Goal: Task Accomplishment & Management: Manage account settings

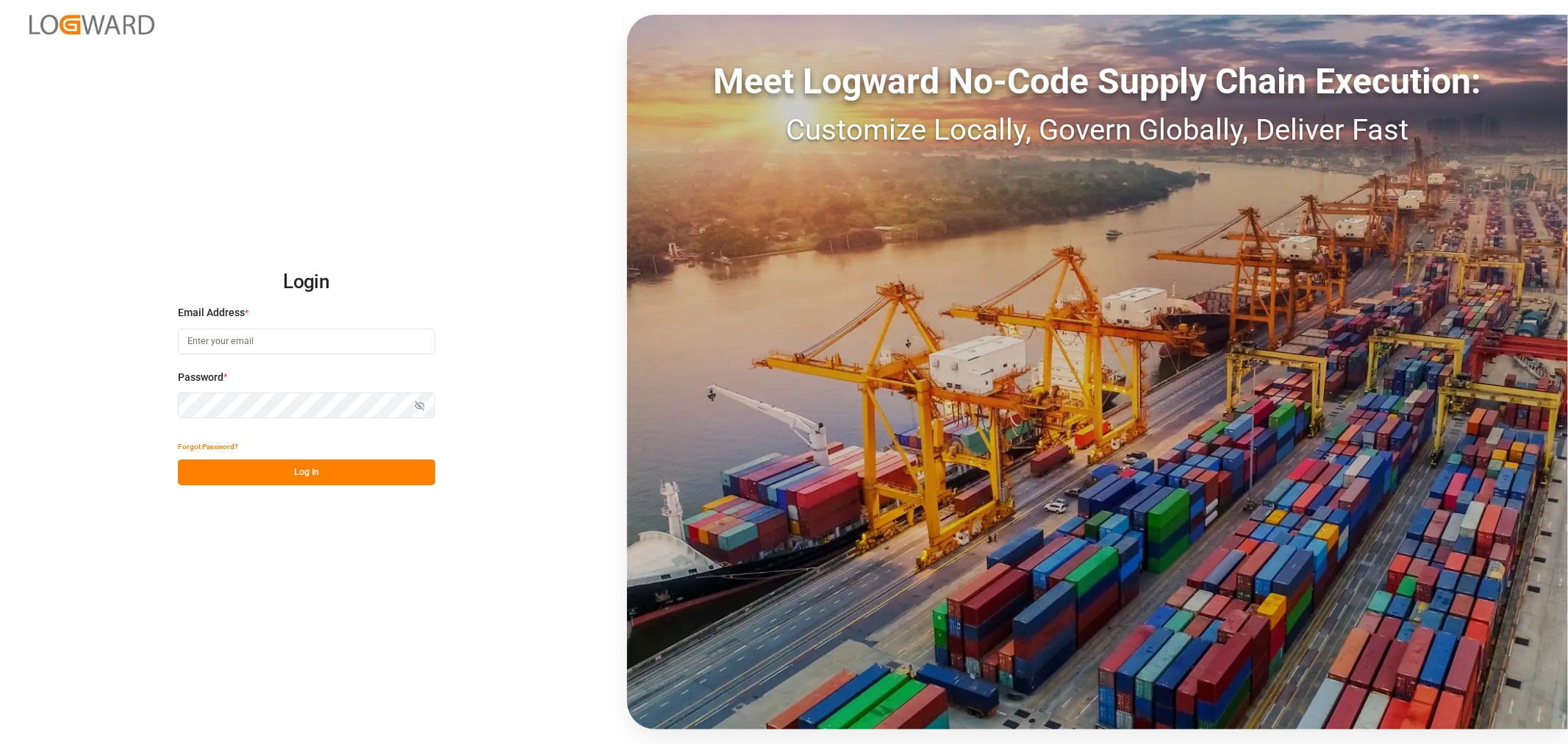
type input "kevin.schofield@jamindustries.com"
click at [286, 475] on button "Log In" at bounding box center [306, 472] width 257 height 25
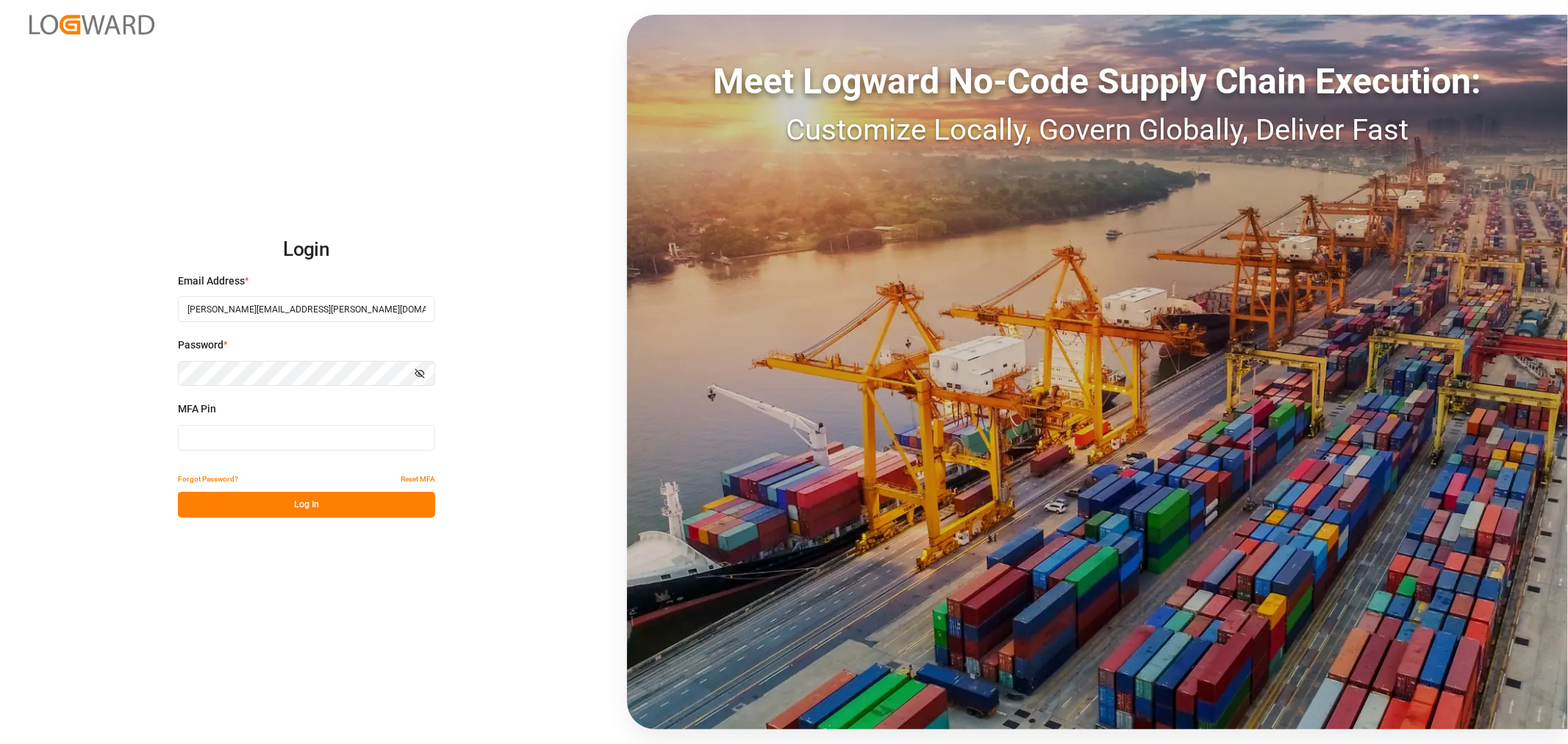
click at [272, 435] on input at bounding box center [306, 437] width 257 height 25
type input "877886"
click at [292, 508] on button "Log In" at bounding box center [306, 504] width 257 height 25
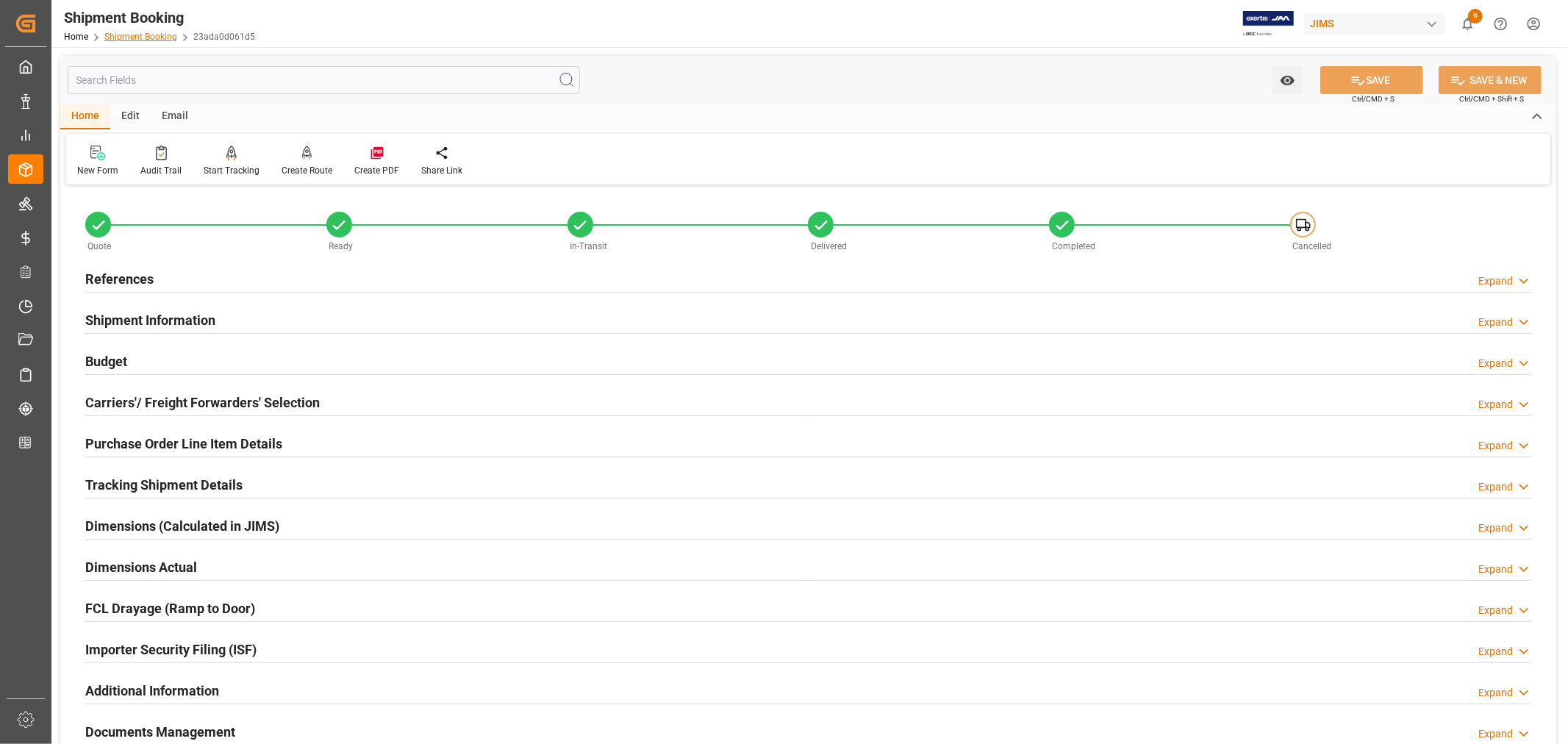
click at [140, 33] on link "Shipment Booking" at bounding box center [141, 36] width 73 height 10
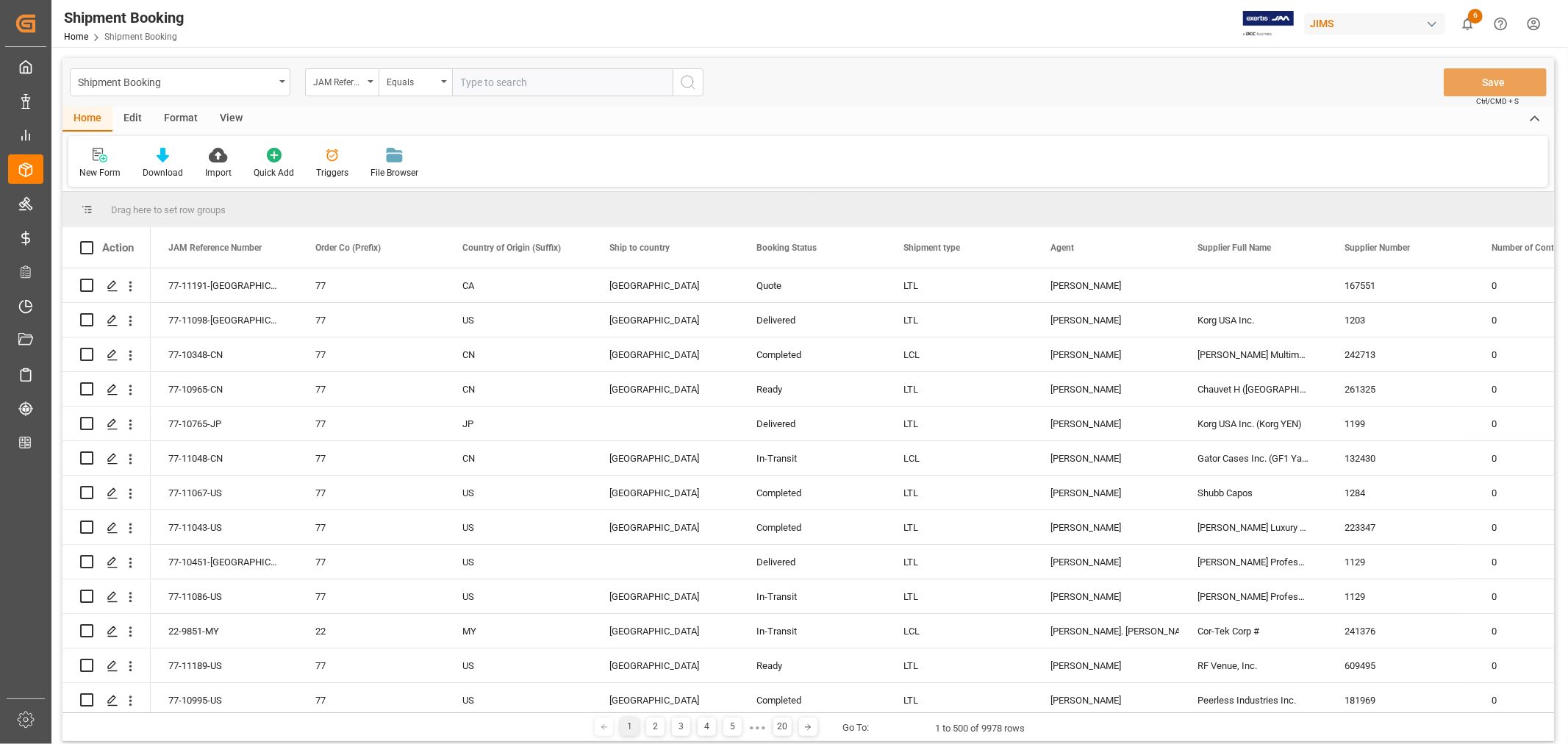
paste input "22-9515-SE"
type input "22-9515-SE"
click at [686, 77] on icon "search button" at bounding box center [688, 82] width 18 height 18
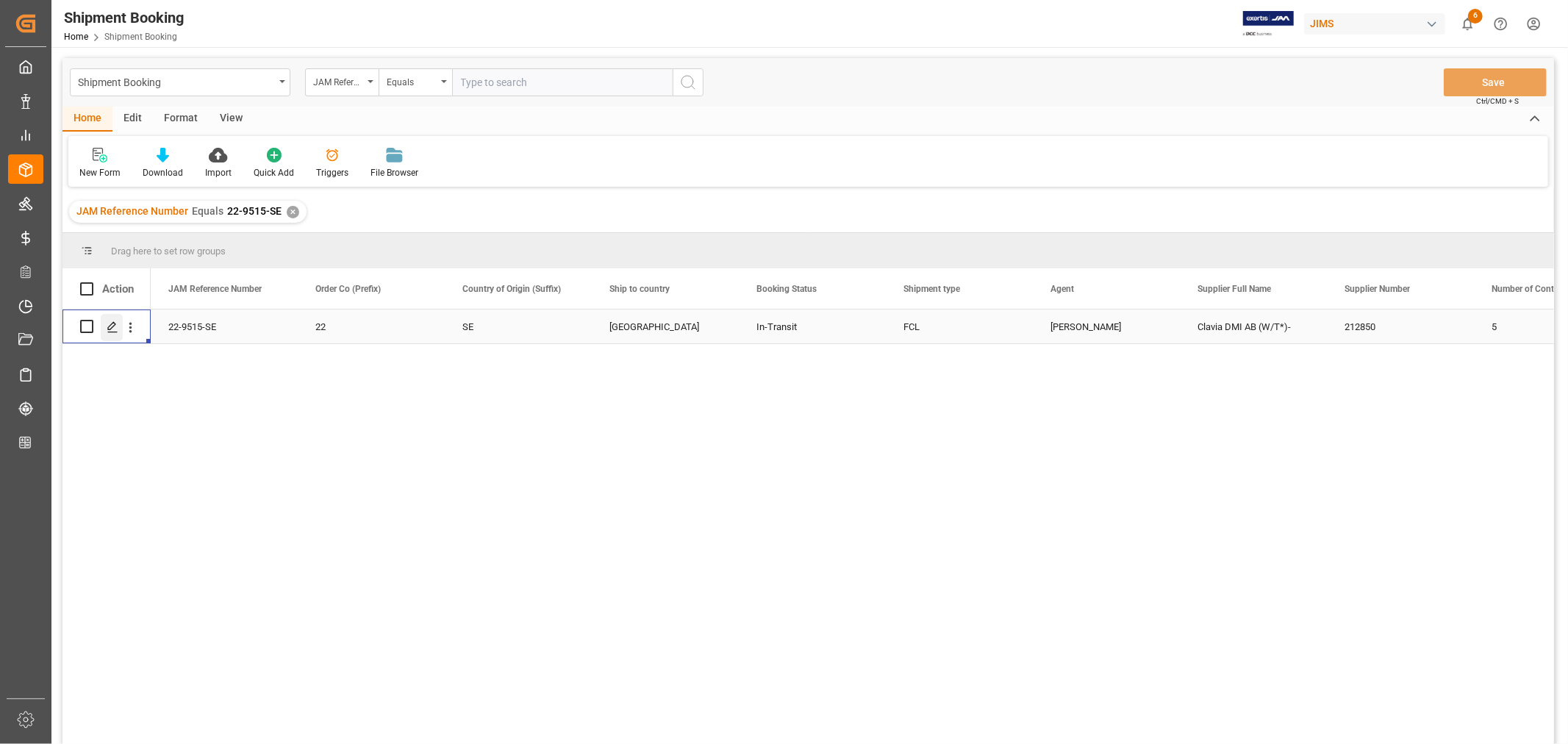
click at [113, 326] on polygon "Press SPACE to select this row." at bounding box center [112, 326] width 8 height 8
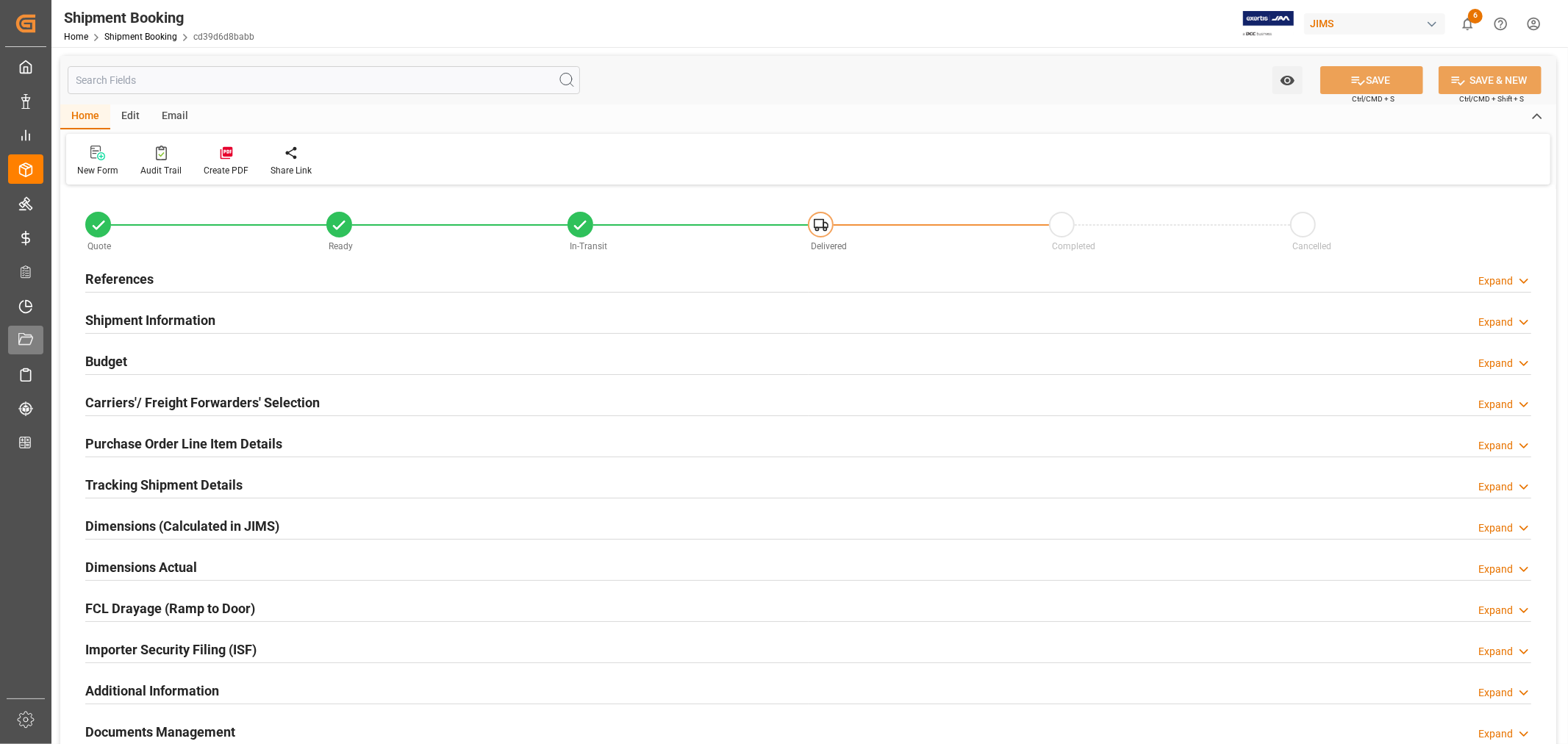
type input "136"
click at [180, 441] on h2 "Purchase Order Line Item Details" at bounding box center [183, 444] width 197 height 20
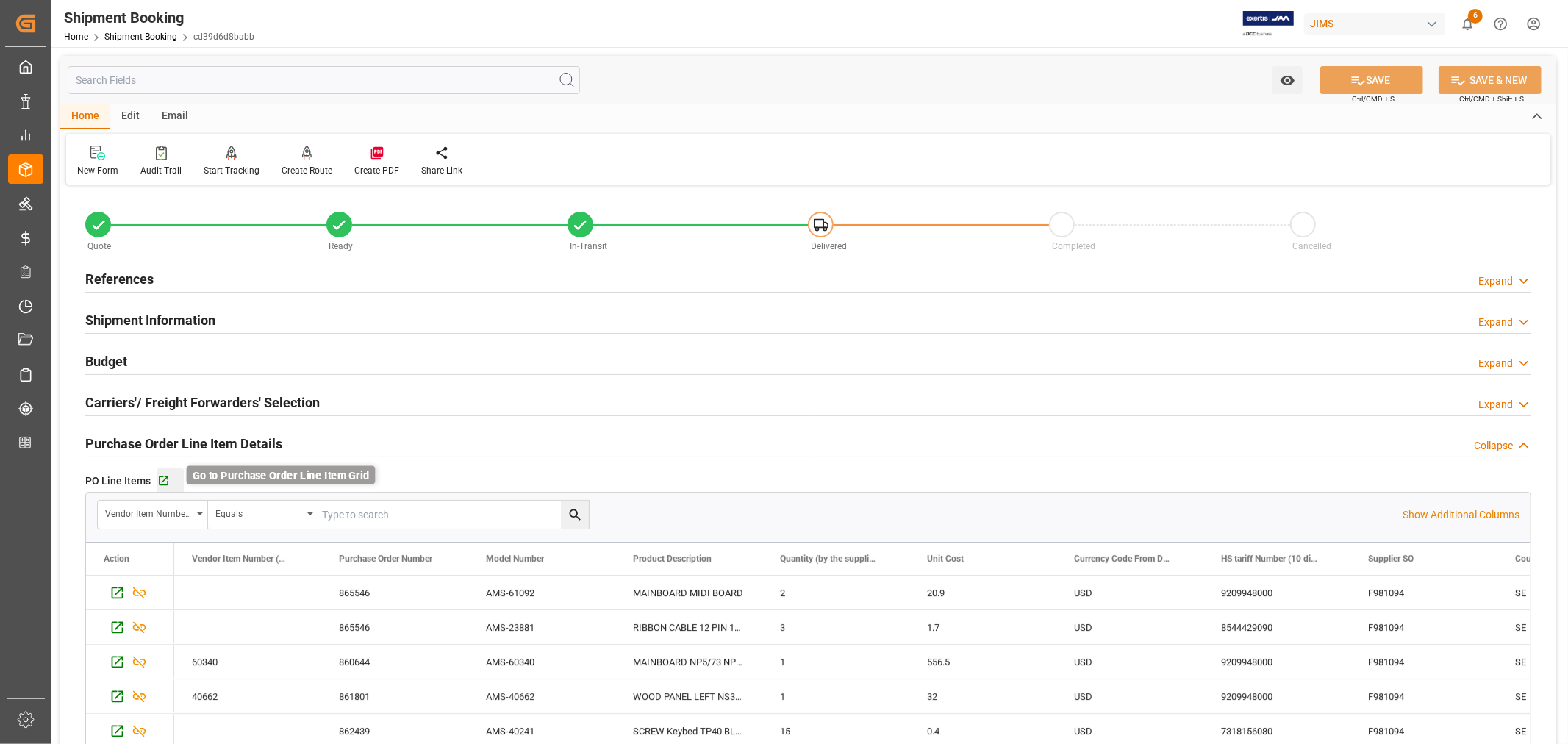
click at [160, 482] on icon "button" at bounding box center [164, 481] width 12 height 12
click at [147, 273] on h2 "References" at bounding box center [119, 279] width 69 height 20
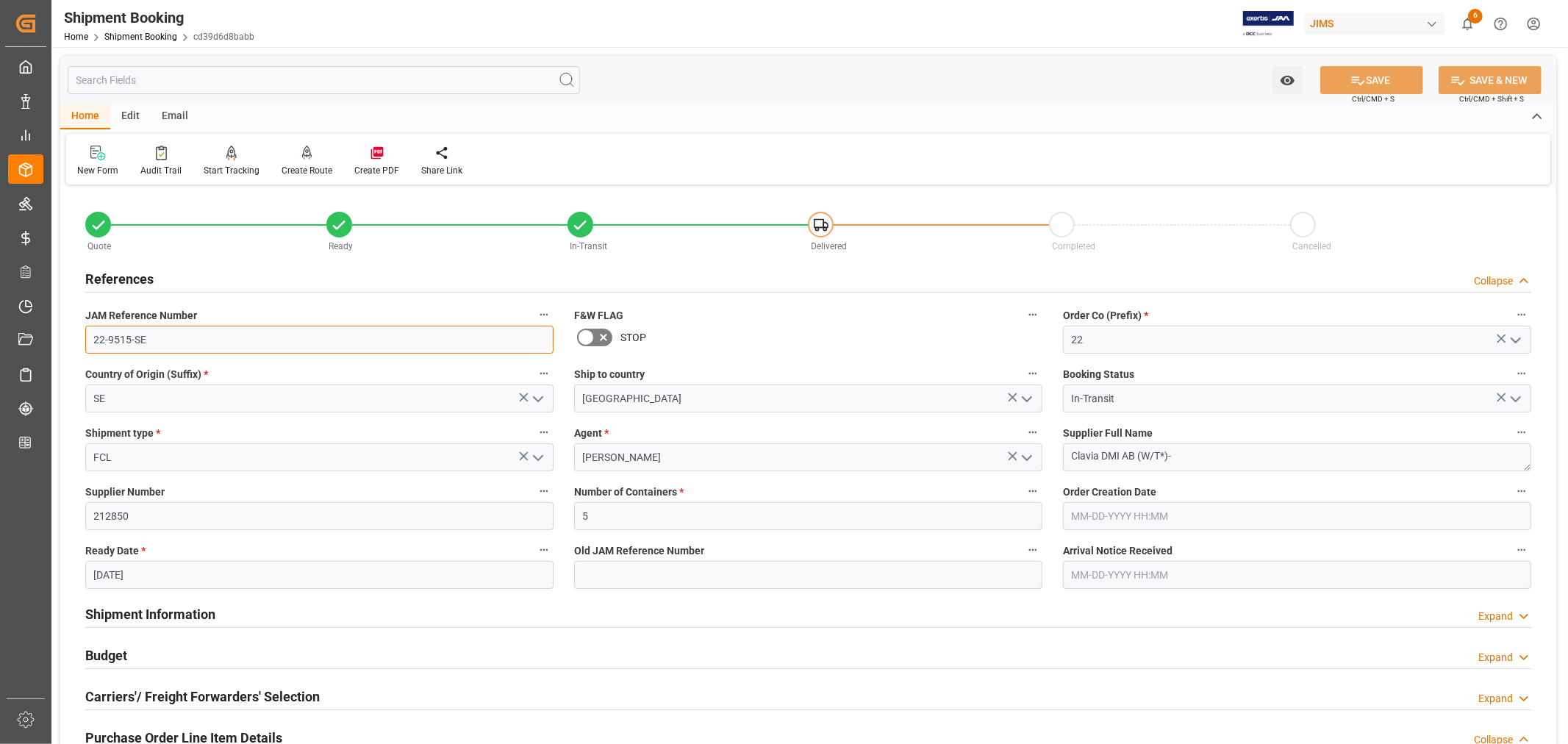
drag, startPoint x: 152, startPoint y: 339, endPoint x: 60, endPoint y: 340, distance: 92.0
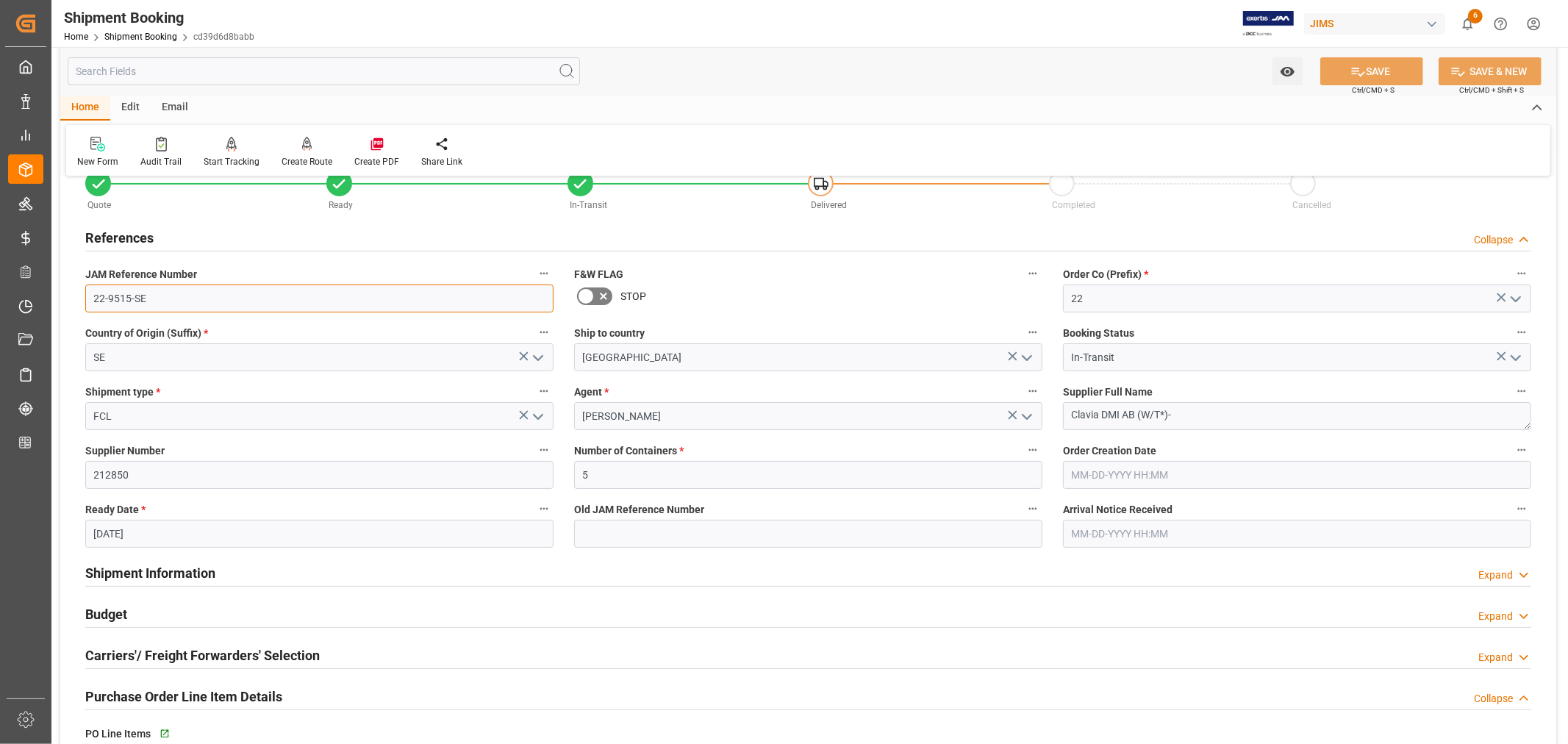
scroll to position [82, 0]
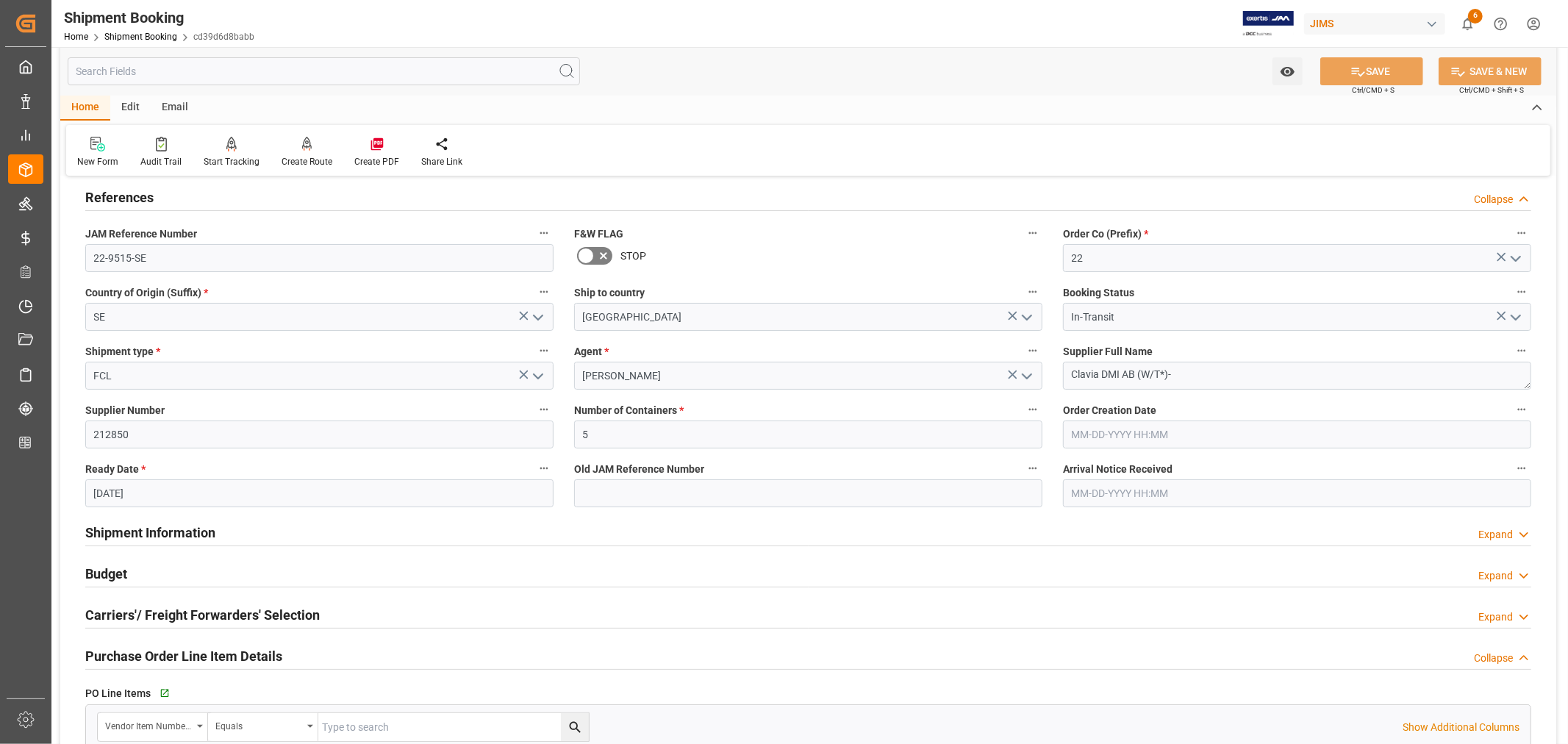
click at [135, 196] on h2 "References" at bounding box center [119, 198] width 69 height 20
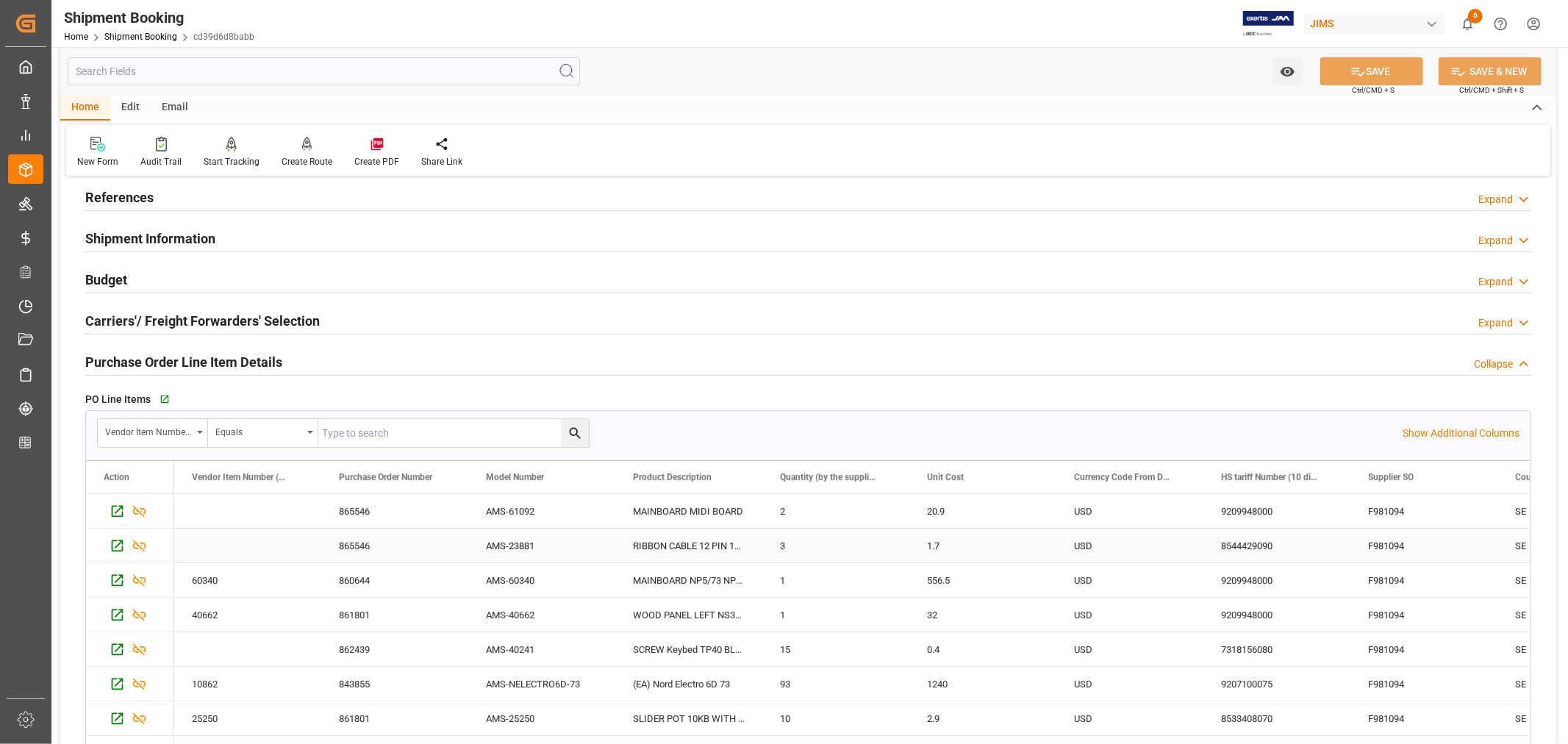
click at [798, 546] on div "3" at bounding box center [836, 546] width 147 height 34
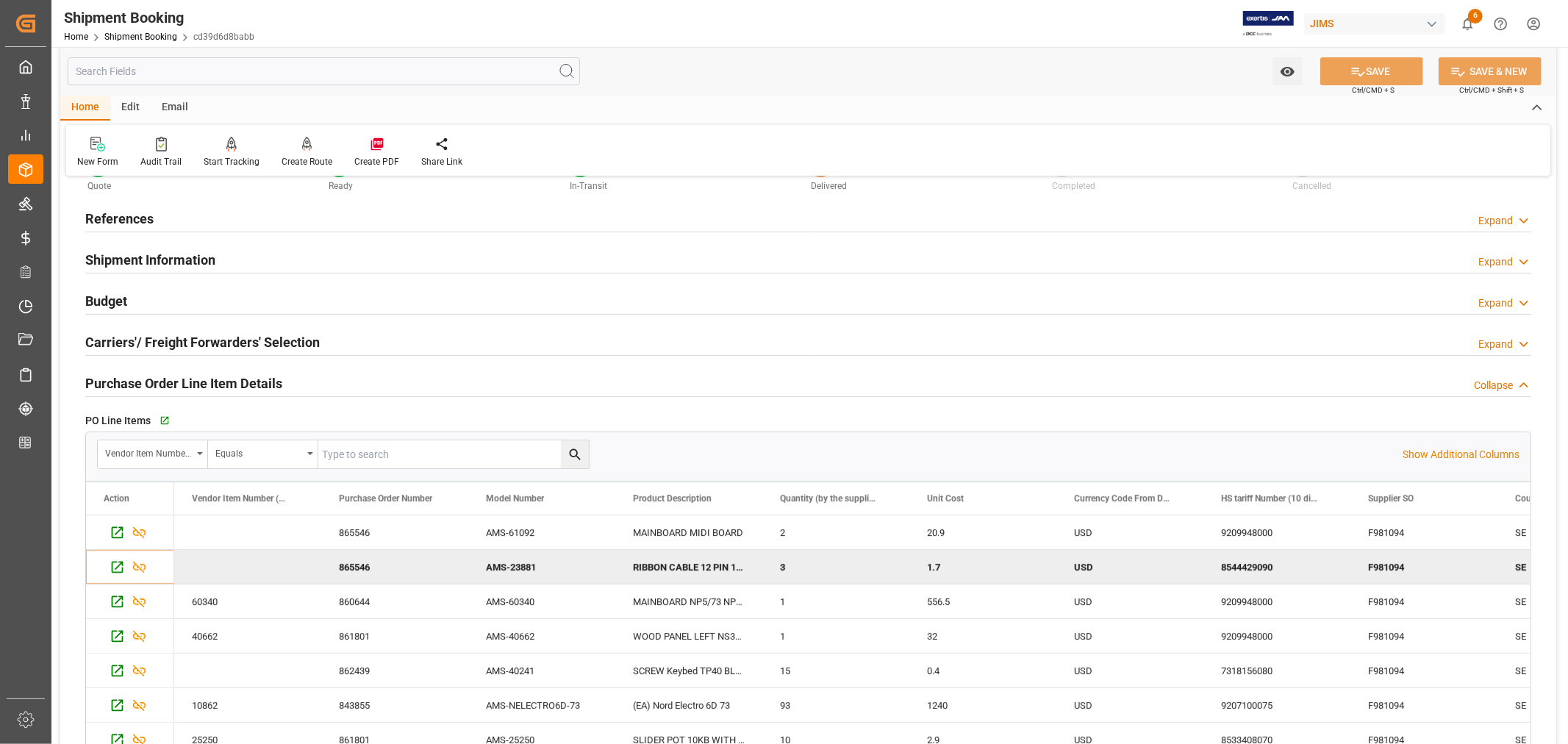
scroll to position [0, 0]
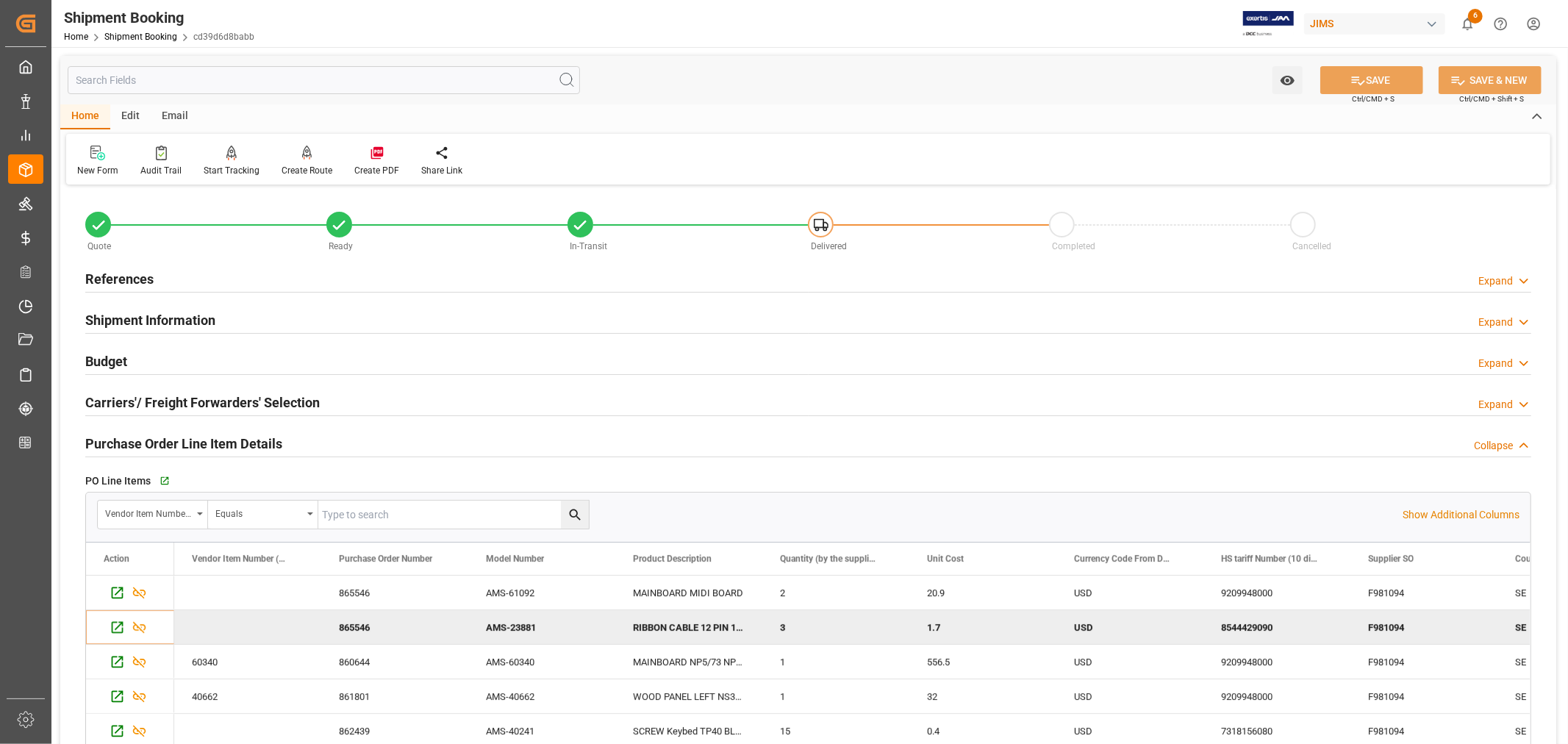
click at [125, 276] on h2 "References" at bounding box center [119, 279] width 69 height 20
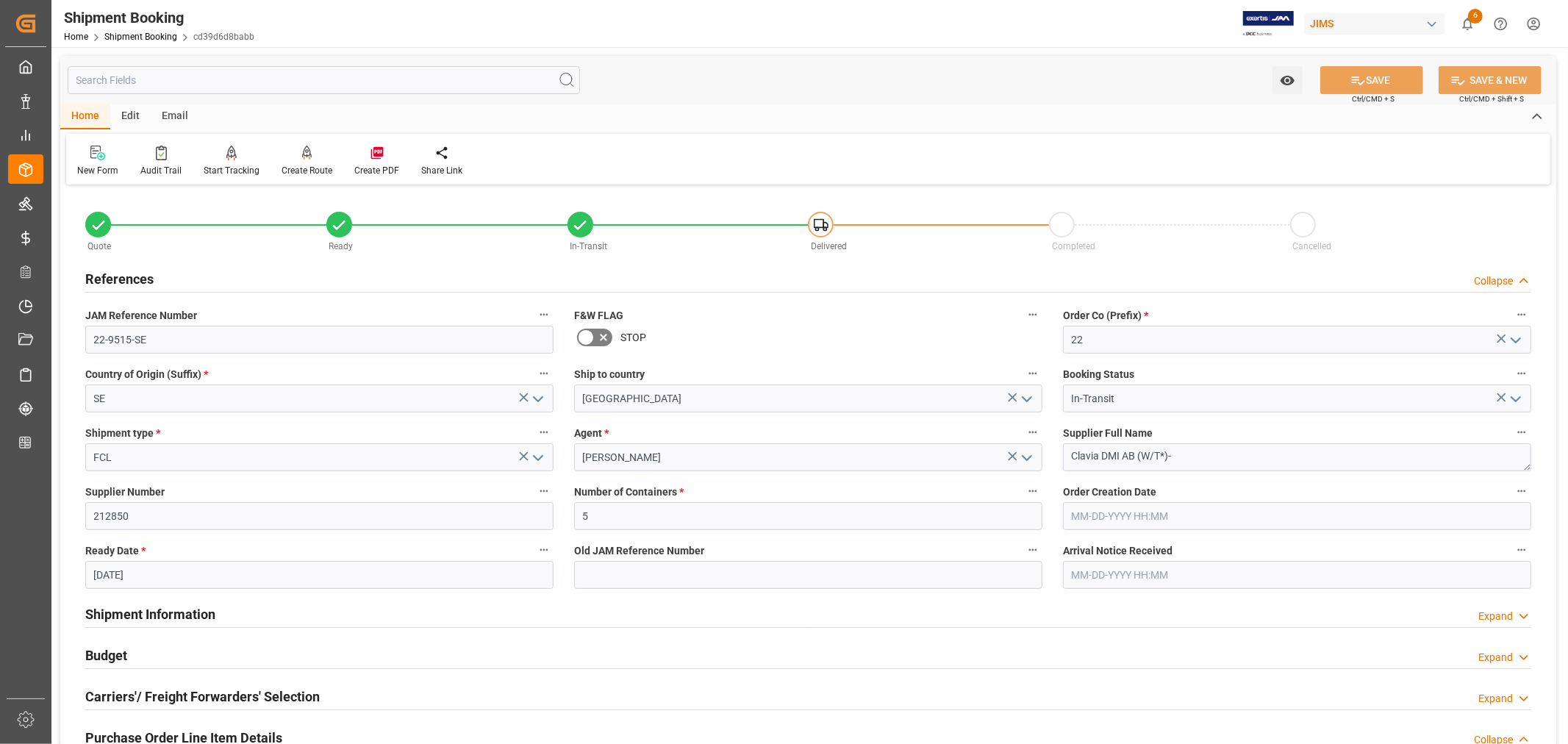
click at [125, 276] on h2 "References" at bounding box center [119, 279] width 69 height 20
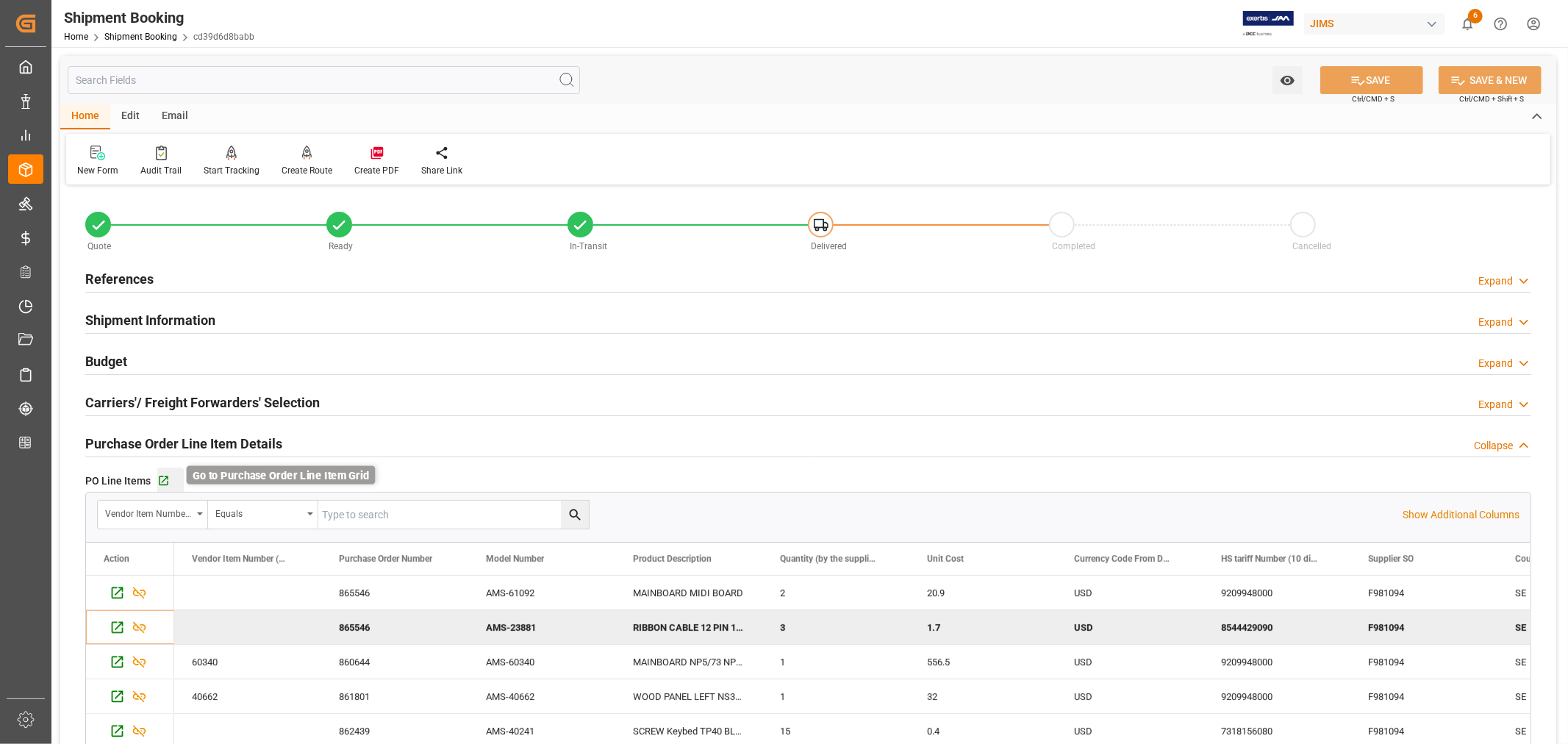
click at [163, 482] on icon "button" at bounding box center [164, 481] width 12 height 12
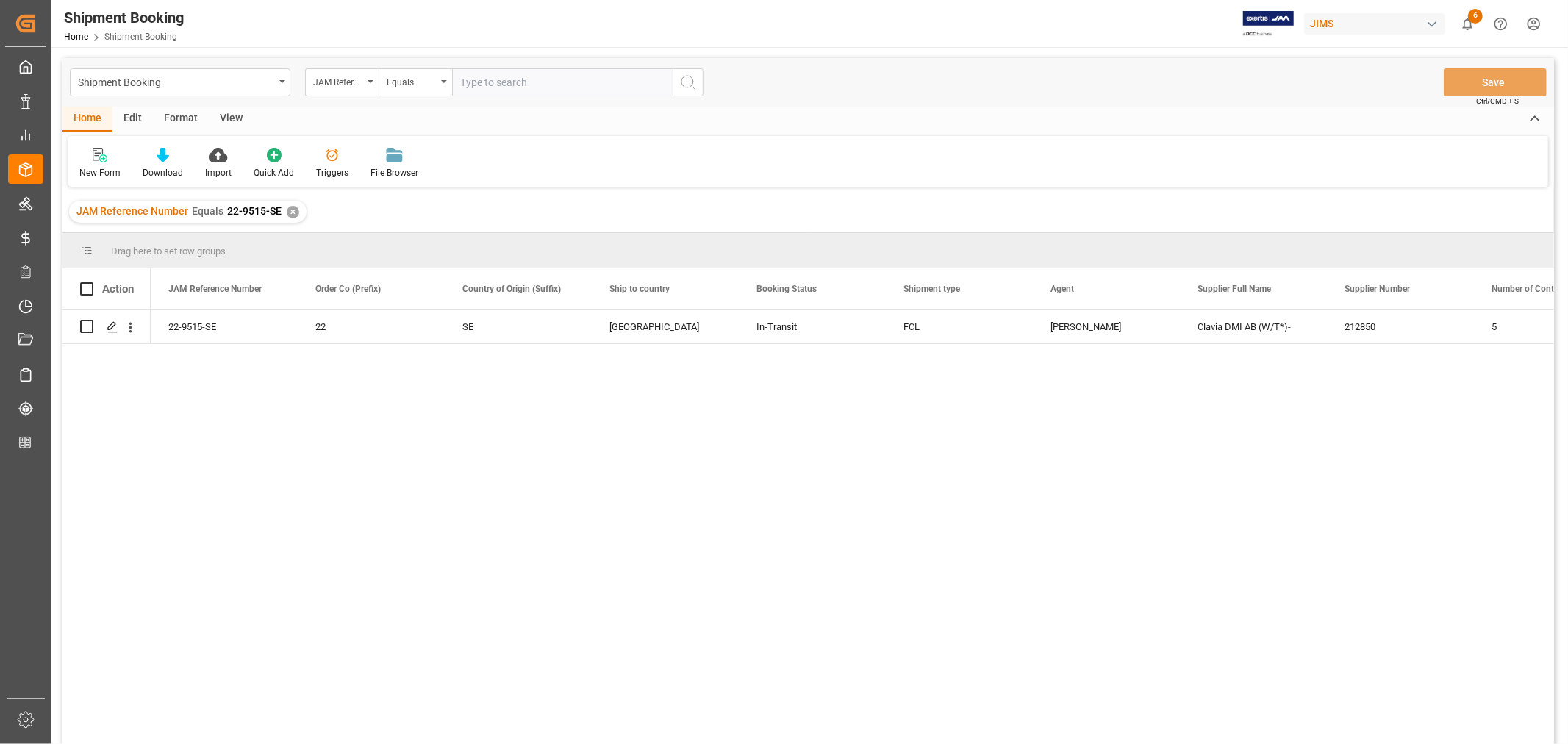
click at [289, 210] on div "✕" at bounding box center [293, 212] width 12 height 12
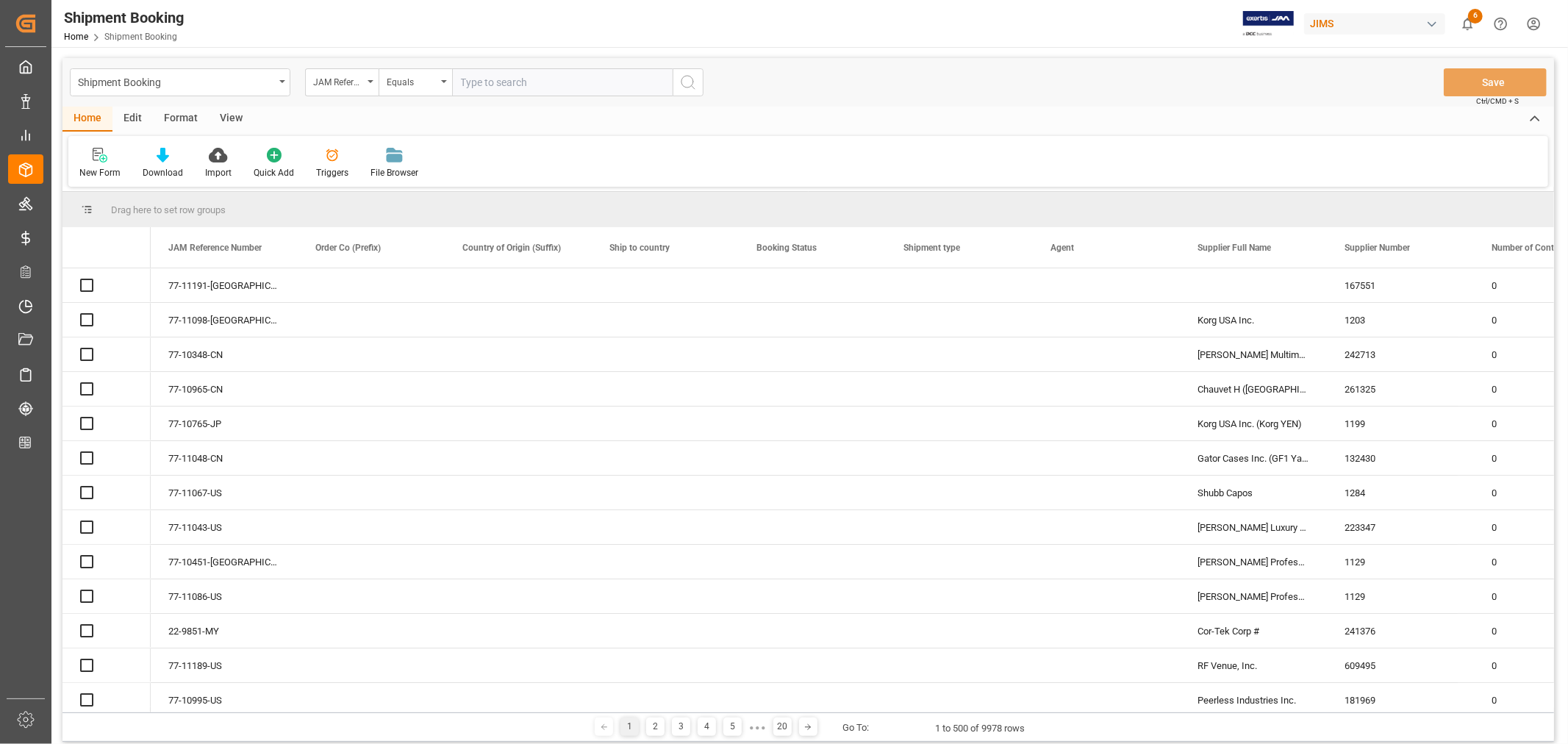
click at [480, 85] on input "text" at bounding box center [563, 83] width 221 height 28
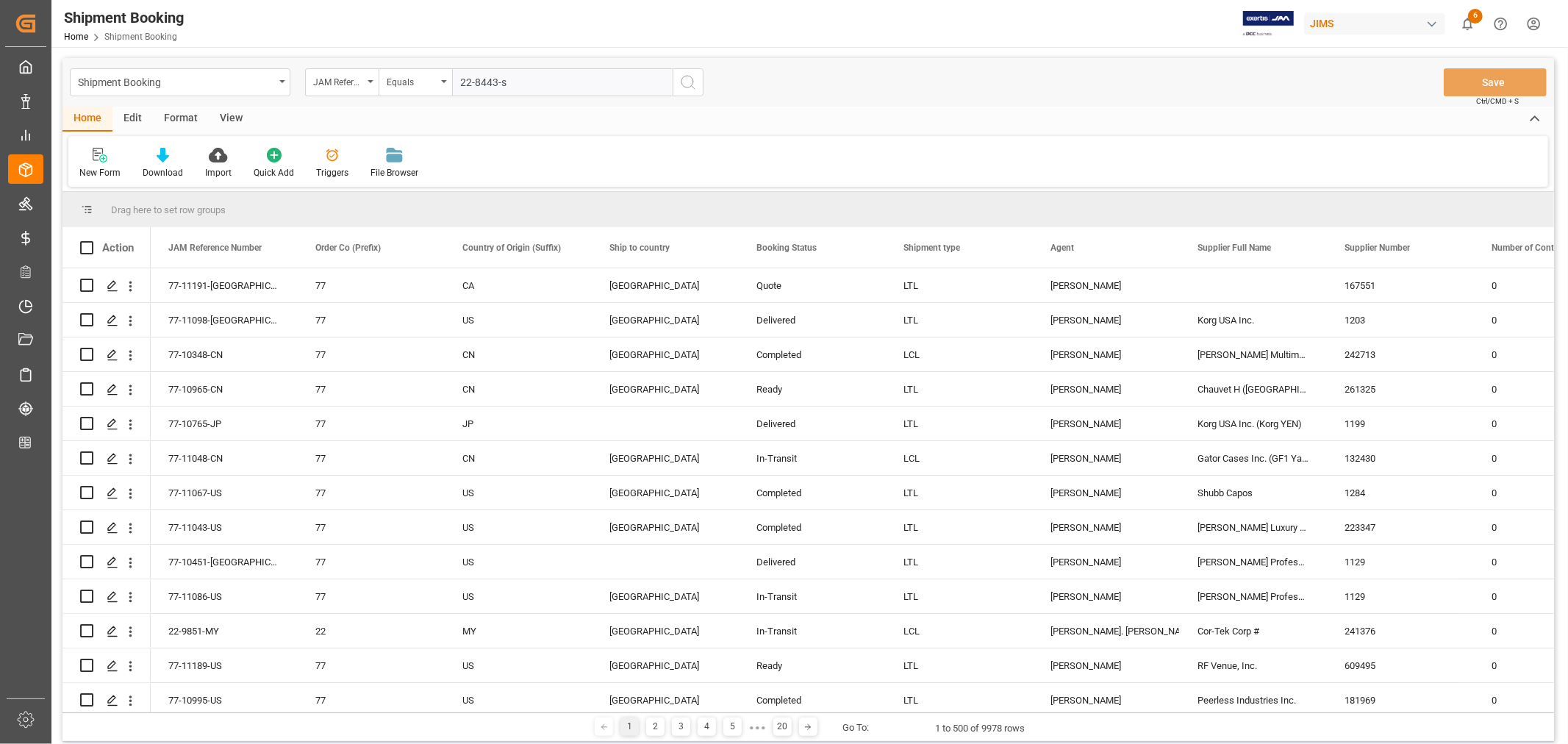
type input "22-8443-se"
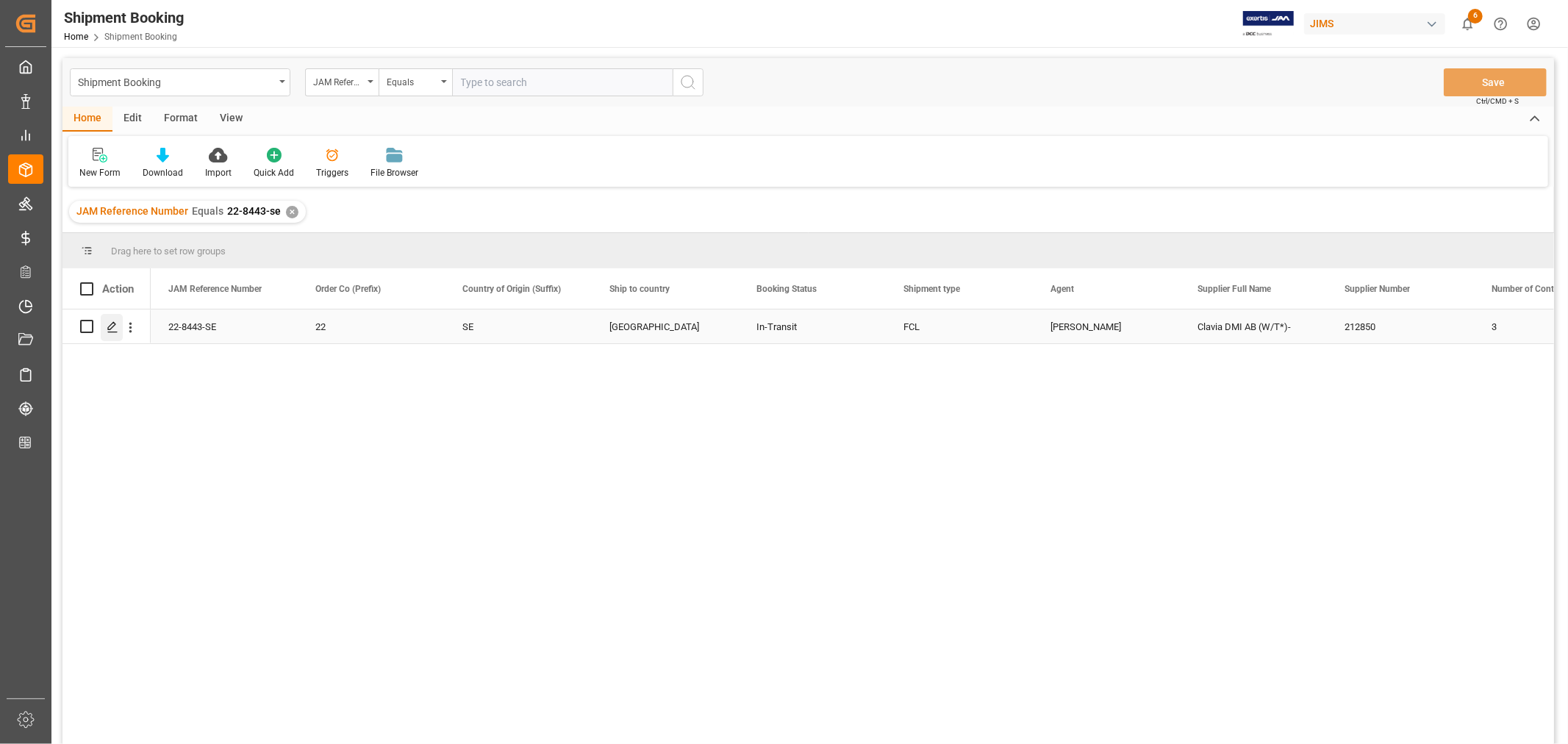
click at [114, 326] on icon "Press SPACE to select this row." at bounding box center [112, 326] width 12 height 12
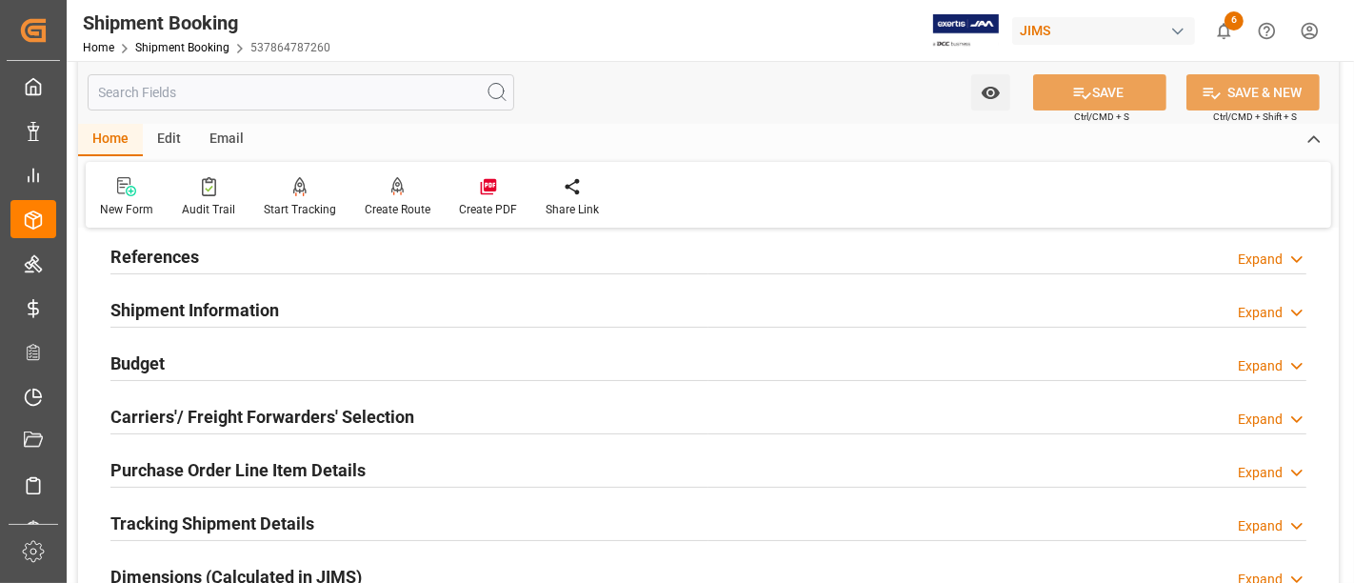
scroll to position [211, 0]
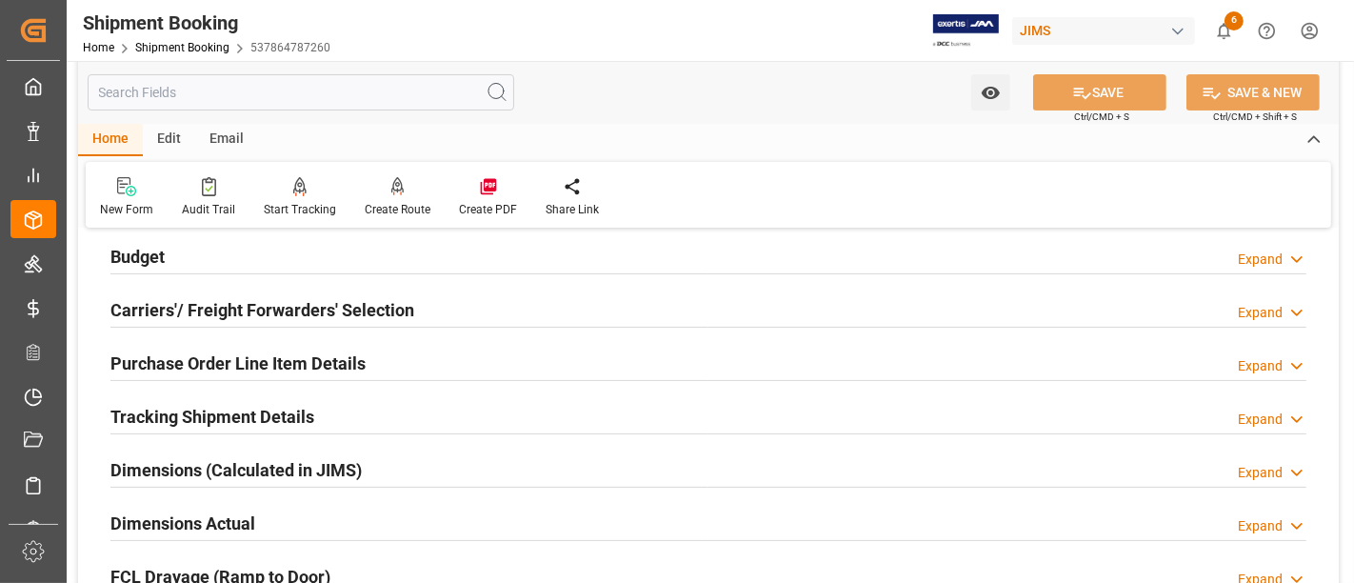
click at [201, 357] on h2 "Purchase Order Line Item Details" at bounding box center [237, 363] width 255 height 26
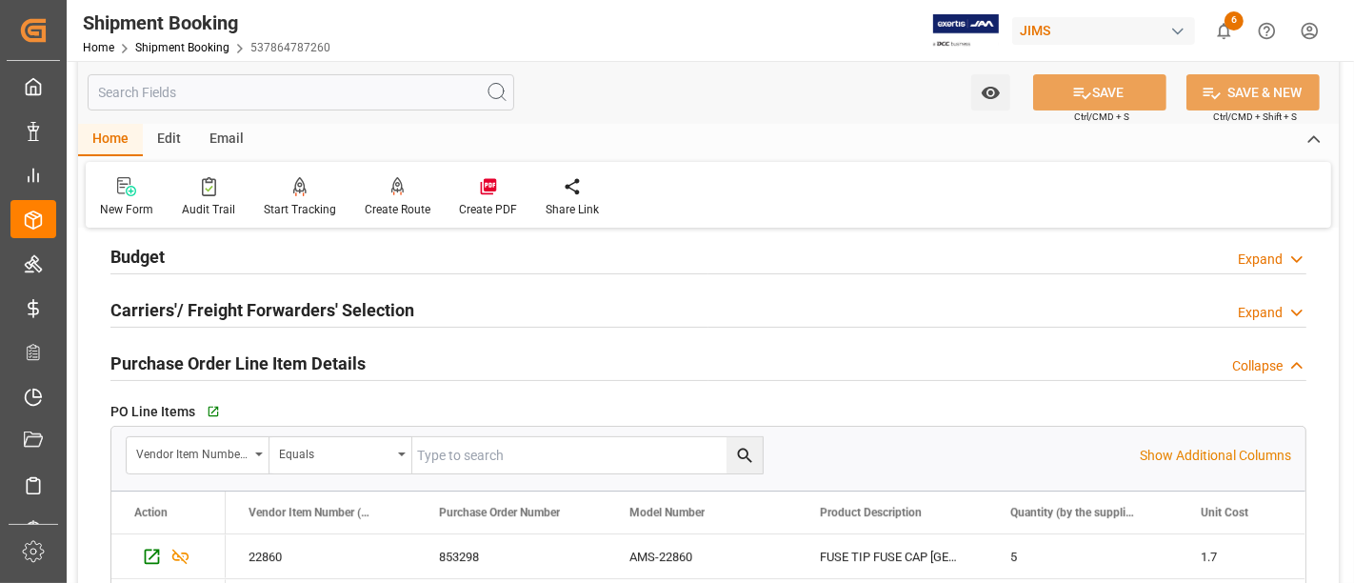
scroll to position [317, 0]
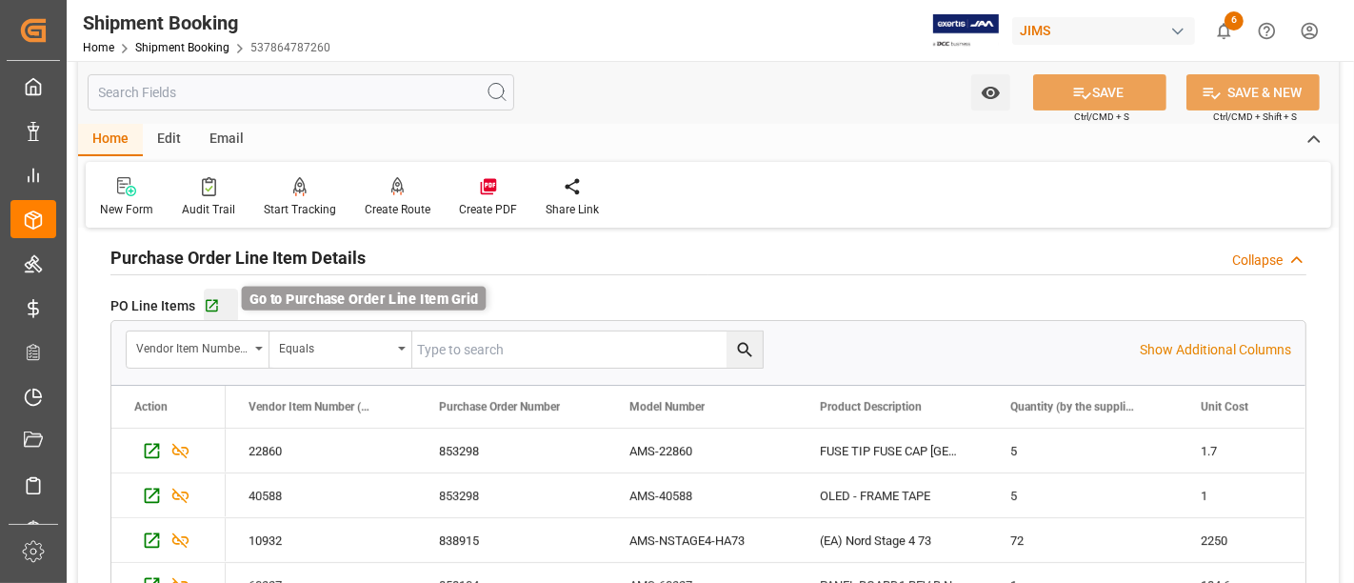
click at [210, 308] on icon "button" at bounding box center [212, 306] width 16 height 16
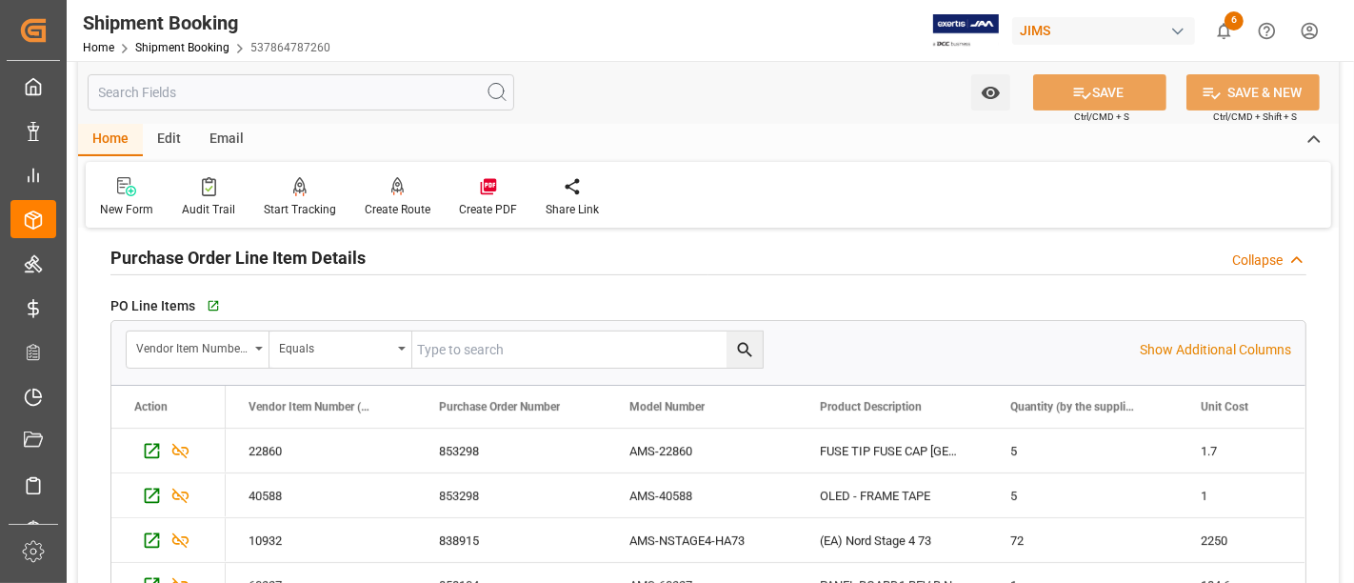
click at [248, 257] on h2 "Purchase Order Line Item Details" at bounding box center [237, 258] width 255 height 26
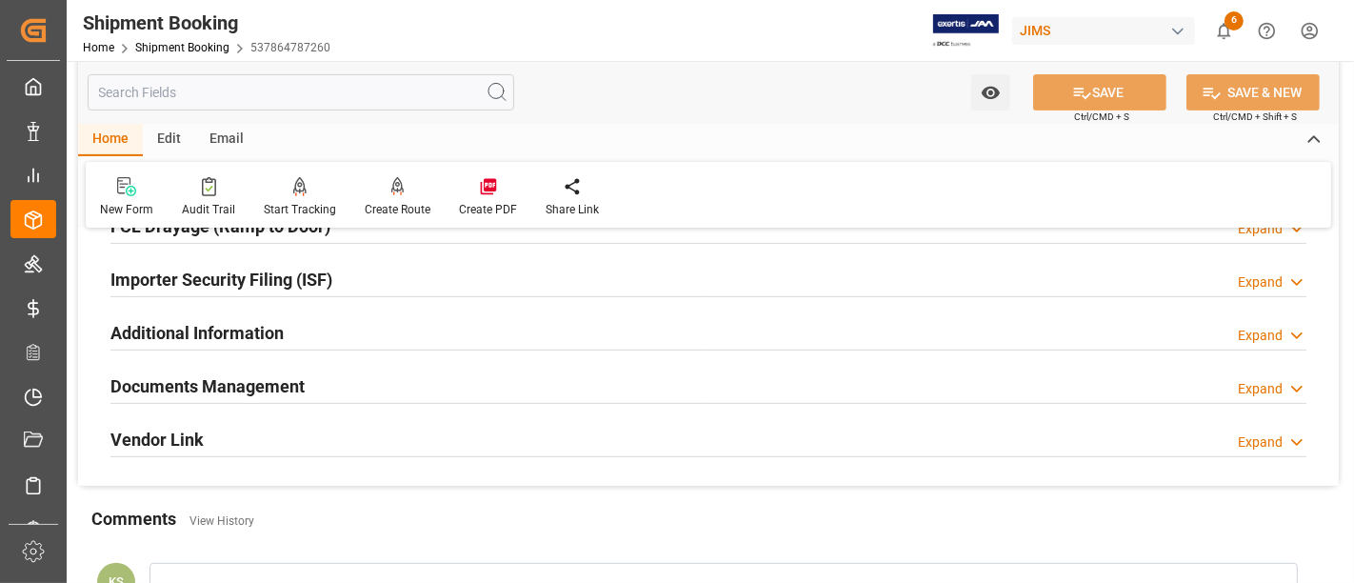
scroll to position [529, 0]
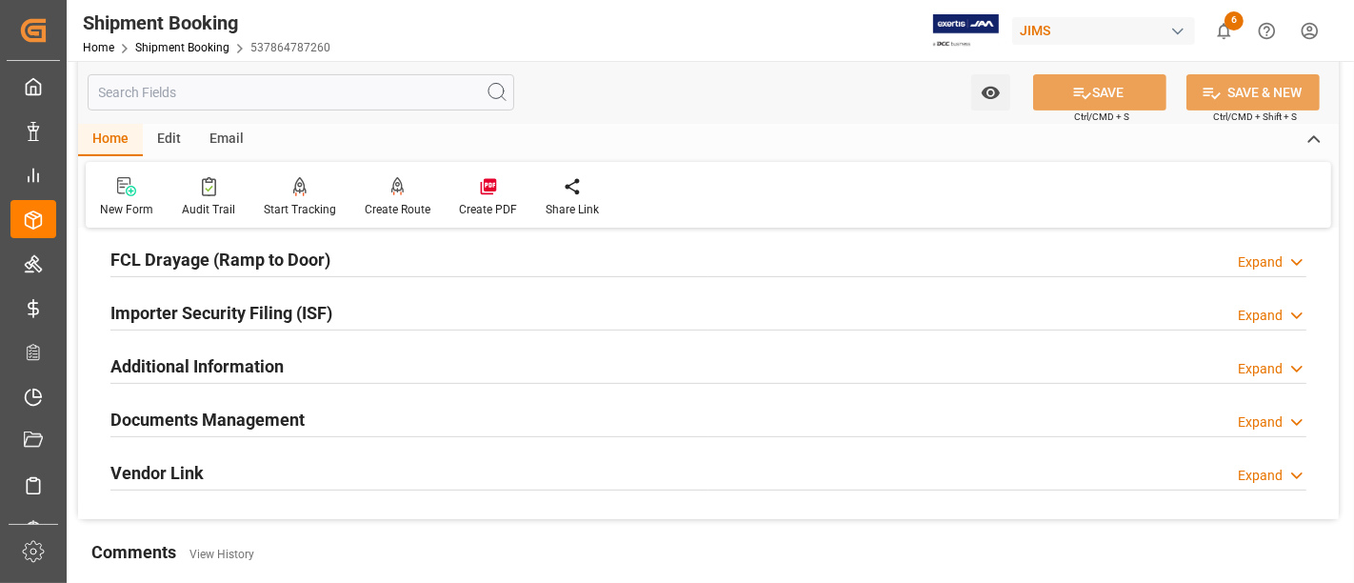
click at [344, 311] on div "Importer Security Filing (ISF) Expand" at bounding box center [708, 311] width 1196 height 36
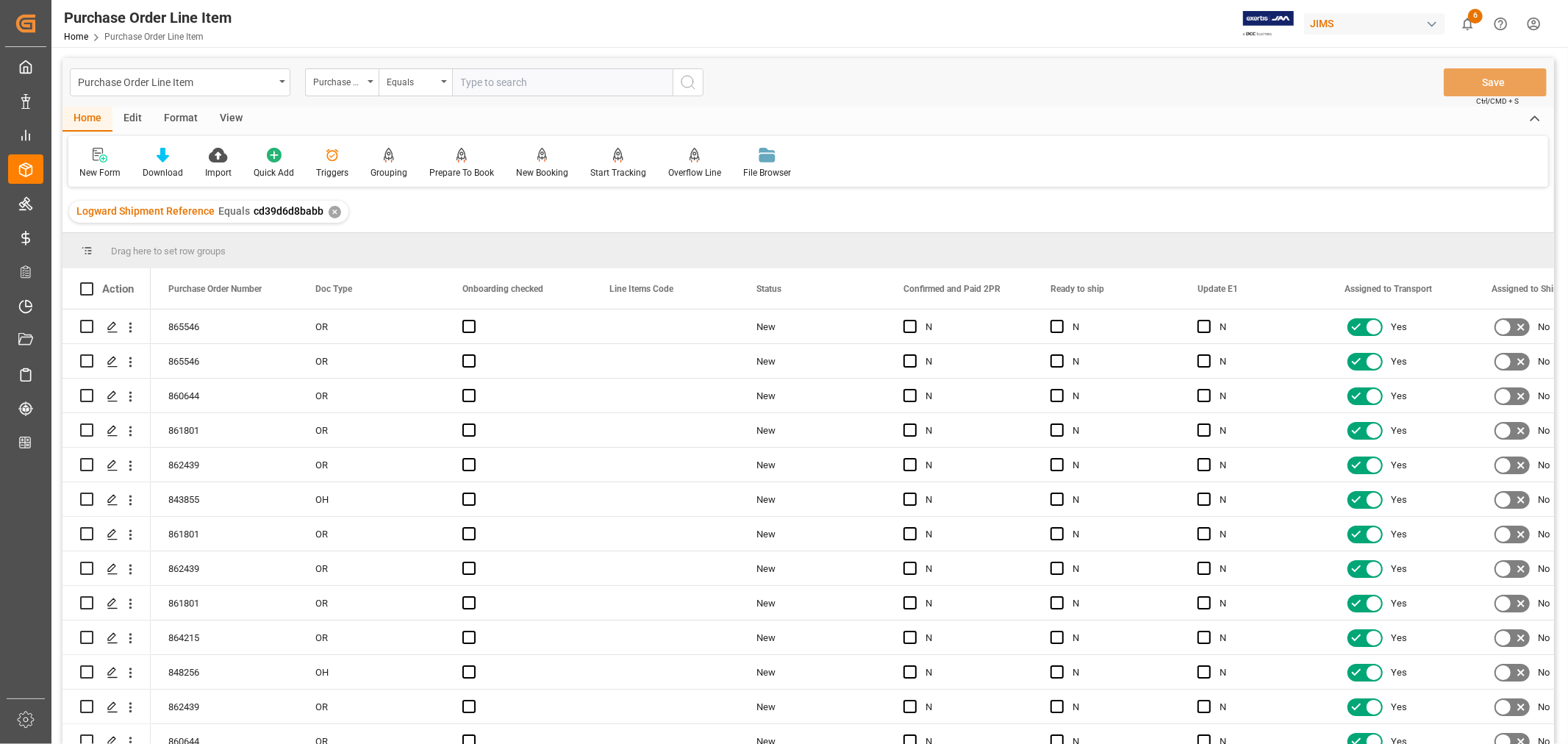
click at [226, 118] on div "View" at bounding box center [231, 119] width 45 height 25
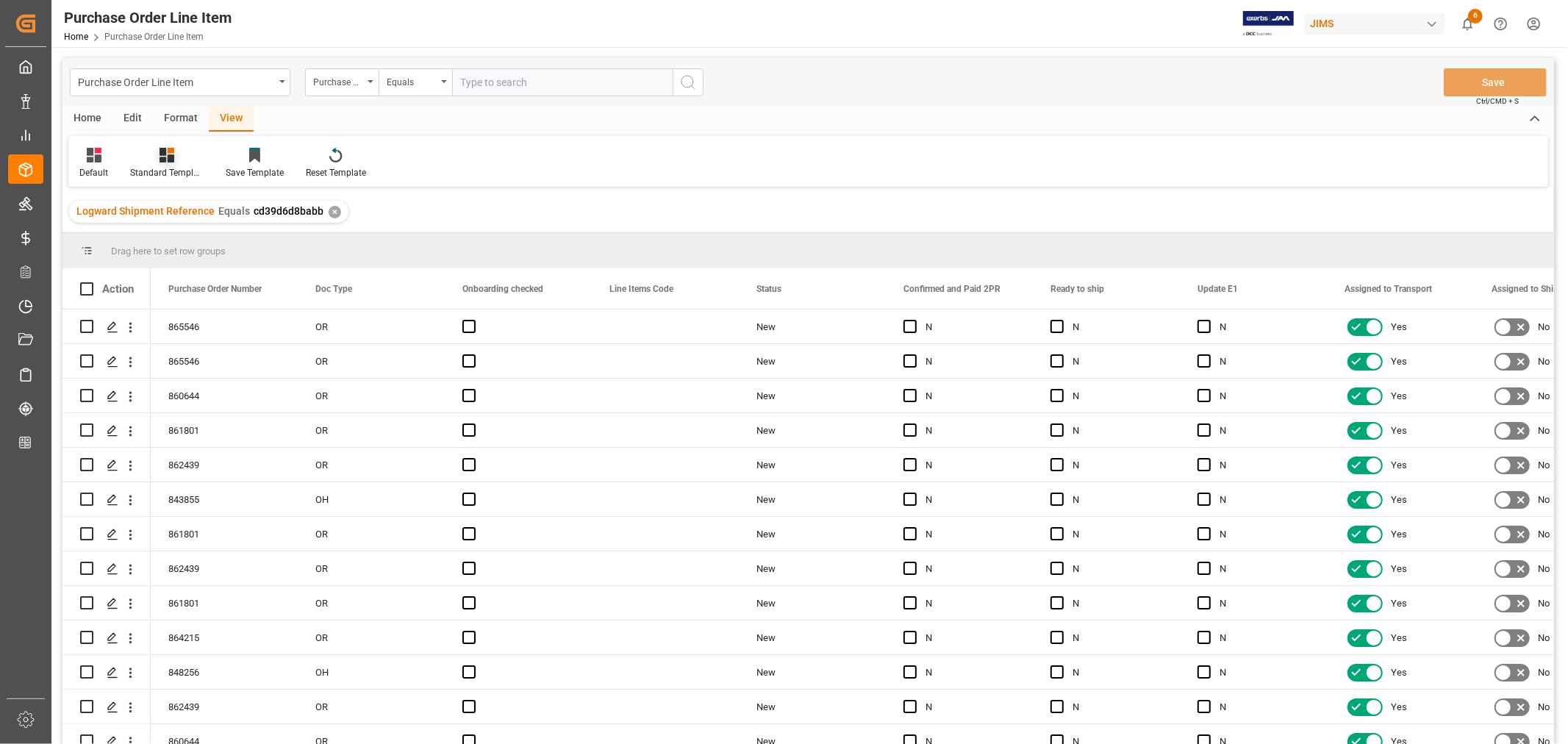
click at [159, 171] on div "Standard Templates" at bounding box center [167, 172] width 73 height 13
click at [173, 239] on div "HS listing USA" at bounding box center [206, 238] width 129 height 15
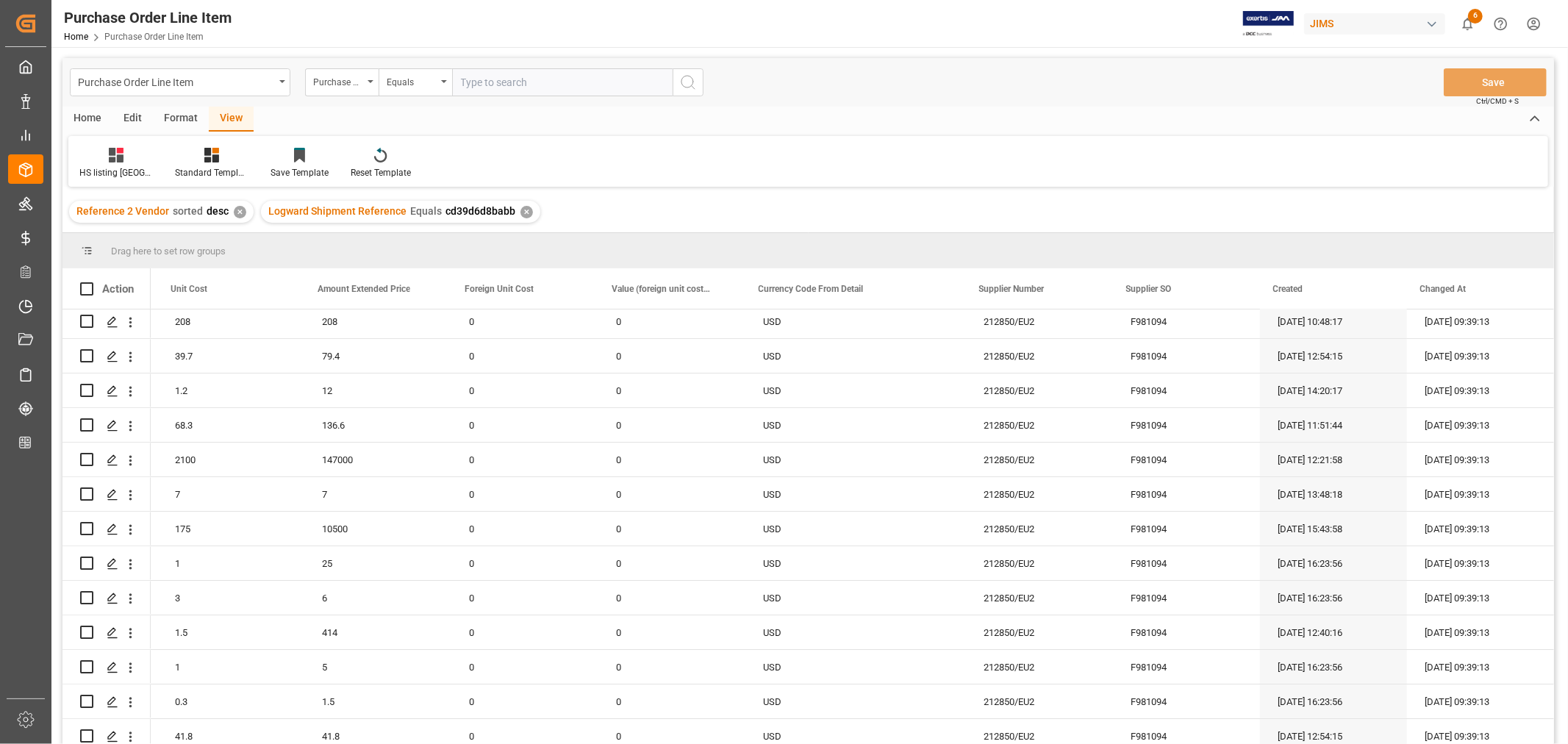
scroll to position [4264, 0]
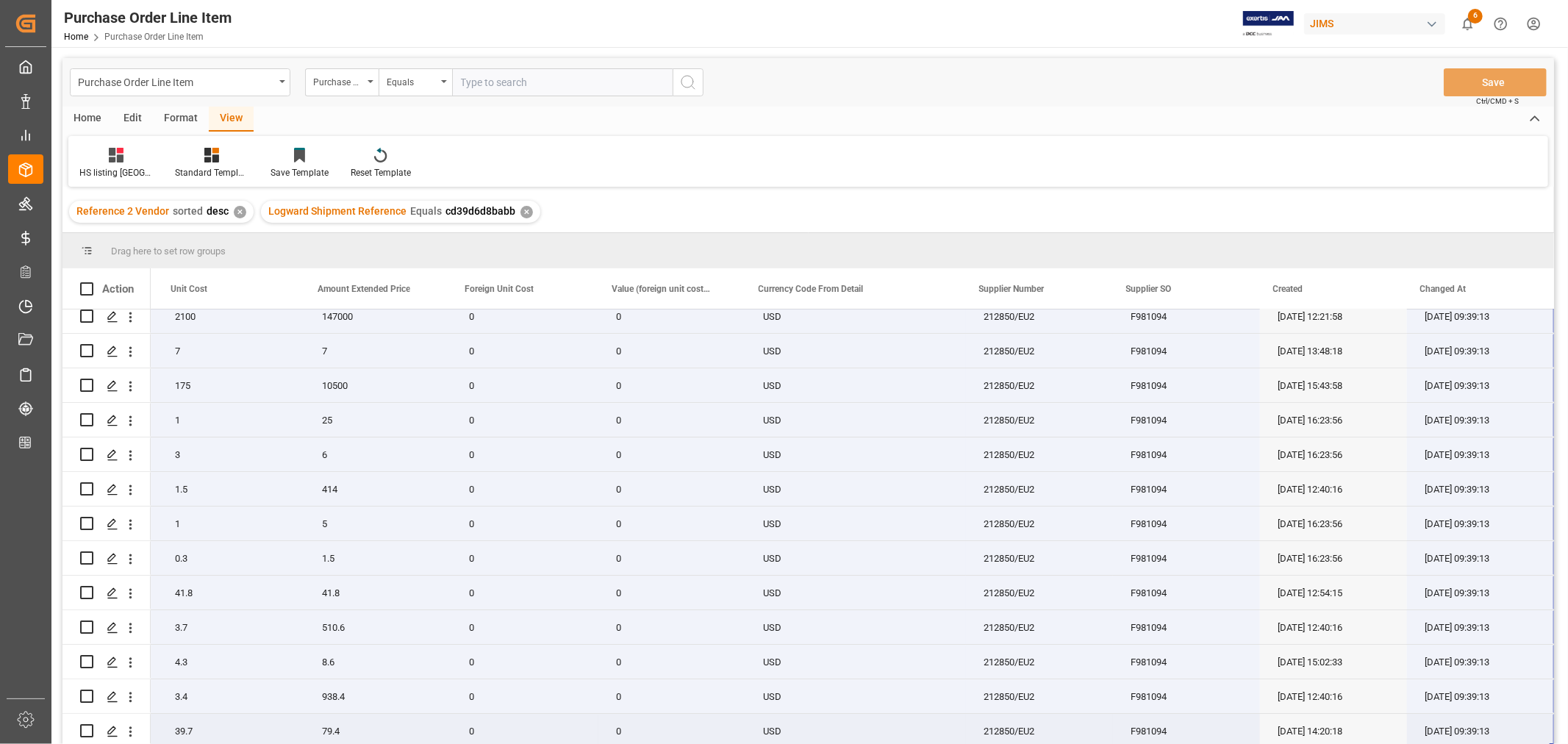
drag, startPoint x: 224, startPoint y: 321, endPoint x: 1511, endPoint y: 723, distance: 1348.3
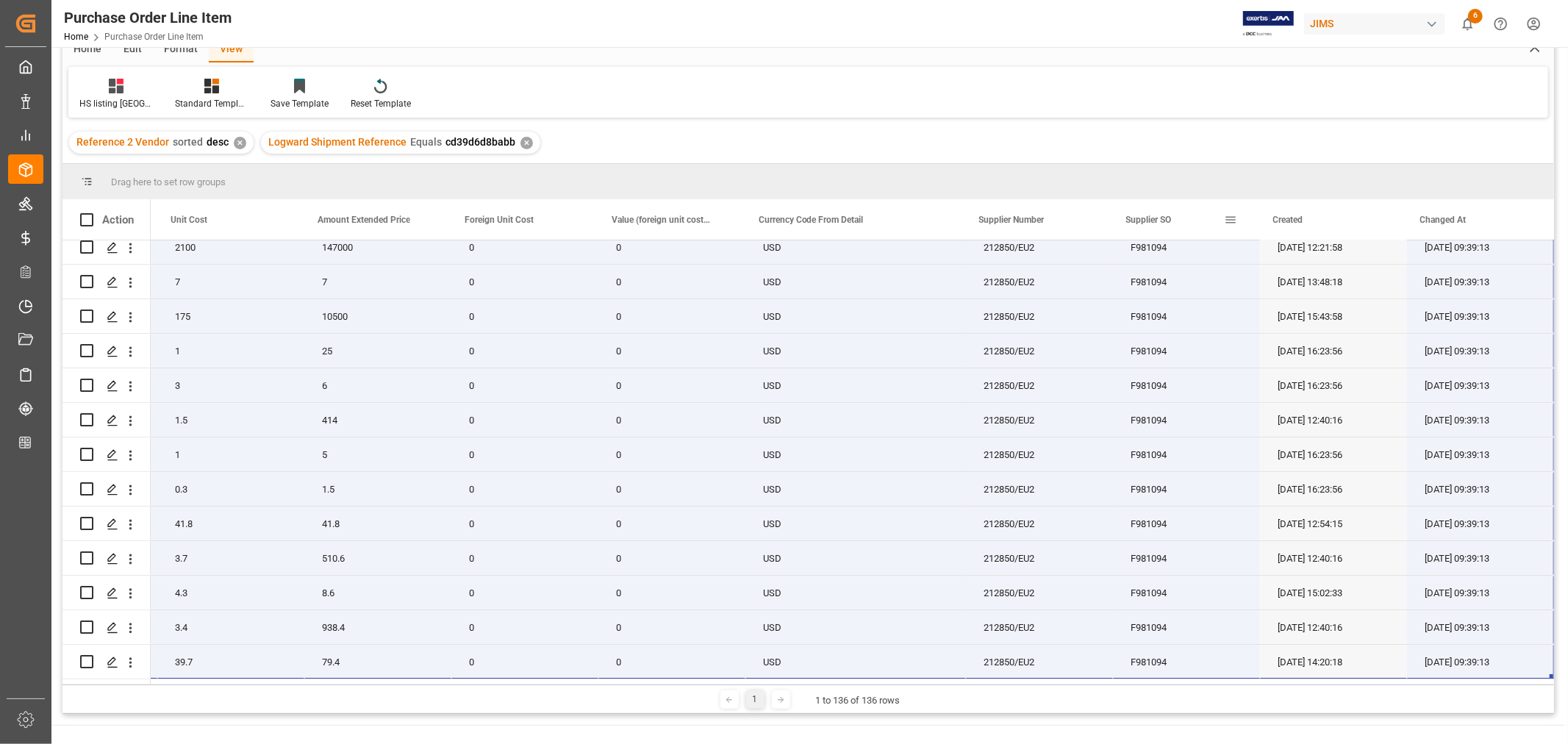
scroll to position [217, 0]
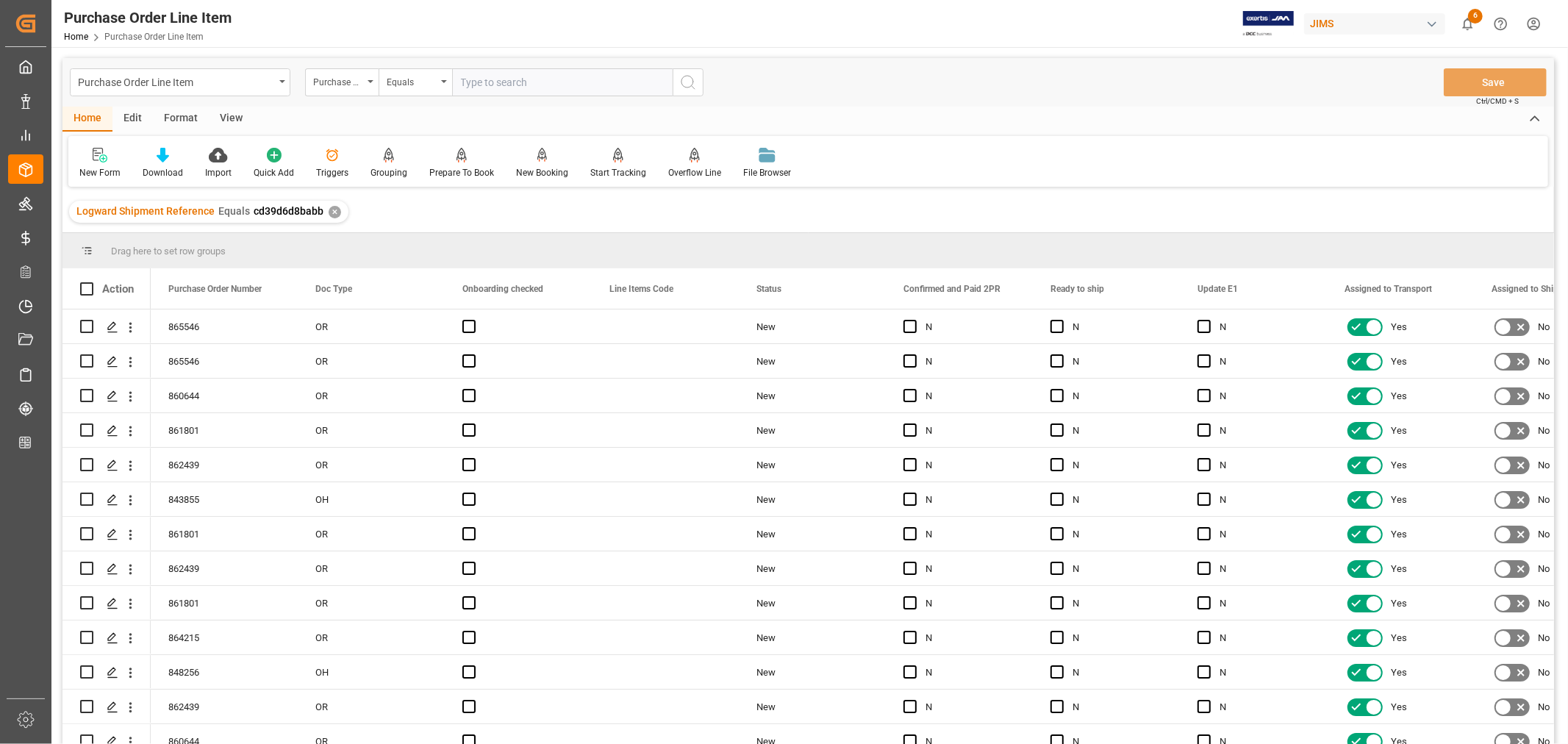
click at [229, 117] on div "View" at bounding box center [231, 119] width 45 height 25
click at [94, 171] on div "Default" at bounding box center [93, 172] width 29 height 13
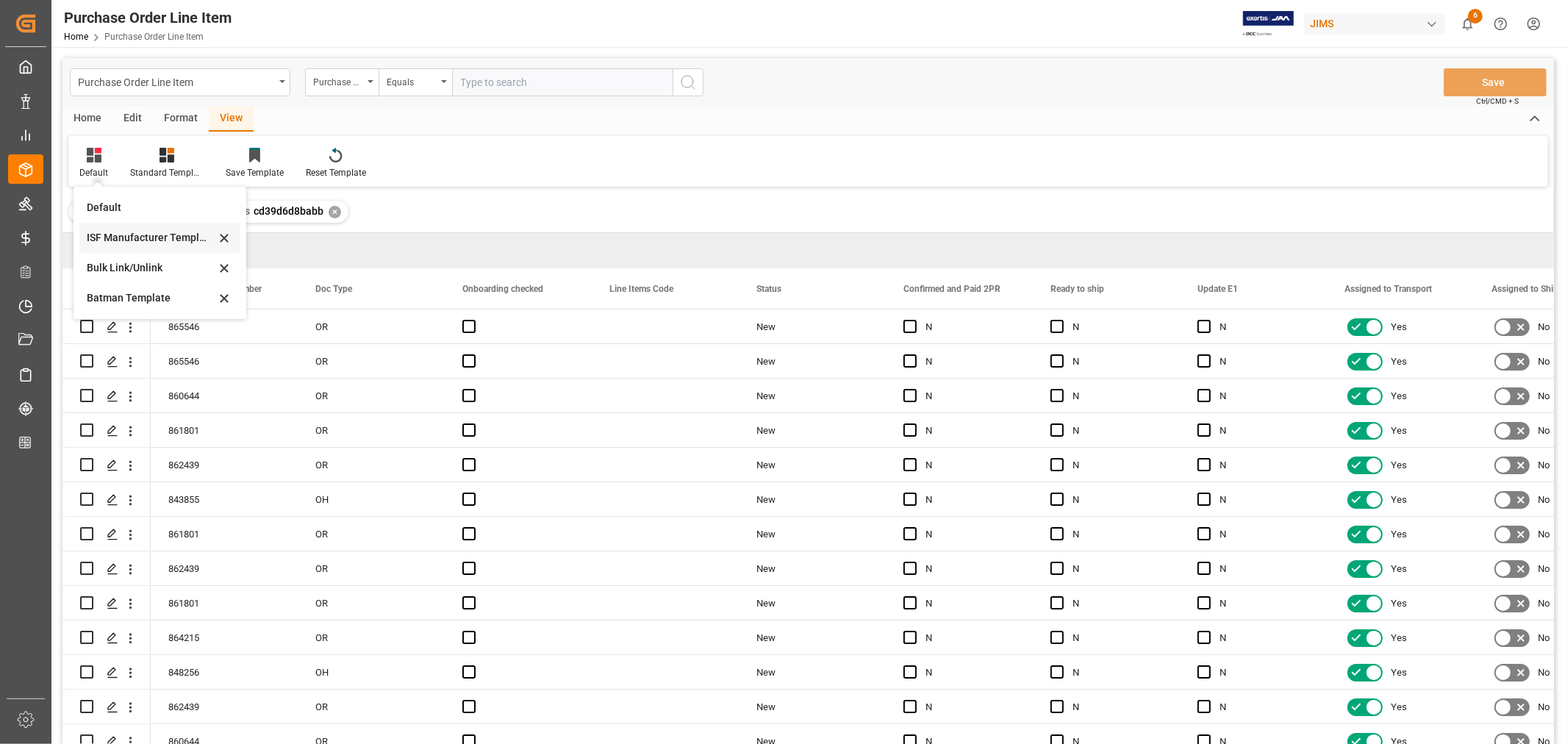
click at [123, 230] on div "ISF Manufacturer Template" at bounding box center [151, 238] width 129 height 15
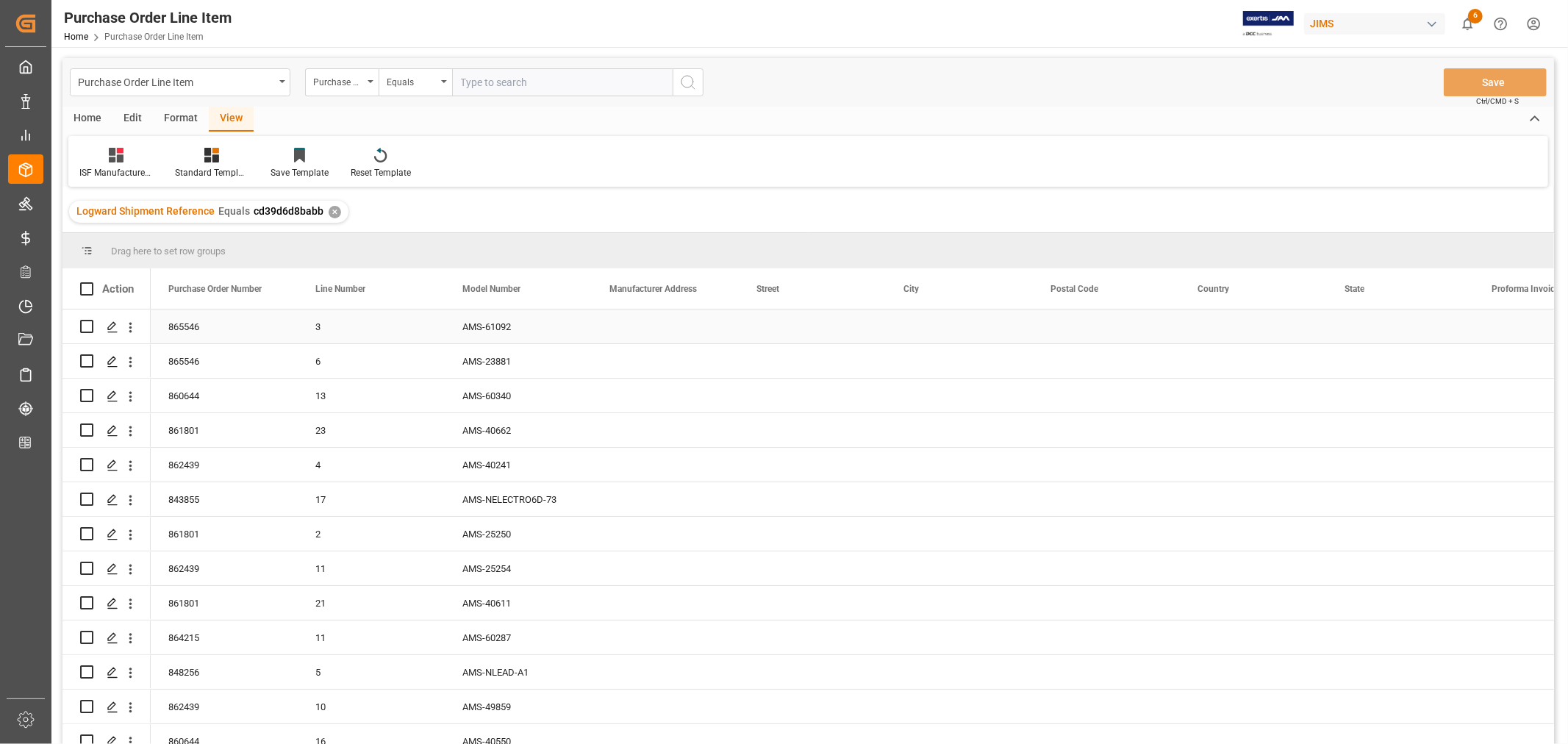
click at [649, 327] on div "Press SPACE to select this row." at bounding box center [665, 326] width 147 height 34
click at [647, 325] on div "Press SPACE to select this row." at bounding box center [665, 326] width 147 height 34
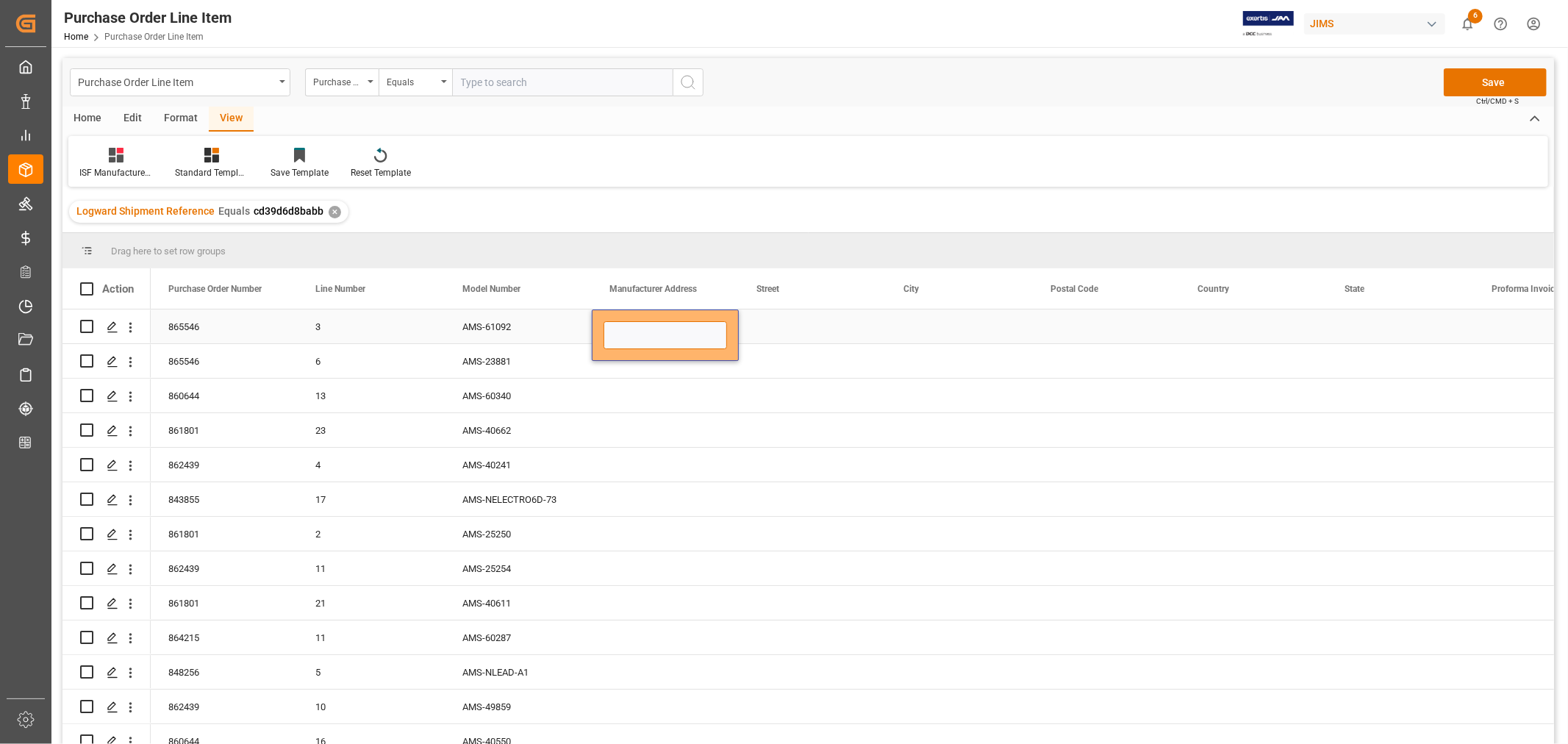
click at [627, 331] on input "Press SPACE to select this row." at bounding box center [665, 335] width 124 height 28
paste input "Clavia DMI AB"
type input "Clavia DMI AB"
click at [746, 333] on div "Press SPACE to select this row." at bounding box center [812, 326] width 147 height 34
click at [777, 323] on div "Press SPACE to select this row." at bounding box center [812, 326] width 147 height 34
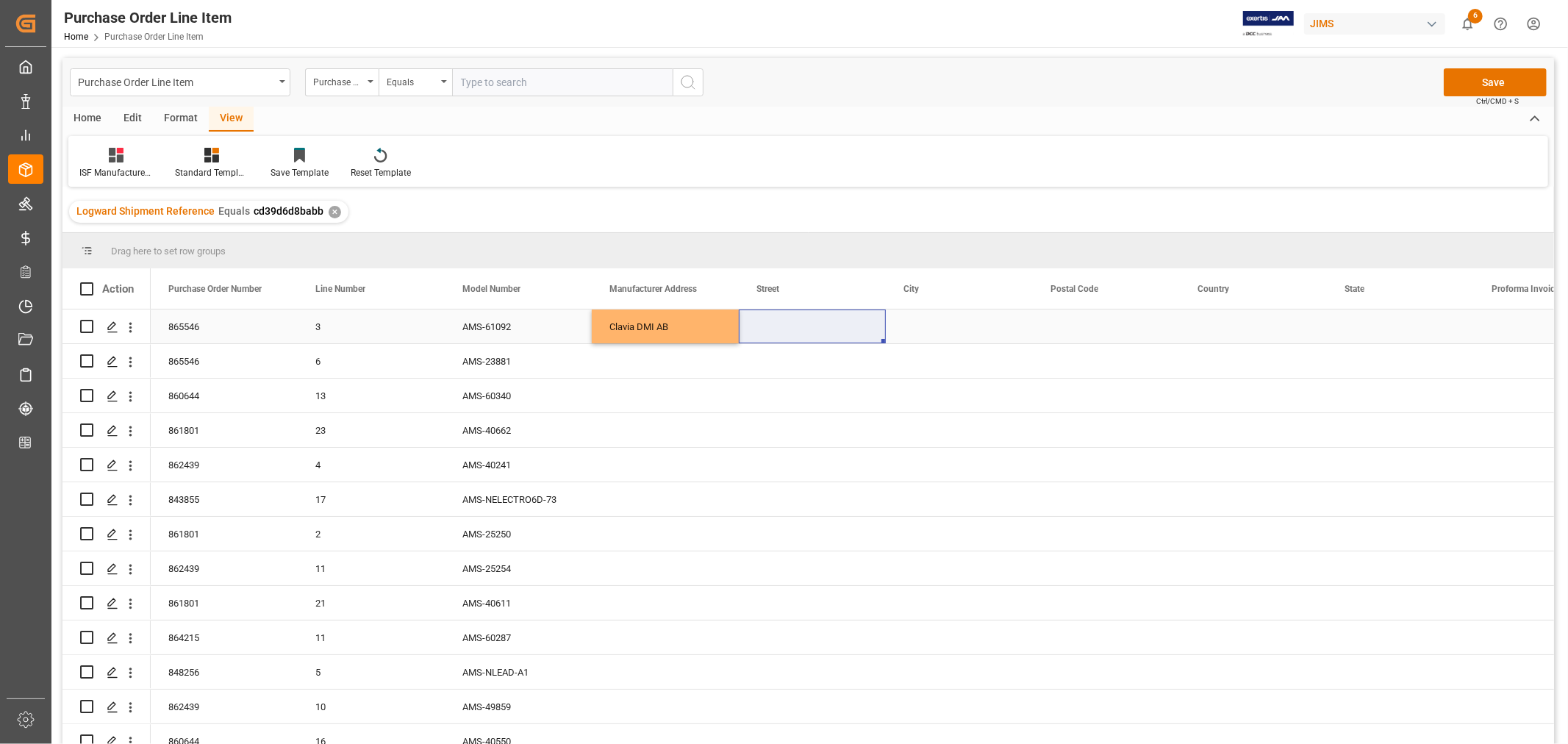
click at [777, 323] on div "Press SPACE to select this row." at bounding box center [812, 326] width 147 height 34
click at [763, 330] on input "Press SPACE to select this row." at bounding box center [812, 335] width 124 height 28
paste input "[STREET_ADDRESS]"
type input "[STREET_ADDRESS]"
click at [905, 324] on div "Press SPACE to select this row." at bounding box center [960, 326] width 147 height 34
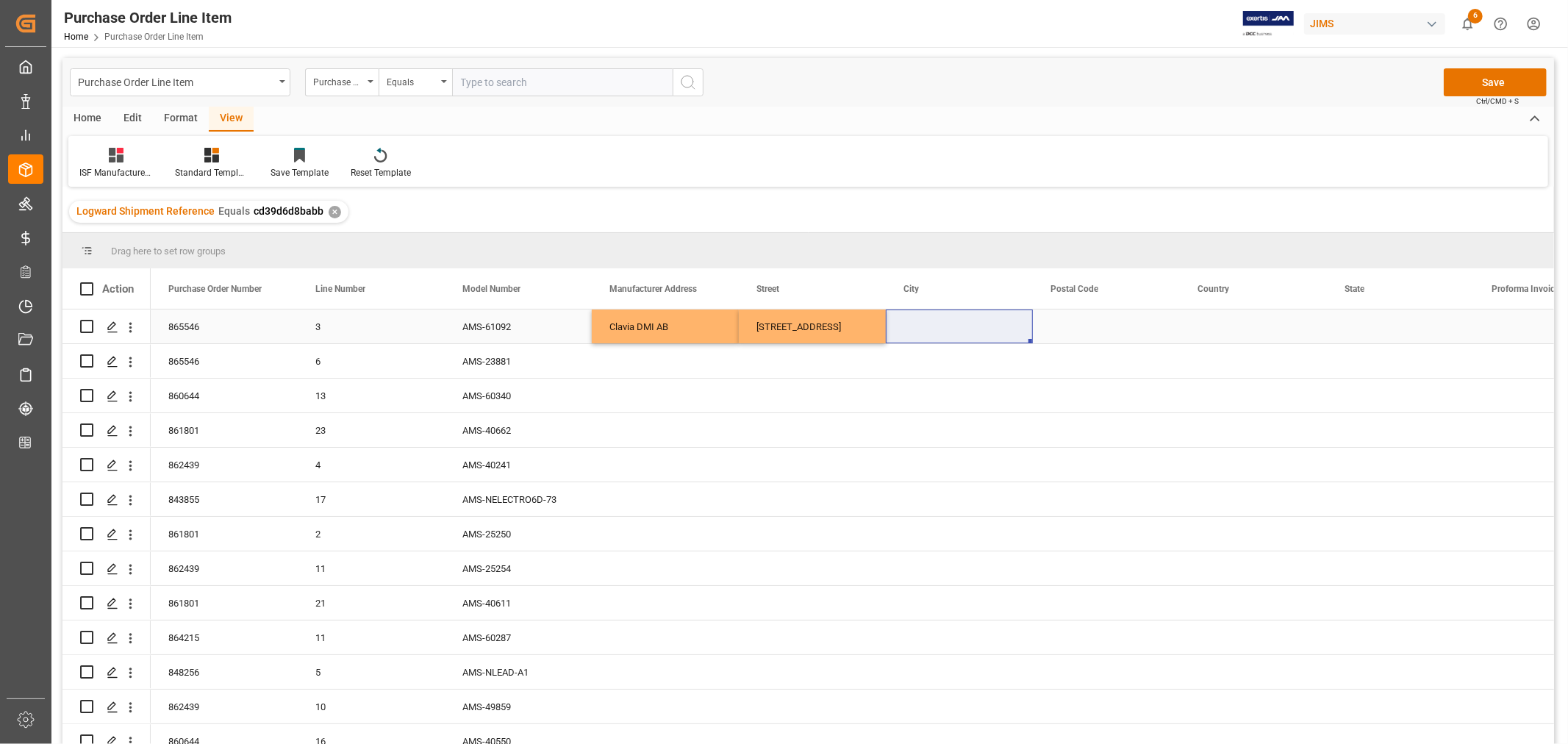
click at [938, 325] on div "Press SPACE to select this row." at bounding box center [960, 326] width 147 height 34
click at [904, 336] on input "Press SPACE to select this row." at bounding box center [960, 335] width 124 height 28
paste input "[GEOGRAPHIC_DATA]"
type input "[GEOGRAPHIC_DATA]"
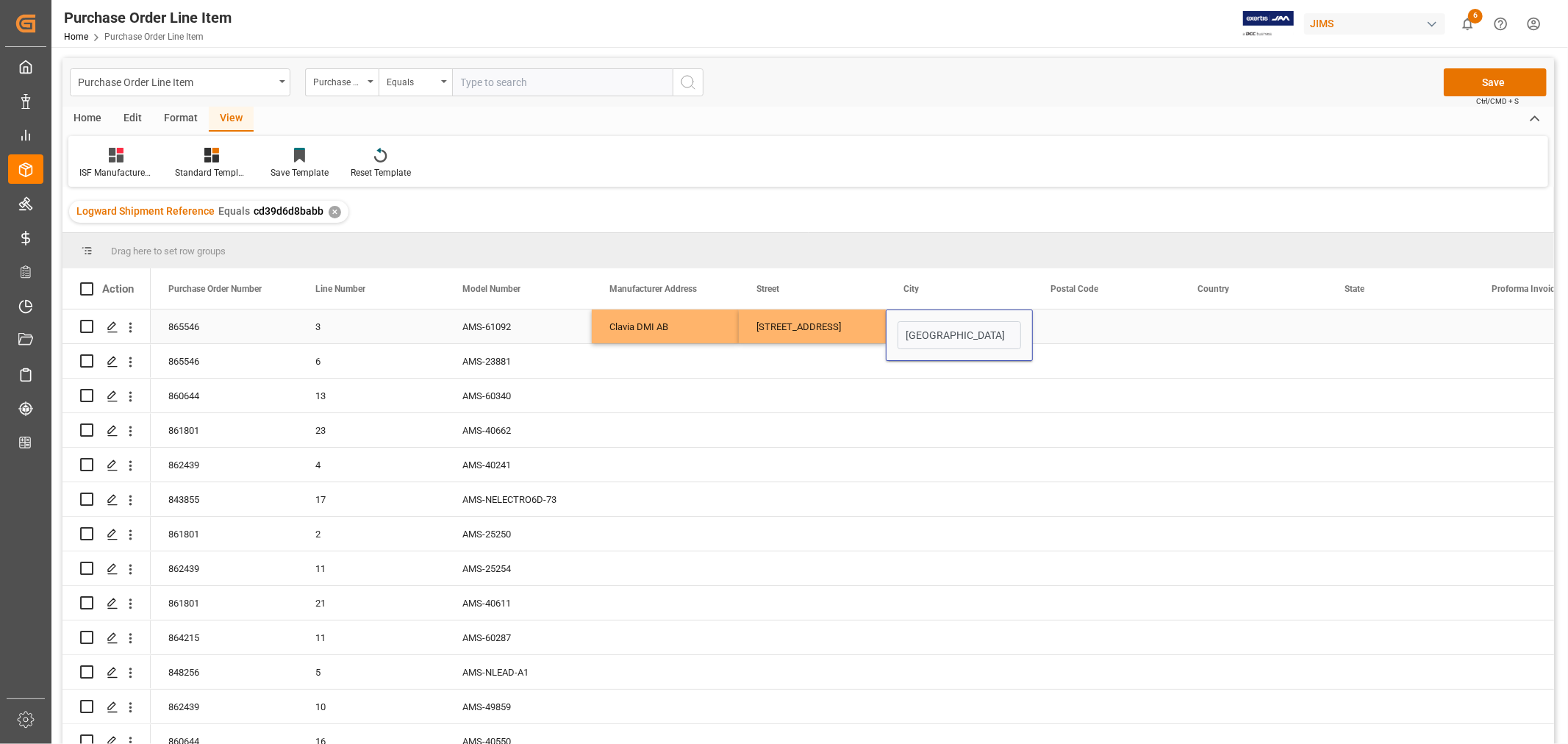
click at [1069, 332] on div "Press SPACE to select this row." at bounding box center [1106, 326] width 147 height 34
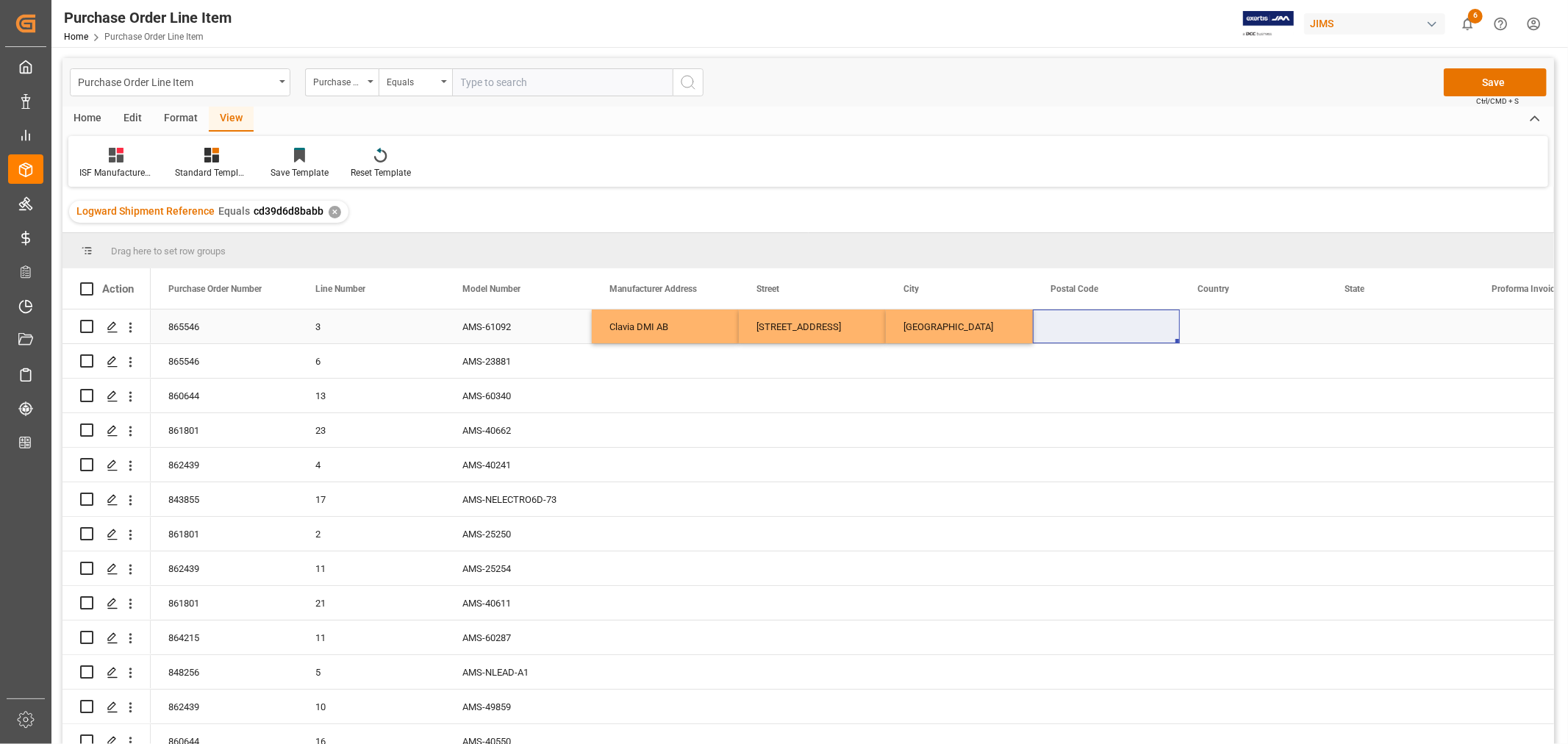
click at [1072, 324] on div "Press SPACE to select this row." at bounding box center [1106, 326] width 147 height 34
click at [1047, 330] on input "Press SPACE to select this row." at bounding box center [1106, 335] width 124 height 28
paste input "116 24"
type input "116 24"
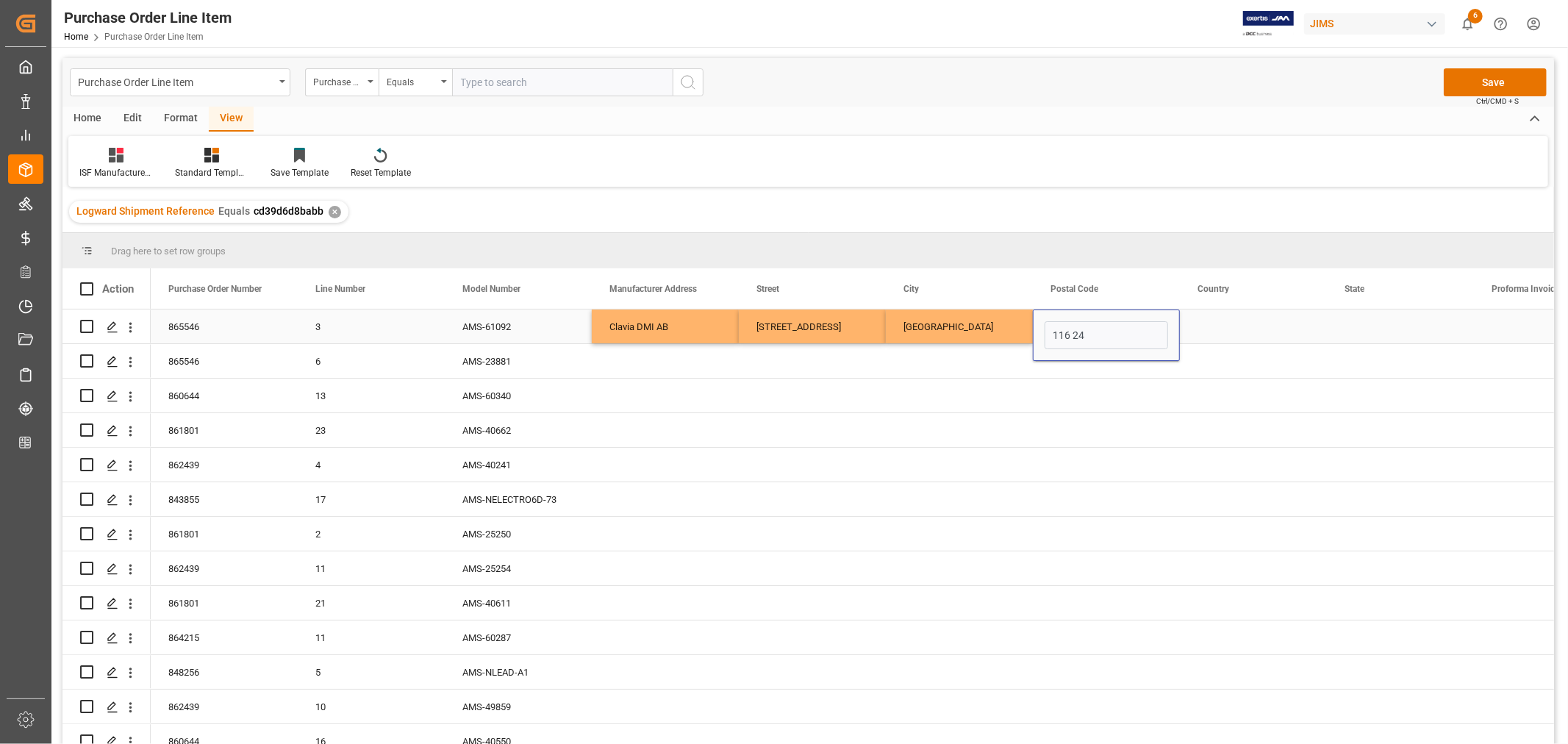
click at [1197, 327] on div "Press SPACE to select this row." at bounding box center [1254, 326] width 147 height 34
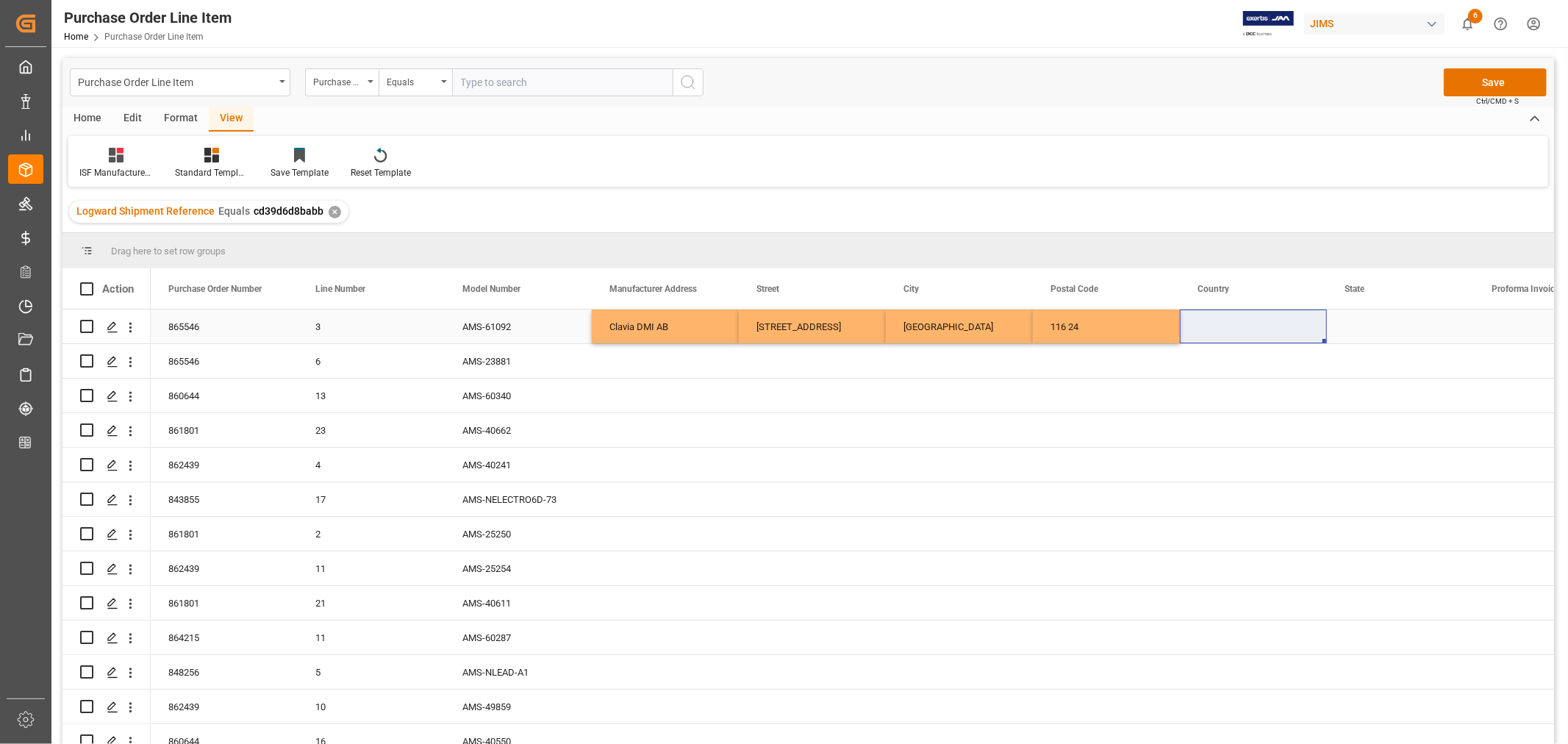
click at [1217, 325] on div "Press SPACE to select this row." at bounding box center [1254, 326] width 147 height 34
click at [1204, 330] on input "Press SPACE to select this row." at bounding box center [1254, 335] width 124 height 28
paste input "SE"
type input "SE"
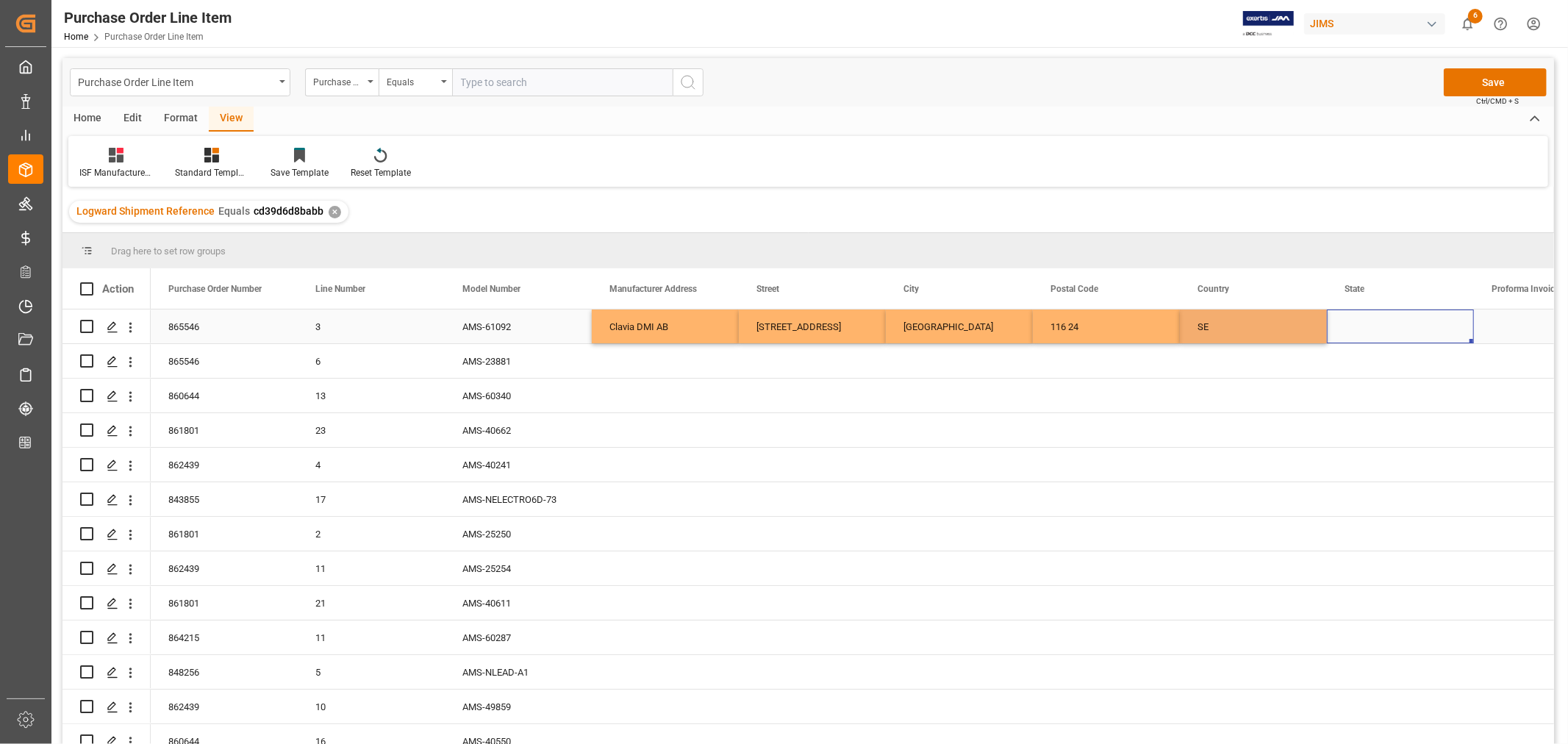
click at [1377, 326] on div "Press SPACE to select this row." at bounding box center [1400, 326] width 147 height 34
click at [1348, 322] on div "Press SPACE to select this row." at bounding box center [1400, 326] width 147 height 34
click at [1343, 332] on input "Press SPACE to select this row." at bounding box center [1400, 335] width 124 height 28
paste input "Stockholm County"
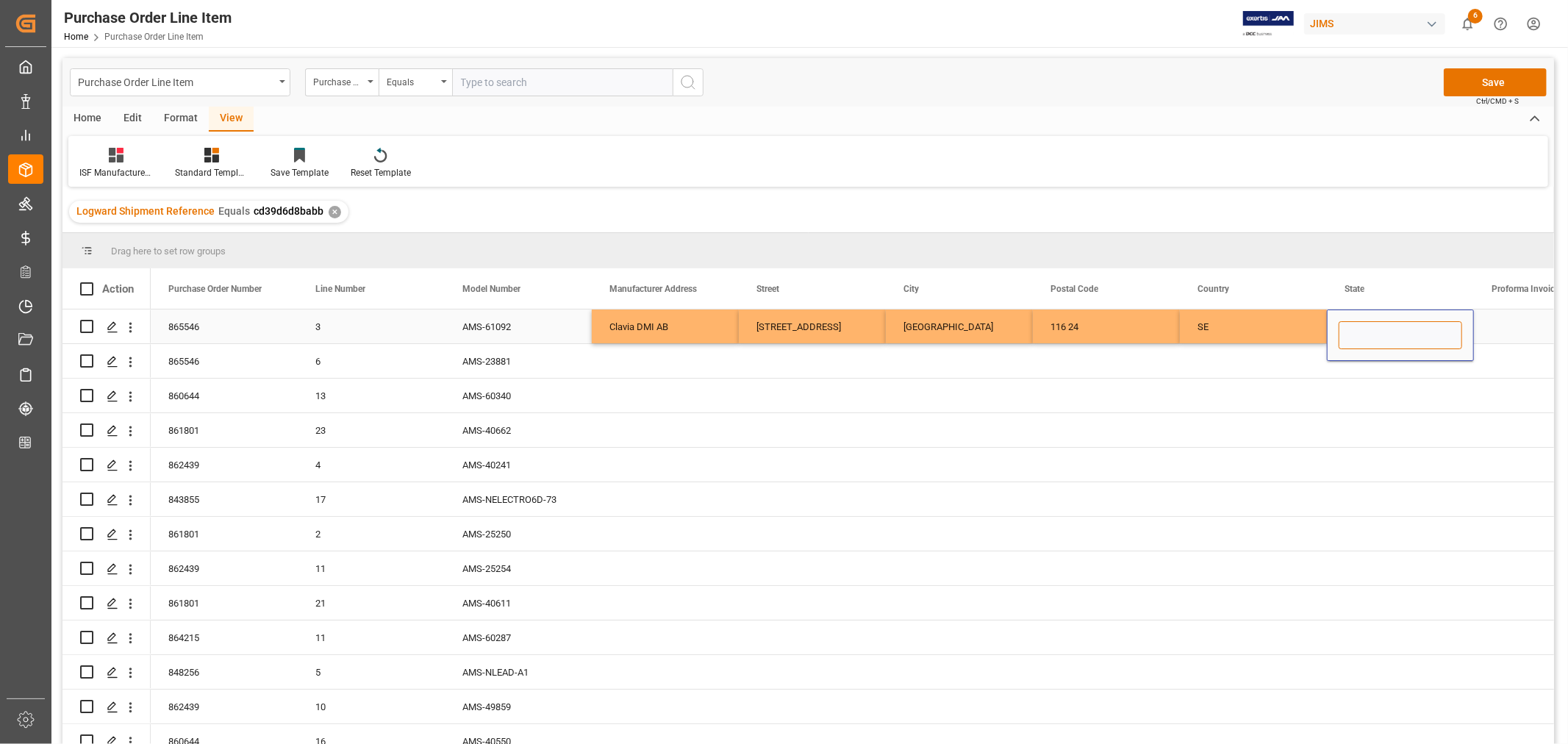
type input "Stockholm County"
click at [636, 373] on div "Press SPACE to select this row." at bounding box center [665, 361] width 147 height 34
click at [637, 328] on div "Clavia DMI AB" at bounding box center [665, 326] width 147 height 34
drag, startPoint x: 636, startPoint y: 320, endPoint x: 1400, endPoint y: 321, distance: 764.0
click at [1400, 321] on div "865546 3 AMS-61092 Clavia DMI AB Åsögatan 142 STOCKHOLM 116 24 SE Stockholm Cou…" at bounding box center [1253, 326] width 2206 height 35
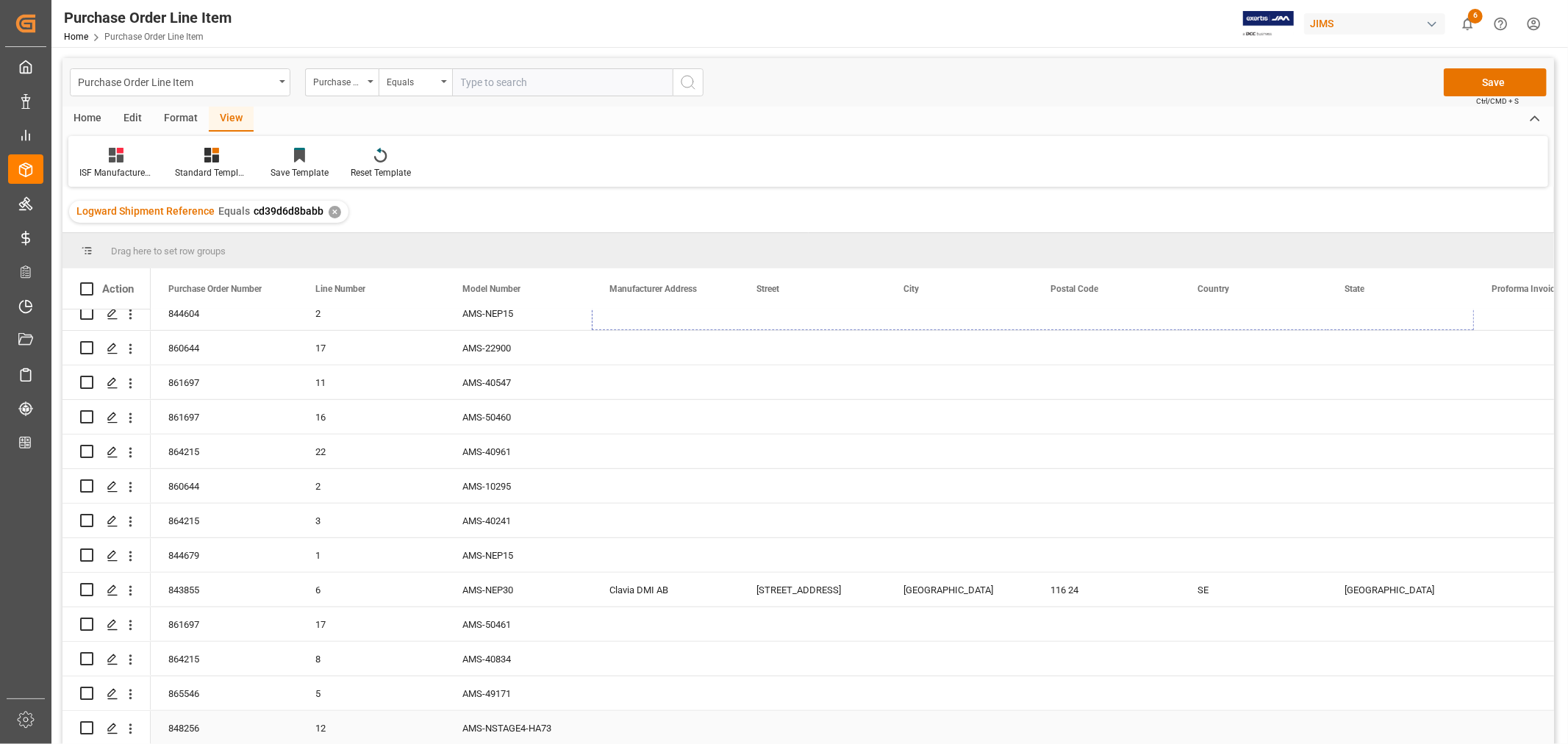
scroll to position [970, 0]
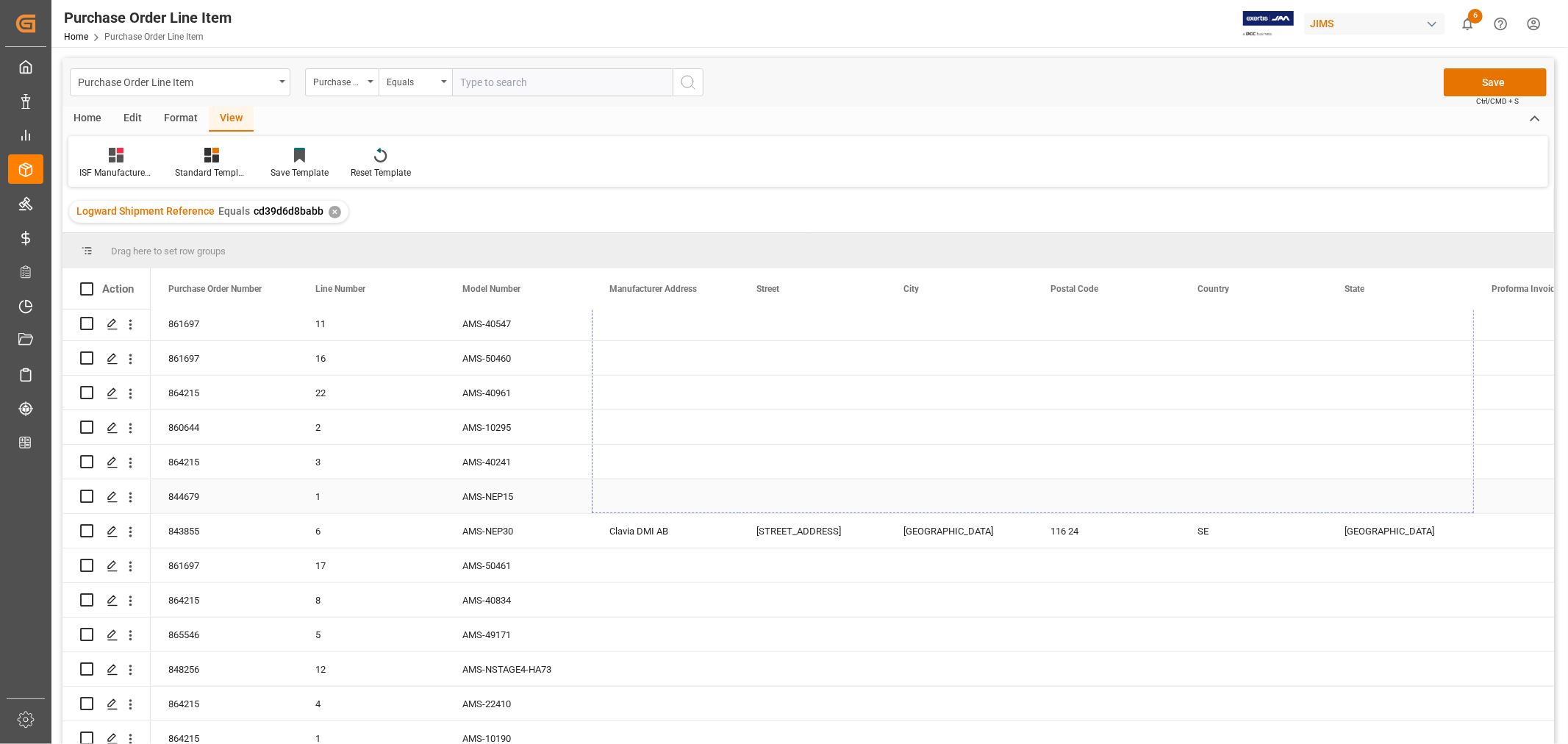
drag, startPoint x: 1471, startPoint y: 342, endPoint x: 1424, endPoint y: 492, distance: 157.2
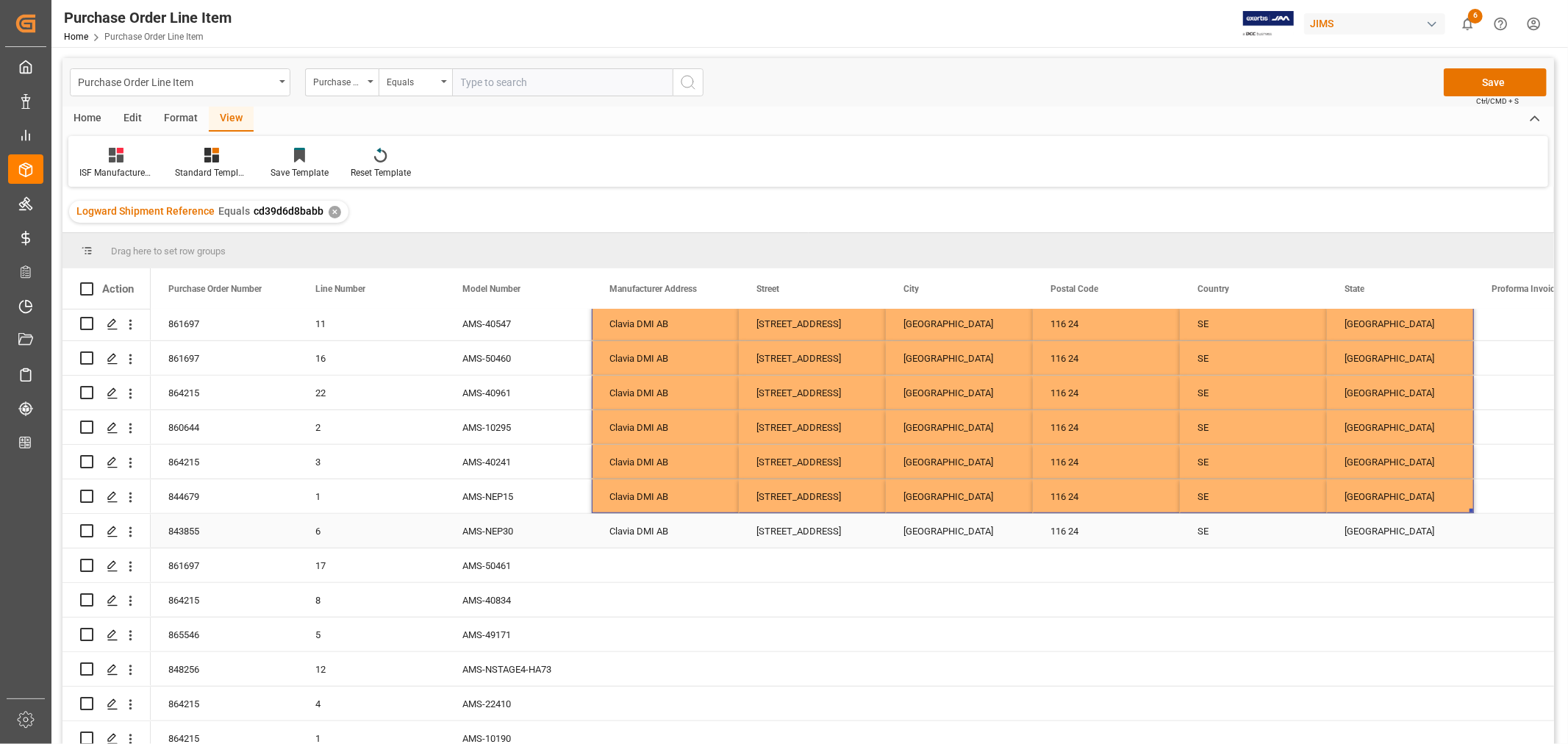
click at [641, 526] on div "Clavia DMI AB" at bounding box center [665, 531] width 147 height 34
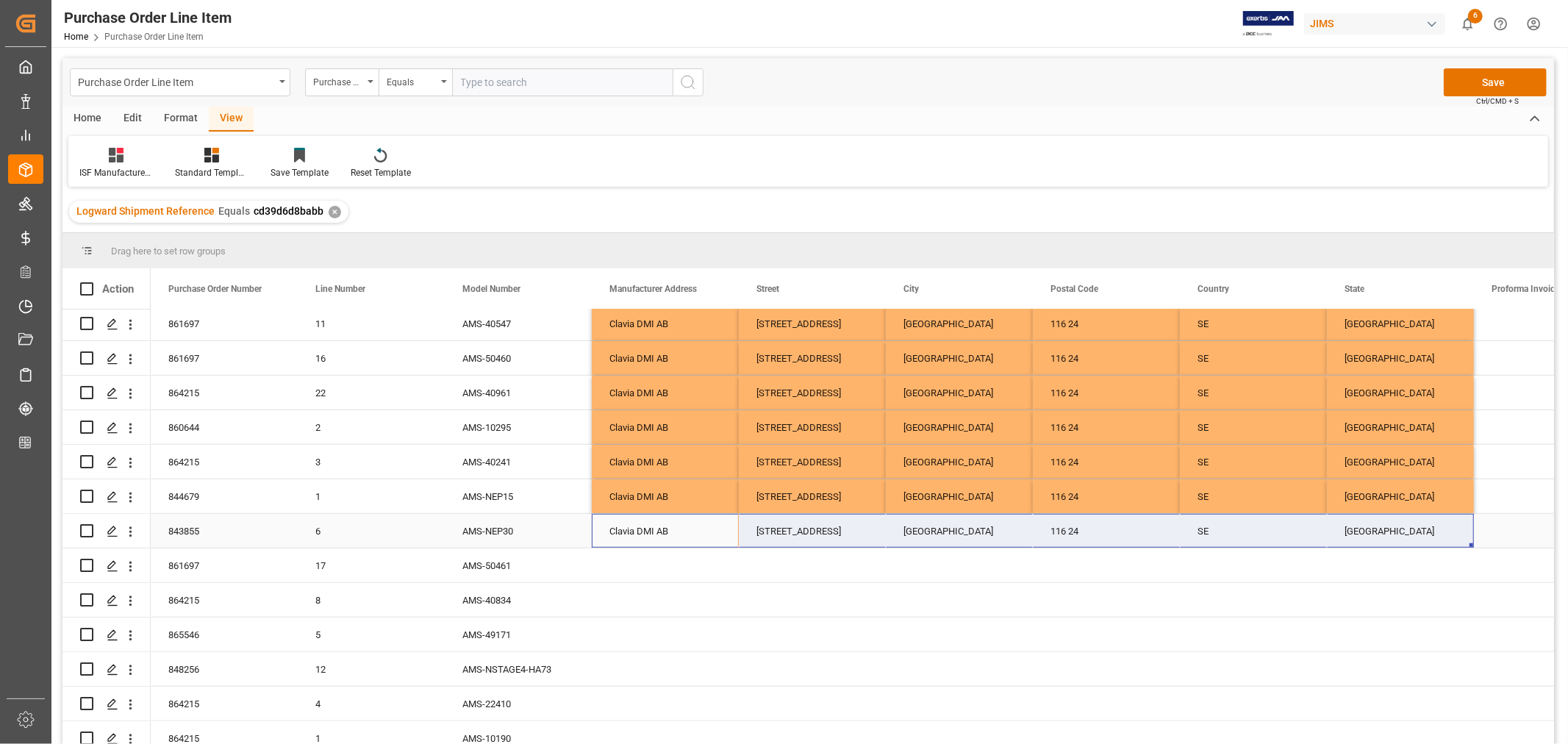
drag, startPoint x: 624, startPoint y: 522, endPoint x: 1434, endPoint y: 526, distance: 810.0
click at [1429, 525] on div "843855 6 AMS-NEP30 Clavia DMI AB Åsögatan 142 STOCKHOLM 116 24 SE Stockholm Cou…" at bounding box center [1253, 531] width 2206 height 35
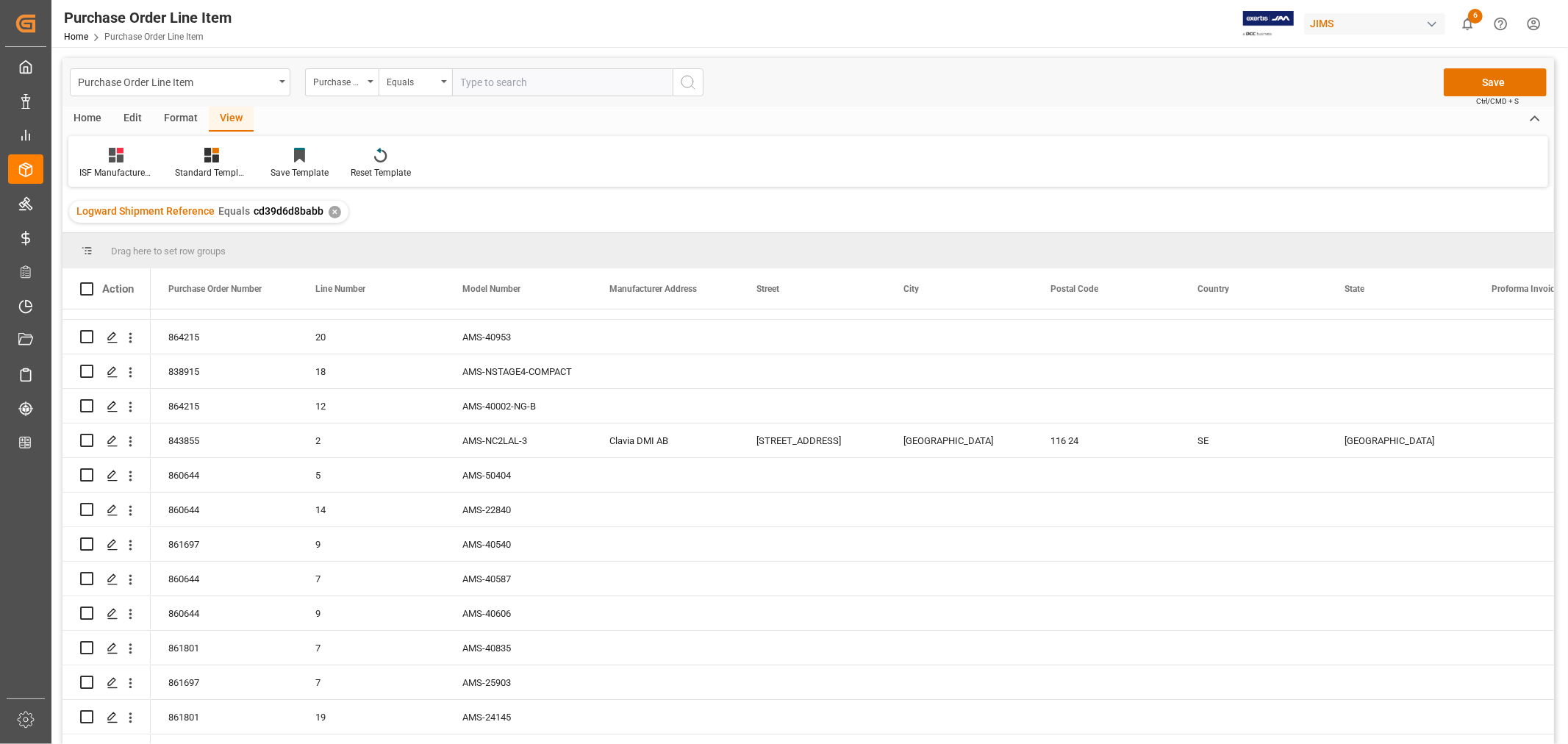
scroll to position [4264, 0]
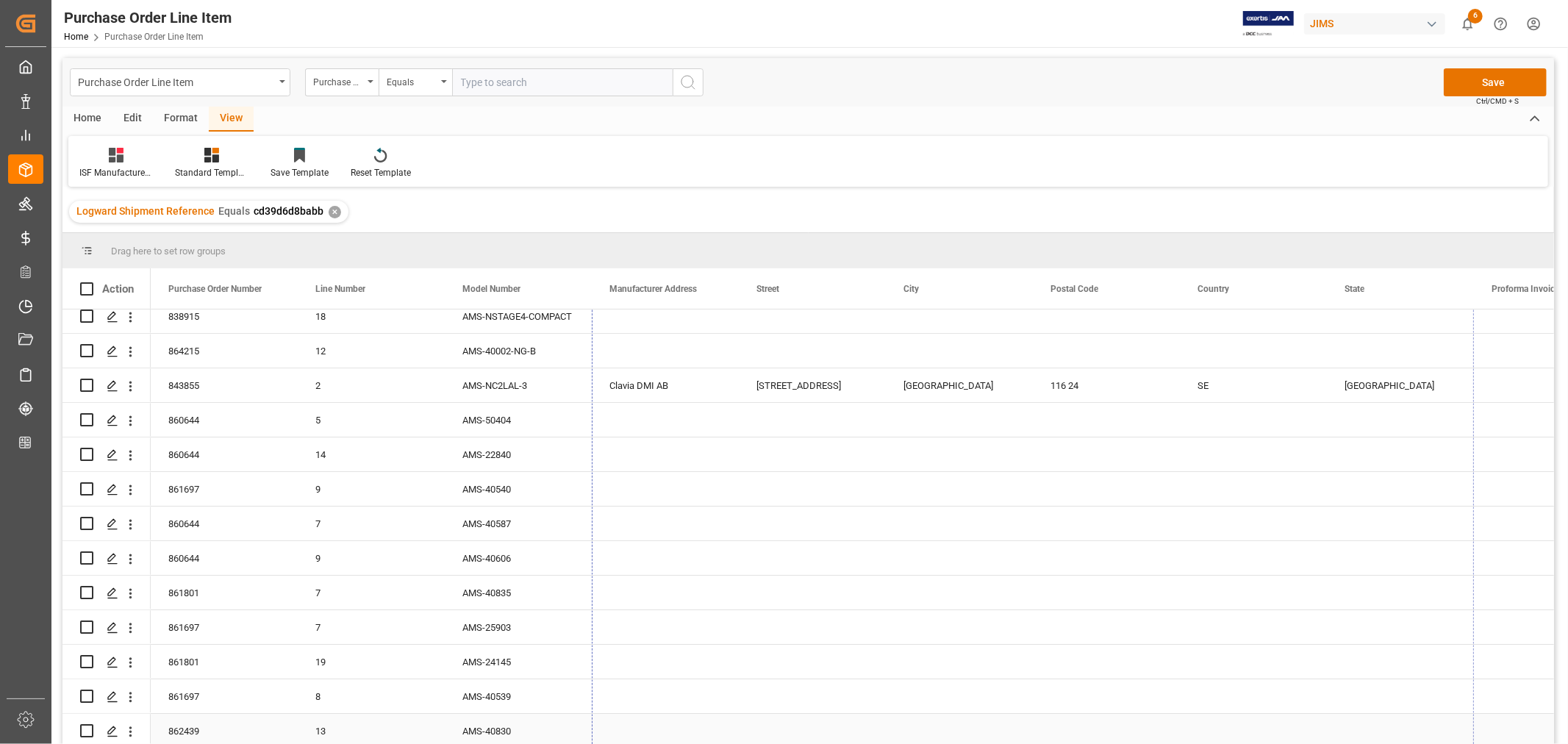
drag, startPoint x: 1471, startPoint y: 546, endPoint x: 1467, endPoint y: 726, distance: 180.0
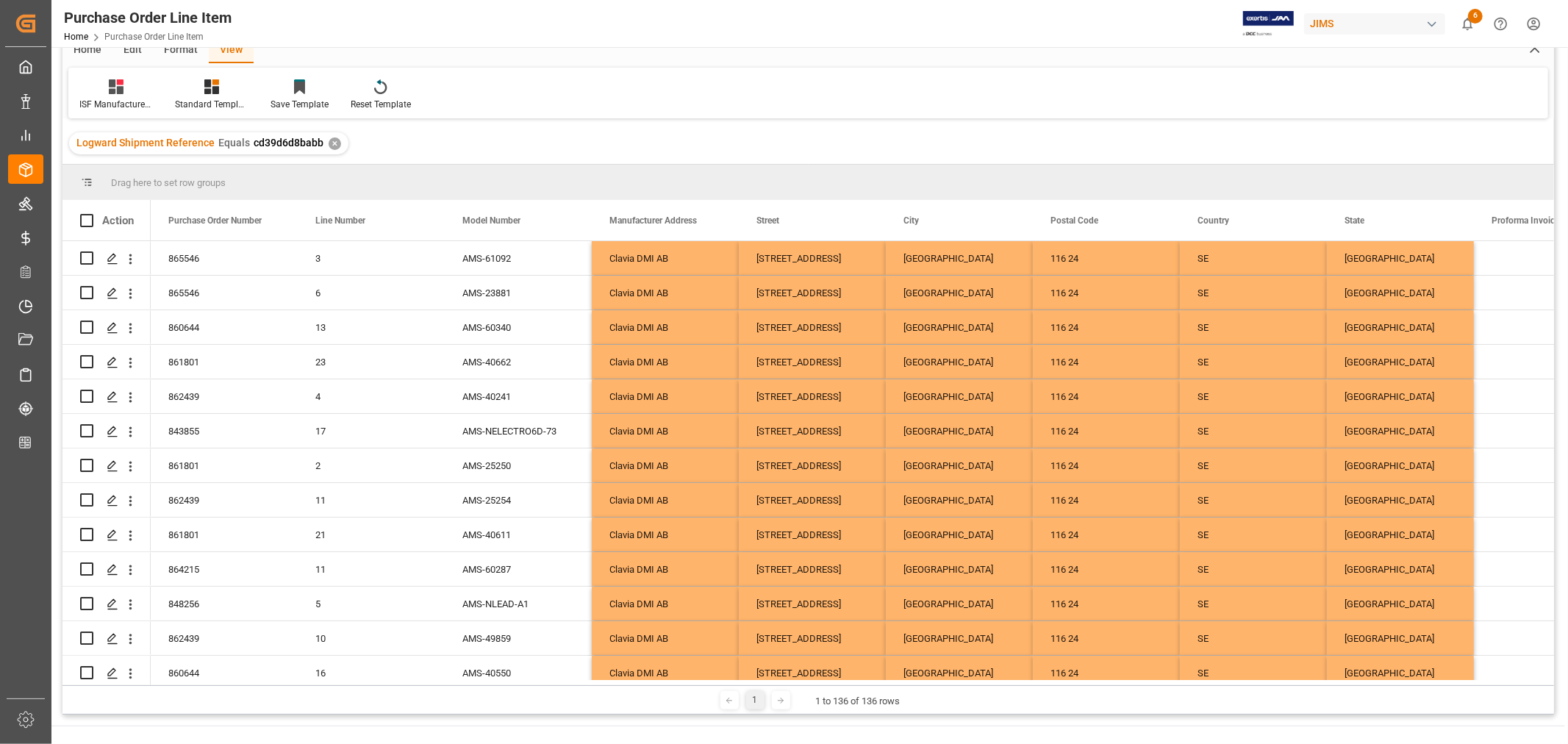
scroll to position [0, 0]
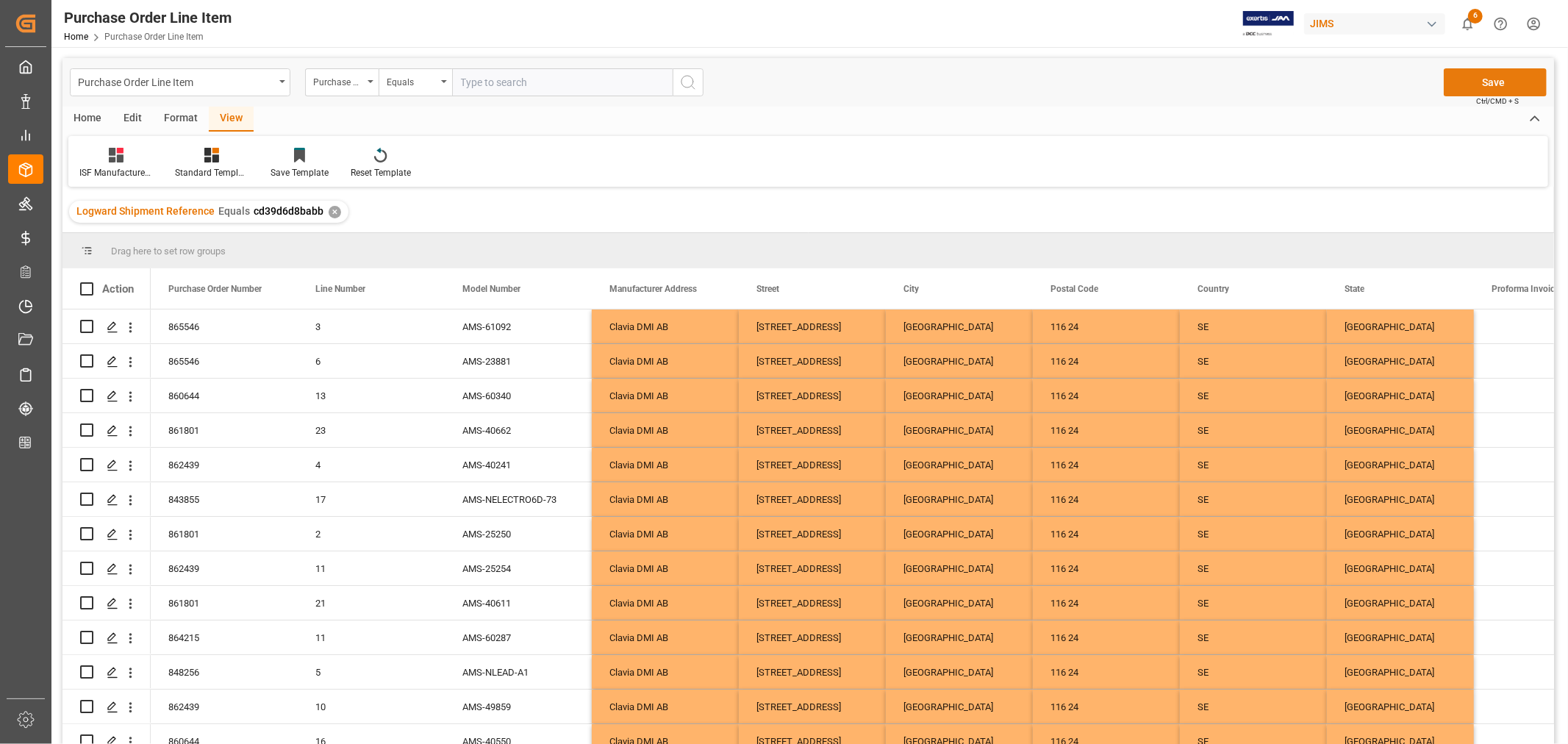
click at [1495, 82] on button "Save" at bounding box center [1495, 83] width 103 height 28
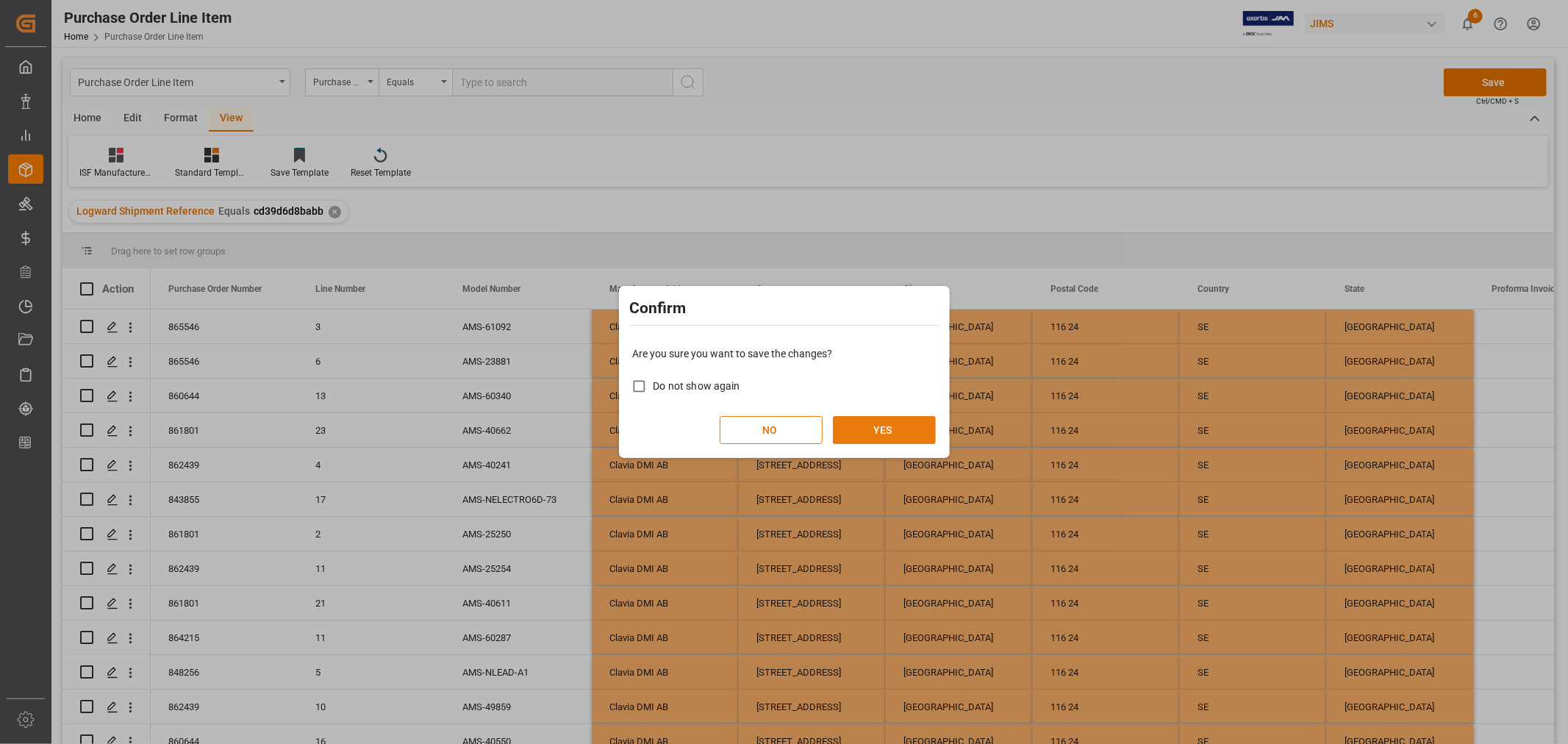
click at [869, 429] on button "YES" at bounding box center [884, 430] width 103 height 28
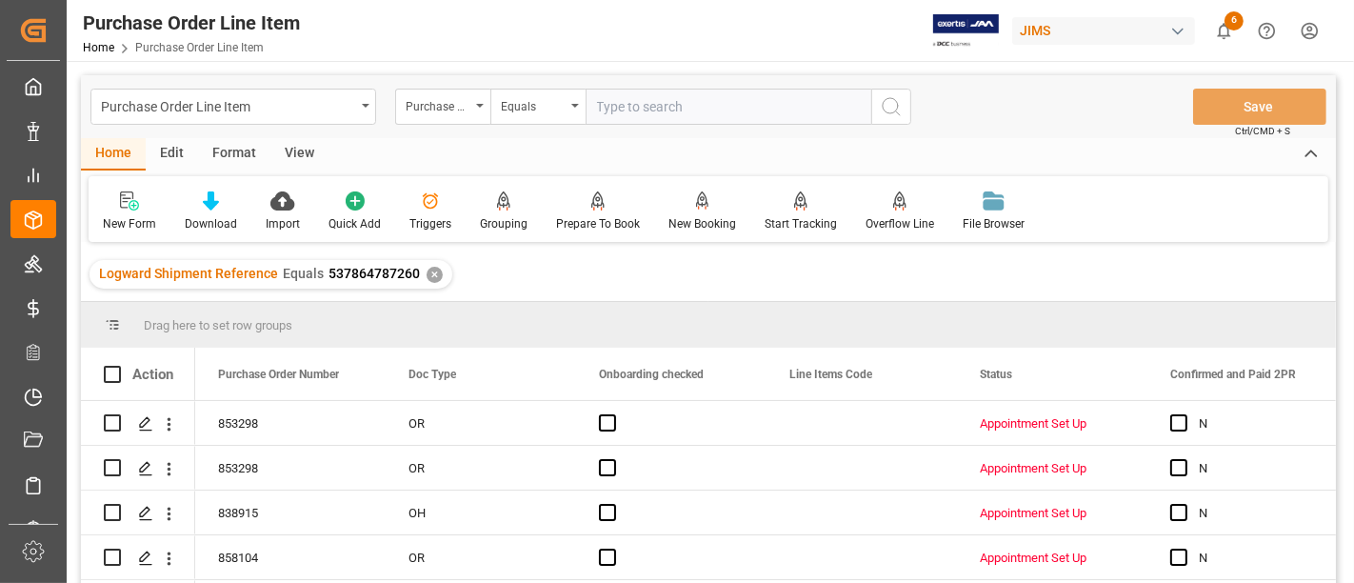
click at [291, 154] on div "View" at bounding box center [299, 154] width 58 height 32
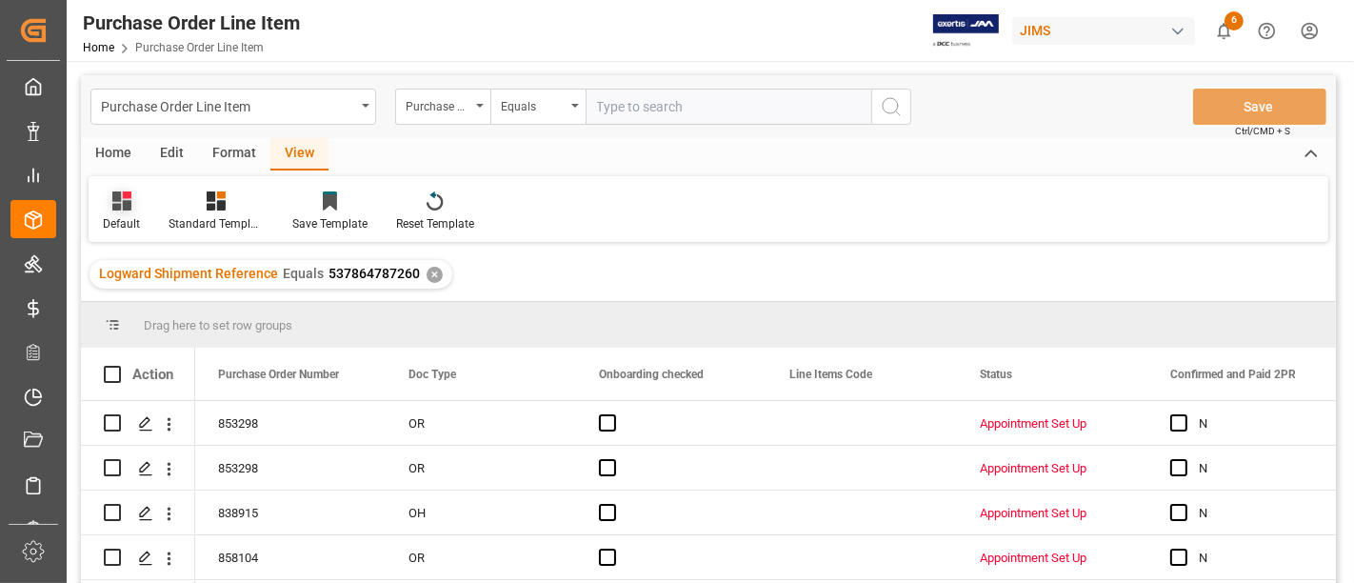
click at [130, 220] on div "Default" at bounding box center [121, 223] width 37 height 17
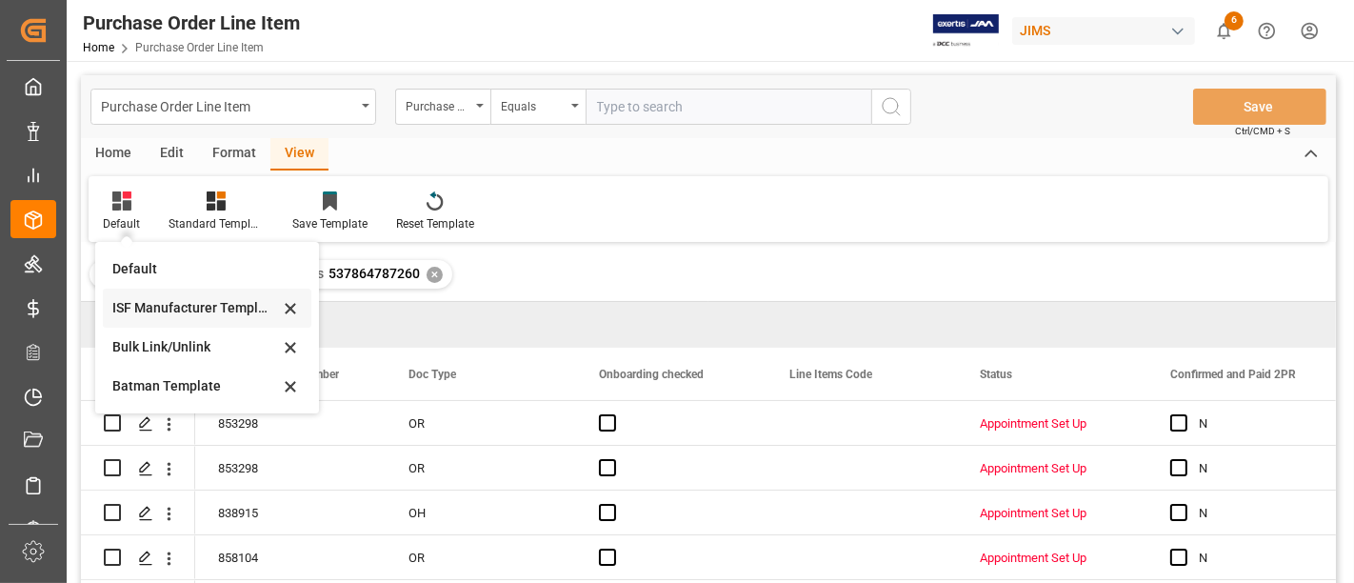
click at [151, 303] on div "ISF Manufacturer Template" at bounding box center [195, 308] width 167 height 20
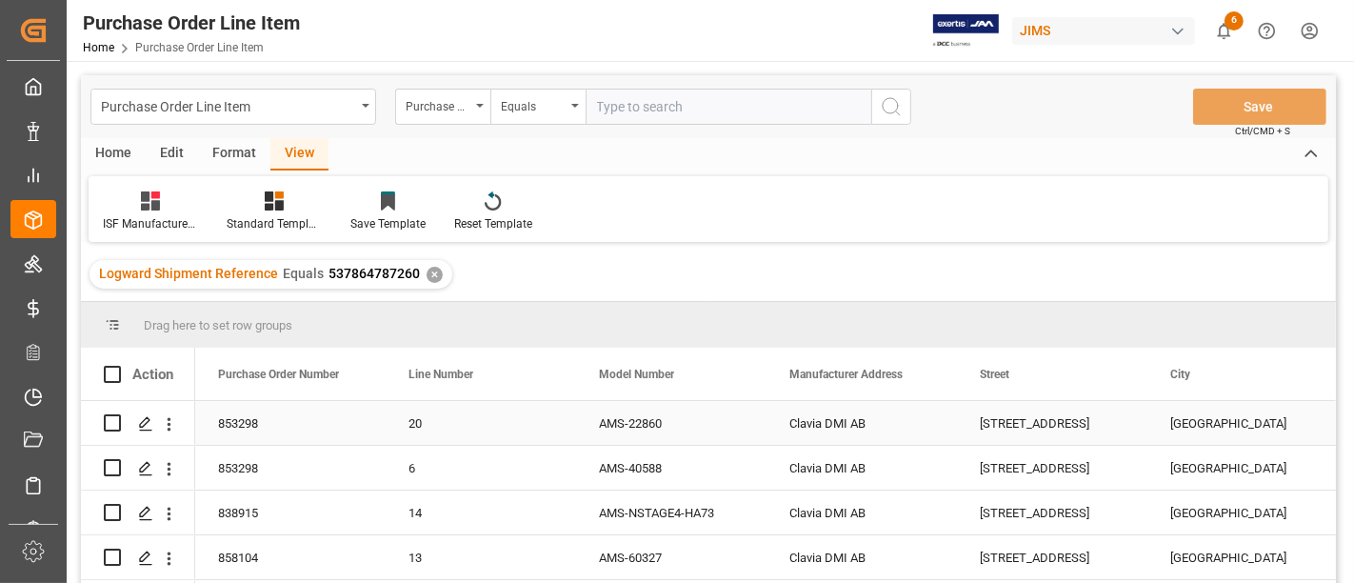
click at [829, 417] on div "Clavia DMI AB" at bounding box center [862, 423] width 190 height 44
drag, startPoint x: 845, startPoint y: 426, endPoint x: 858, endPoint y: 430, distance: 14.2
click at [844, 426] on div "Clavia DMI AB" at bounding box center [862, 423] width 190 height 44
click at [985, 420] on div "[STREET_ADDRESS]" at bounding box center [1052, 423] width 190 height 44
click at [846, 423] on div "Clavia DMI AB" at bounding box center [862, 423] width 190 height 44
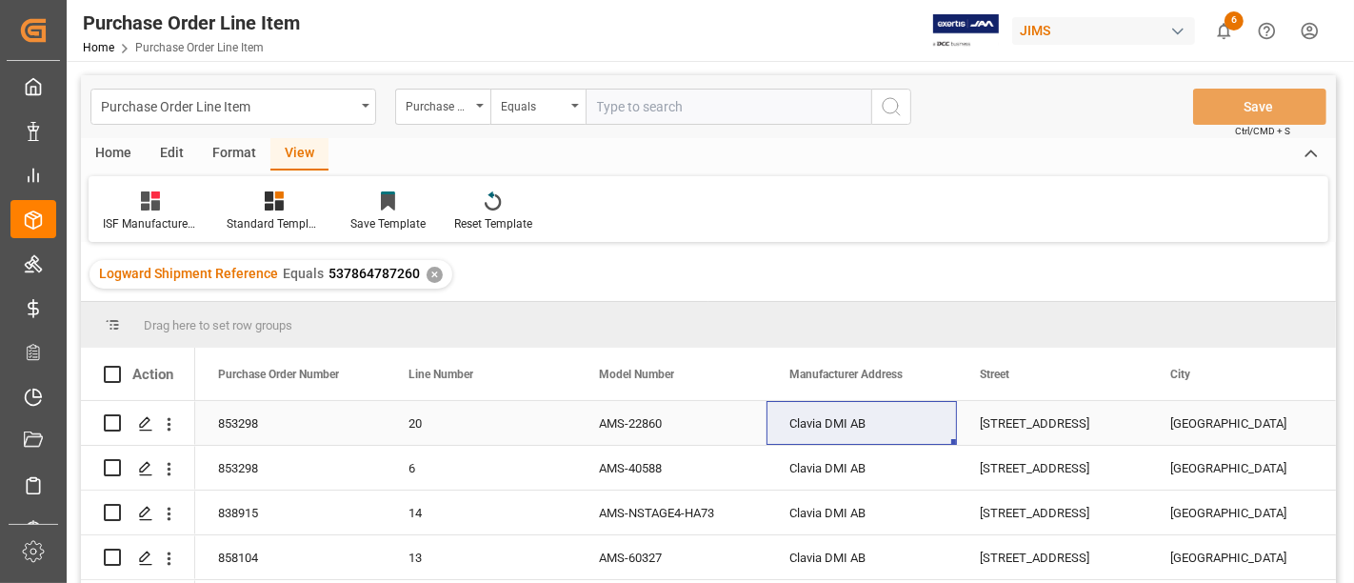
click at [1018, 414] on div "[STREET_ADDRESS]" at bounding box center [1052, 423] width 190 height 44
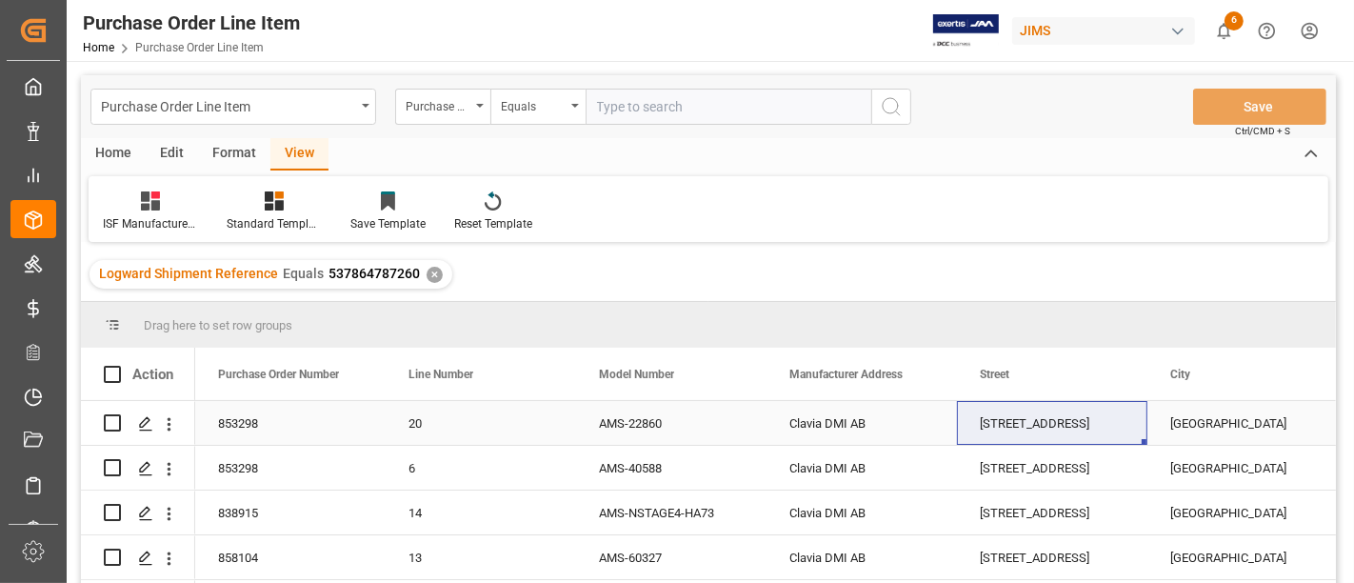
click at [1224, 426] on div "STOCKHOLM" at bounding box center [1243, 423] width 190 height 44
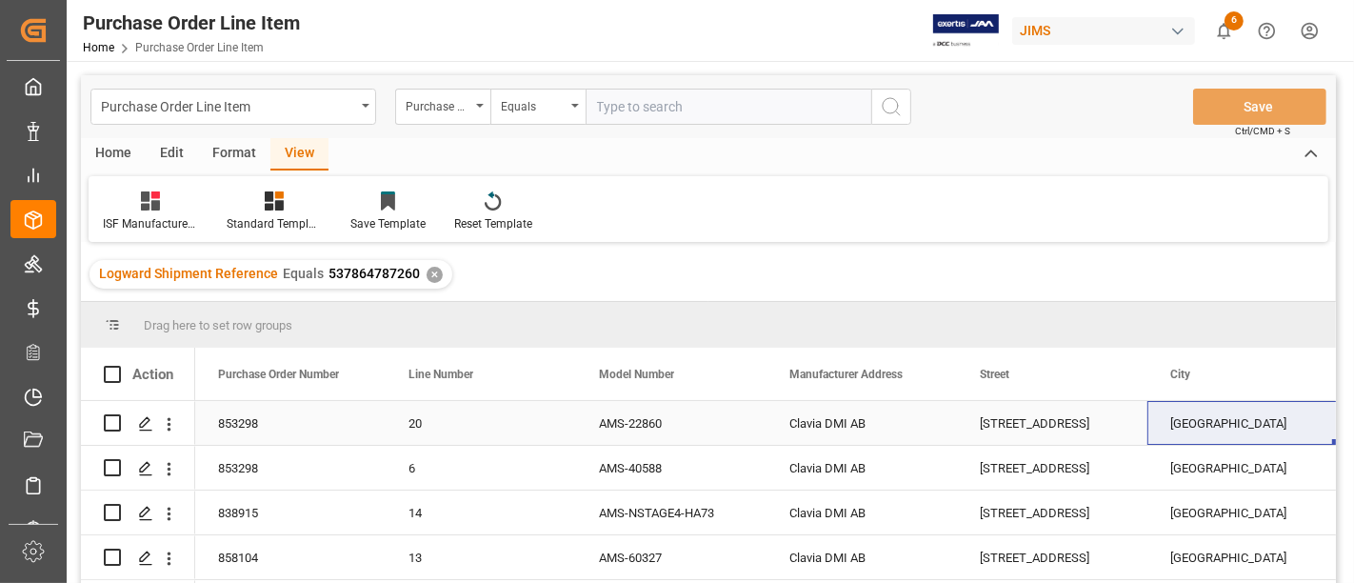
click at [969, 414] on div "Åsögatan 142" at bounding box center [1052, 423] width 190 height 44
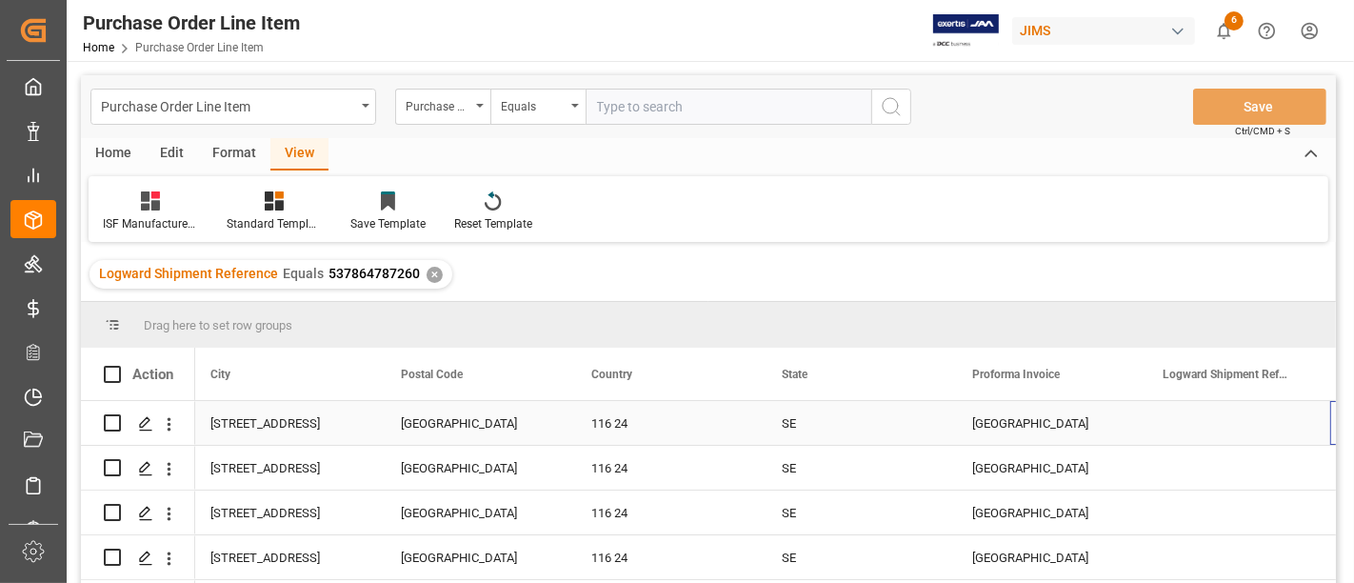
scroll to position [0, 960]
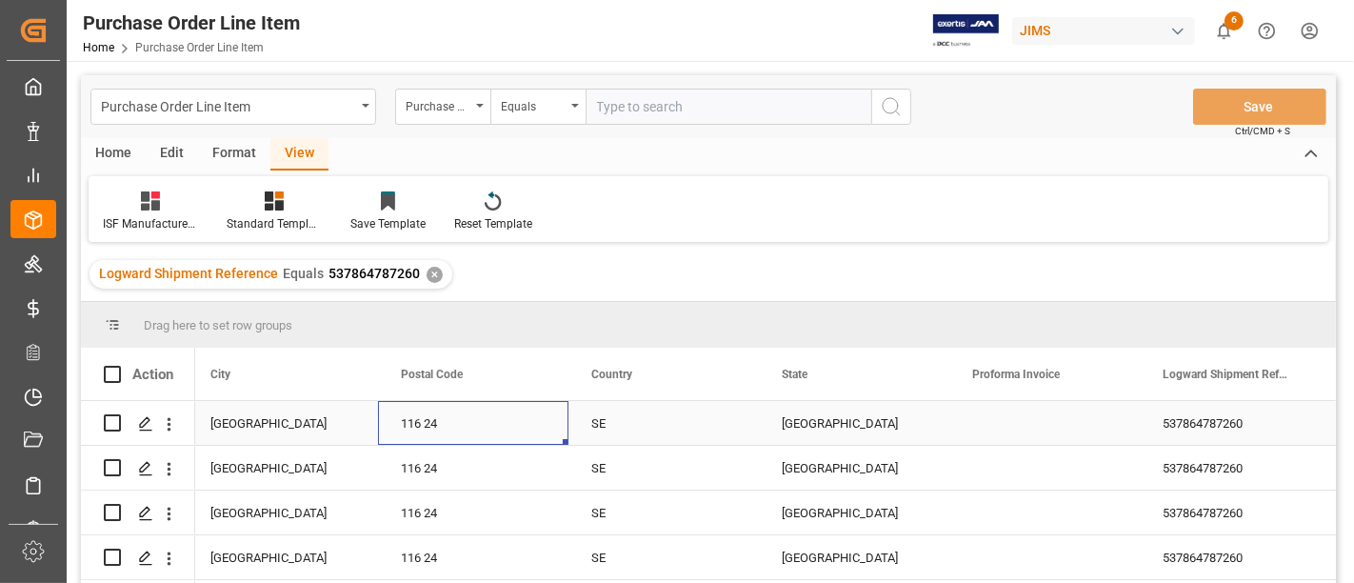
click at [422, 426] on div "116 24" at bounding box center [473, 423] width 190 height 44
drag, startPoint x: 598, startPoint y: 421, endPoint x: 678, endPoint y: 415, distance: 80.2
click at [601, 421] on div "SE" at bounding box center [664, 423] width 190 height 44
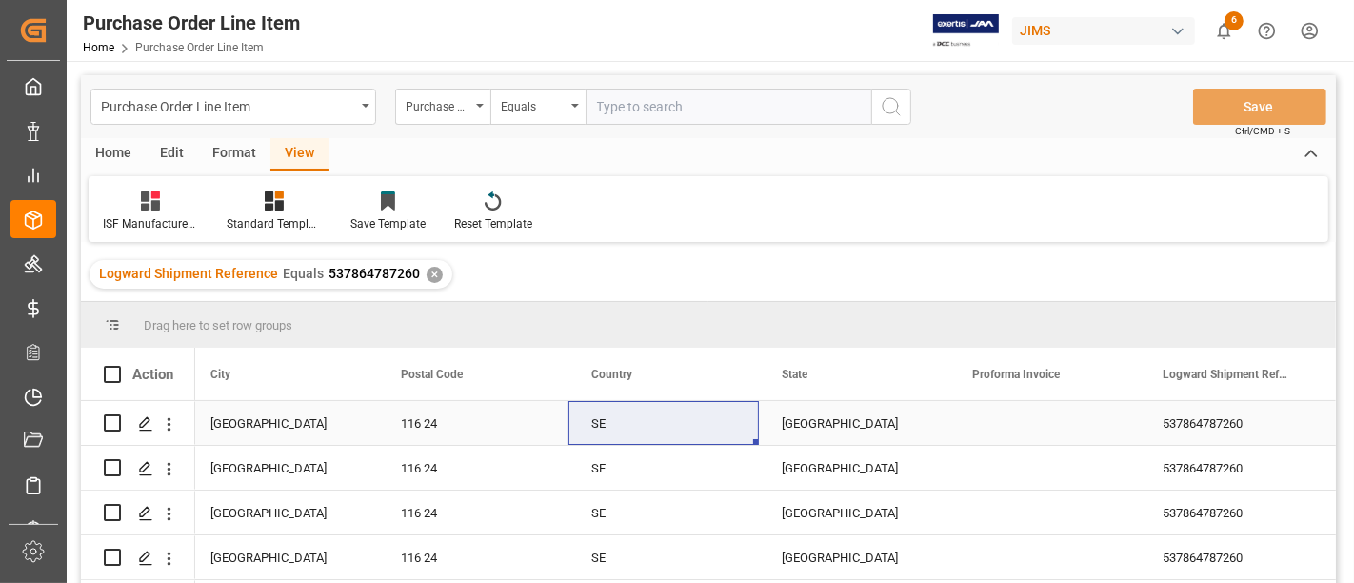
click at [830, 418] on div "Stockholm County" at bounding box center [854, 423] width 190 height 44
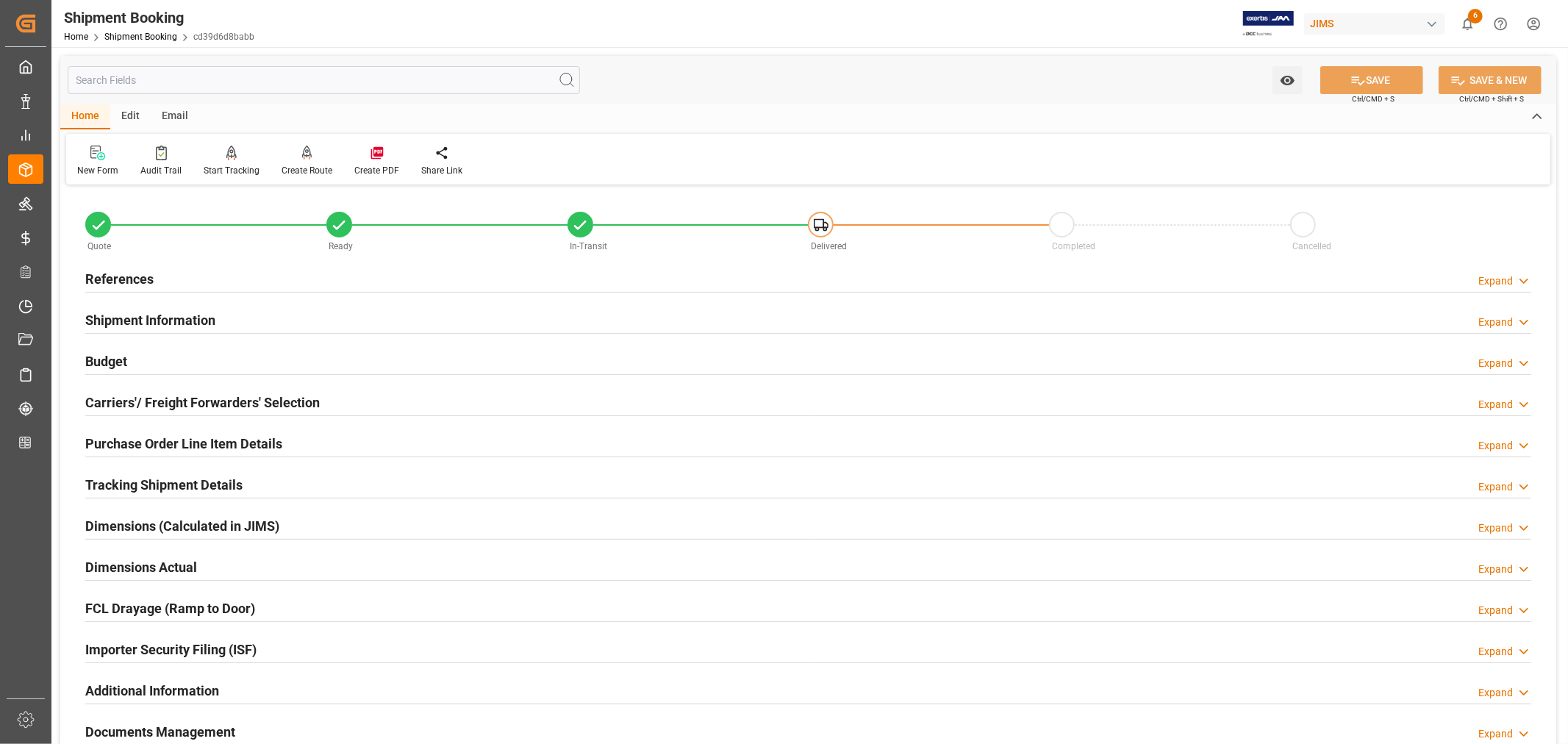
click at [300, 647] on div "Importer Security Filing (ISF) Expand" at bounding box center [808, 648] width 1446 height 28
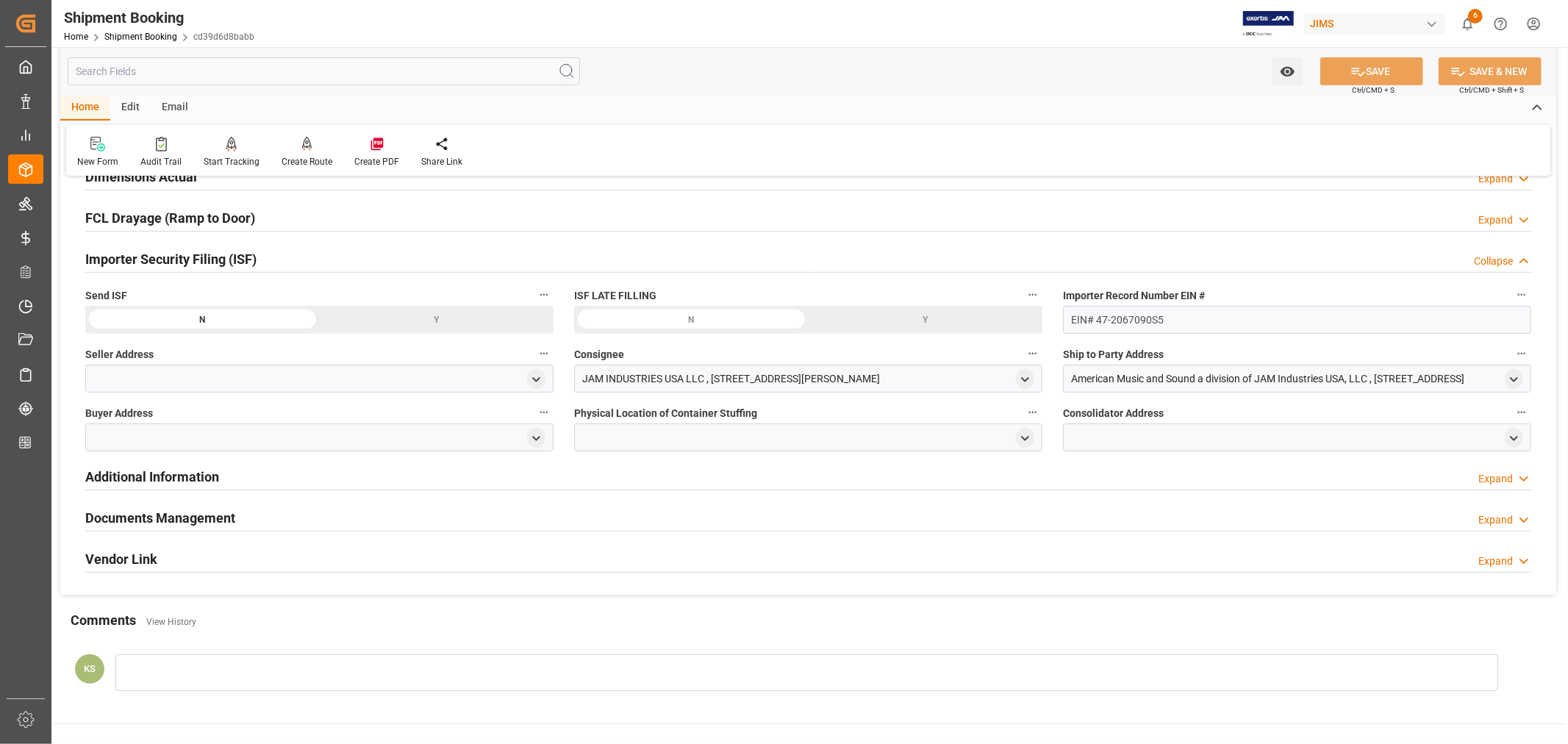
scroll to position [408, 0]
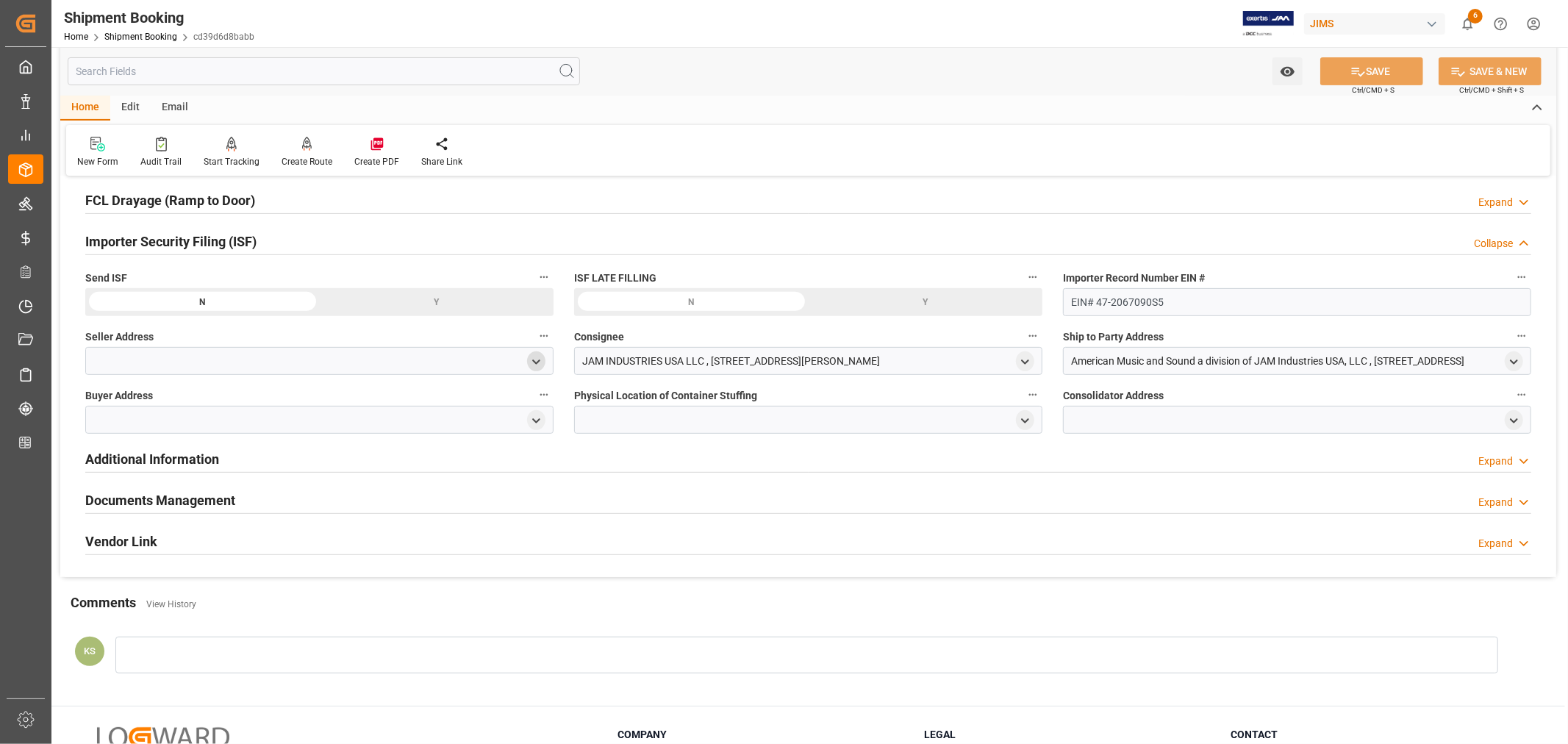
click at [537, 363] on icon "open menu" at bounding box center [537, 362] width 12 height 12
click at [240, 408] on input at bounding box center [298, 404] width 403 height 28
type input "clav"
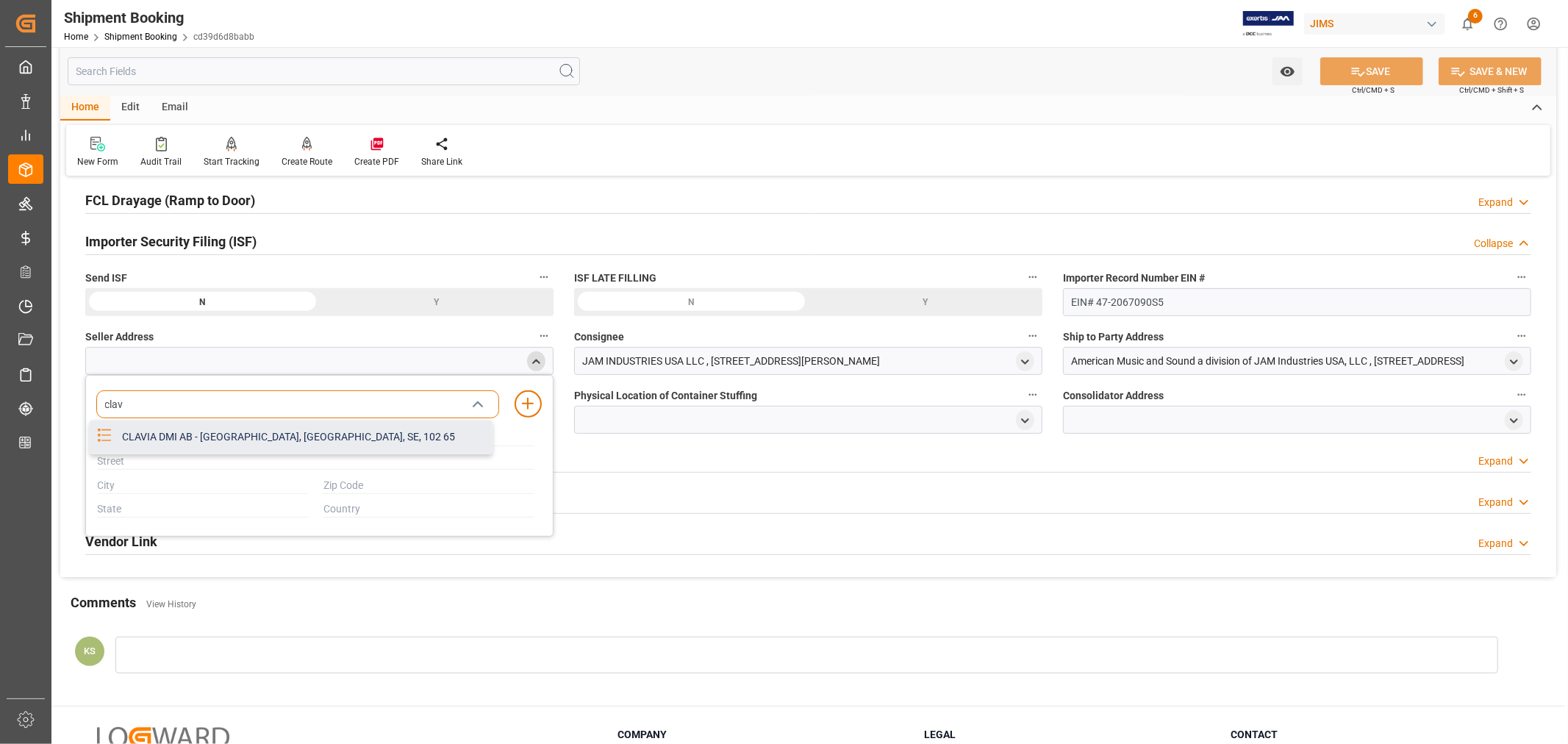
click at [242, 438] on div "CLAVIA DMI AB - [GEOGRAPHIC_DATA], [GEOGRAPHIC_DATA], SE, 102 65" at bounding box center [303, 437] width 378 height 33
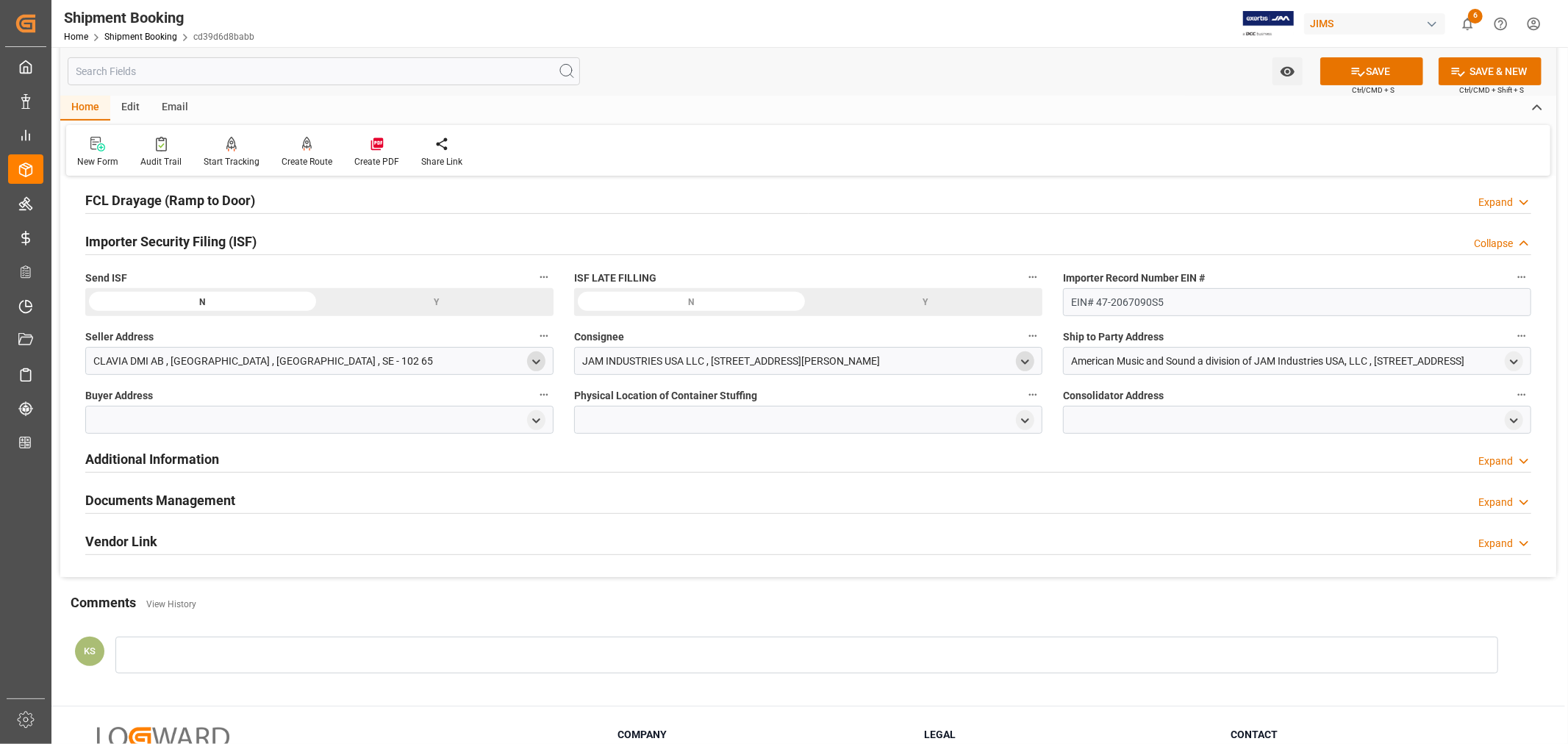
click at [1025, 361] on icon "open menu" at bounding box center [1025, 362] width 12 height 12
click at [814, 408] on input at bounding box center [787, 404] width 403 height 28
type input "jam"
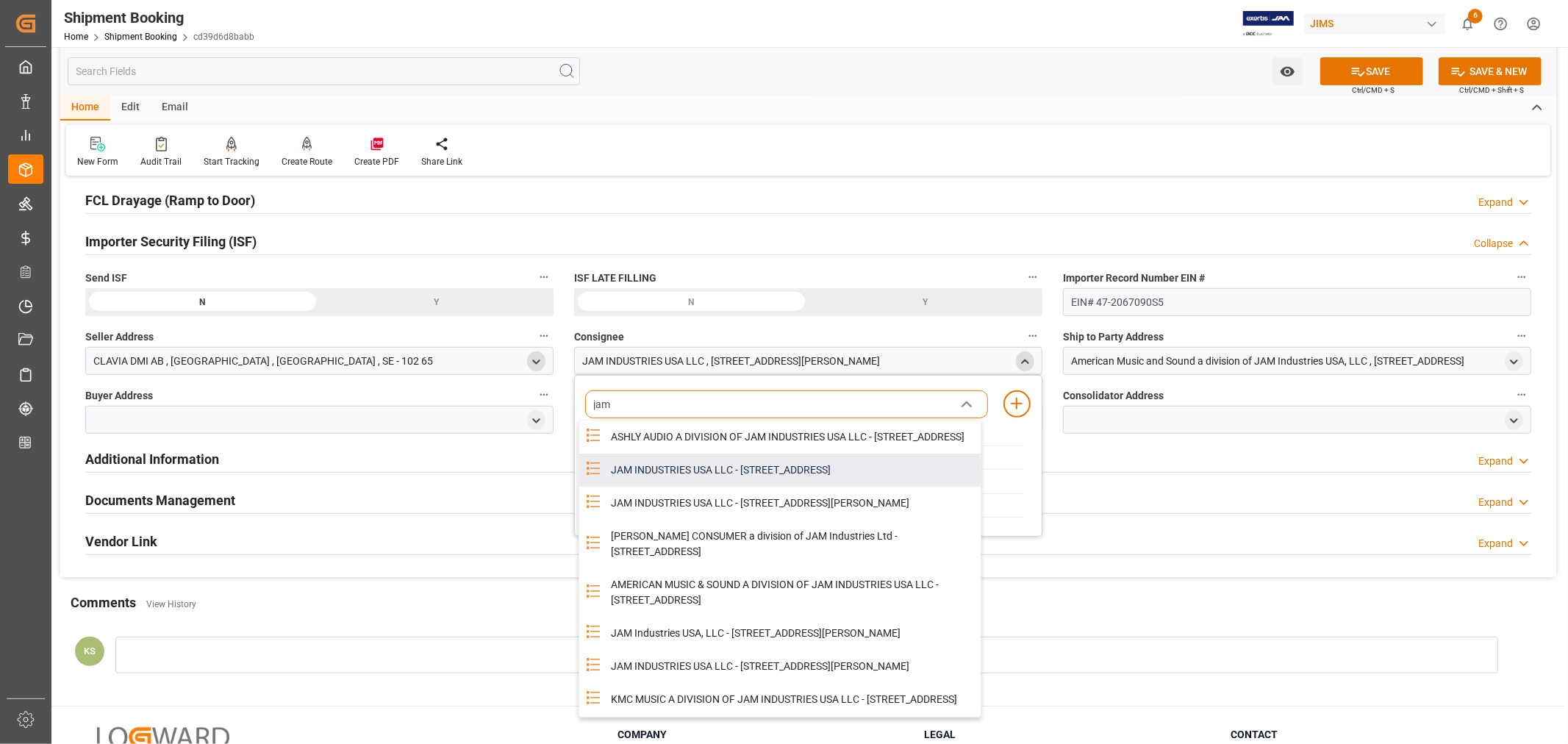
click at [772, 482] on div "JAM INDUSTRIES USA LLC - [STREET_ADDRESS]" at bounding box center [791, 470] width 378 height 33
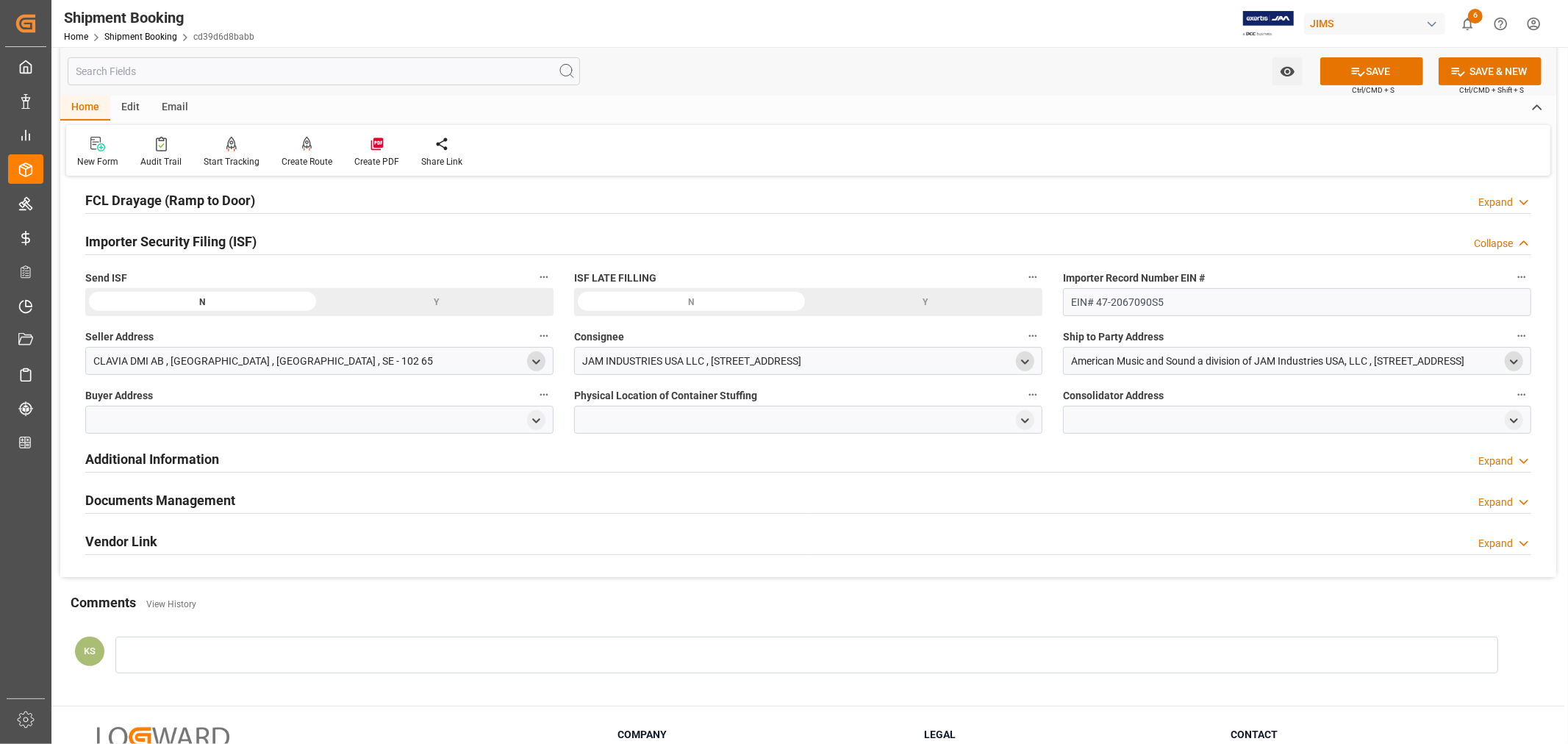
click at [1509, 361] on icon "open menu" at bounding box center [1514, 362] width 12 height 12
click at [1241, 401] on input at bounding box center [1275, 404] width 403 height 28
type input "amer"
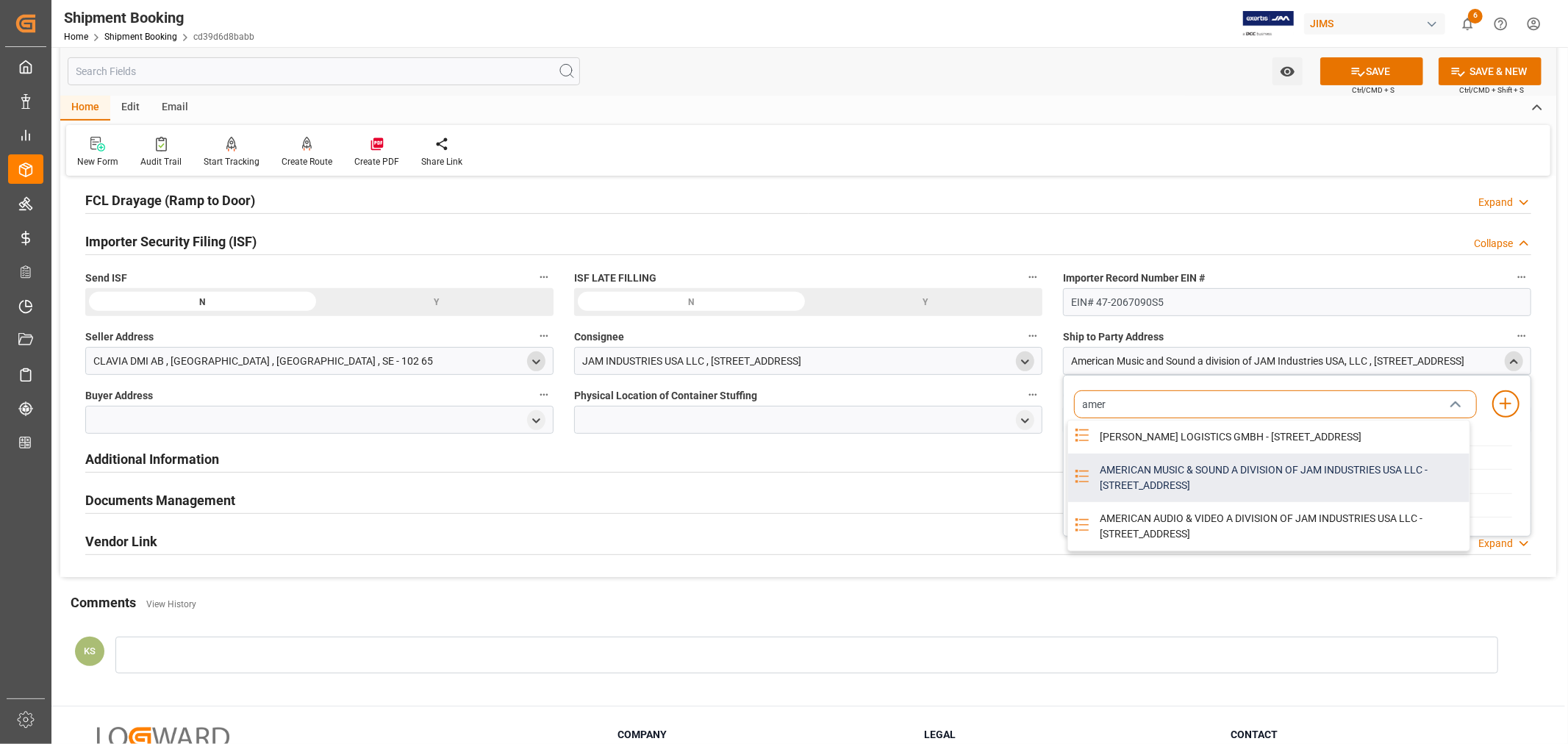
click at [1120, 489] on div "AMERICAN MUSIC & SOUND A DIVISION OF JAM INDUSTRIES USA LLC - [STREET_ADDRESS]" at bounding box center [1280, 478] width 378 height 49
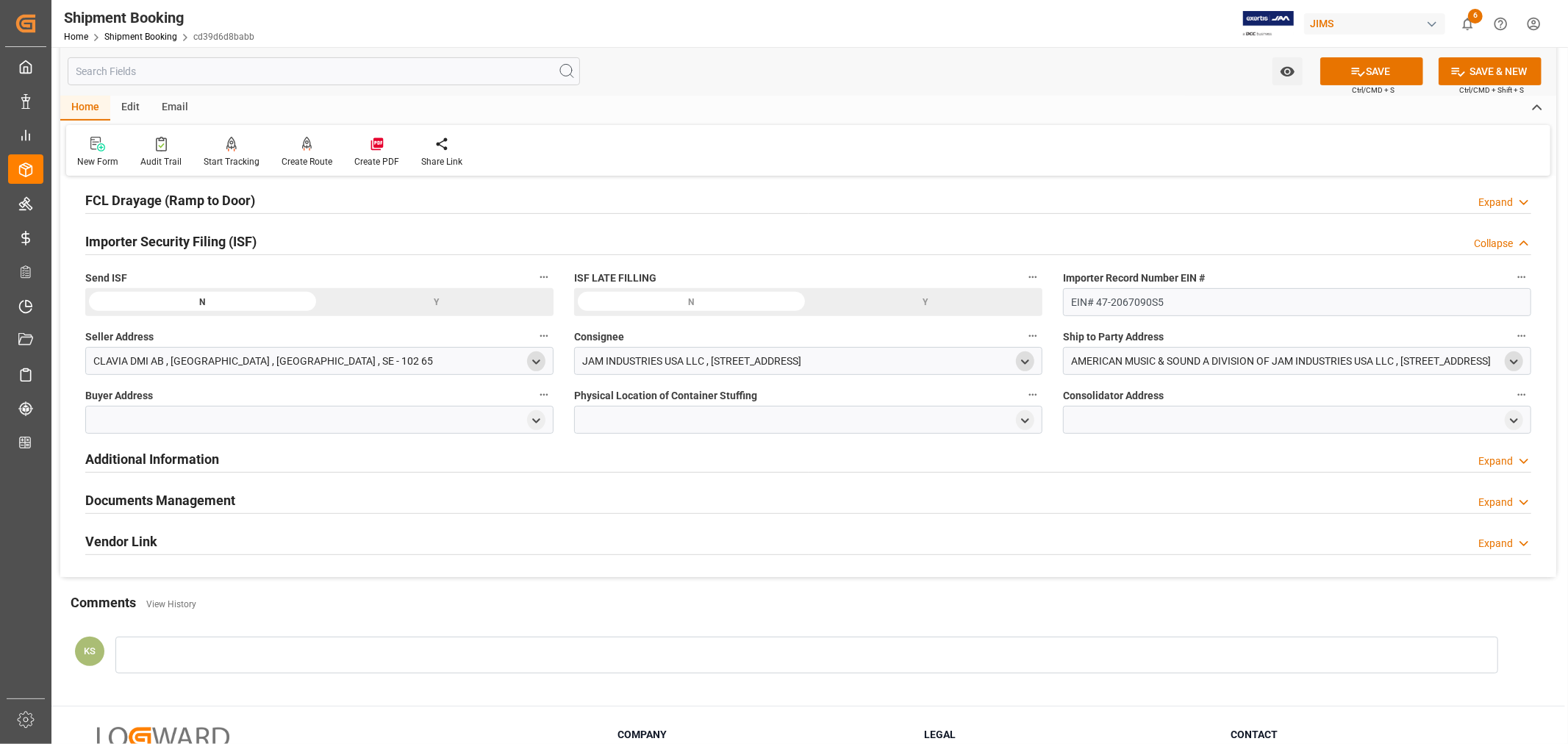
drag, startPoint x: 534, startPoint y: 418, endPoint x: 522, endPoint y: 426, distance: 14.4
click at [534, 417] on icon "open menu" at bounding box center [537, 421] width 12 height 12
click at [336, 466] on input at bounding box center [298, 463] width 403 height 28
type input "jam"
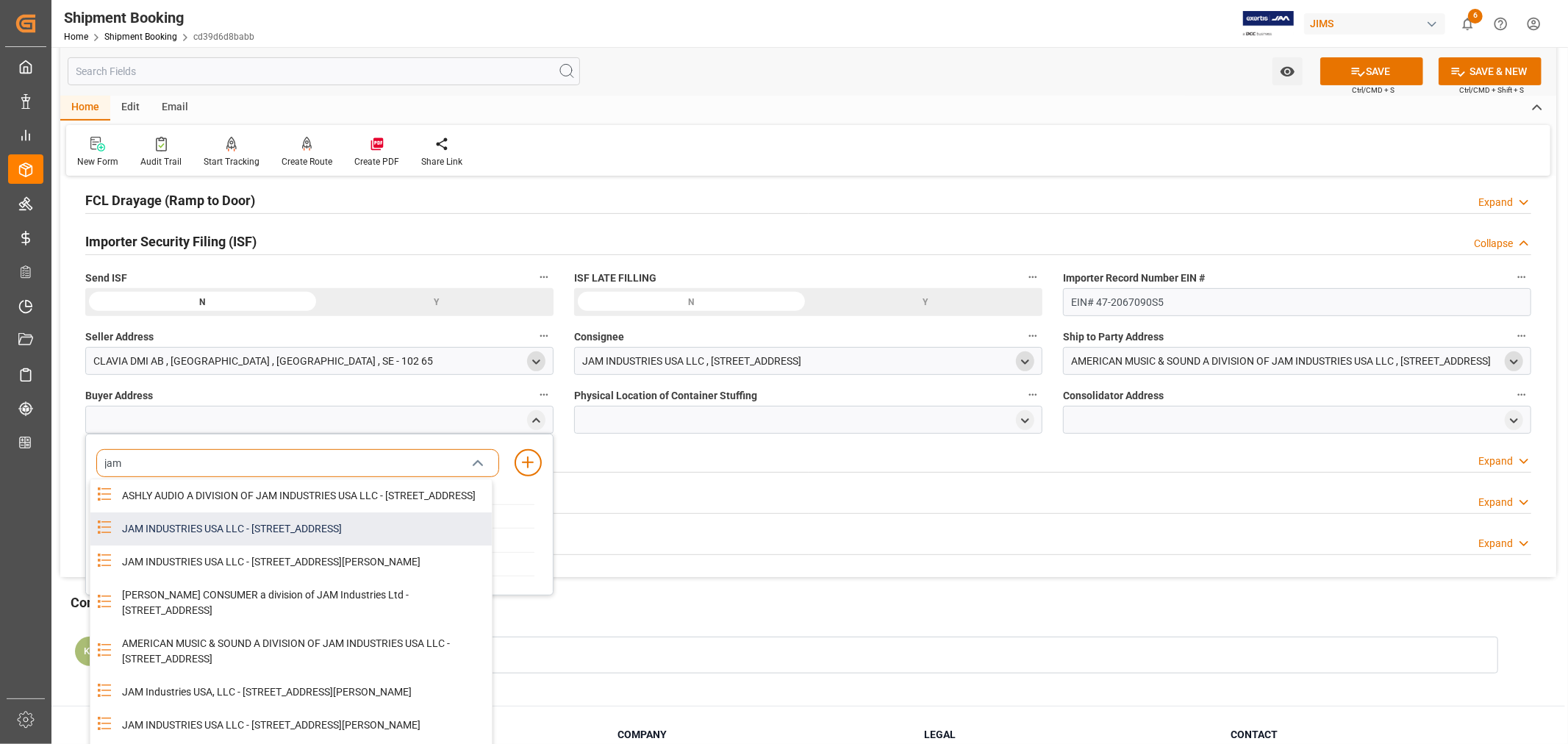
click at [294, 544] on div "JAM INDUSTRIES USA LLC - [STREET_ADDRESS]" at bounding box center [303, 529] width 378 height 33
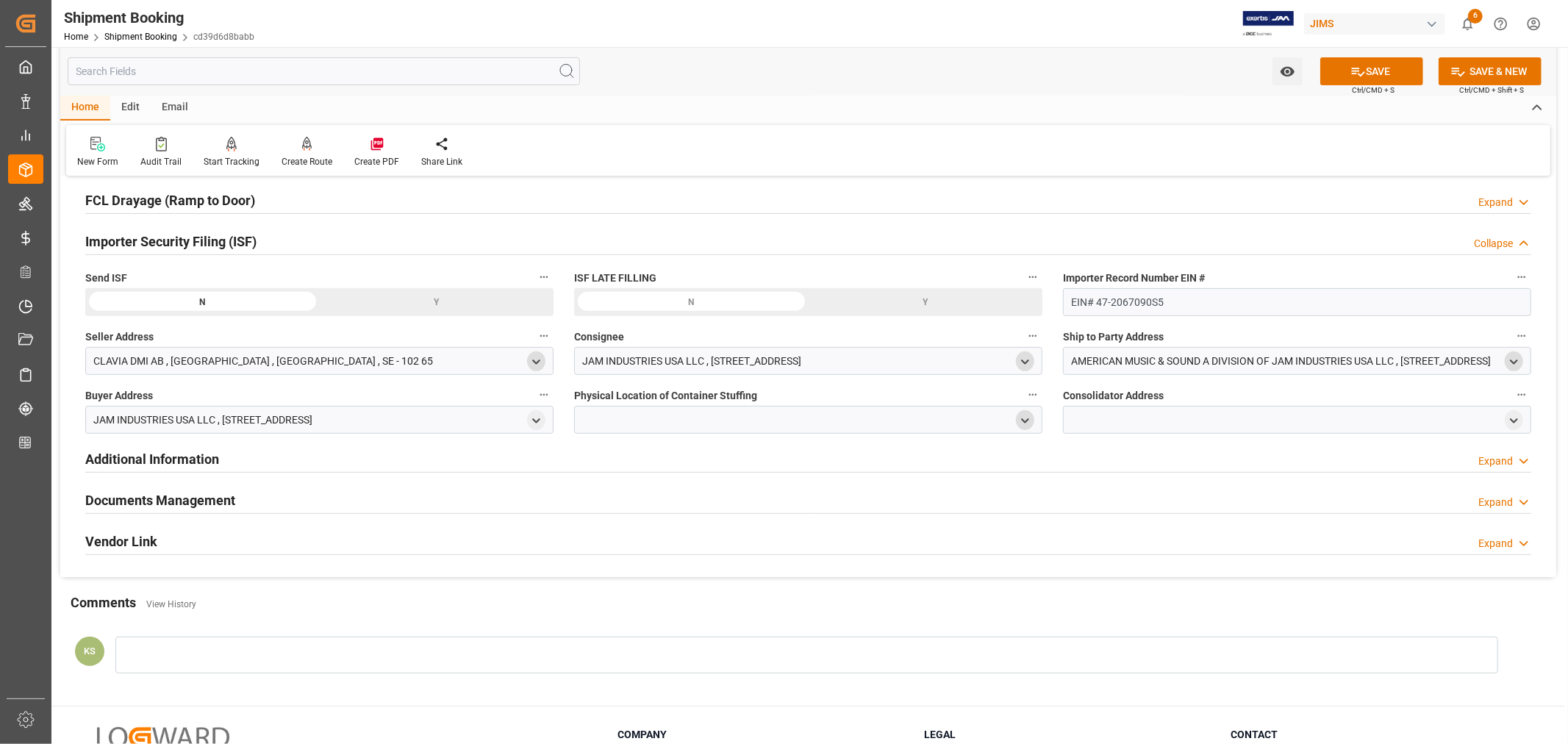
click at [1028, 424] on icon "open menu" at bounding box center [1025, 421] width 12 height 12
click at [715, 464] on input at bounding box center [787, 463] width 403 height 28
type input "ntex"
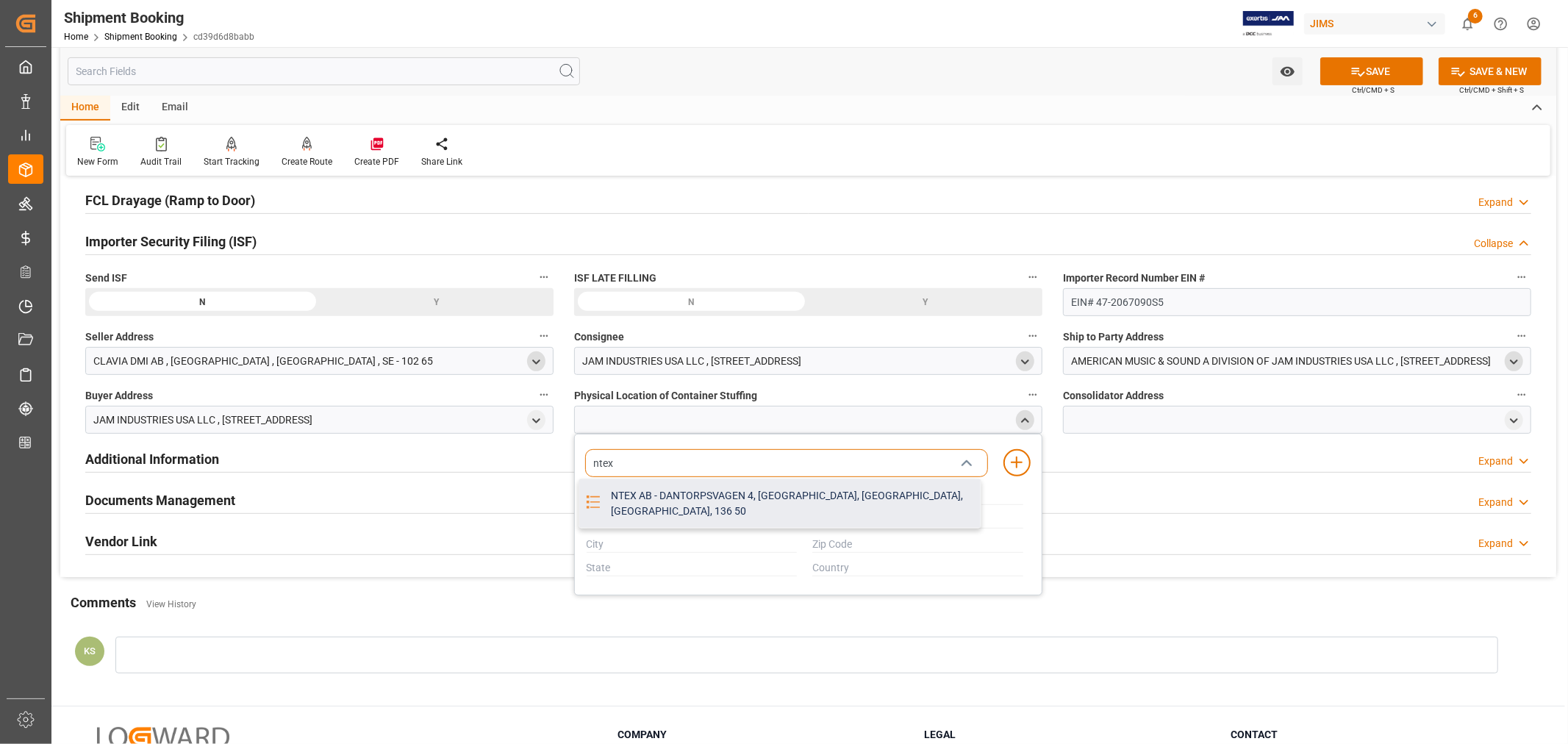
click at [712, 492] on div "NTEX AB - DANTORPSVAGEN 4, [GEOGRAPHIC_DATA], [GEOGRAPHIC_DATA], [GEOGRAPHIC_DA…" at bounding box center [791, 503] width 378 height 49
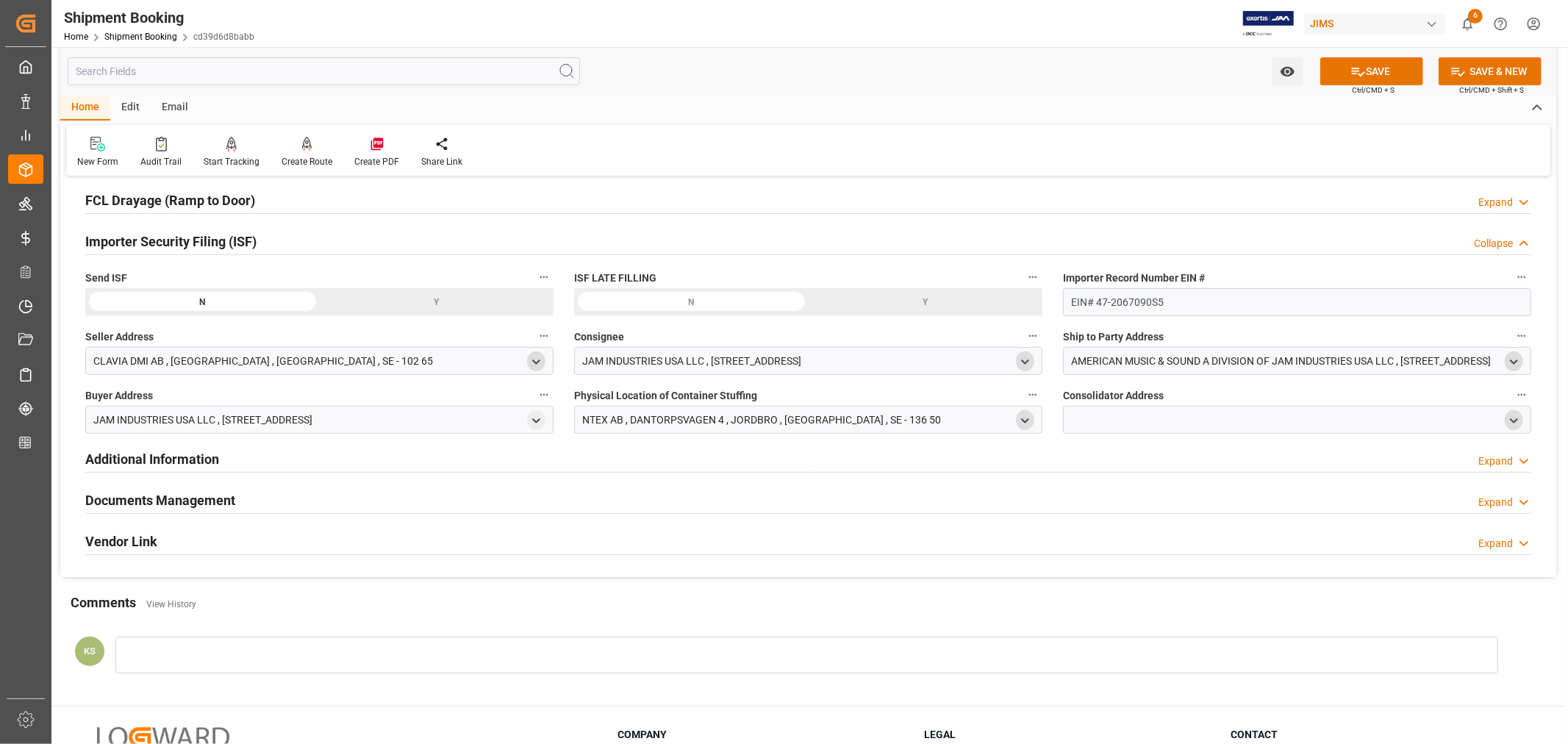
click at [1515, 421] on polyline "open menu" at bounding box center [1514, 421] width 7 height 3
click at [1296, 465] on input at bounding box center [1275, 463] width 403 height 28
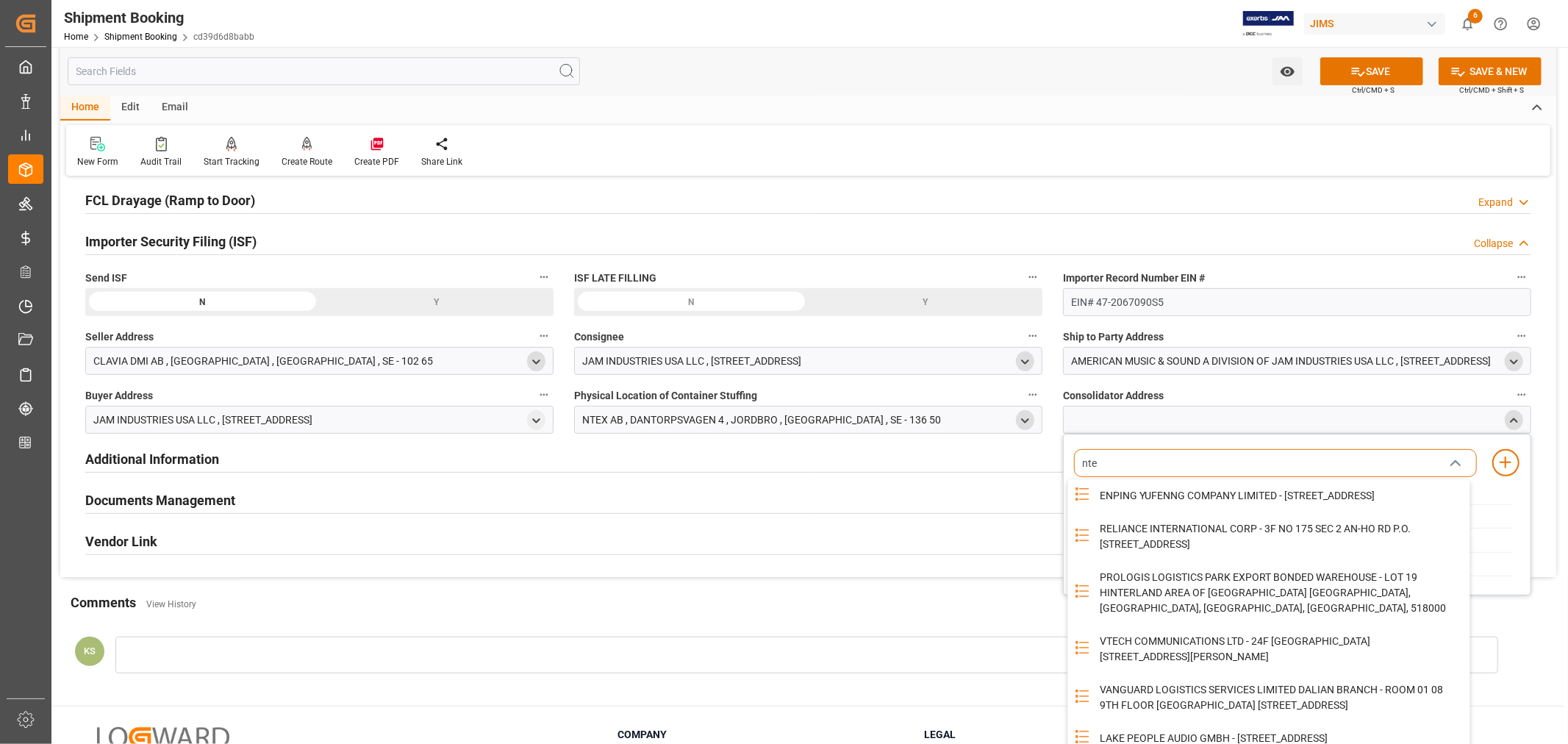
type input "ntex"
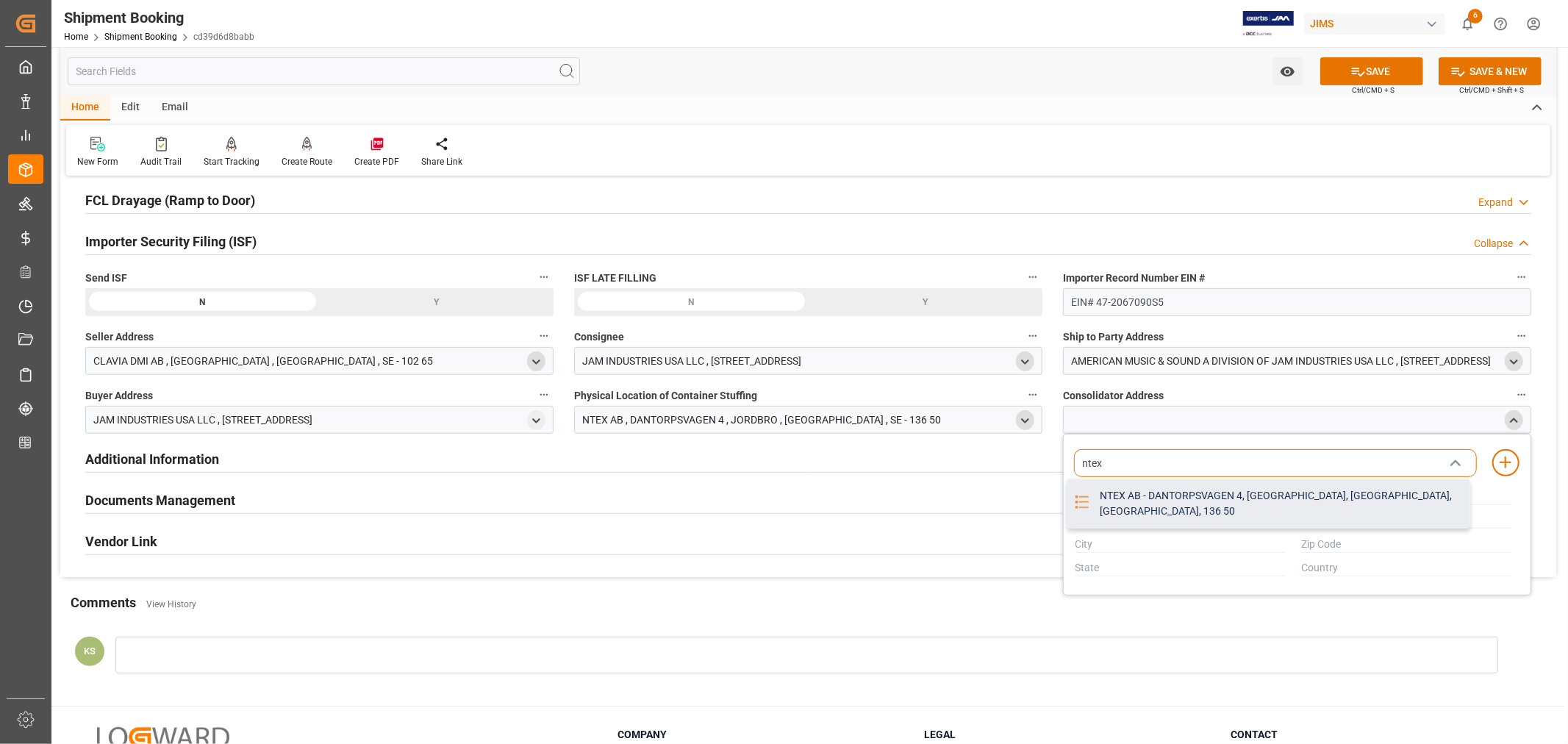
click at [1287, 493] on div "NTEX AB - DANTORPSVAGEN 4, [GEOGRAPHIC_DATA], [GEOGRAPHIC_DATA], [GEOGRAPHIC_DA…" at bounding box center [1280, 503] width 378 height 49
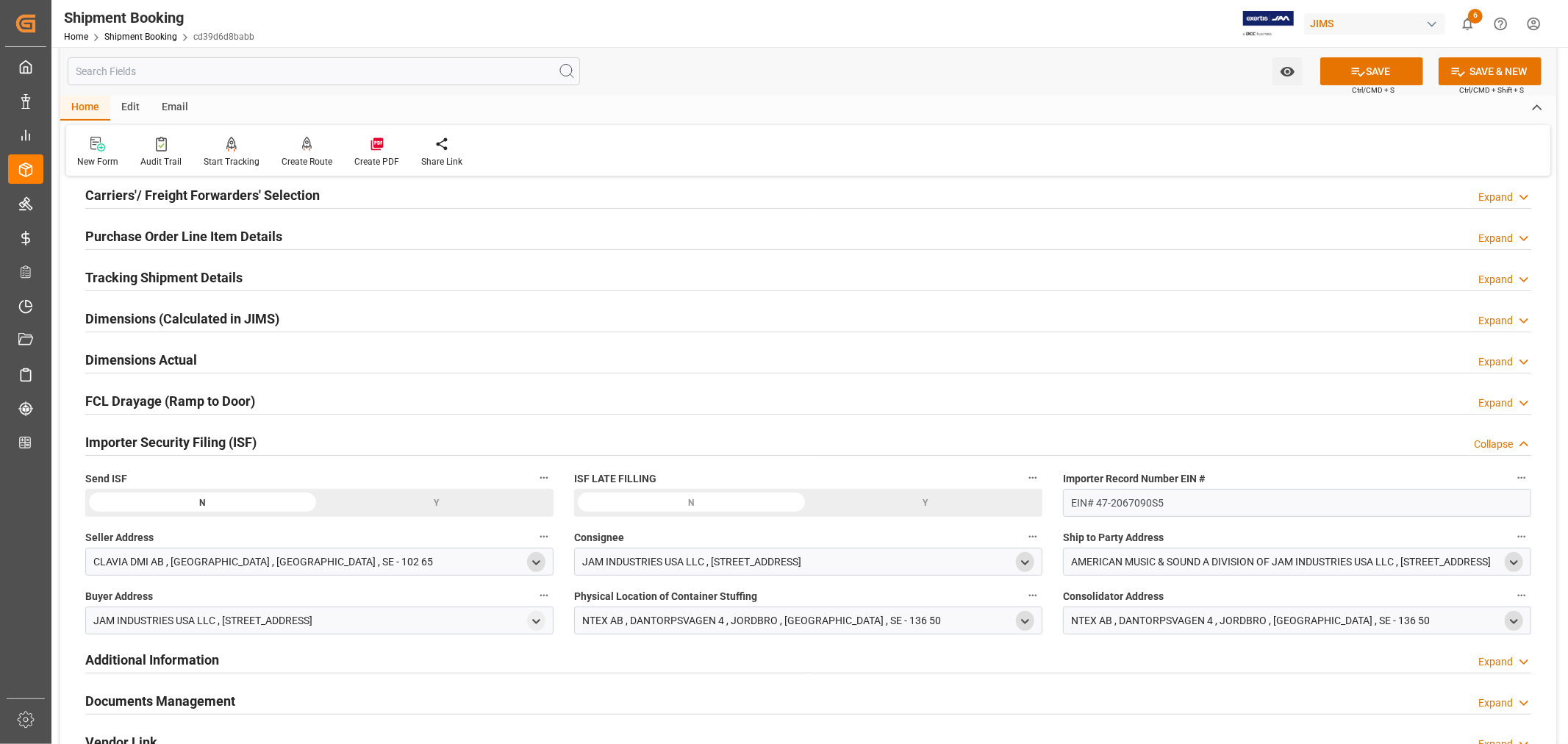
scroll to position [163, 0]
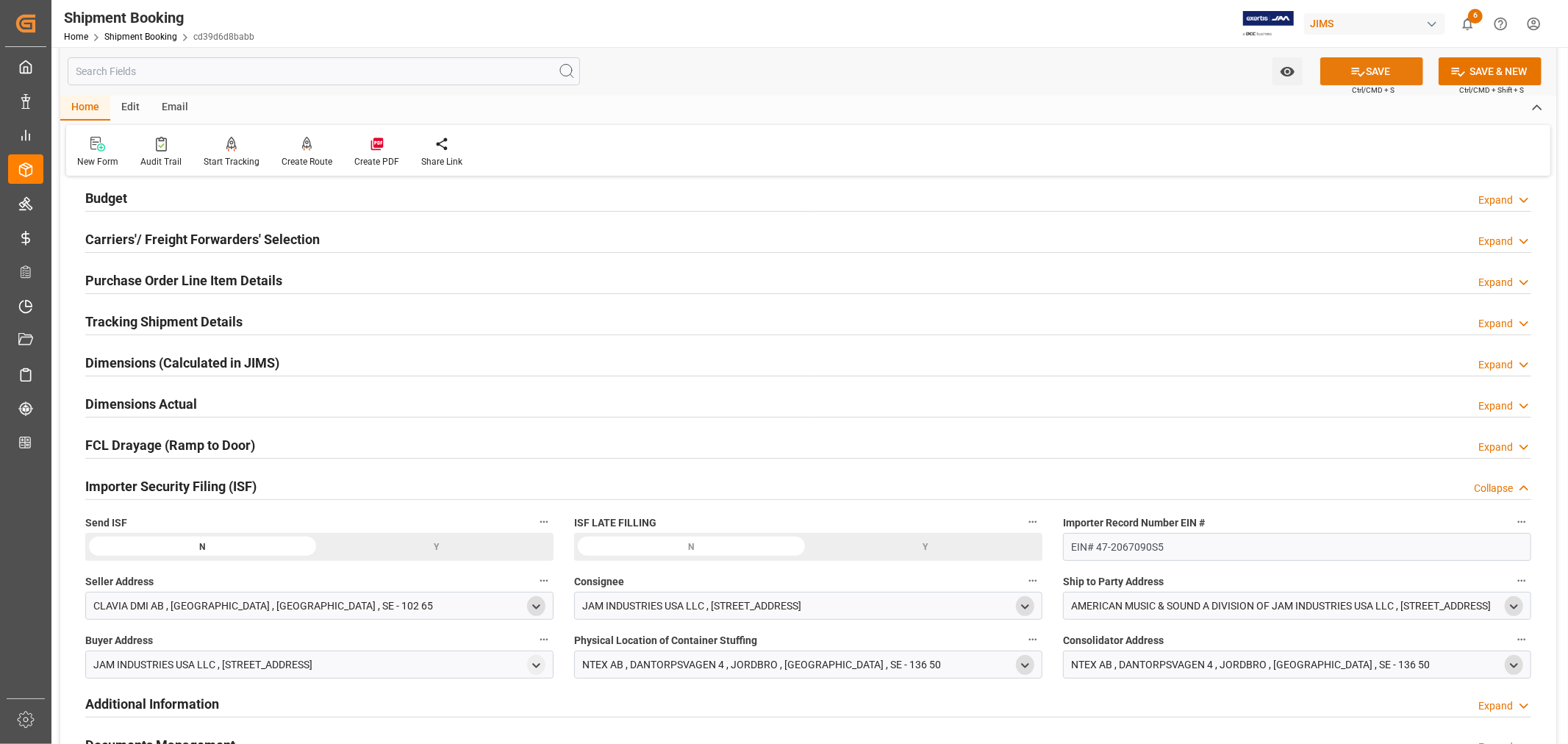
click at [1375, 69] on button "SAVE" at bounding box center [1372, 71] width 103 height 28
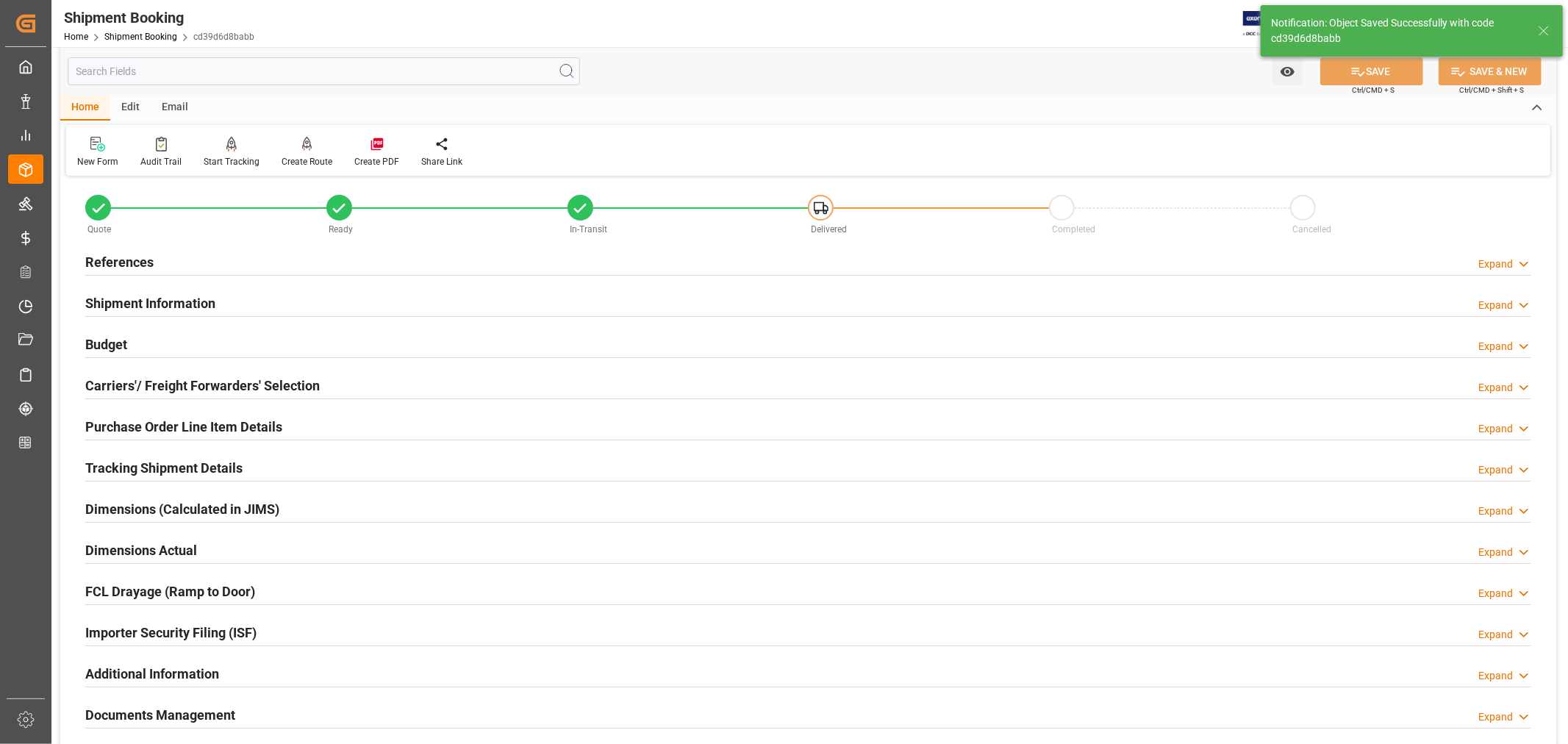
scroll to position [0, 0]
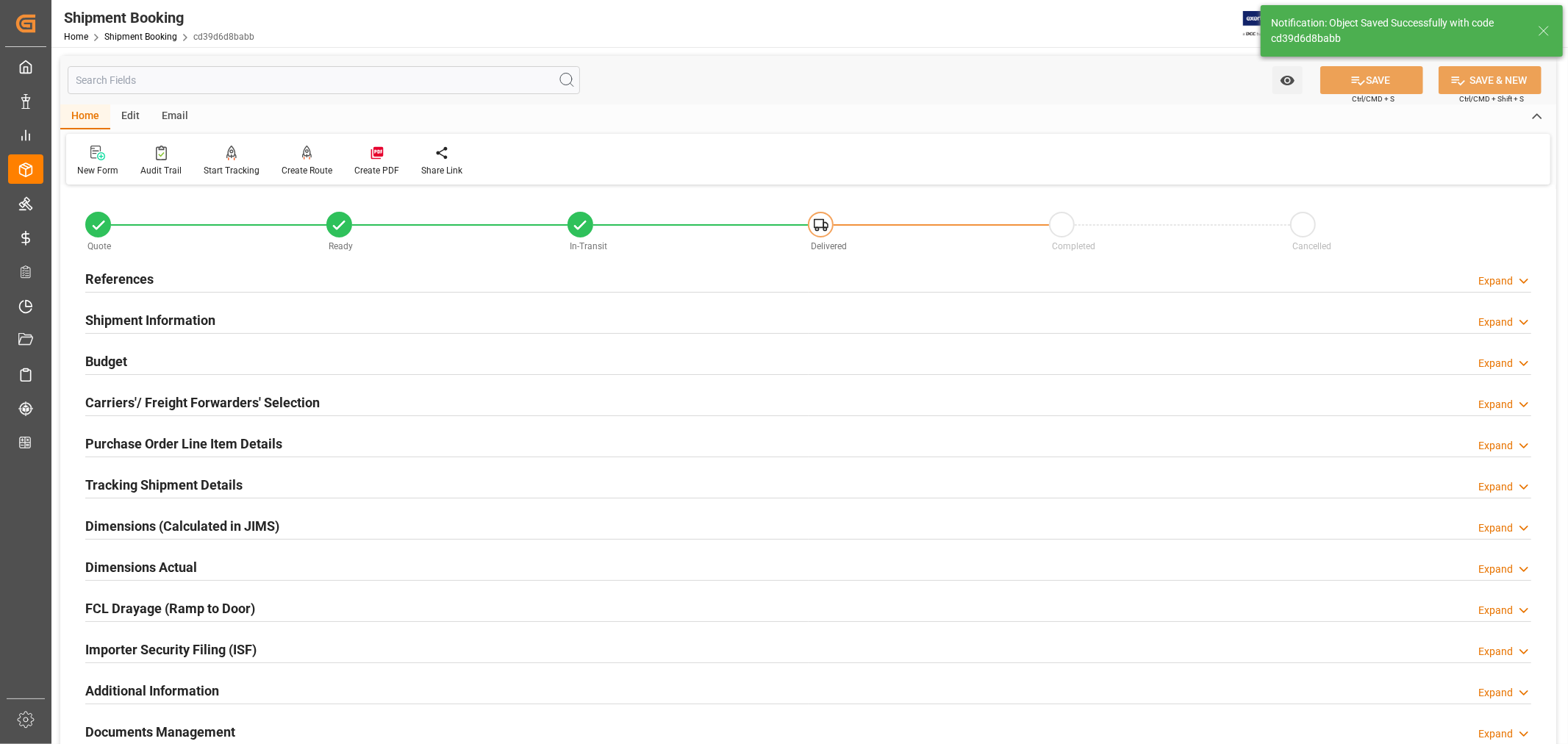
click at [235, 320] on div "Shipment Information Expand" at bounding box center [808, 319] width 1446 height 28
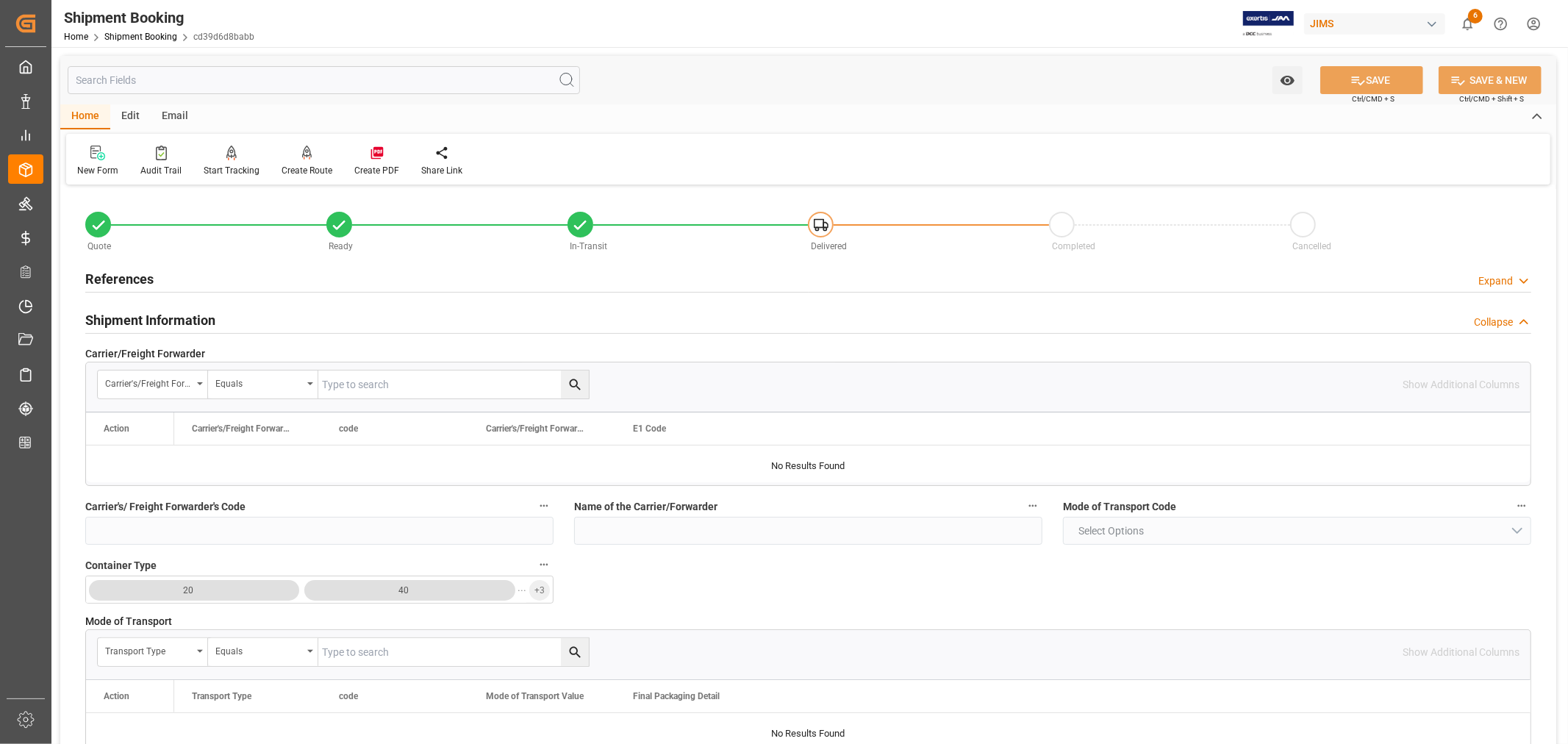
click at [285, 322] on div "Shipment Information Collapse" at bounding box center [808, 319] width 1446 height 28
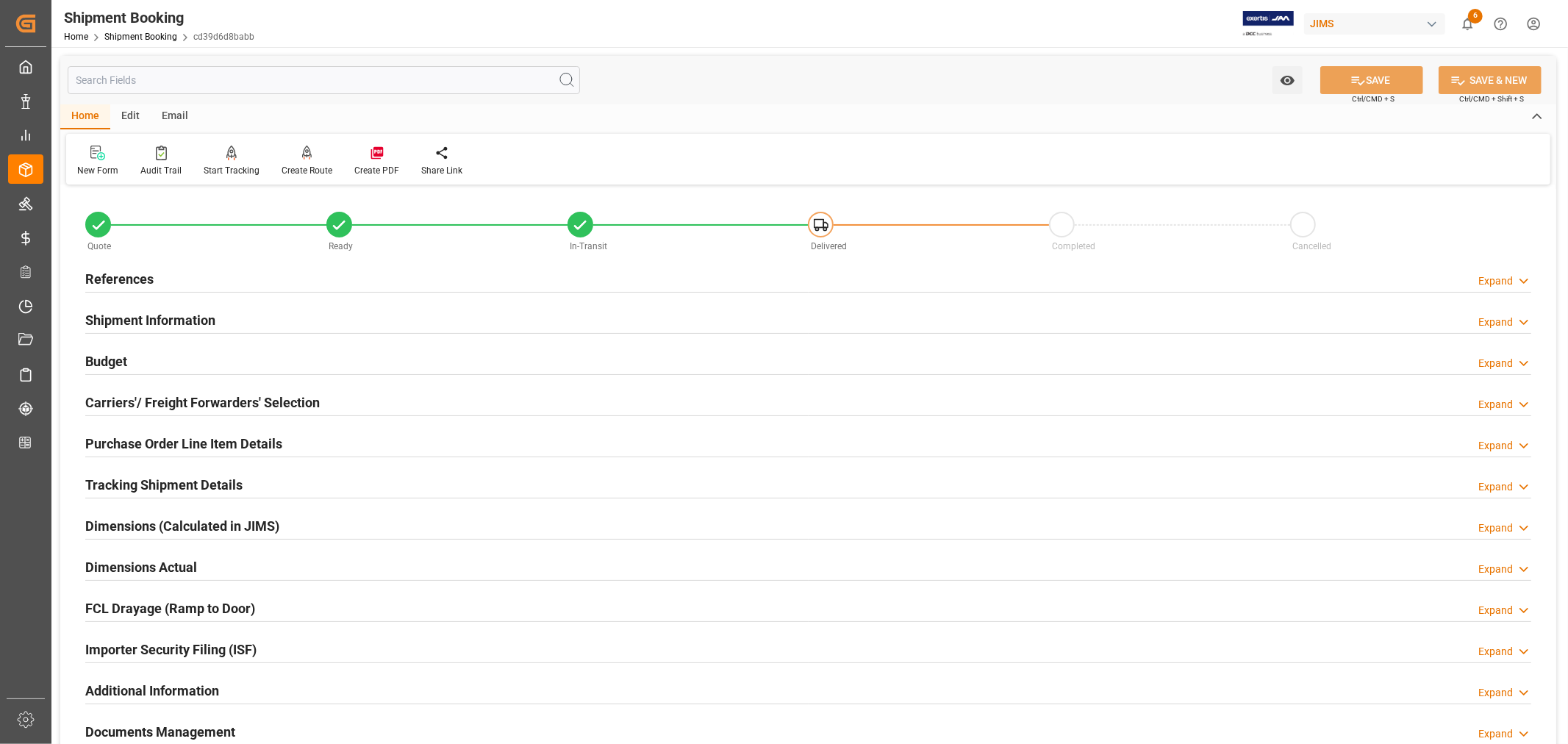
click at [224, 356] on div "Budget Expand" at bounding box center [808, 360] width 1446 height 28
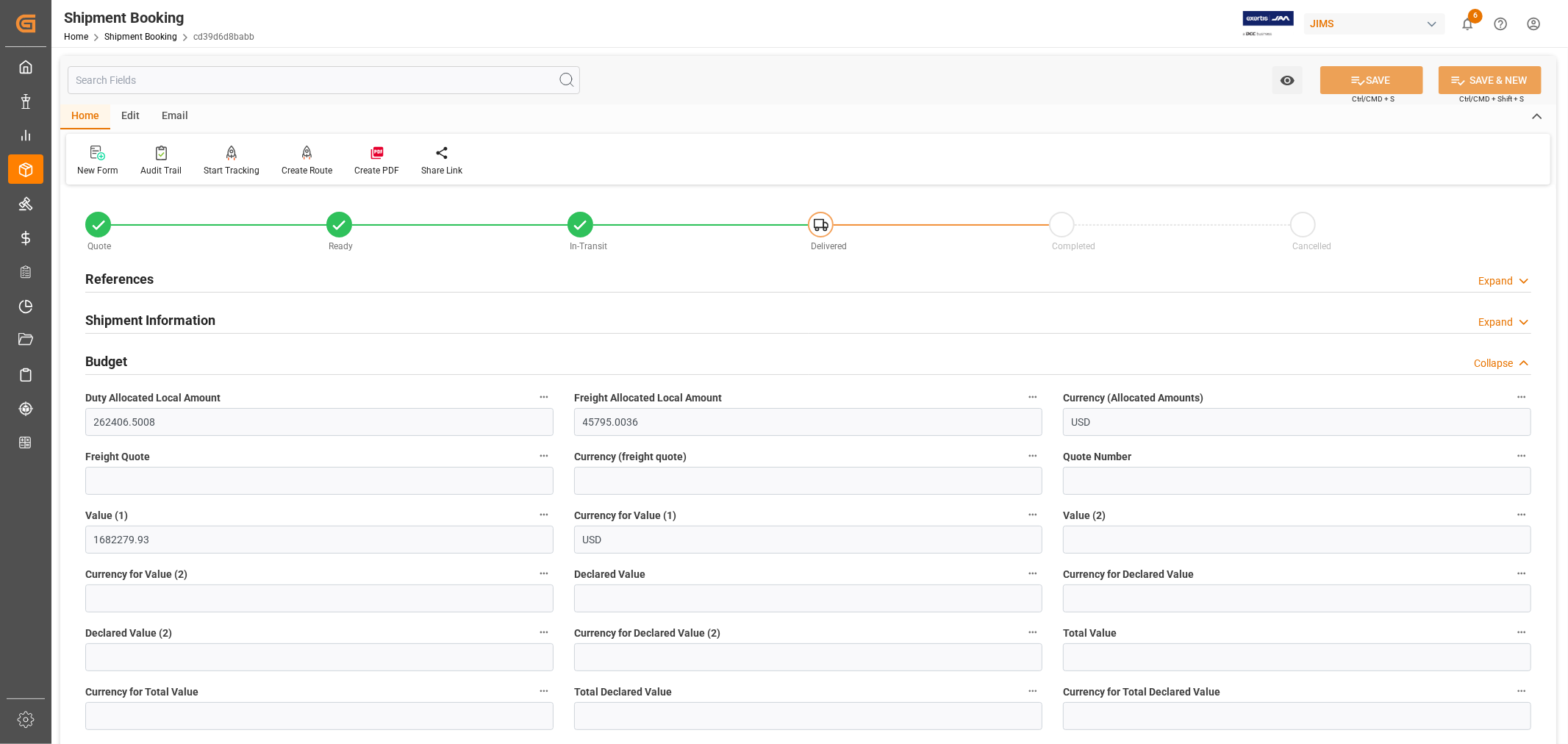
click at [127, 274] on h2 "References" at bounding box center [119, 279] width 69 height 20
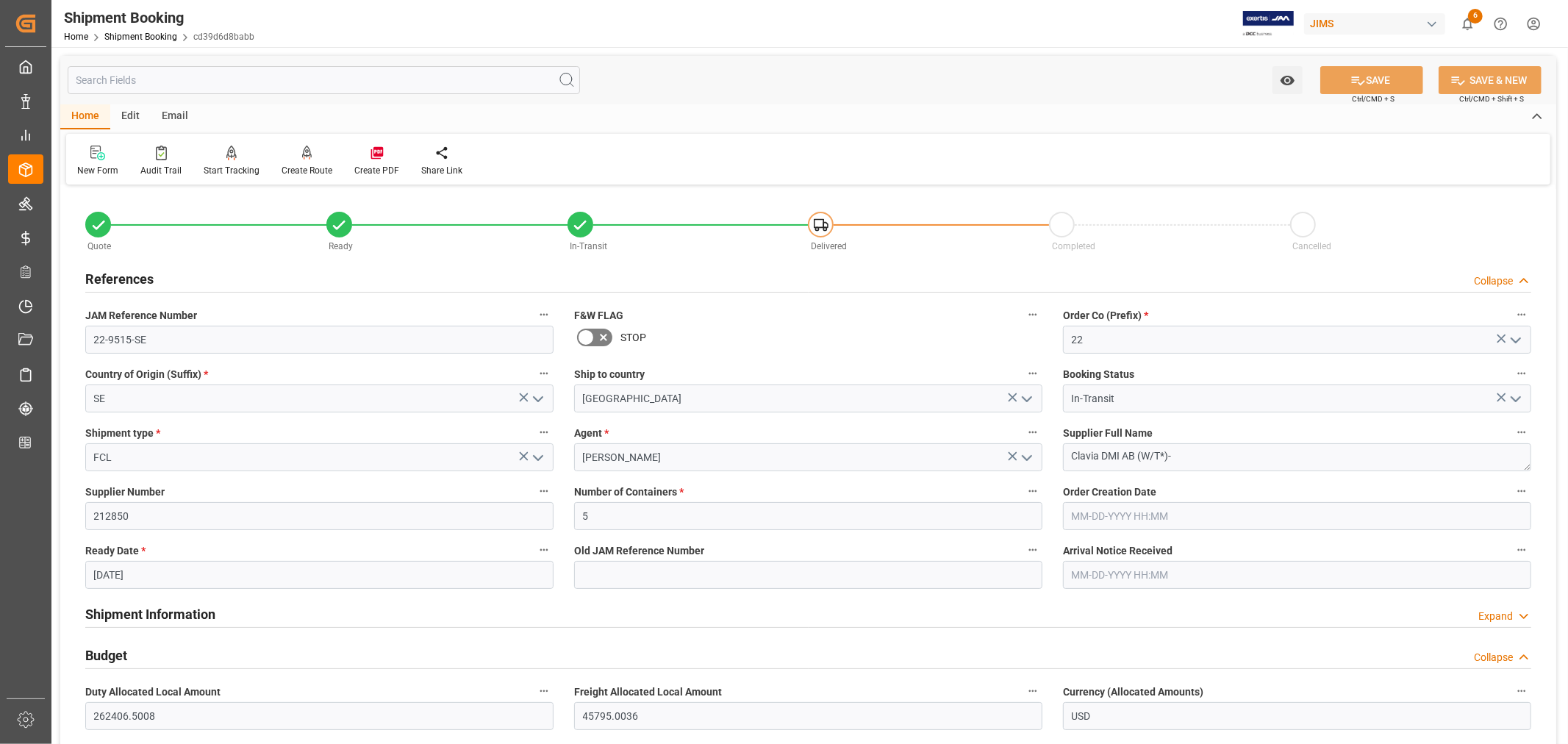
click at [127, 274] on h2 "References" at bounding box center [119, 279] width 69 height 20
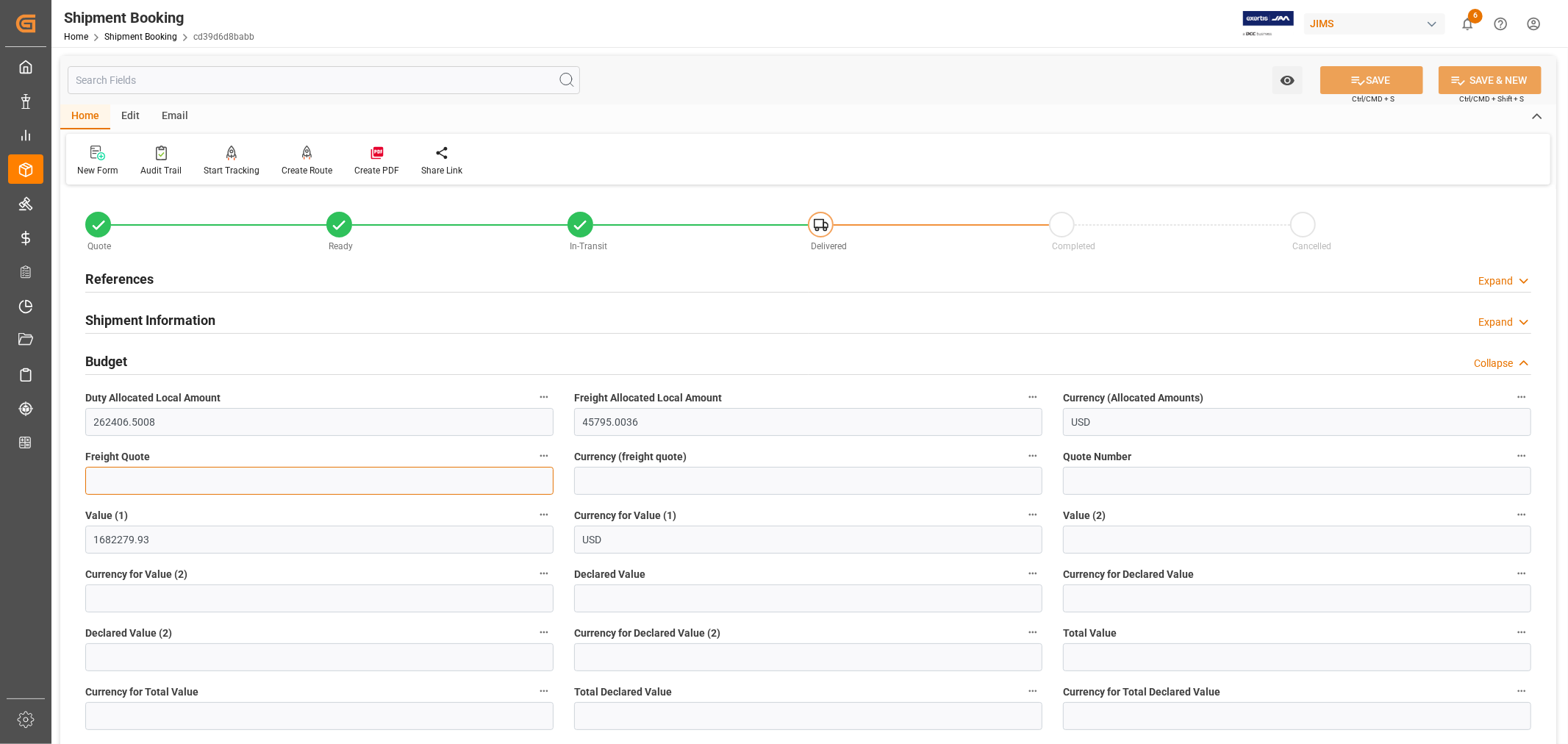
click at [126, 478] on input "text" at bounding box center [319, 481] width 469 height 28
type input "35000"
click at [598, 485] on input at bounding box center [808, 481] width 469 height 28
type input "USD"
click at [1370, 83] on button "SAVE" at bounding box center [1372, 80] width 103 height 28
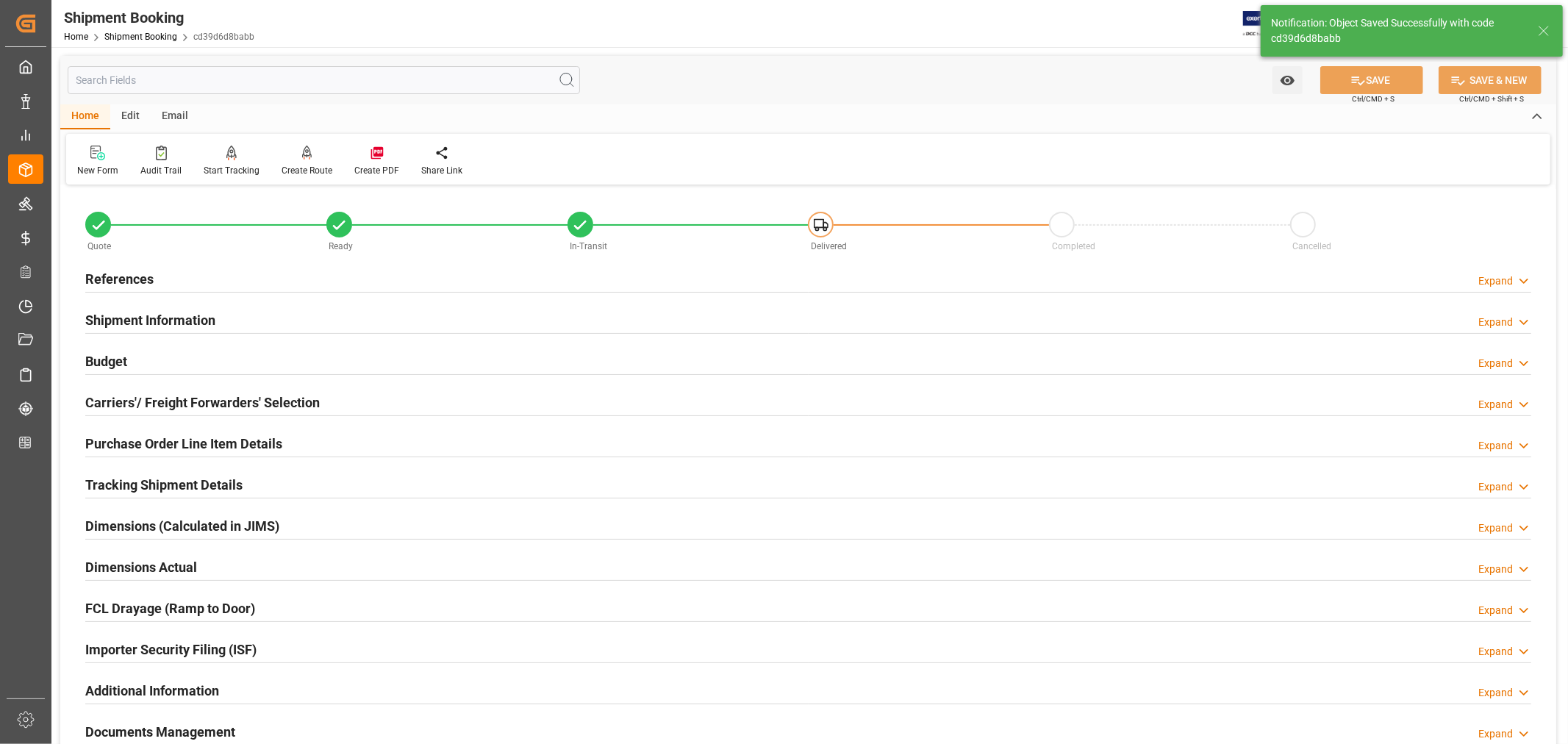
click at [238, 398] on h2 "Carriers'/ Freight Forwarders' Selection" at bounding box center [202, 403] width 235 height 20
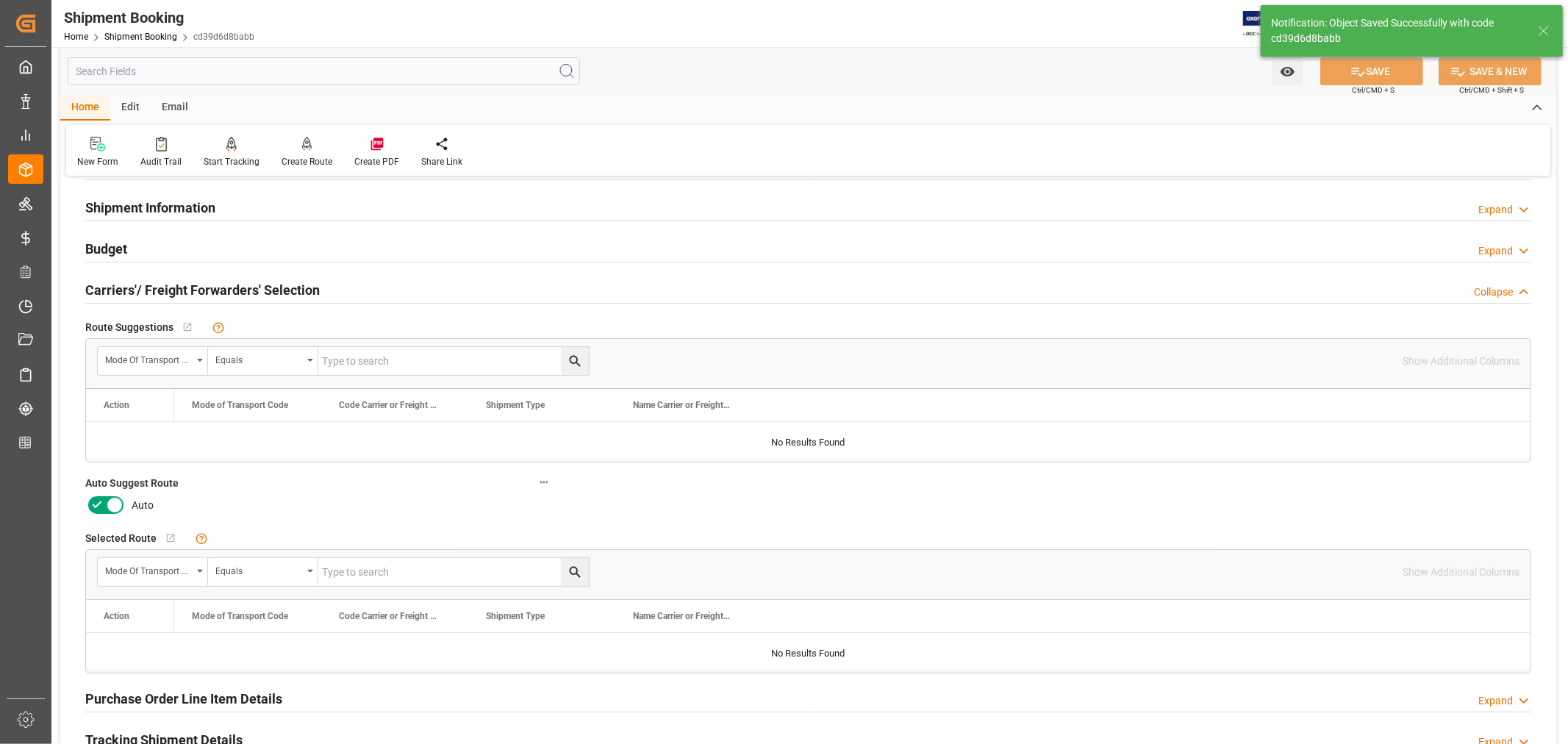
scroll to position [163, 0]
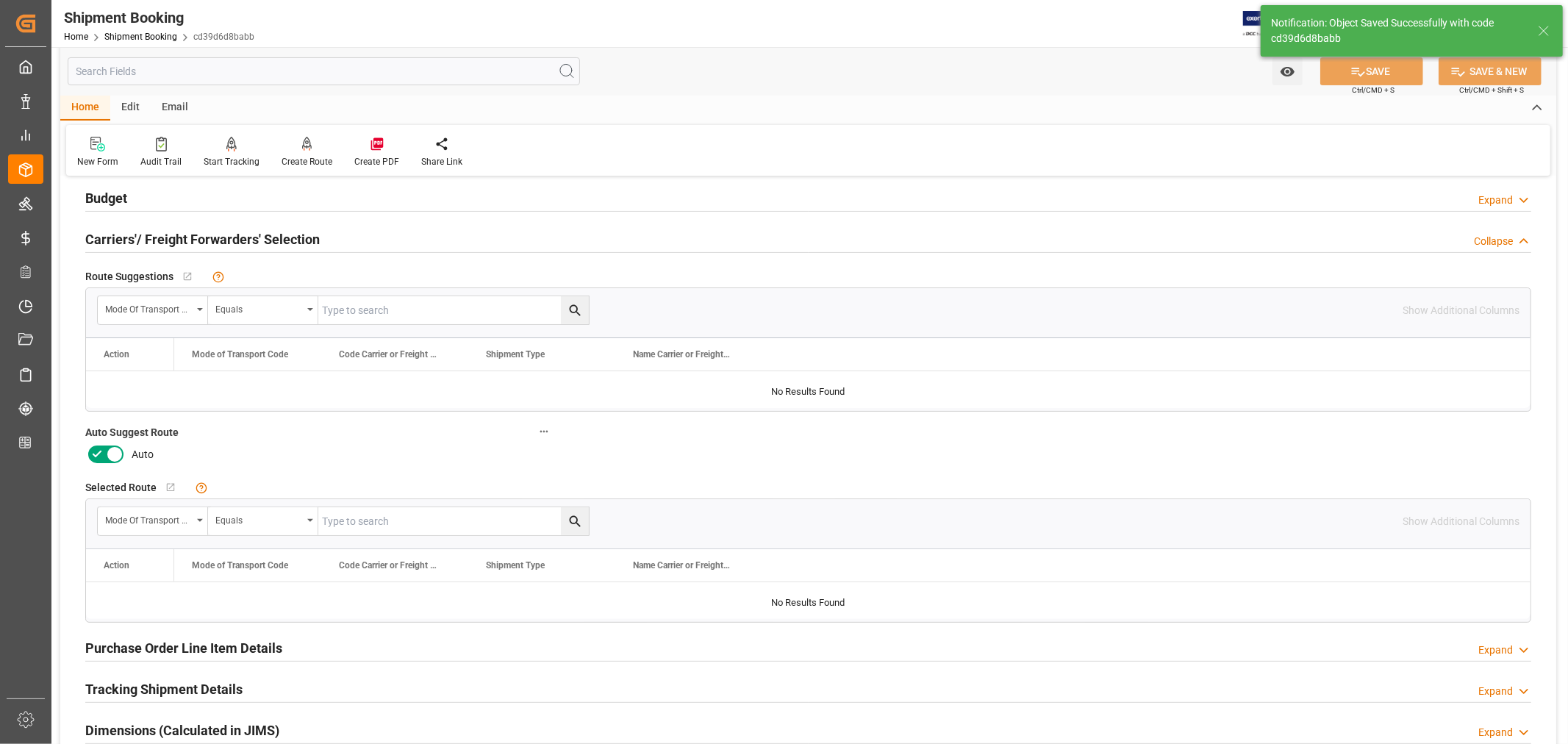
click at [116, 450] on icon at bounding box center [114, 454] width 18 height 18
click at [0, 0] on input "checkbox" at bounding box center [0, 0] width 0 height 0
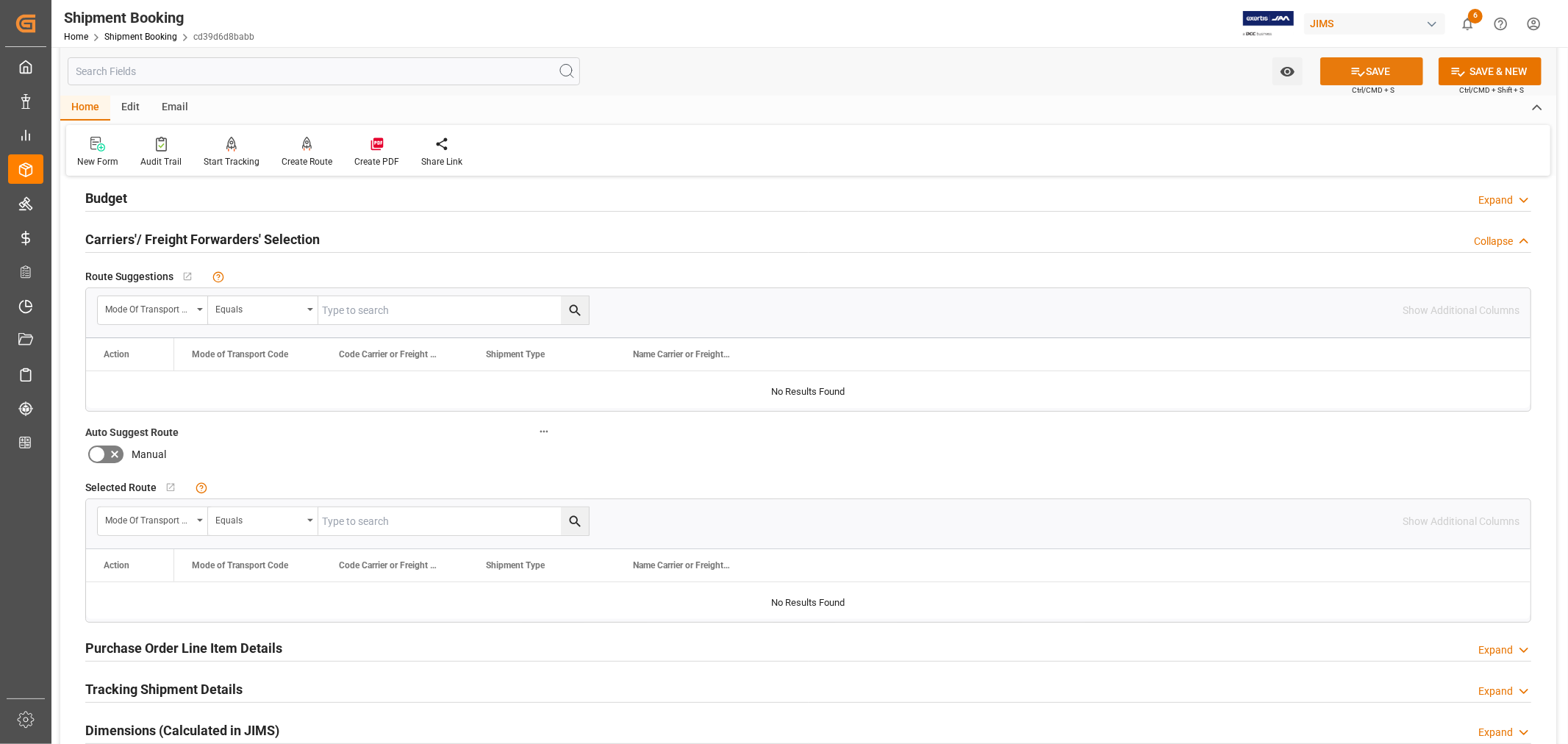
click at [1362, 69] on icon at bounding box center [1359, 72] width 15 height 15
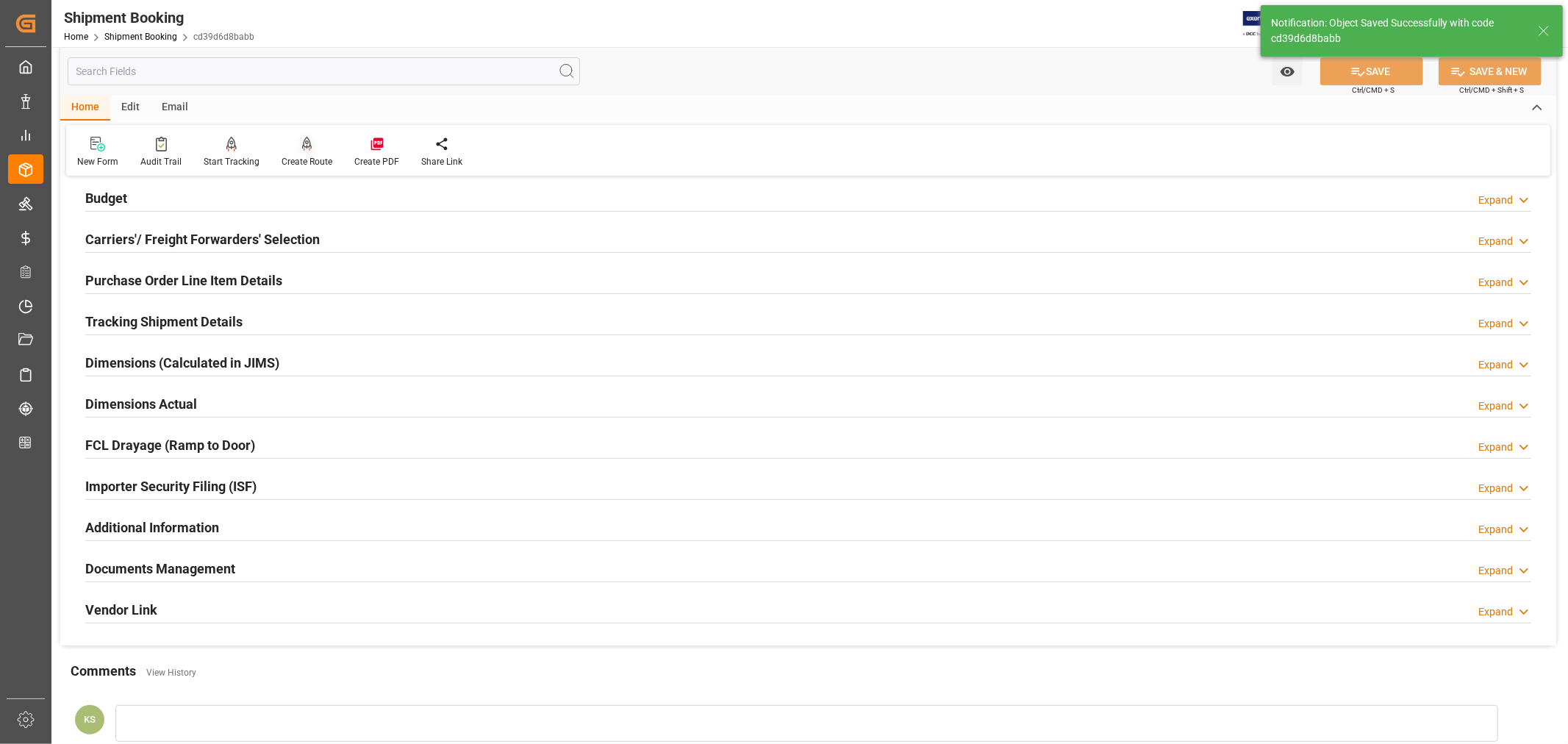
click at [309, 152] on div "Create Route" at bounding box center [306, 152] width 73 height 32
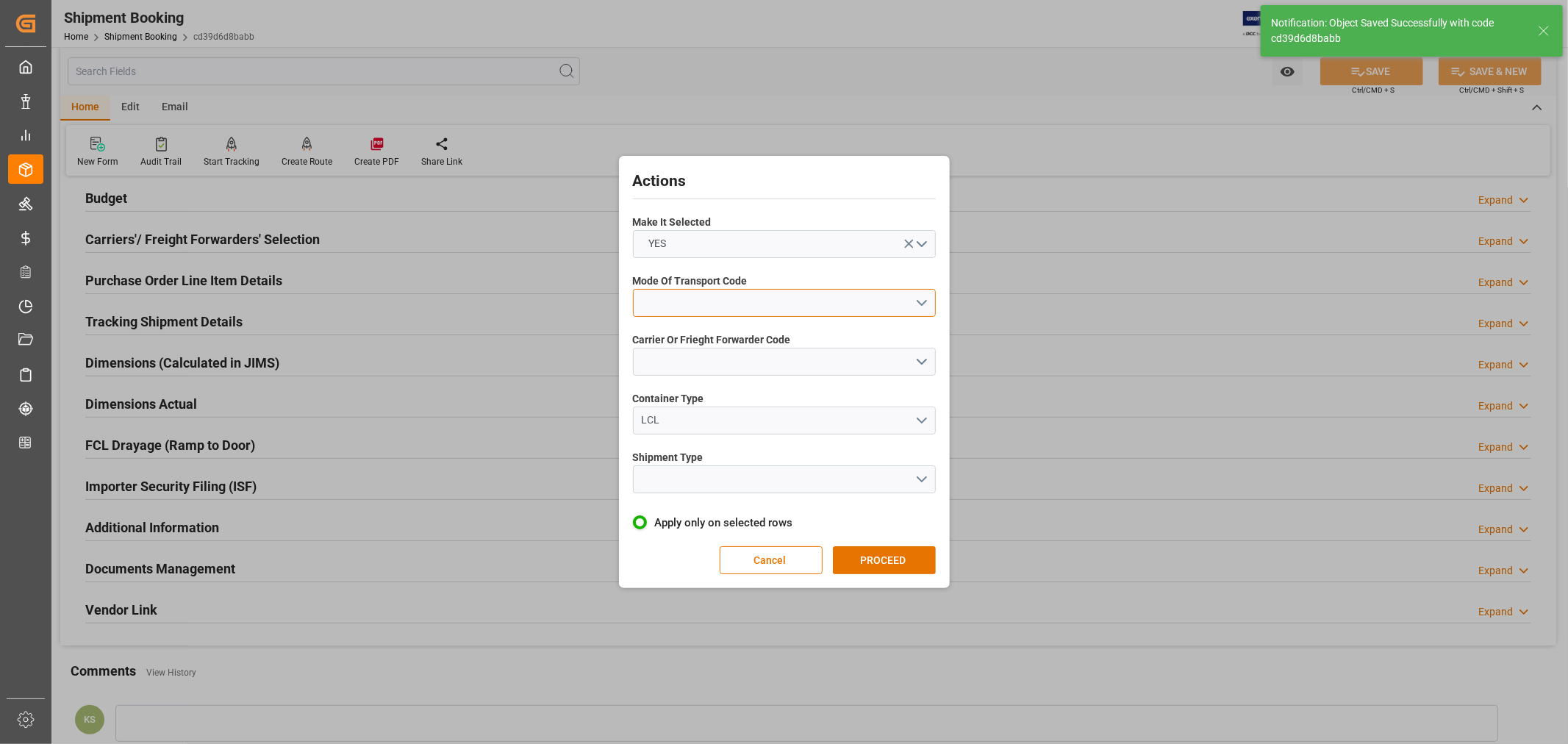
click at [693, 299] on button "open menu" at bounding box center [784, 303] width 303 height 28
click at [675, 307] on div "1- OCEAN" at bounding box center [784, 306] width 301 height 31
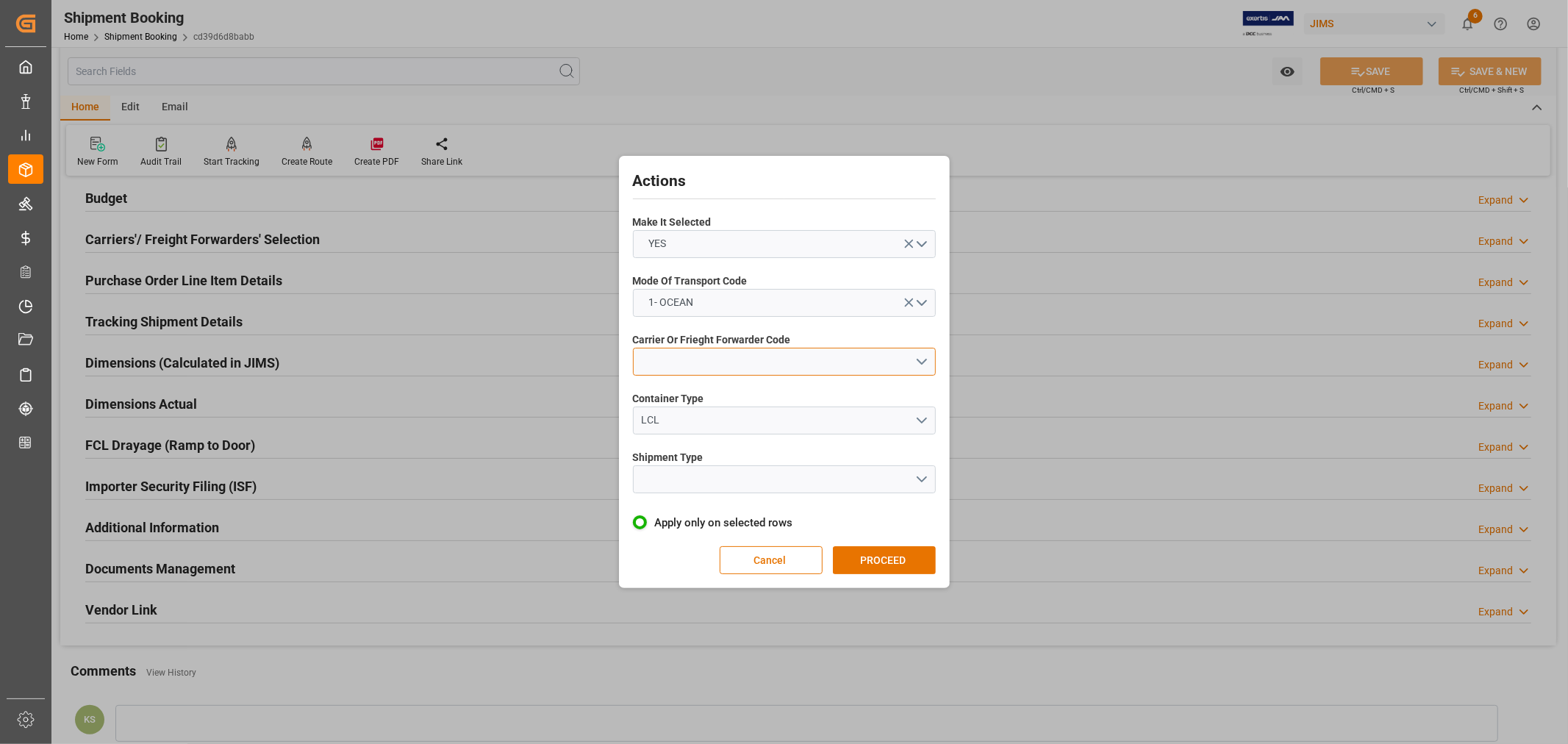
click at [673, 360] on button "open menu" at bounding box center [784, 361] width 303 height 28
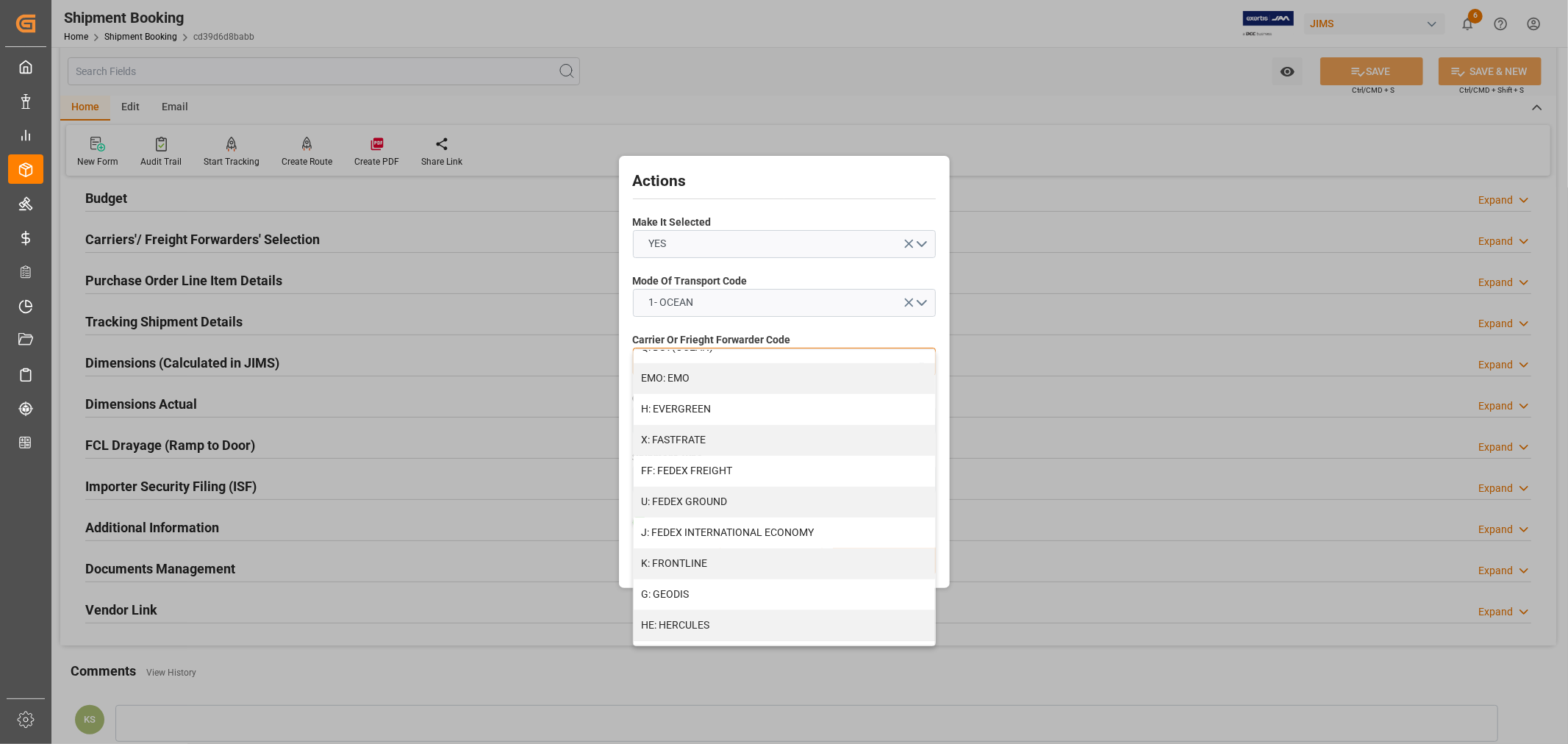
scroll to position [408, 0]
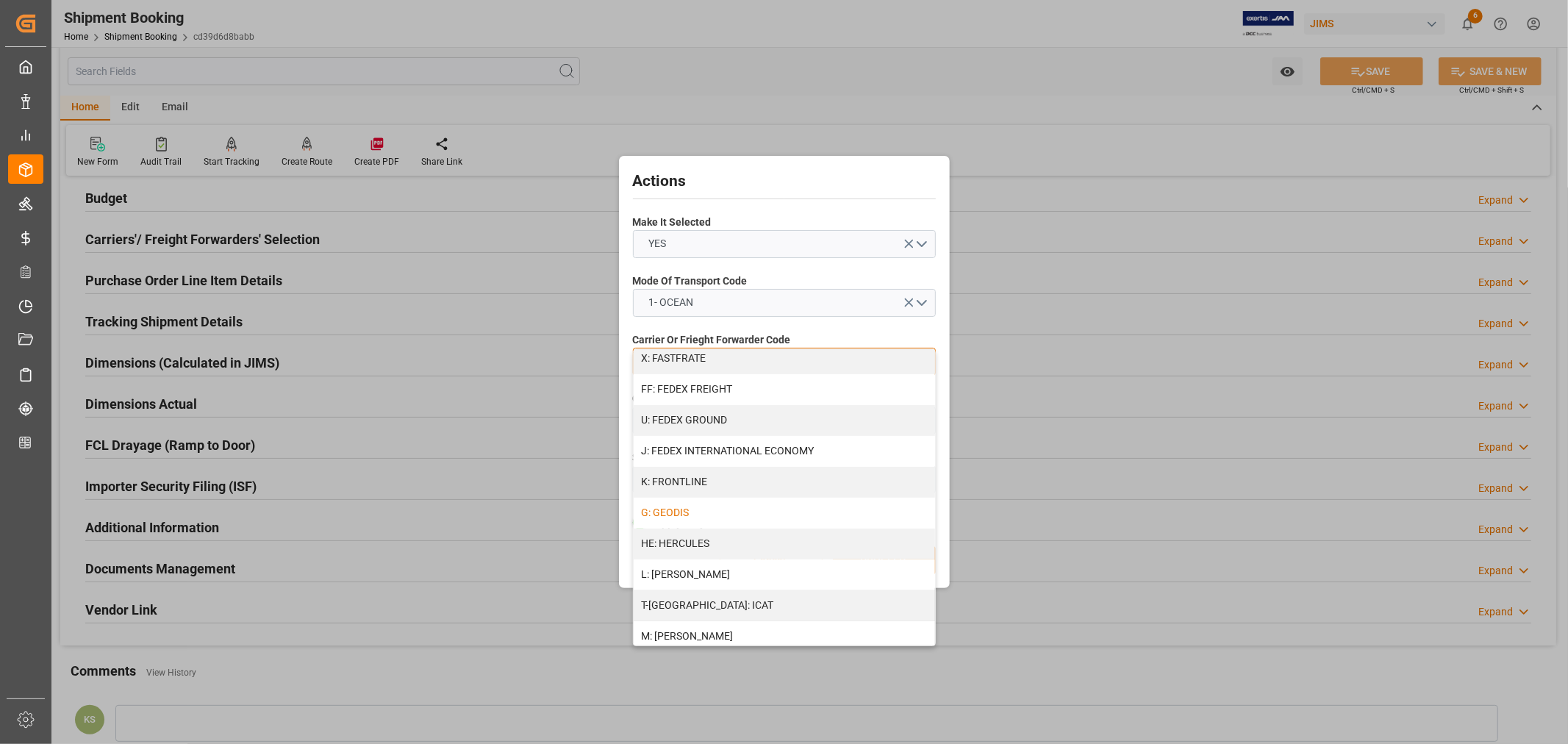
click at [674, 509] on div "G: GEODIS" at bounding box center [784, 513] width 301 height 31
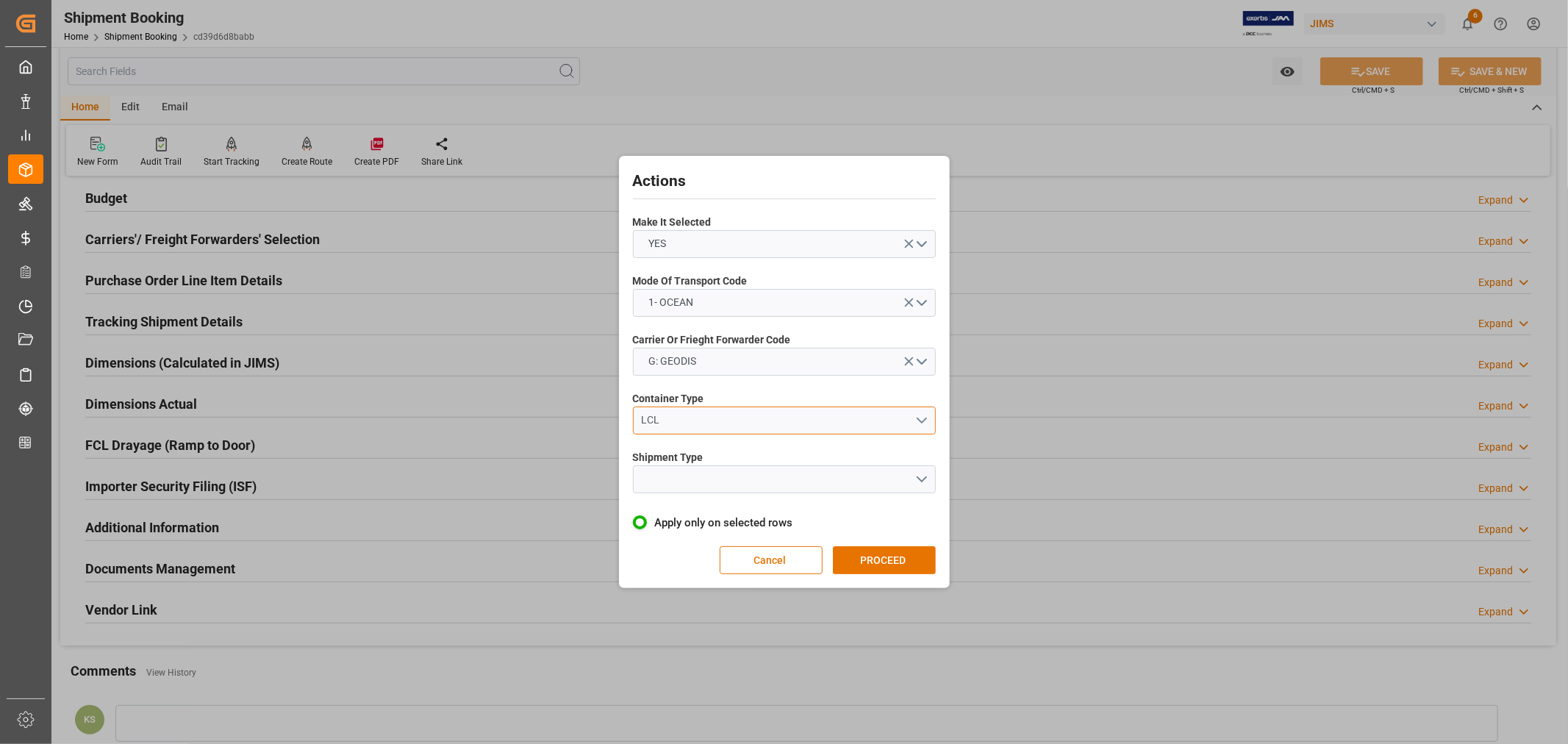
click at [699, 411] on button "LCL" at bounding box center [784, 421] width 303 height 28
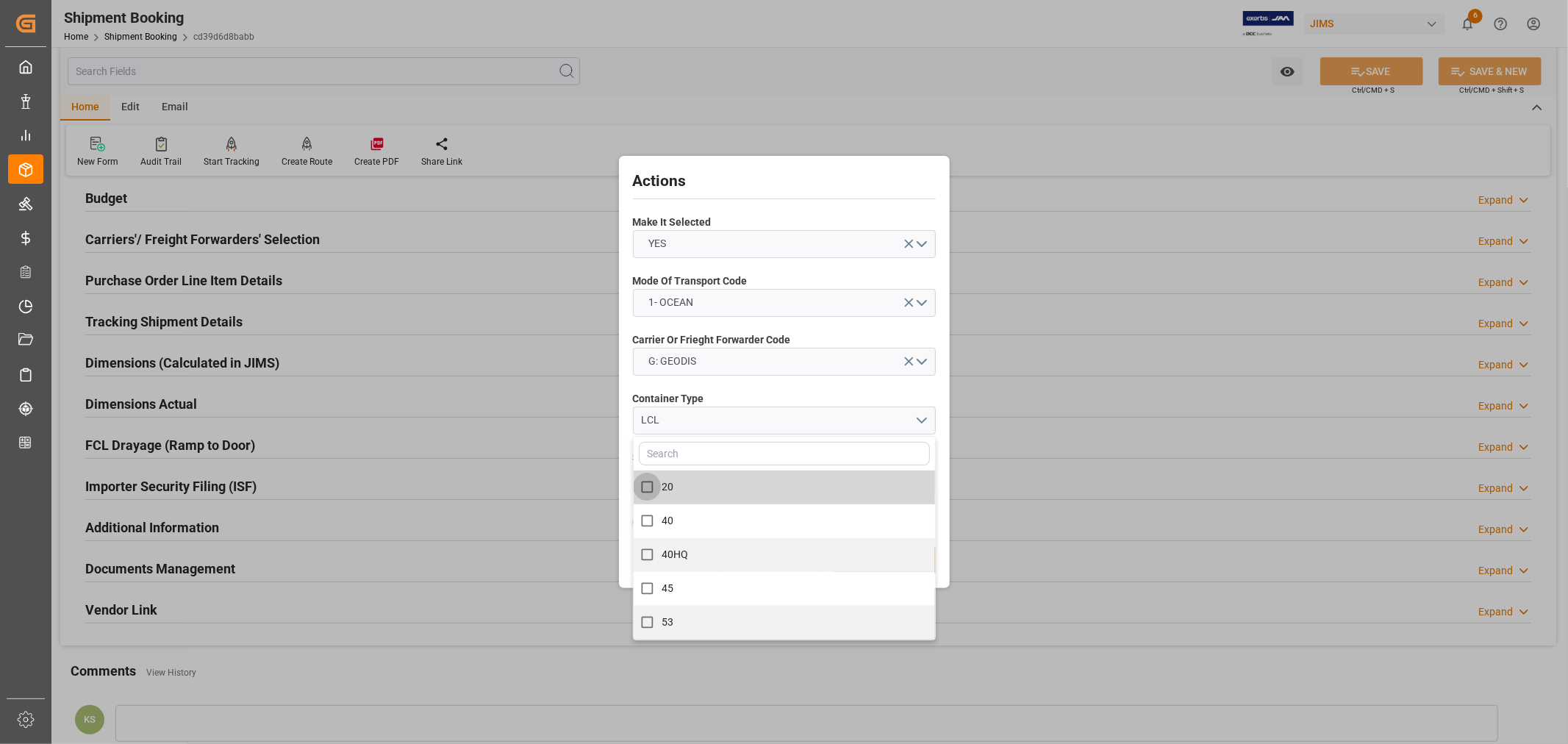
click at [645, 486] on input "20" at bounding box center [647, 486] width 29 height 29
checkbox input "true"
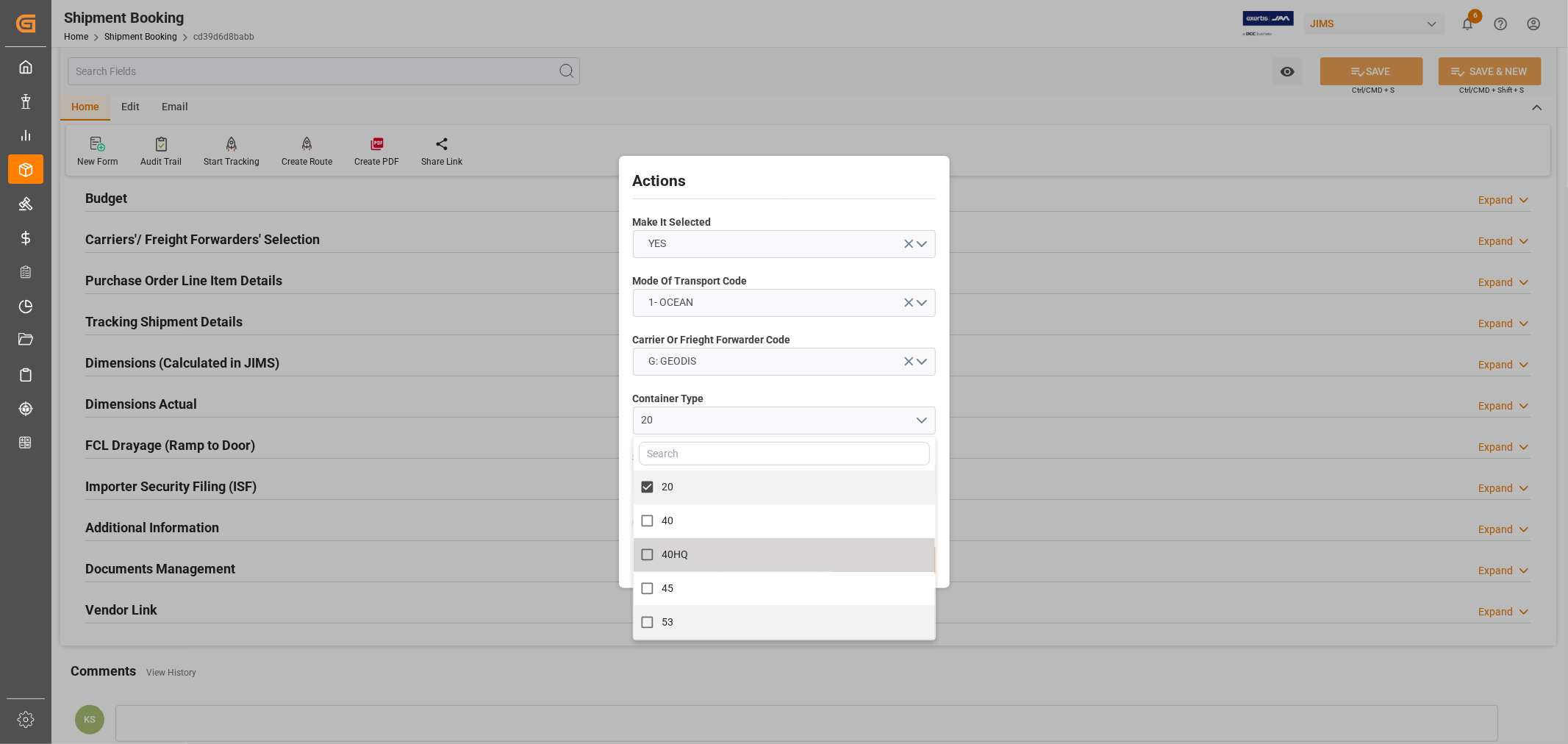
click at [682, 560] on span "40HQ" at bounding box center [675, 553] width 27 height 12
checkbox input "true"
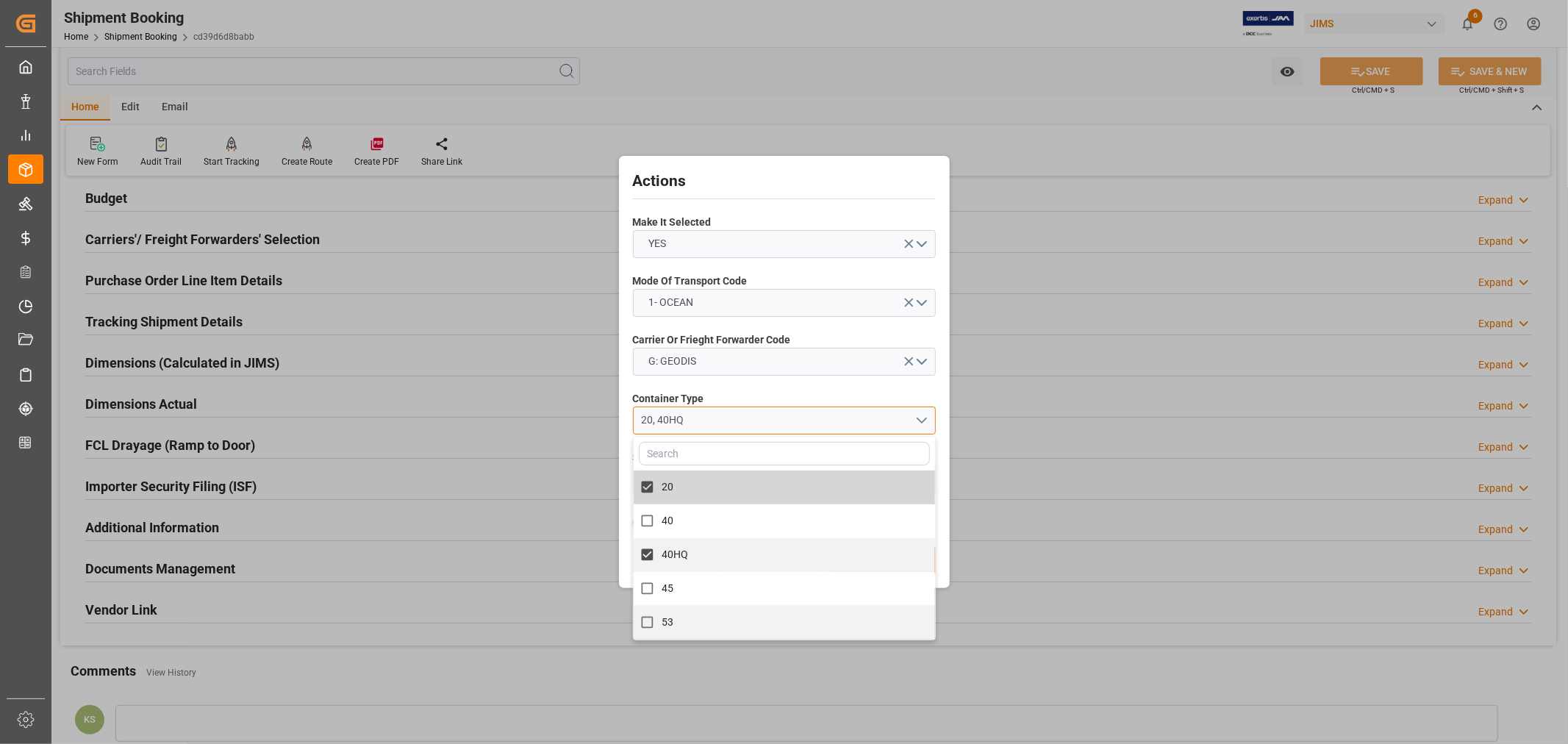
click at [748, 413] on div "20, 40HQ" at bounding box center [778, 420] width 273 height 15
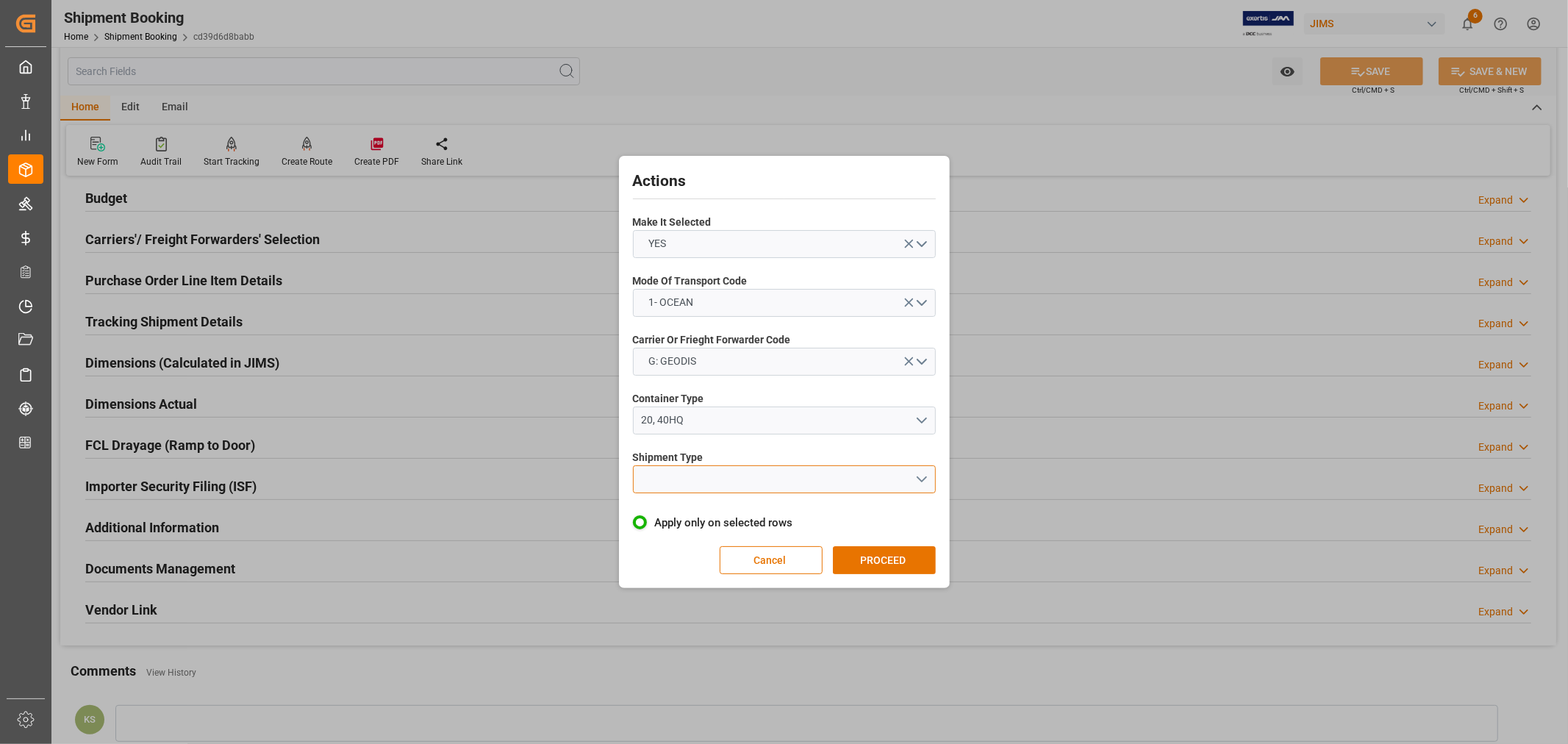
click at [700, 481] on button "open menu" at bounding box center [784, 479] width 303 height 28
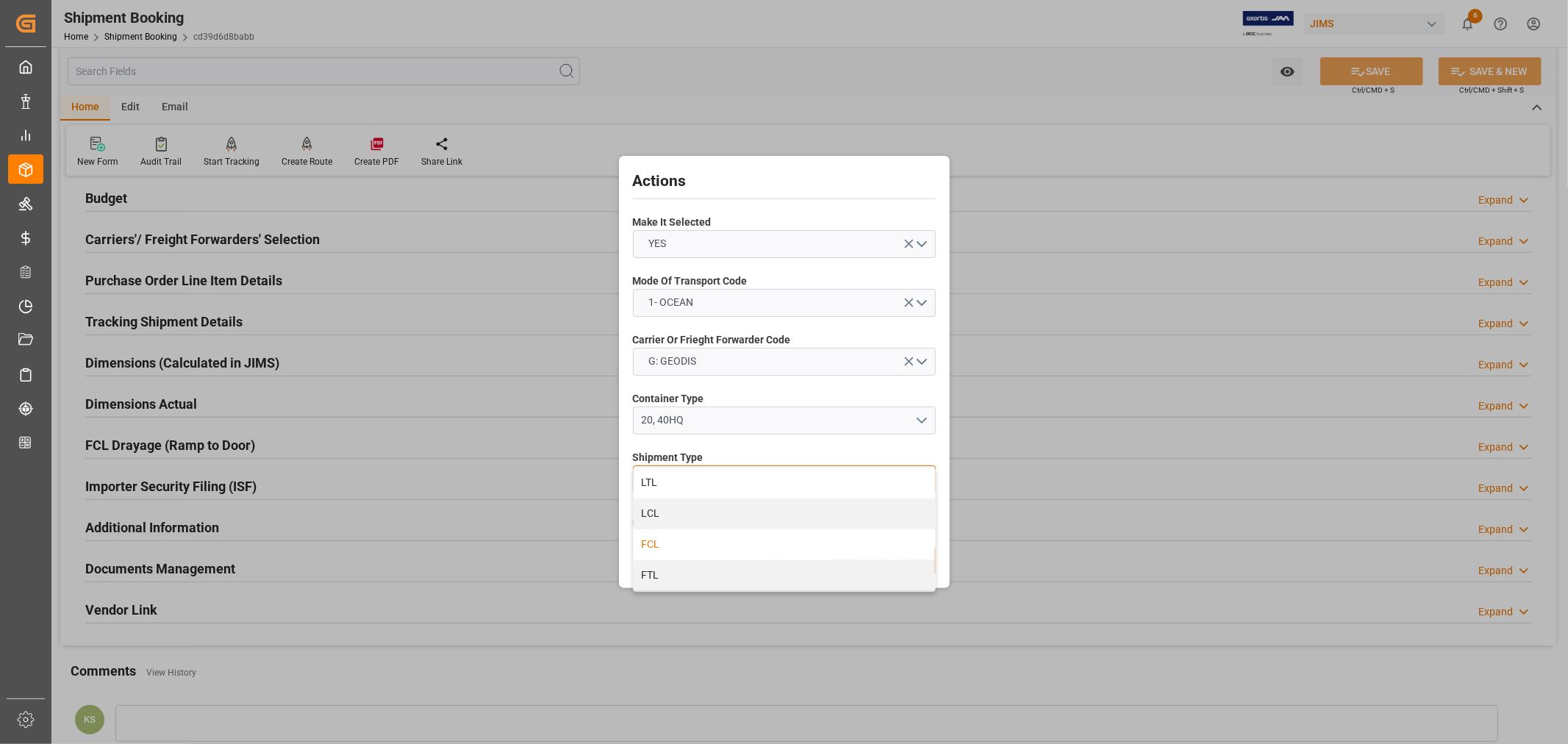
click at [655, 544] on div "FCL" at bounding box center [784, 545] width 301 height 31
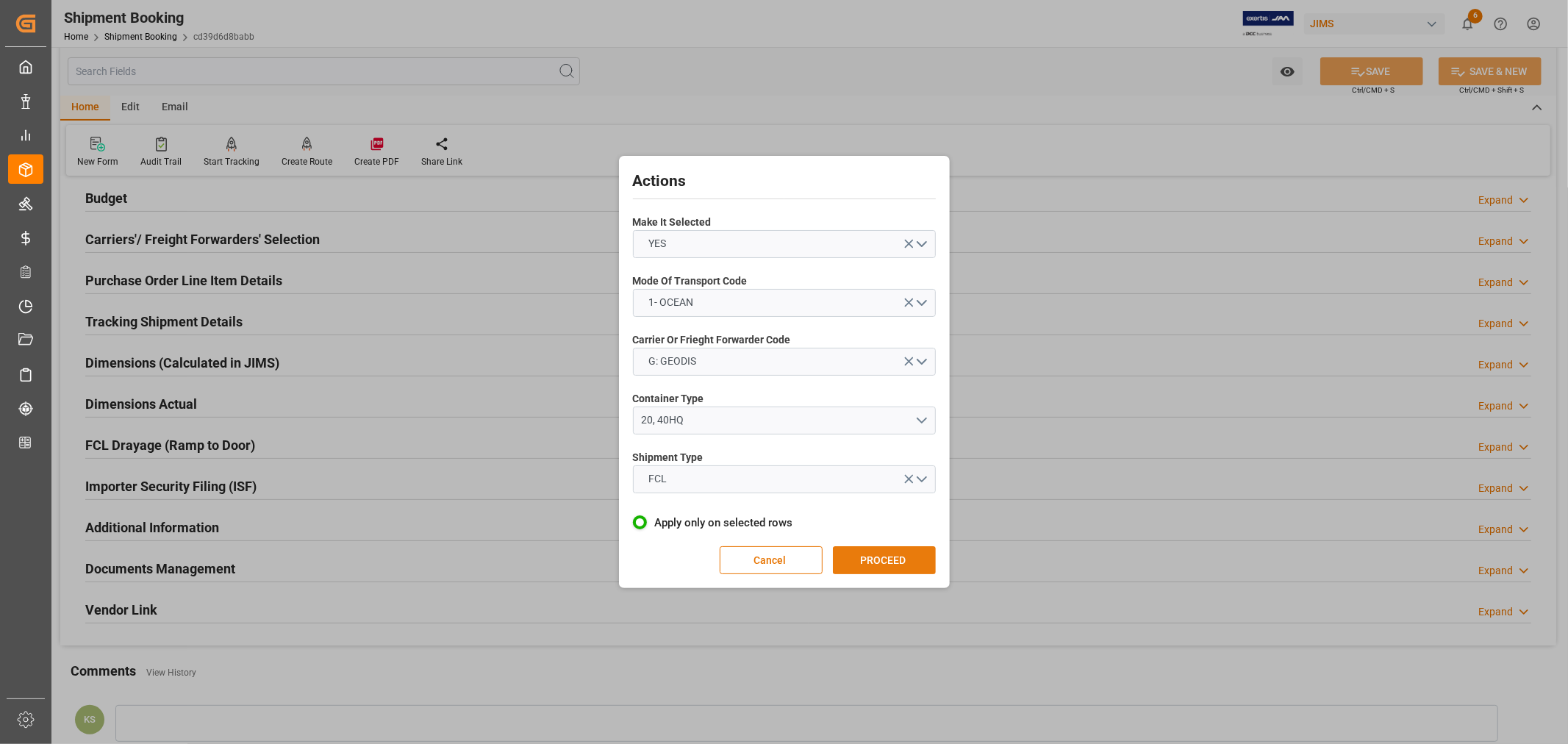
click at [879, 560] on button "PROCEED" at bounding box center [884, 560] width 103 height 28
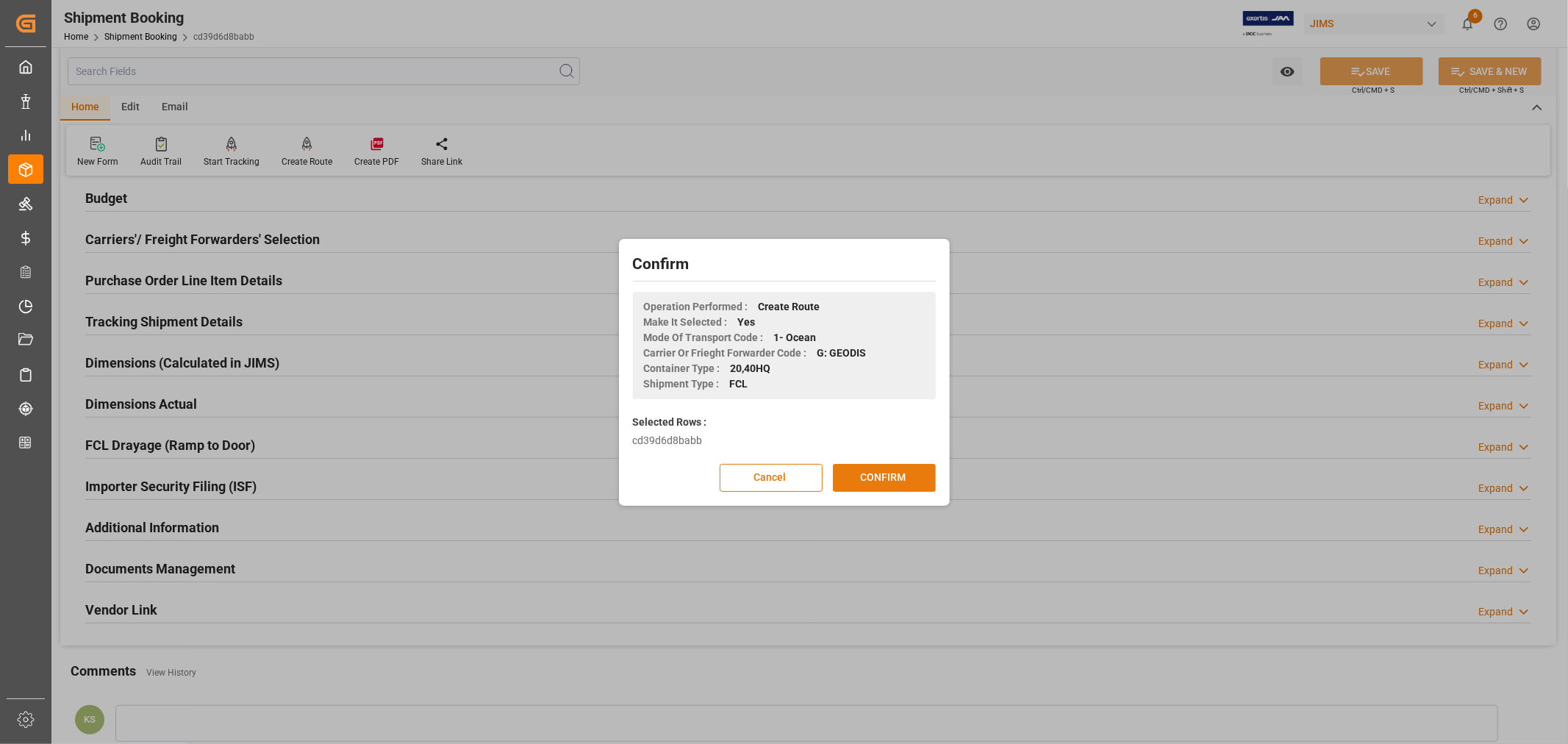
click at [879, 479] on button "CONFIRM" at bounding box center [884, 478] width 103 height 28
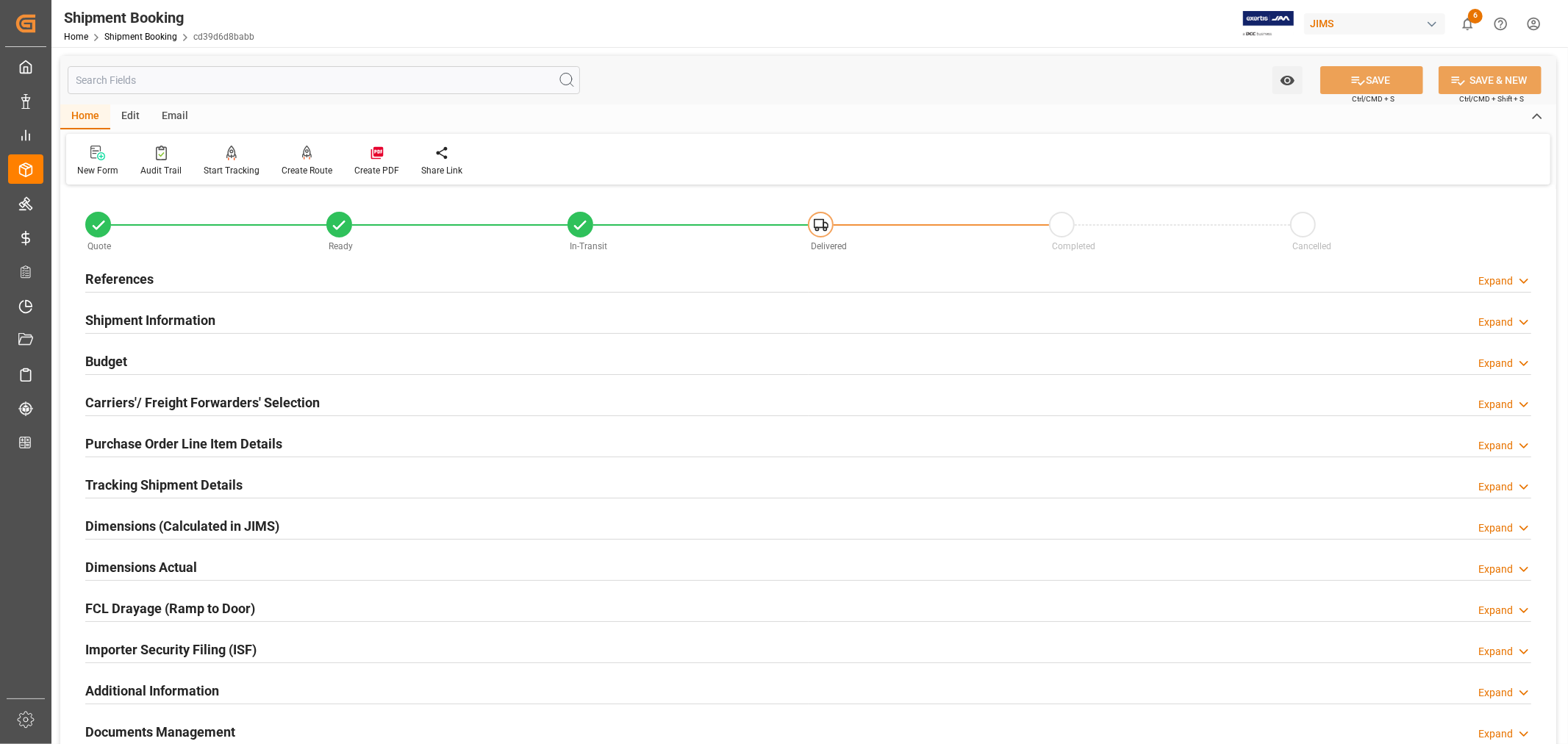
click at [182, 395] on h2 "Carriers'/ Freight Forwarders' Selection" at bounding box center [202, 403] width 235 height 20
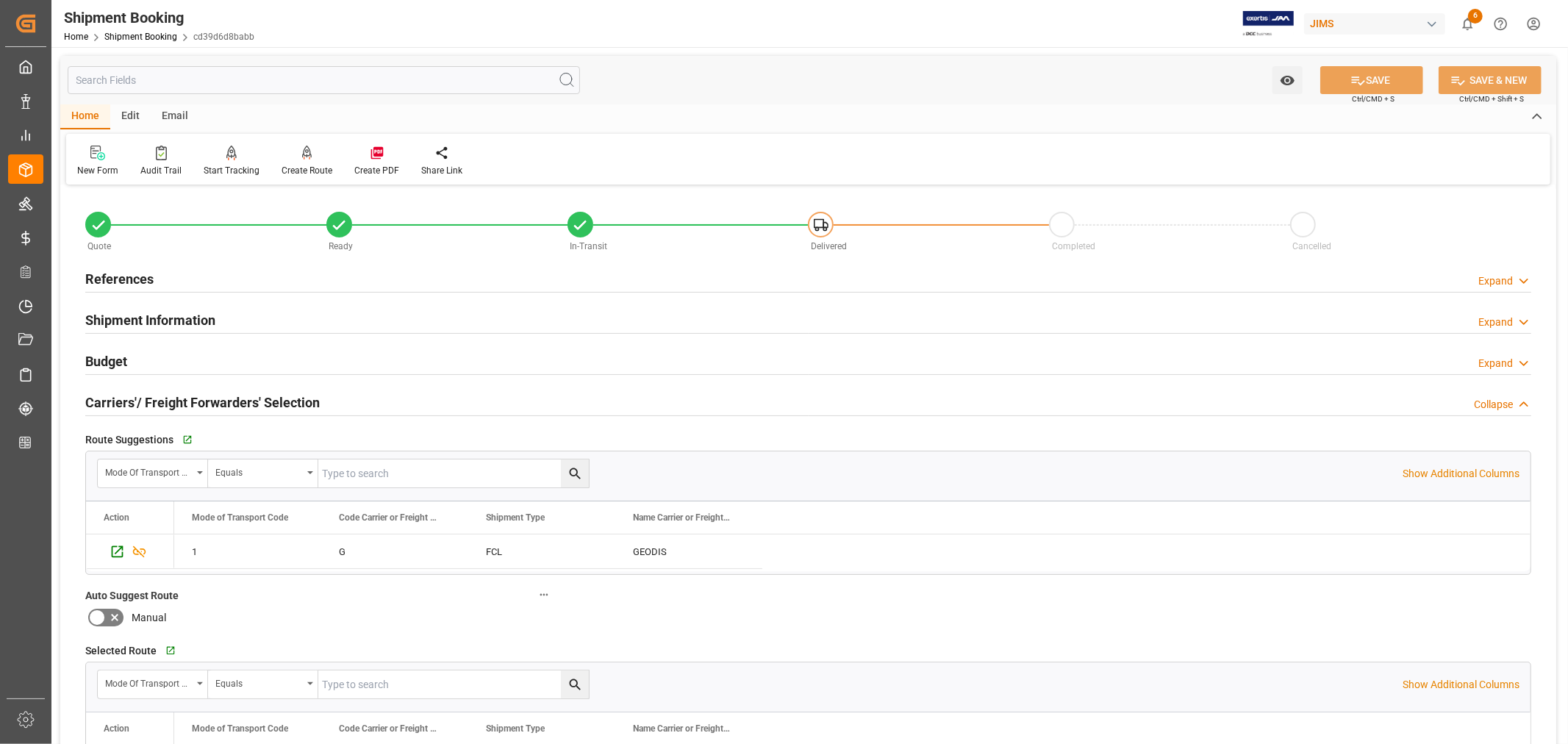
click at [182, 395] on h2 "Carriers'/ Freight Forwarders' Selection" at bounding box center [202, 403] width 235 height 20
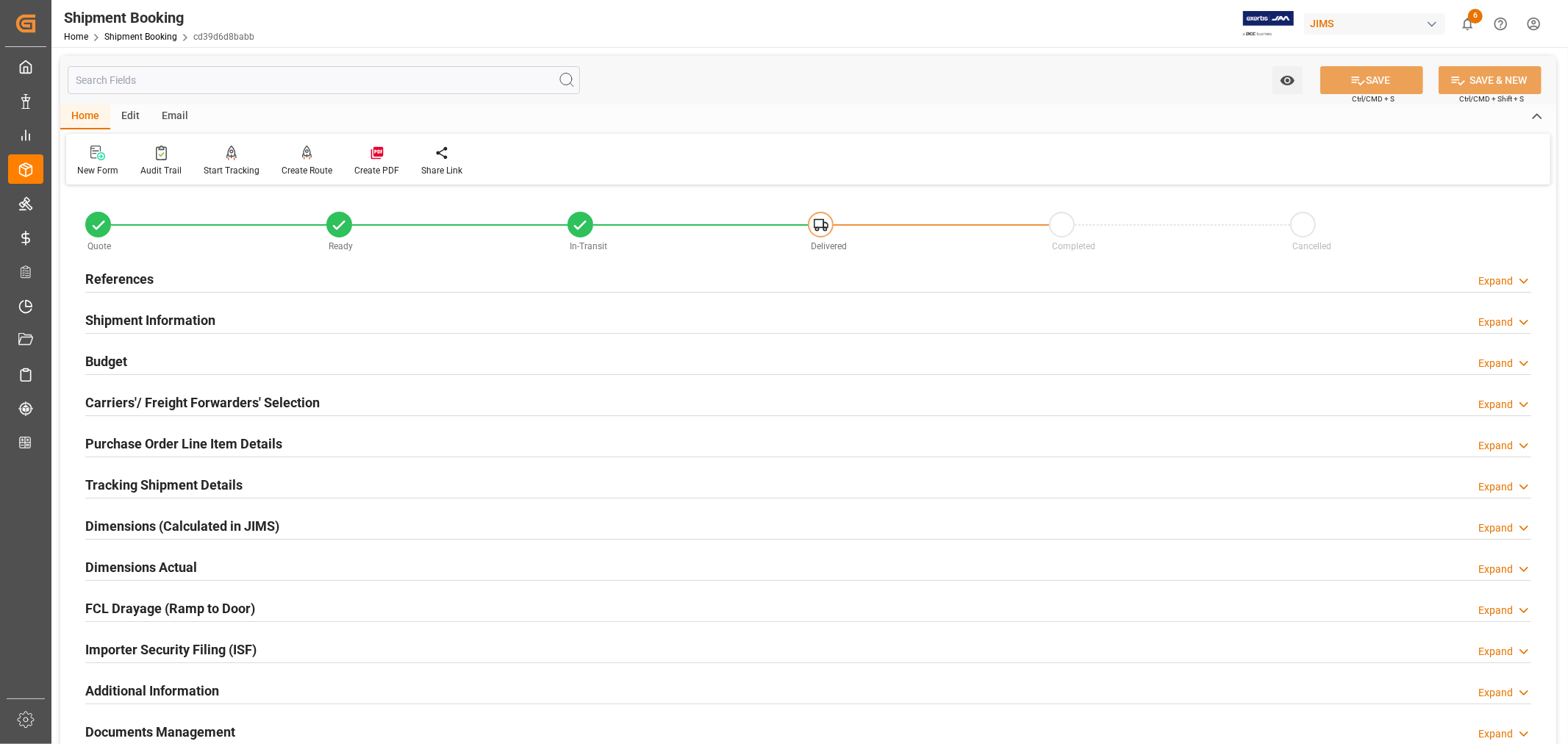
click at [212, 480] on h2 "Tracking Shipment Details" at bounding box center [164, 485] width 157 height 20
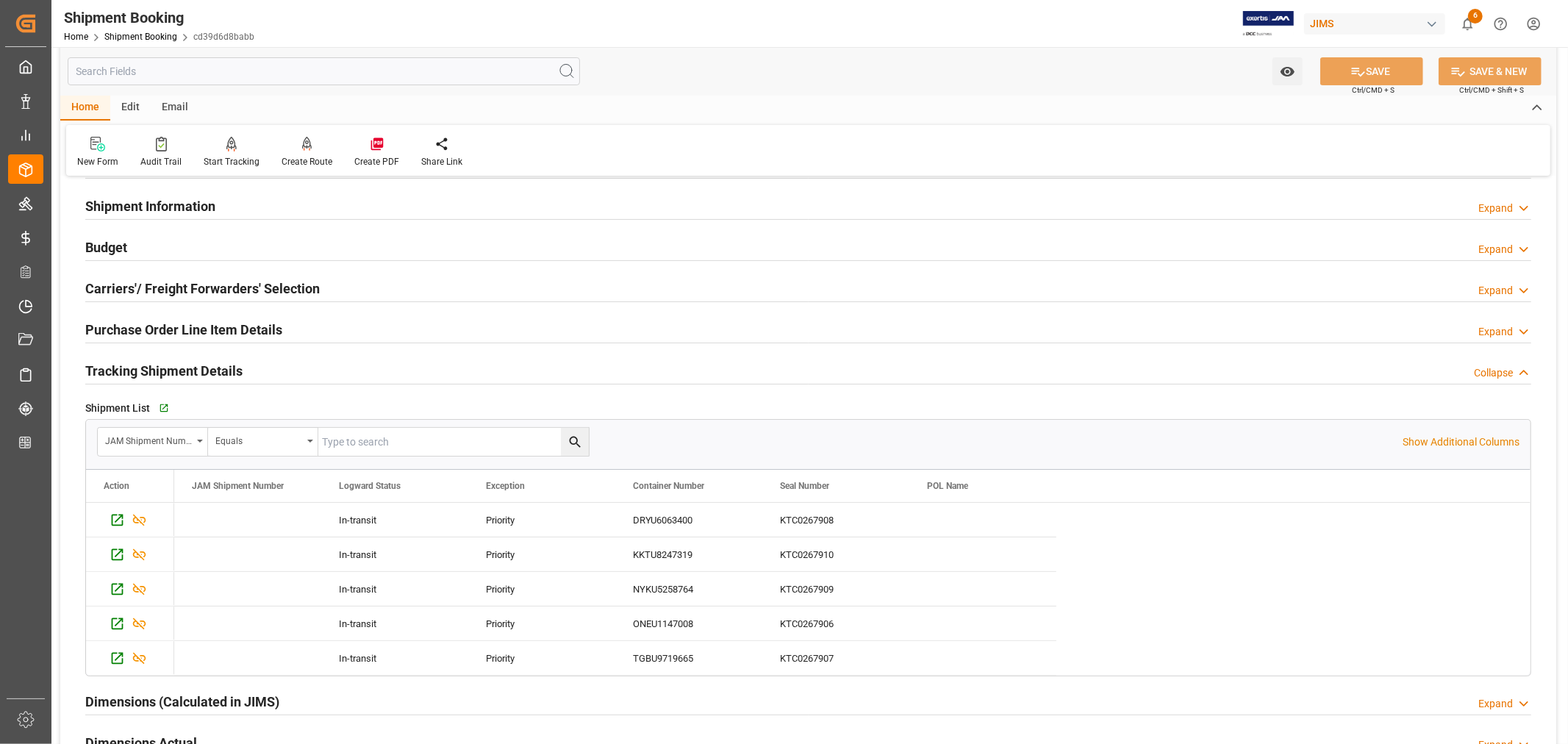
scroll to position [163, 0]
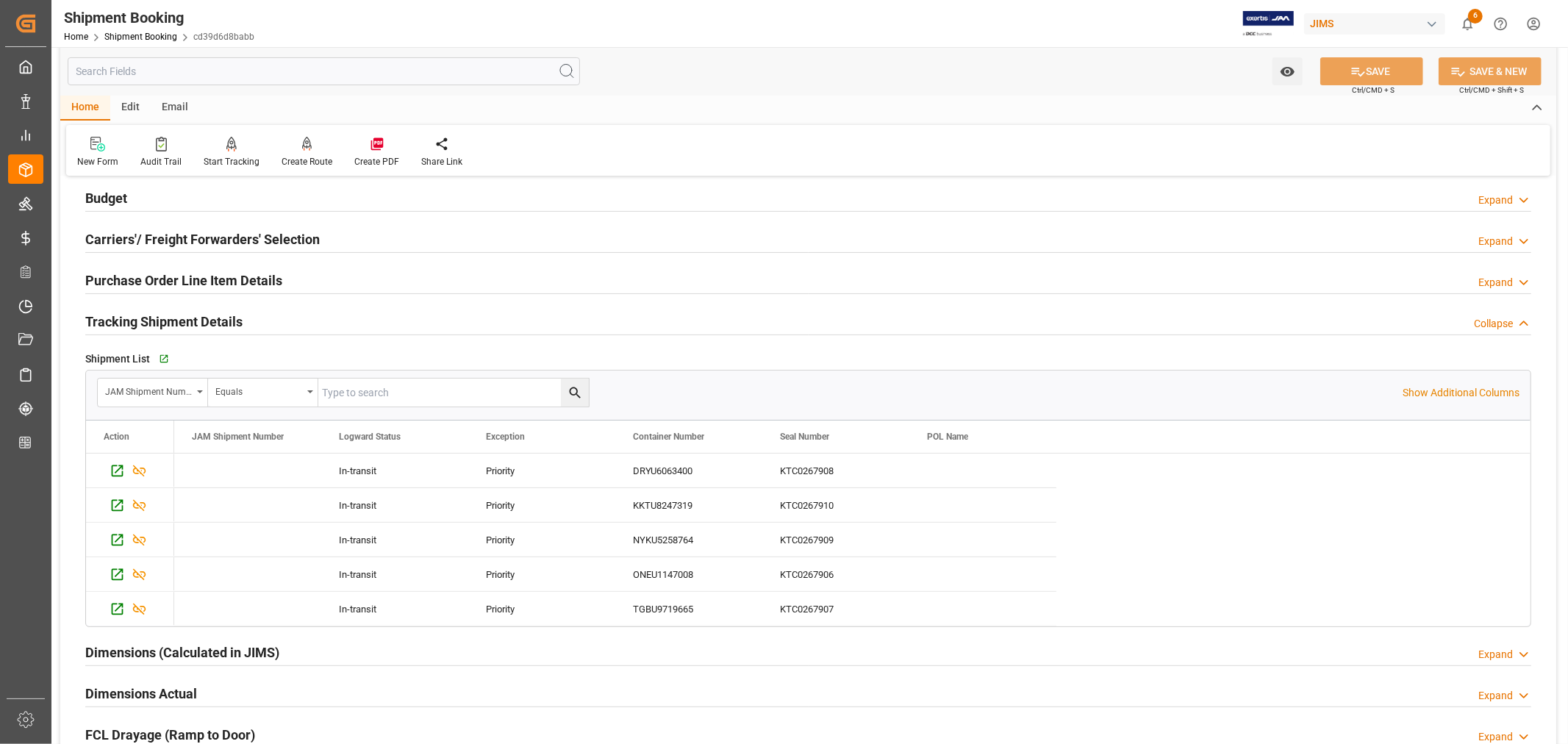
click at [224, 316] on h2 "Tracking Shipment Details" at bounding box center [164, 322] width 157 height 20
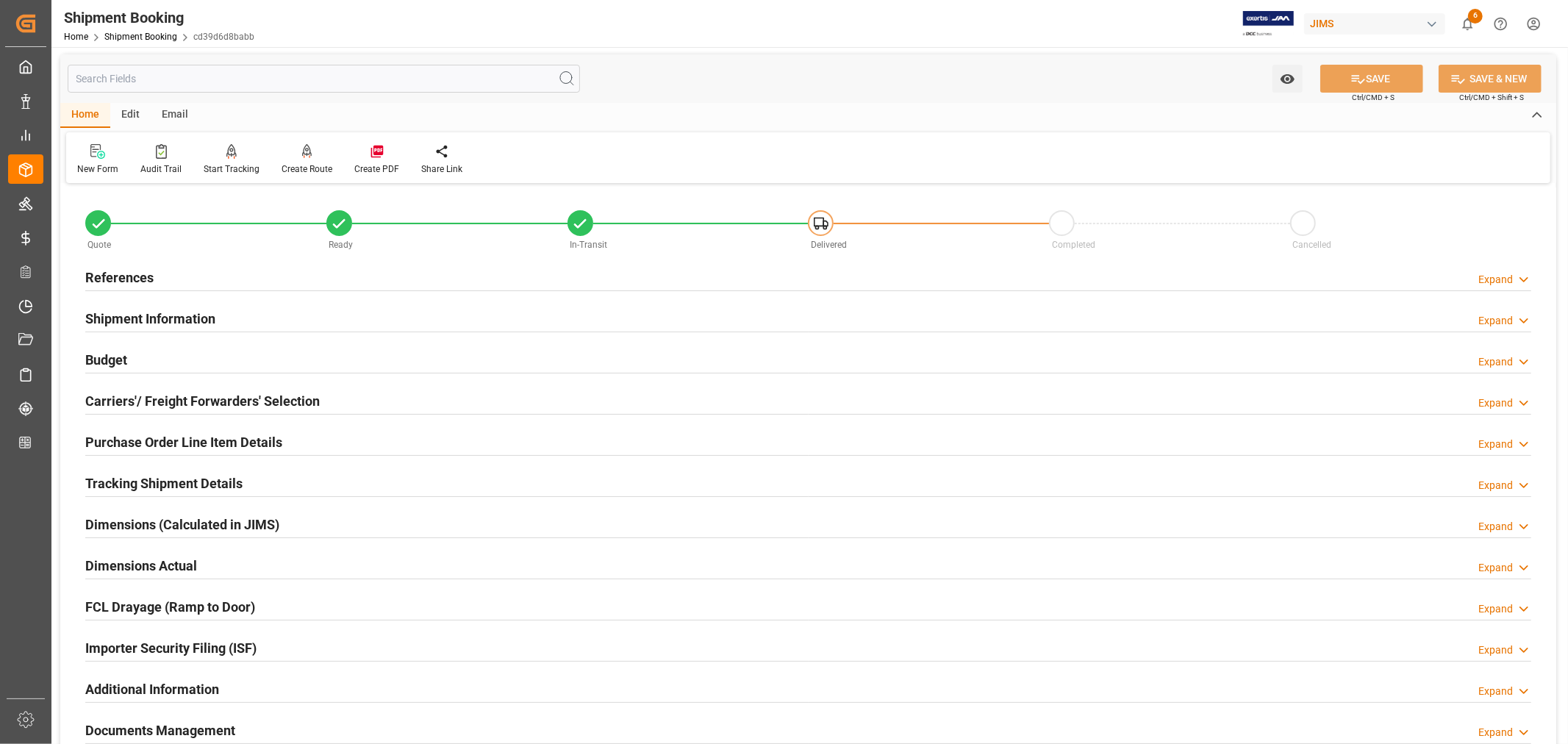
scroll to position [0, 0]
click at [142, 38] on link "Shipment Booking" at bounding box center [141, 36] width 73 height 10
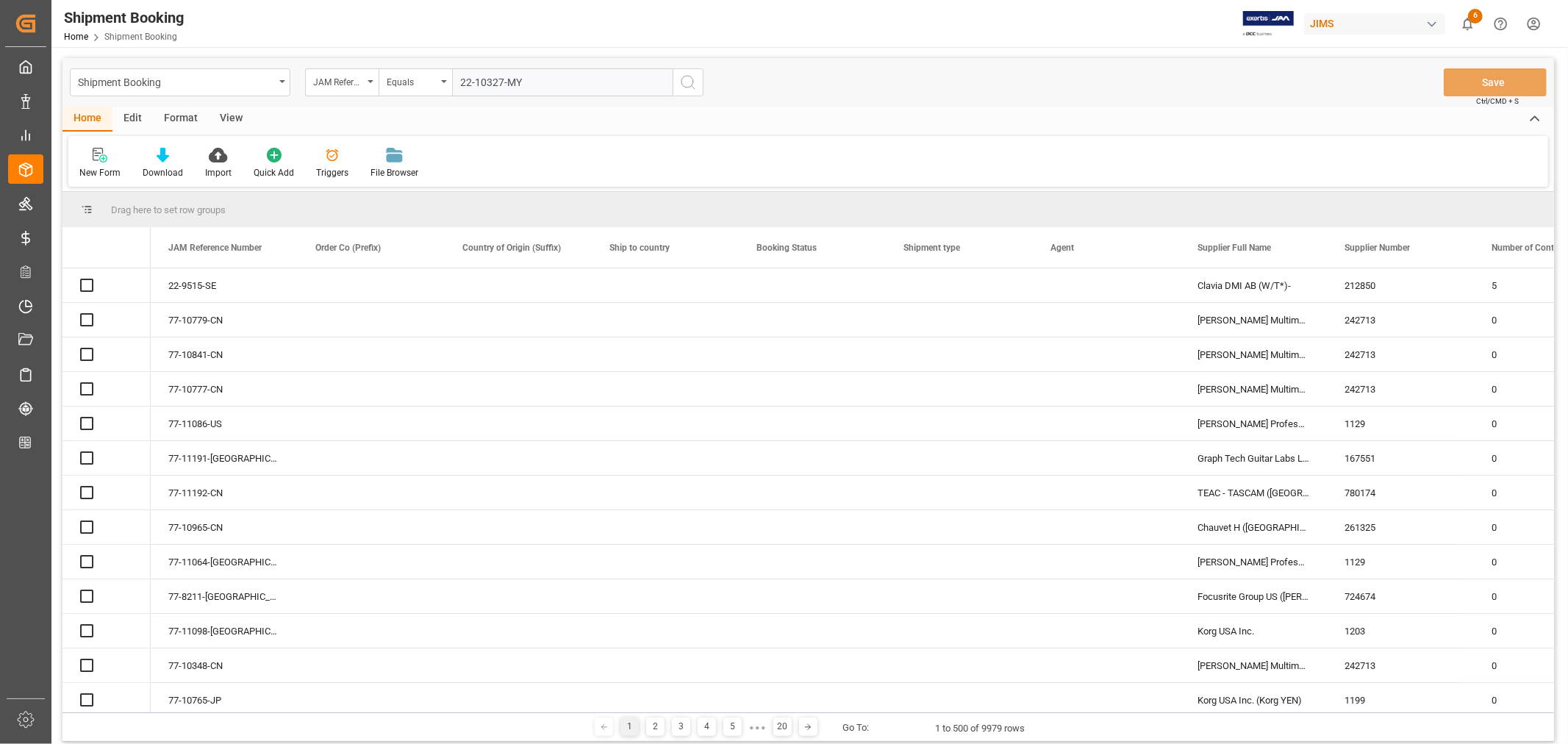
type input "22-10327-MY"
click at [688, 79] on icon "search button" at bounding box center [688, 82] width 18 height 18
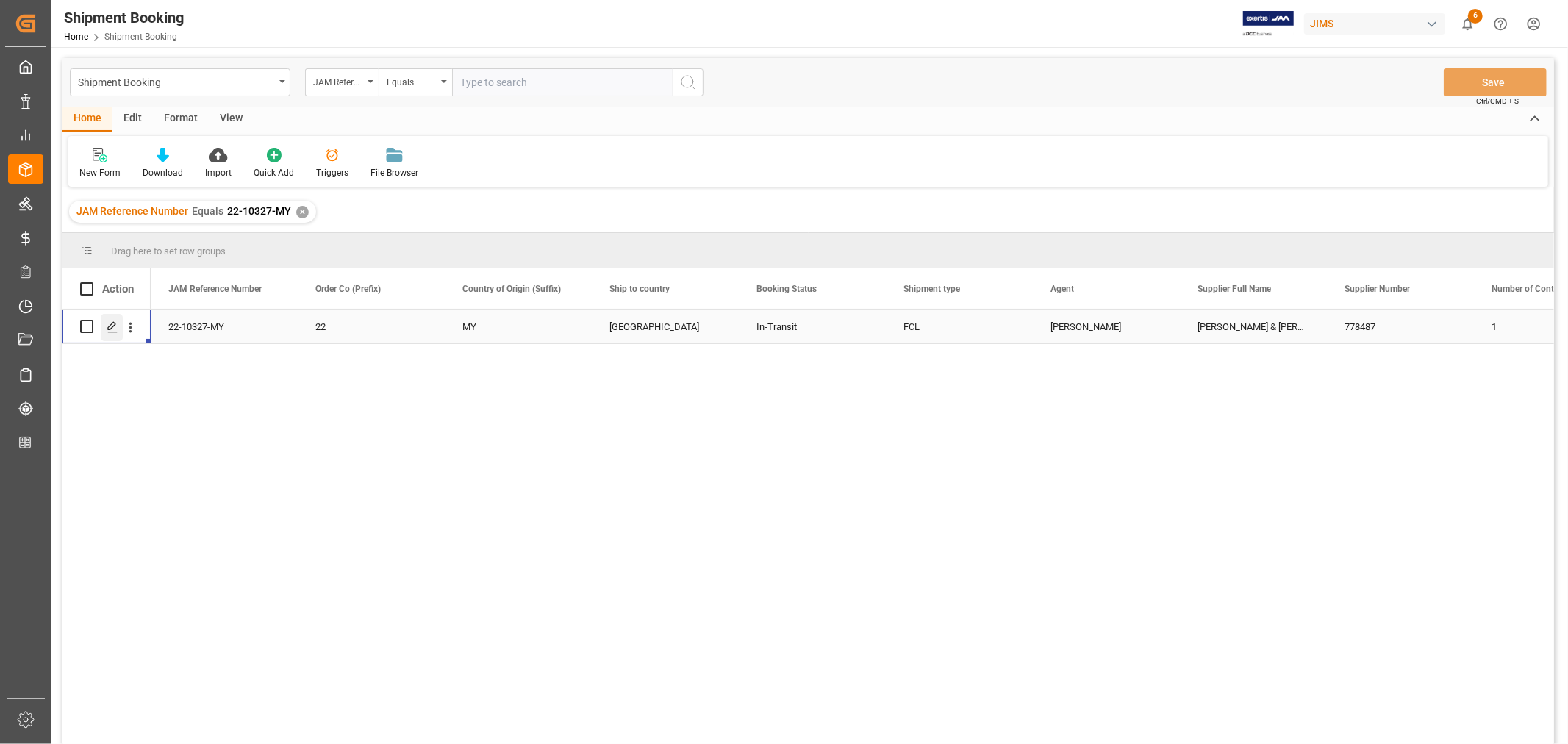
click at [110, 325] on polygon "Press SPACE to select this row." at bounding box center [112, 326] width 8 height 8
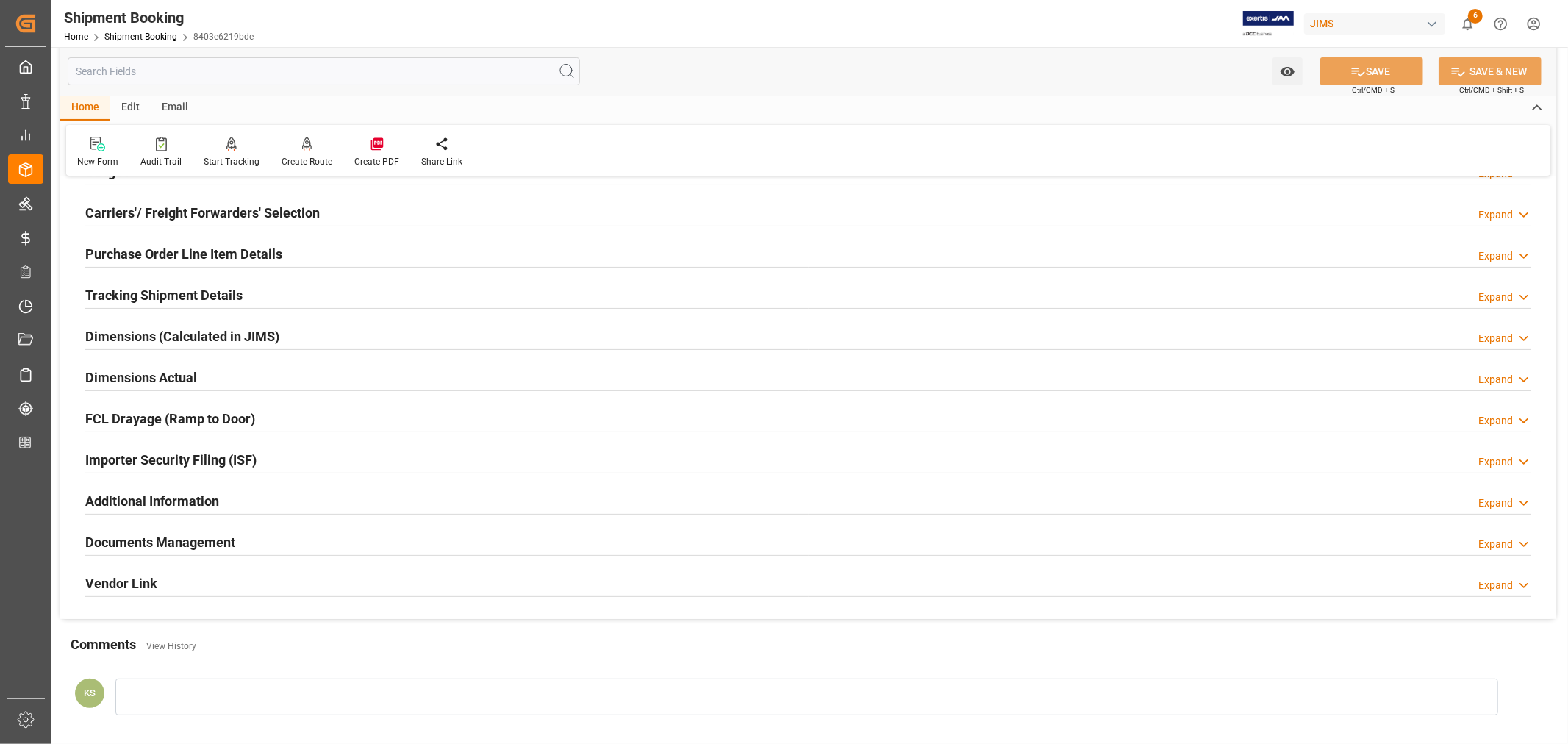
scroll to position [326, 0]
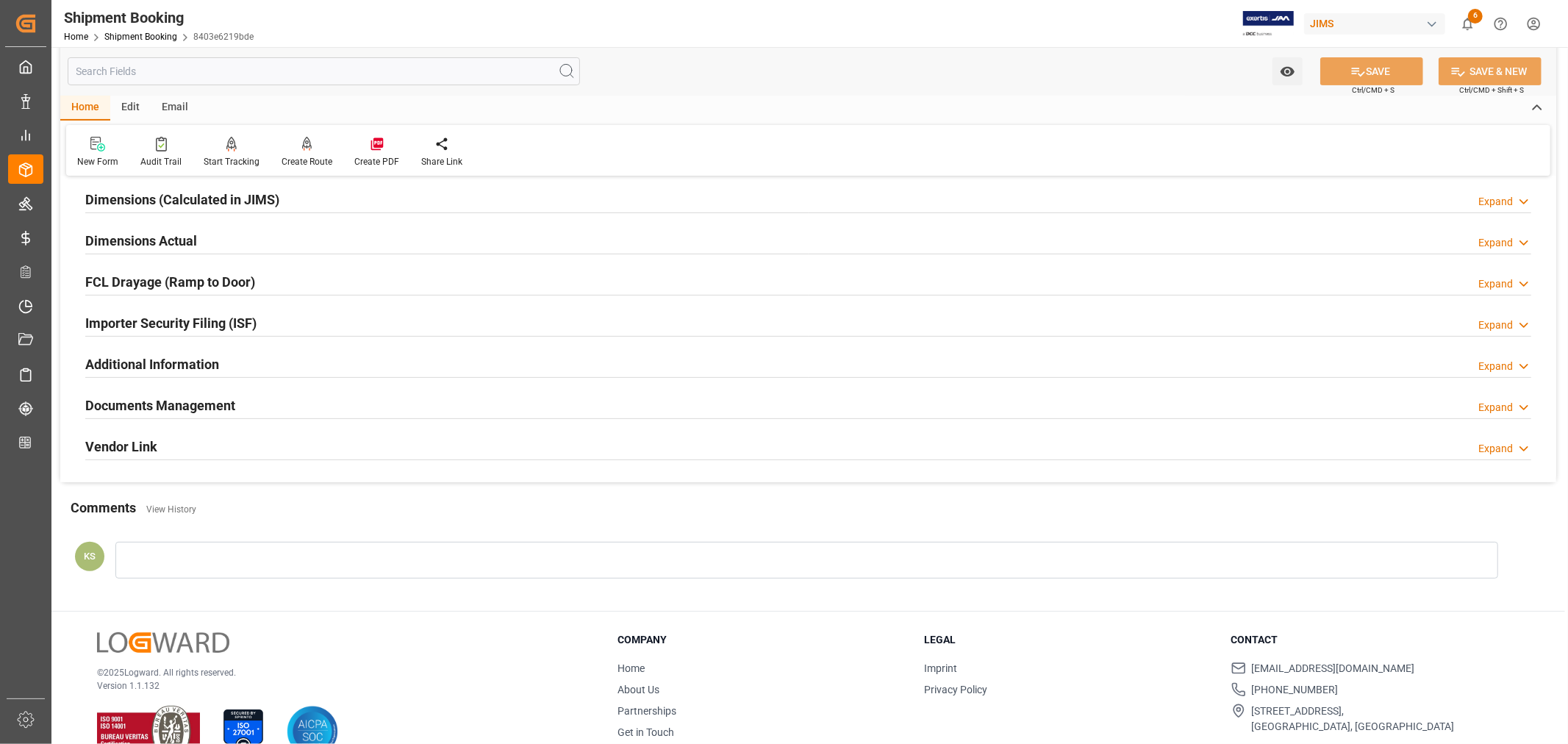
click at [269, 406] on div "Documents Management Expand" at bounding box center [808, 404] width 1446 height 28
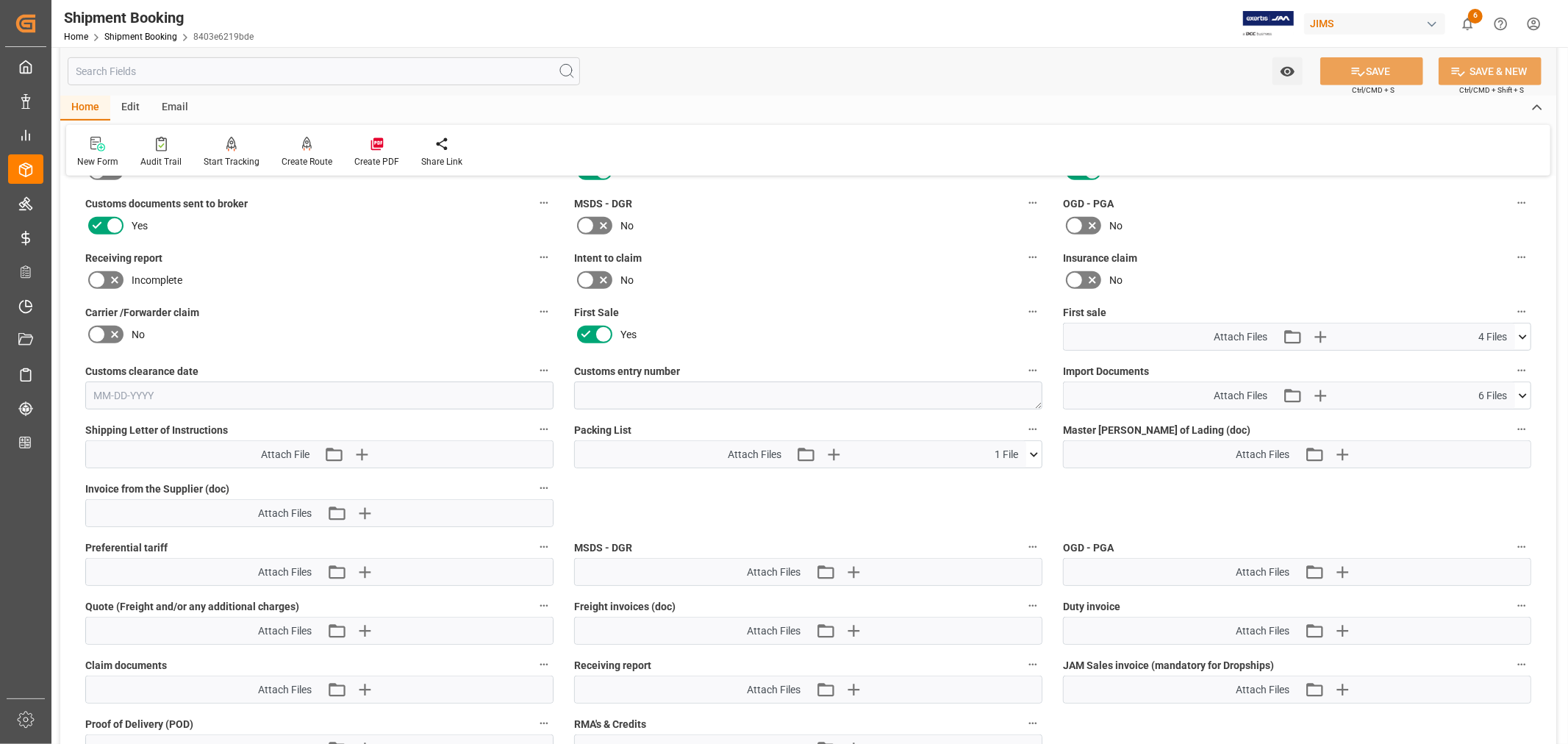
scroll to position [653, 0]
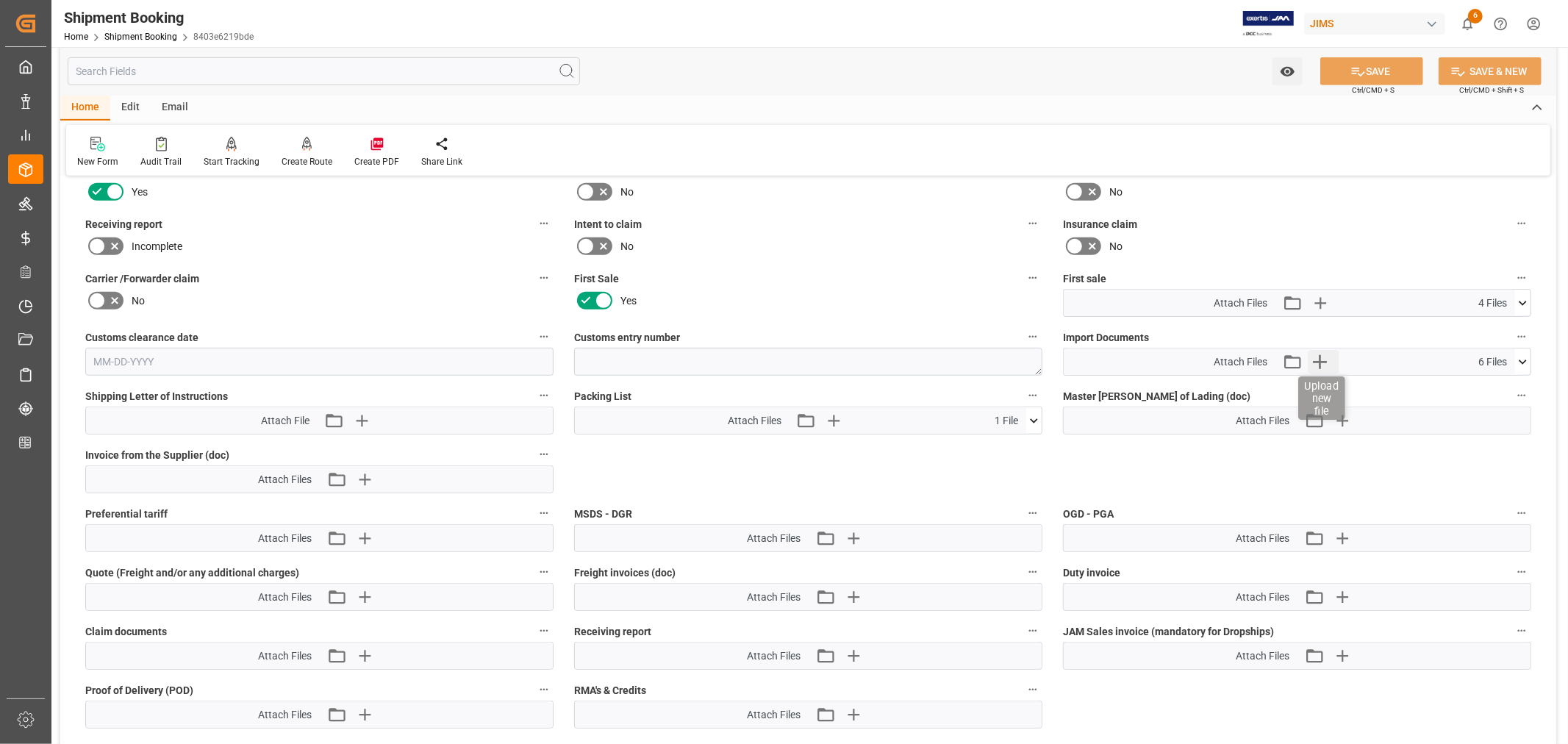
click at [1320, 357] on icon "button" at bounding box center [1320, 362] width 14 height 14
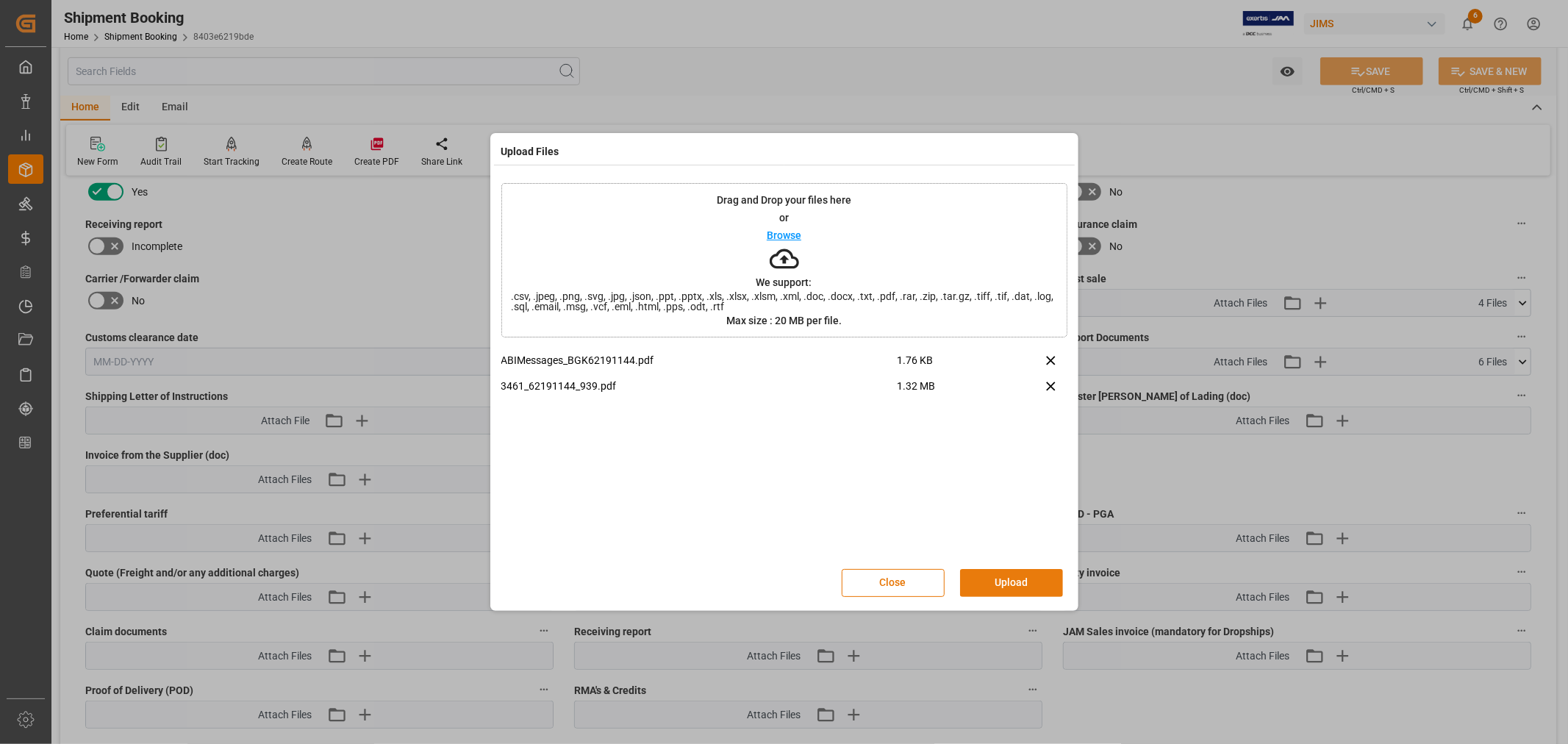
click at [1012, 572] on button "Upload" at bounding box center [1011, 583] width 103 height 28
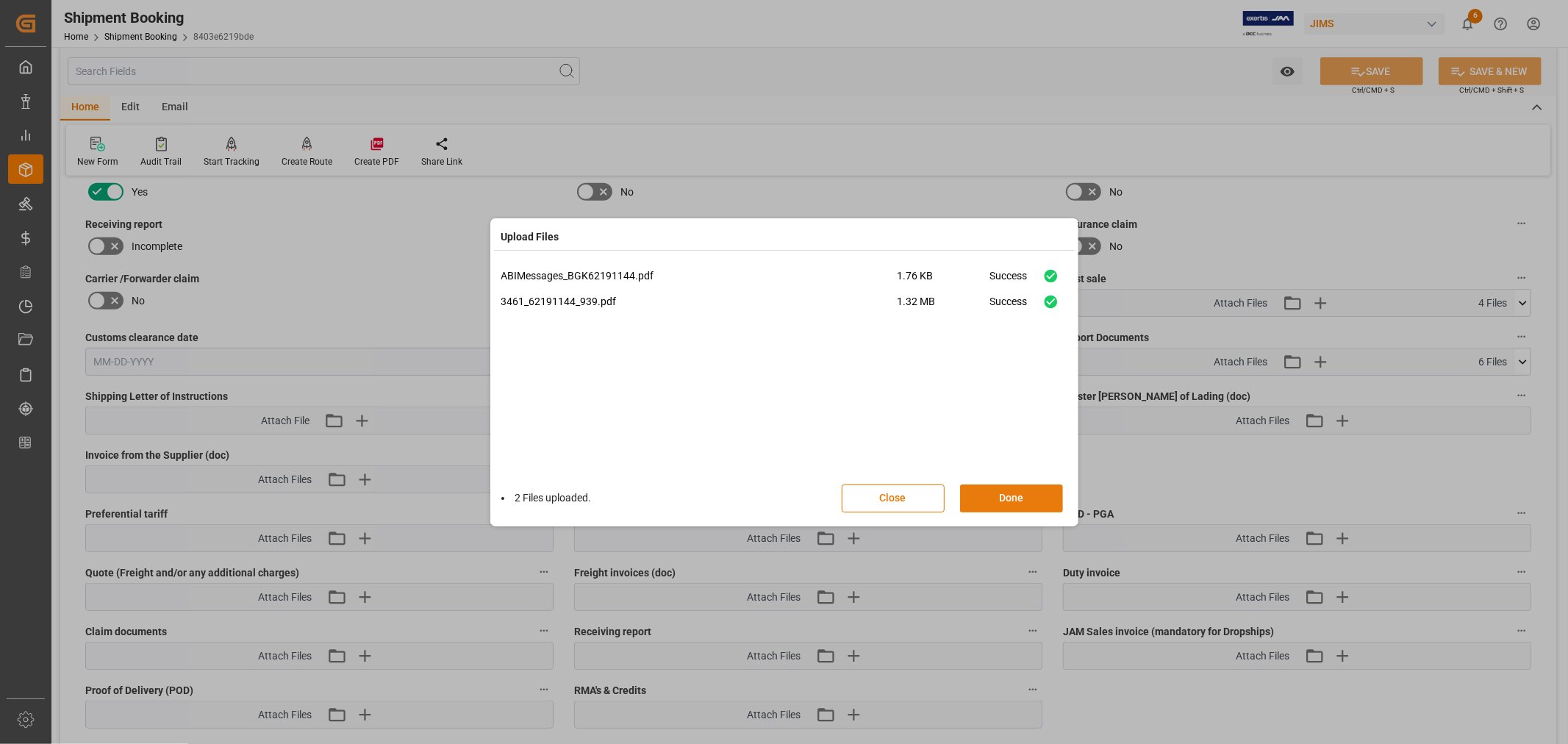
click at [1012, 502] on button "Done" at bounding box center [1011, 499] width 103 height 28
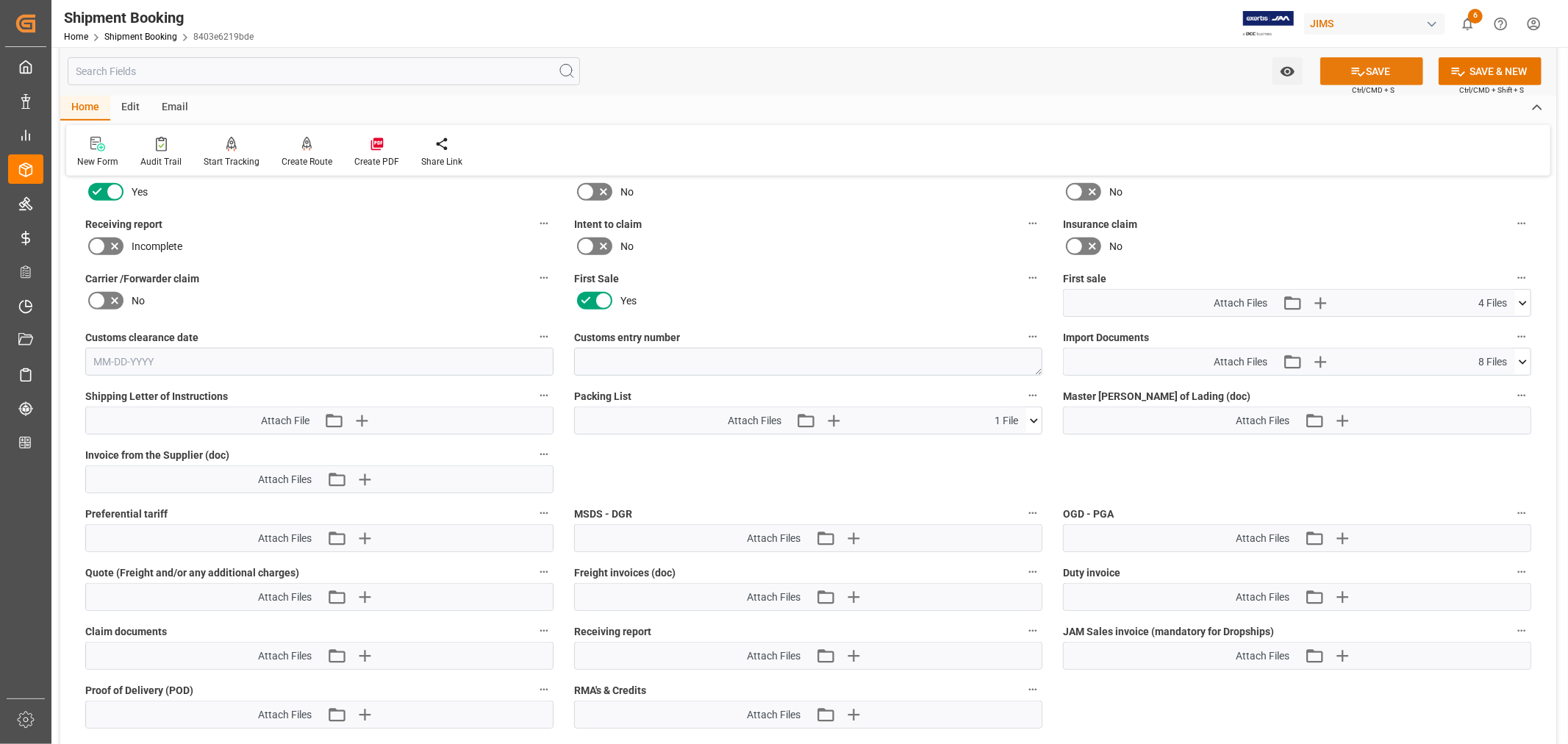
click at [1364, 71] on button "SAVE" at bounding box center [1372, 71] width 103 height 28
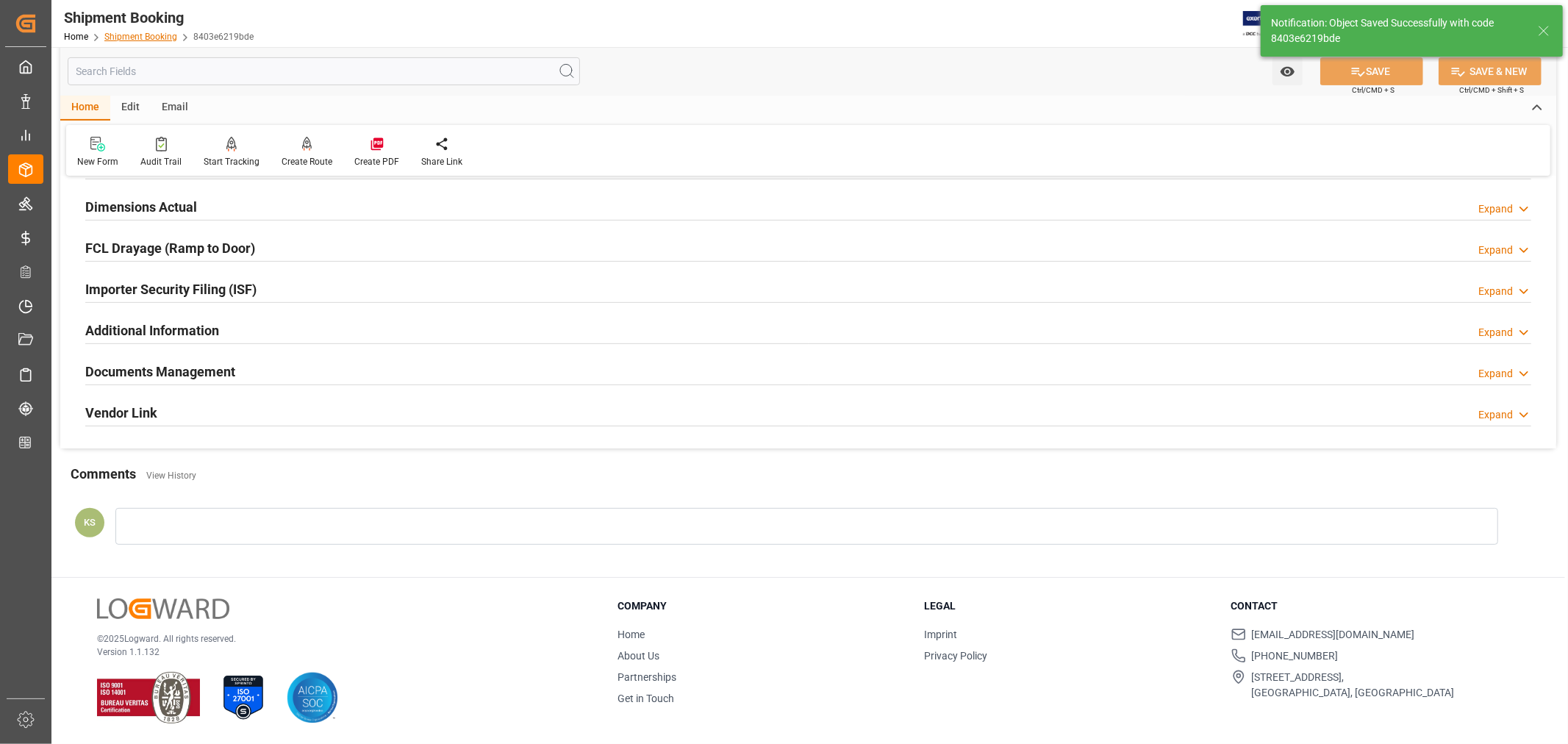
scroll to position [361, 0]
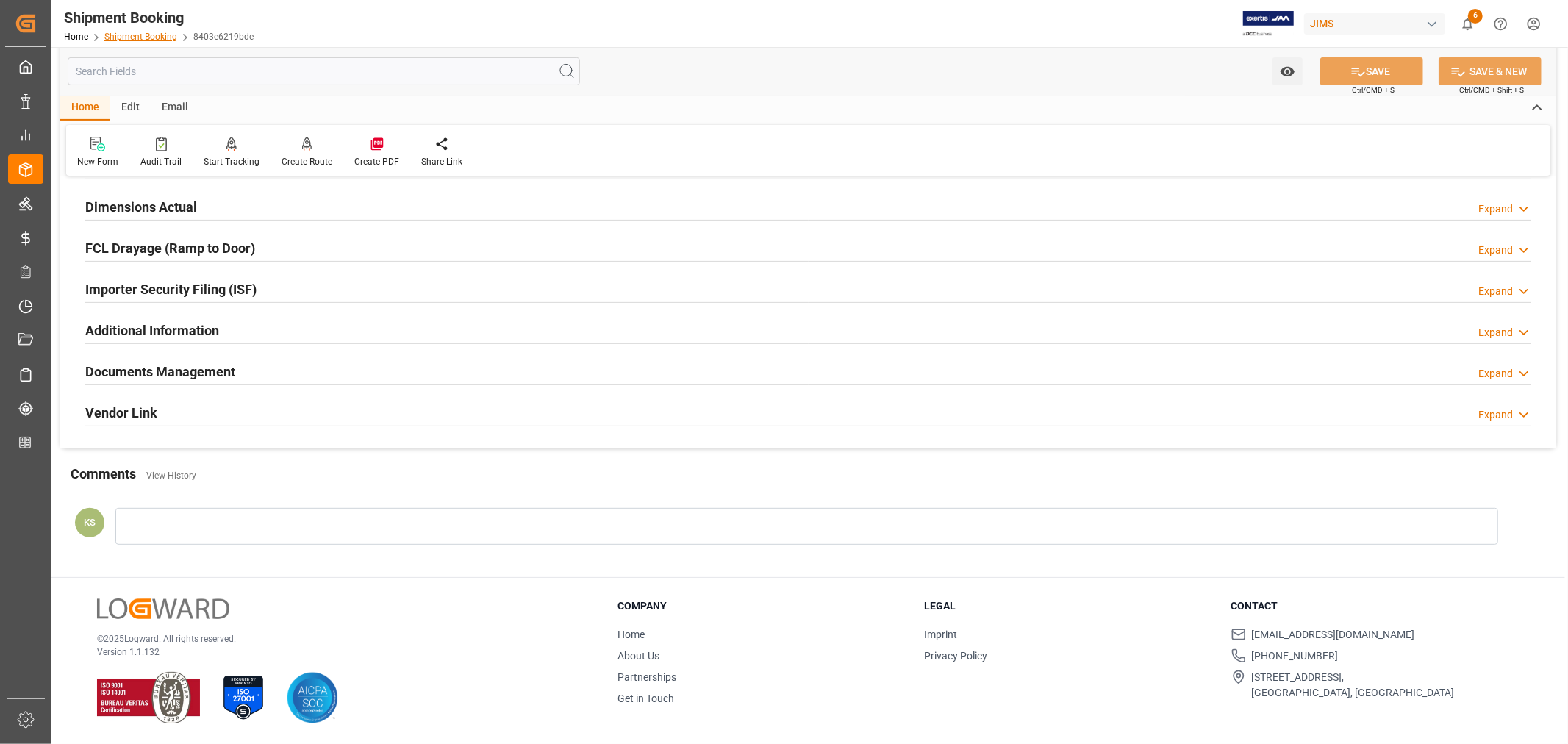
click at [137, 33] on link "Shipment Booking" at bounding box center [141, 36] width 73 height 10
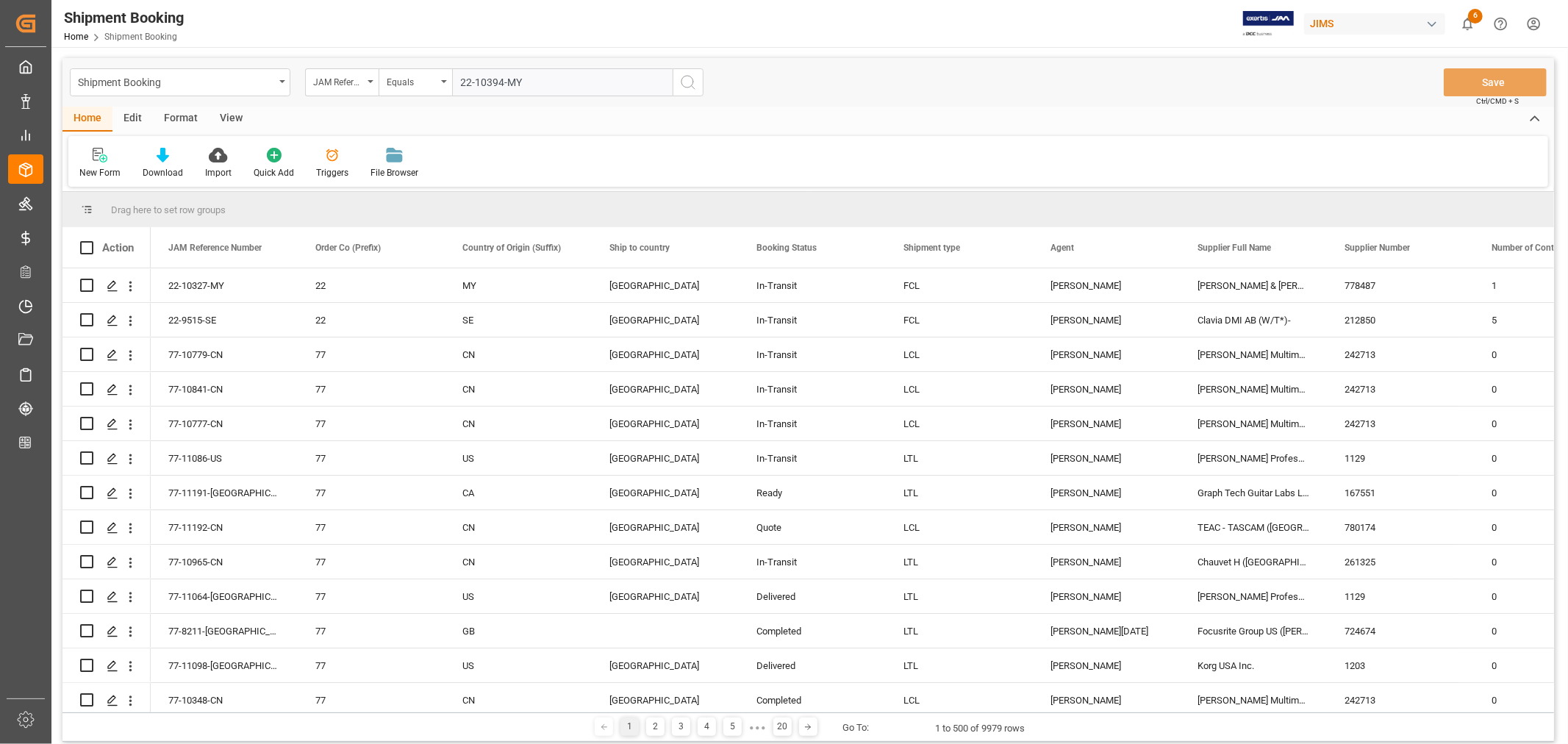
type input "22-10394-MY"
click at [688, 81] on icon "search button" at bounding box center [688, 82] width 18 height 18
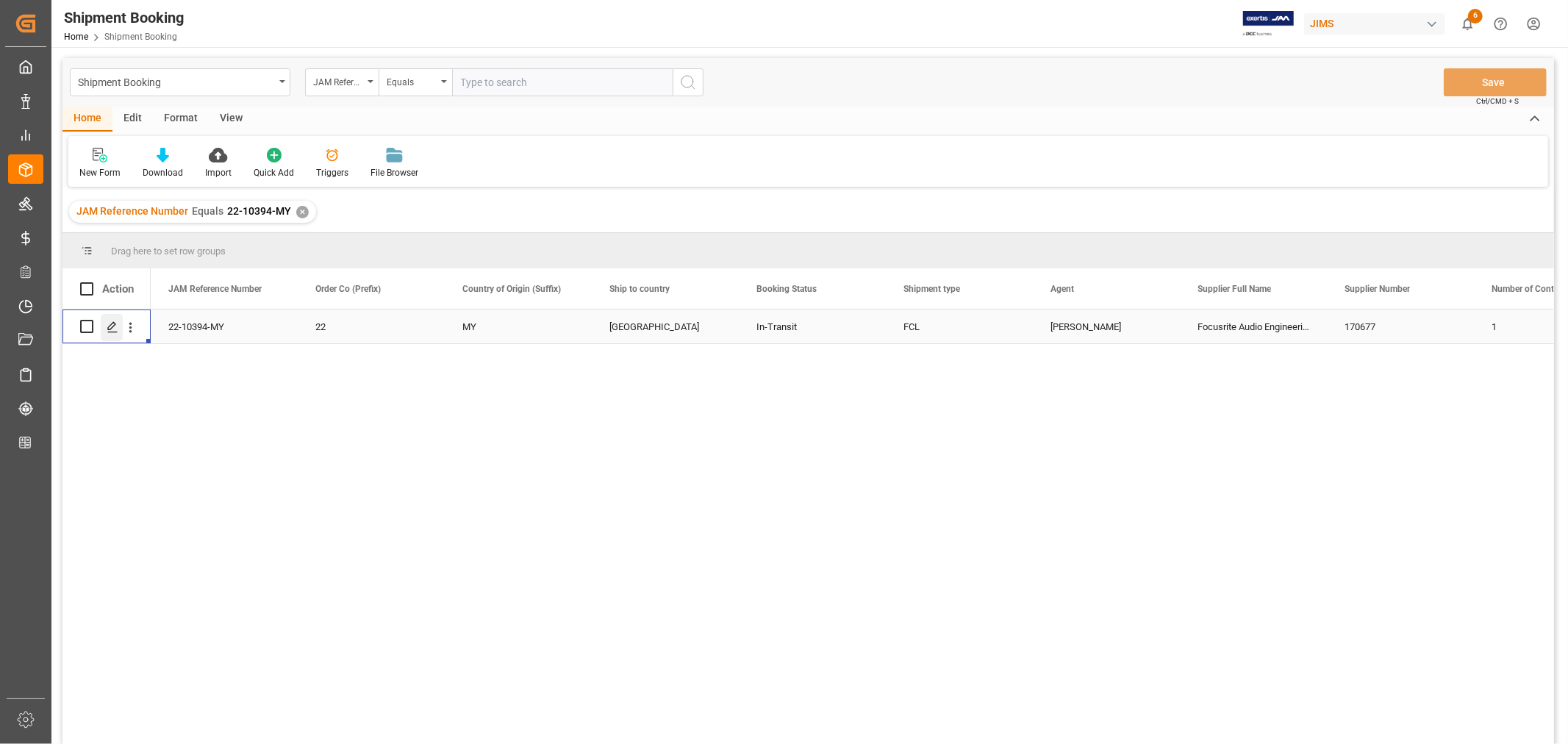
click at [110, 326] on icon "Press SPACE to select this row." at bounding box center [112, 326] width 12 height 12
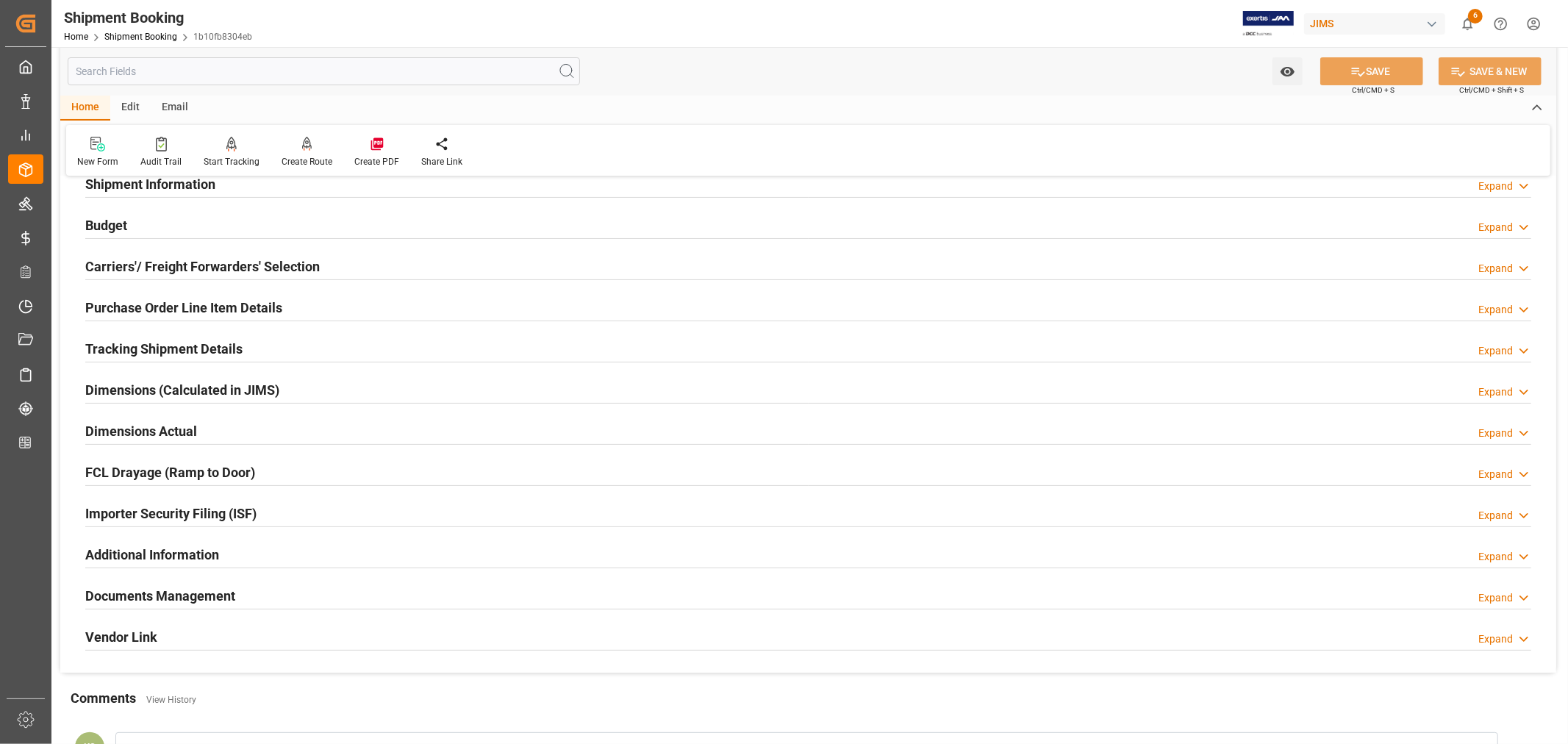
scroll to position [163, 0]
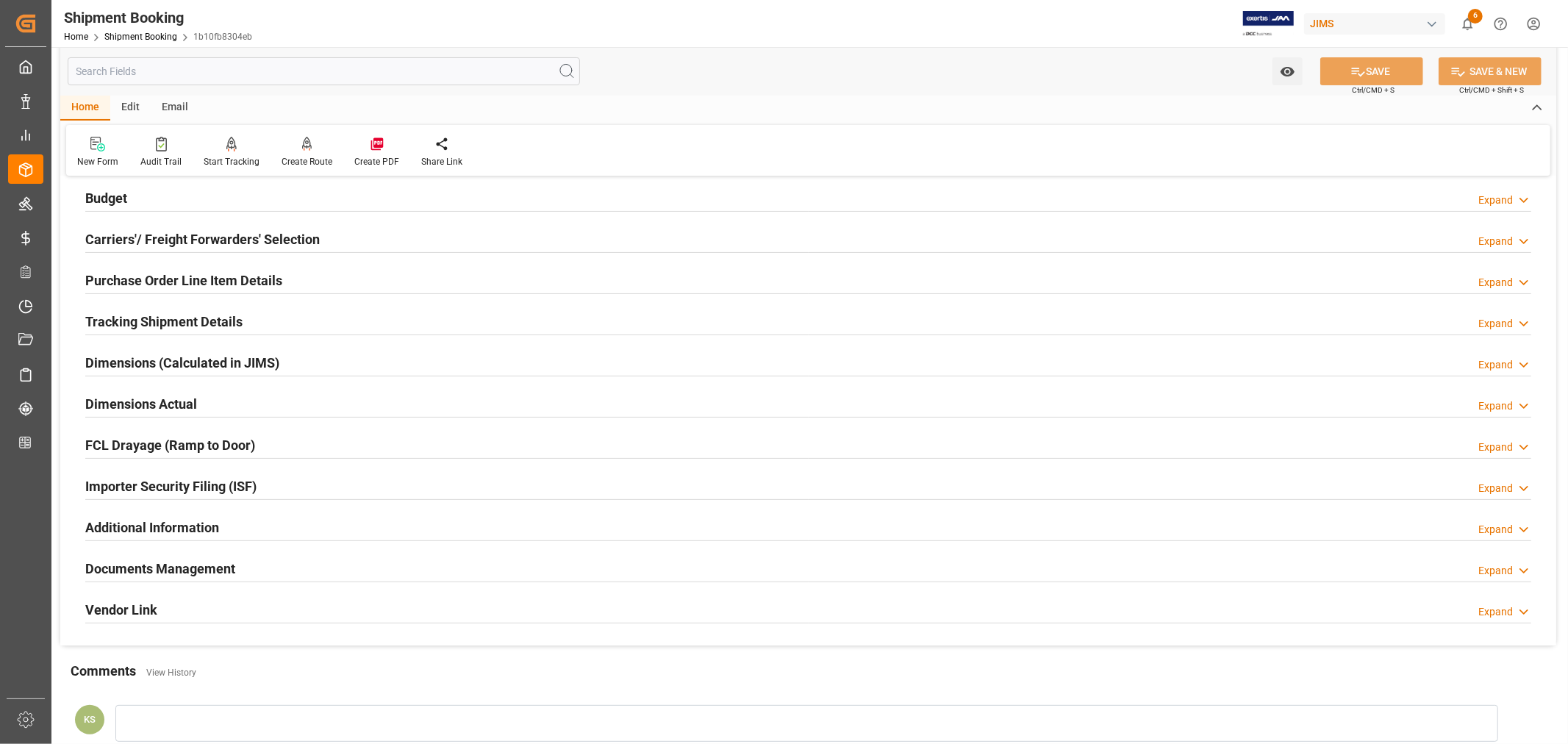
click at [303, 568] on div "Documents Management Expand" at bounding box center [808, 567] width 1446 height 28
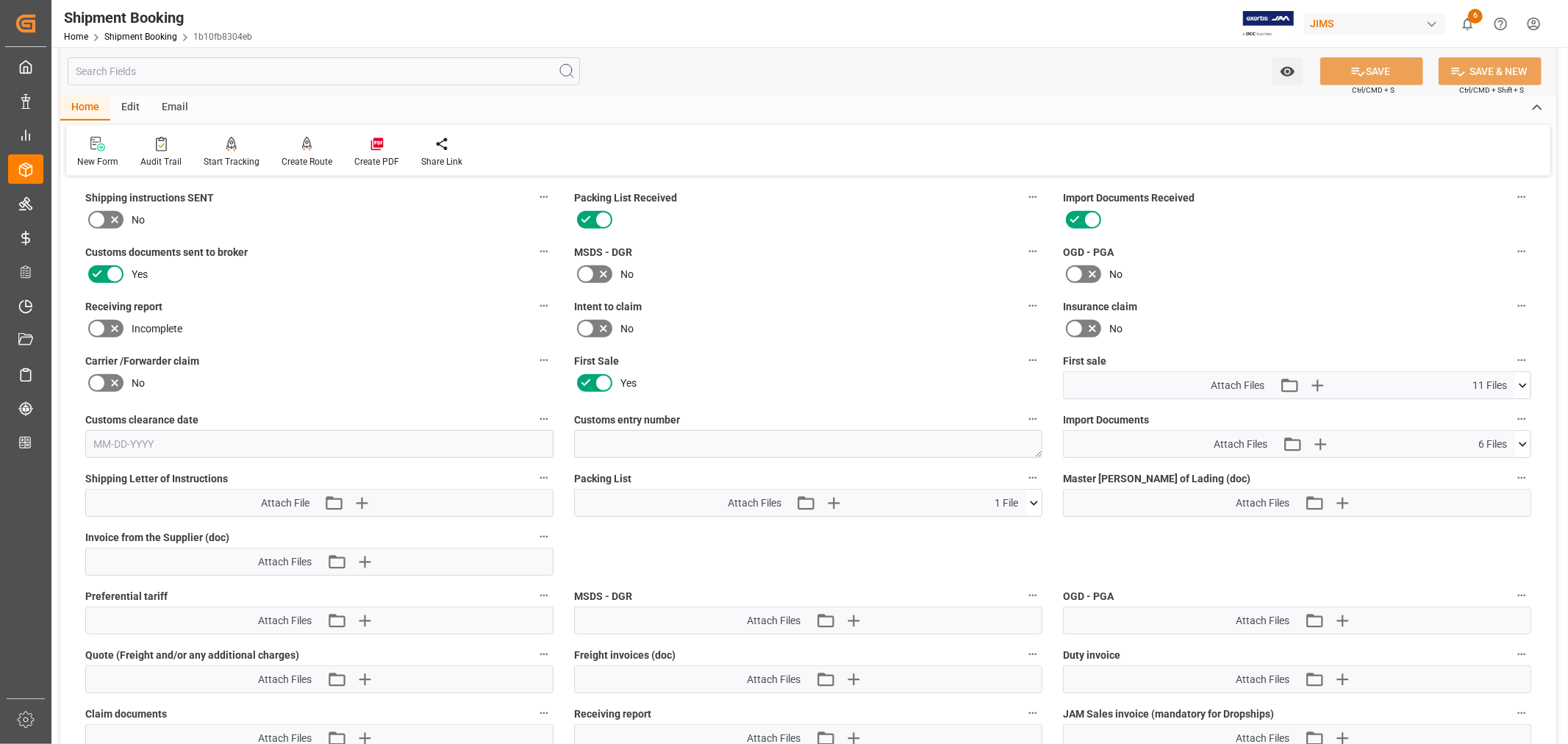
scroll to position [571, 0]
click at [1321, 440] on icon "button" at bounding box center [1320, 444] width 14 height 14
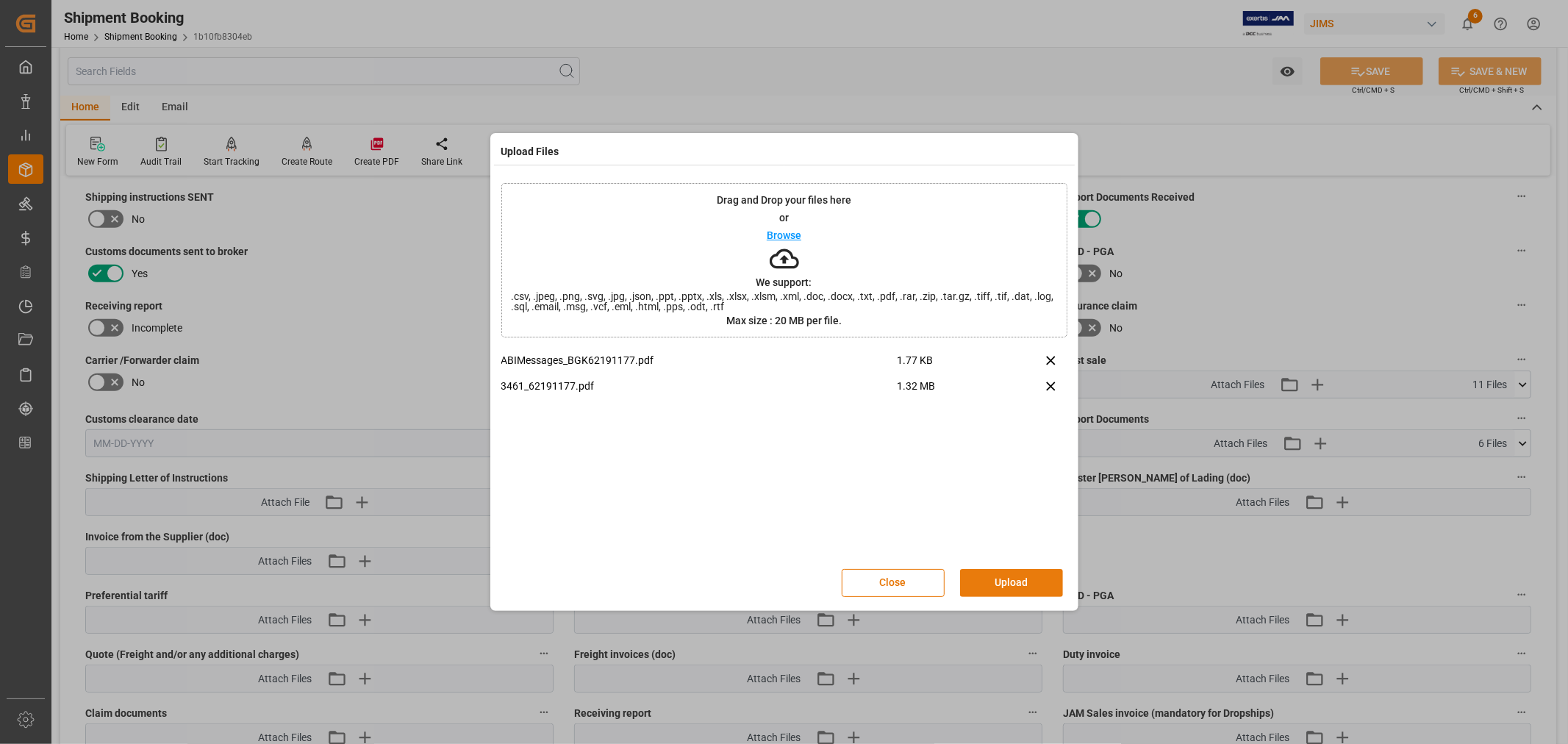
click at [1008, 584] on button "Upload" at bounding box center [1011, 583] width 103 height 28
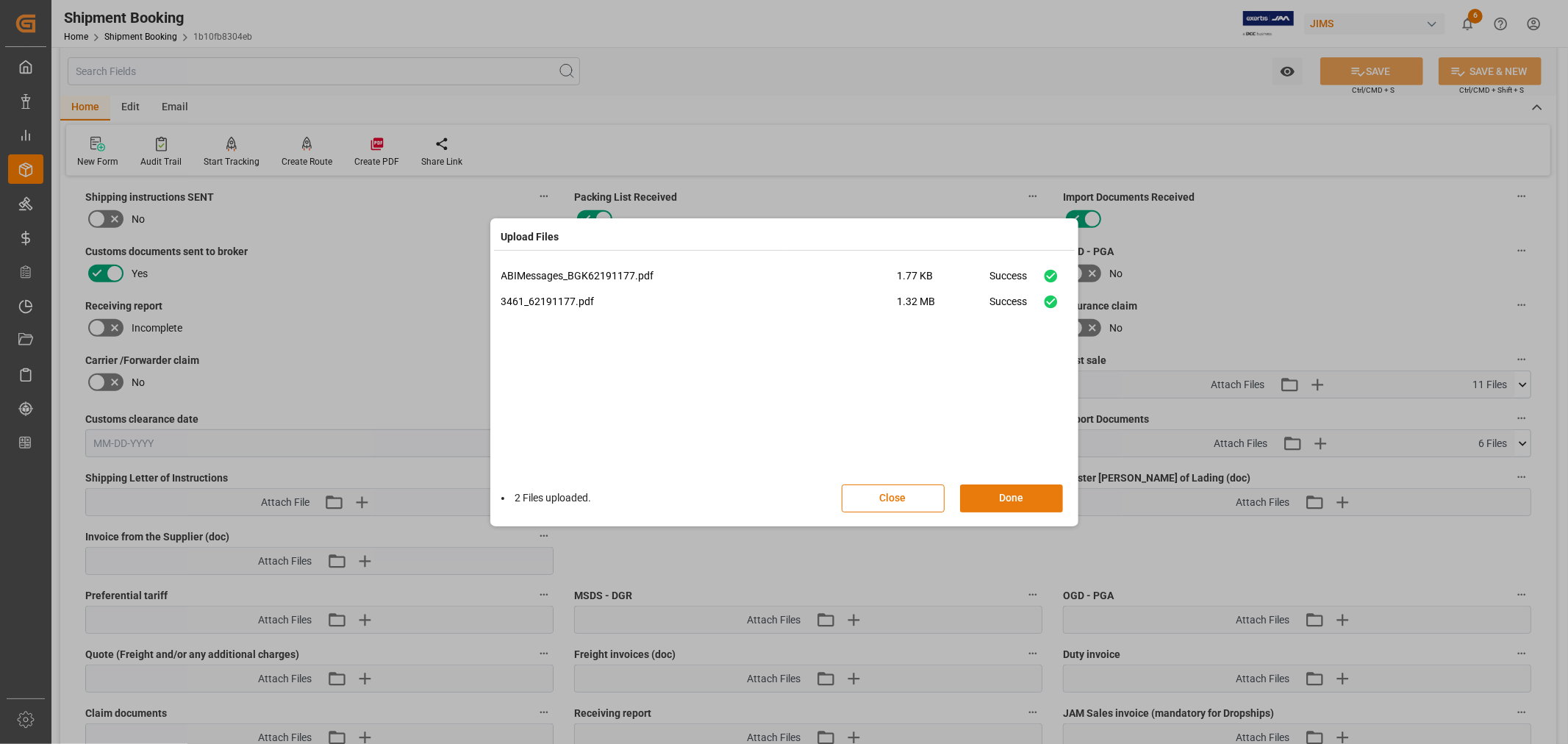
click at [1011, 495] on button "Done" at bounding box center [1011, 499] width 103 height 28
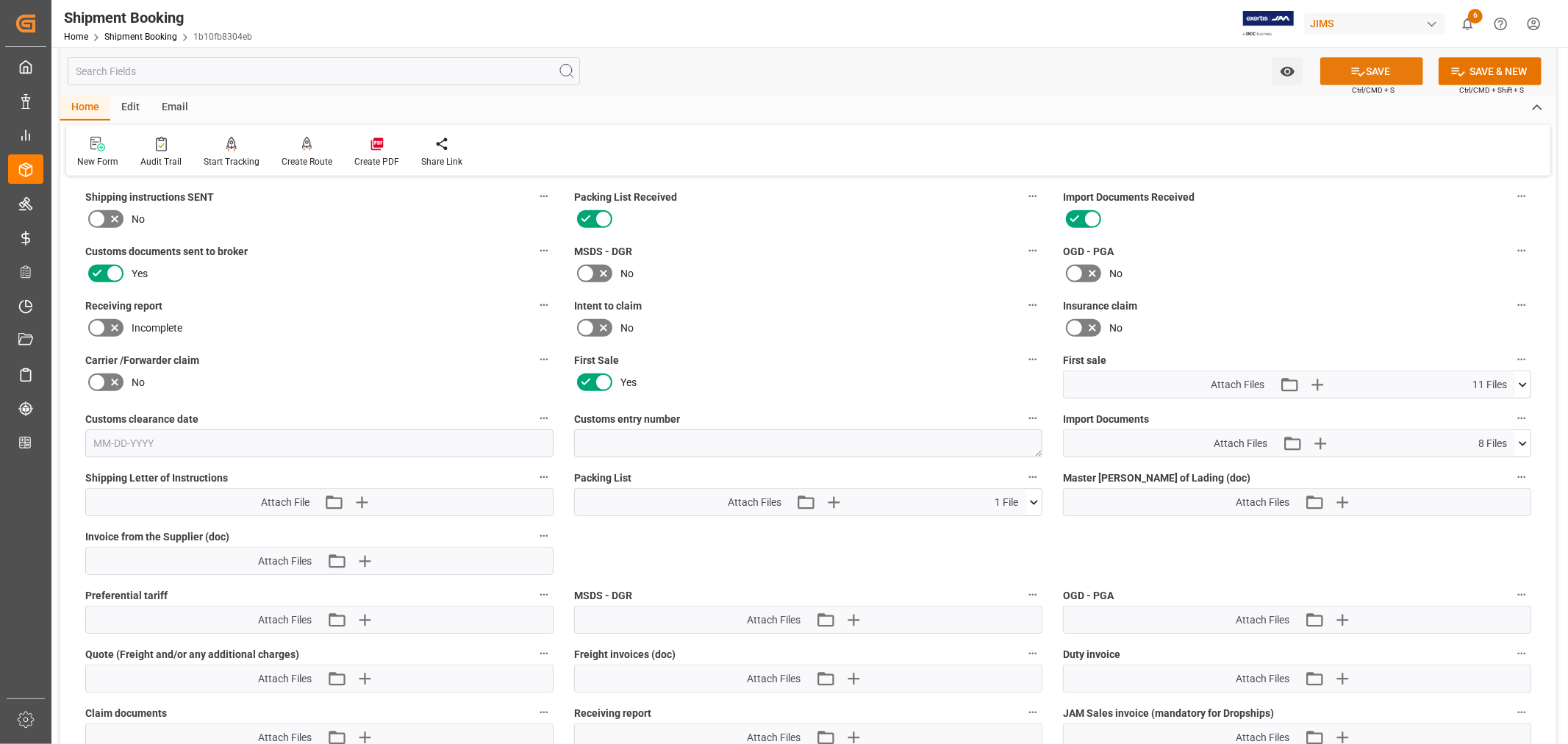
click at [1364, 67] on button "SAVE" at bounding box center [1372, 71] width 103 height 28
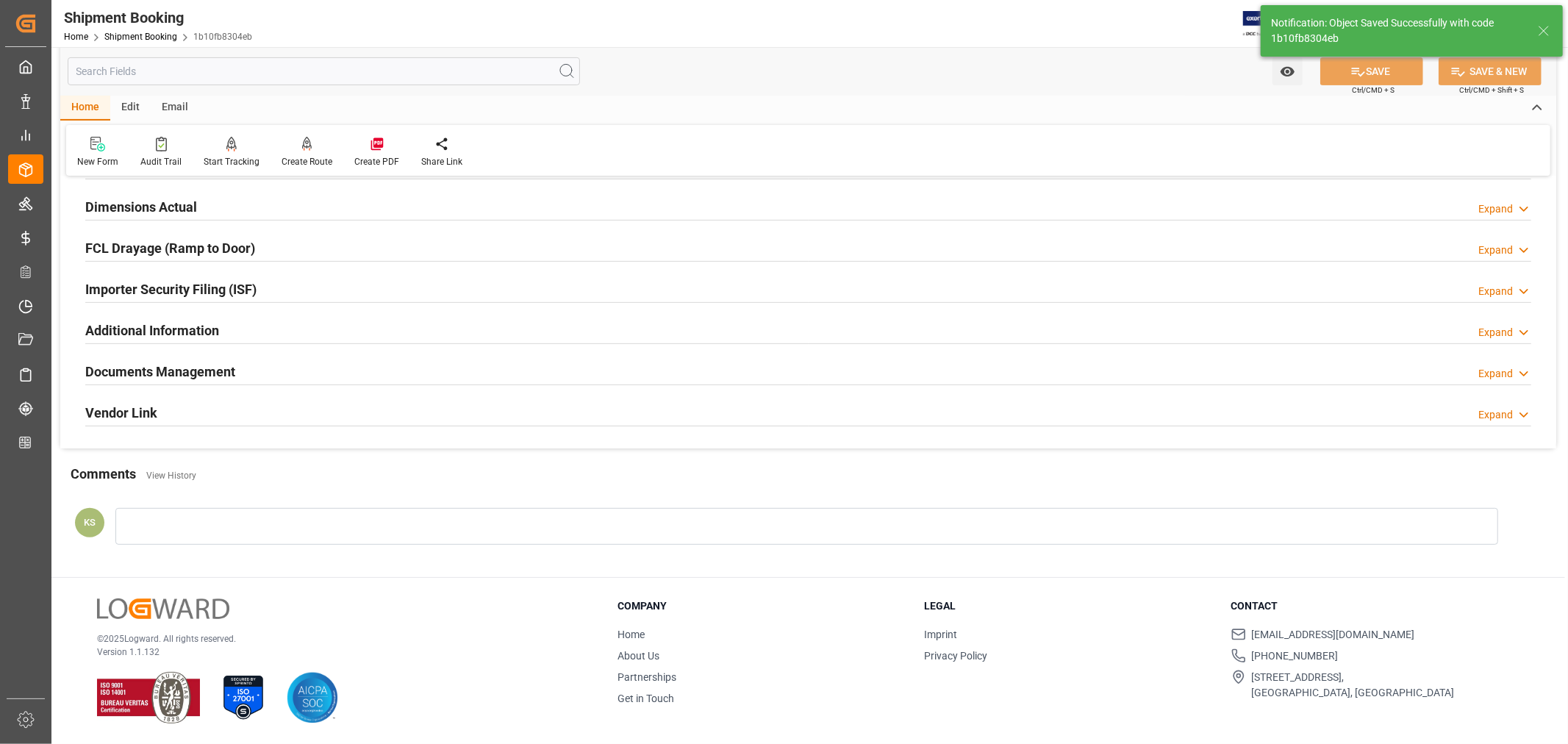
scroll to position [361, 0]
click at [124, 35] on link "Shipment Booking" at bounding box center [141, 36] width 73 height 10
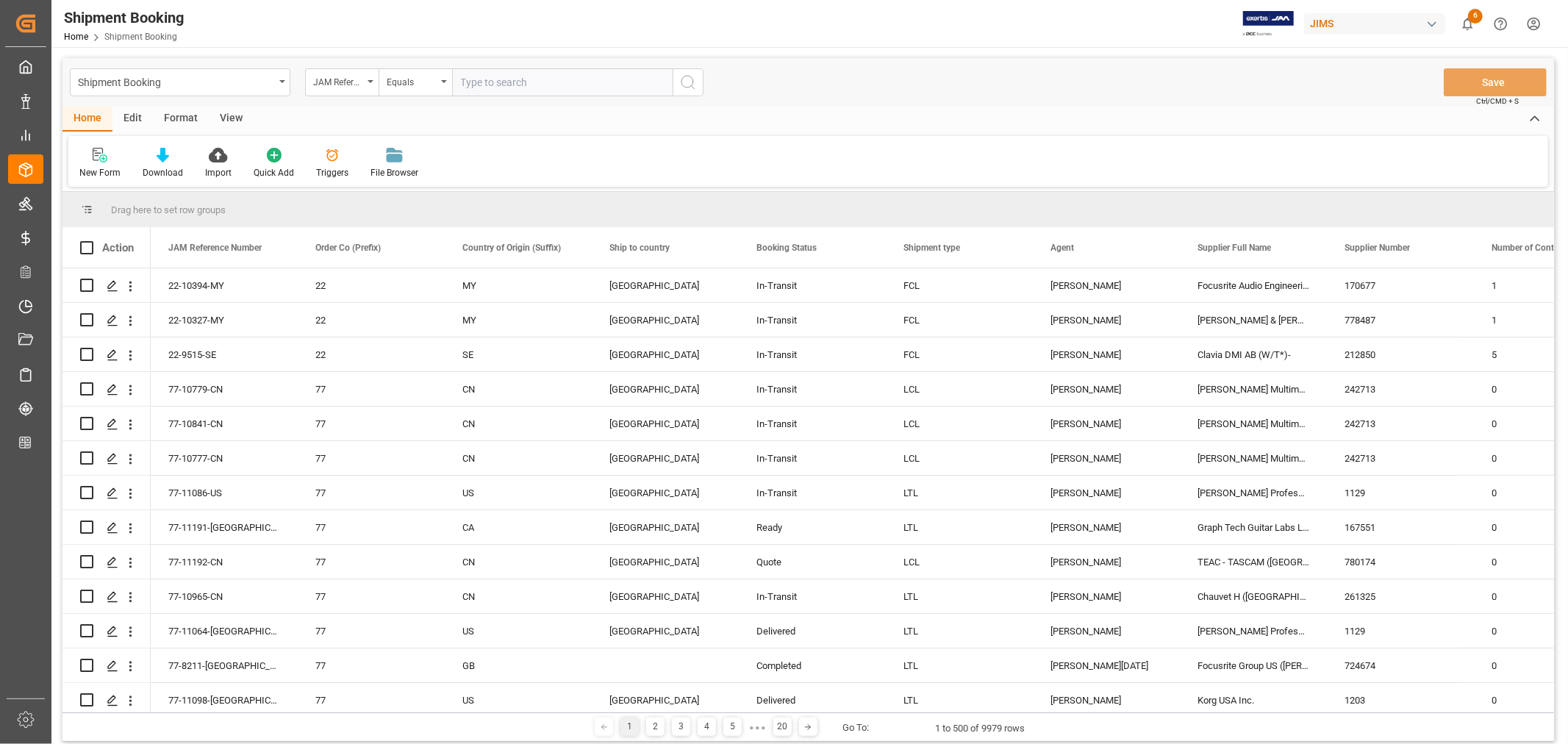
paste input "22-10566-ID"
type input "22-10566-ID"
click at [686, 82] on icon "search button" at bounding box center [688, 82] width 18 height 18
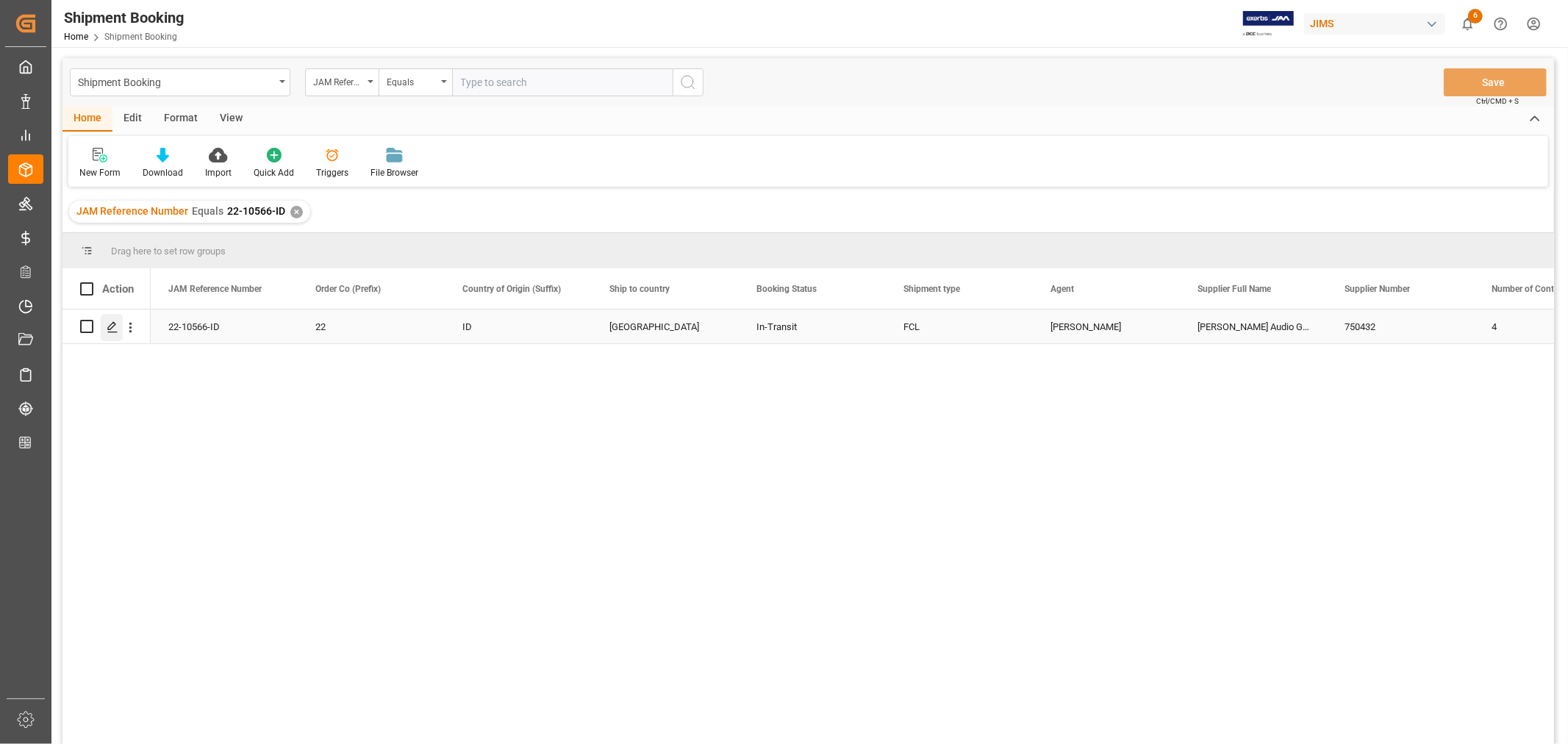
click at [113, 328] on icon "Press SPACE to select this row." at bounding box center [112, 326] width 12 height 12
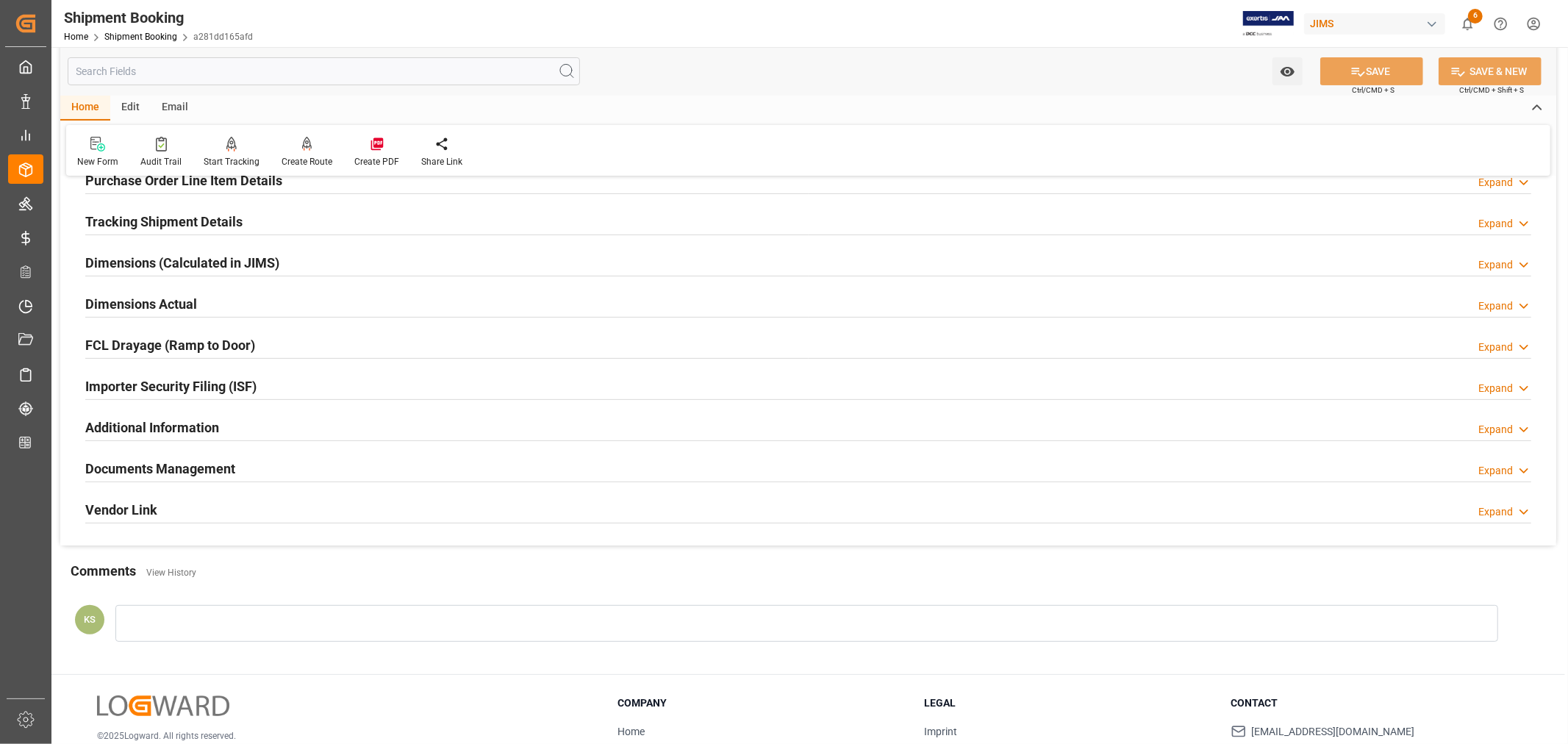
scroll to position [361, 0]
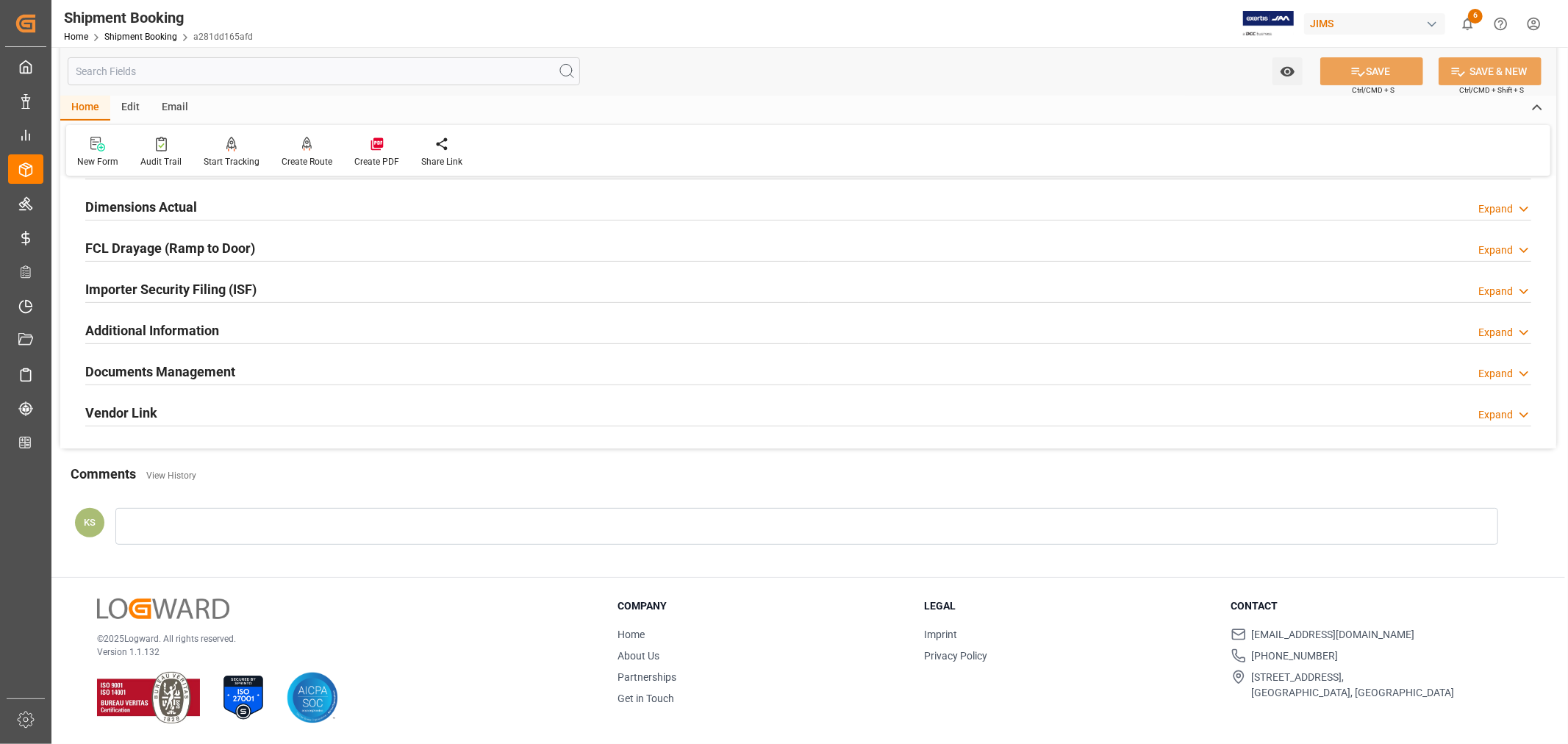
click at [302, 370] on div "Documents Management Expand" at bounding box center [808, 370] width 1446 height 28
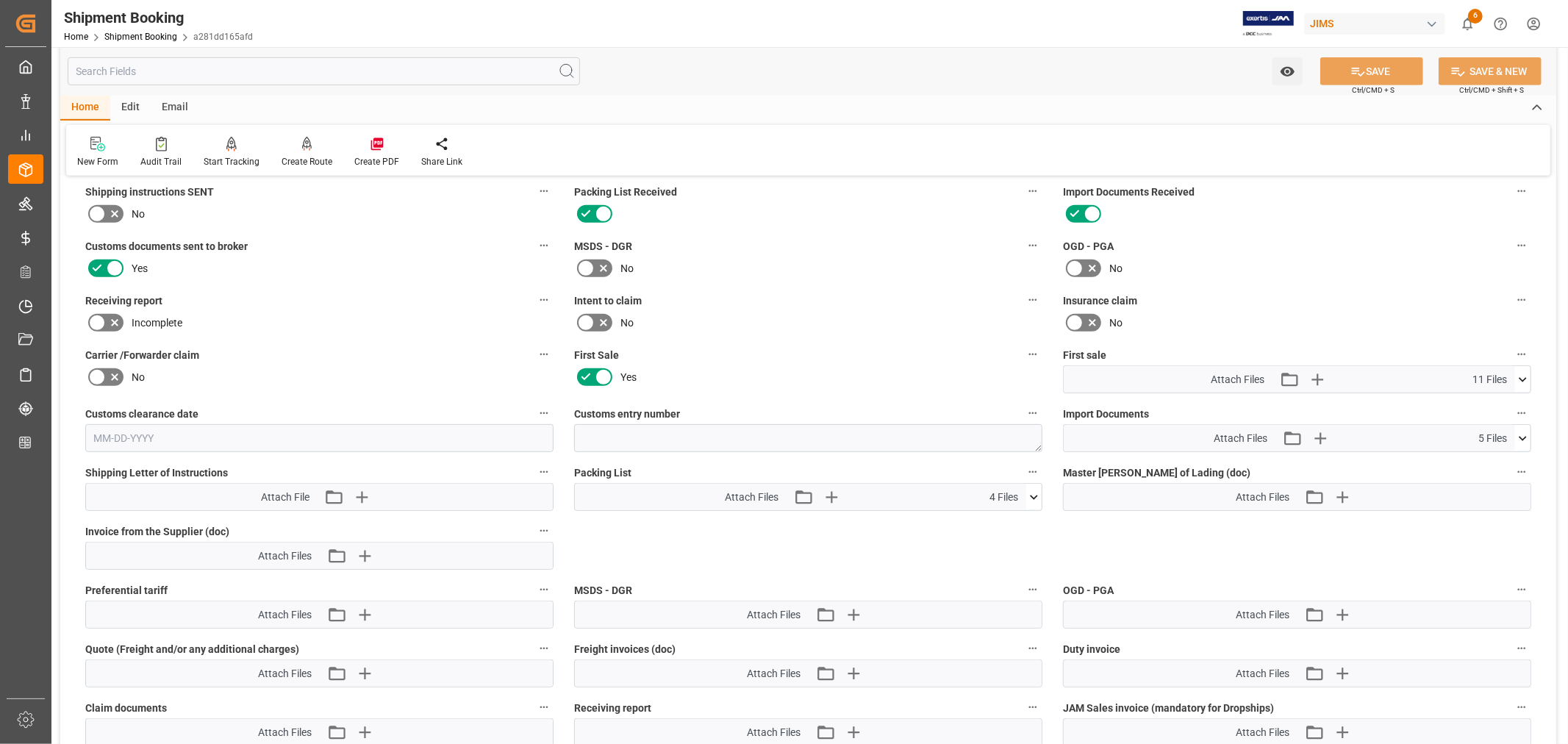
scroll to position [688, 0]
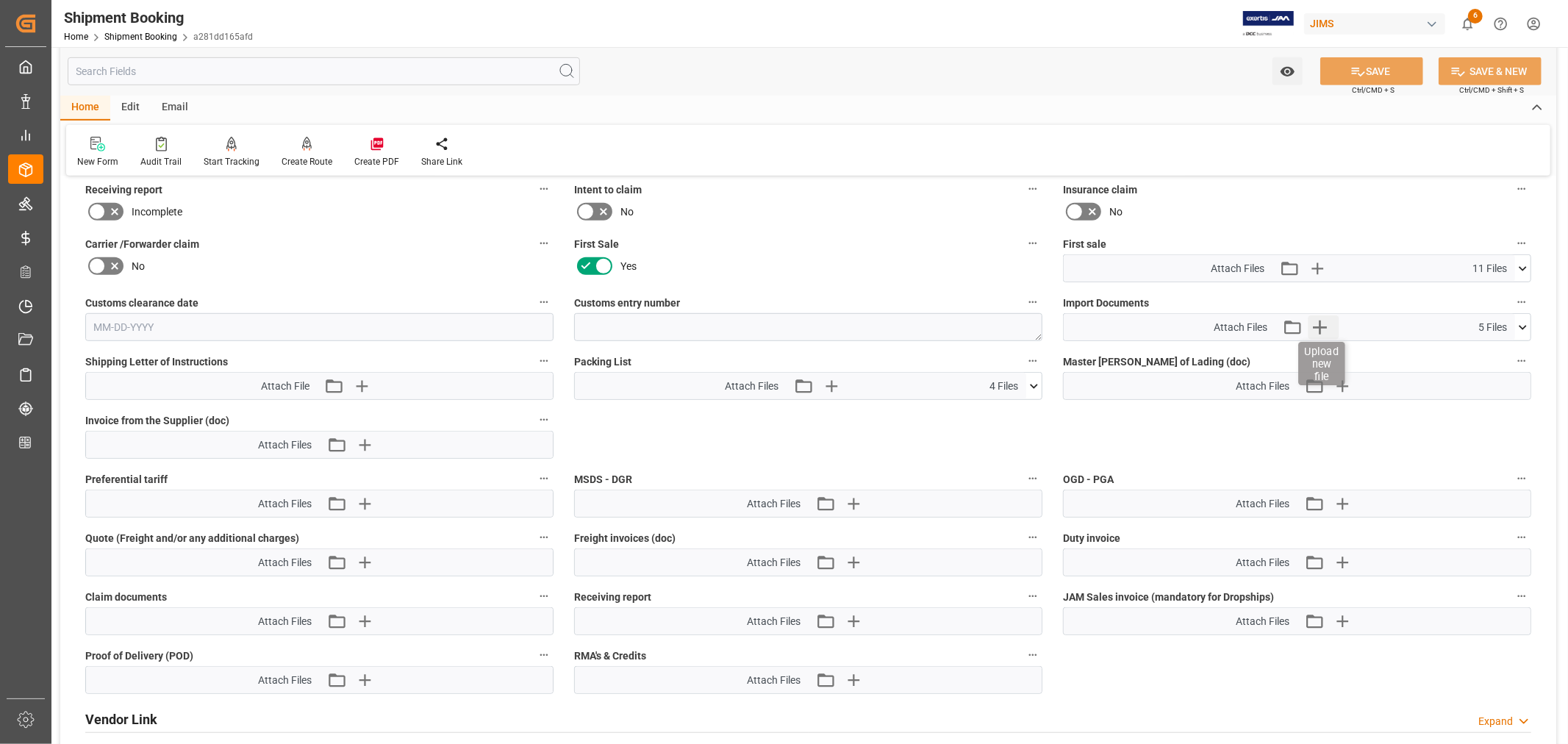
click at [1320, 321] on icon "button" at bounding box center [1320, 327] width 14 height 14
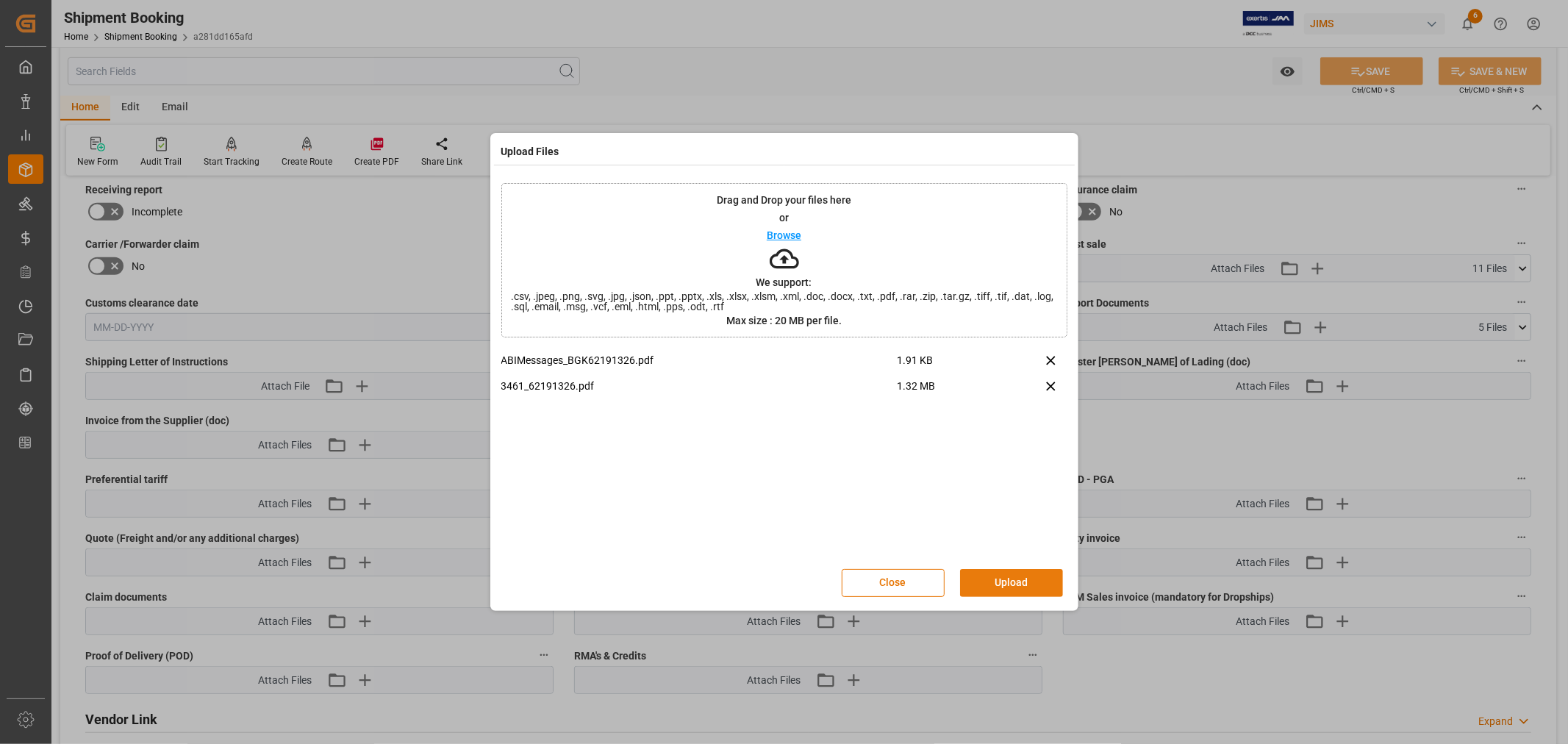
click at [1010, 585] on button "Upload" at bounding box center [1011, 583] width 103 height 28
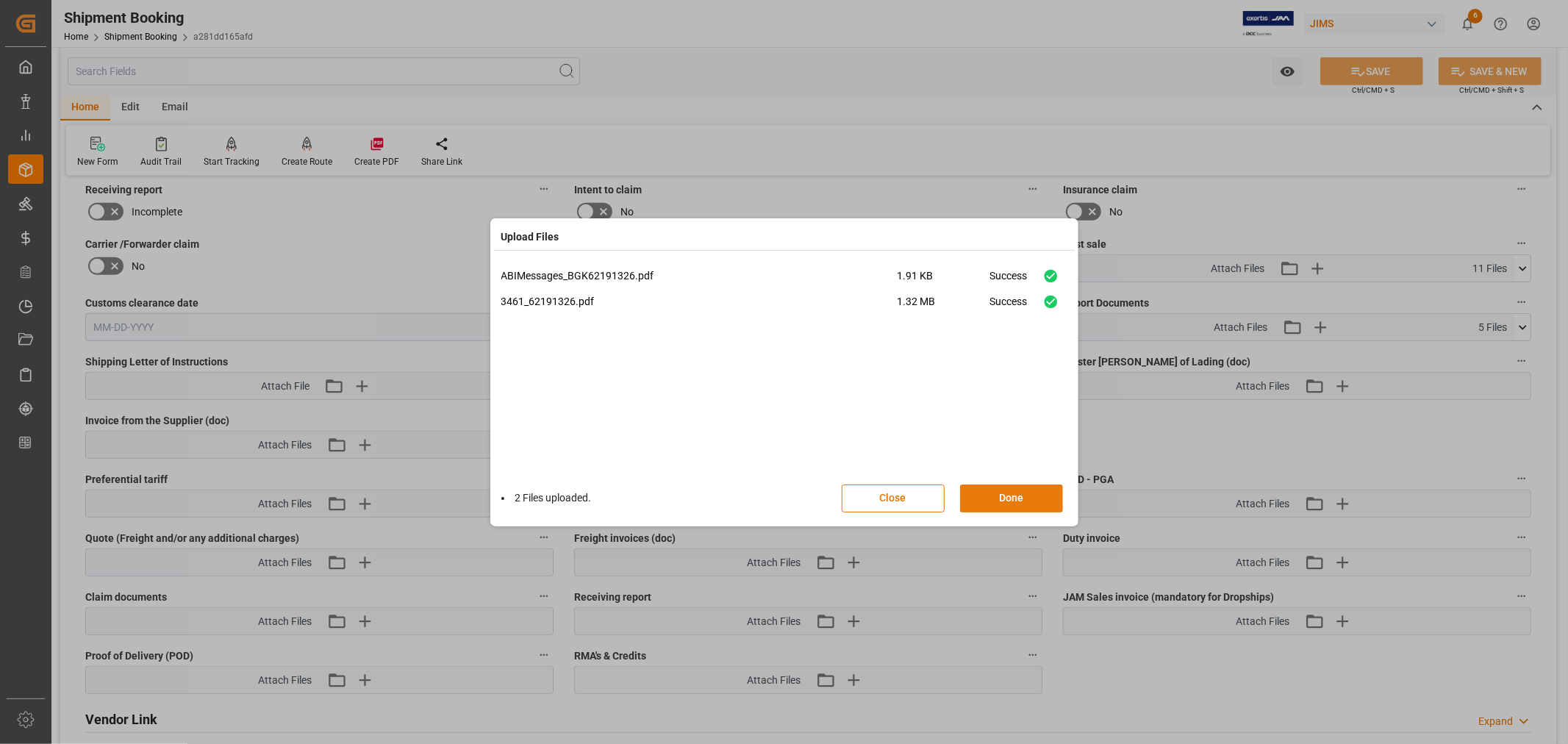
click at [1008, 500] on button "Done" at bounding box center [1011, 499] width 103 height 28
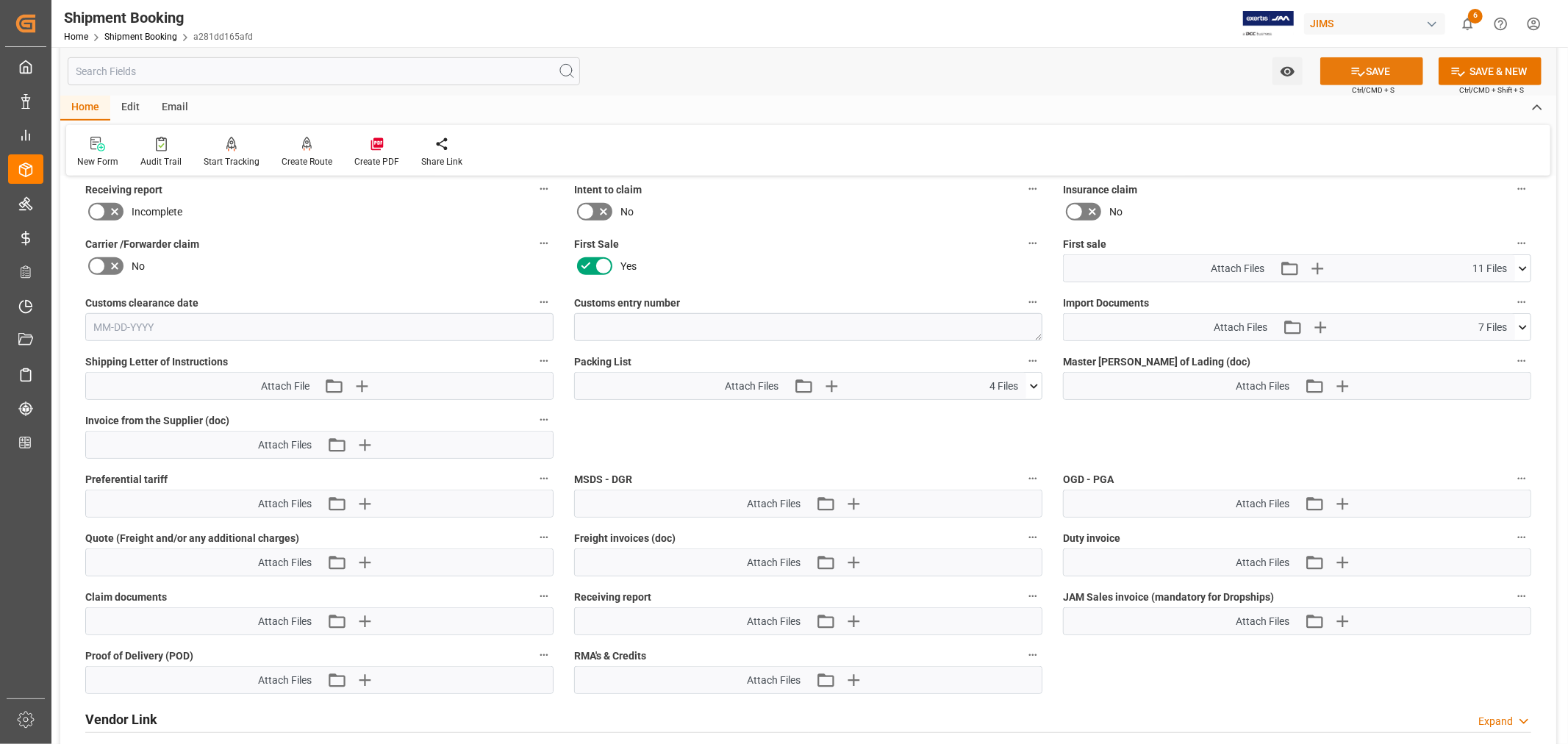
click at [1372, 64] on button "SAVE" at bounding box center [1372, 71] width 103 height 28
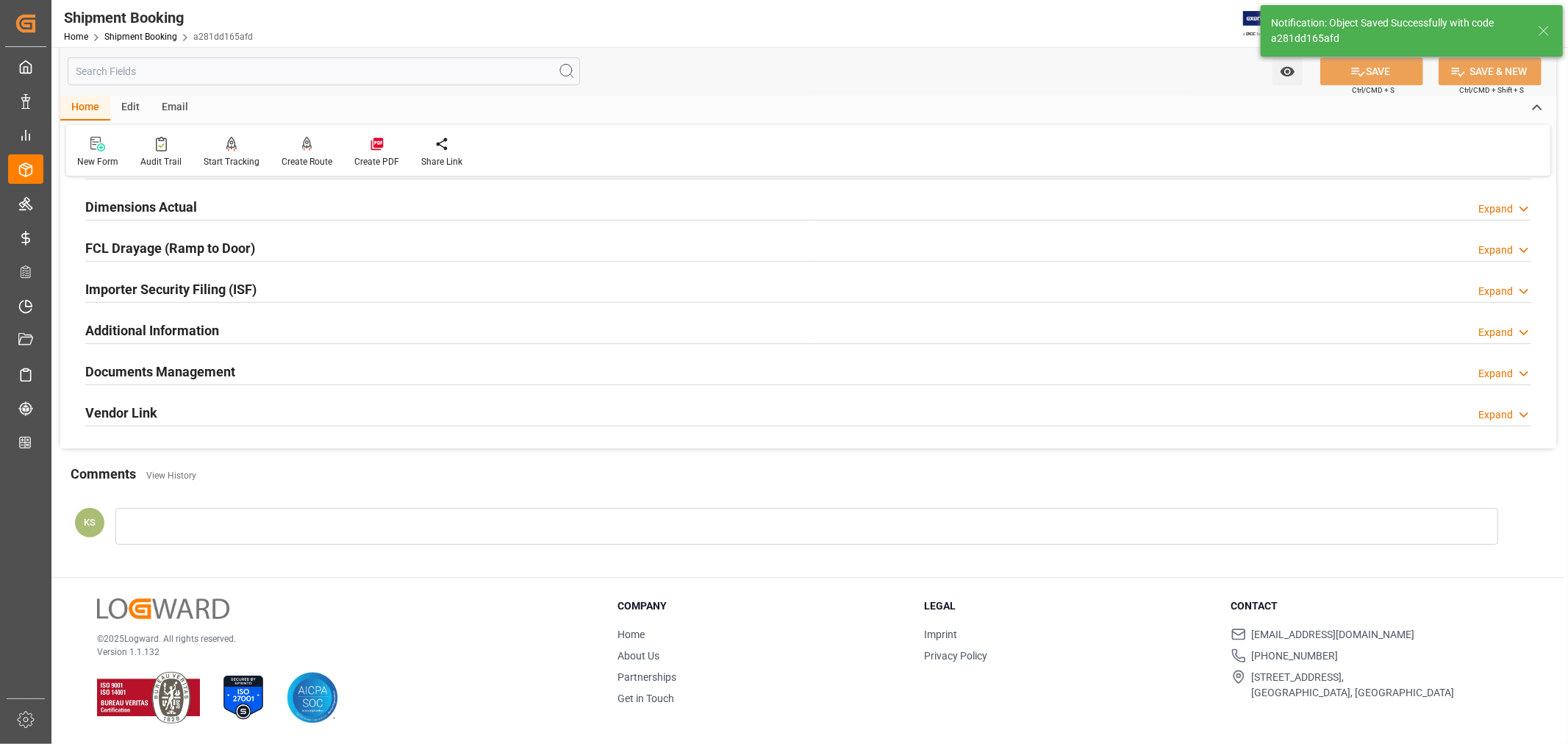
scroll to position [361, 0]
click at [130, 37] on link "Shipment Booking" at bounding box center [141, 36] width 73 height 10
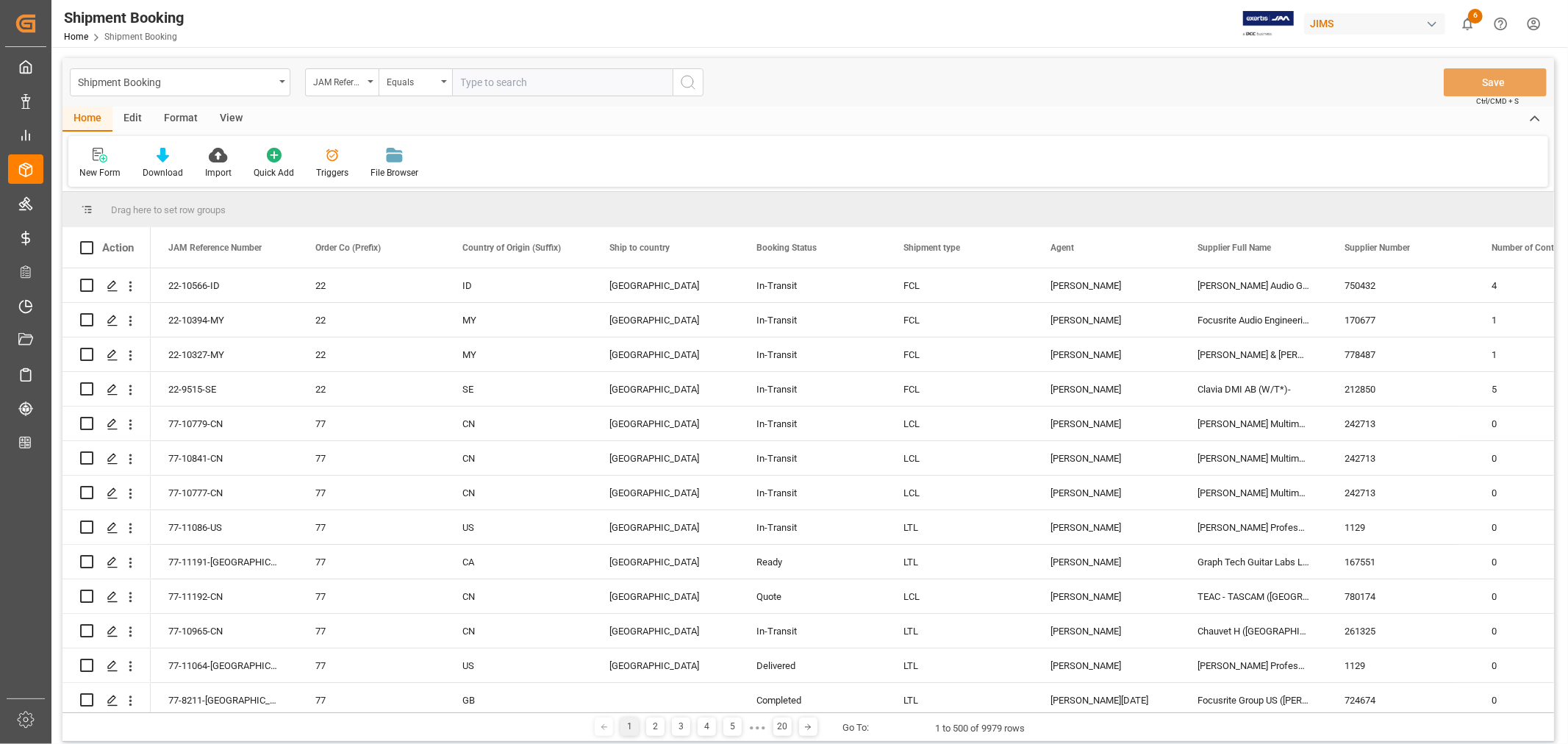
paste input "22-10622-VN"
type input "22-10622-VN"
click at [689, 82] on icon "search button" at bounding box center [688, 82] width 18 height 18
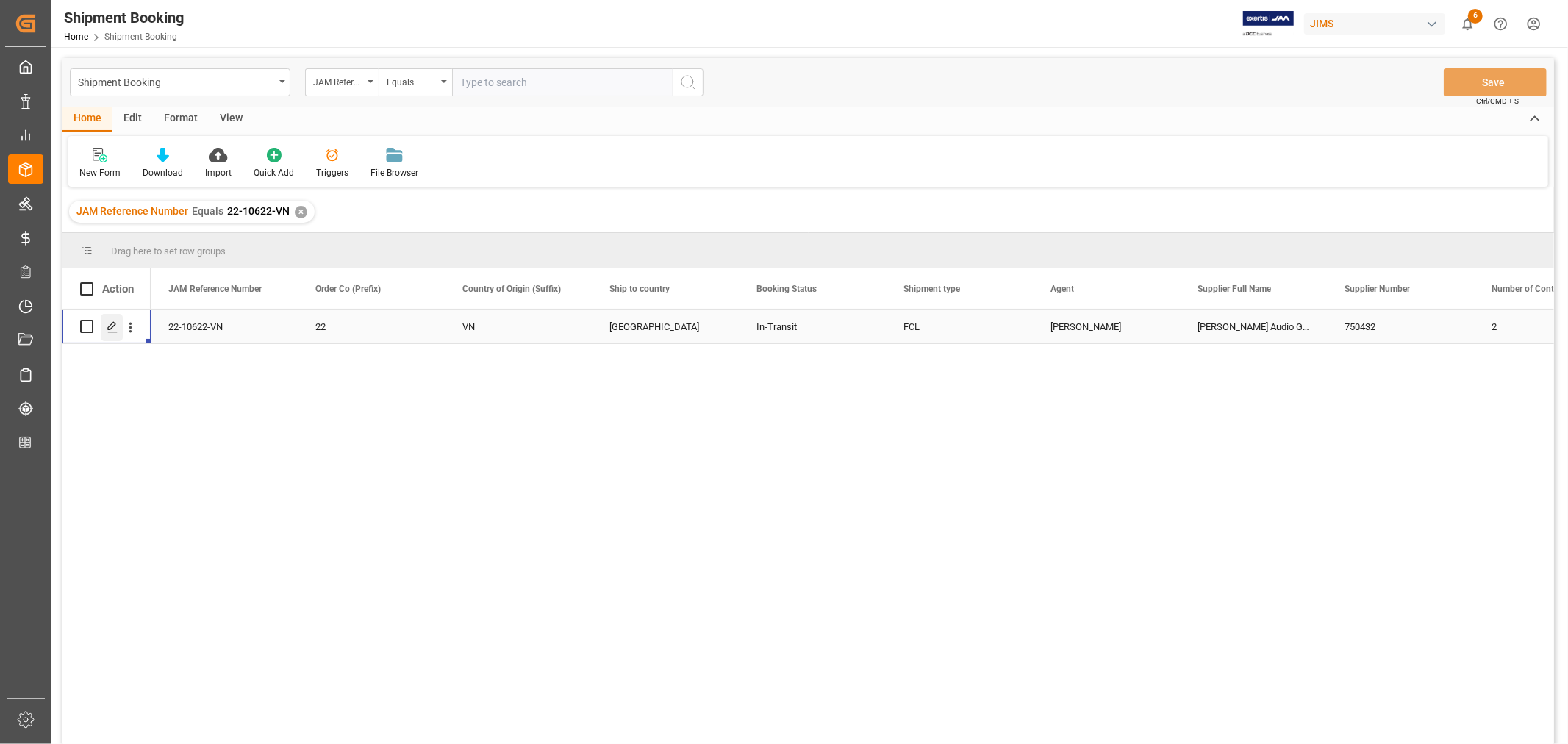
click at [109, 323] on icon "Press SPACE to select this row." at bounding box center [112, 326] width 12 height 12
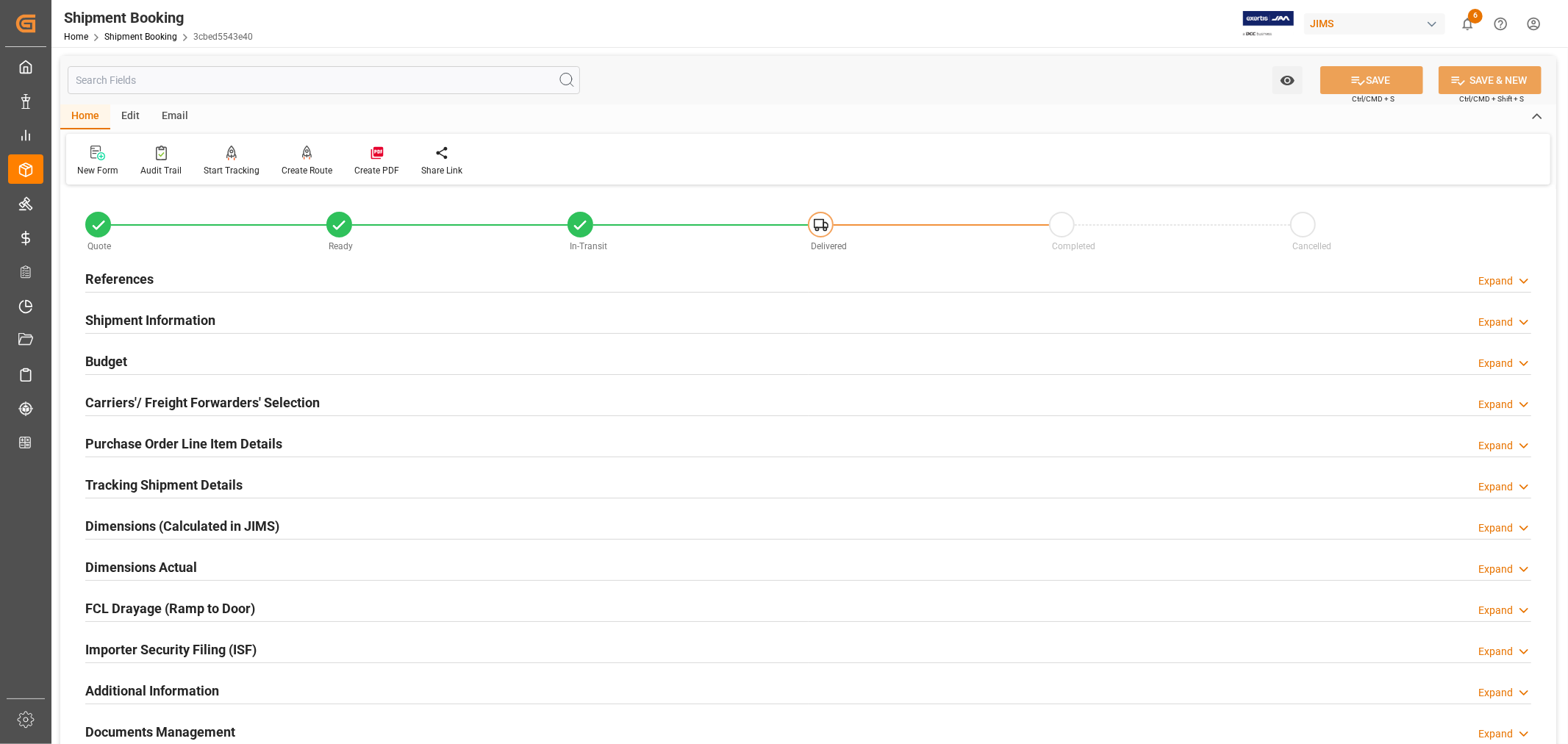
click at [130, 318] on h2 "Shipment Information" at bounding box center [150, 320] width 130 height 20
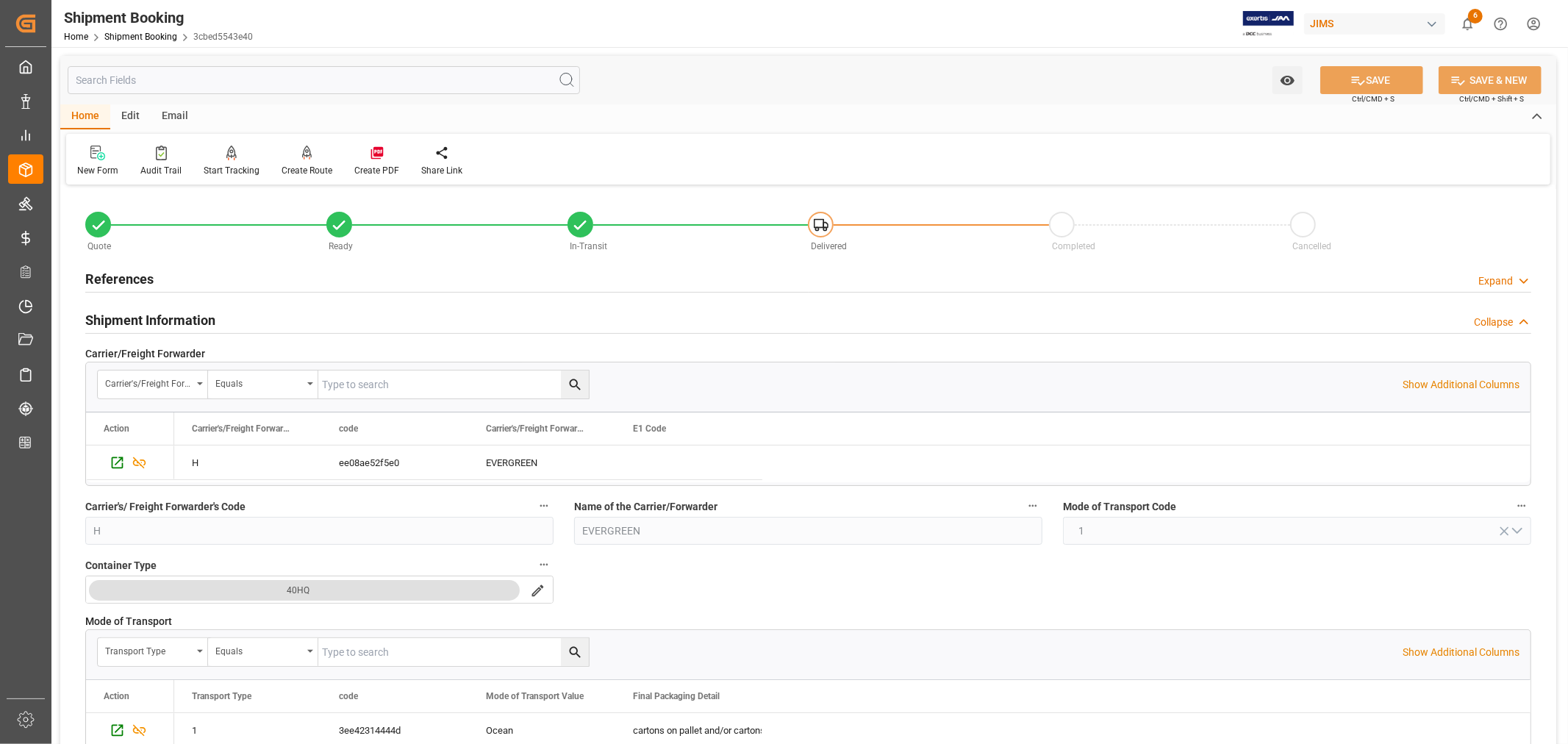
click at [174, 313] on h2 "Shipment Information" at bounding box center [150, 320] width 130 height 20
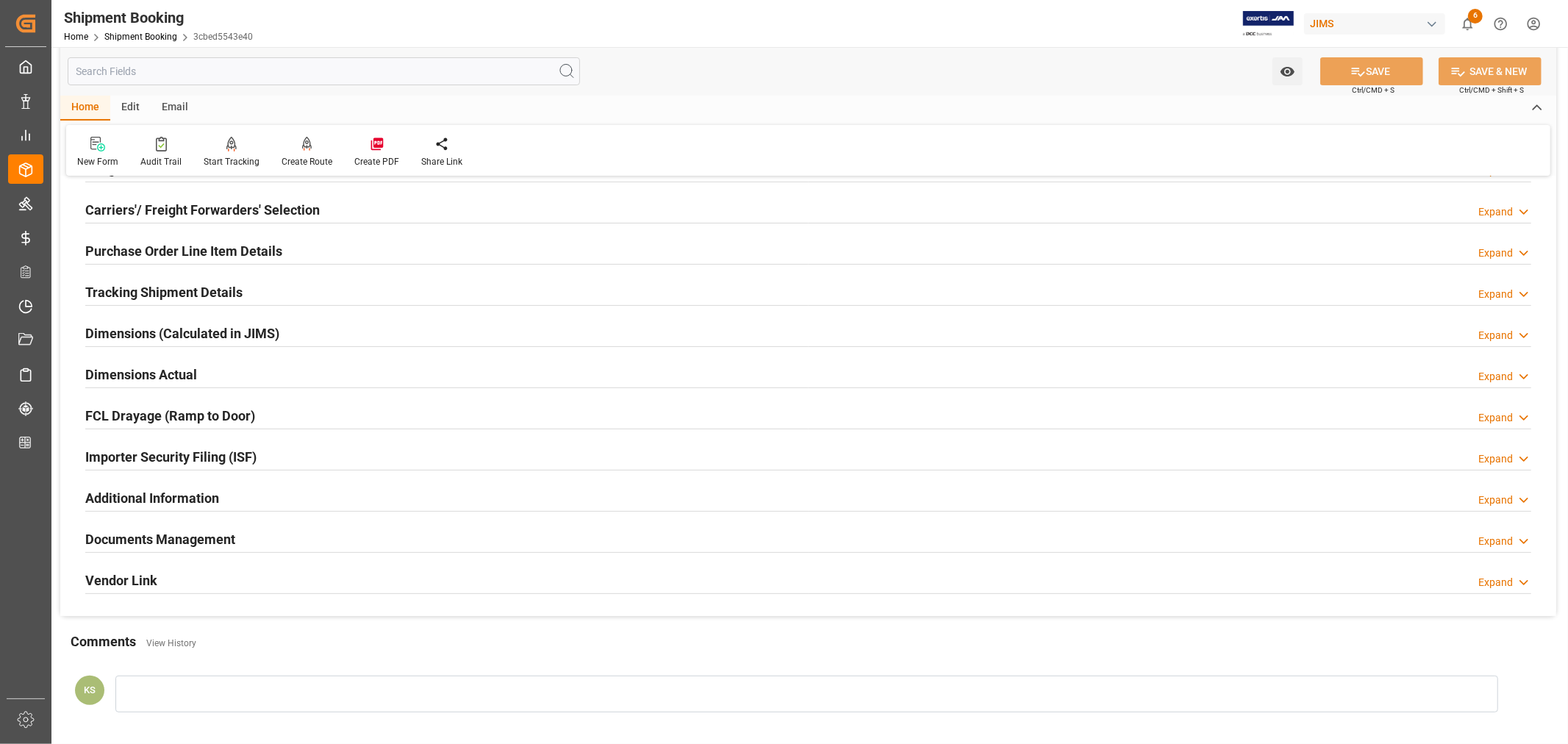
scroll to position [326, 0]
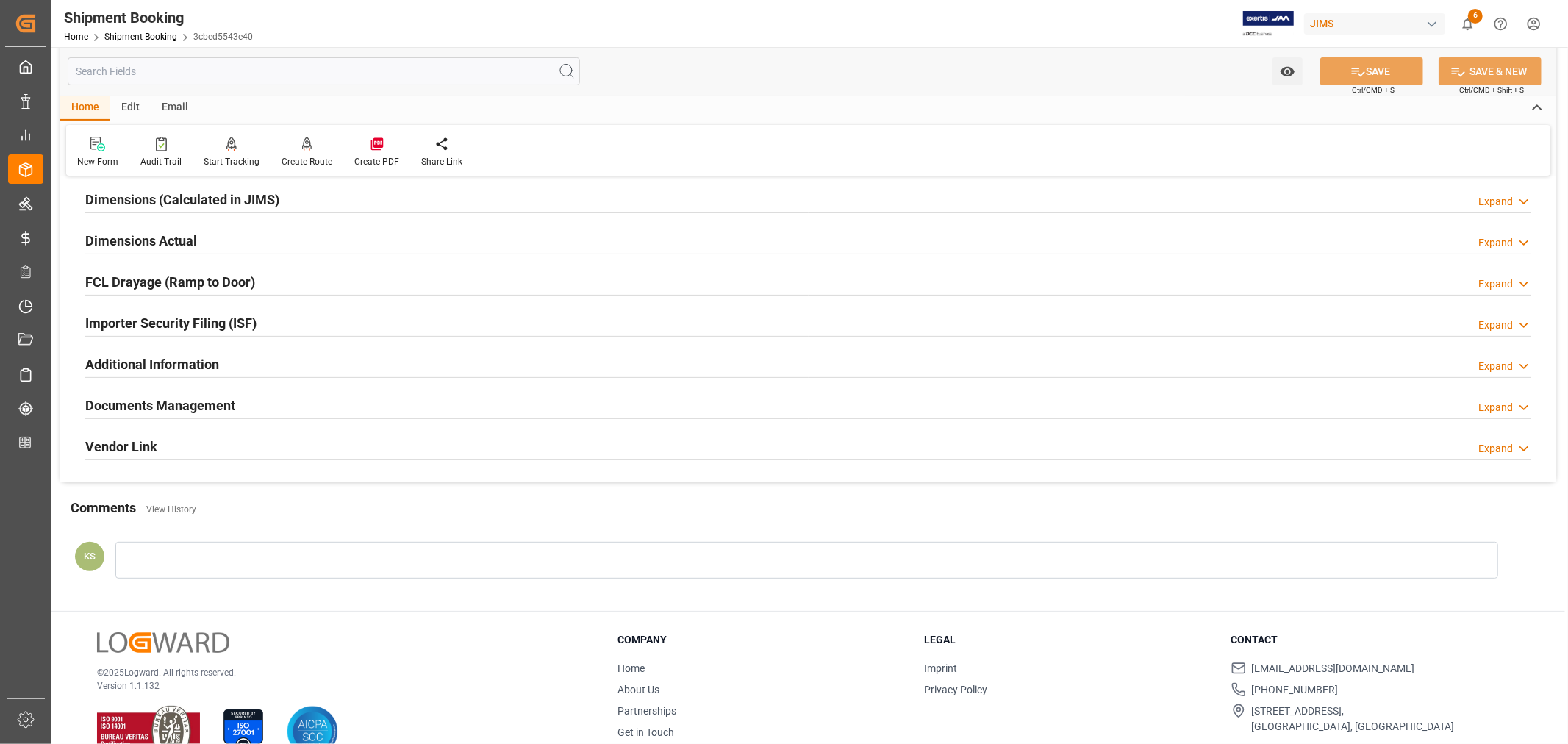
click at [412, 414] on div "Documents Management Expand" at bounding box center [808, 404] width 1446 height 28
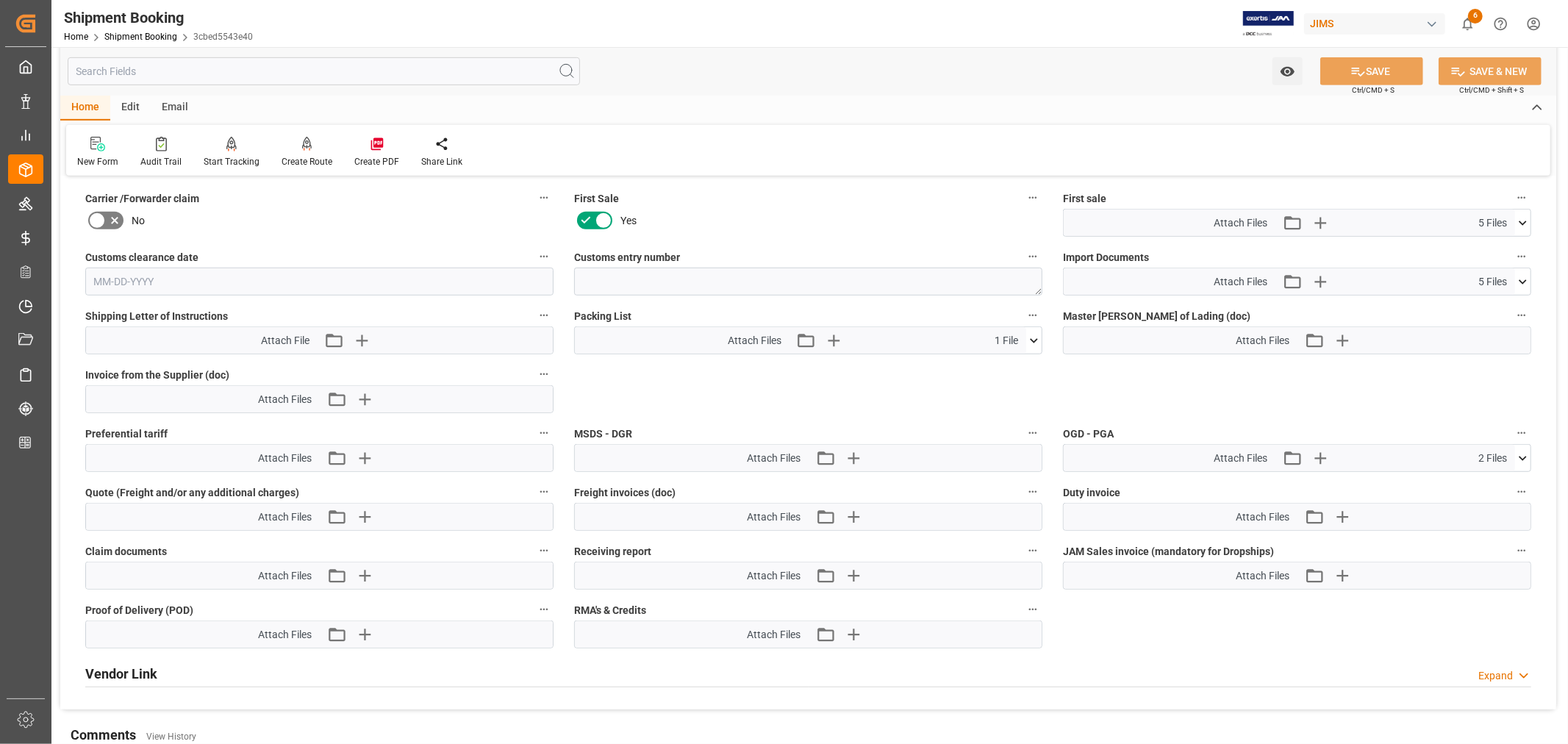
scroll to position [735, 0]
click at [1320, 279] on icon "button" at bounding box center [1320, 279] width 14 height 14
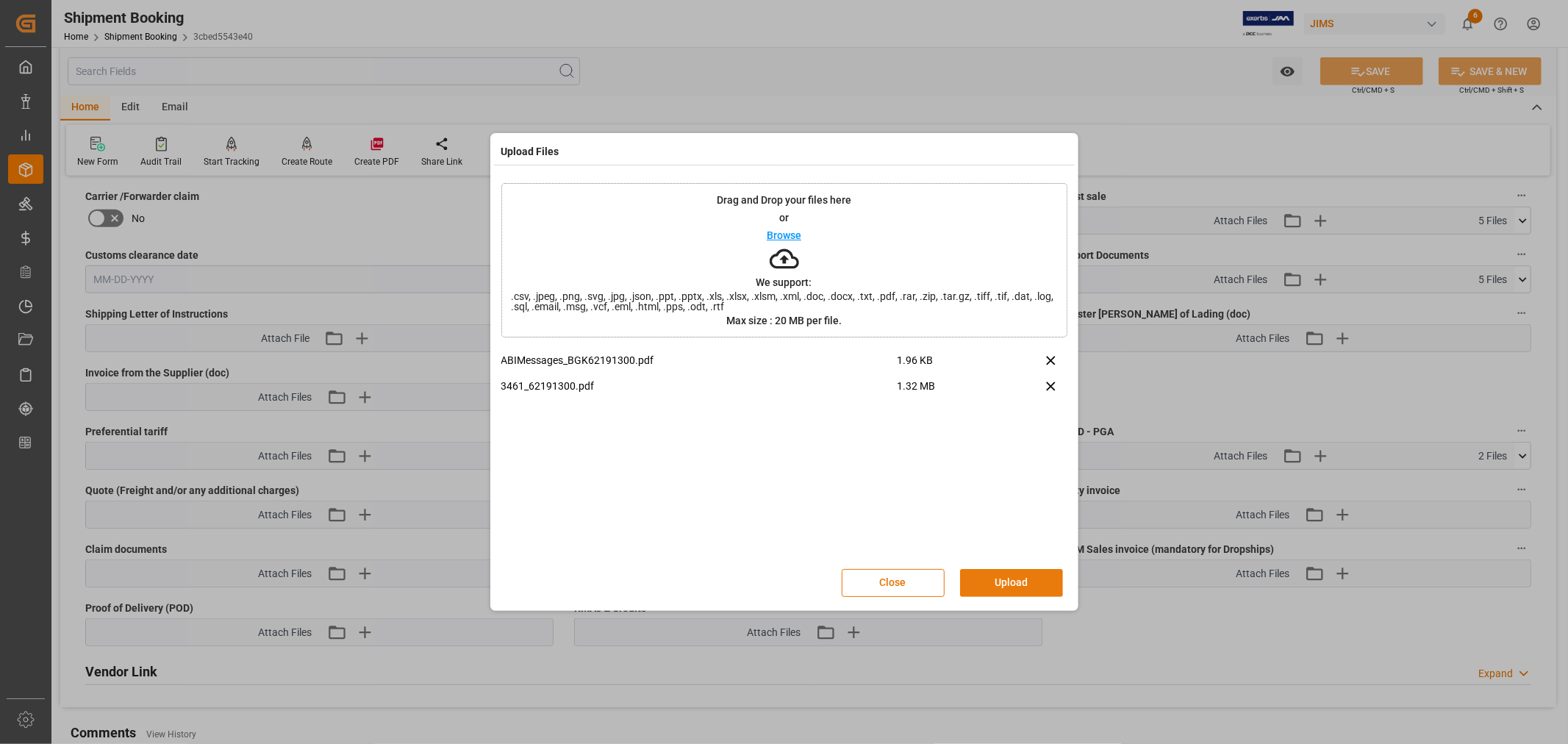
click at [997, 580] on button "Upload" at bounding box center [1011, 583] width 103 height 28
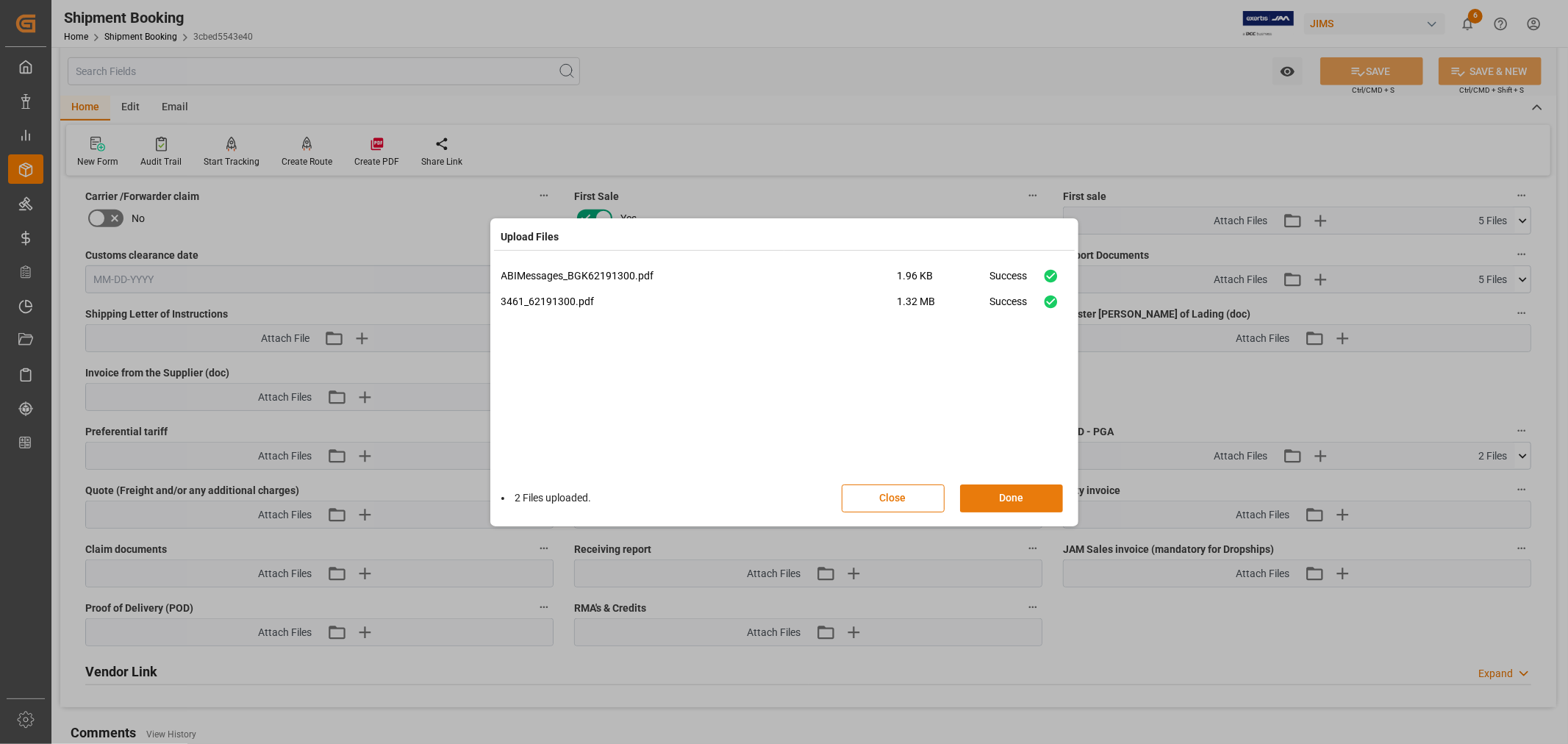
click at [1015, 496] on button "Done" at bounding box center [1011, 499] width 103 height 28
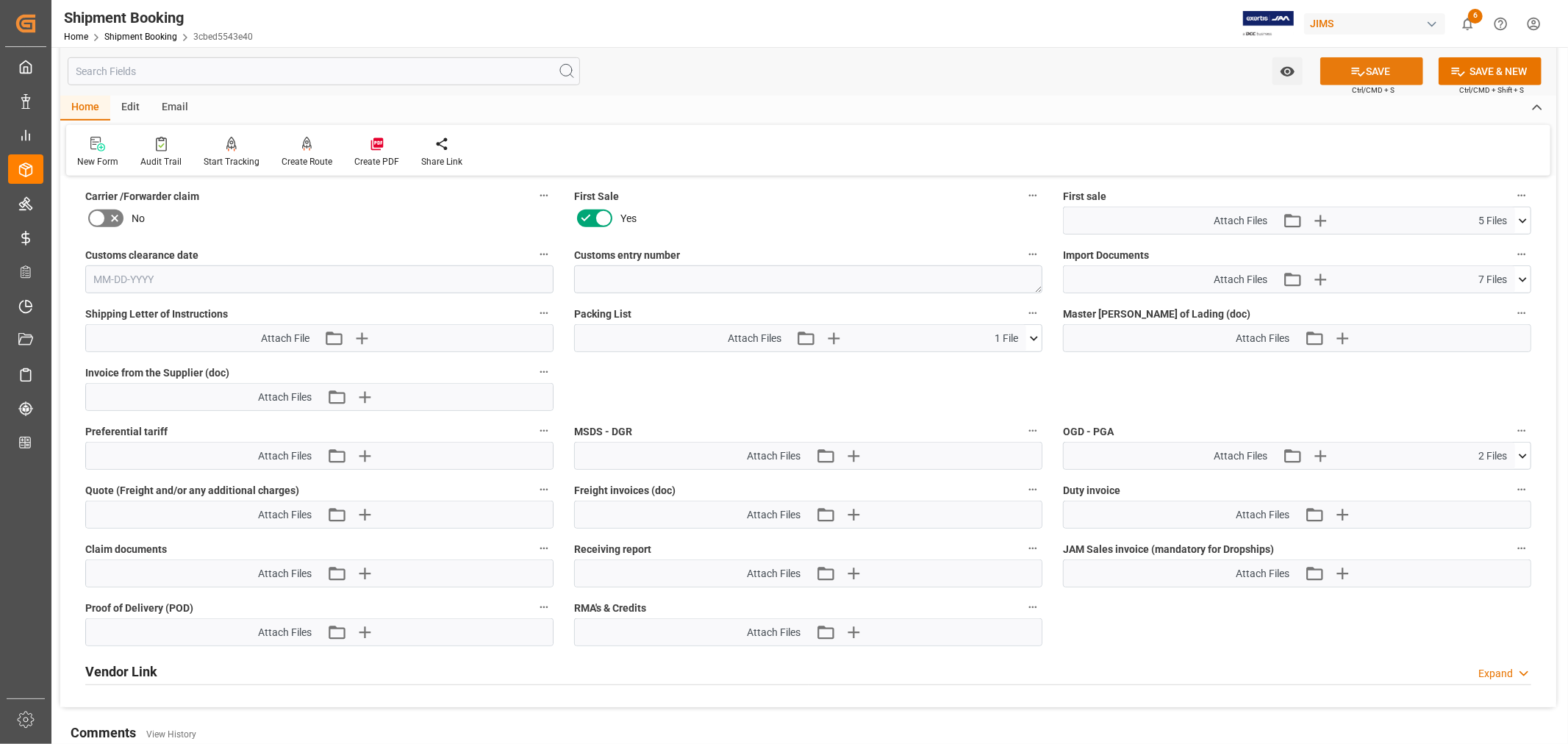
click at [1361, 70] on icon at bounding box center [1359, 72] width 15 height 15
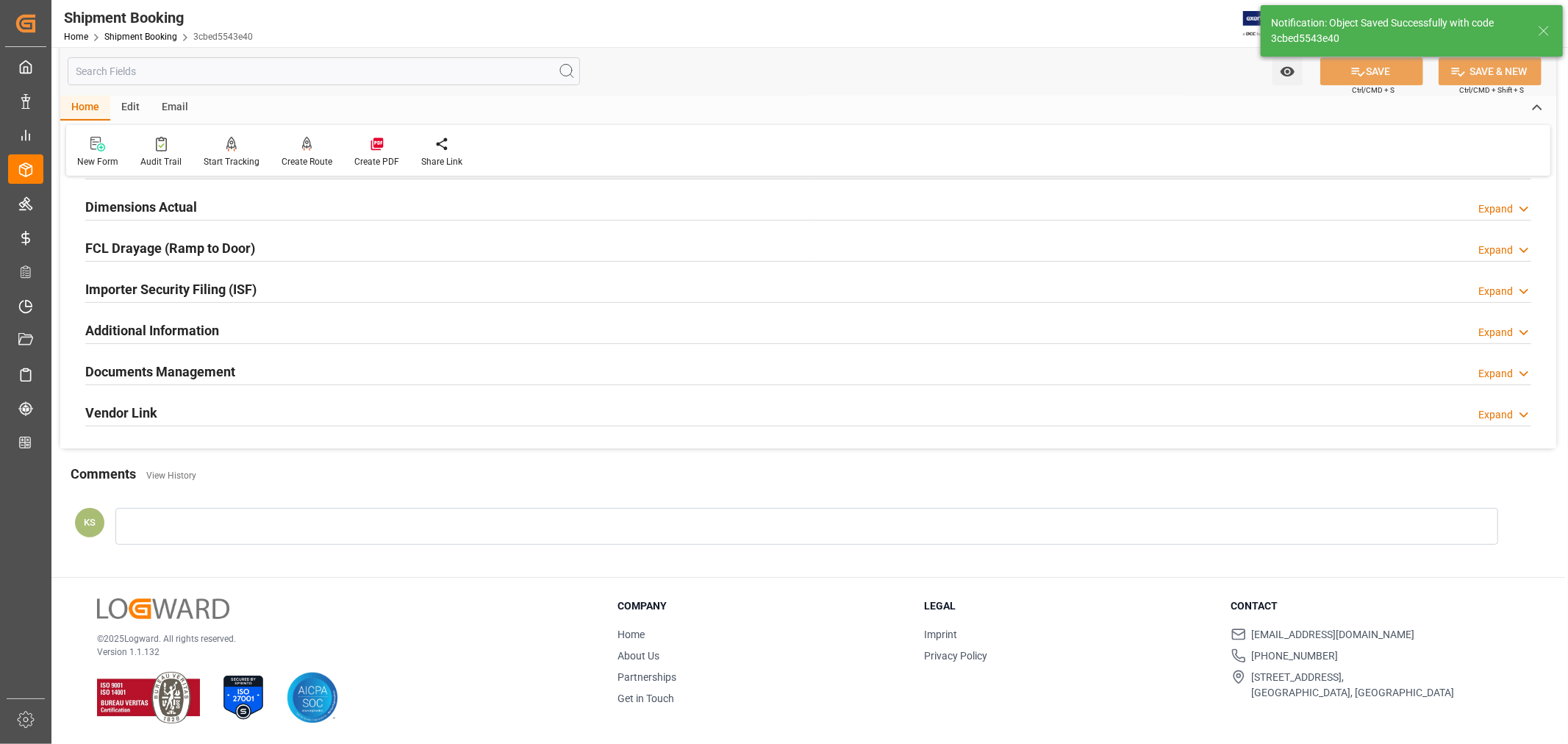
scroll to position [104, 0]
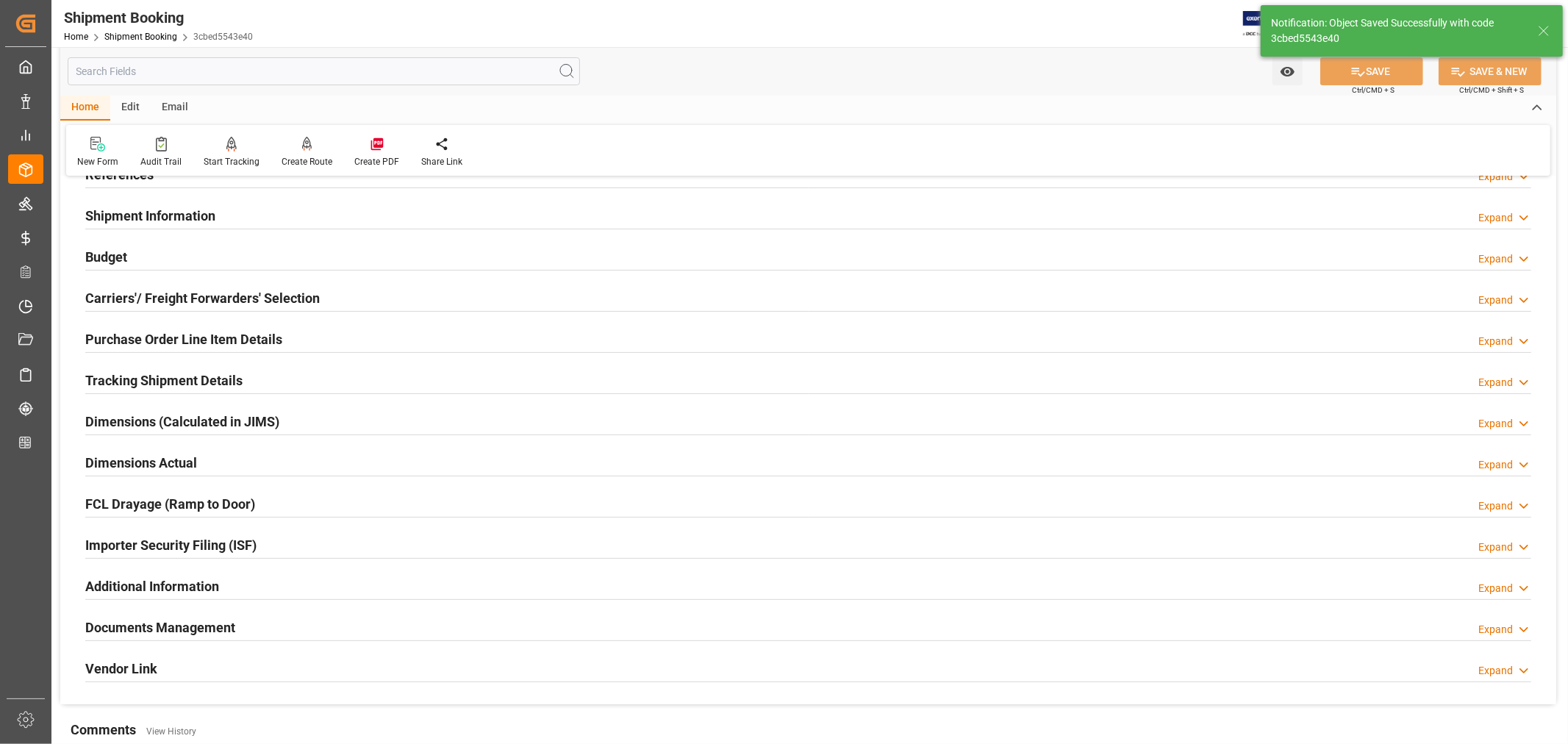
click at [137, 30] on div "Home Shipment Booking 3cbed5543e40" at bounding box center [158, 36] width 189 height 15
click at [137, 34] on link "Shipment Booking" at bounding box center [141, 36] width 73 height 10
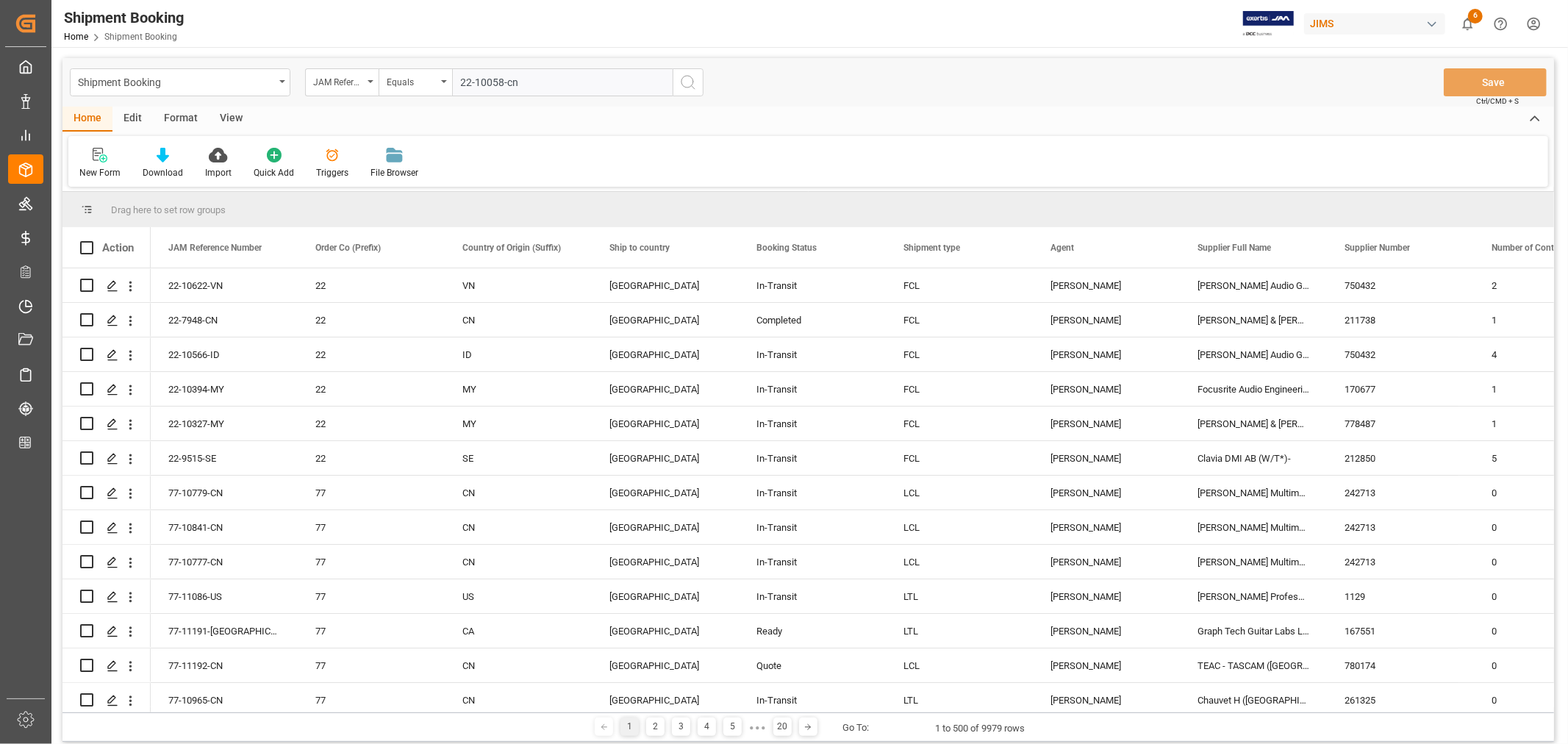
type input "22-10058-cn"
click at [685, 79] on icon "search button" at bounding box center [688, 82] width 18 height 18
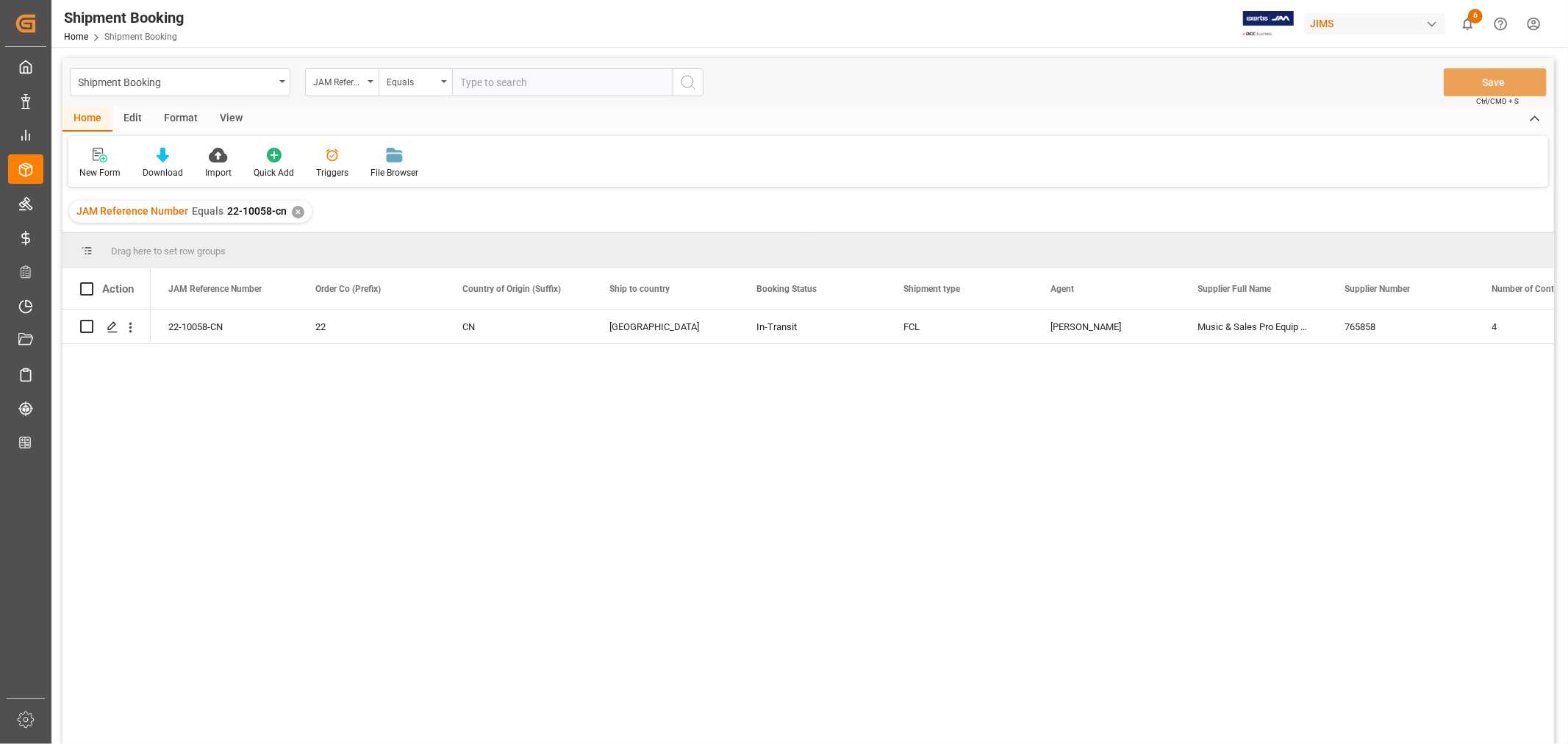
click at [294, 210] on div "✕" at bounding box center [298, 212] width 12 height 12
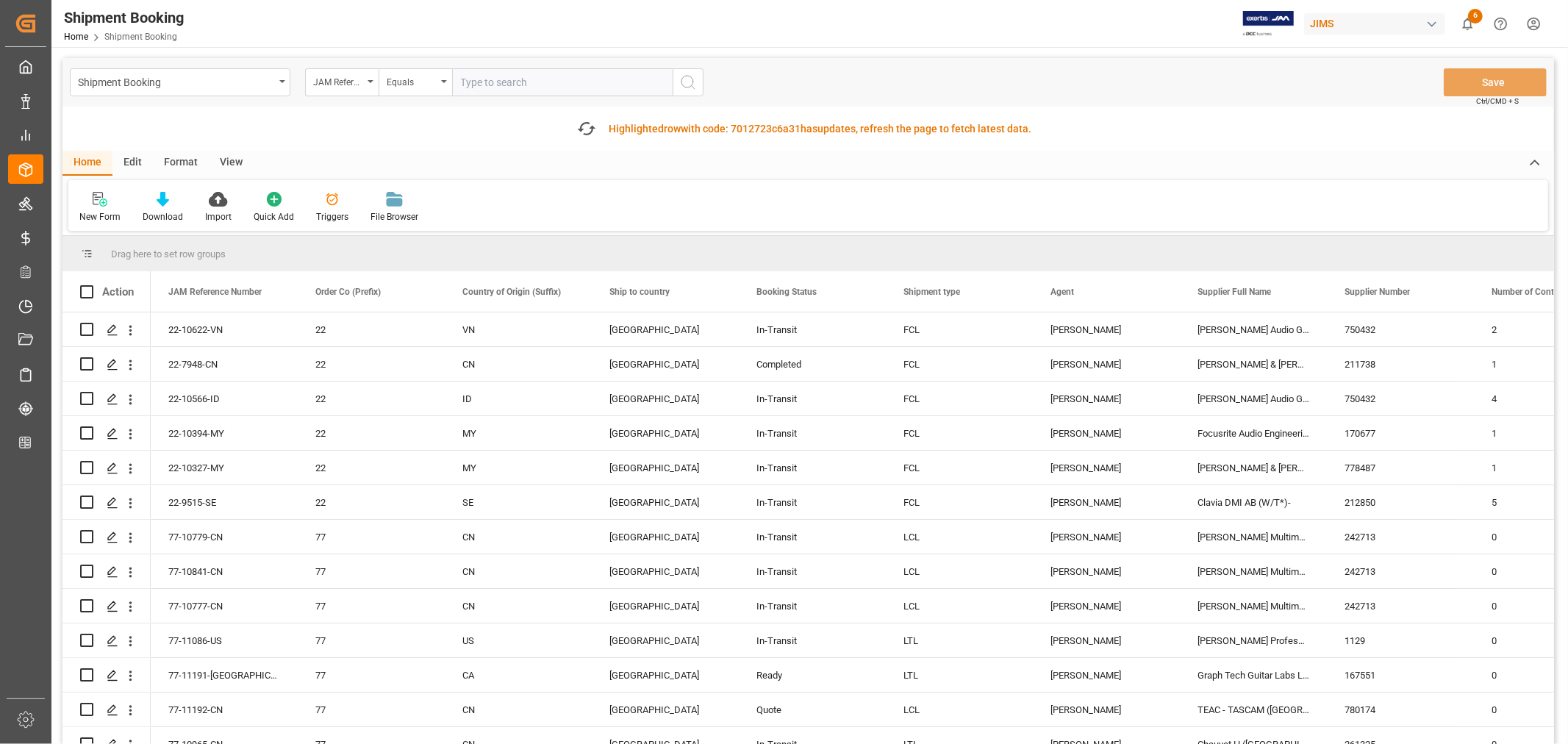
click at [469, 82] on input "text" at bounding box center [563, 83] width 221 height 28
paste input "22-10697-MY"
type input "22-10697-MY"
click at [688, 79] on icon "search button" at bounding box center [688, 82] width 18 height 18
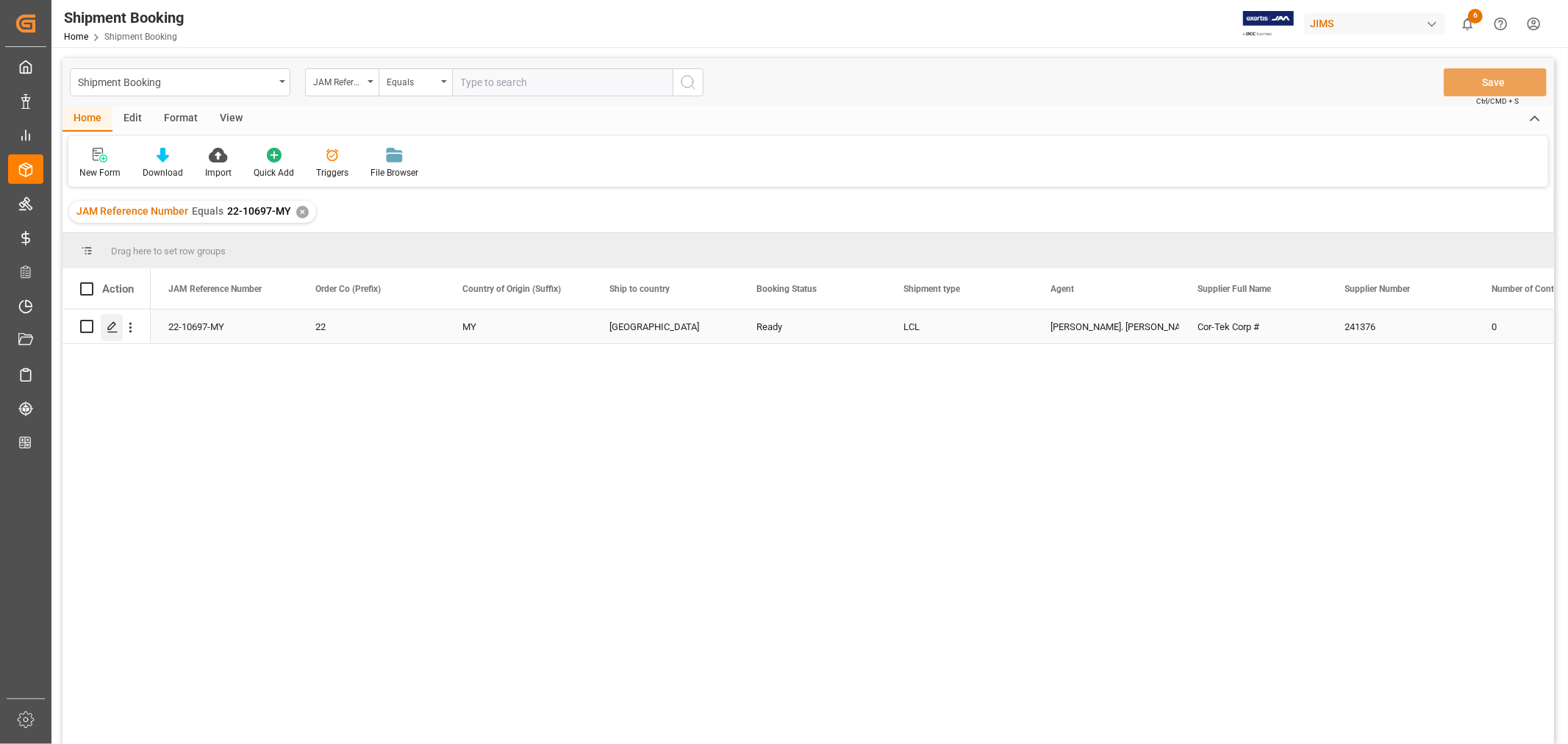
click at [113, 328] on icon "Press SPACE to select this row." at bounding box center [112, 326] width 12 height 12
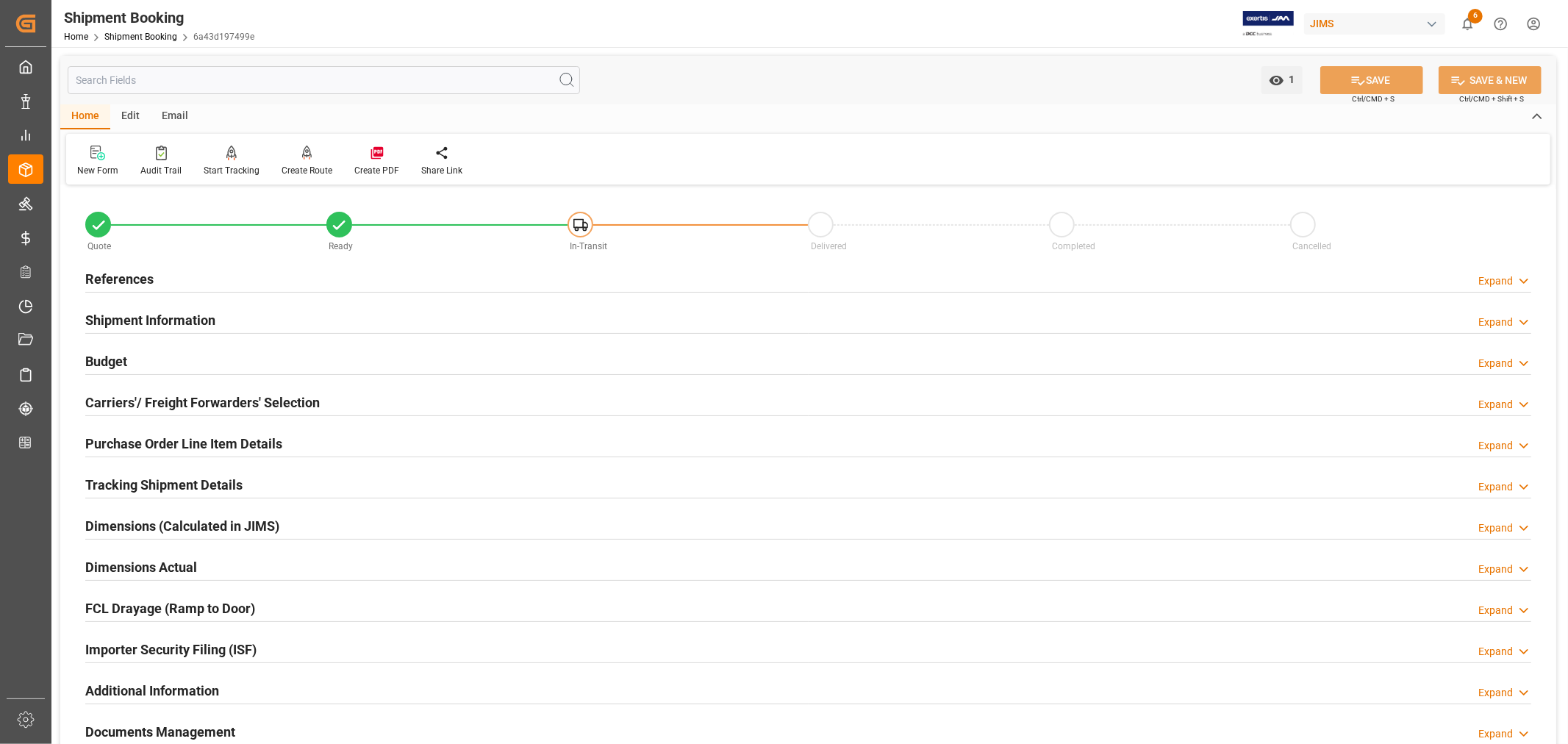
click at [129, 314] on h2 "Shipment Information" at bounding box center [150, 320] width 130 height 20
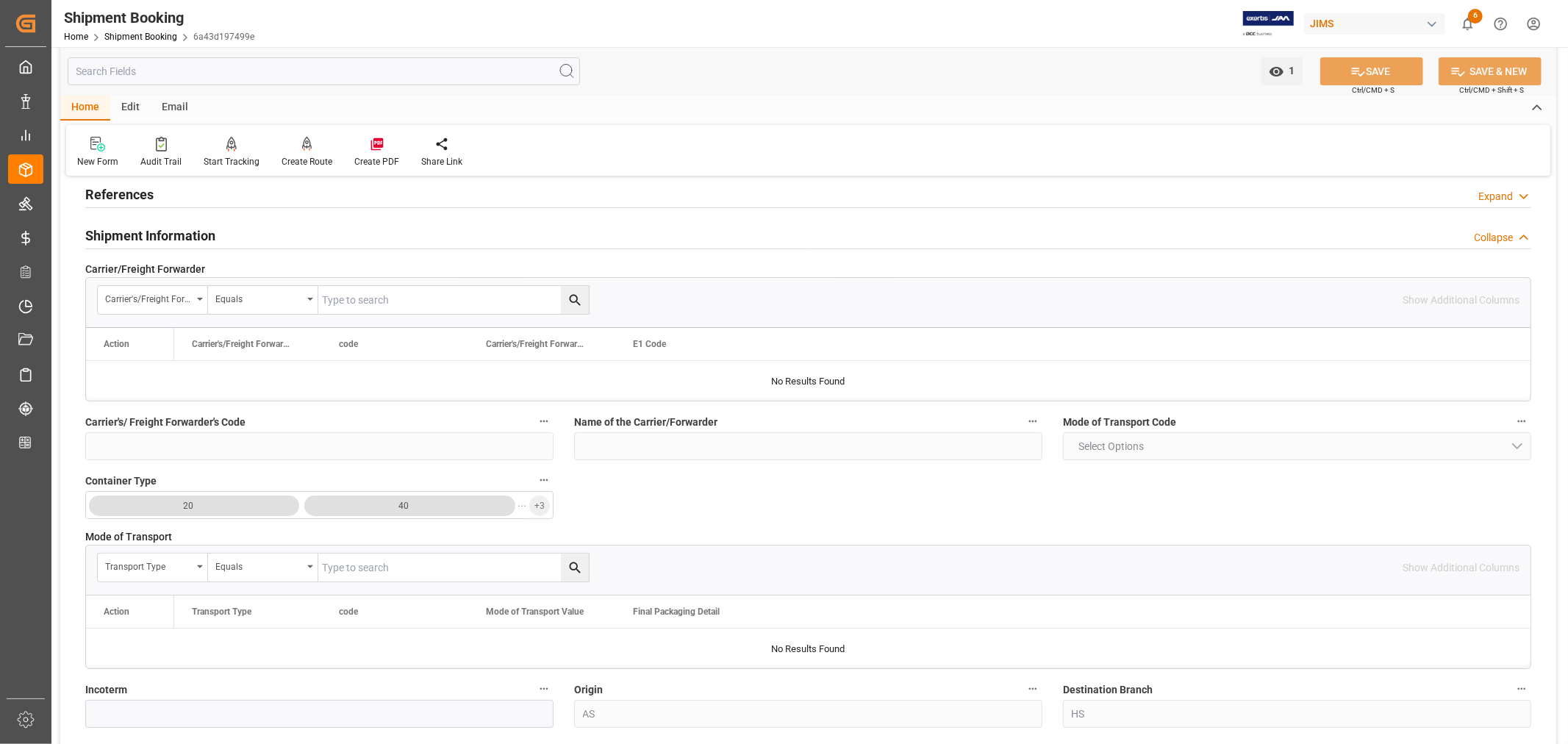
scroll to position [82, 0]
click at [147, 238] on h2 "Shipment Information" at bounding box center [150, 238] width 130 height 20
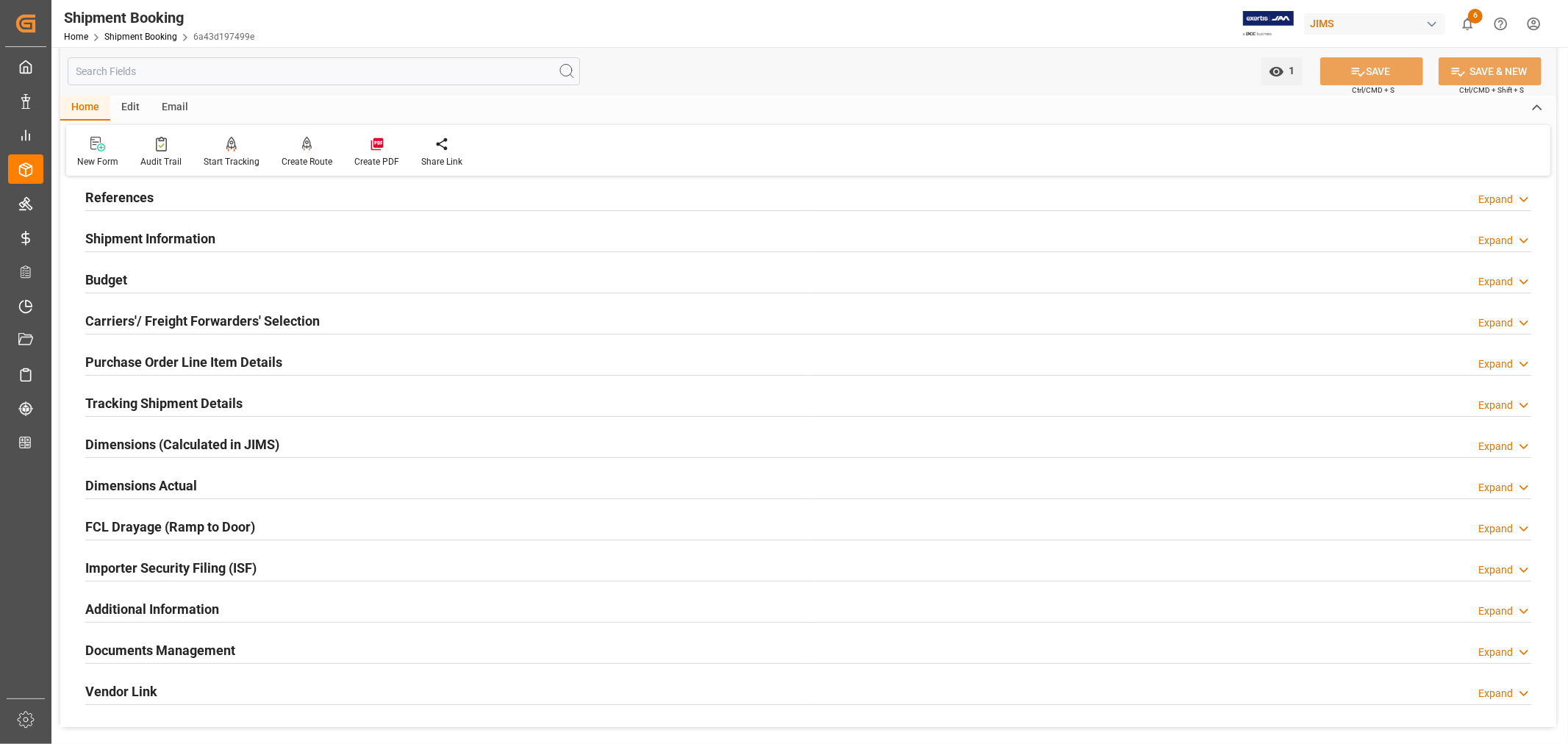
click at [148, 360] on h2 "Purchase Order Line Item Details" at bounding box center [183, 362] width 197 height 20
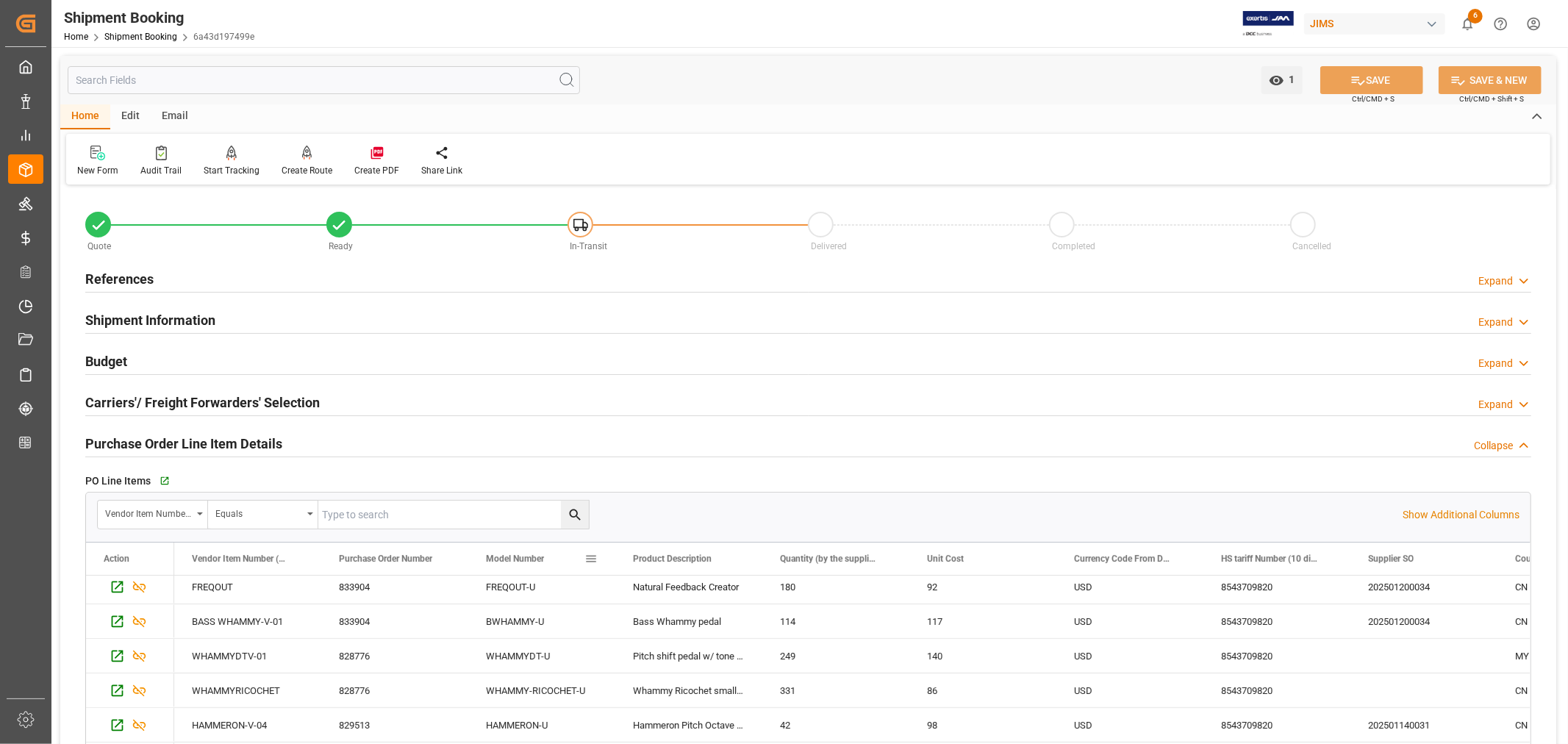
scroll to position [0, 0]
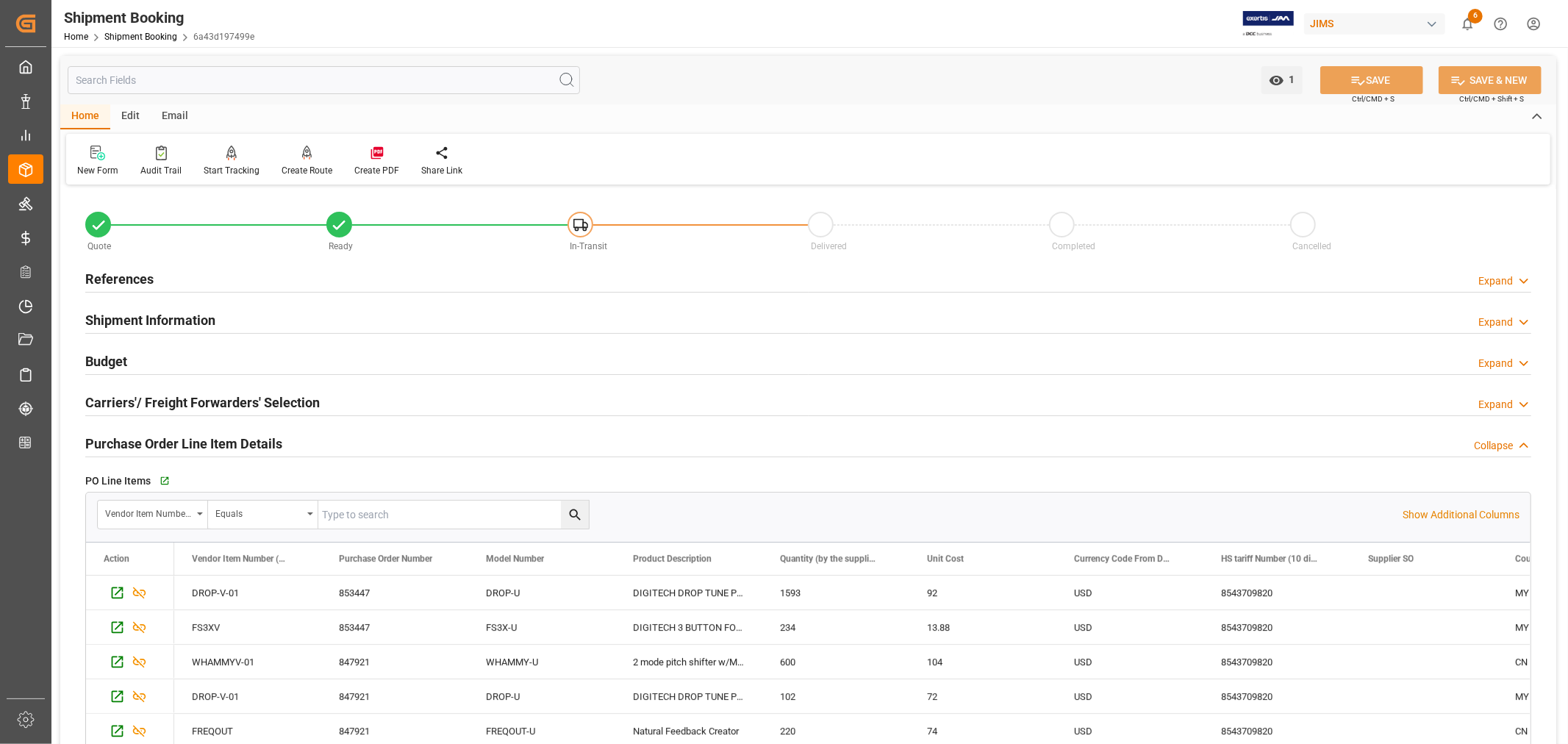
click at [172, 438] on h2 "Purchase Order Line Item Details" at bounding box center [183, 444] width 197 height 20
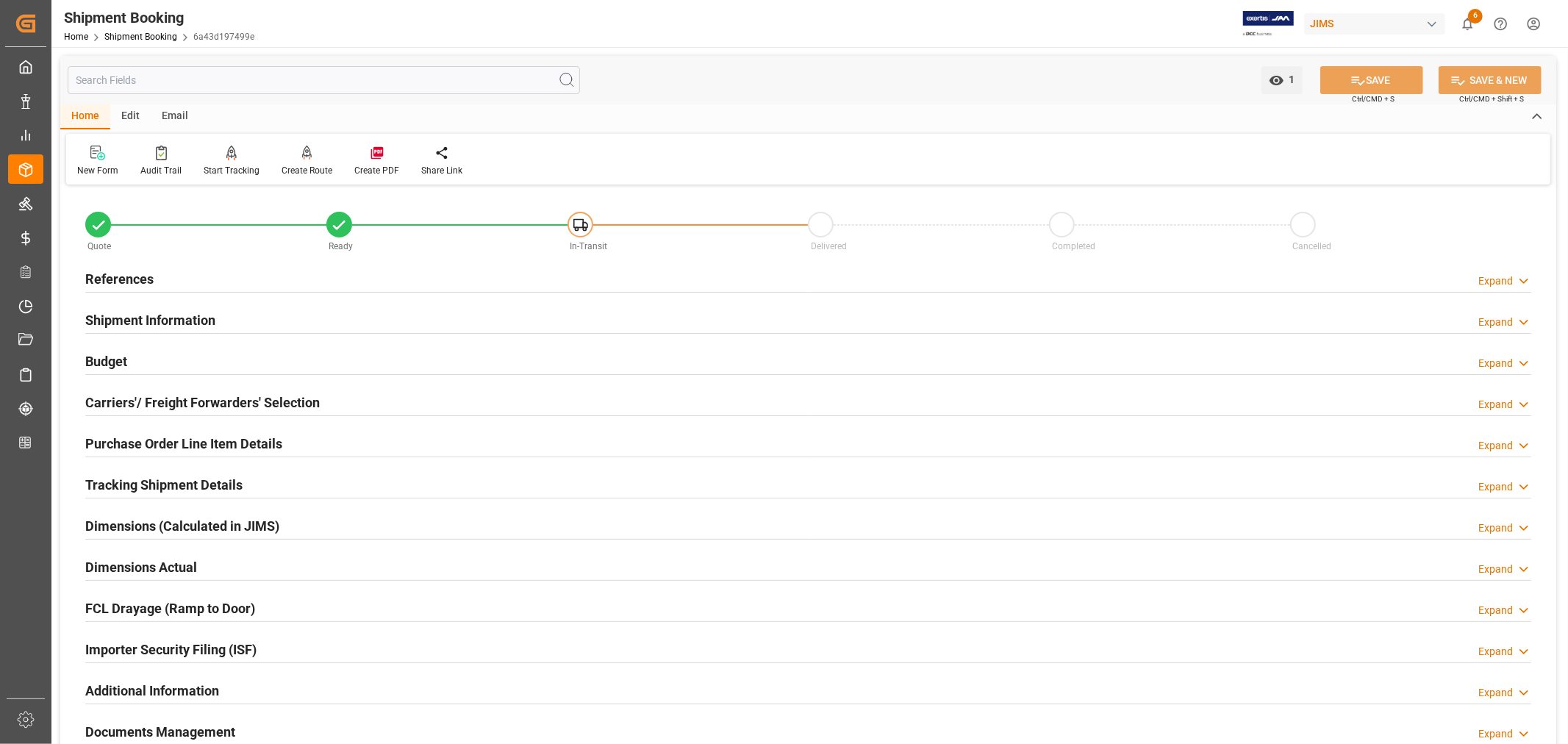
click at [138, 277] on h2 "References" at bounding box center [119, 279] width 69 height 20
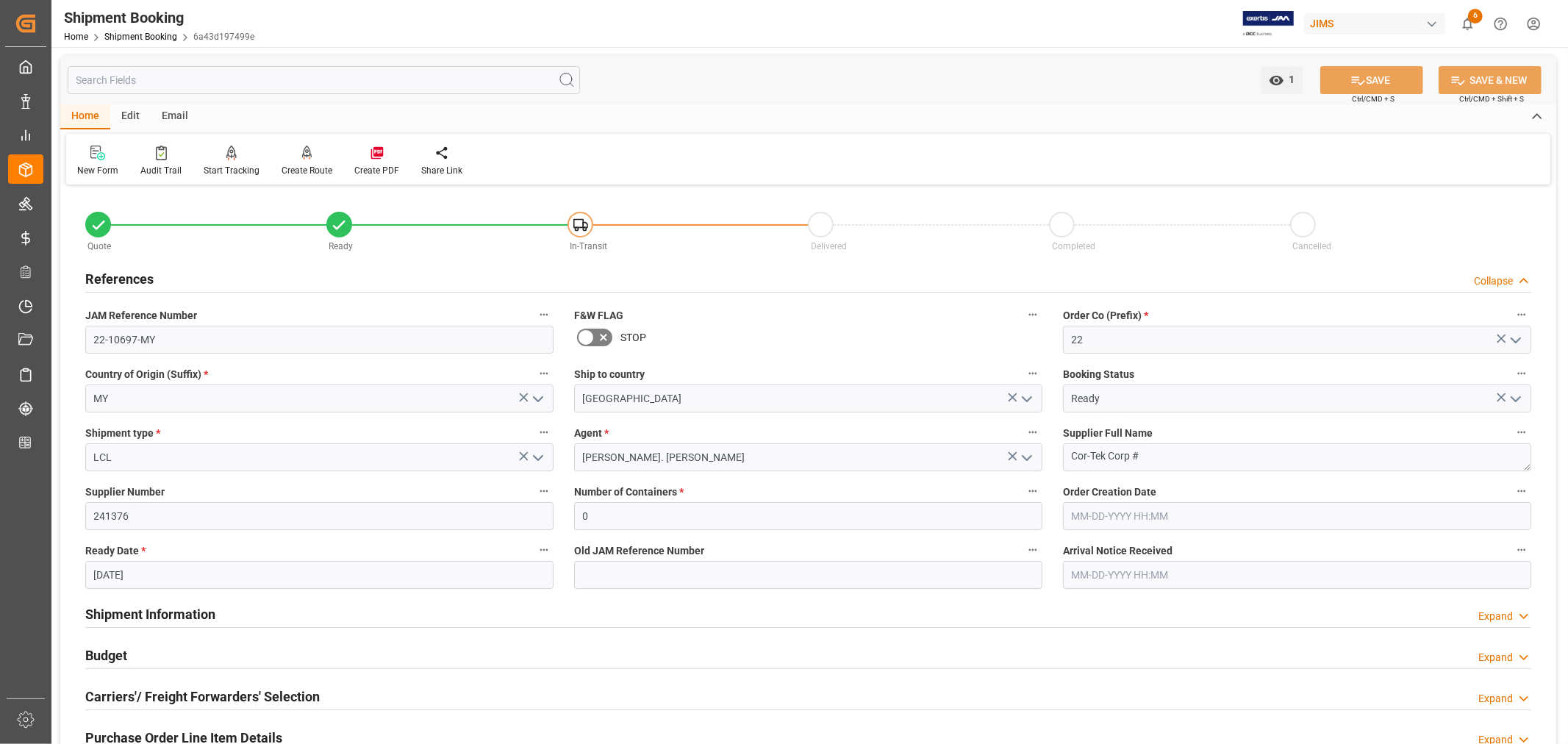
click at [138, 277] on h2 "References" at bounding box center [119, 279] width 69 height 20
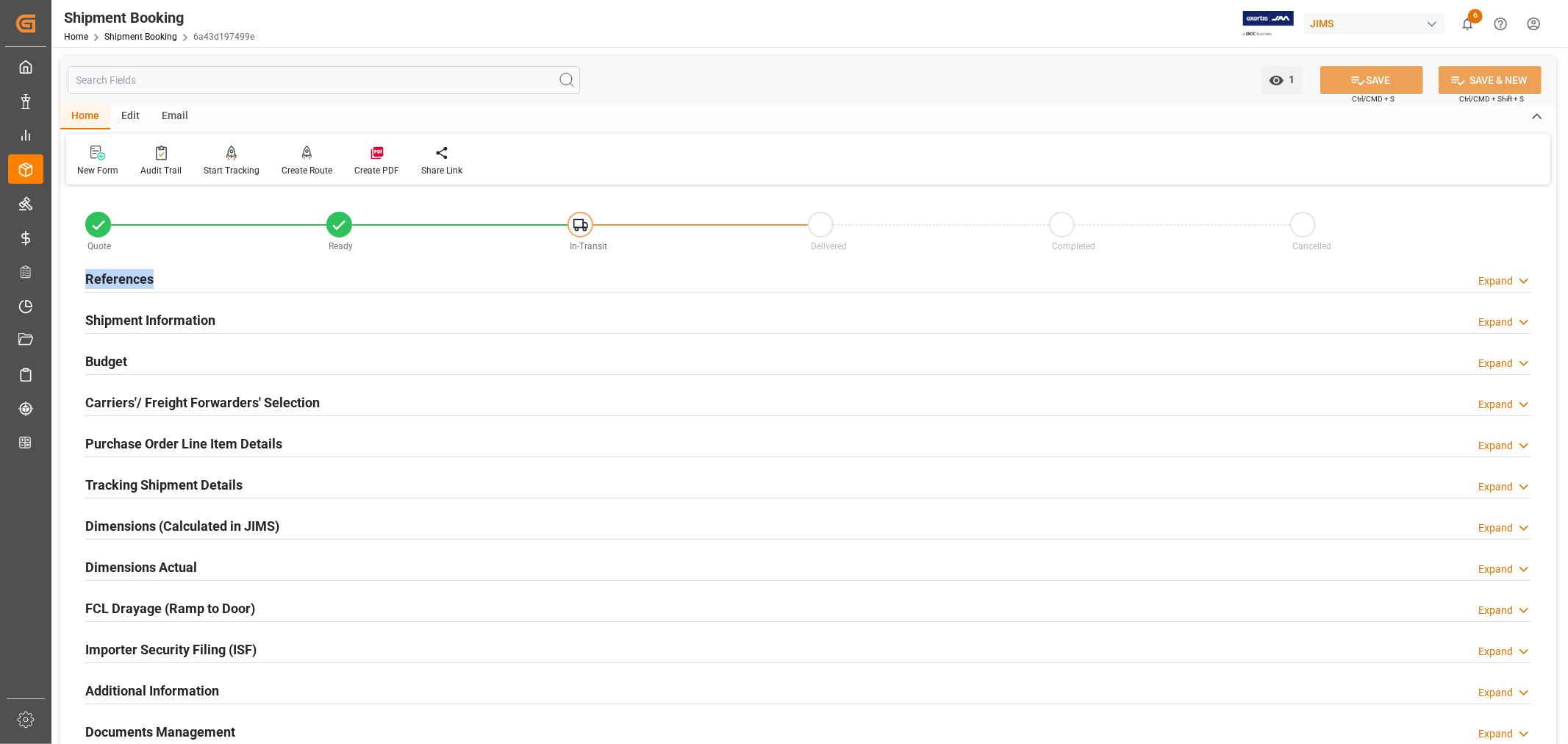
click at [138, 277] on h2 "References" at bounding box center [119, 279] width 69 height 20
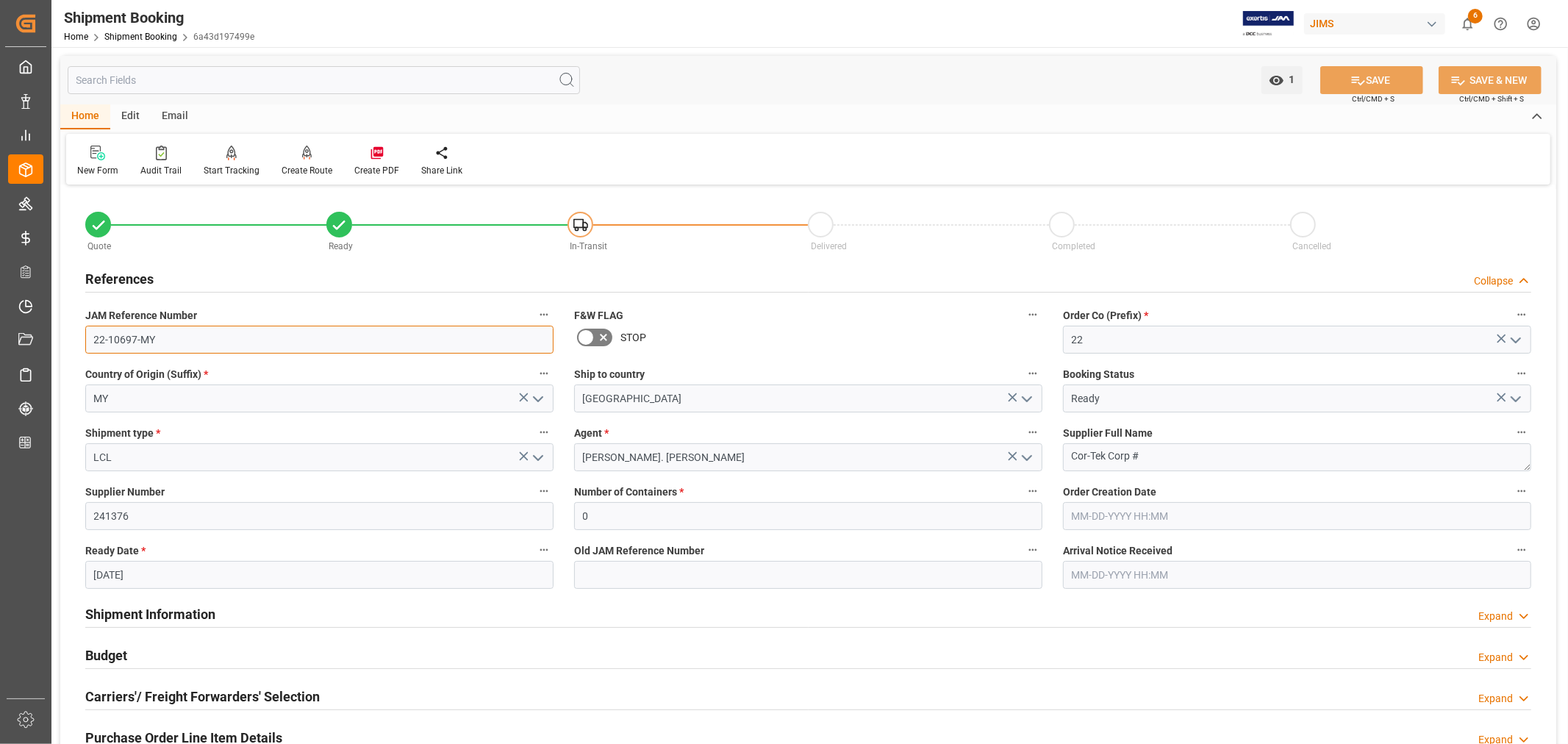
drag, startPoint x: 156, startPoint y: 340, endPoint x: 93, endPoint y: 336, distance: 63.1
click at [93, 336] on input "22-10697-MY" at bounding box center [319, 340] width 469 height 28
click at [148, 276] on h2 "References" at bounding box center [119, 279] width 69 height 20
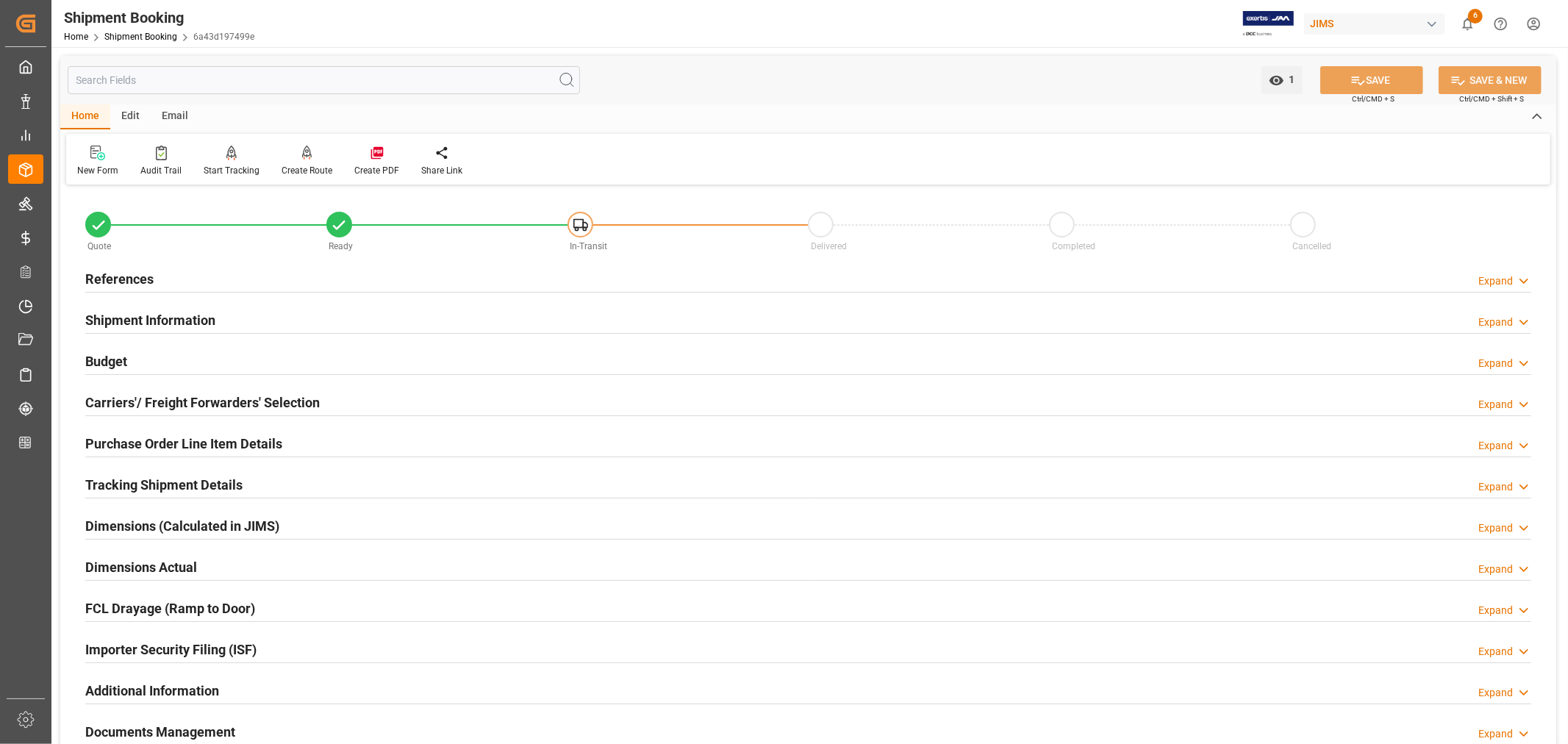
drag, startPoint x: 166, startPoint y: 316, endPoint x: 189, endPoint y: 318, distance: 23.1
click at [167, 316] on h2 "Shipment Information" at bounding box center [150, 320] width 130 height 20
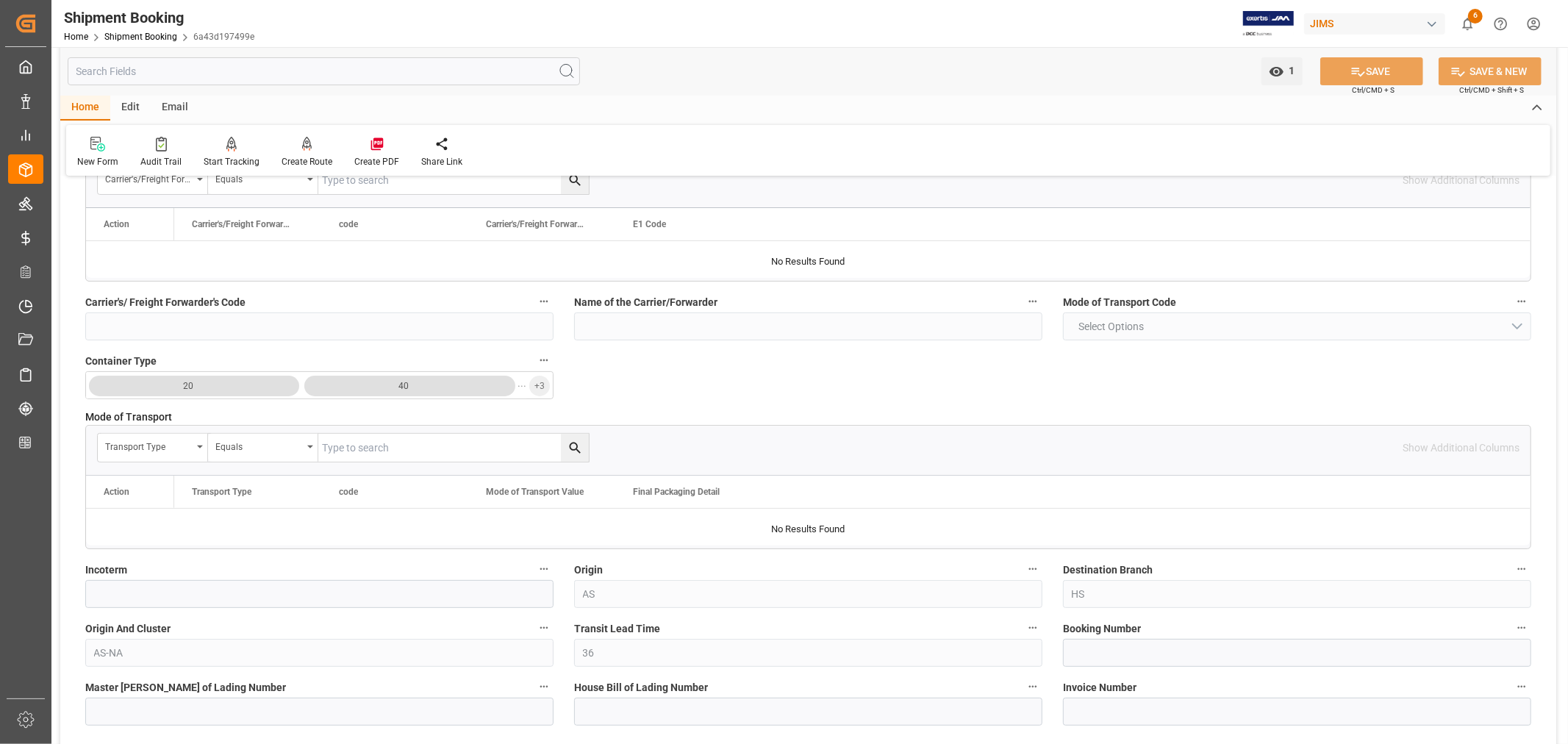
scroll to position [245, 0]
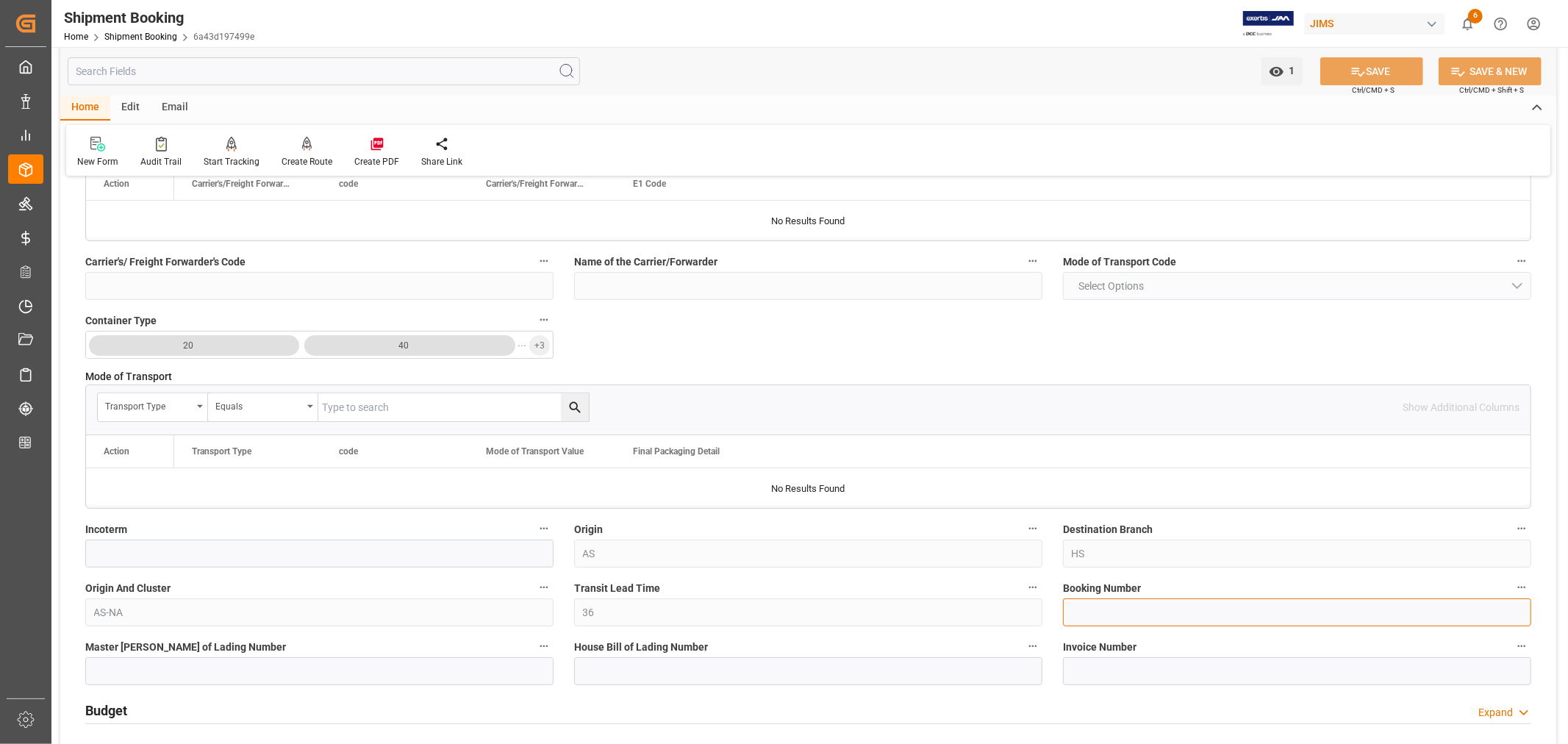
click at [1079, 614] on input at bounding box center [1297, 612] width 469 height 28
paste input "1069107671"
type input "1069107671"
click at [597, 668] on input at bounding box center [808, 671] width 469 height 28
paste input "BANQ1069107671"
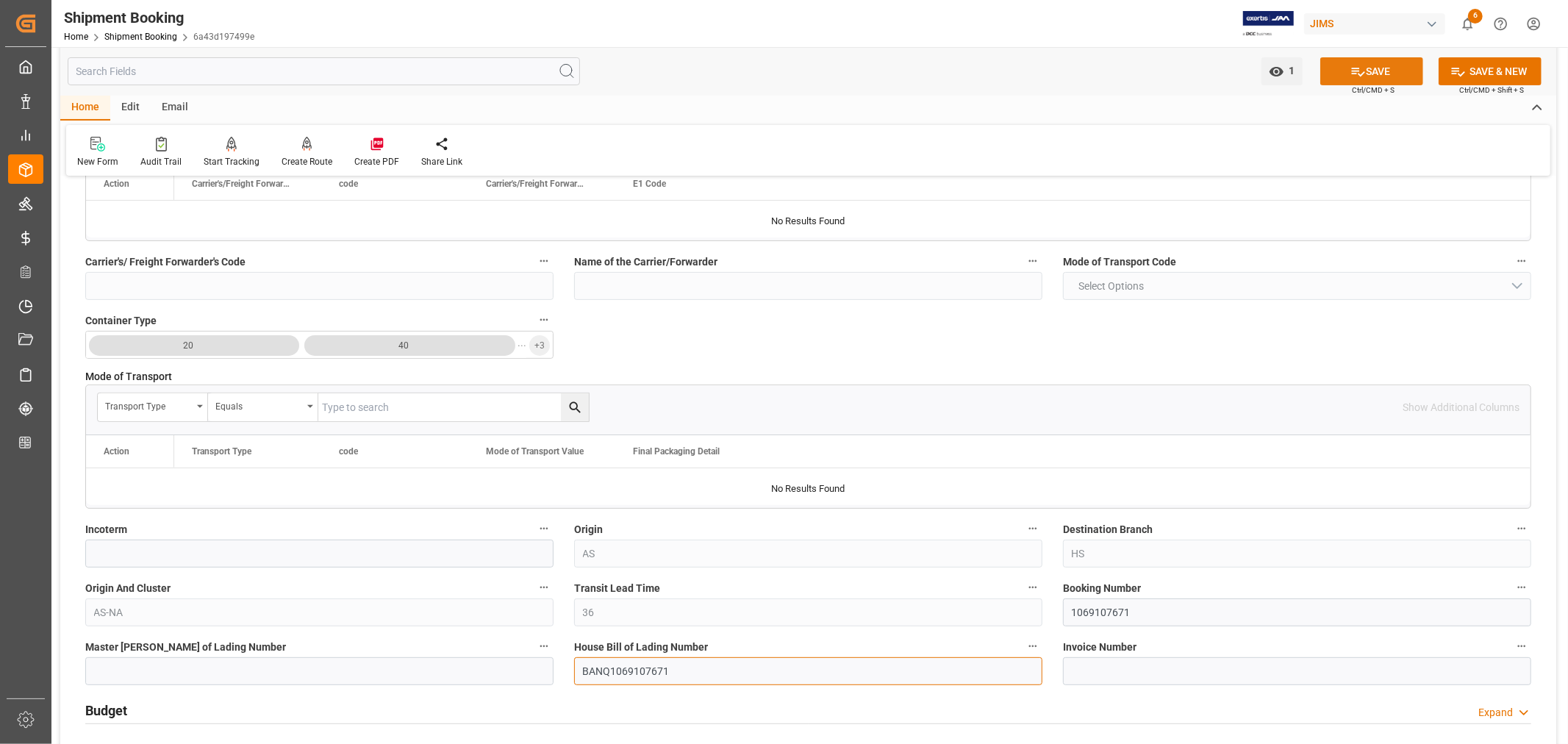
type input "BANQ1069107671"
click at [1366, 69] on button "SAVE" at bounding box center [1372, 71] width 103 height 28
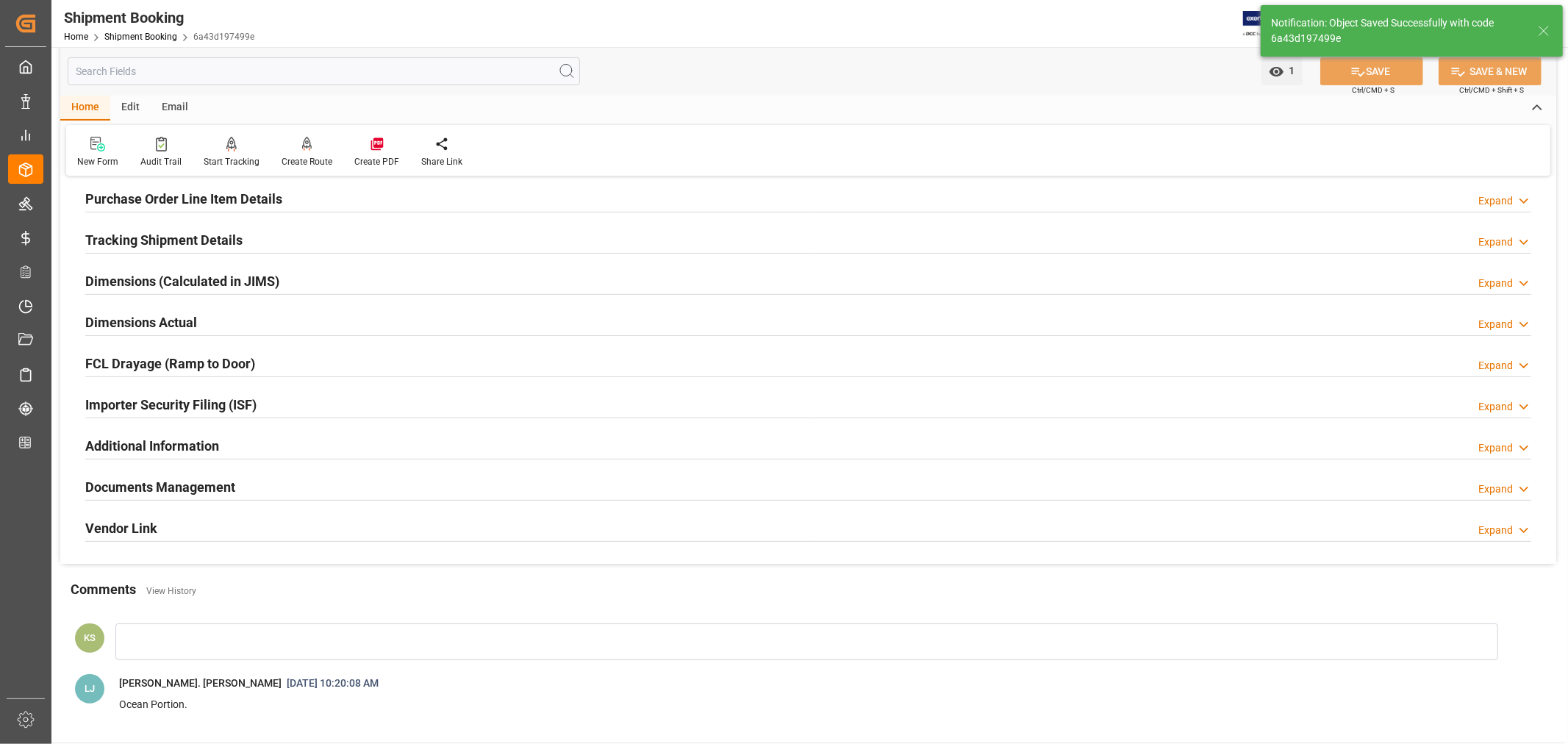
click at [274, 402] on div "Importer Security Filing (ISF) Expand" at bounding box center [808, 404] width 1446 height 28
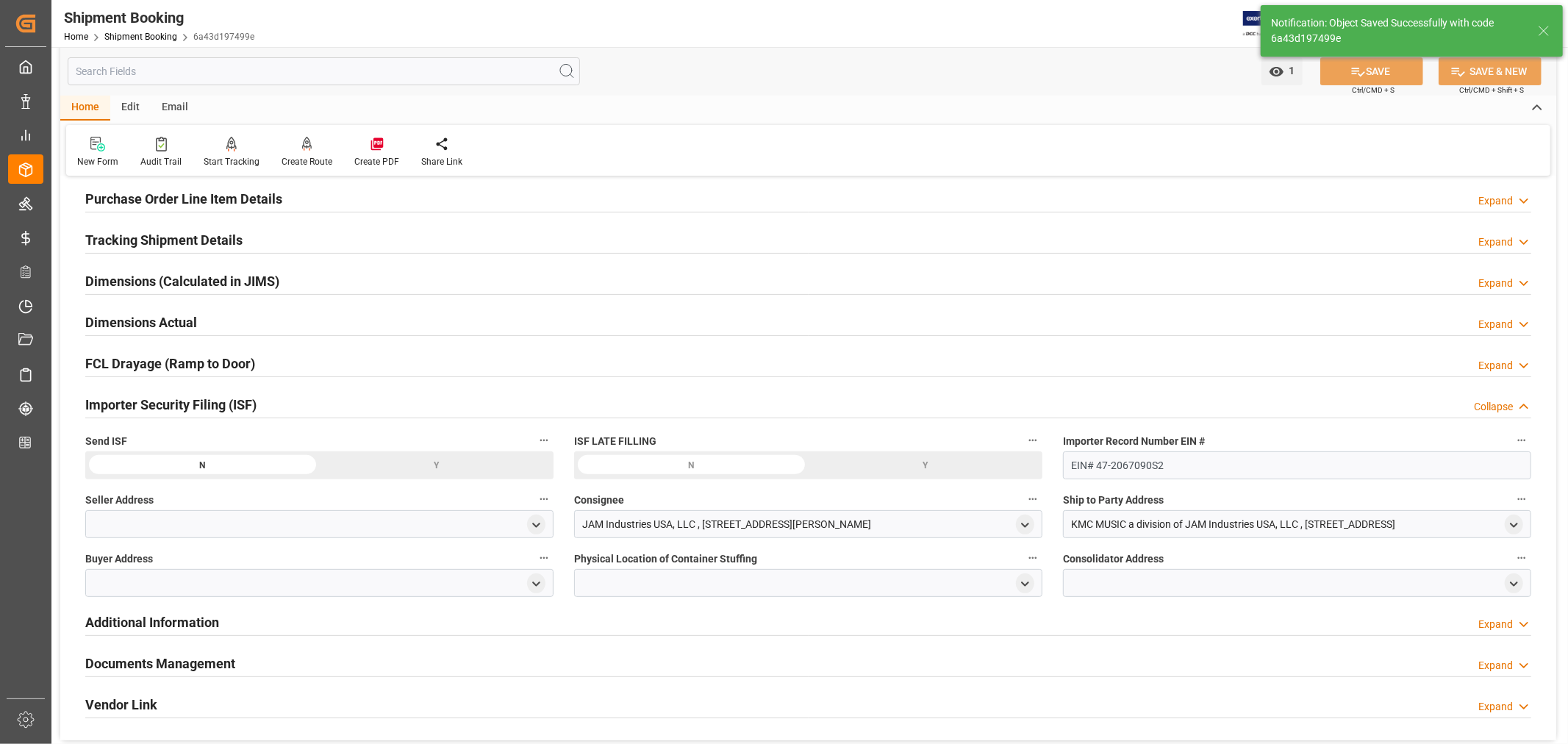
click at [274, 402] on div "Importer Security Filing (ISF) Collapse" at bounding box center [808, 404] width 1446 height 28
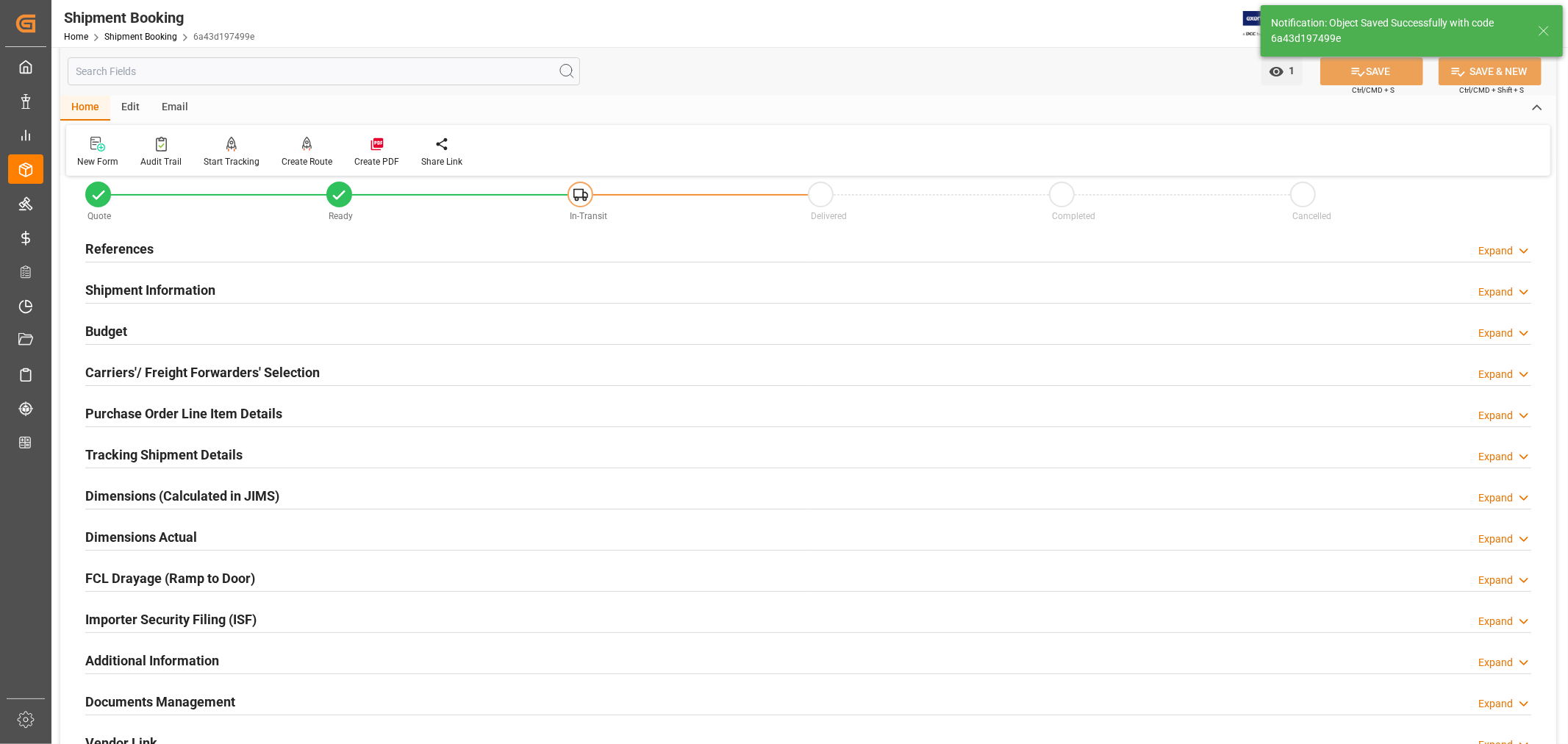
scroll to position [0, 0]
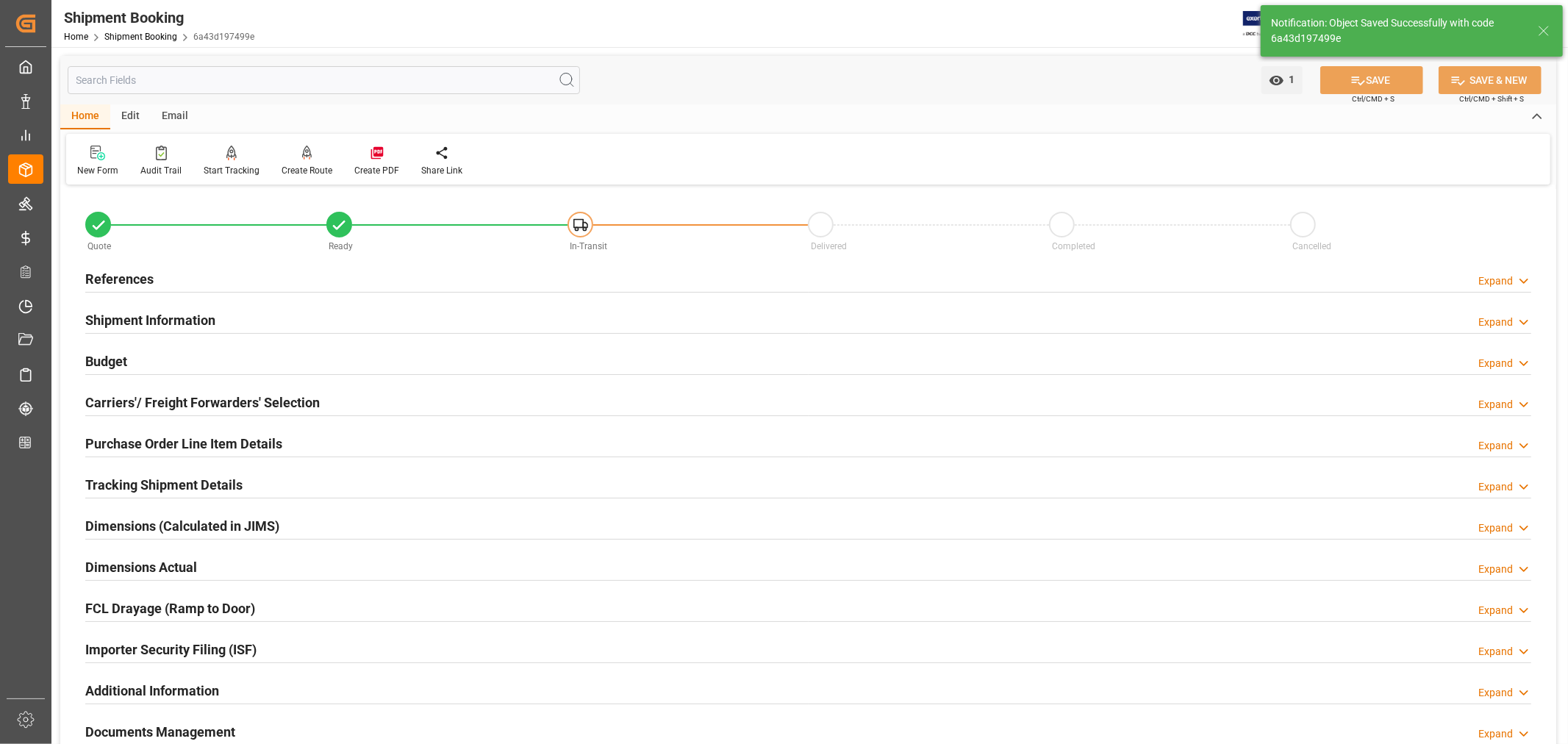
click at [265, 401] on h2 "Carriers'/ Freight Forwarders' Selection" at bounding box center [202, 403] width 235 height 20
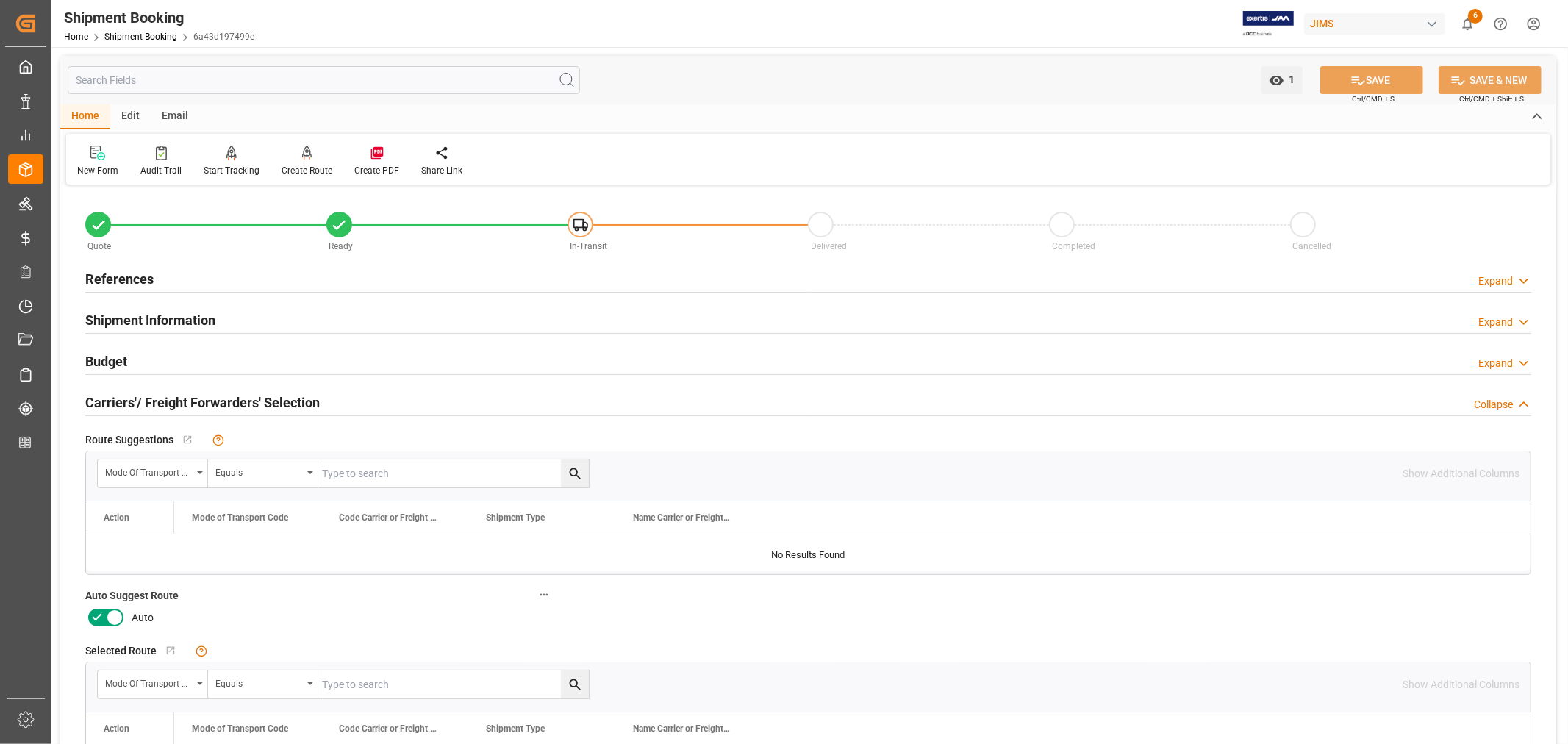
click at [114, 614] on icon at bounding box center [114, 617] width 18 height 18
click at [0, 0] on input "checkbox" at bounding box center [0, 0] width 0 height 0
click at [1380, 83] on button "SAVE" at bounding box center [1372, 80] width 103 height 28
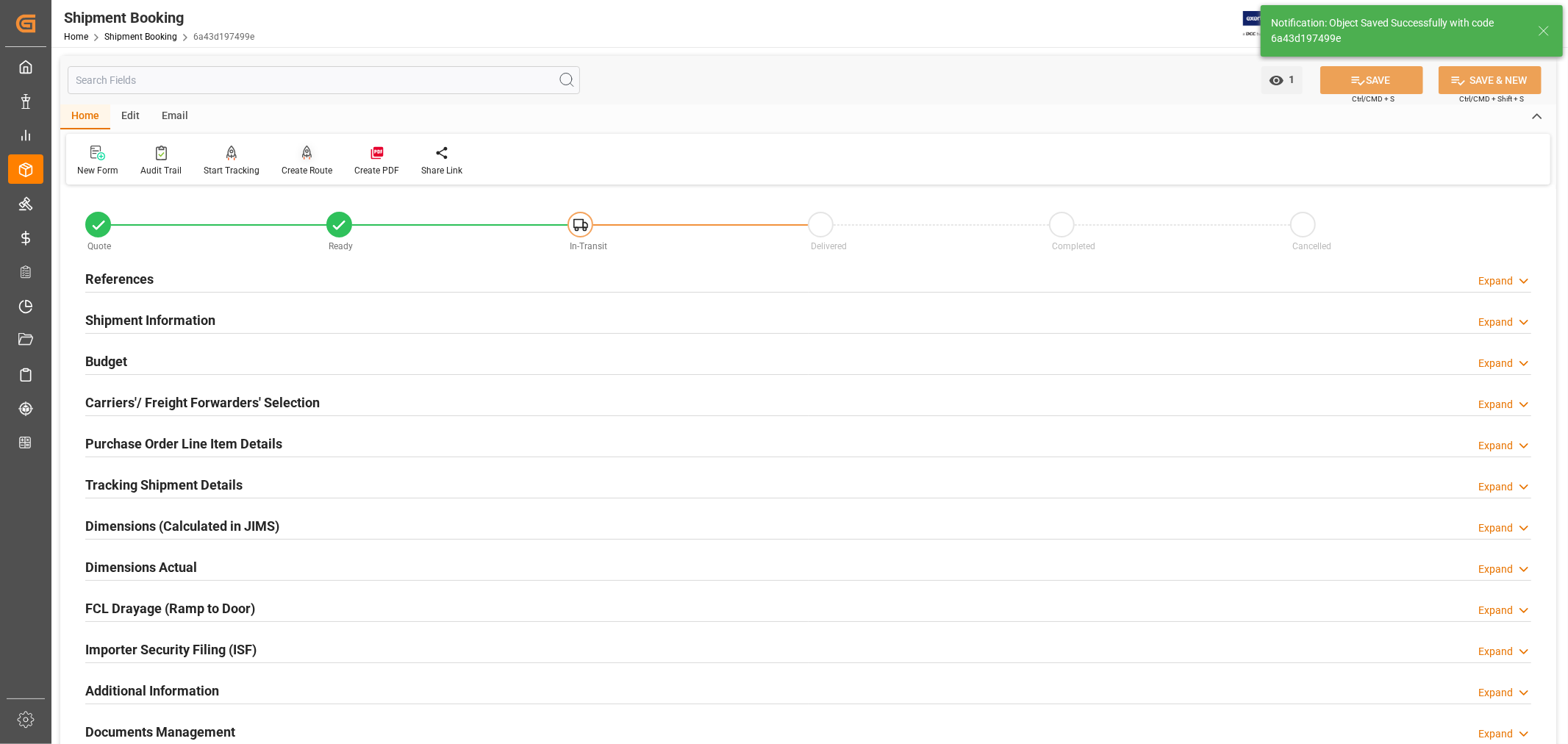
click at [307, 171] on div "Create Route" at bounding box center [307, 170] width 51 height 13
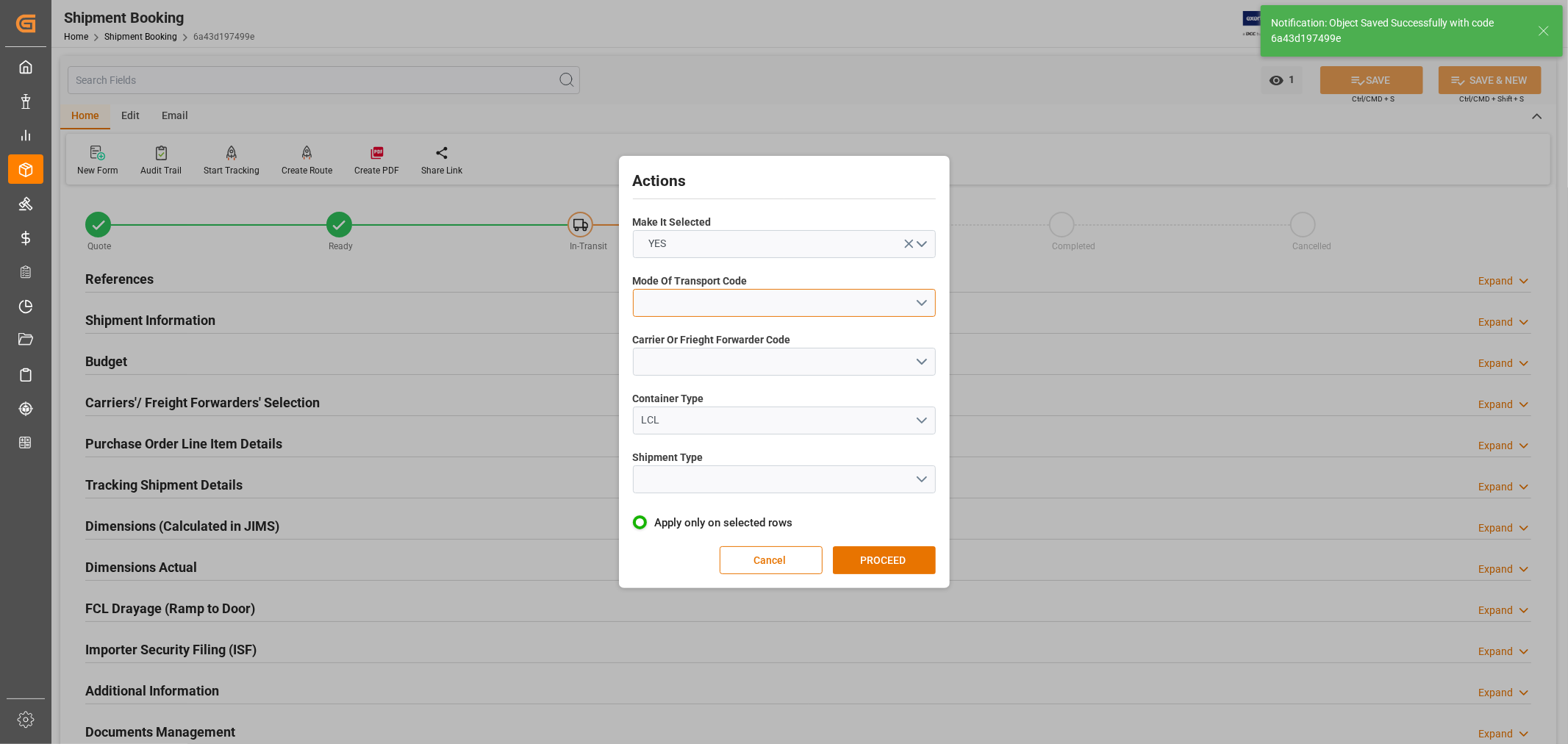
click at [660, 299] on button "open menu" at bounding box center [784, 303] width 303 height 28
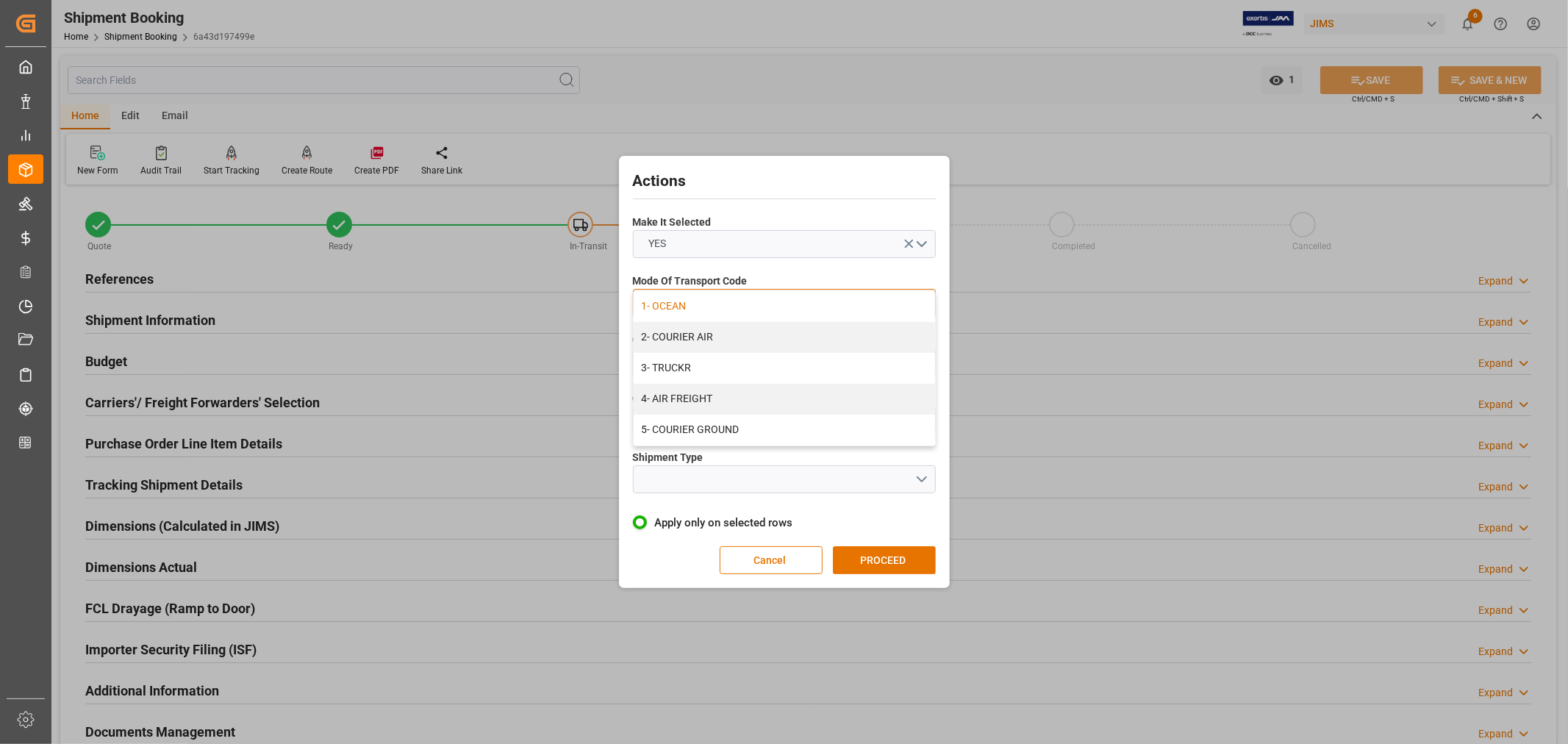
click at [674, 302] on div "1- OCEAN" at bounding box center [784, 306] width 301 height 31
click at [665, 360] on button "open menu" at bounding box center [784, 361] width 303 height 28
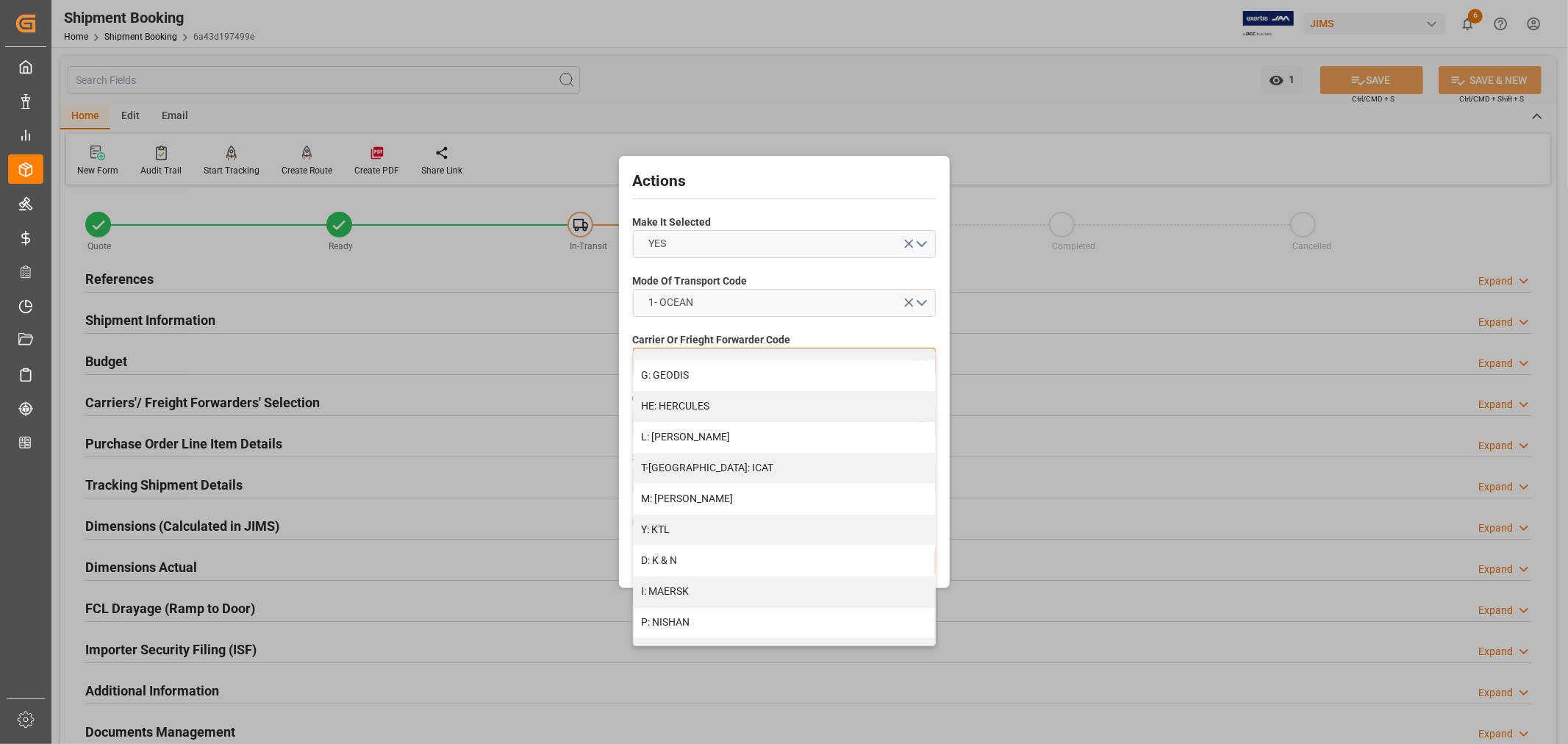
scroll to position [571, 0]
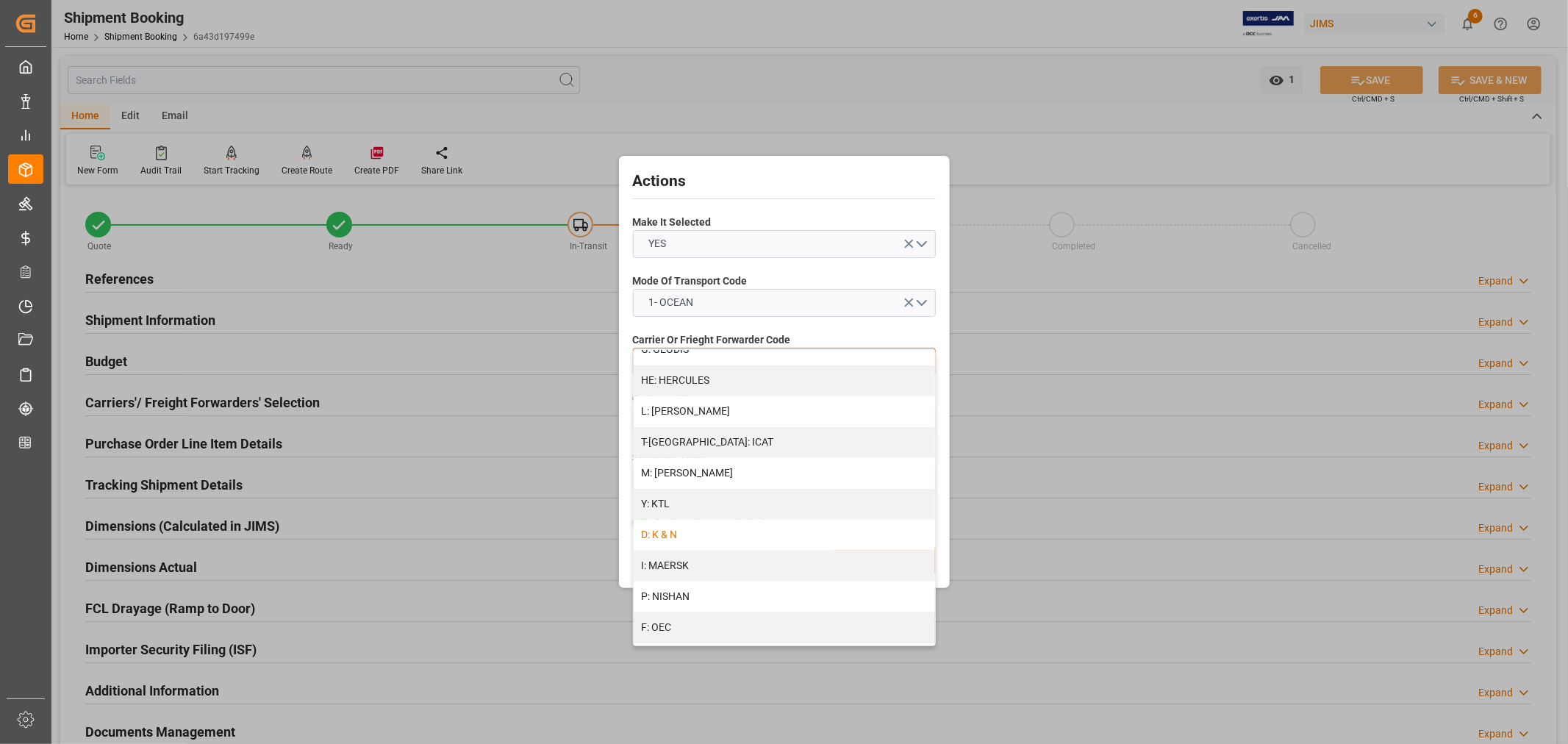
click at [662, 533] on div "D: K & N" at bounding box center [784, 535] width 301 height 31
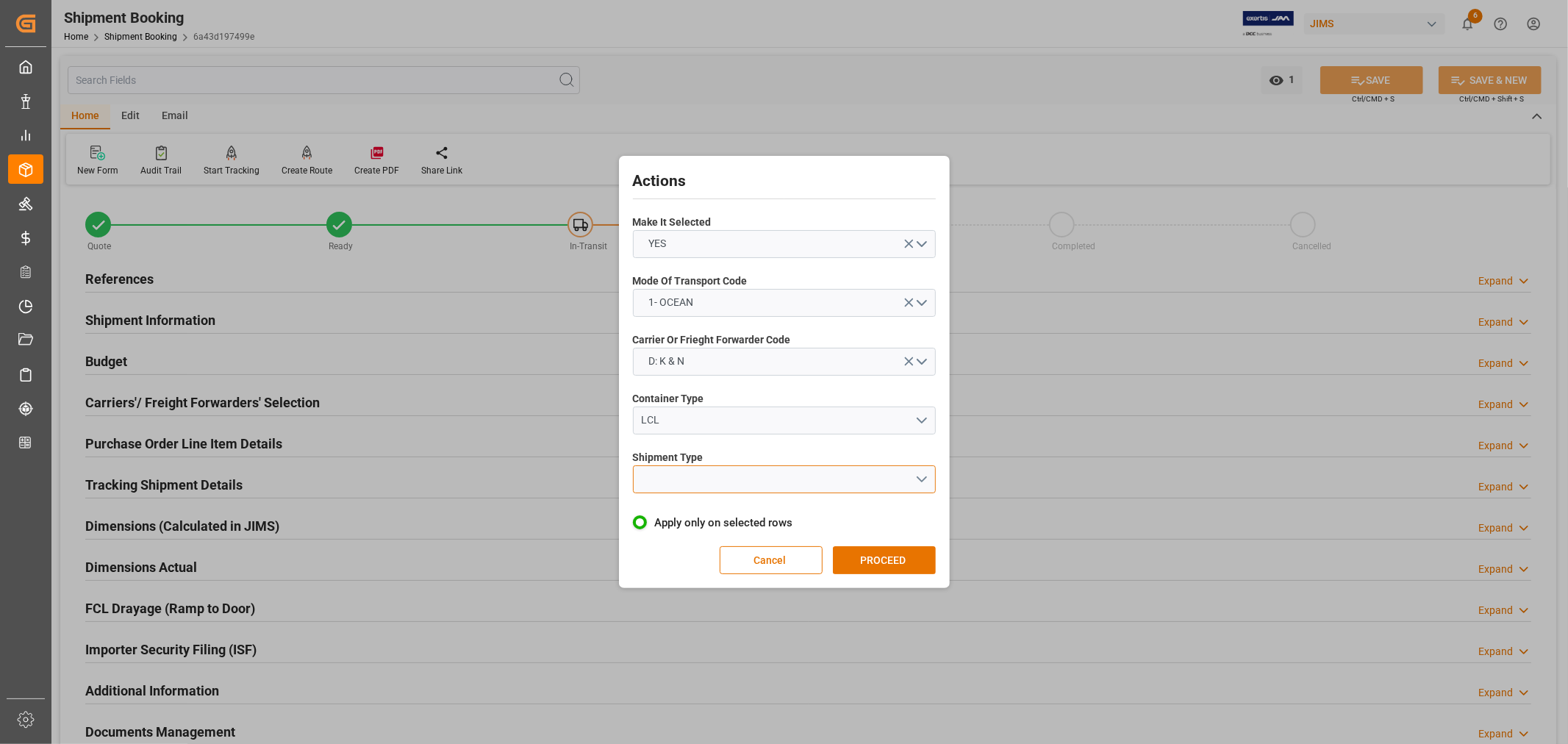
click at [689, 479] on button "open menu" at bounding box center [784, 479] width 303 height 28
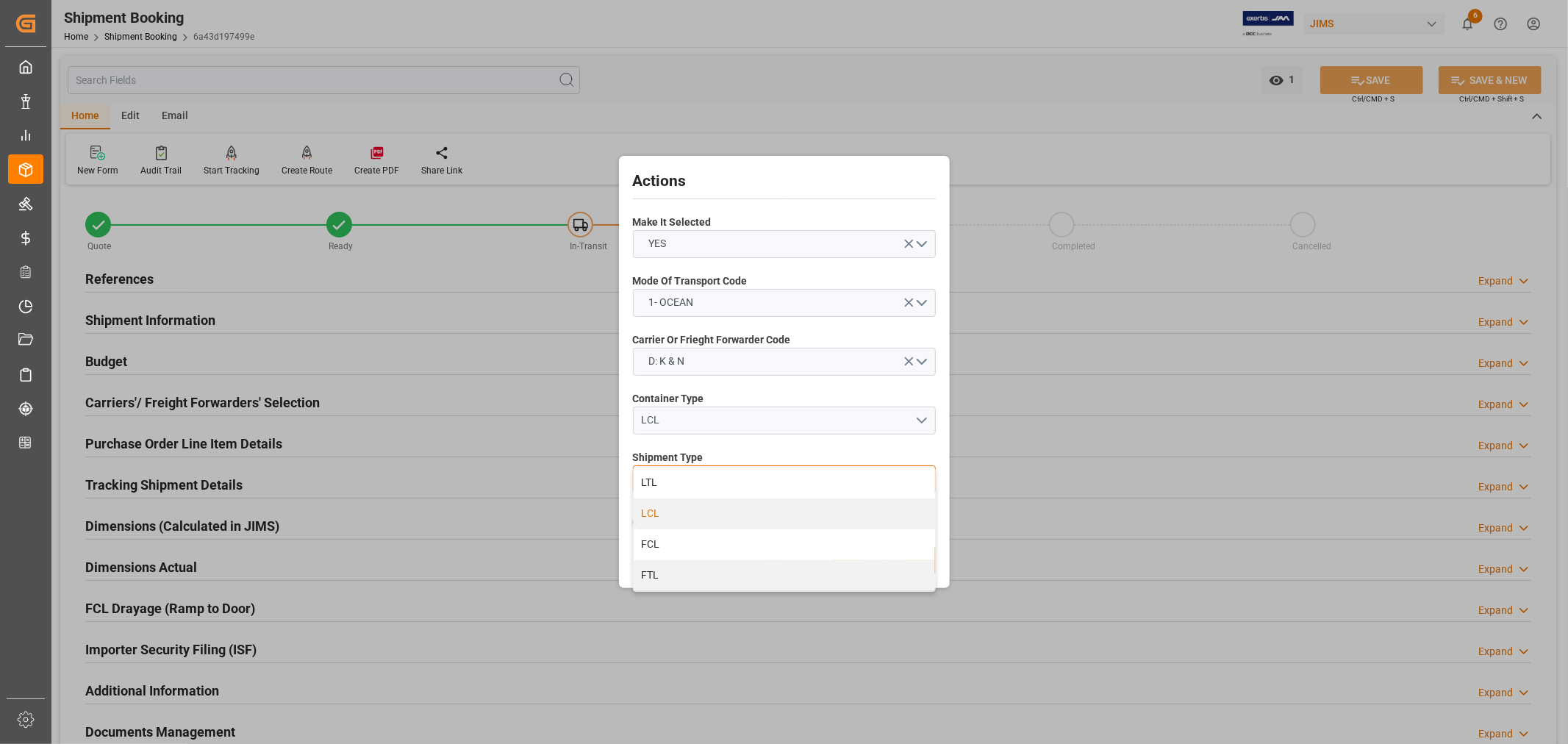
click at [649, 518] on div "LCL" at bounding box center [784, 514] width 301 height 31
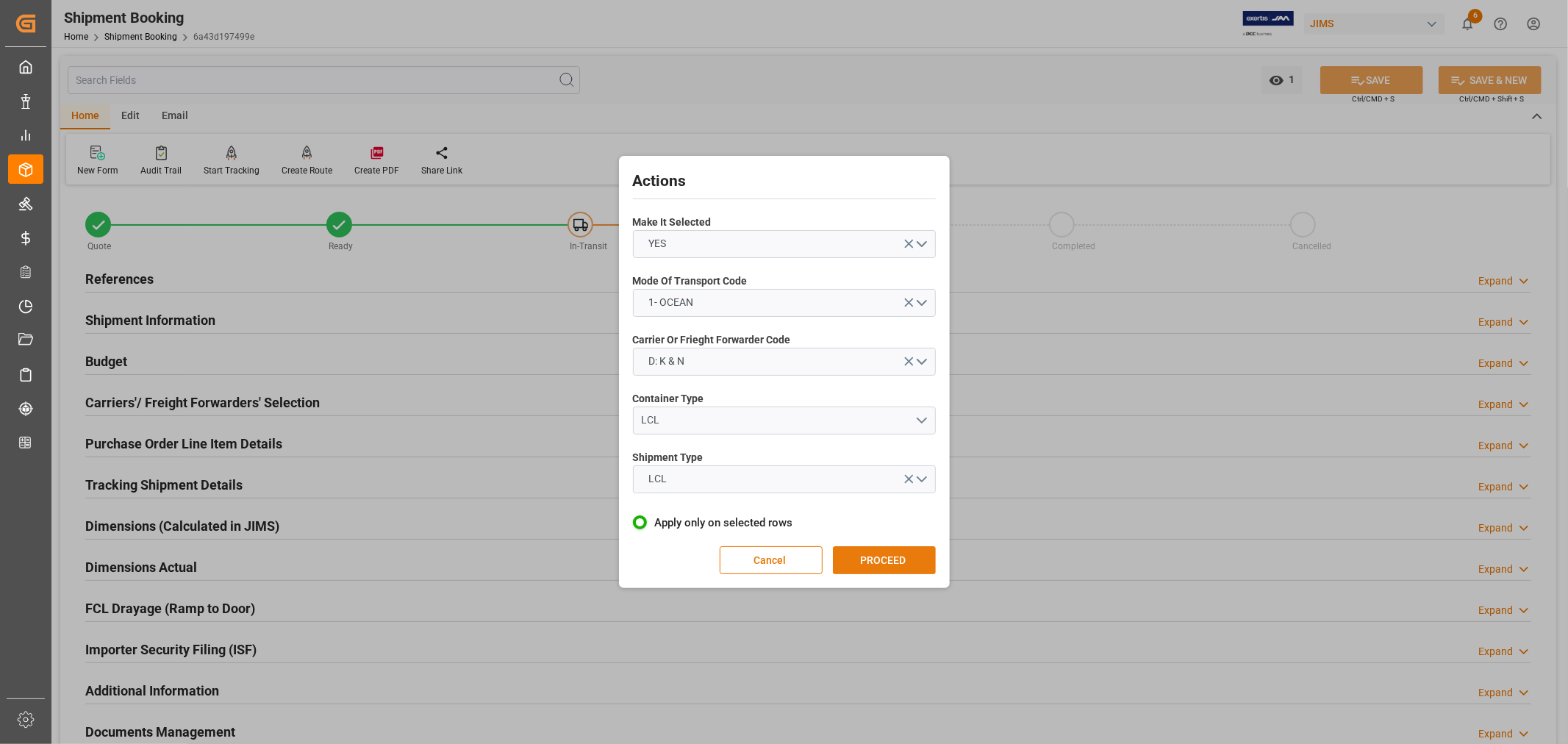
click at [892, 560] on button "PROCEED" at bounding box center [884, 560] width 103 height 28
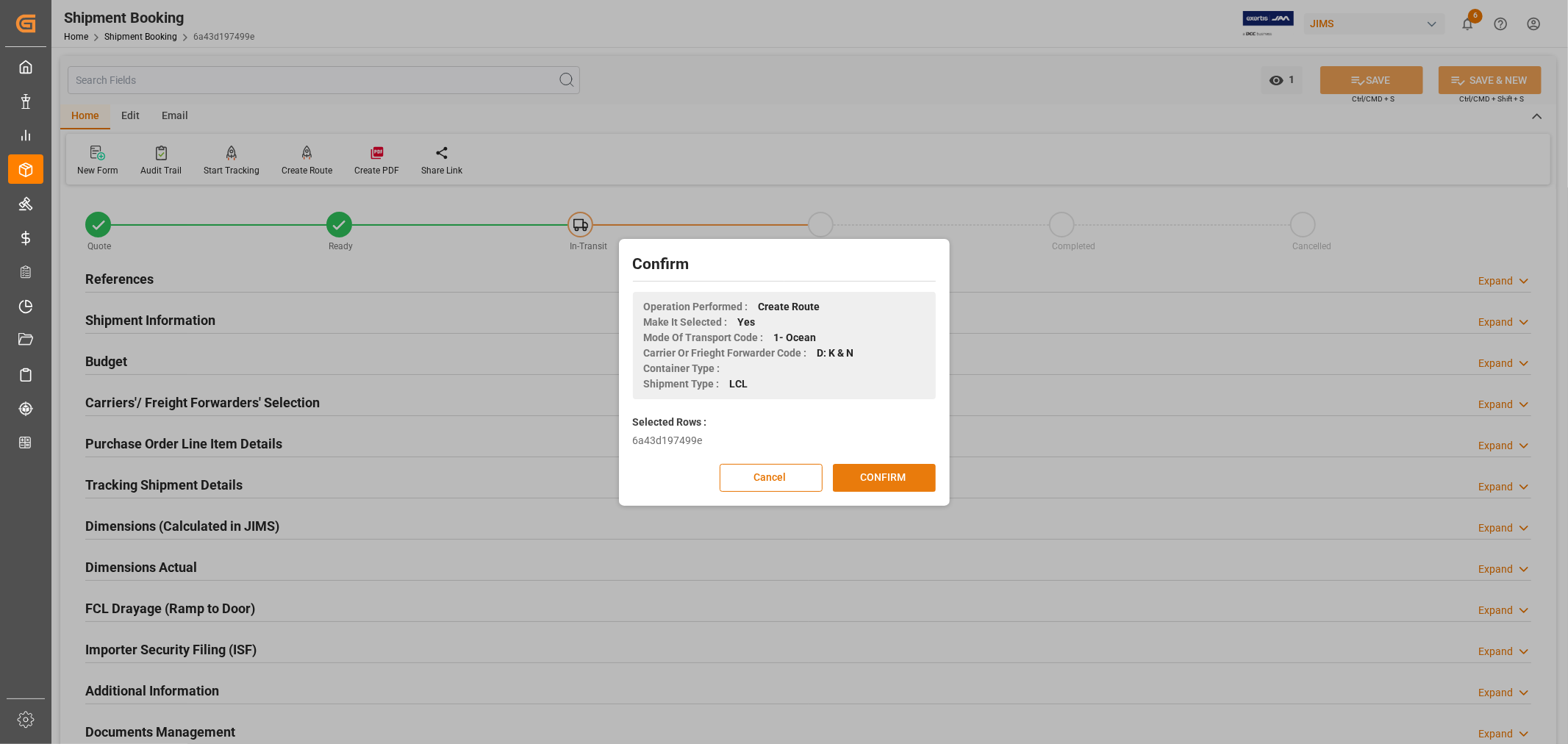
click at [890, 478] on button "CONFIRM" at bounding box center [884, 478] width 103 height 28
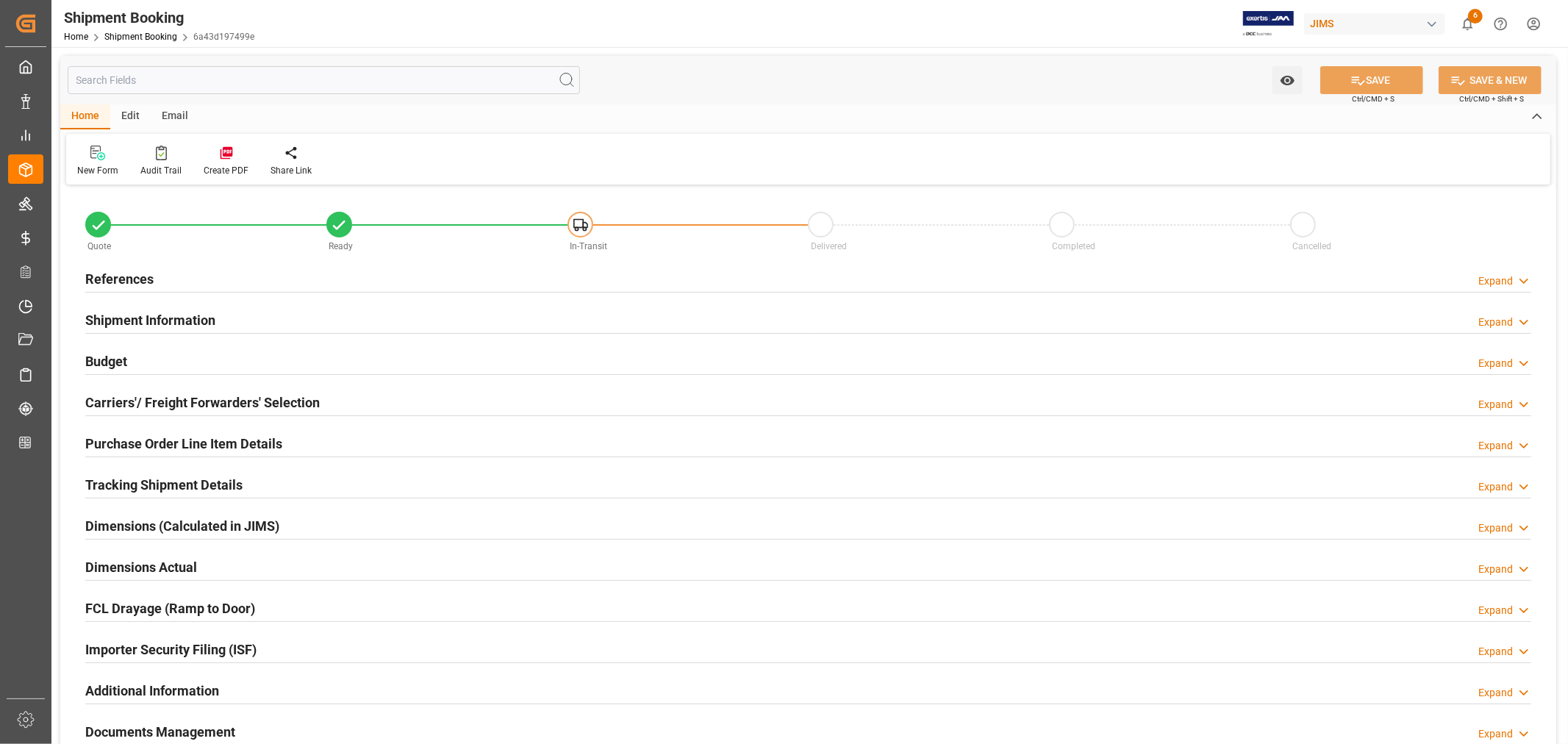
type input "0"
type input "[DATE]"
click at [131, 278] on h2 "References" at bounding box center [119, 279] width 69 height 20
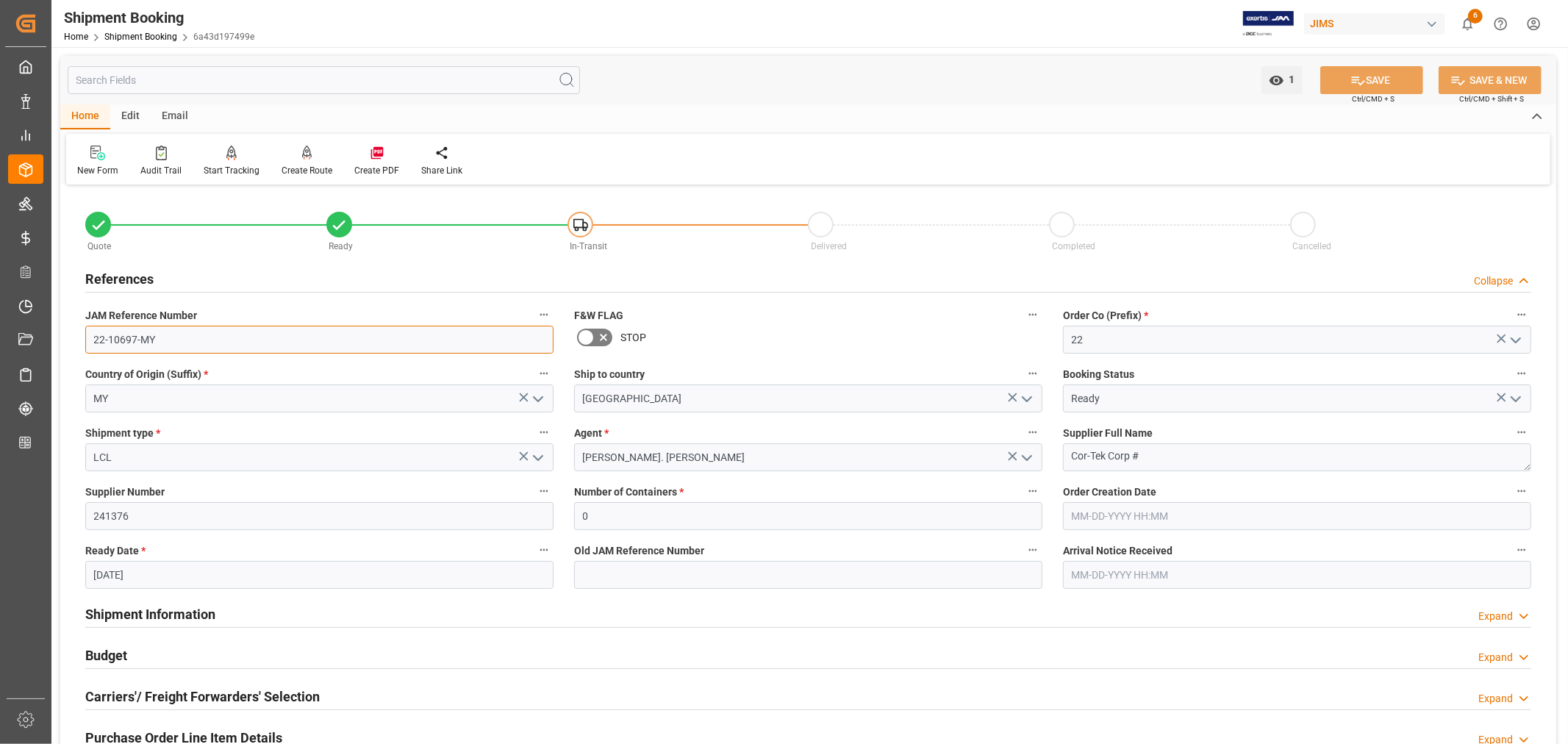
drag, startPoint x: 157, startPoint y: 339, endPoint x: 69, endPoint y: 336, distance: 88.1
click at [69, 336] on div "Quote Ready In-Transit Delivered Completed Cancelled References Collapse JAM Re…" at bounding box center [808, 646] width 1496 height 914
click at [144, 279] on h2 "References" at bounding box center [119, 279] width 69 height 20
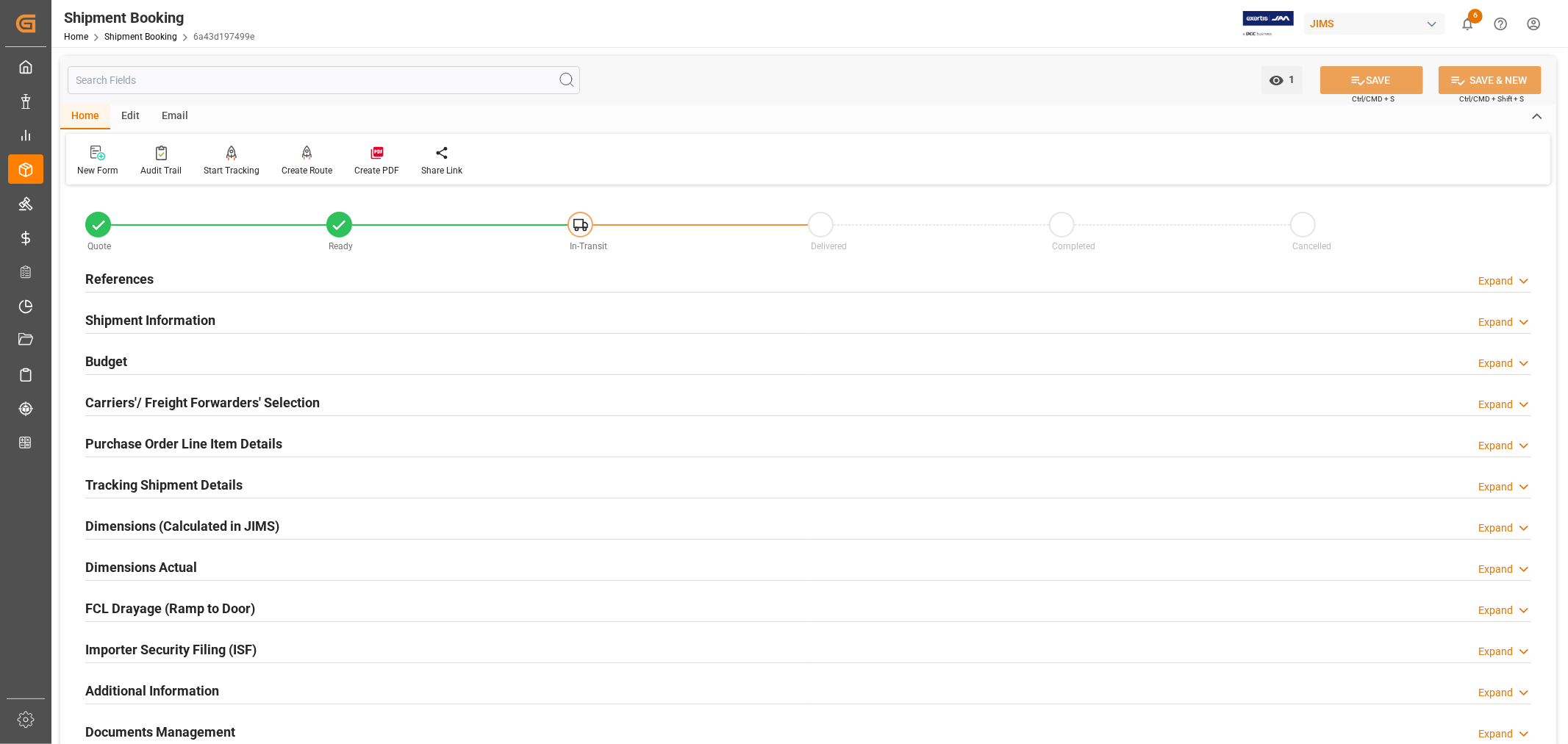
click at [150, 432] on div "Purchase Order Line Item Details" at bounding box center [183, 442] width 197 height 28
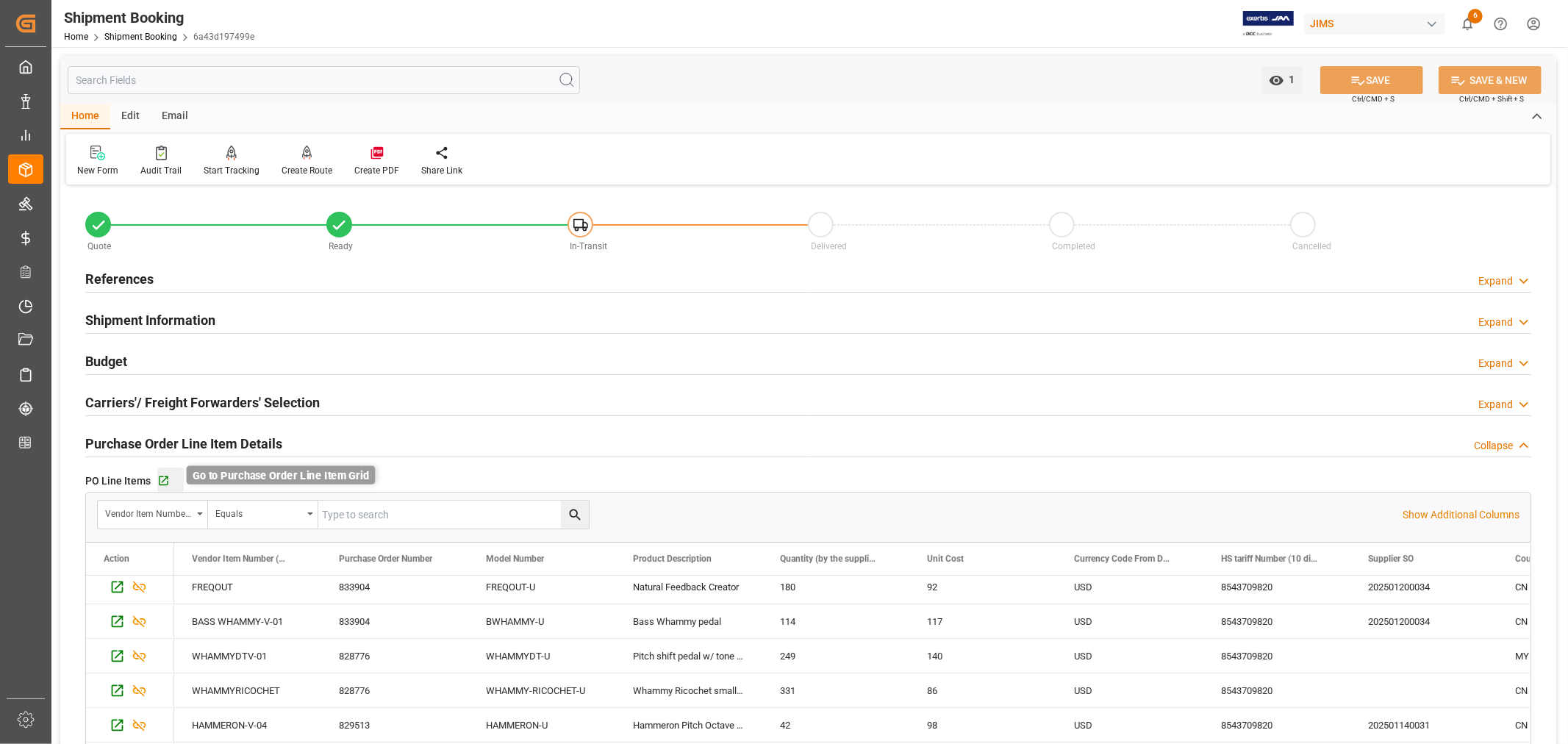
click at [166, 476] on icon "button" at bounding box center [164, 481] width 9 height 9
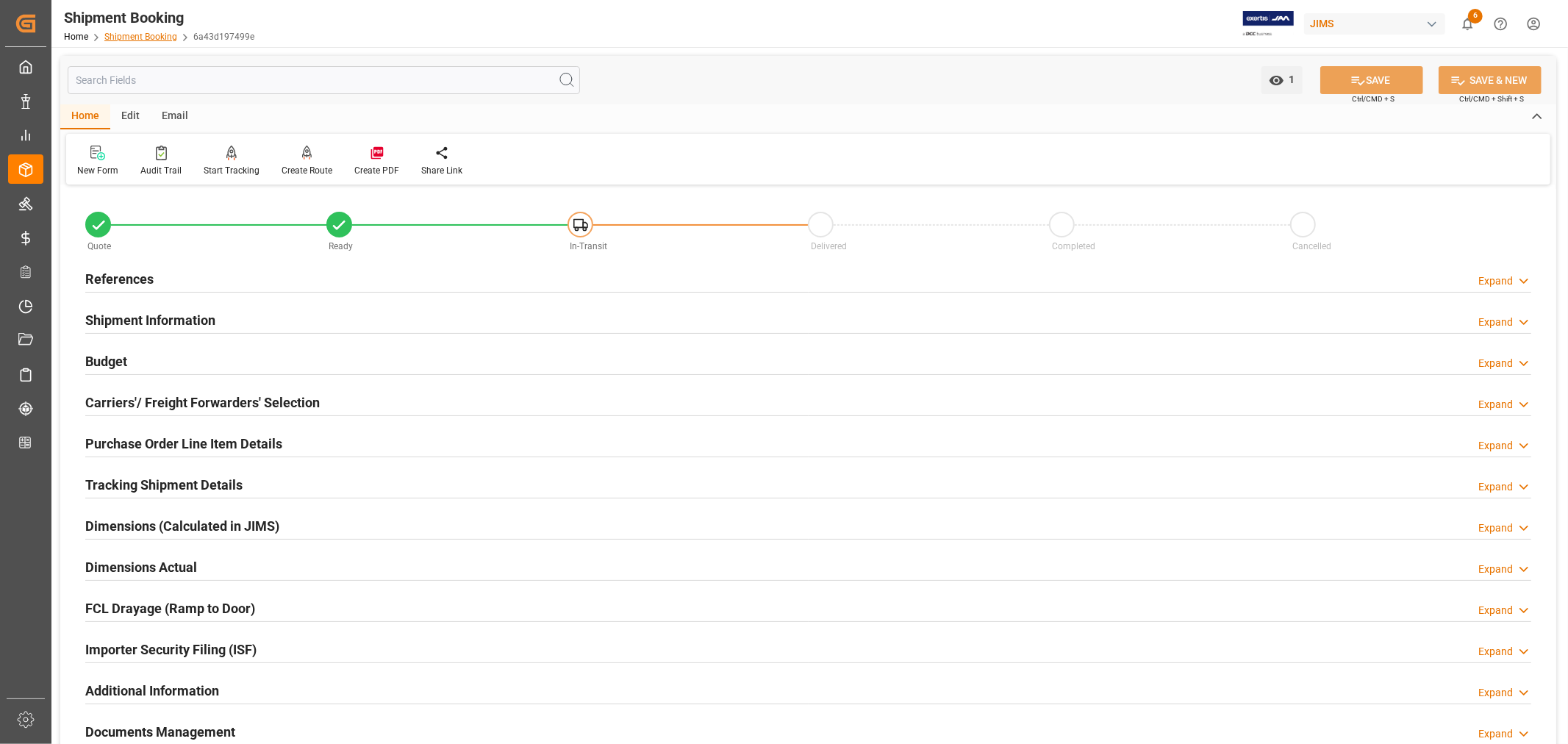
click at [150, 37] on link "Shipment Booking" at bounding box center [141, 36] width 73 height 10
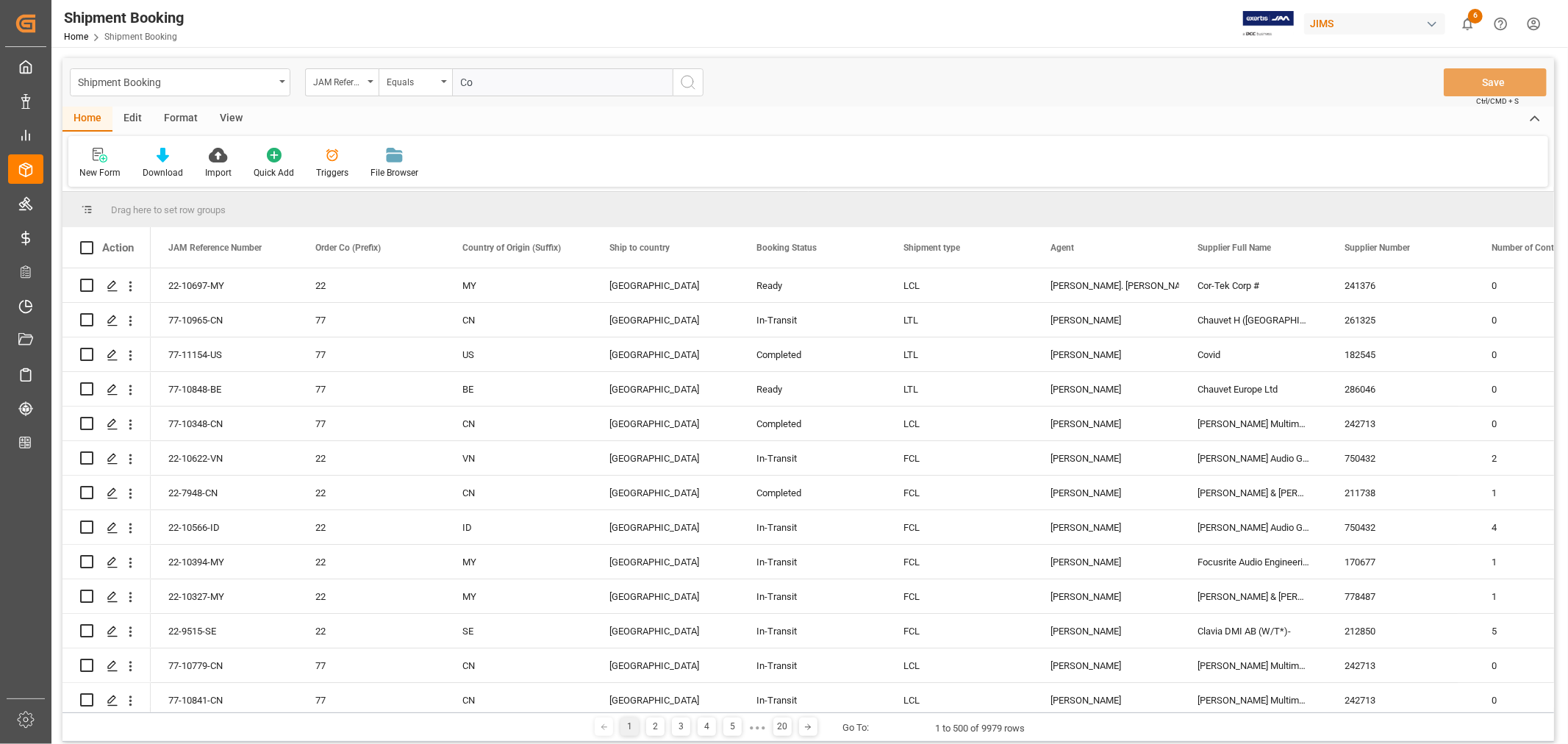
type input "C"
click at [1302, 246] on span at bounding box center [1302, 247] width 13 height 13
click at [1387, 251] on span "filter" at bounding box center [1384, 249] width 13 height 13
type input "Cor-Tek Corp #"
click at [1386, 372] on button "Apply" at bounding box center [1389, 372] width 27 height 15
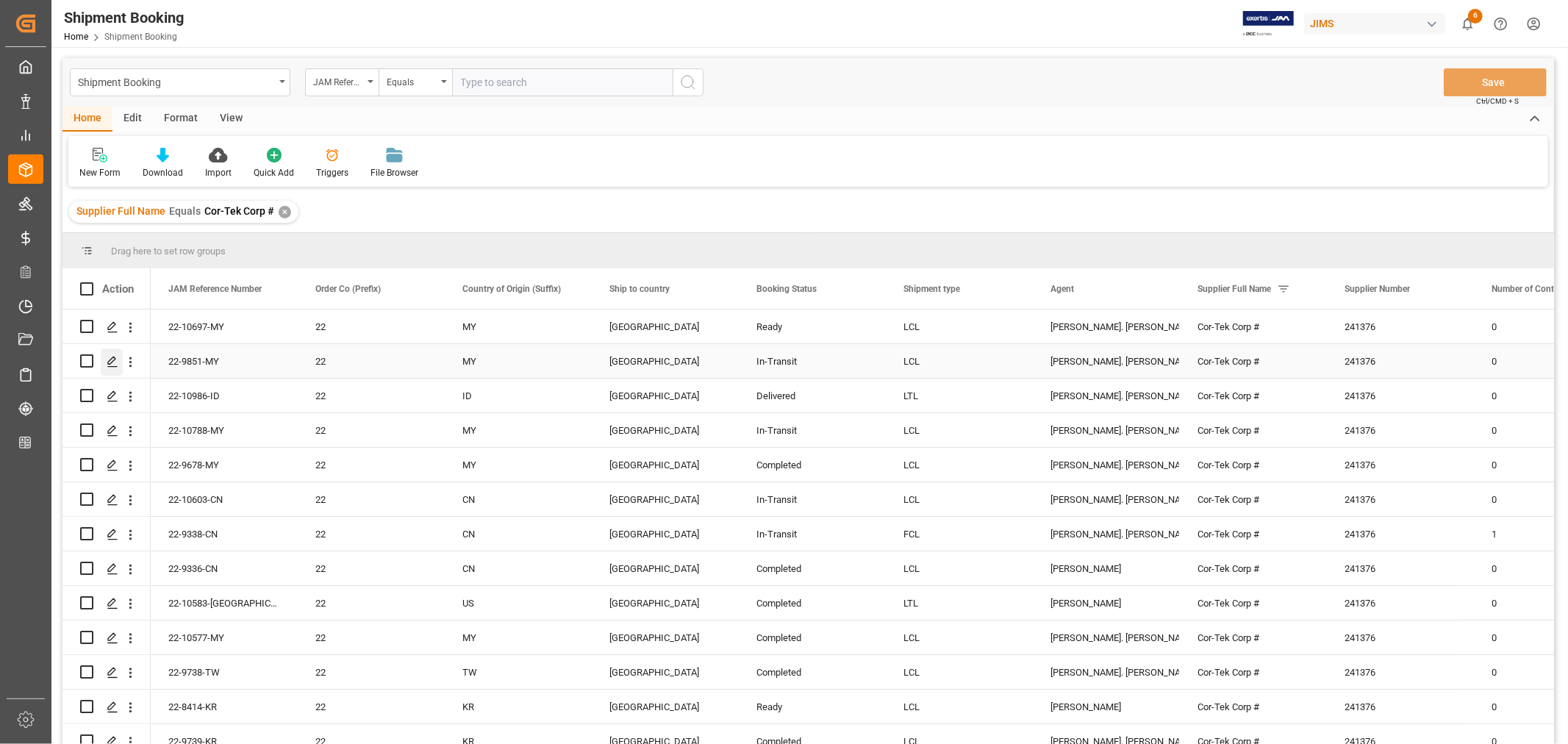
click at [107, 361] on icon "Press SPACE to select this row." at bounding box center [112, 361] width 12 height 12
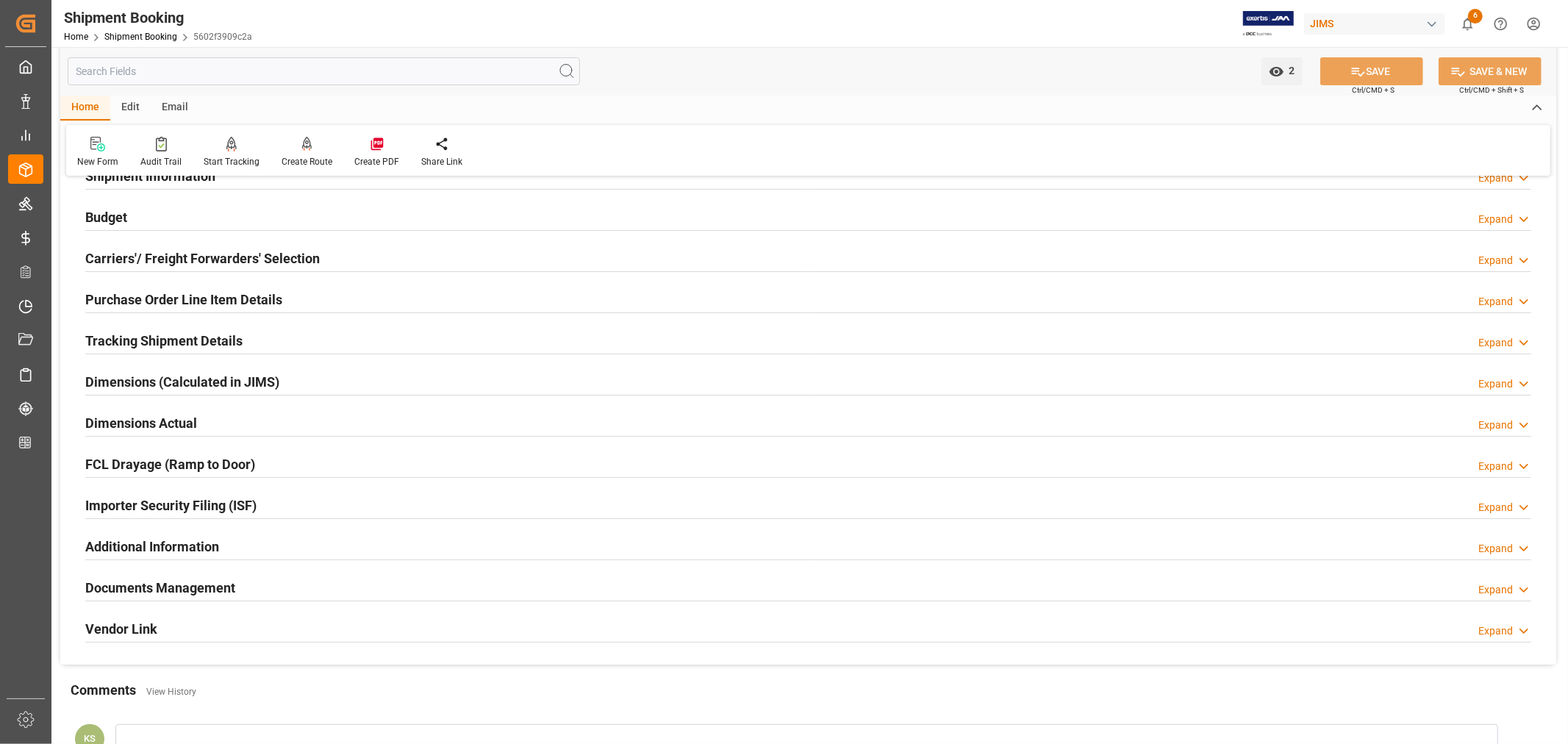
scroll to position [245, 0]
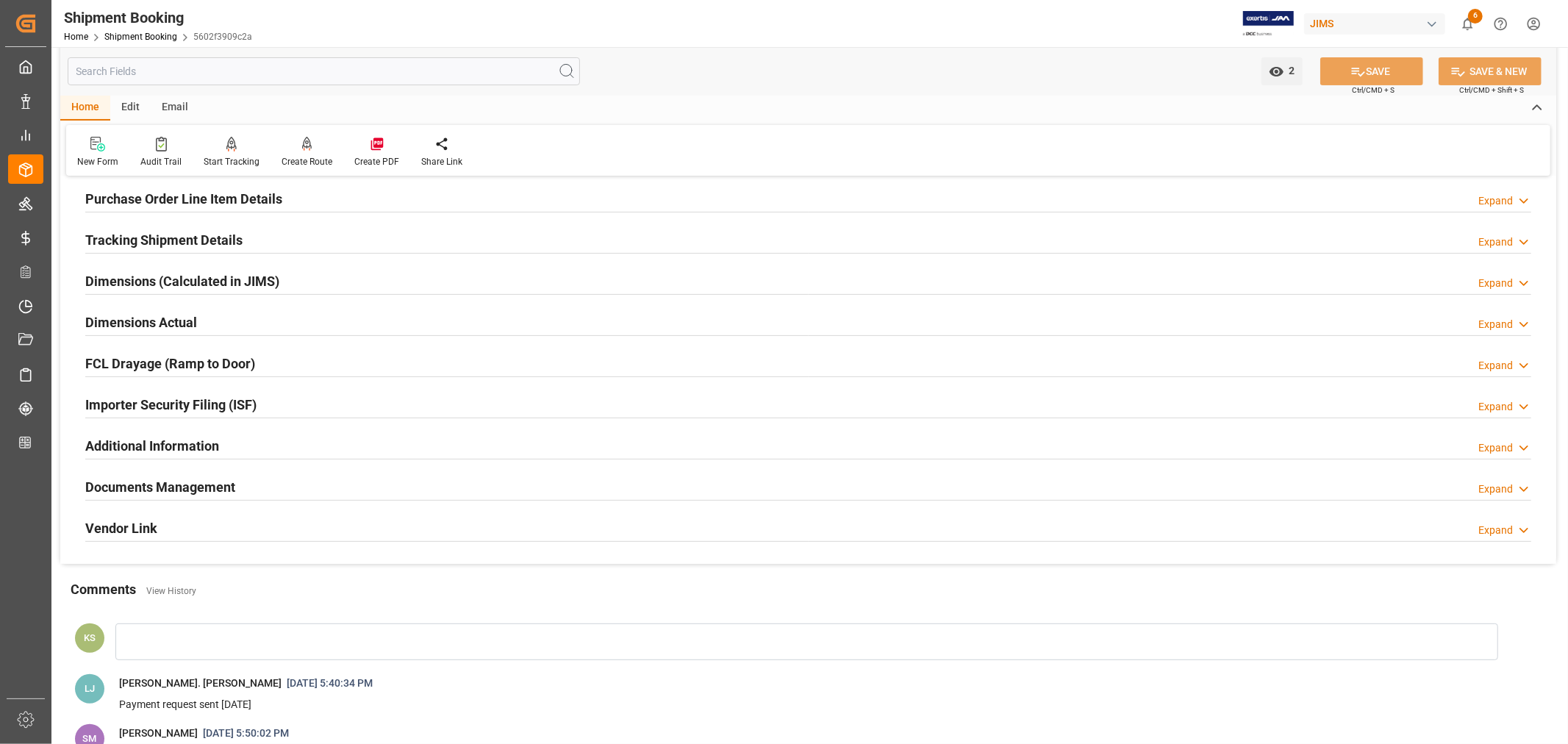
click at [344, 408] on div "Importer Security Filing (ISF) Expand" at bounding box center [808, 404] width 1446 height 28
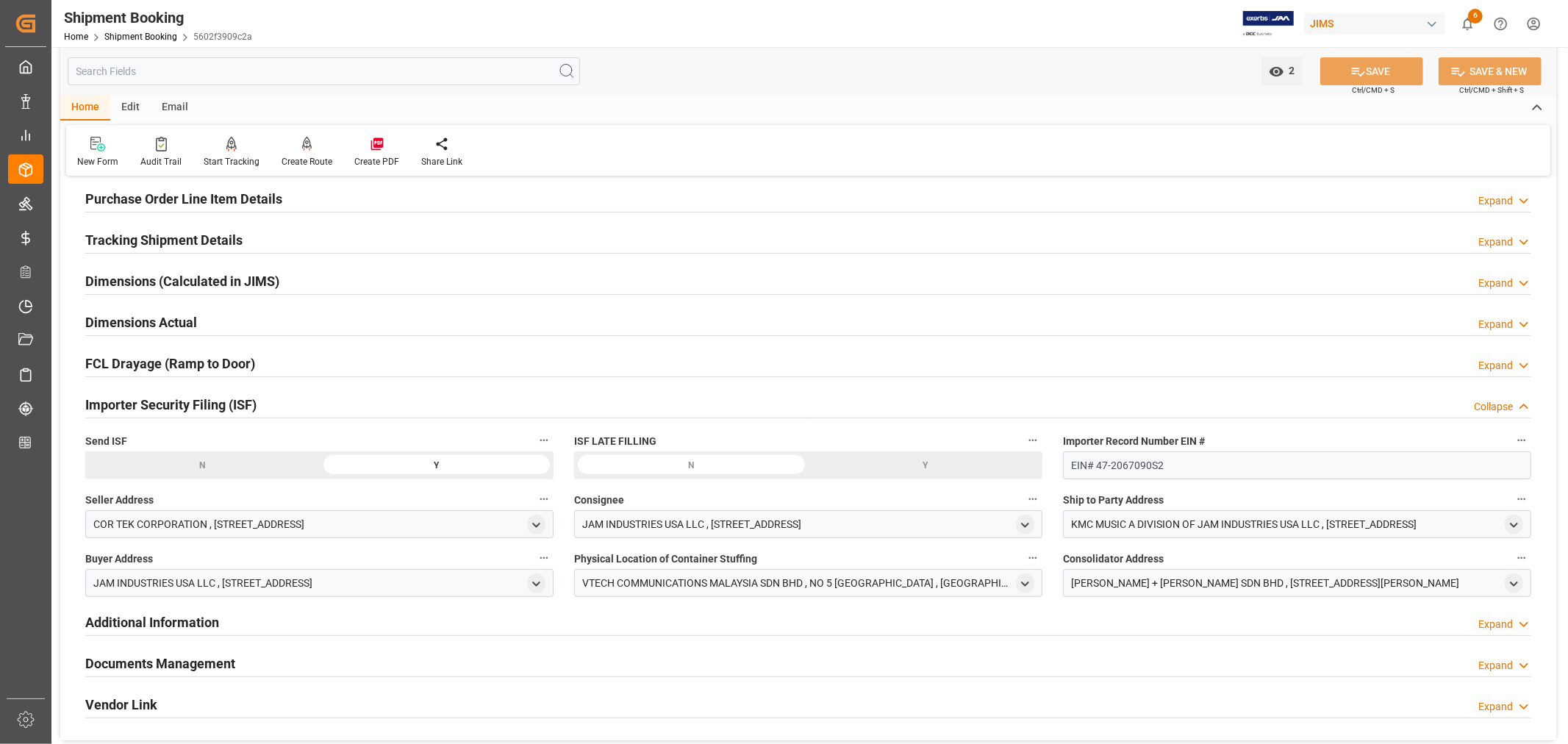
click at [344, 408] on div "Importer Security Filing (ISF) Collapse" at bounding box center [808, 404] width 1446 height 28
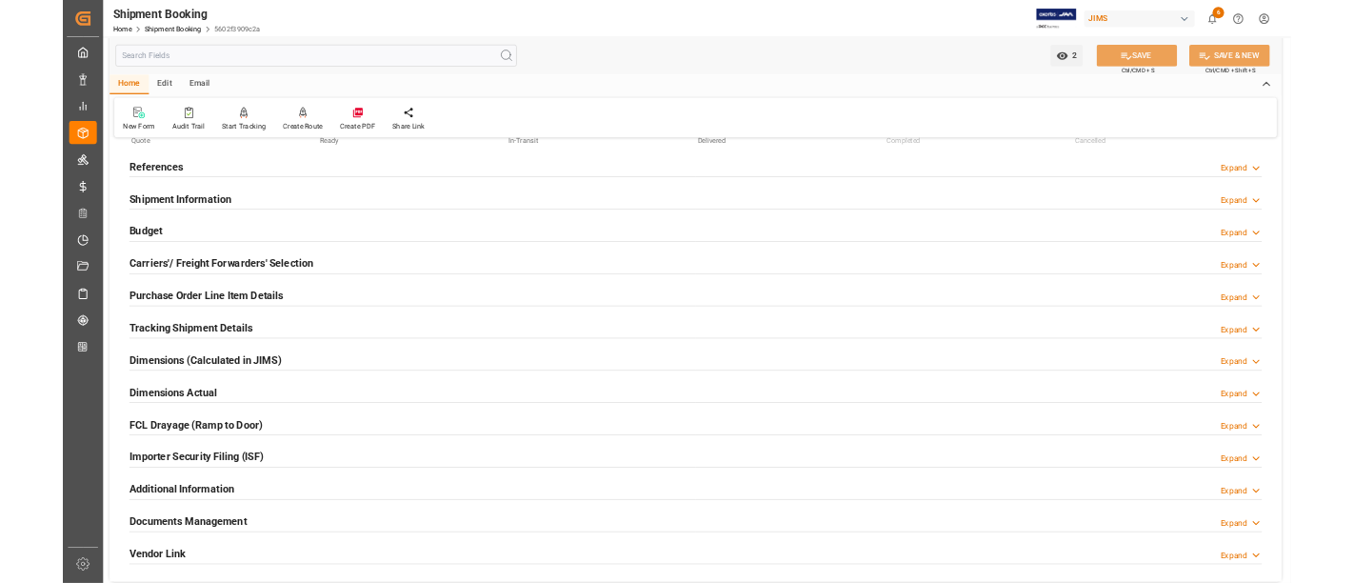
scroll to position [0, 0]
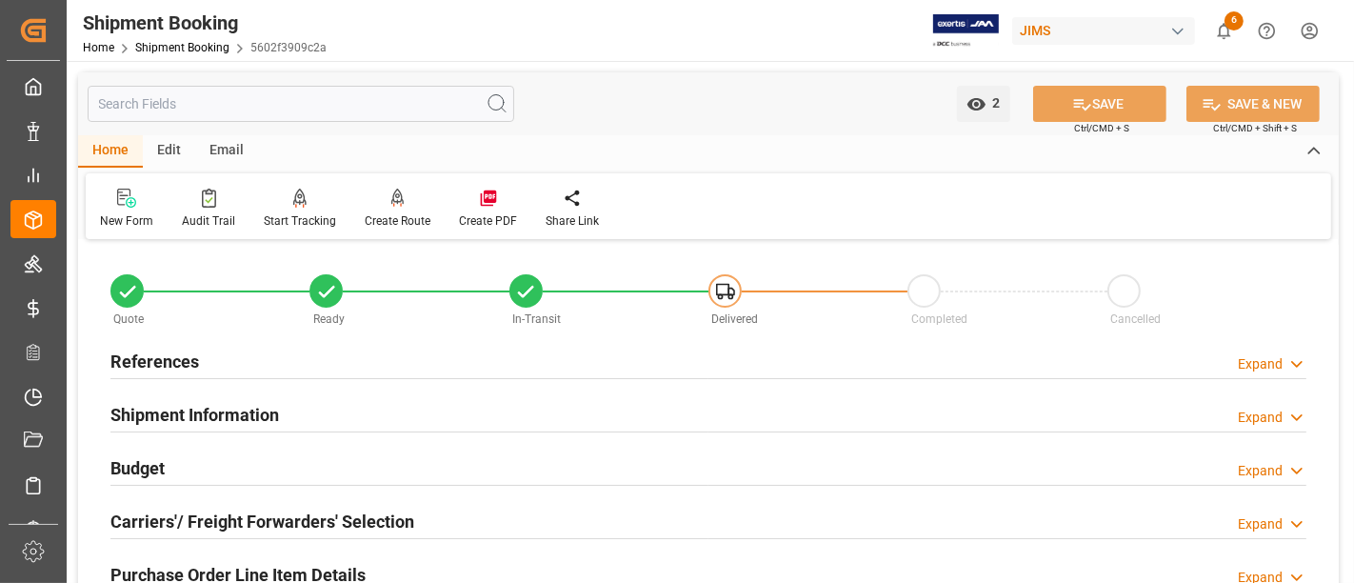
click at [208, 572] on h2 "Purchase Order Line Item Details" at bounding box center [237, 575] width 255 height 26
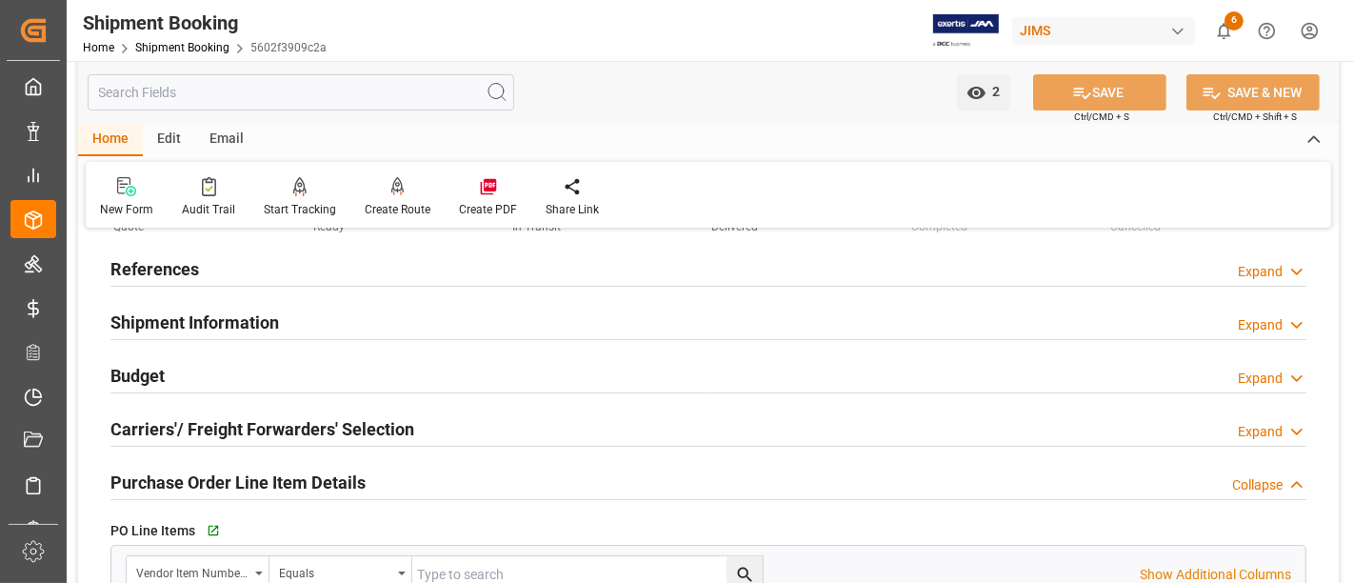
scroll to position [211, 0]
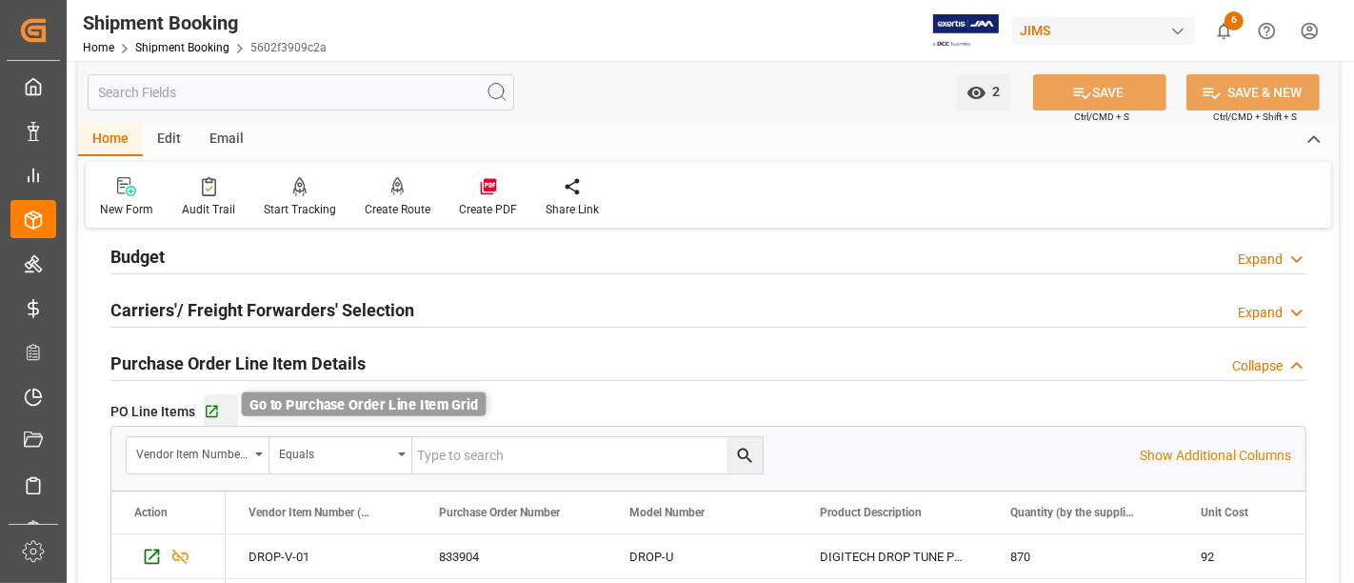
click at [211, 407] on icon "button" at bounding box center [212, 412] width 12 height 12
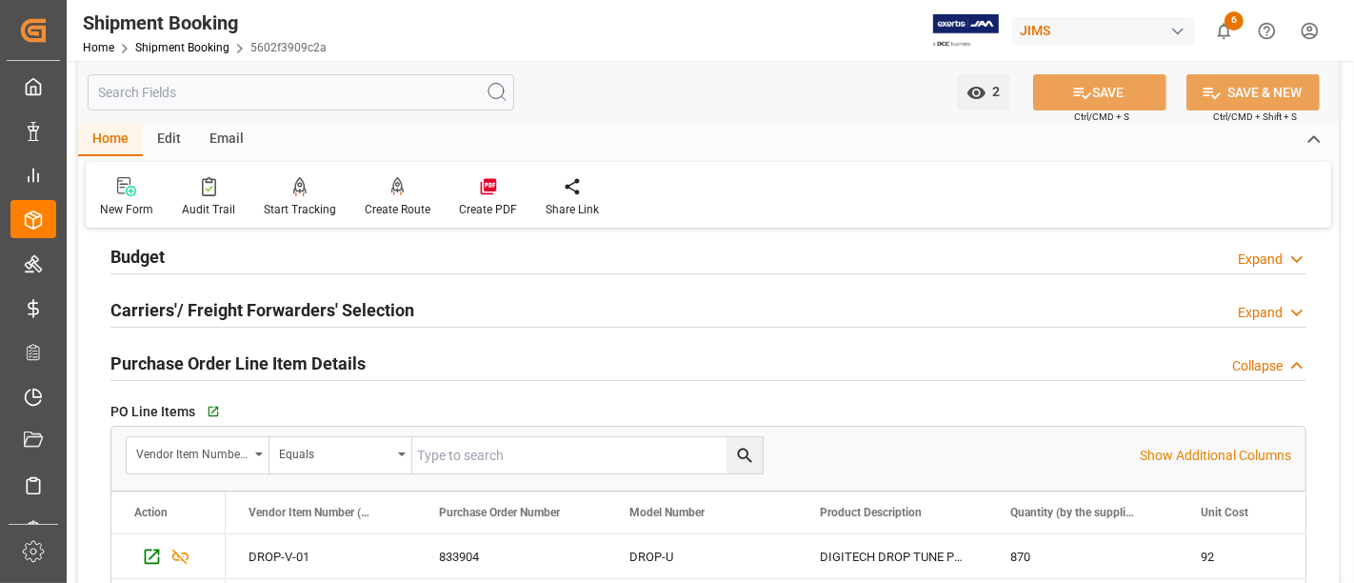
click at [228, 357] on h2 "Purchase Order Line Item Details" at bounding box center [237, 363] width 255 height 26
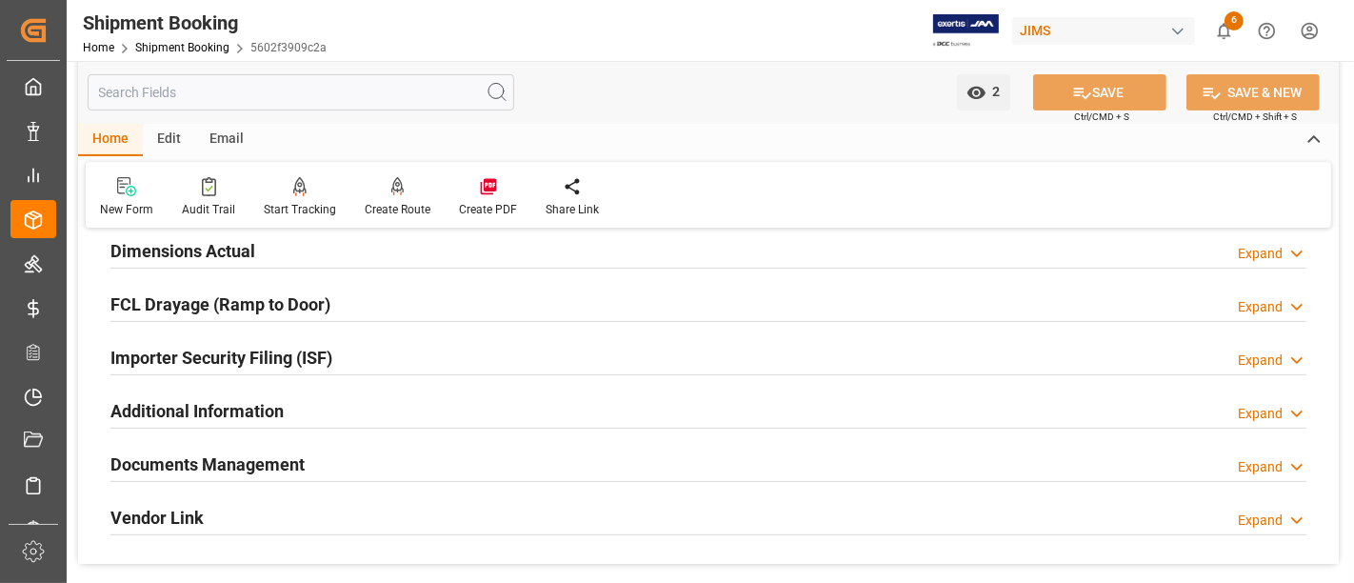
scroll to position [529, 0]
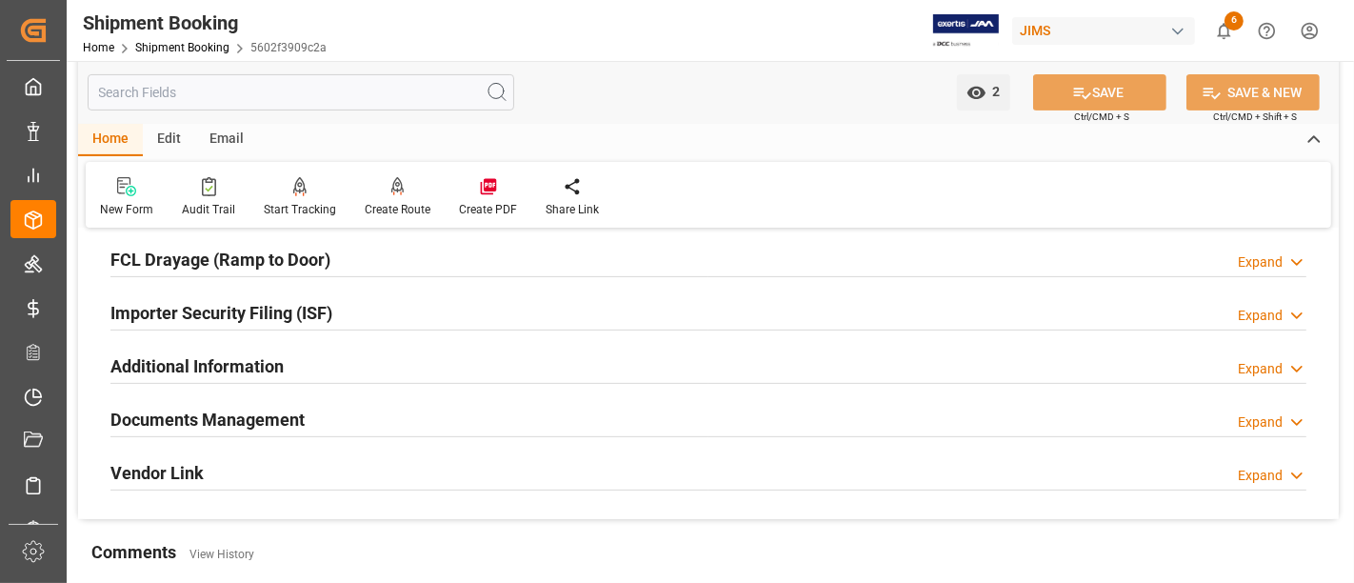
click at [366, 308] on div "Importer Security Filing (ISF) Expand" at bounding box center [708, 311] width 1196 height 36
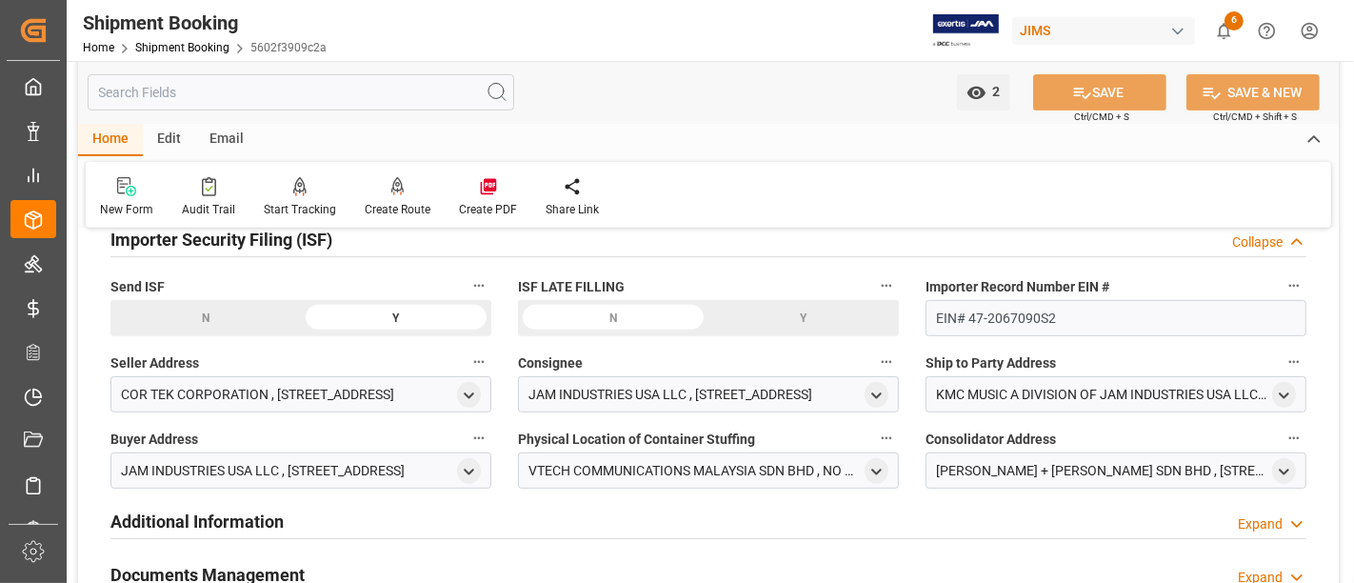
scroll to position [634, 0]
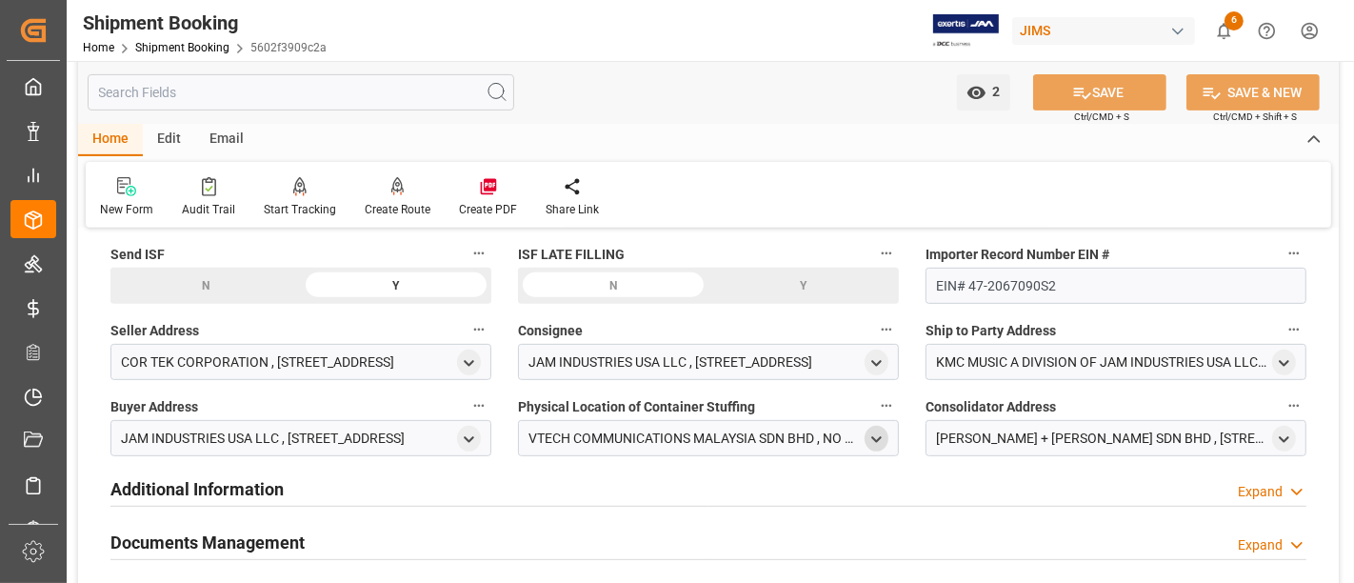
click at [879, 439] on icon "open menu" at bounding box center [877, 439] width 16 height 16
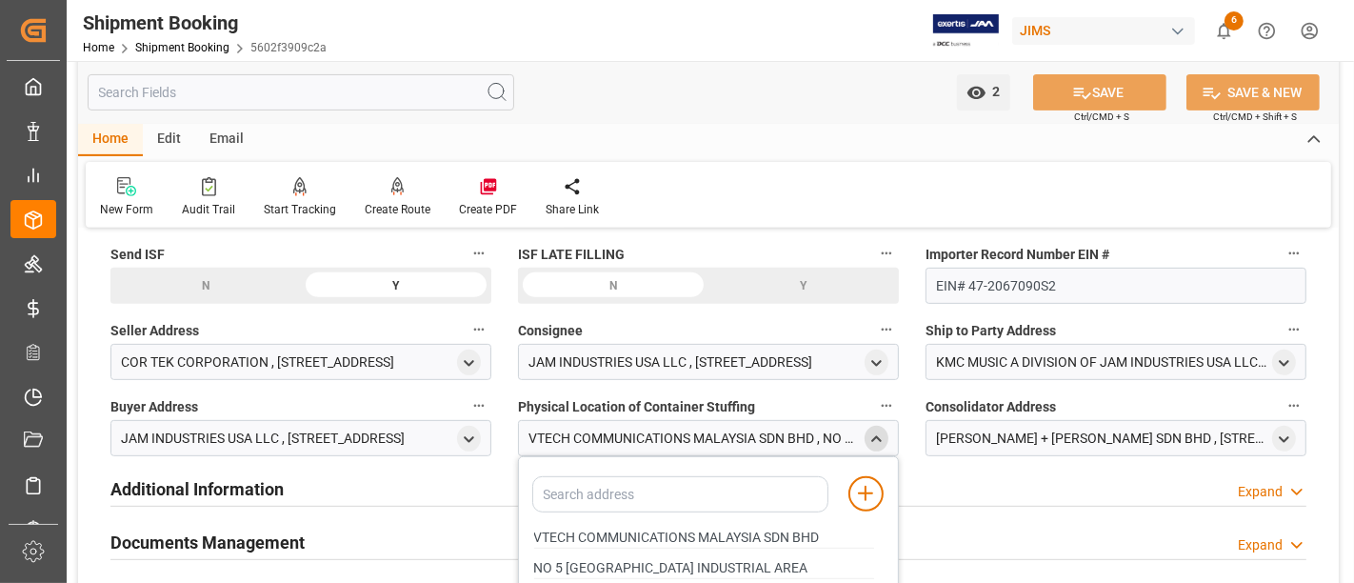
click at [876, 431] on icon "close menu" at bounding box center [877, 439] width 16 height 16
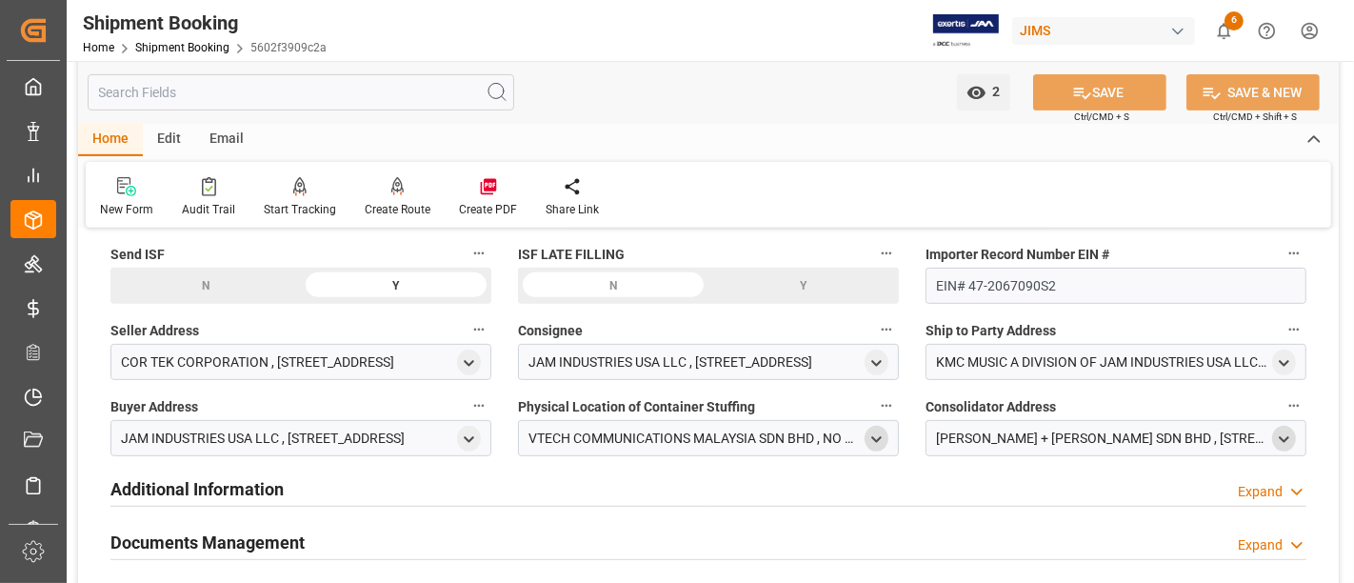
click at [1284, 437] on polyline "open menu" at bounding box center [1284, 439] width 9 height 4
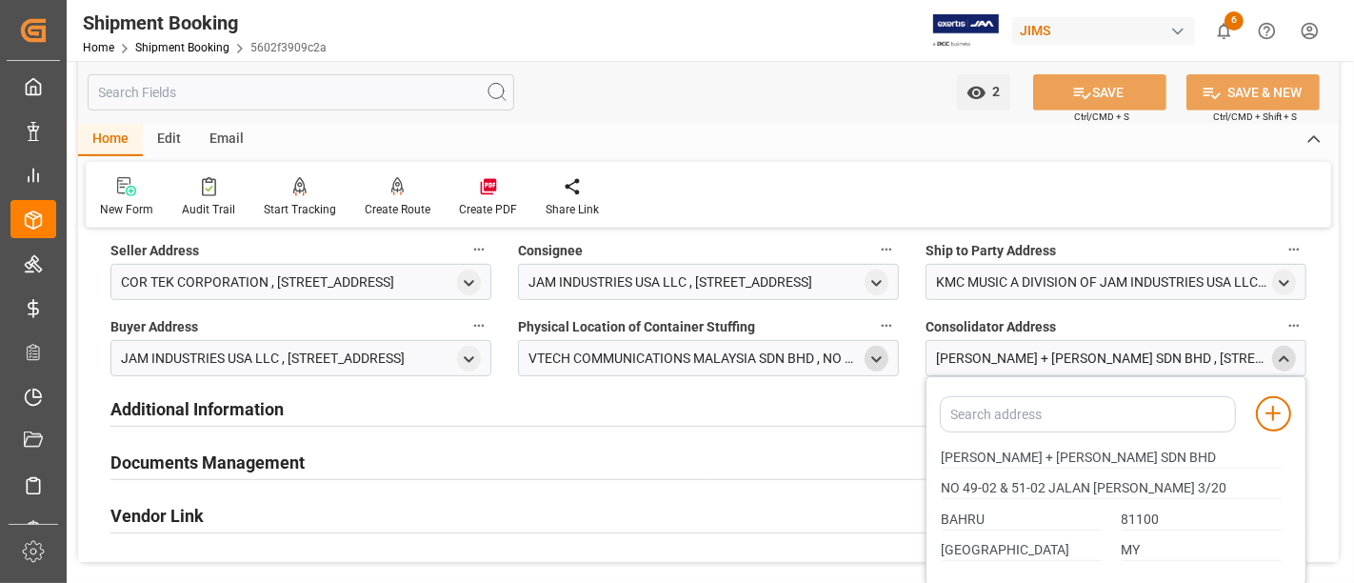
scroll to position [846, 0]
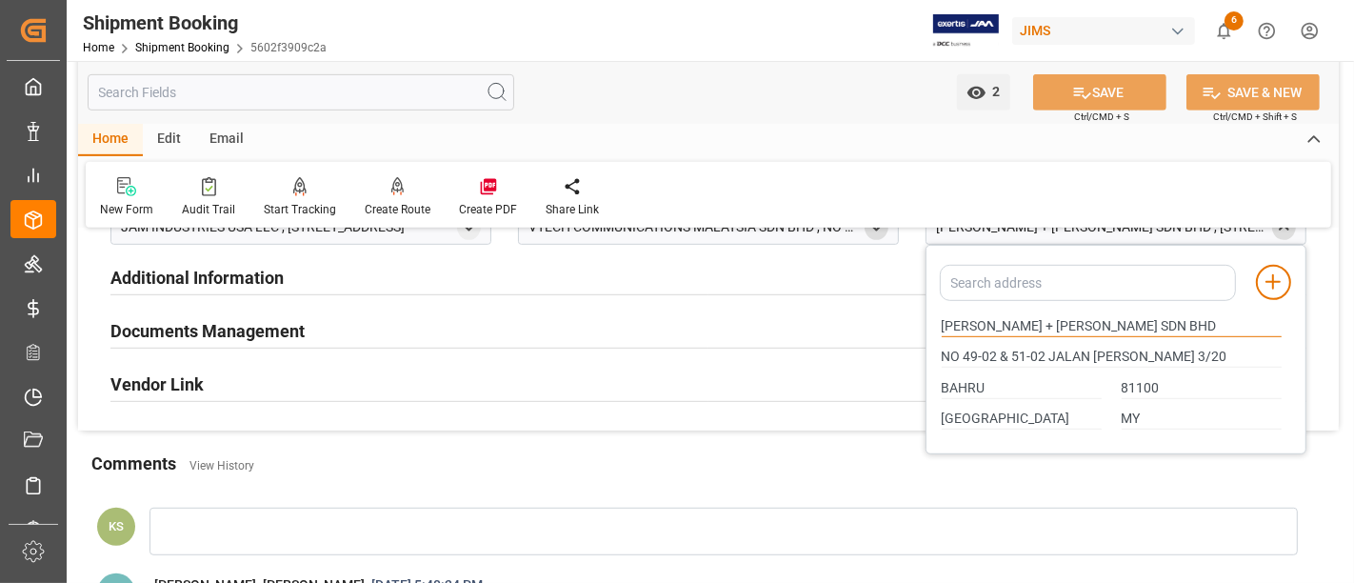
drag, startPoint x: 1114, startPoint y: 316, endPoint x: 938, endPoint y: 319, distance: 176.2
click at [938, 319] on div "[PERSON_NAME] + [PERSON_NAME] SDN BHD" at bounding box center [1111, 325] width 360 height 31
drag, startPoint x: 1170, startPoint y: 348, endPoint x: 938, endPoint y: 357, distance: 231.6
click at [938, 357] on div "NO 49-02 & 51-02 JALAN MOLEK 3/20" at bounding box center [1111, 357] width 360 height 31
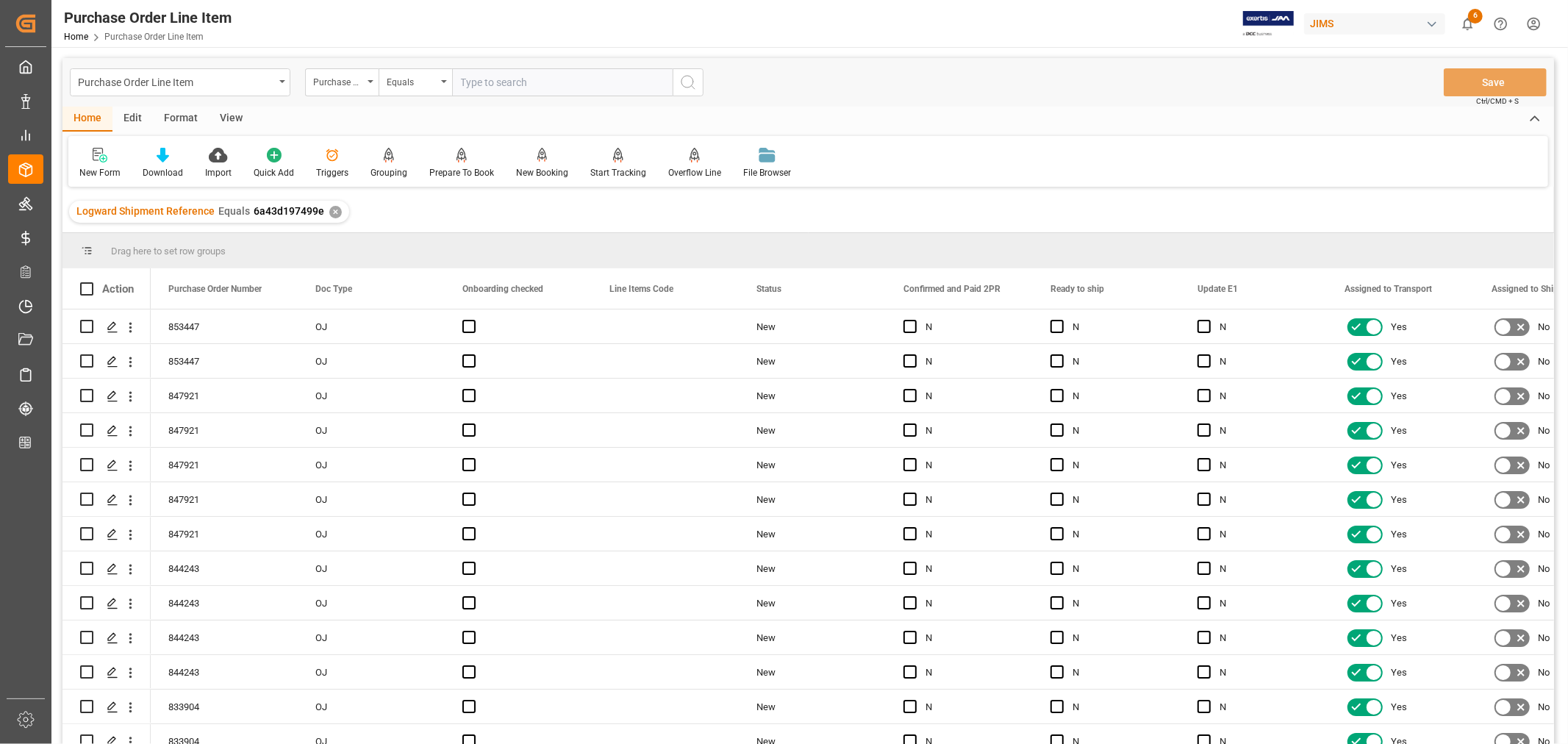
click at [238, 120] on div "View" at bounding box center [231, 119] width 45 height 25
click at [97, 169] on div "Default" at bounding box center [93, 172] width 29 height 13
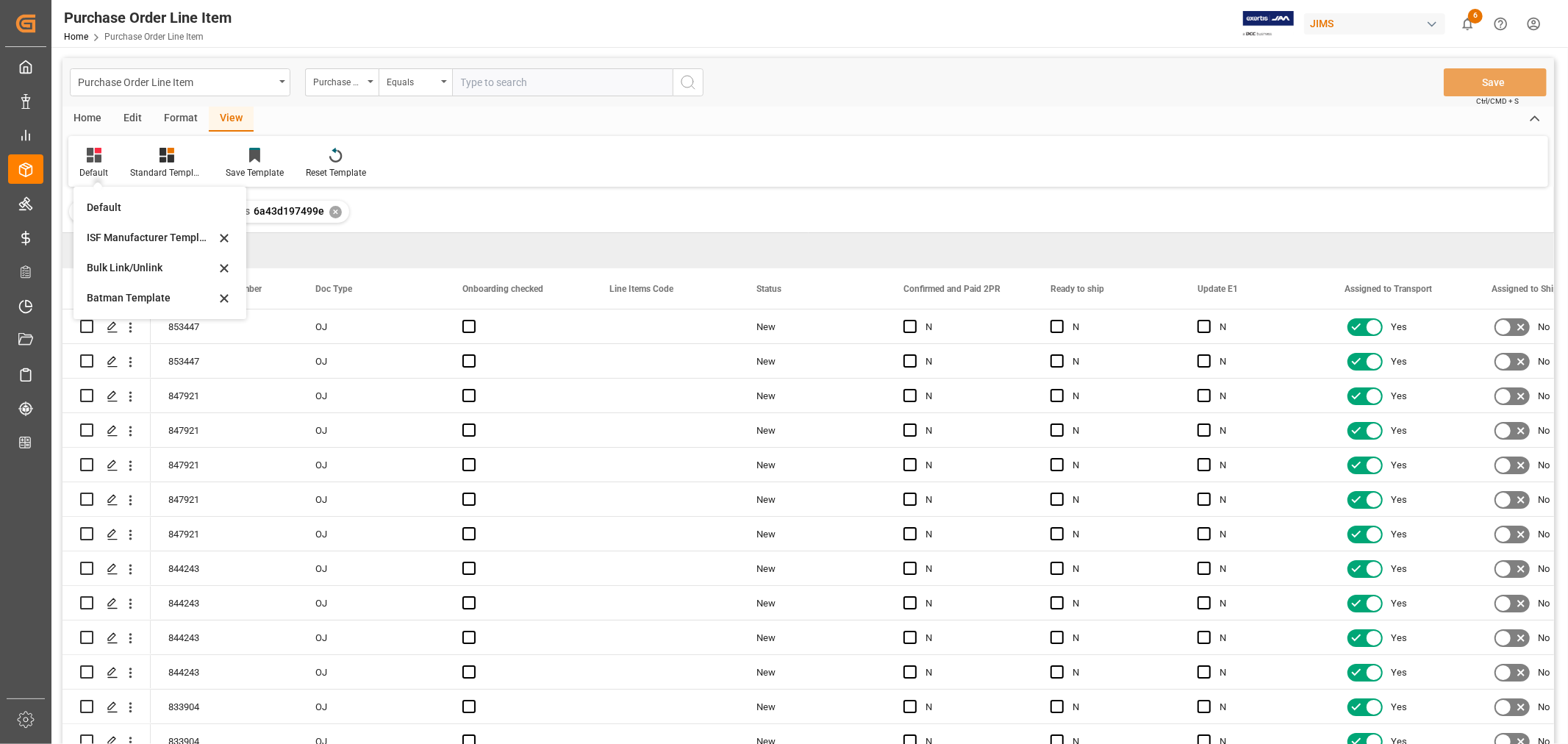
click at [113, 232] on div "ISF Manufacturer Template" at bounding box center [151, 238] width 129 height 15
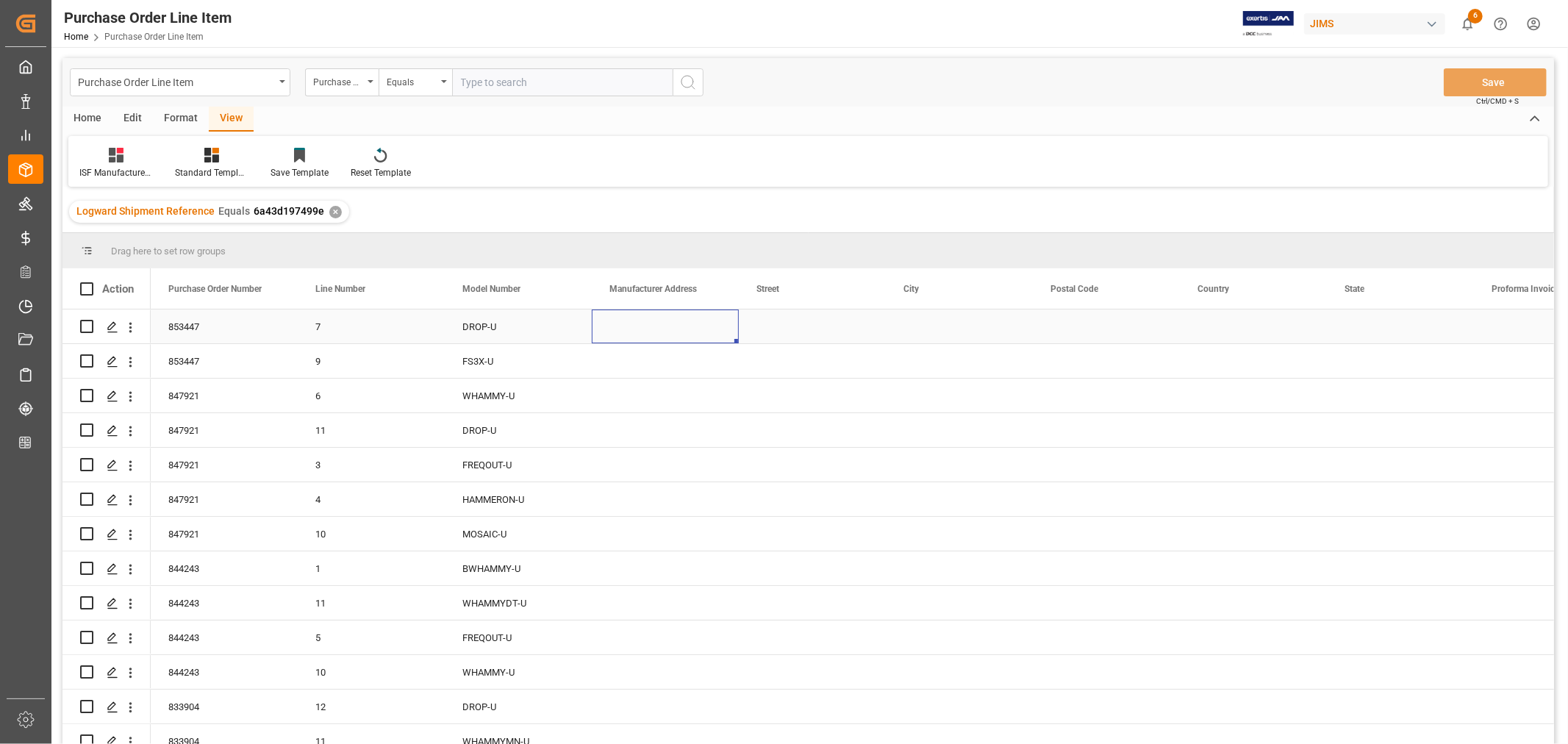
click at [645, 319] on div "Press SPACE to select this row." at bounding box center [665, 326] width 147 height 34
click at [611, 333] on input "Press SPACE to select this row." at bounding box center [665, 335] width 124 height 28
paste input "Vtech Communications ([GEOGRAPHIC_DATA]) Sdn. Bhd"
type input "Vtech Communications ([GEOGRAPHIC_DATA]) Sdn. Bhd"
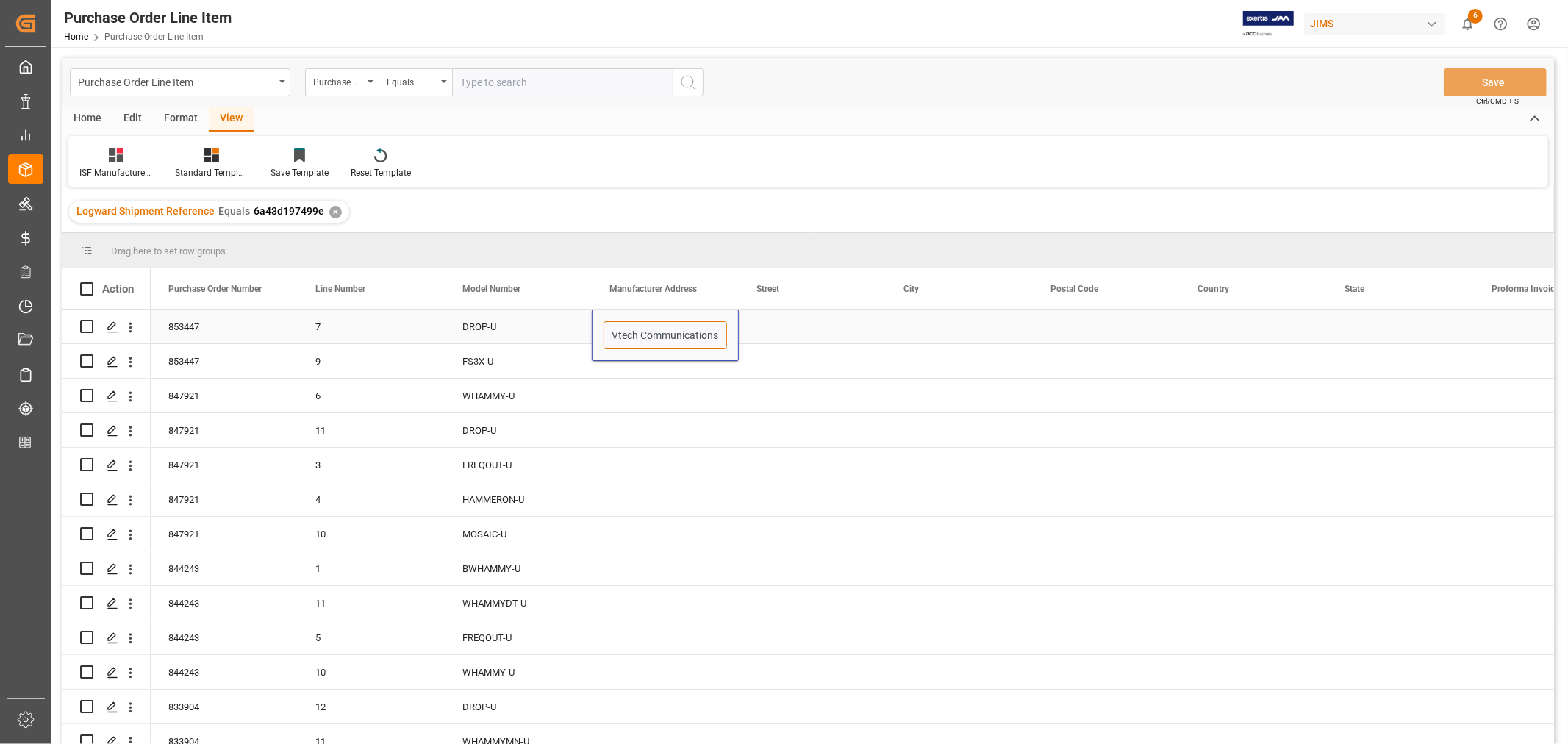
scroll to position [0, 94]
click at [788, 326] on div "Press SPACE to select this row." at bounding box center [812, 326] width 147 height 34
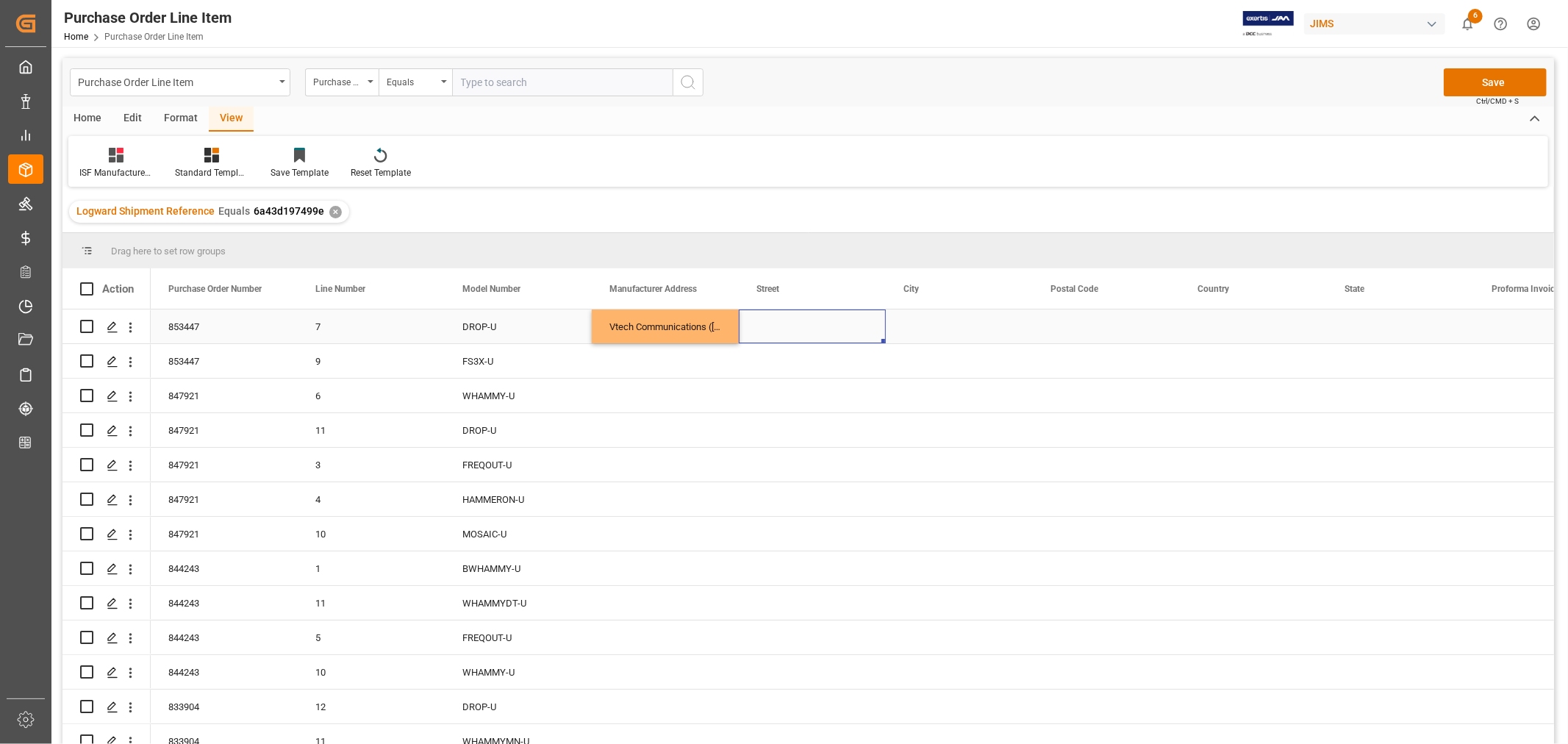
click at [772, 331] on div "Press SPACE to select this row." at bounding box center [812, 326] width 147 height 34
click at [755, 335] on input "Press SPACE to select this row." at bounding box center [812, 335] width 124 height 28
paste input "No.5, [GEOGRAPHIC_DATA]"
type input "No.5, [GEOGRAPHIC_DATA]"
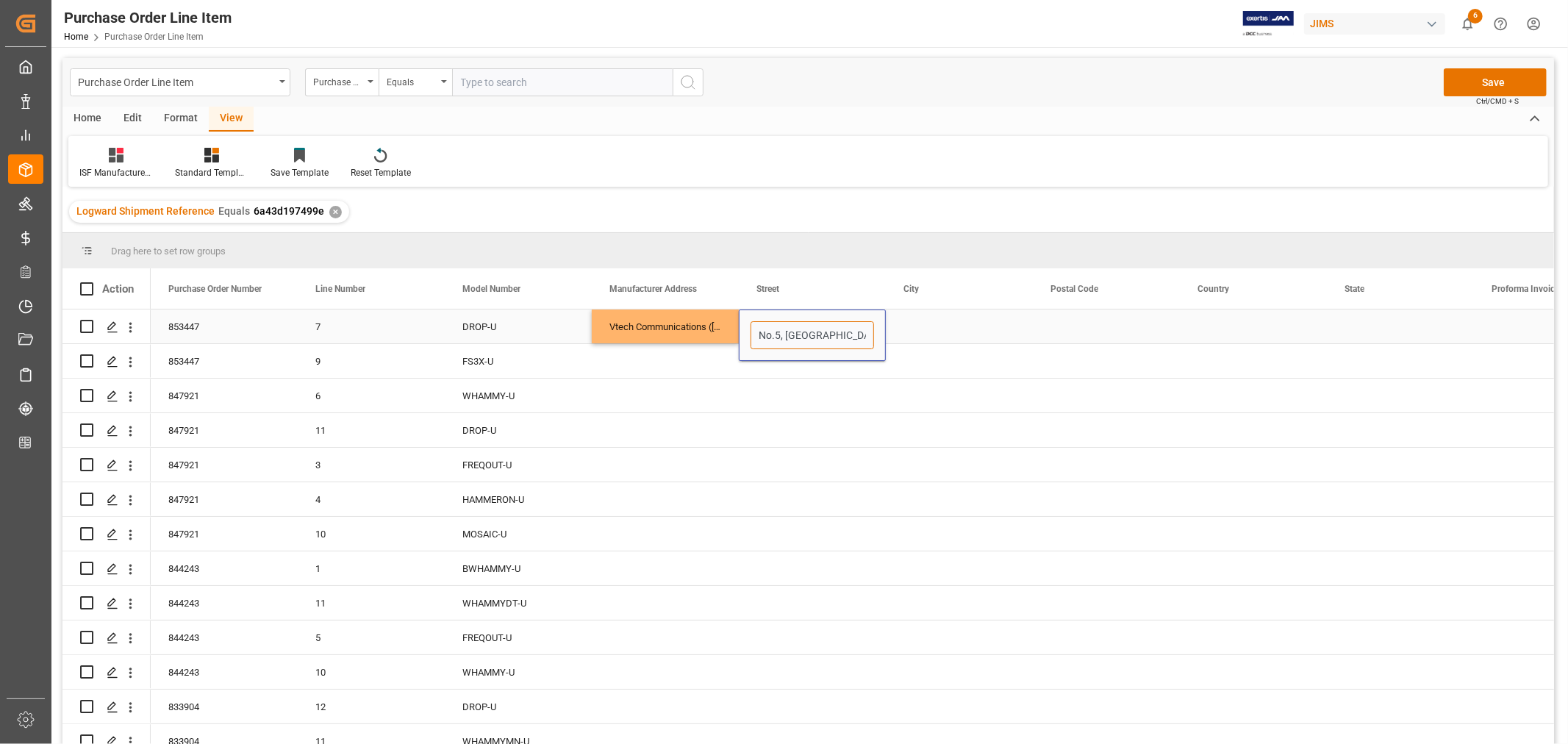
scroll to position [0, 50]
click at [936, 322] on div "Press SPACE to select this row." at bounding box center [960, 326] width 147 height 34
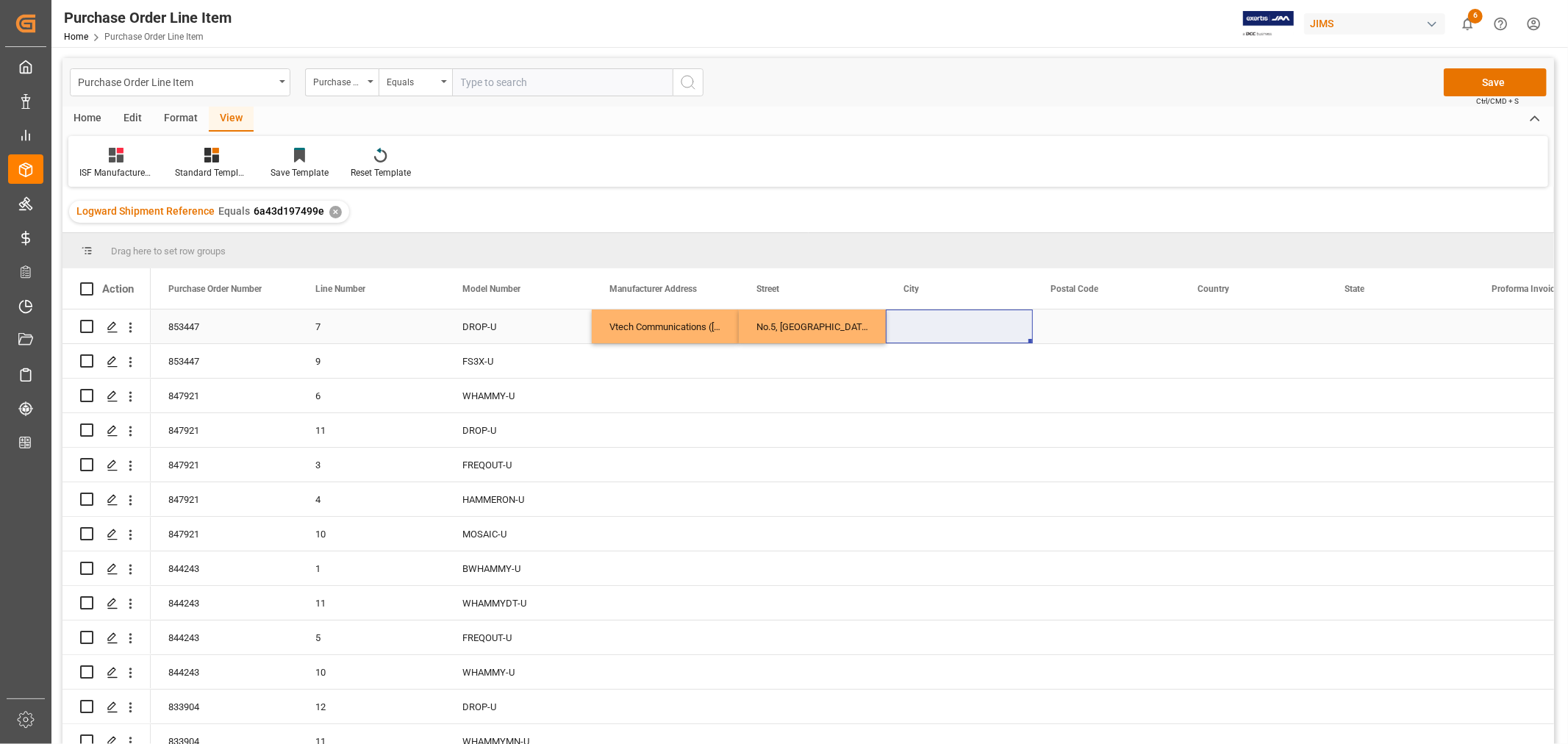
click at [899, 320] on div "Press SPACE to select this row." at bounding box center [960, 326] width 147 height 34
click at [903, 334] on input "Press SPACE to select this row." at bounding box center [960, 335] width 124 height 28
paste input "Muar"
type input "Muar"
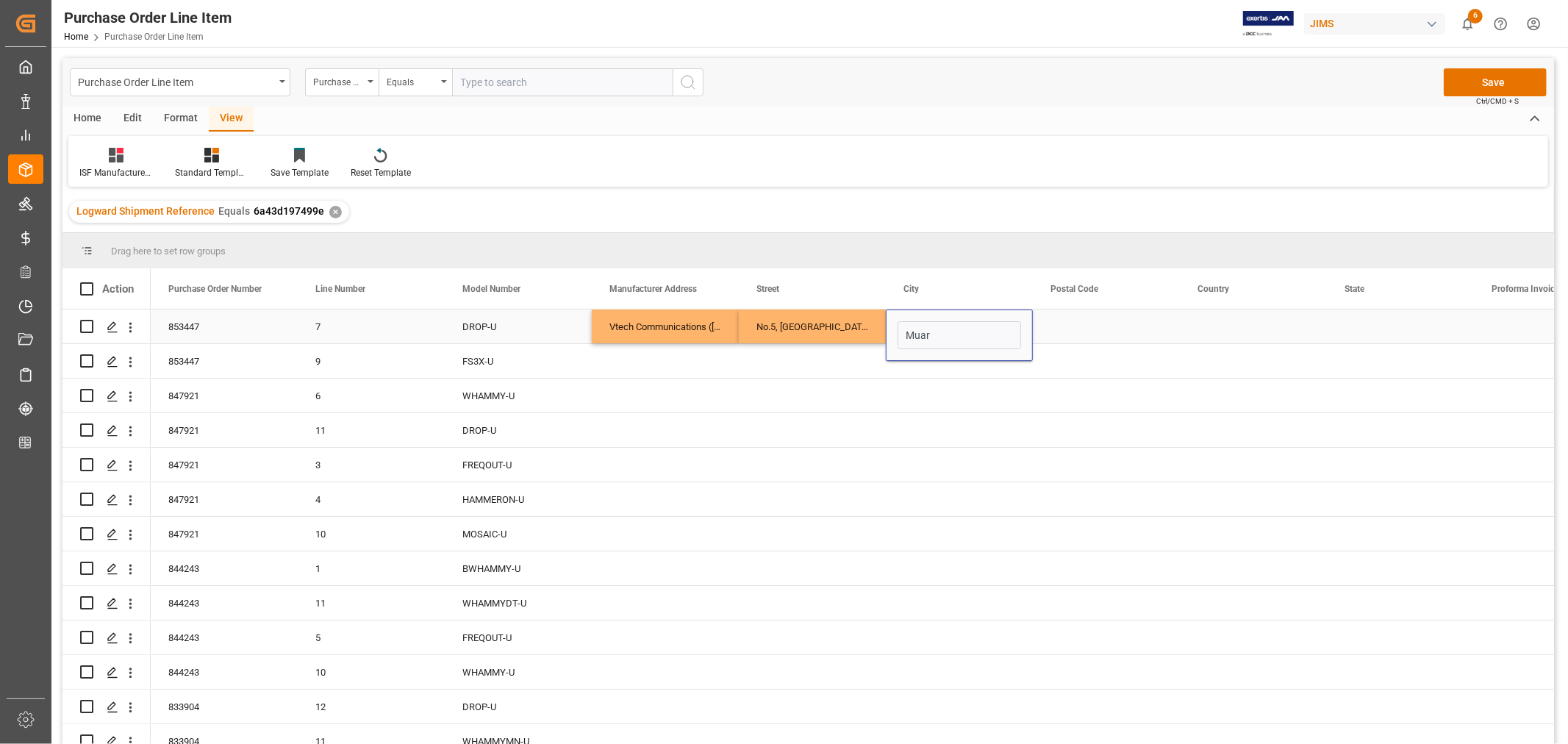
click at [1075, 327] on div "Press SPACE to select this row." at bounding box center [1106, 326] width 147 height 34
click at [1056, 326] on div "Press SPACE to select this row." at bounding box center [1106, 326] width 147 height 34
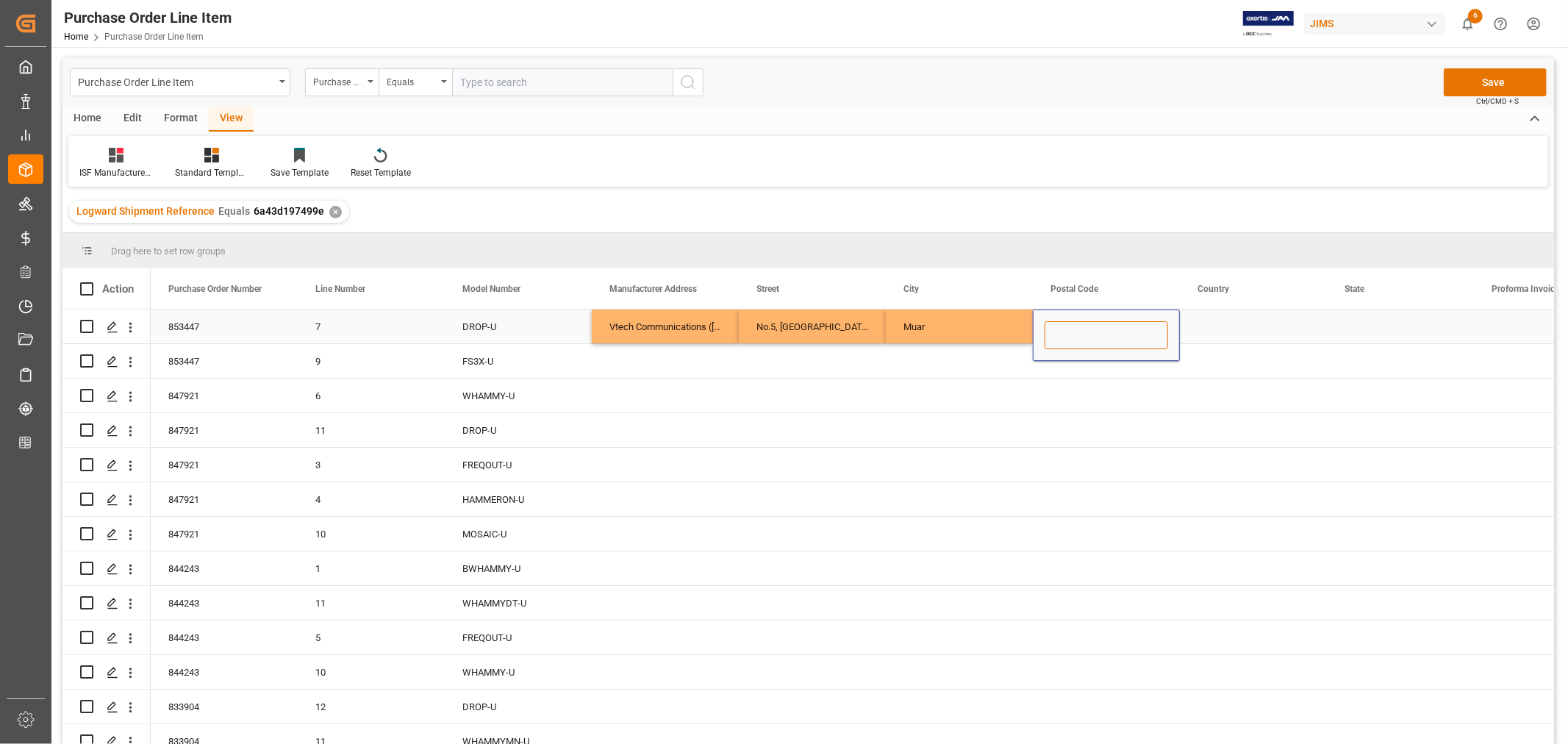
click at [1047, 334] on input "Press SPACE to select this row." at bounding box center [1106, 335] width 124 height 28
paste input "84000"
type input "84000"
click at [1215, 322] on div "Press SPACE to select this row." at bounding box center [1254, 326] width 147 height 34
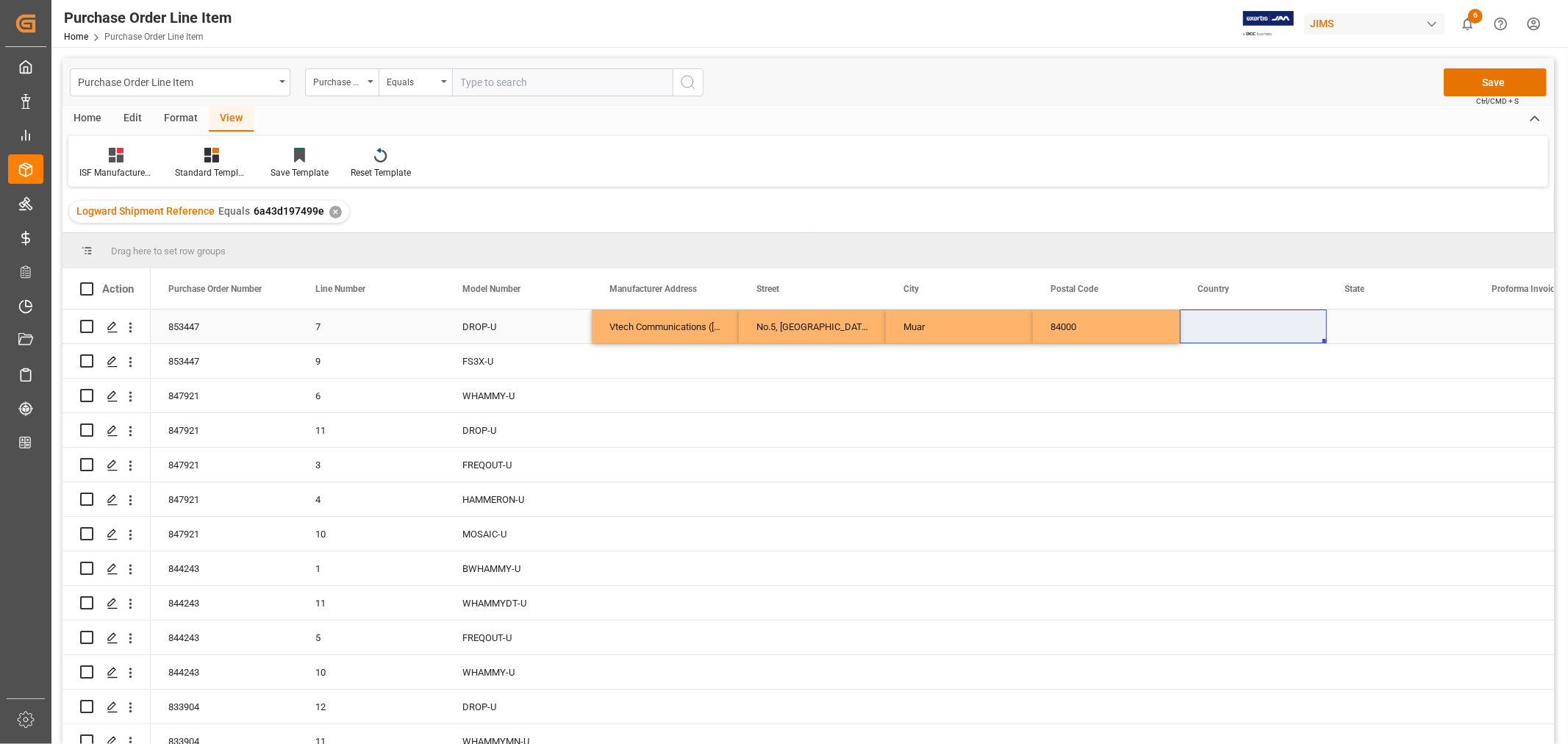
click at [1201, 326] on div "Press SPACE to select this row." at bounding box center [1254, 326] width 147 height 34
click at [1199, 332] on input "Press SPACE to select this row." at bounding box center [1254, 335] width 124 height 28
paste input "MY"
type input "MY"
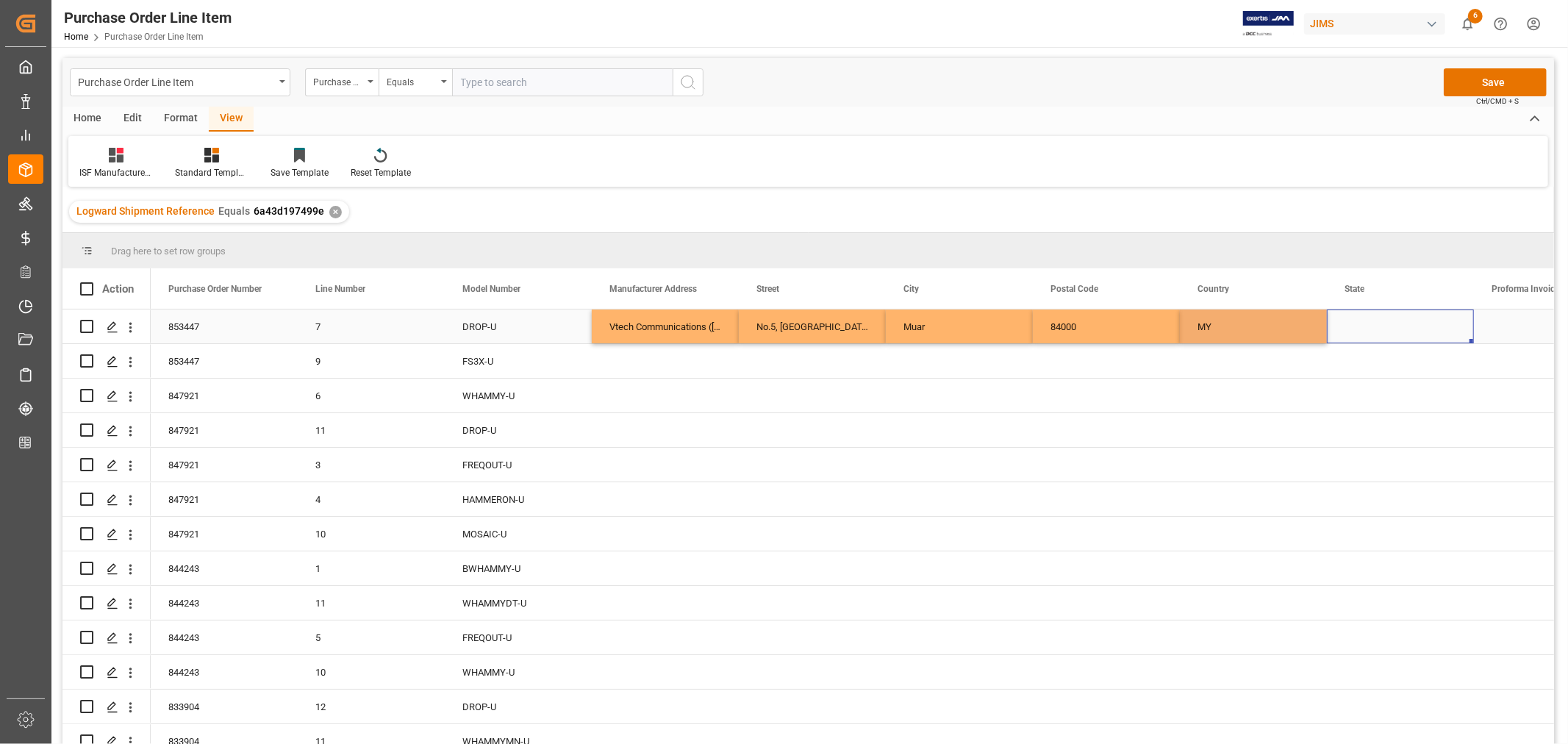
click at [1356, 331] on div "Press SPACE to select this row." at bounding box center [1400, 326] width 147 height 34
click at [1359, 327] on div "Press SPACE to select this row." at bounding box center [1400, 326] width 147 height 34
click at [1344, 334] on input "Press SPACE to select this row." at bounding box center [1400, 335] width 124 height 28
paste input "[GEOGRAPHIC_DATA]"
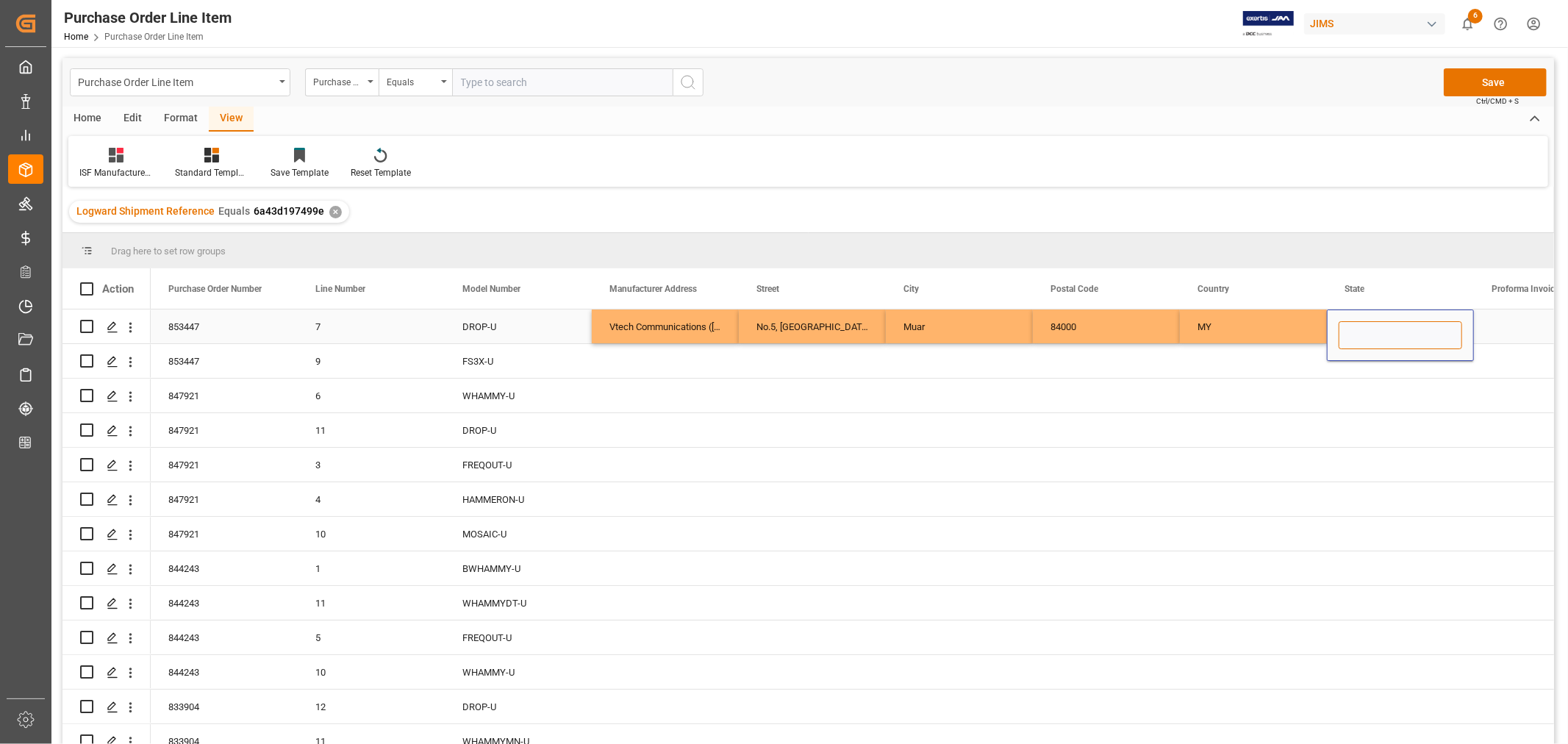
type input "[GEOGRAPHIC_DATA]"
click at [848, 374] on div "Press SPACE to select this row." at bounding box center [812, 361] width 147 height 34
click at [677, 320] on div "Vtech Communications ([GEOGRAPHIC_DATA]) Sdn. Bhd" at bounding box center [665, 326] width 147 height 34
drag, startPoint x: 650, startPoint y: 323, endPoint x: 1398, endPoint y: 317, distance: 748.0
click at [1398, 317] on div "853447 7 DROP-U Vtech Communications ([GEOGRAPHIC_DATA]) Sdn. Bhd [STREET_ADDRE…" at bounding box center [1253, 326] width 2206 height 35
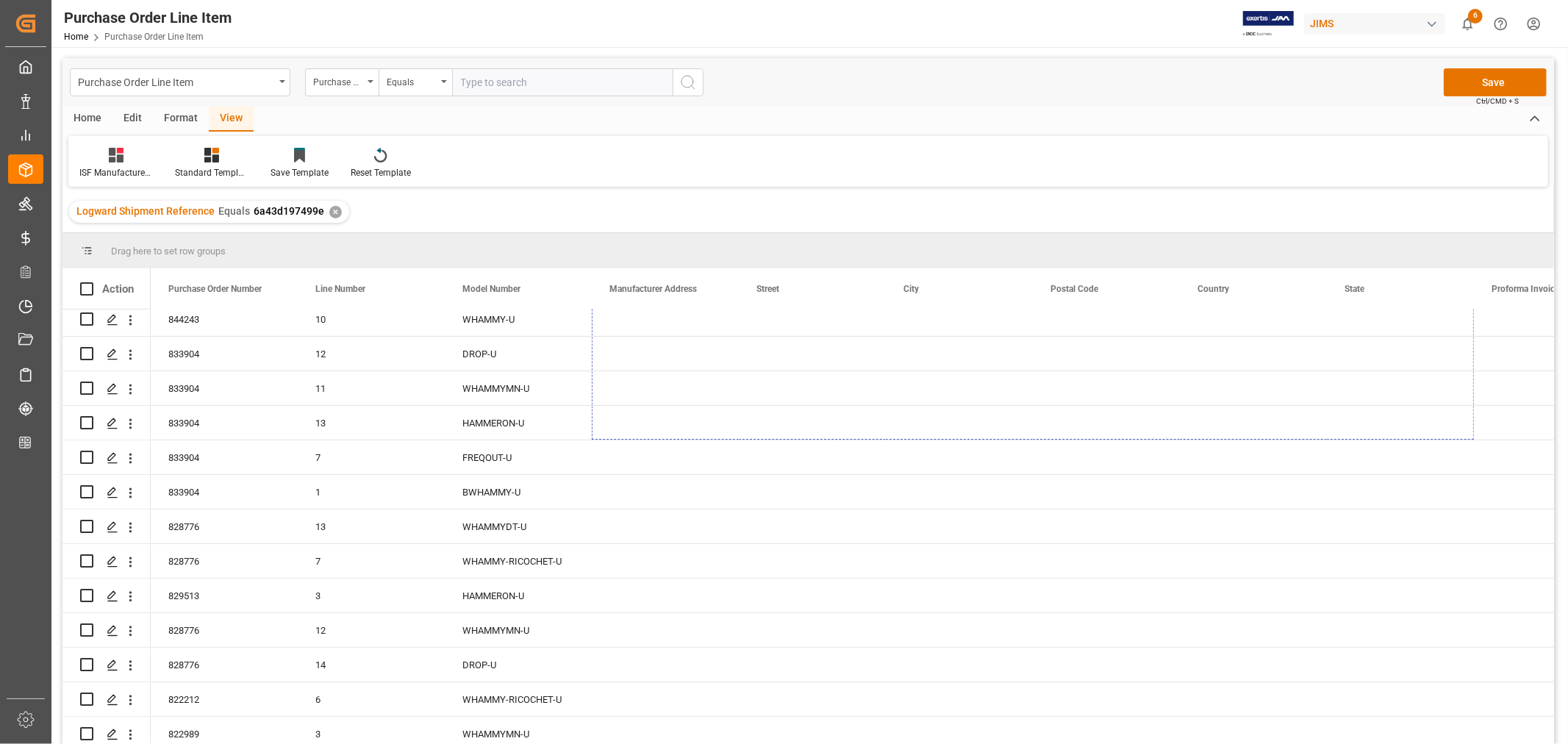
scroll to position [394, 0]
drag, startPoint x: 1471, startPoint y: 340, endPoint x: 1458, endPoint y: 730, distance: 390.2
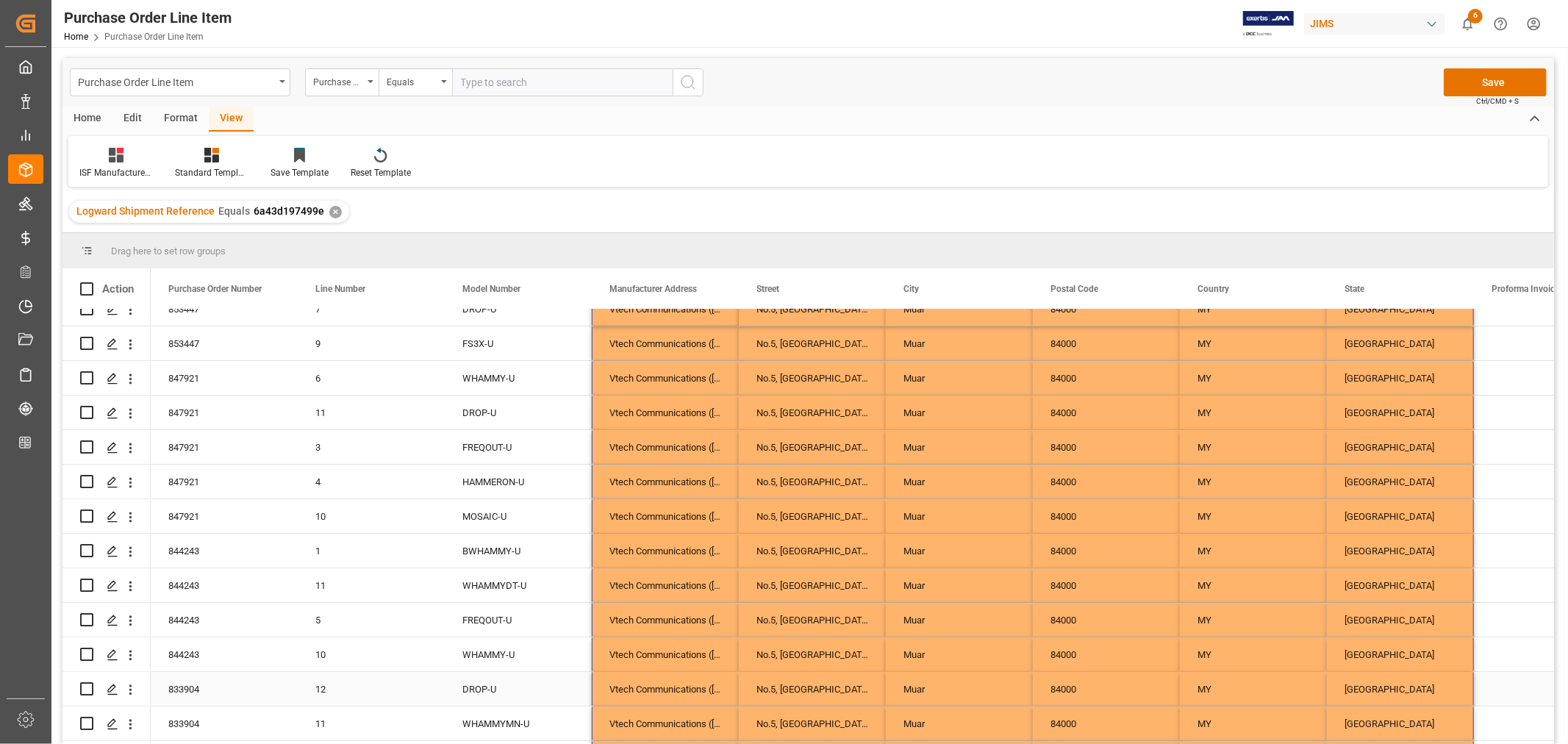
scroll to position [0, 0]
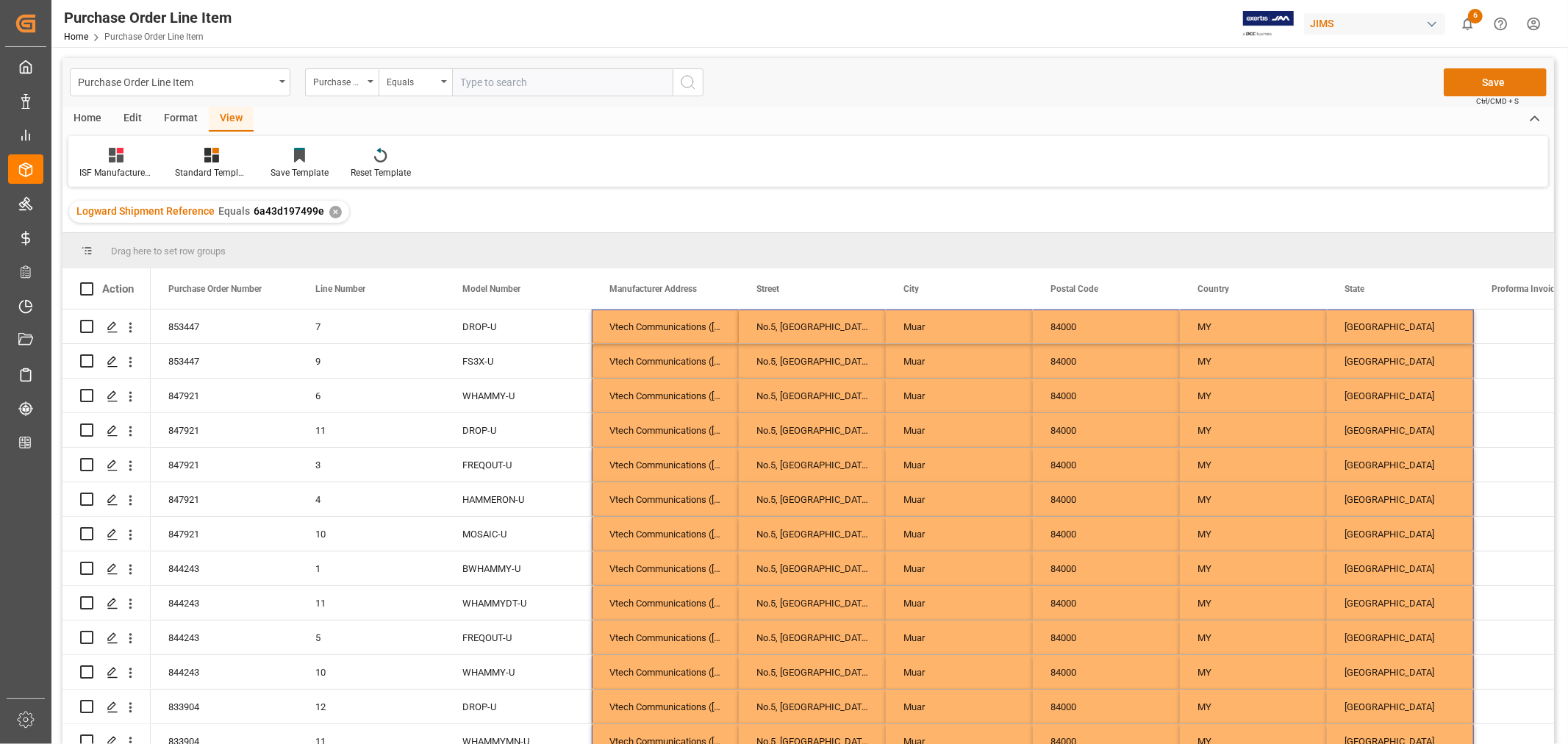
click at [1485, 85] on button "Save" at bounding box center [1495, 83] width 103 height 28
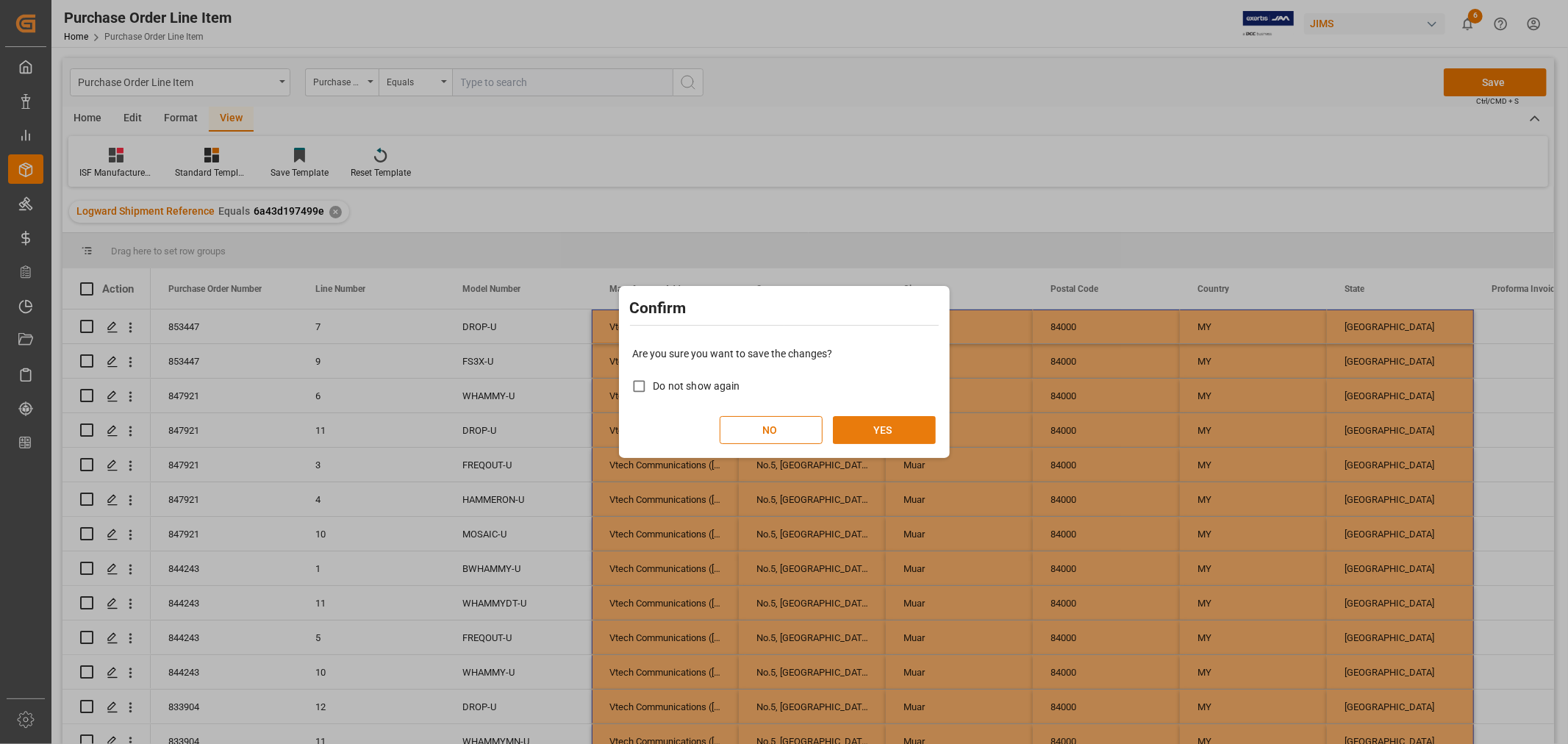
click at [872, 426] on button "YES" at bounding box center [884, 430] width 103 height 28
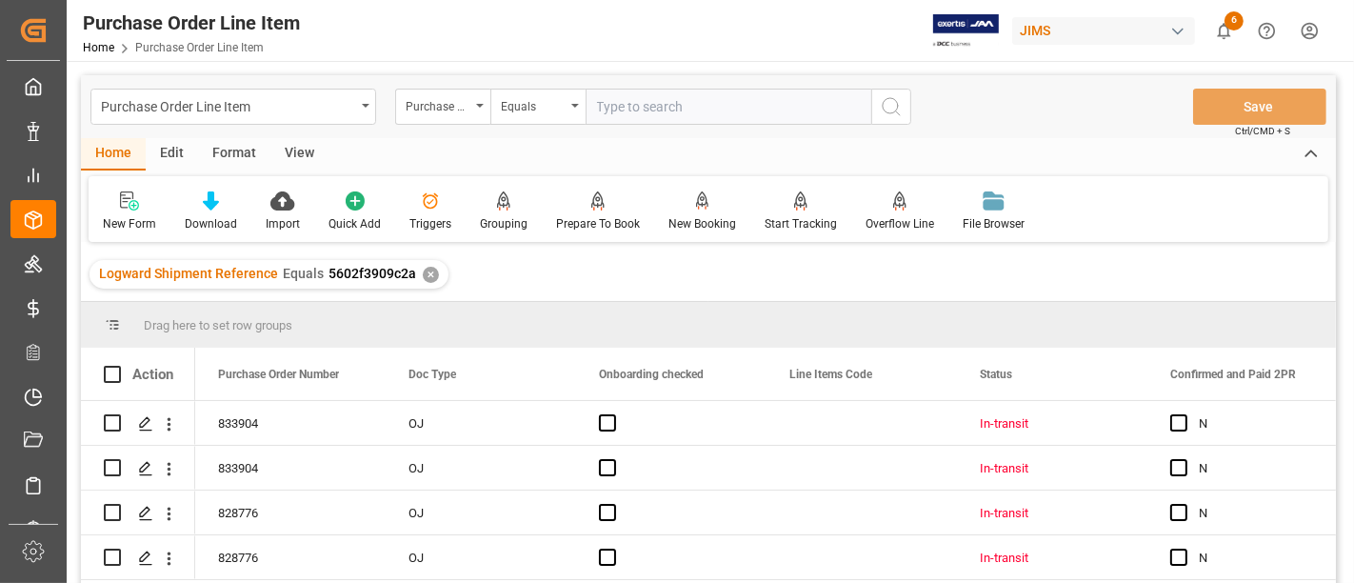
click at [296, 154] on div "View" at bounding box center [299, 154] width 58 height 32
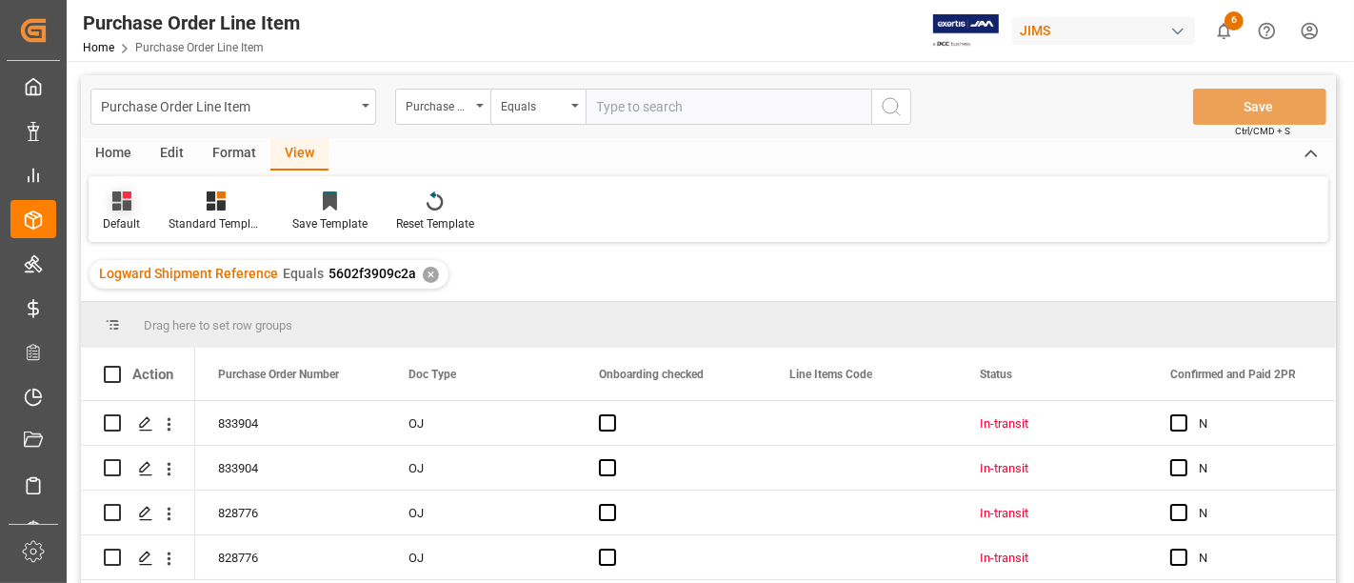
click at [130, 210] on div "Default" at bounding box center [122, 211] width 66 height 42
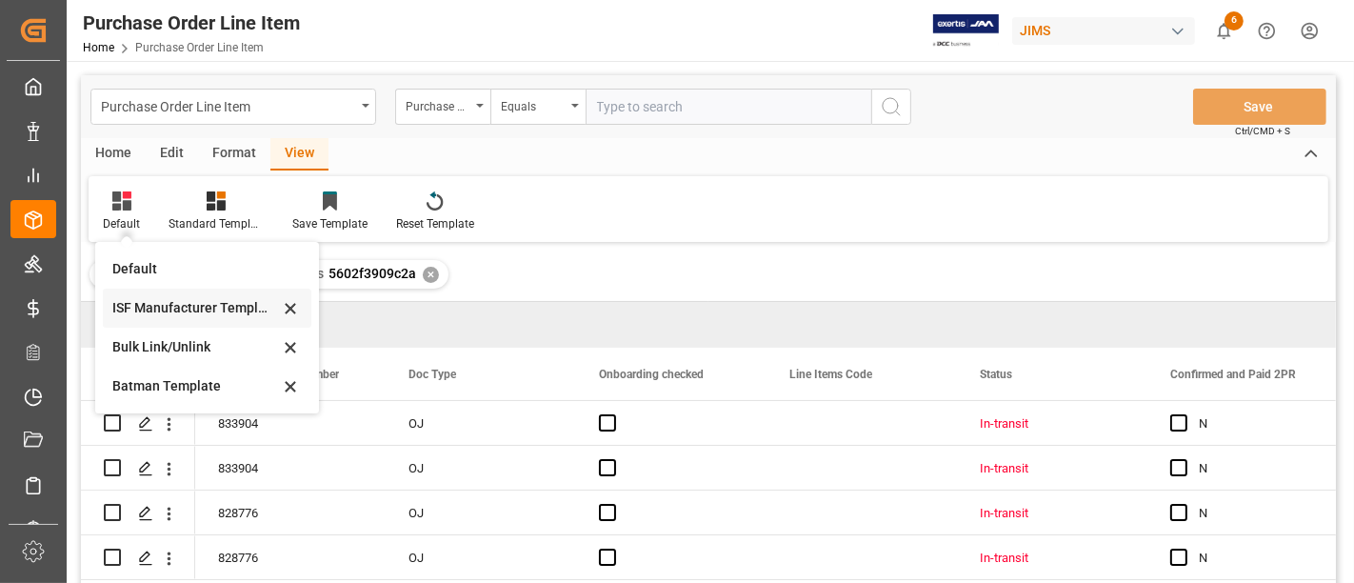
click at [164, 303] on div "ISF Manufacturer Template" at bounding box center [195, 308] width 167 height 20
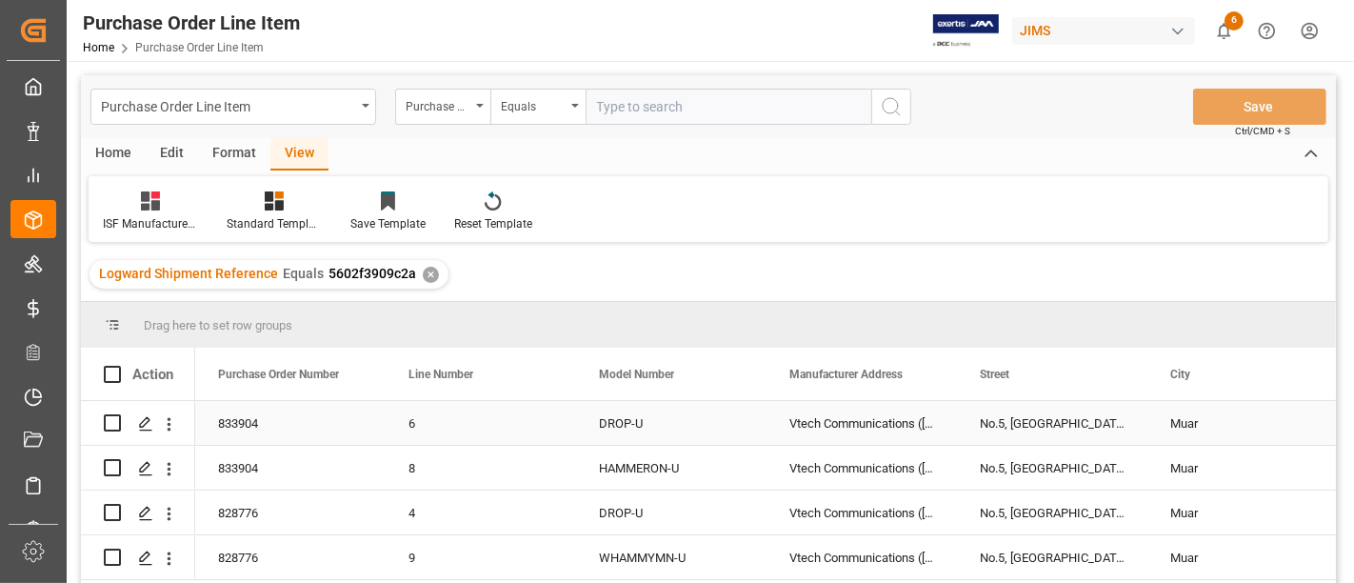
click at [836, 418] on div "Vtech Communications ([GEOGRAPHIC_DATA]) Sdn. Bhd" at bounding box center [862, 423] width 190 height 44
click at [1049, 420] on div "No.5, [GEOGRAPHIC_DATA]" at bounding box center [1052, 423] width 190 height 44
click at [1191, 420] on div "Muar" at bounding box center [1243, 423] width 190 height 44
click at [1092, 416] on div "No.5, [GEOGRAPHIC_DATA]" at bounding box center [1052, 423] width 190 height 44
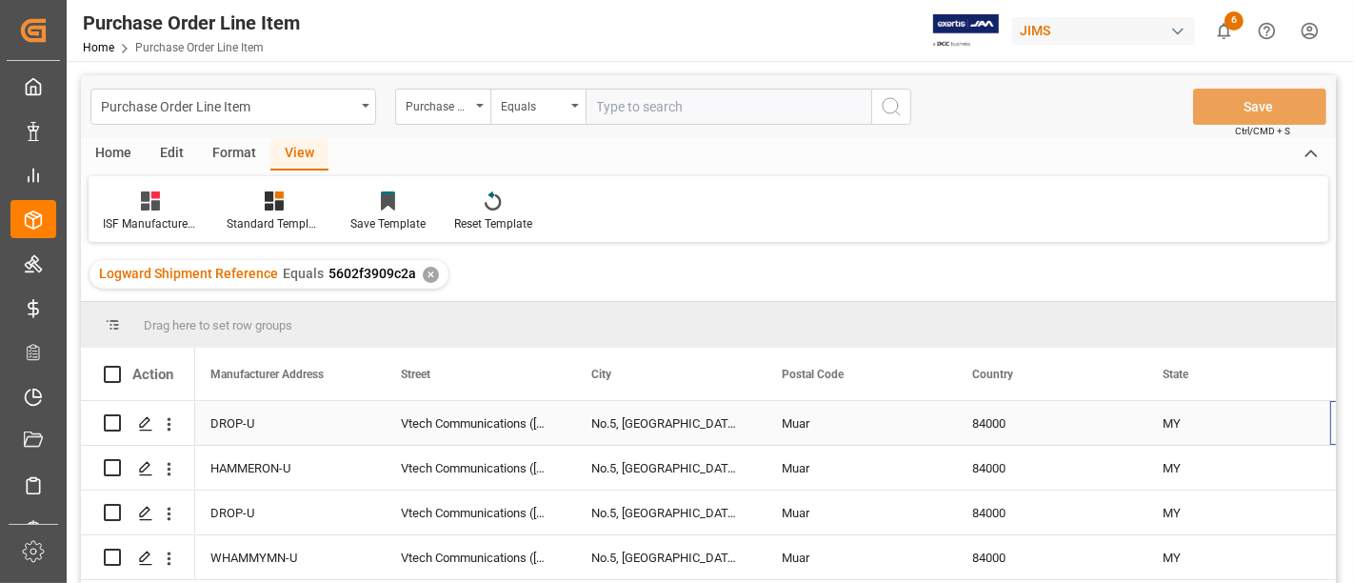
scroll to position [0, 579]
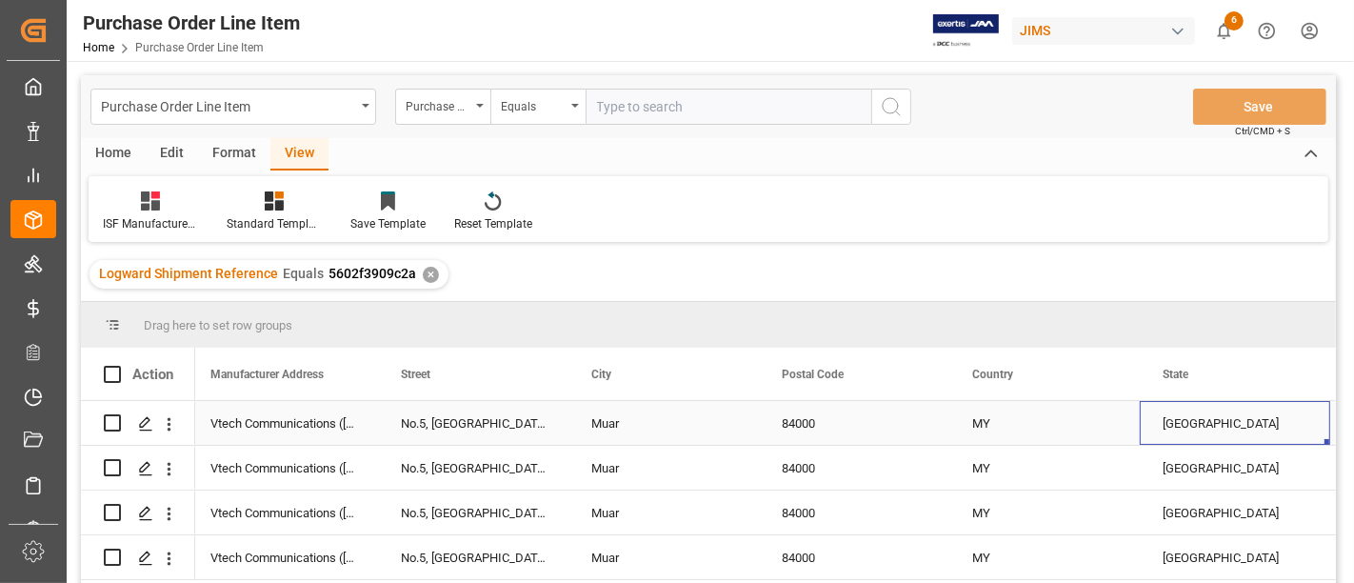
click at [800, 426] on div "84000" at bounding box center [854, 423] width 190 height 44
click at [989, 428] on div "MY" at bounding box center [1045, 423] width 190 height 44
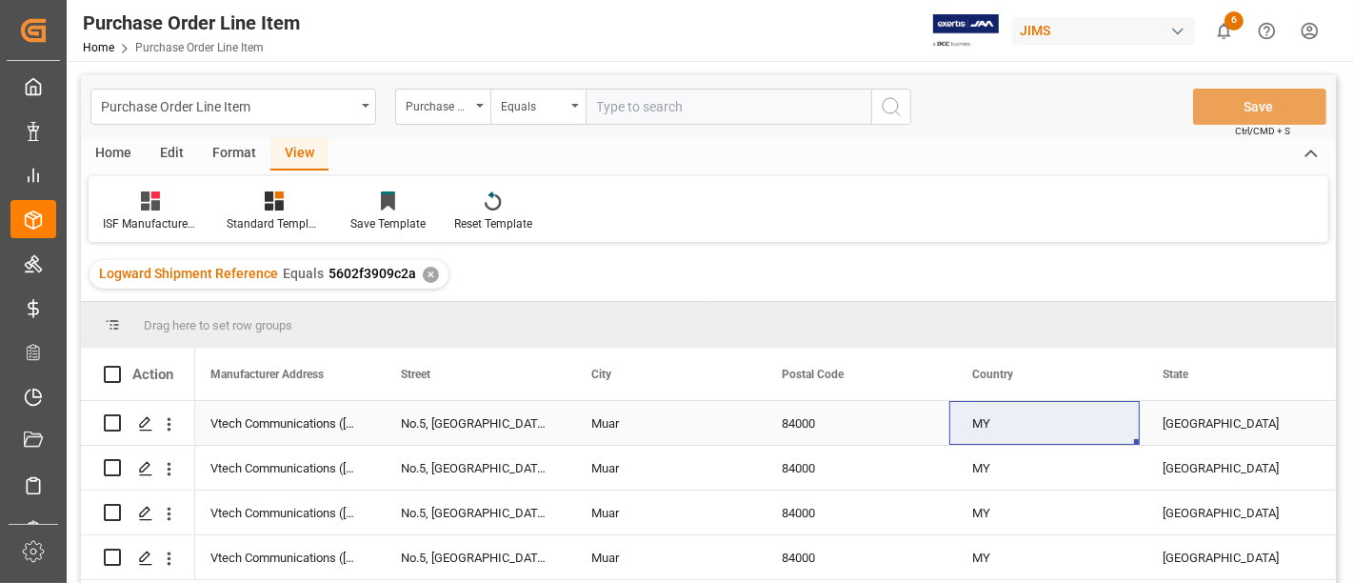
drag, startPoint x: 1183, startPoint y: 424, endPoint x: 1214, endPoint y: 423, distance: 31.4
click at [1189, 425] on div "[GEOGRAPHIC_DATA]" at bounding box center [1235, 423] width 190 height 44
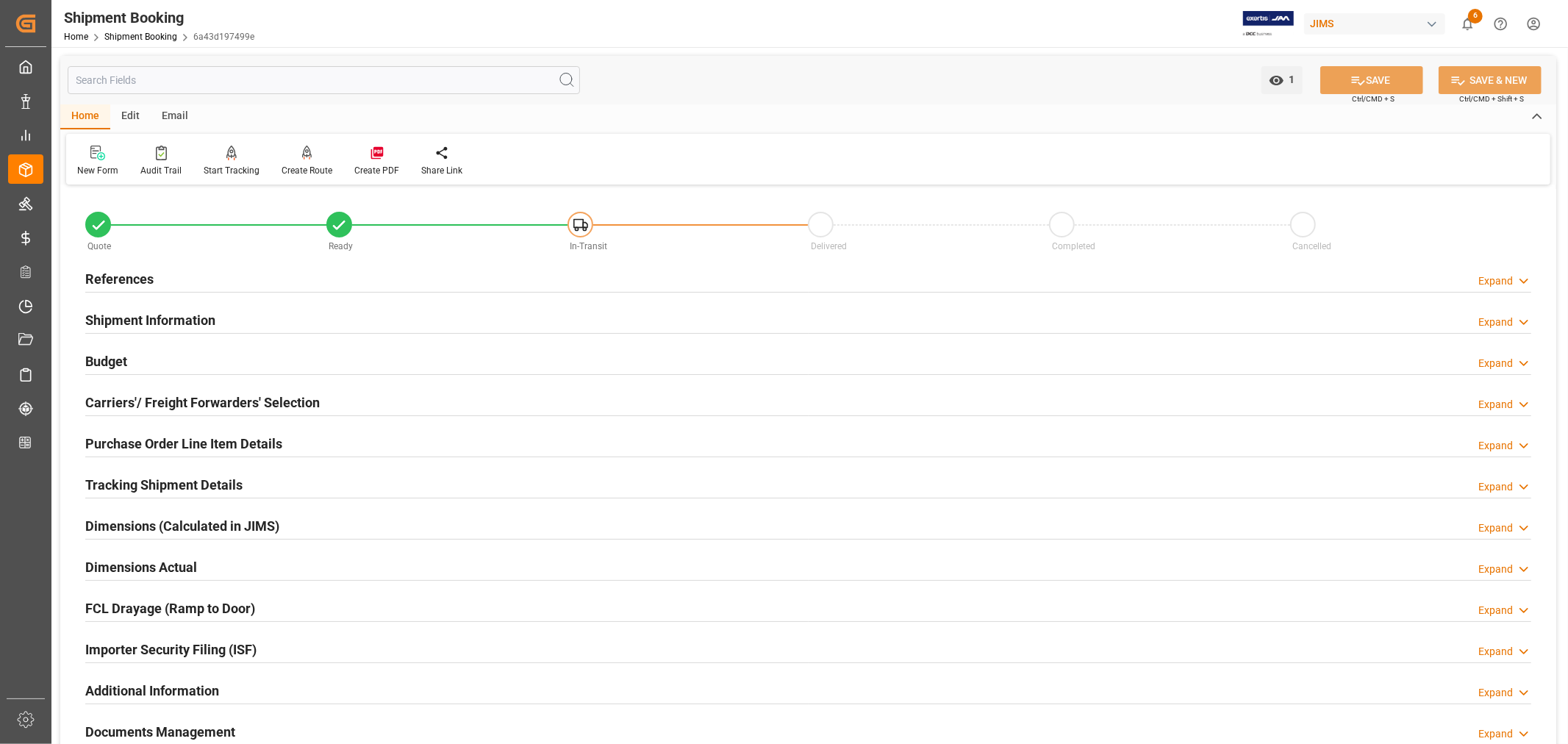
click at [325, 647] on div "Importer Security Filing (ISF) Expand" at bounding box center [808, 648] width 1446 height 28
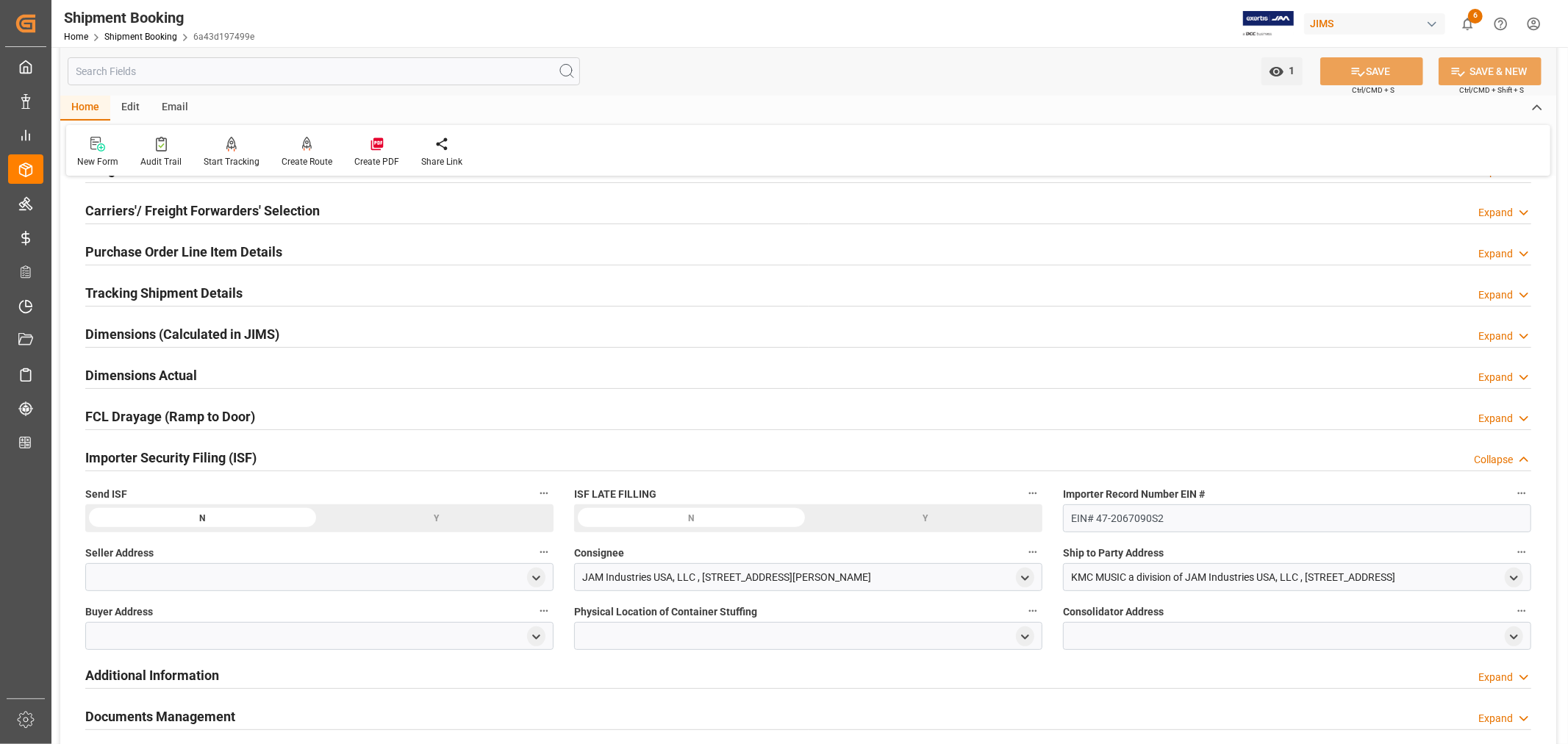
scroll to position [245, 0]
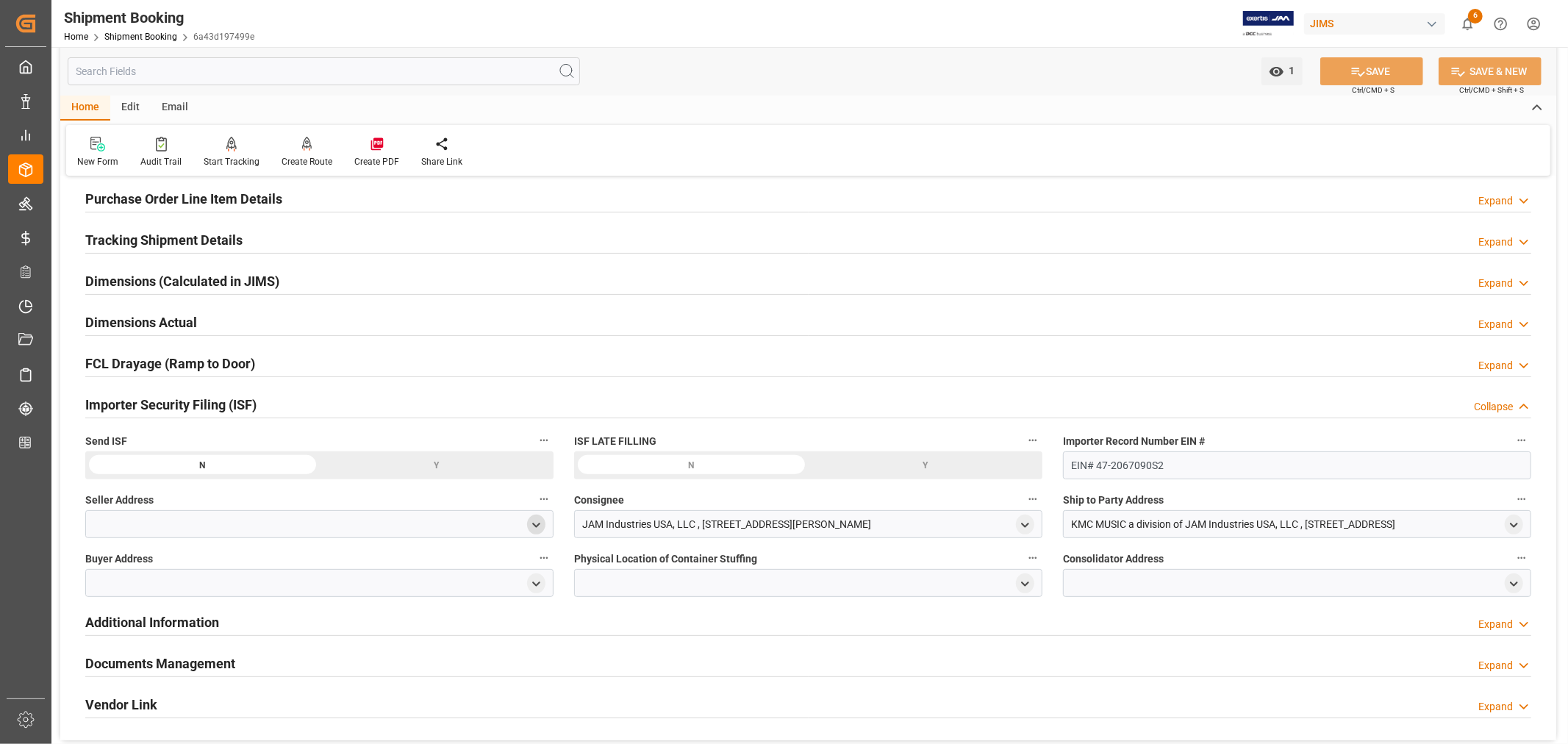
click at [533, 525] on icon "open menu" at bounding box center [537, 525] width 12 height 12
click at [347, 563] on input at bounding box center [298, 567] width 403 height 28
type input "cor"
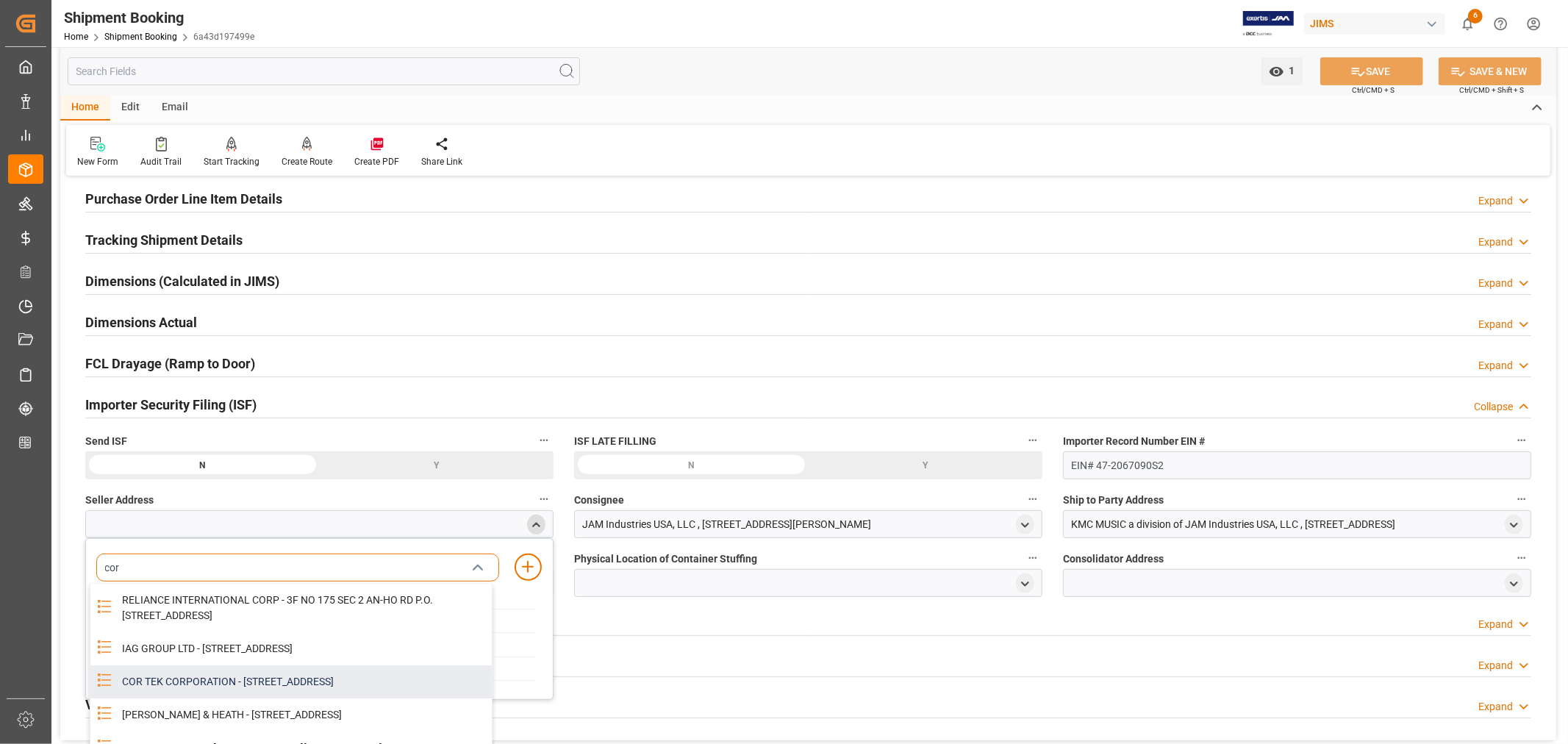
click at [381, 698] on div "COR TEK CORPORATION - 59 HWAGOK RO 61 GIL, GANGSEO GU, SEOUL, KR, 07590" at bounding box center [303, 681] width 378 height 33
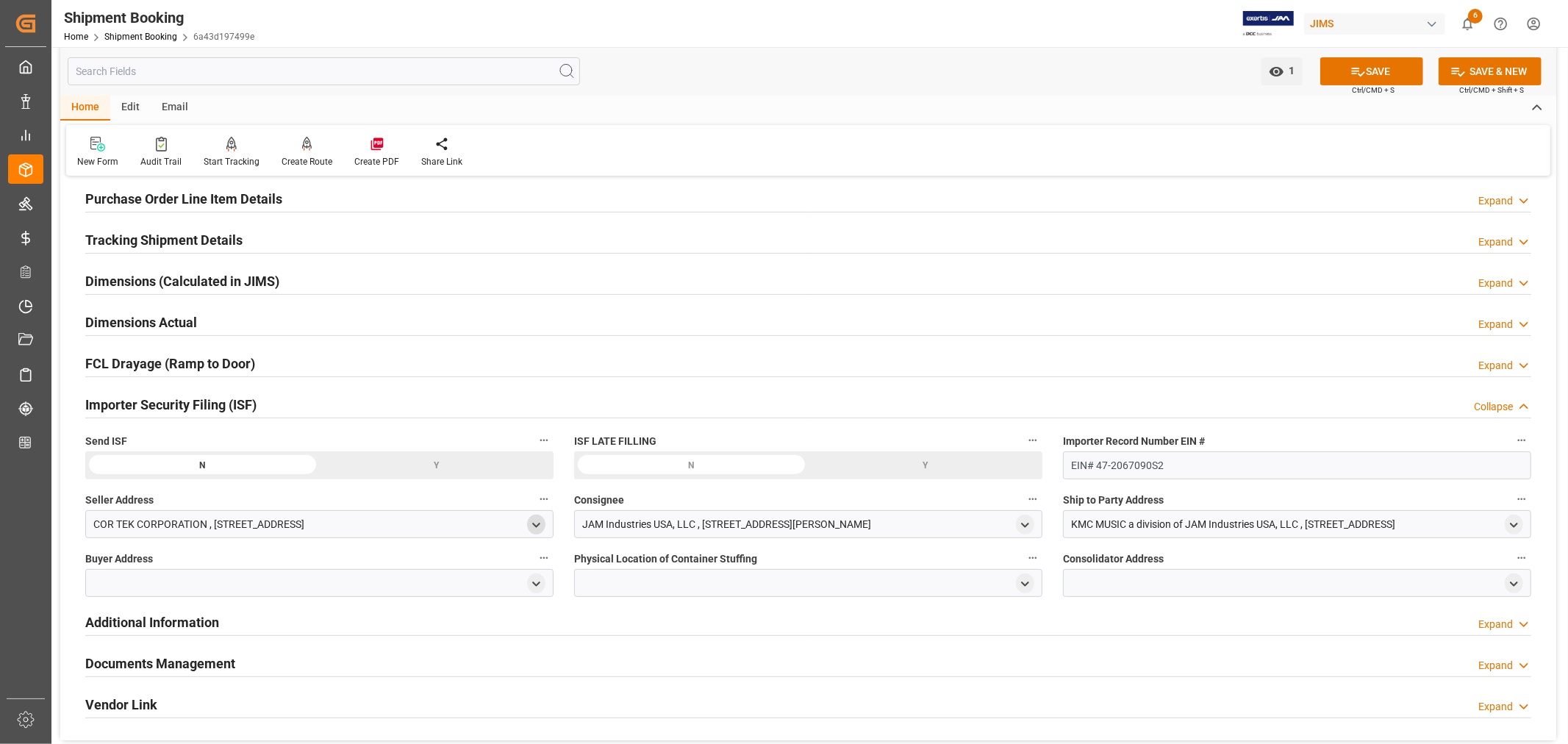
click at [539, 525] on icon "open menu" at bounding box center [537, 525] width 12 height 12
click at [539, 525] on polyline "close menu" at bounding box center [536, 524] width 7 height 3
click at [1027, 524] on polyline "open menu" at bounding box center [1025, 525] width 7 height 3
click at [708, 556] on input at bounding box center [787, 567] width 403 height 28
type input "jam"
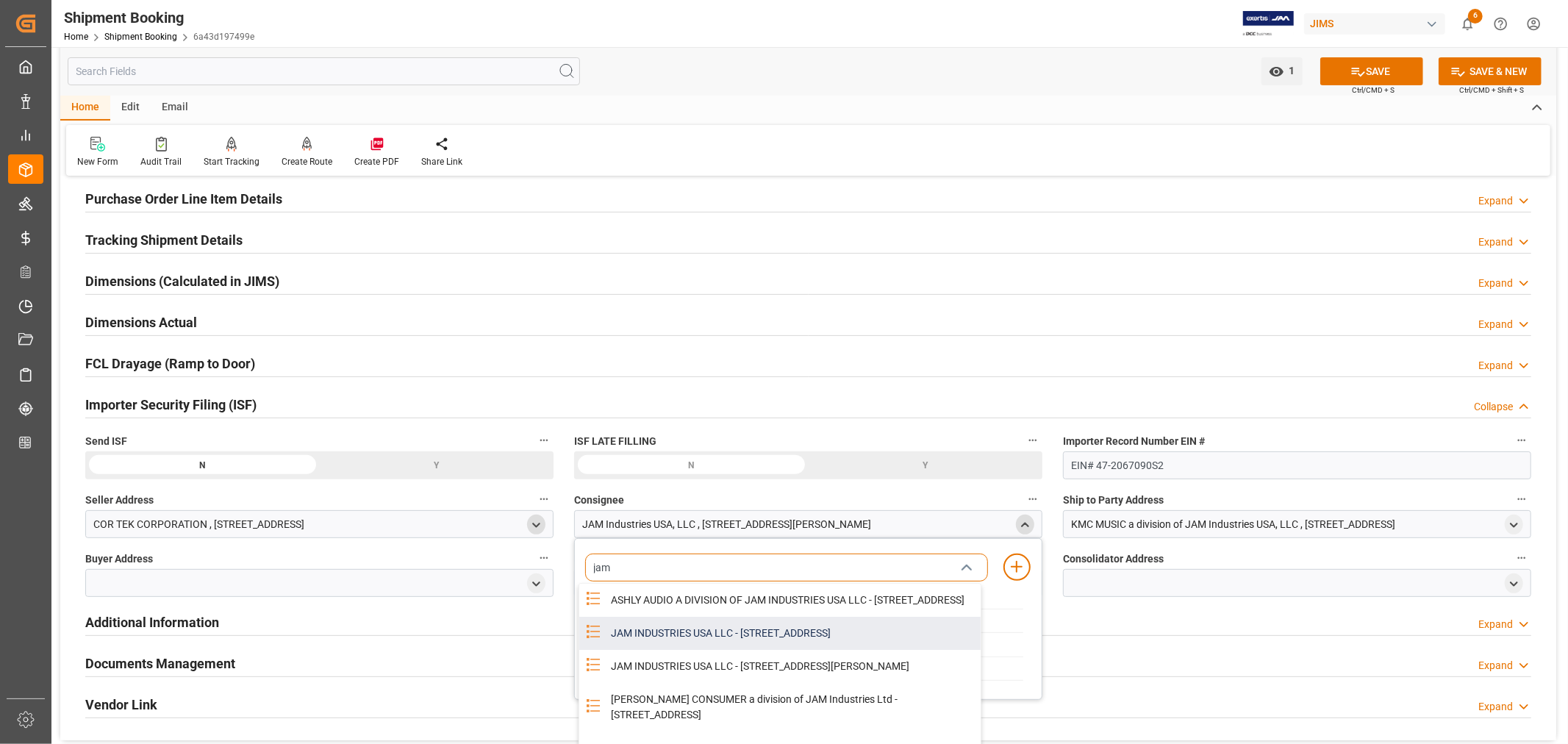
click at [776, 637] on div "JAM INDUSTRIES USA LLC - 154 WOODLAWN RD, BERLIN, CT, US, 06037" at bounding box center [791, 633] width 378 height 33
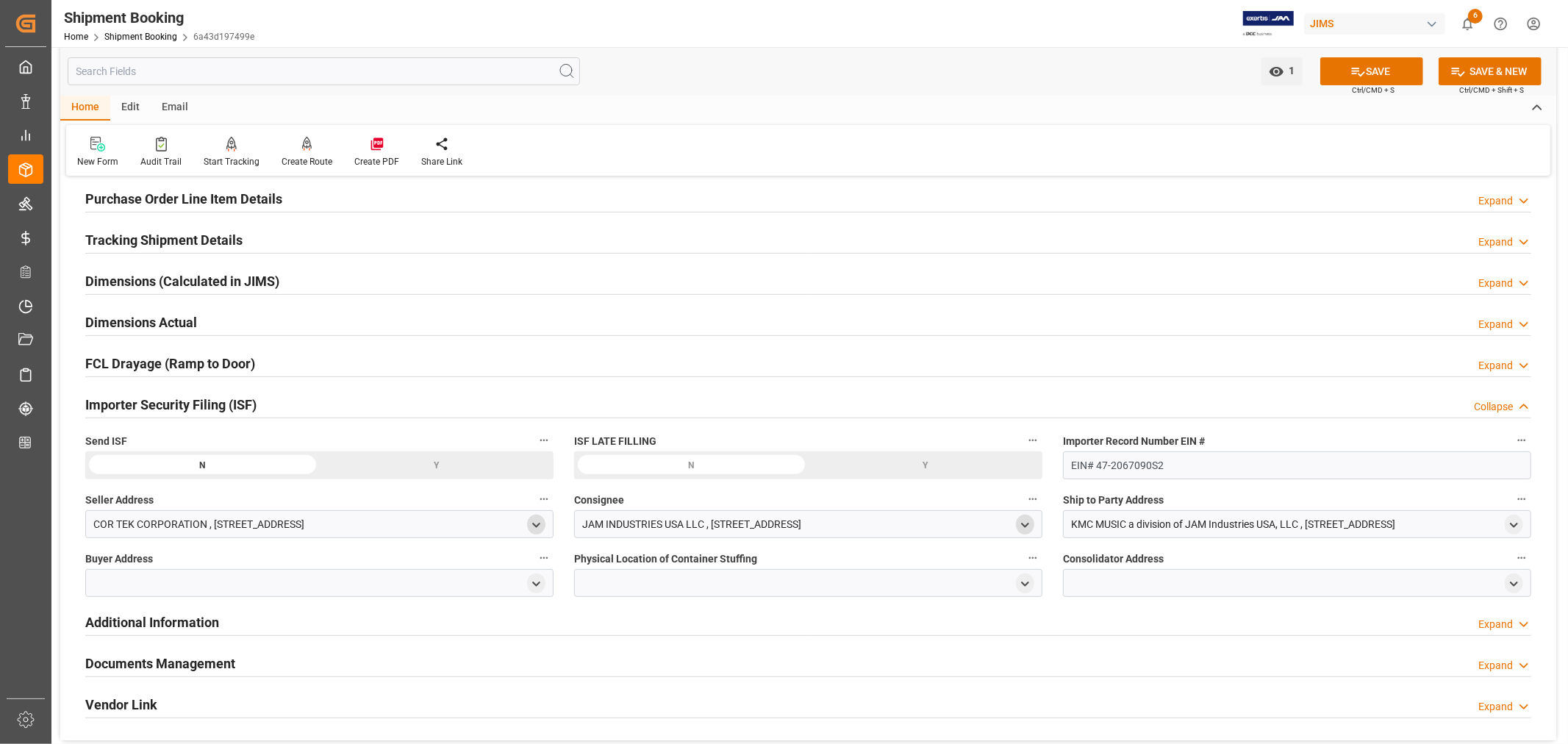
drag, startPoint x: 1509, startPoint y: 523, endPoint x: 1500, endPoint y: 531, distance: 12.0
click at [1509, 523] on icon "open menu" at bounding box center [1514, 525] width 12 height 12
click at [1271, 567] on input at bounding box center [1275, 567] width 403 height 28
type input "kmc"
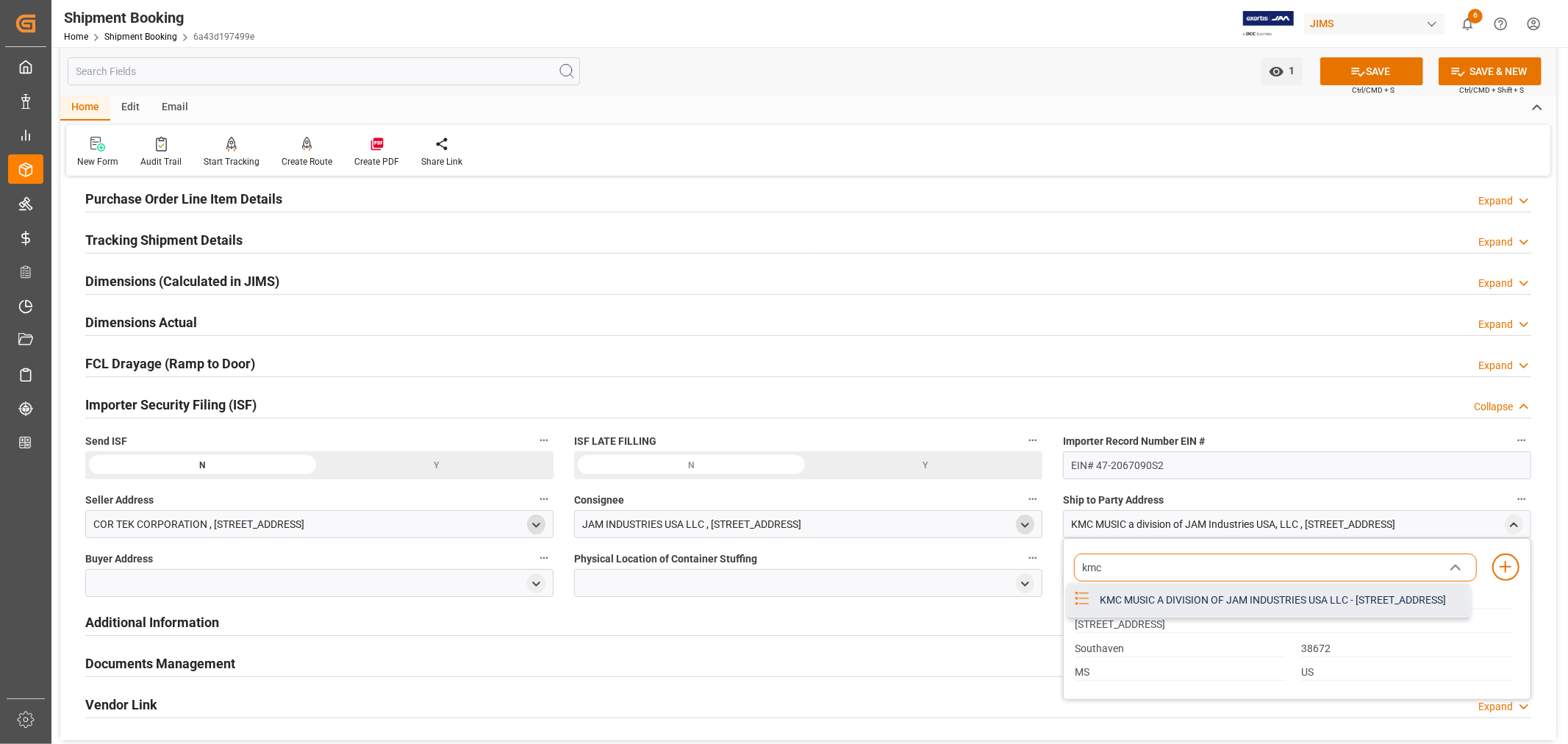
click at [1208, 597] on div "KMC MUSIC A DIVISION OF JAM INDUSTRIES USA LLC - 4325 EXECUTIVE DR SUITE 100, S…" at bounding box center [1280, 600] width 378 height 33
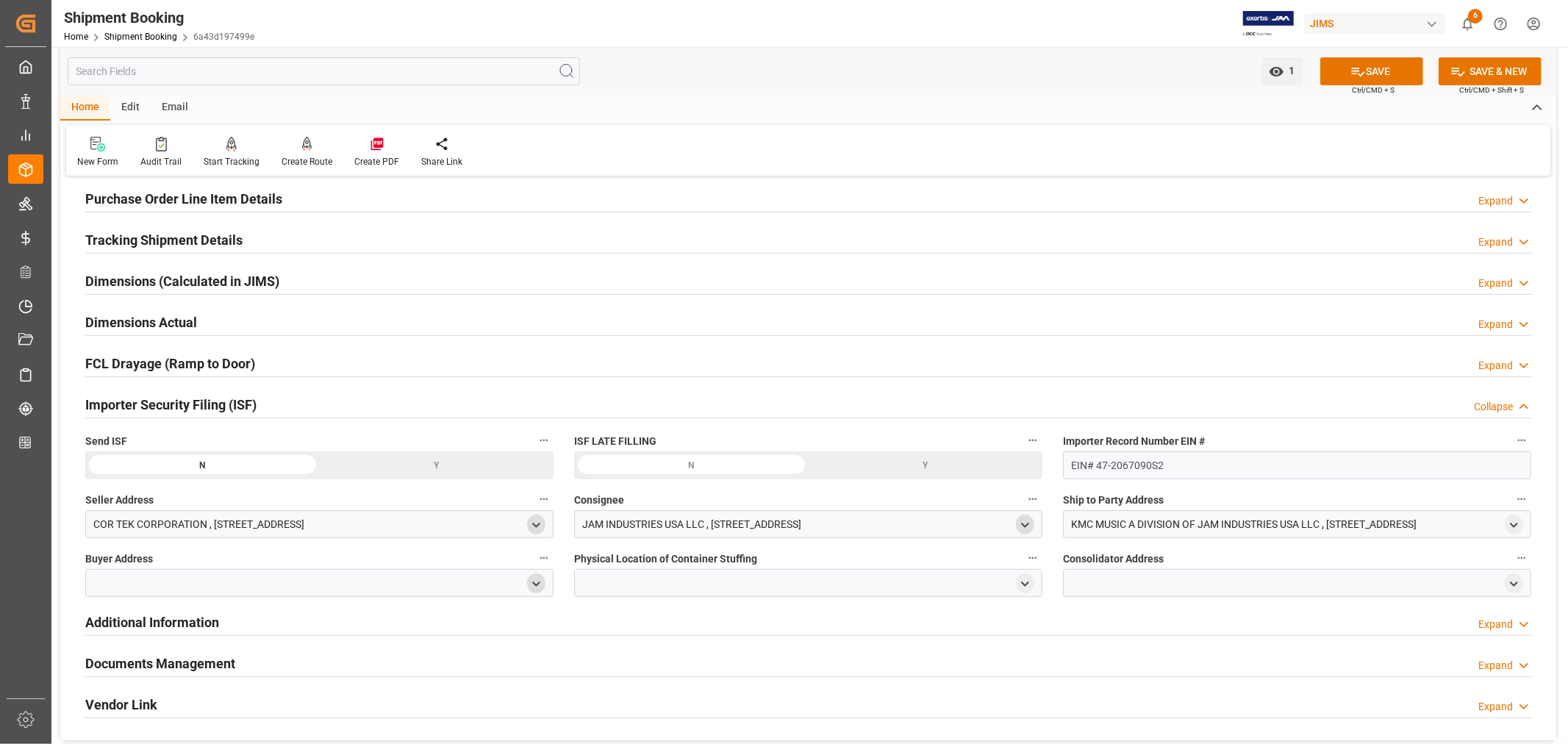
click at [533, 580] on icon "open menu" at bounding box center [537, 584] width 12 height 12
click at [296, 620] on input at bounding box center [298, 626] width 403 height 28
type input "jam"
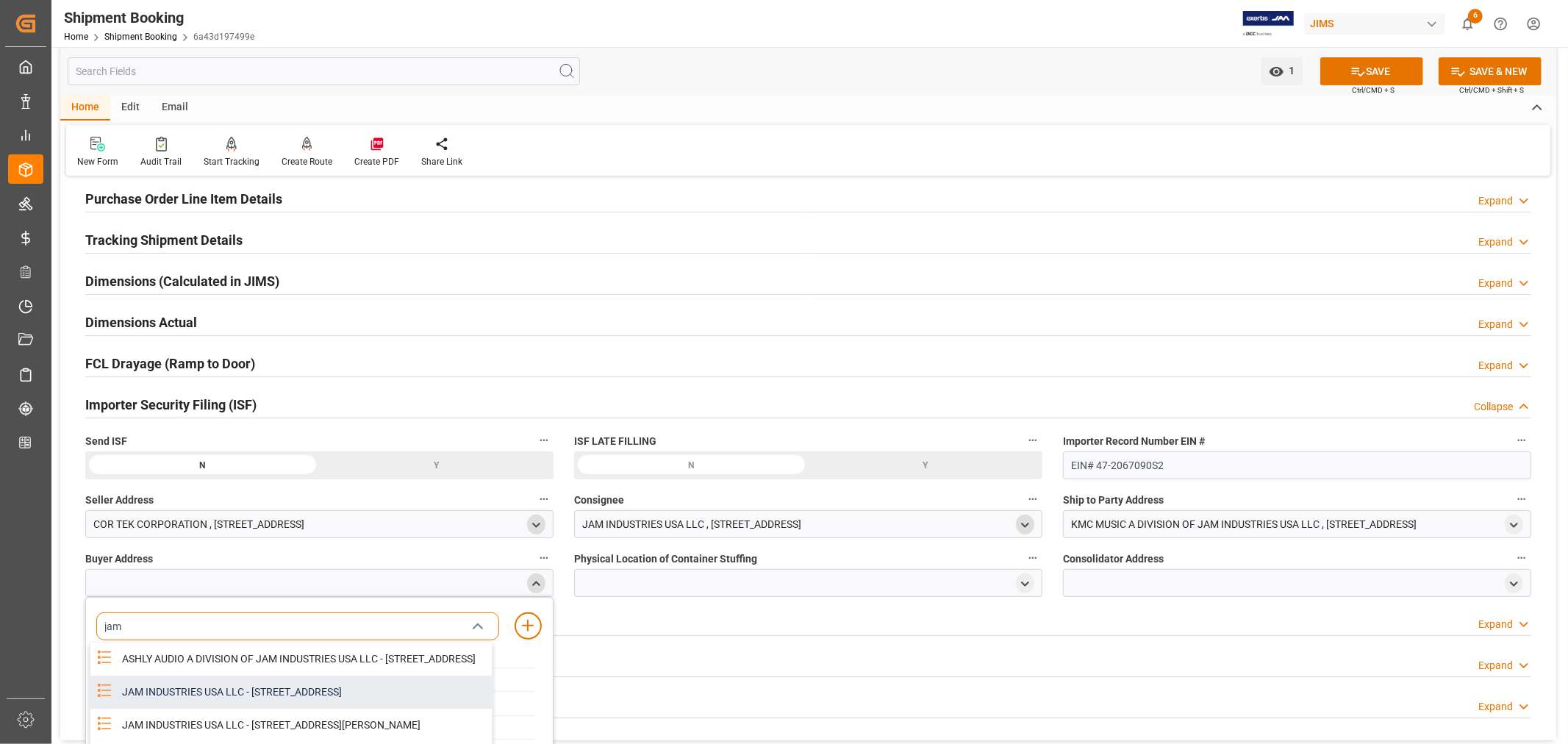
click at [296, 706] on div "JAM INDUSTRIES USA LLC - 154 WOODLAWN RD, BERLIN, CT, US, 06037" at bounding box center [303, 692] width 378 height 33
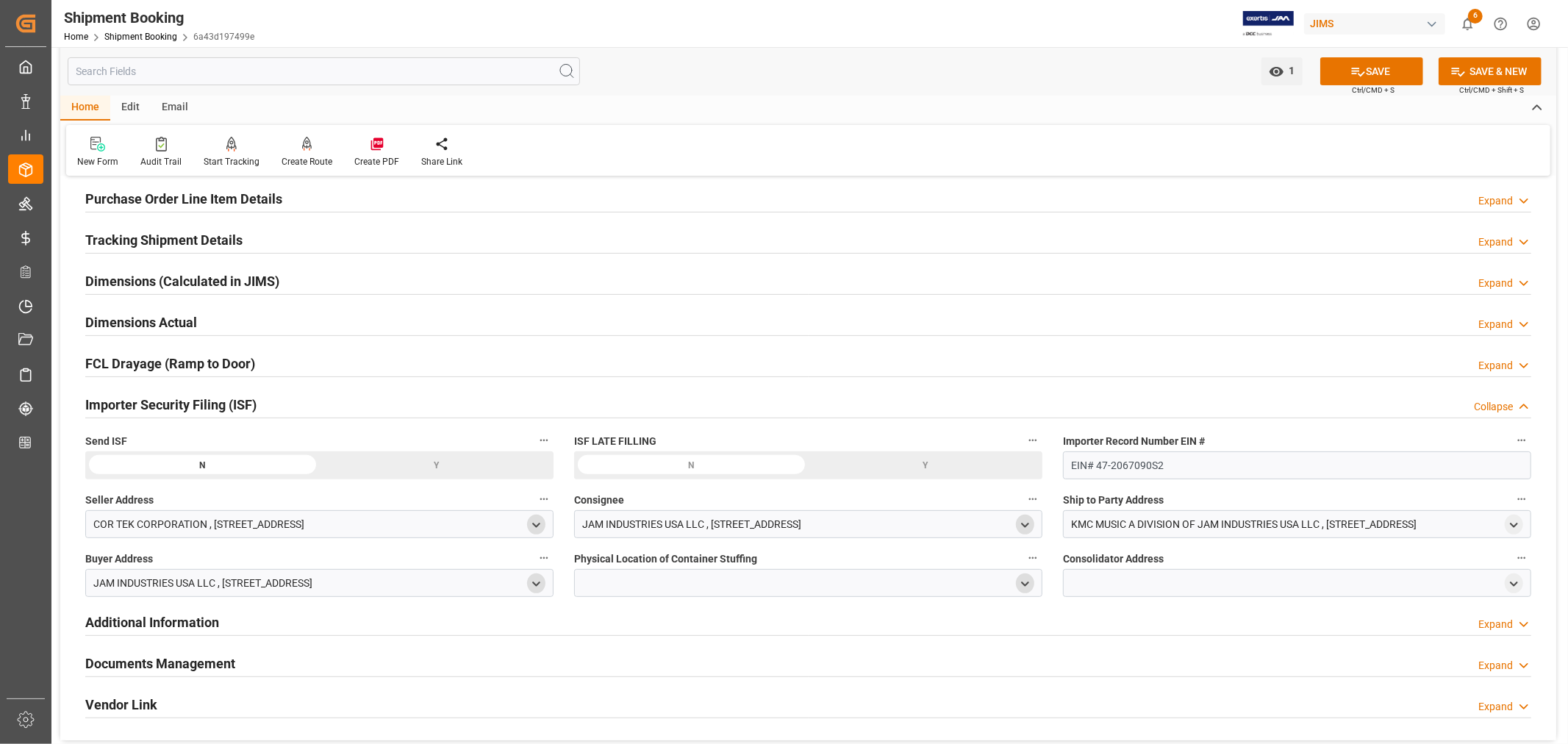
click at [1023, 587] on icon "open menu" at bounding box center [1025, 584] width 12 height 12
click at [696, 626] on input at bounding box center [787, 626] width 403 height 28
type input "vtech"
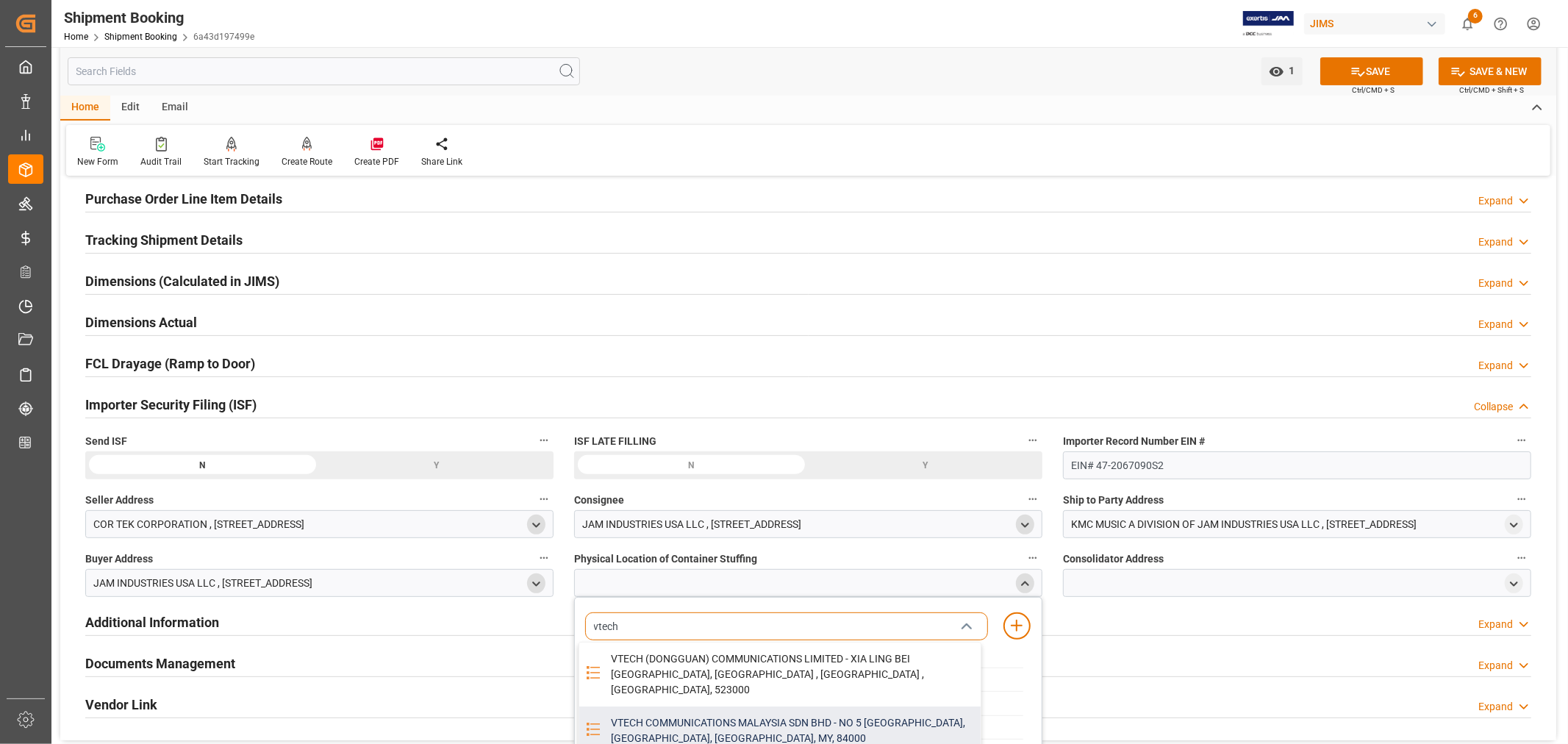
click at [719, 706] on div "VTECH COMMUNICATIONS MALAYSIA SDN BHD - NO 5 TANJUNG AGAS INDUSTRIAL AREA, MUAR…" at bounding box center [791, 730] width 378 height 49
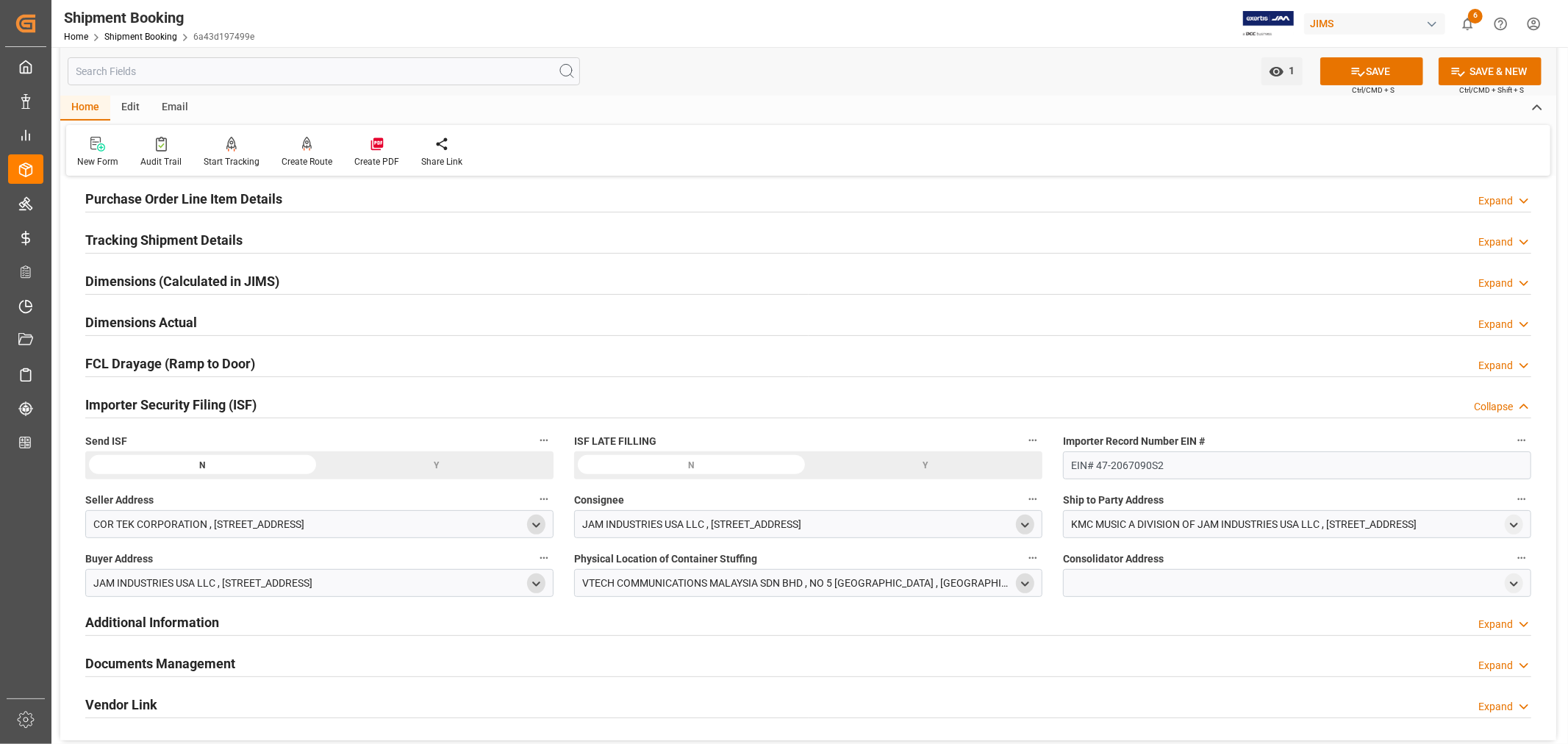
drag, startPoint x: 1515, startPoint y: 583, endPoint x: 1452, endPoint y: 594, distance: 64.0
click at [1515, 583] on icon "open menu" at bounding box center [1514, 584] width 12 height 12
click at [1119, 626] on input at bounding box center [1275, 626] width 403 height 28
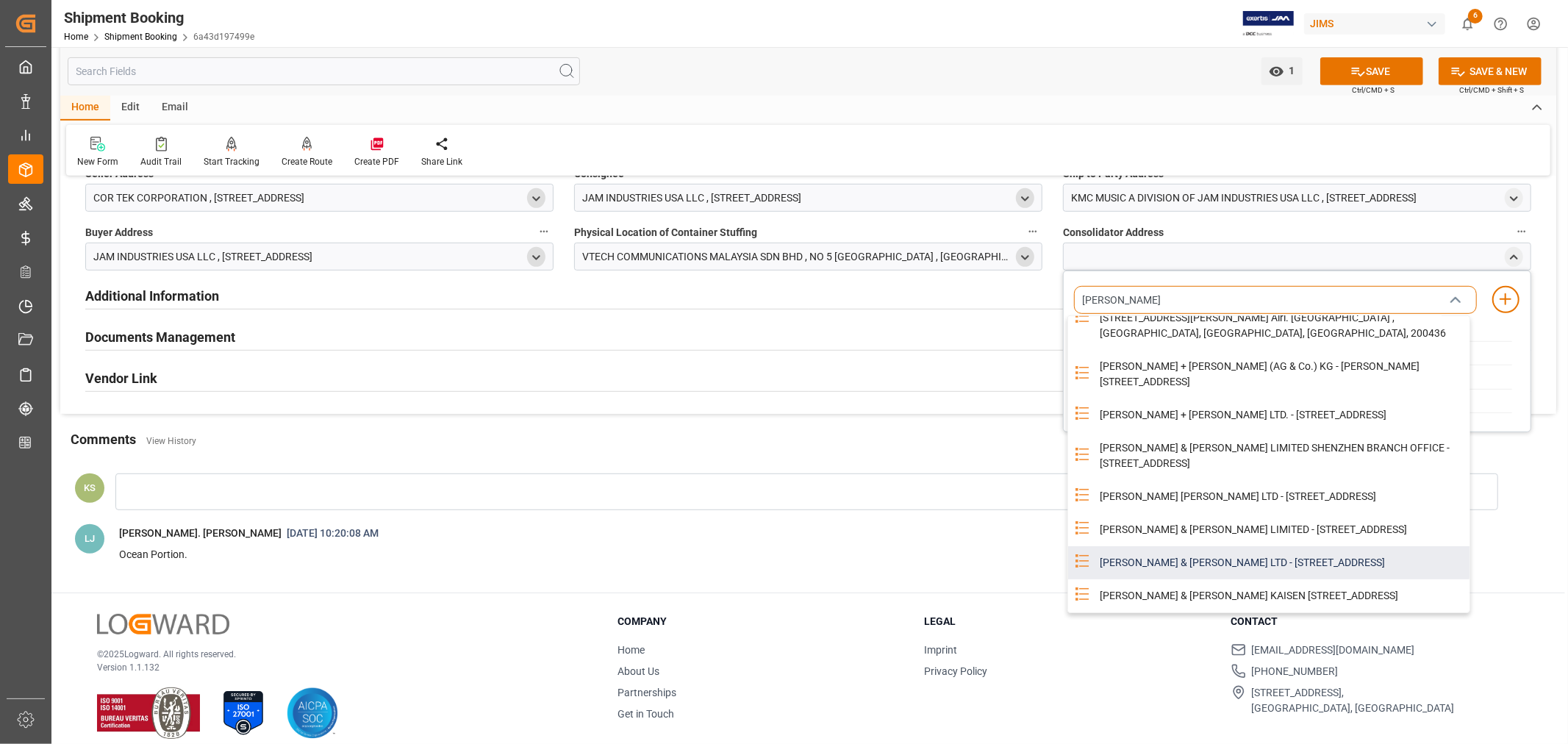
scroll to position [0, 0]
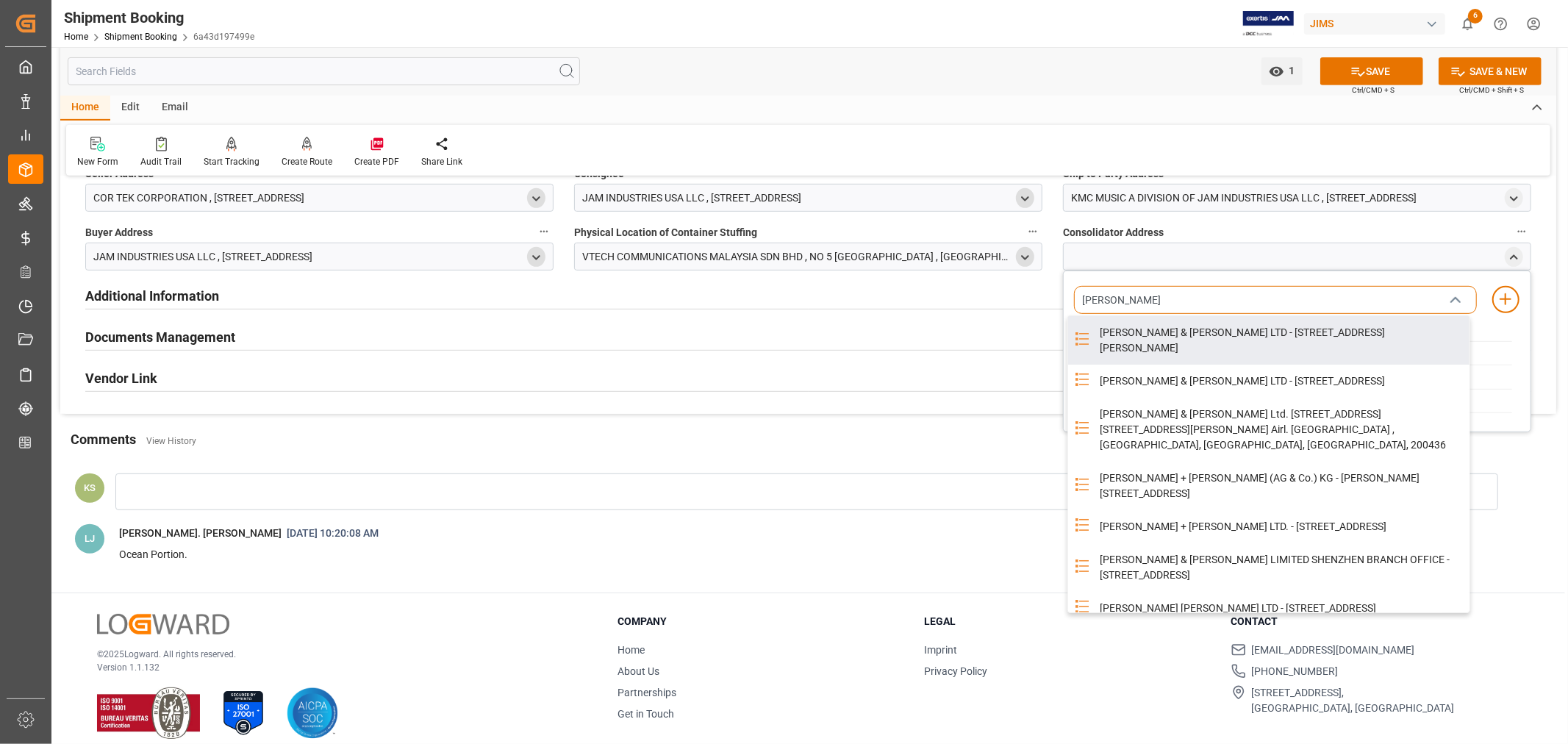
type input "kuehne"
click at [1204, 283] on div "KUEHNE & NAGEL LTD - 32/F MANHATTAN PLACE 23 WANG TAI ROAD, KOWLOON BAY, KOWLOO…" at bounding box center [1297, 351] width 469 height 162
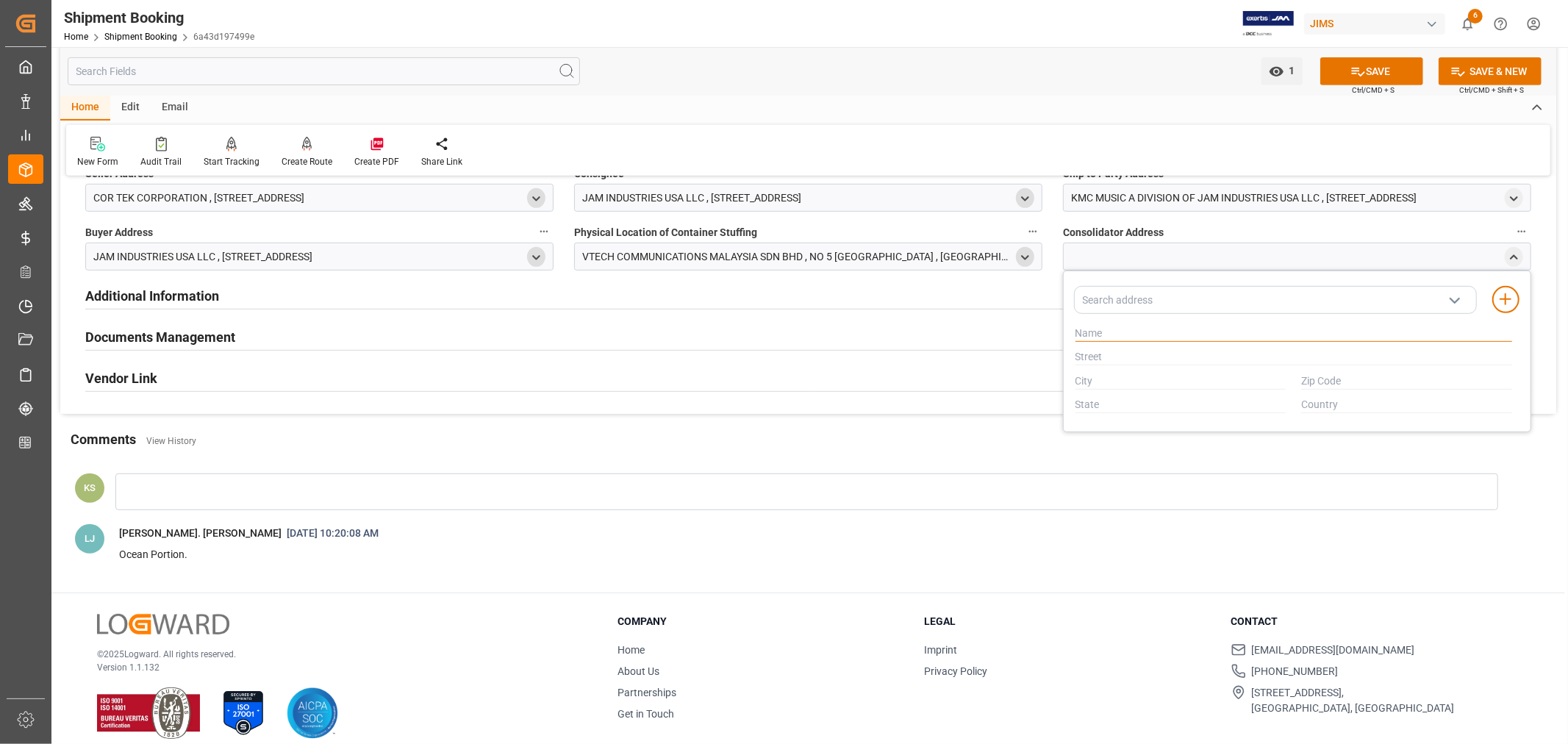
click at [1105, 333] on input "text" at bounding box center [1294, 333] width 437 height 16
paste input "[PERSON_NAME] + [PERSON_NAME] SDN BHD"
type input "[PERSON_NAME] + [PERSON_NAME] SDN BHD"
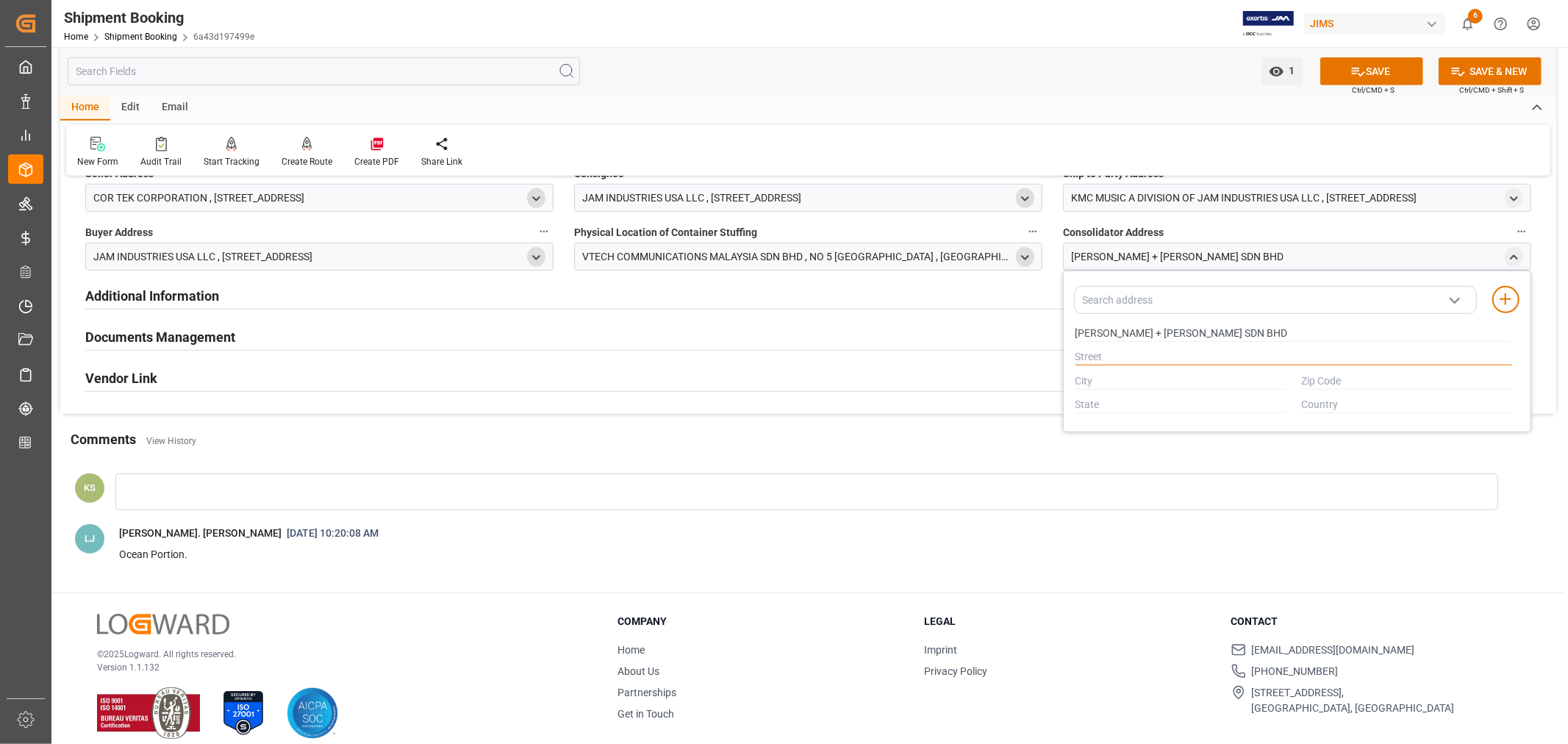
click at [1102, 353] on input "text" at bounding box center [1294, 357] width 437 height 16
click at [1099, 357] on input "text" at bounding box center [1294, 357] width 437 height 16
type input "NO 49-02 & 51-02 JALAN MOLEK 3/20"
type input "BAHRU"
type input "81100"
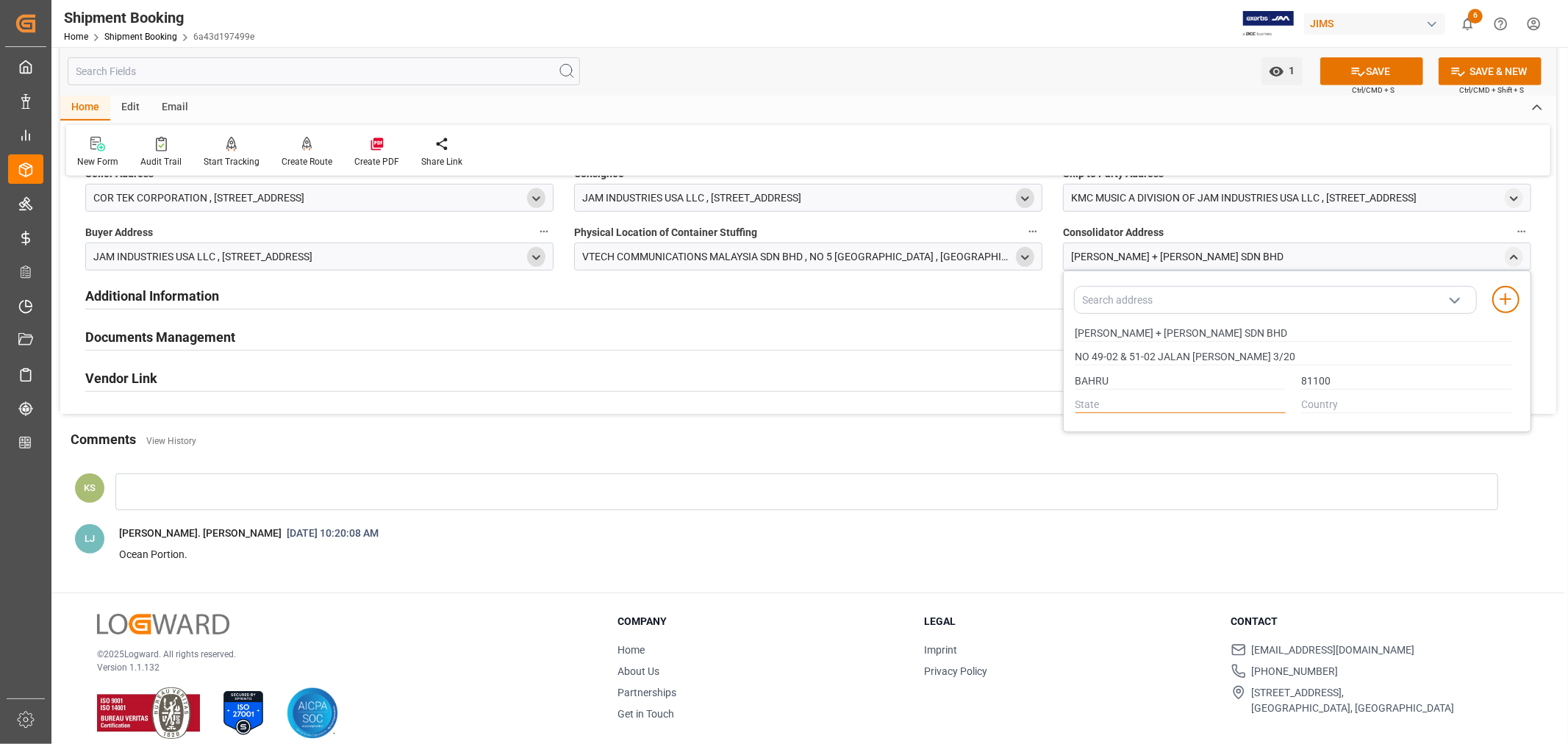
type input "JOHOR"
type input "Malaysia"
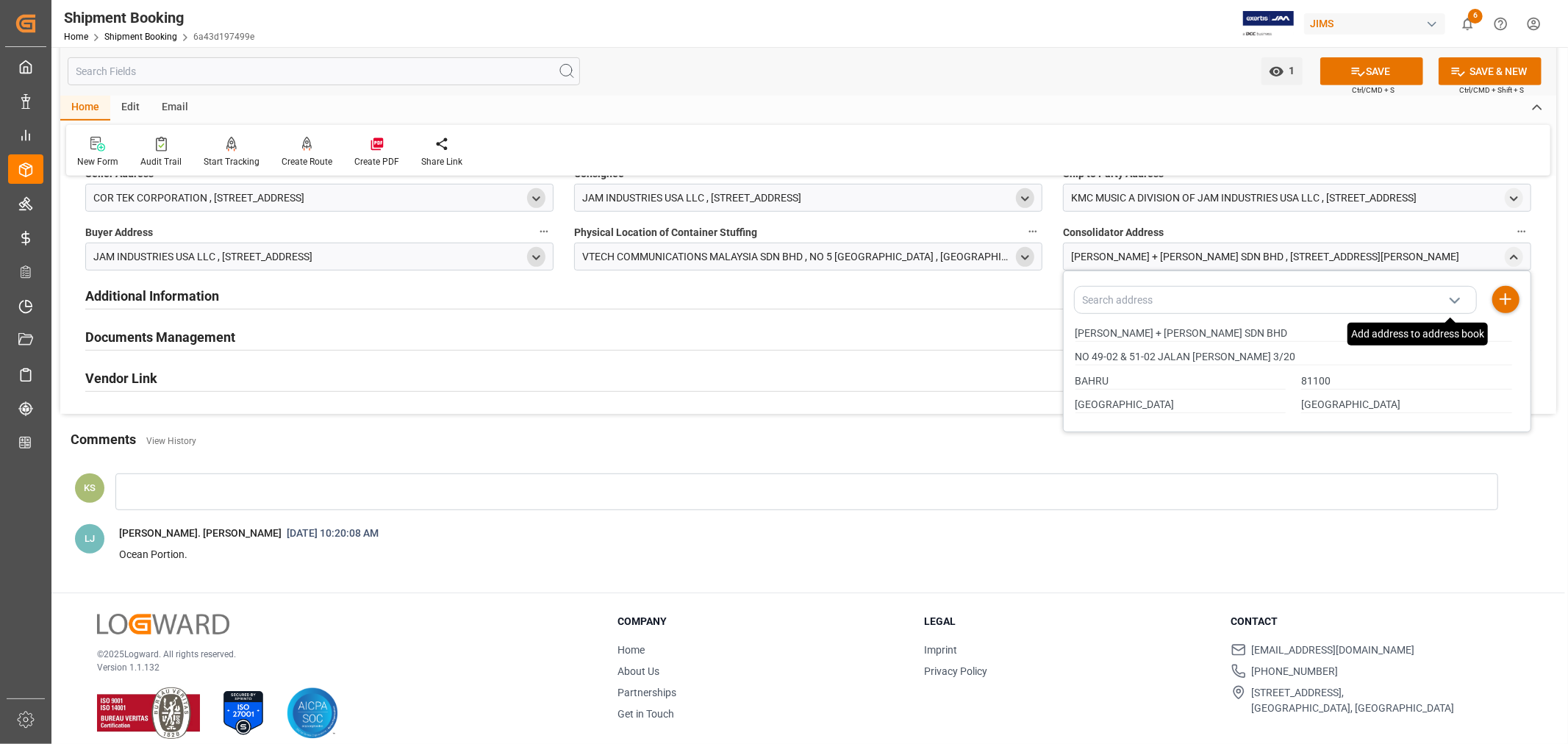
click at [1506, 302] on line at bounding box center [1506, 299] width 0 height 10
click at [1519, 255] on icon "close menu" at bounding box center [1514, 258] width 12 height 12
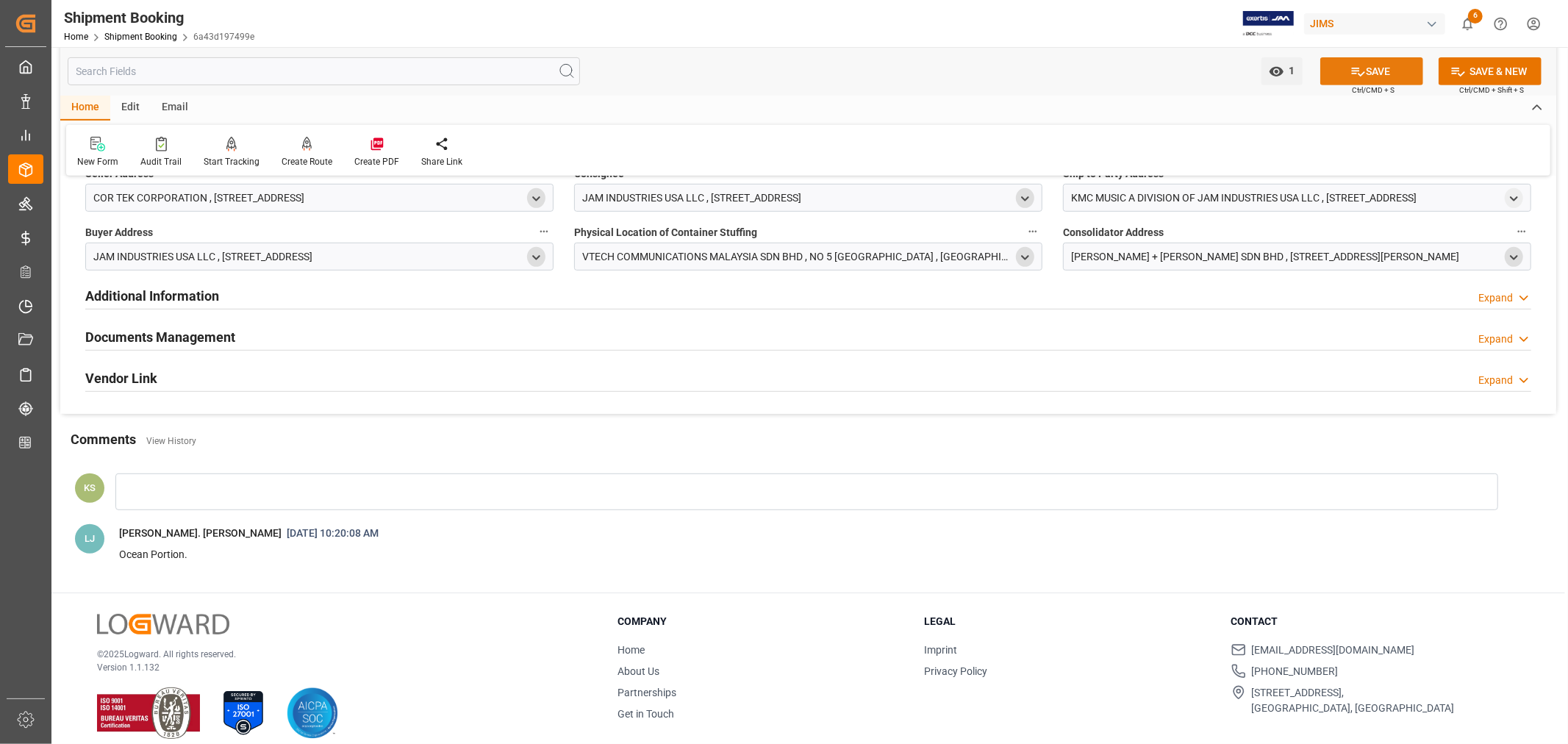
click at [1364, 69] on button "SAVE" at bounding box center [1372, 71] width 103 height 28
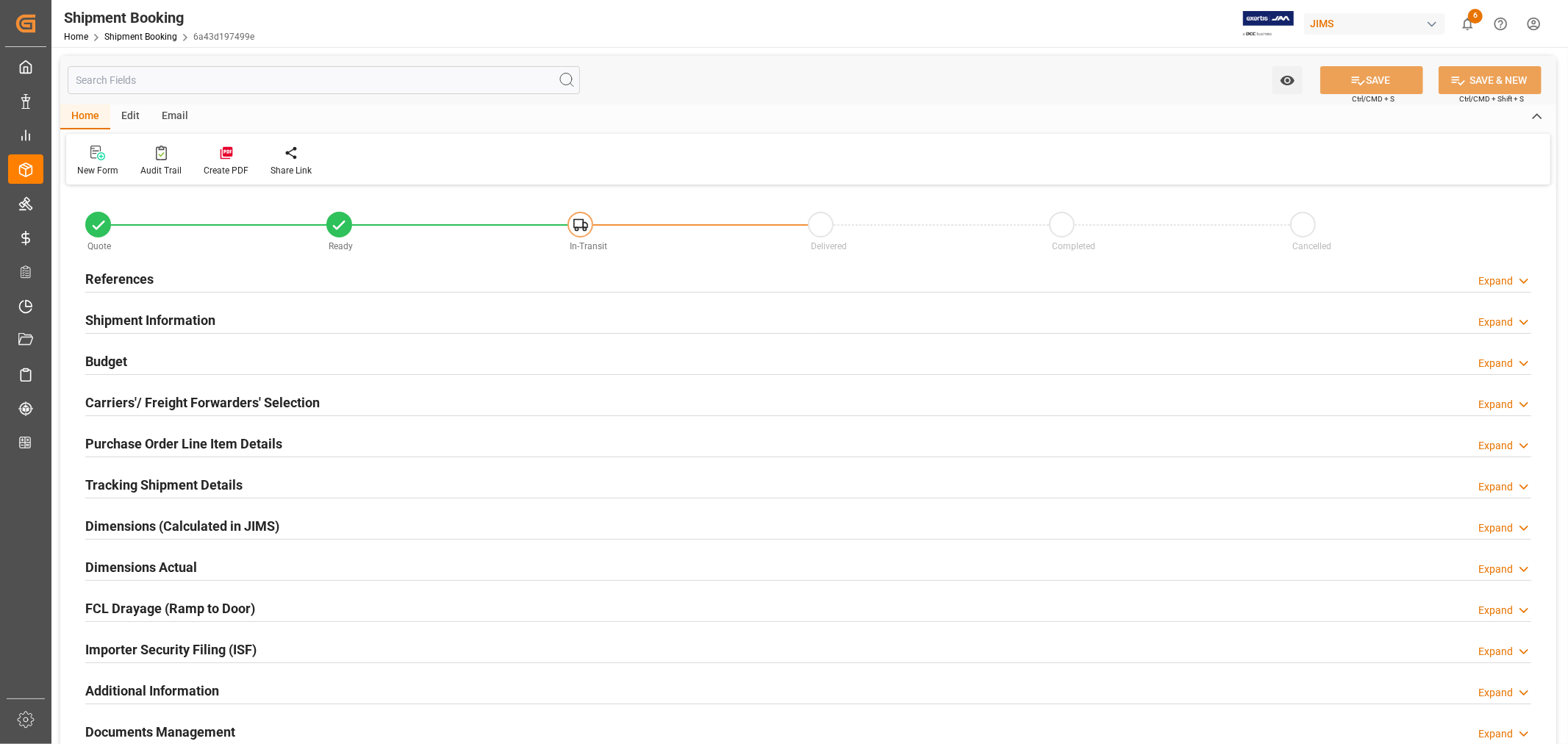
type input "131"
click at [173, 315] on h2 "Shipment Information" at bounding box center [150, 320] width 130 height 20
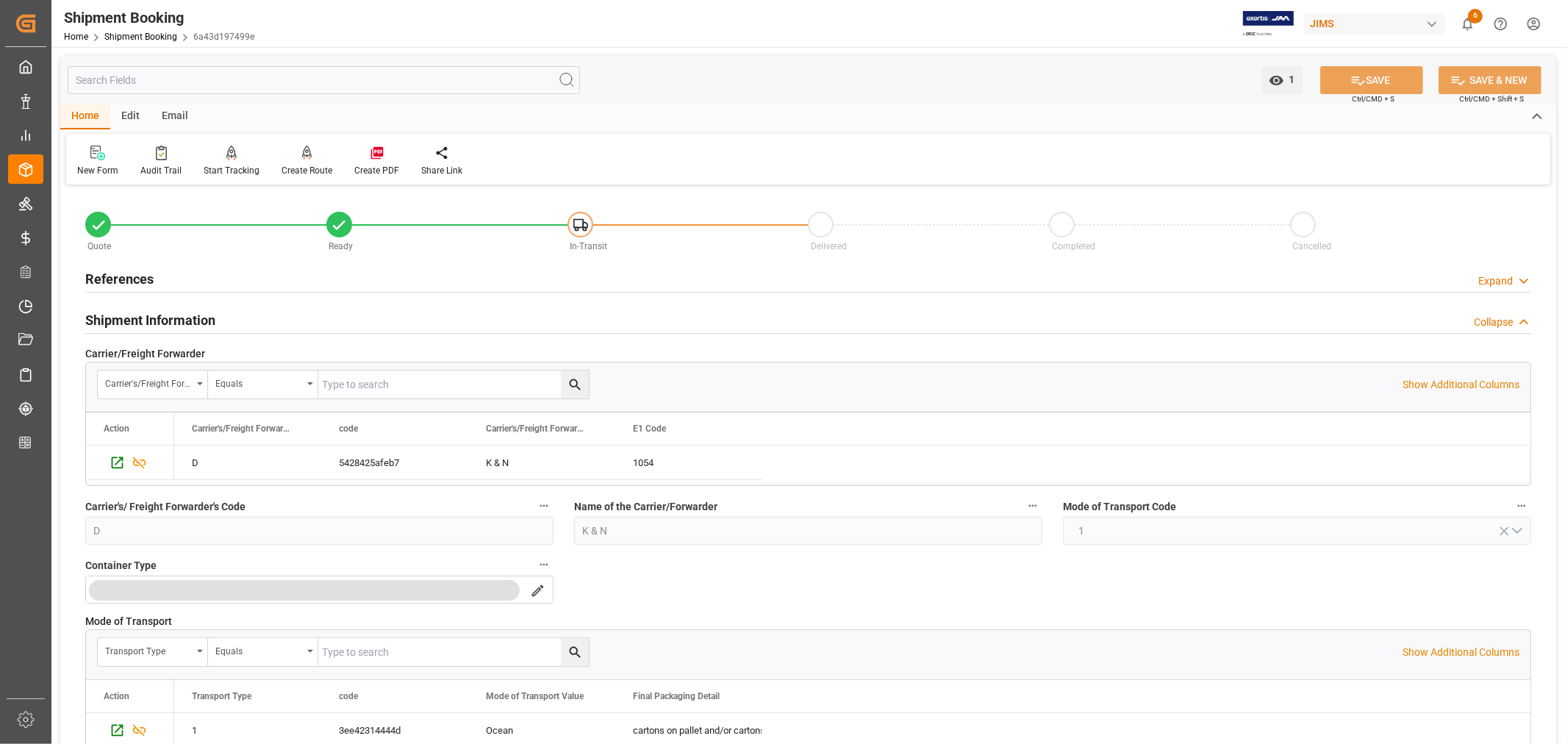
click at [173, 315] on h2 "Shipment Information" at bounding box center [150, 320] width 130 height 20
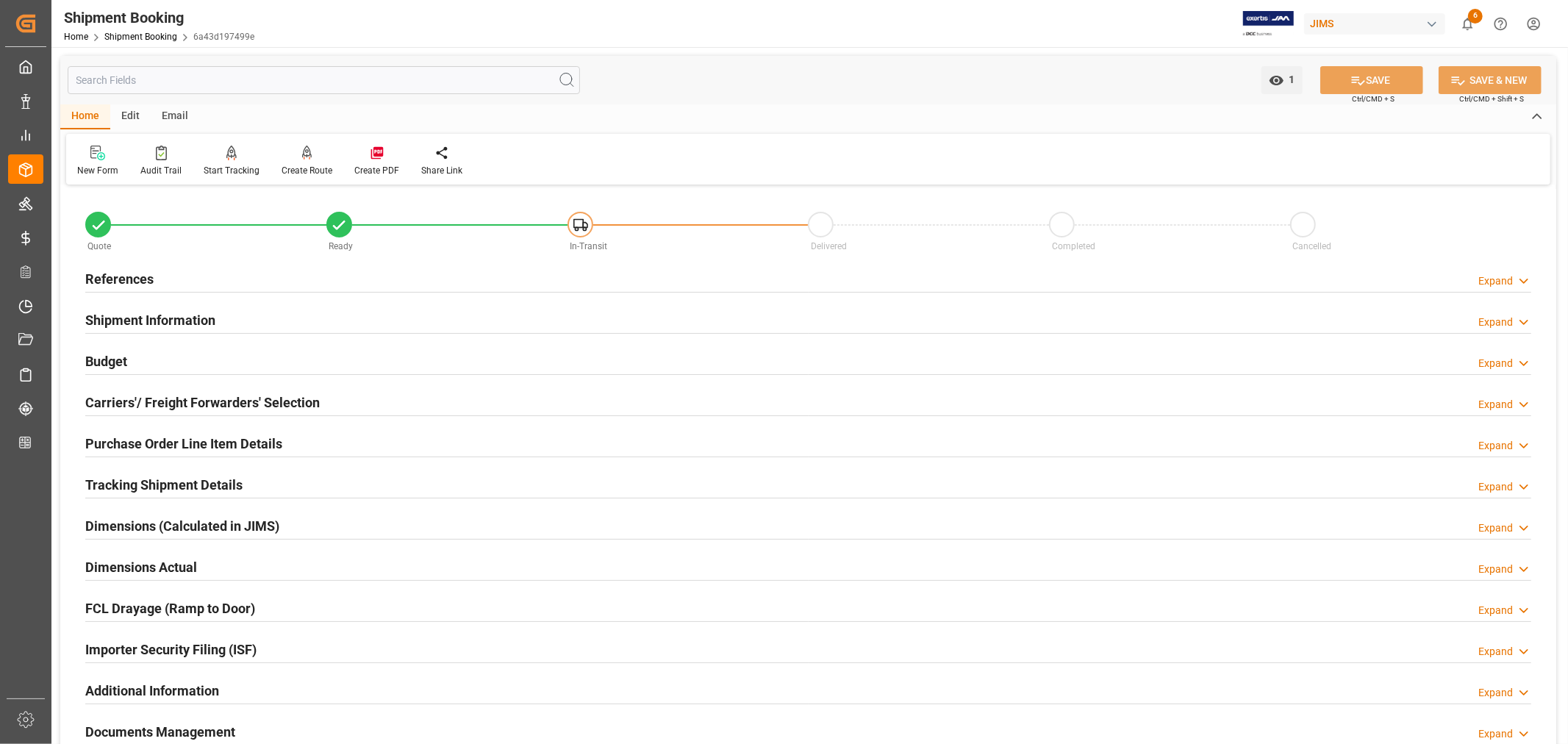
click at [157, 397] on h2 "Carriers'/ Freight Forwarders' Selection" at bounding box center [202, 403] width 235 height 20
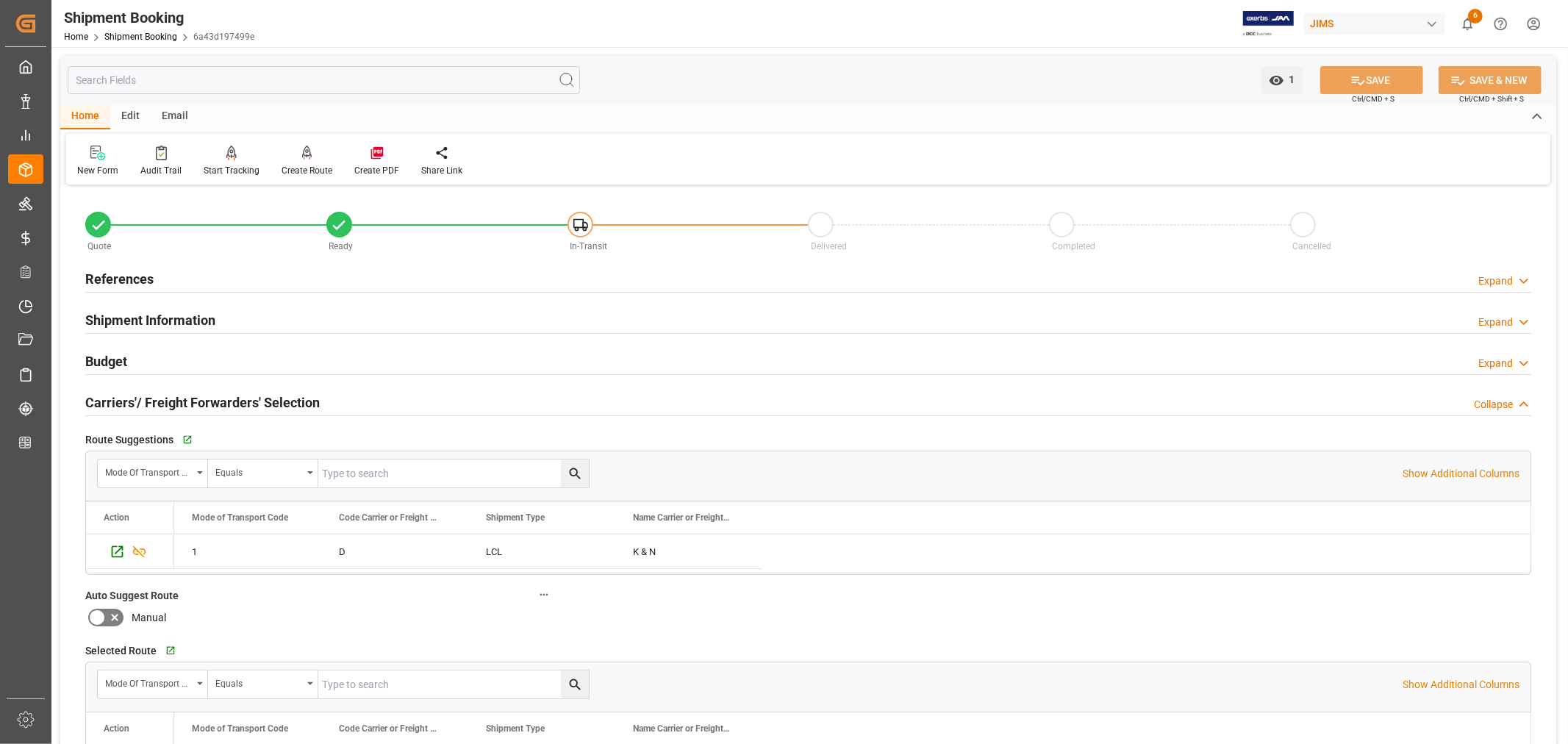
click at [157, 397] on h2 "Carriers'/ Freight Forwarders' Selection" at bounding box center [202, 403] width 235 height 20
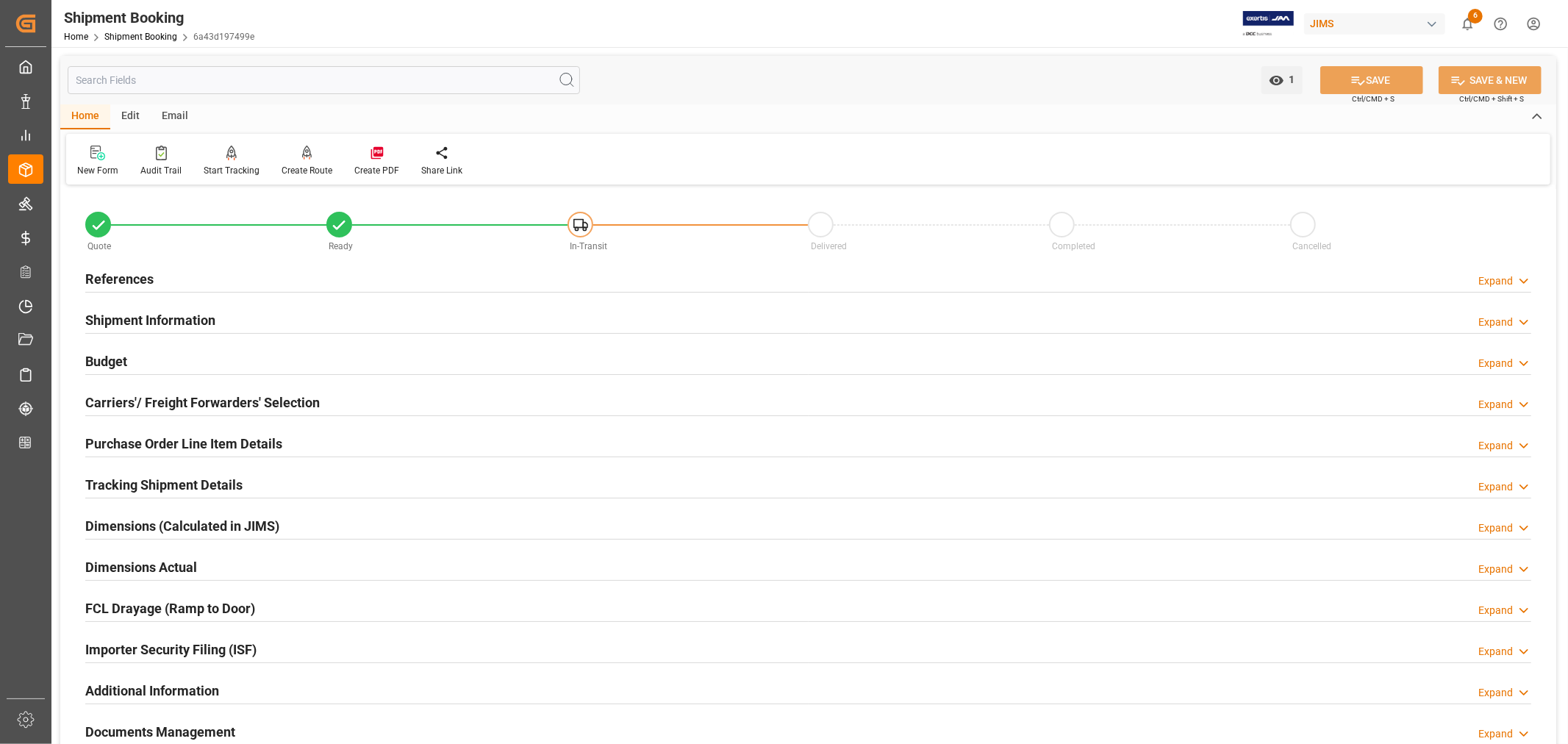
click at [164, 440] on h2 "Purchase Order Line Item Details" at bounding box center [183, 444] width 197 height 20
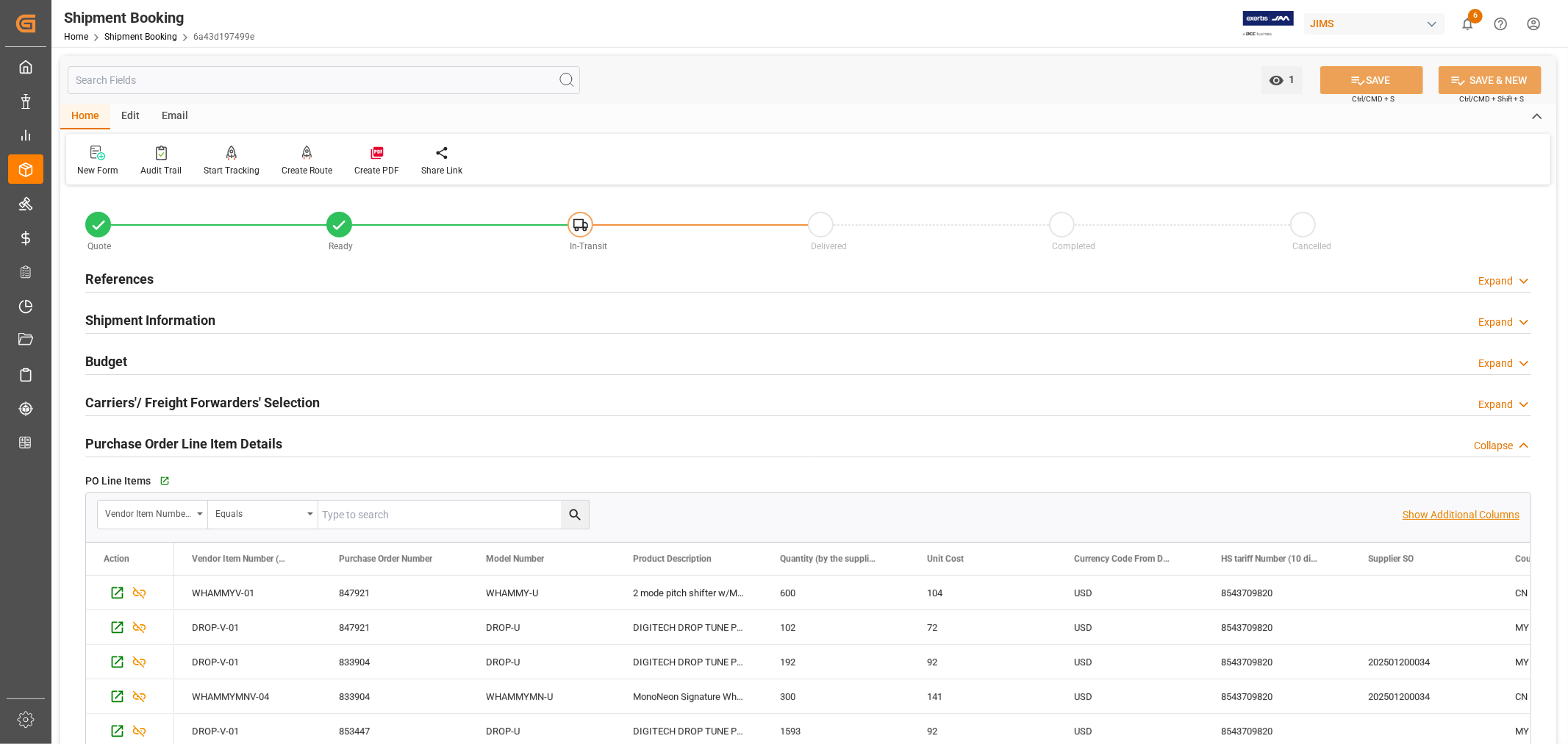
click at [1461, 510] on p "Show Additional Columns" at bounding box center [1461, 515] width 117 height 15
click at [875, 596] on div "600" at bounding box center [836, 593] width 147 height 34
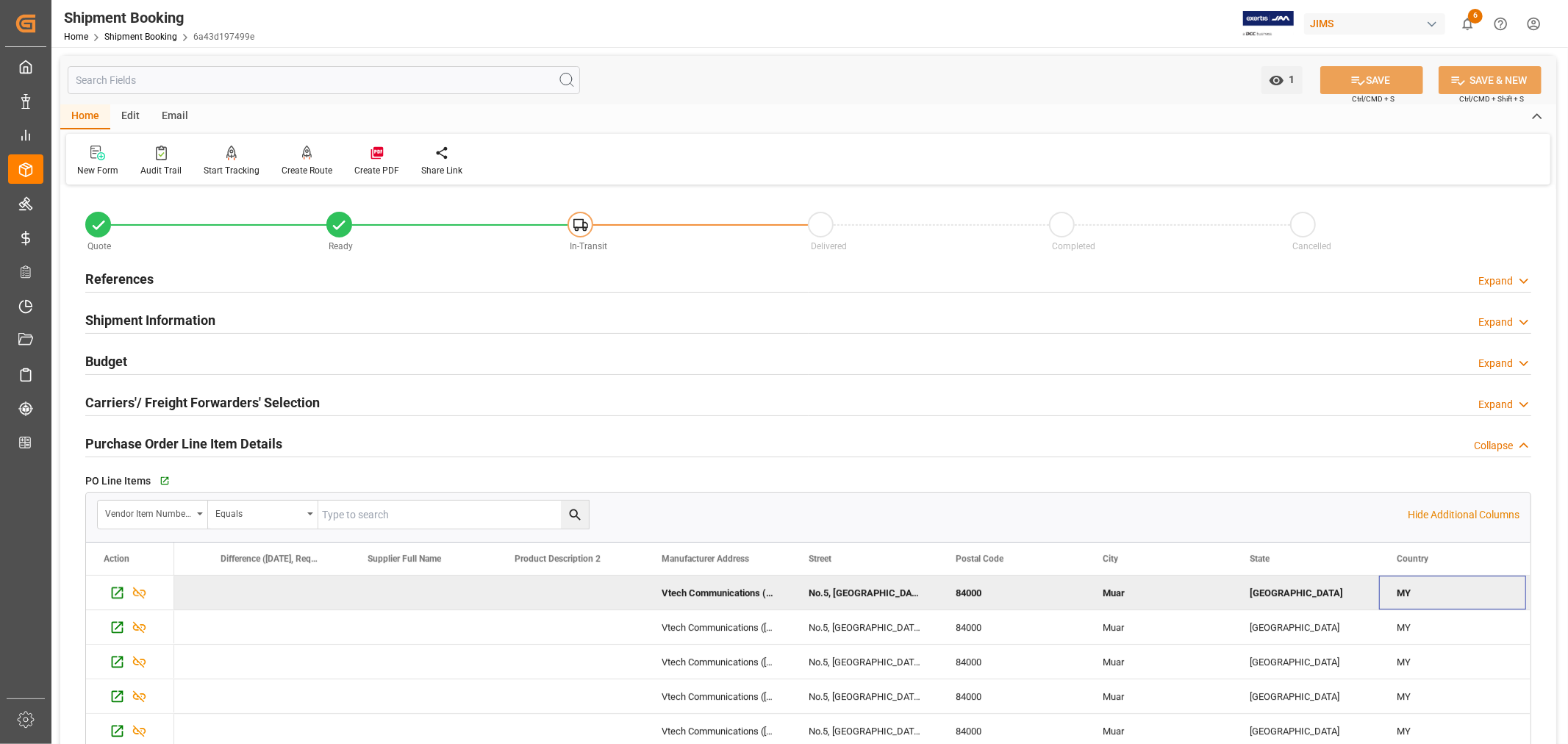
scroll to position [0, 14236]
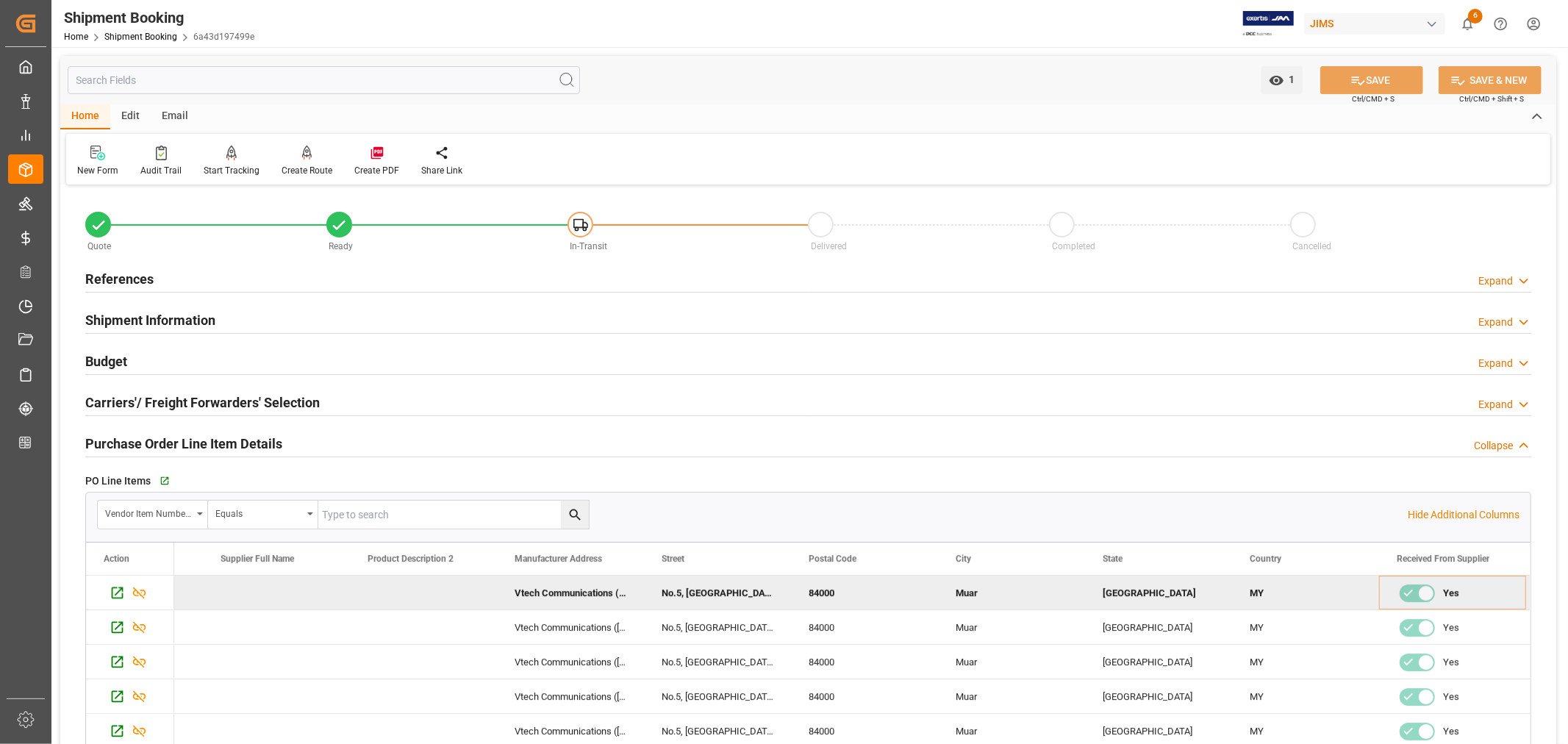
click at [268, 449] on h2 "Purchase Order Line Item Details" at bounding box center [183, 444] width 197 height 20
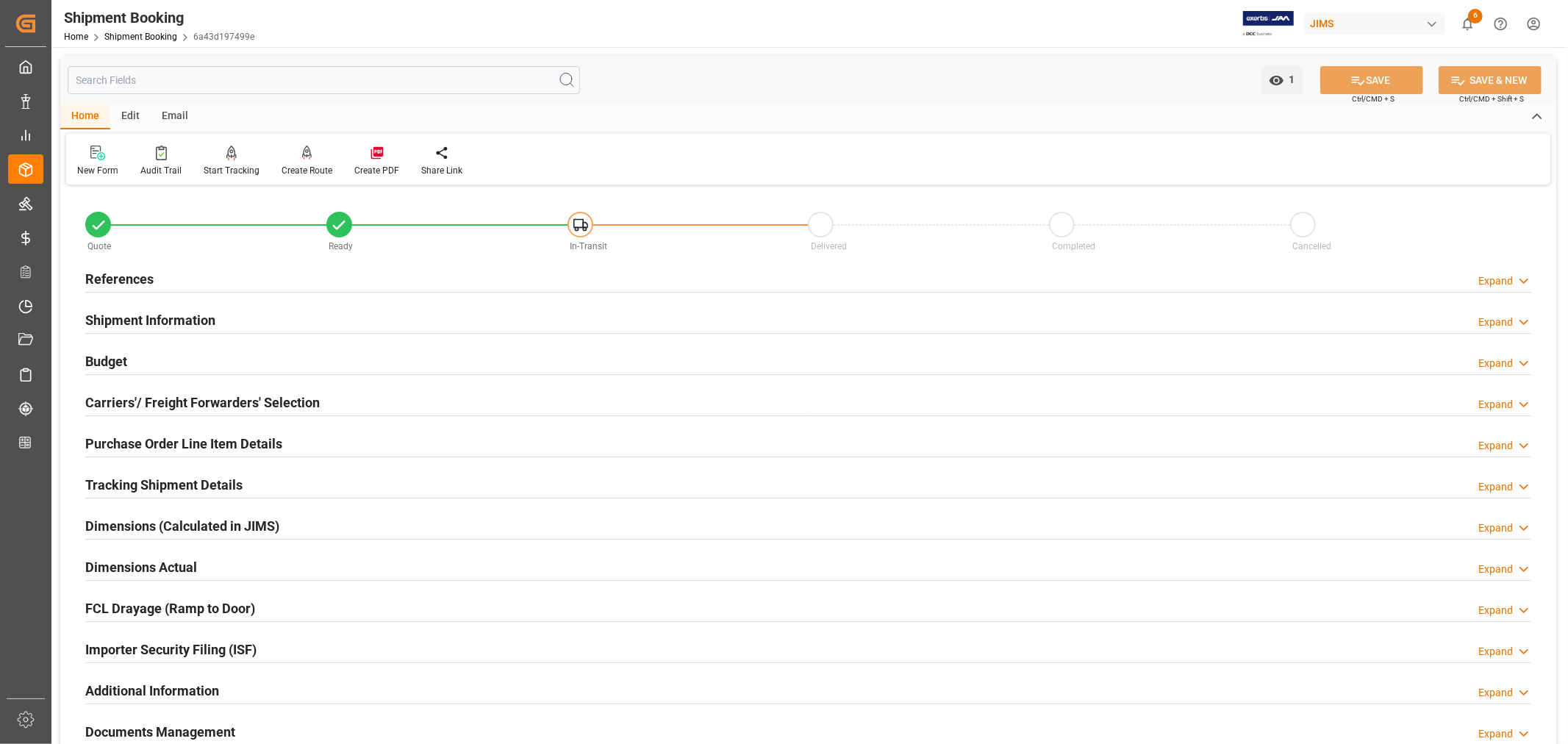
click at [292, 651] on div "Importer Security Filing (ISF) Expand" at bounding box center [808, 648] width 1446 height 28
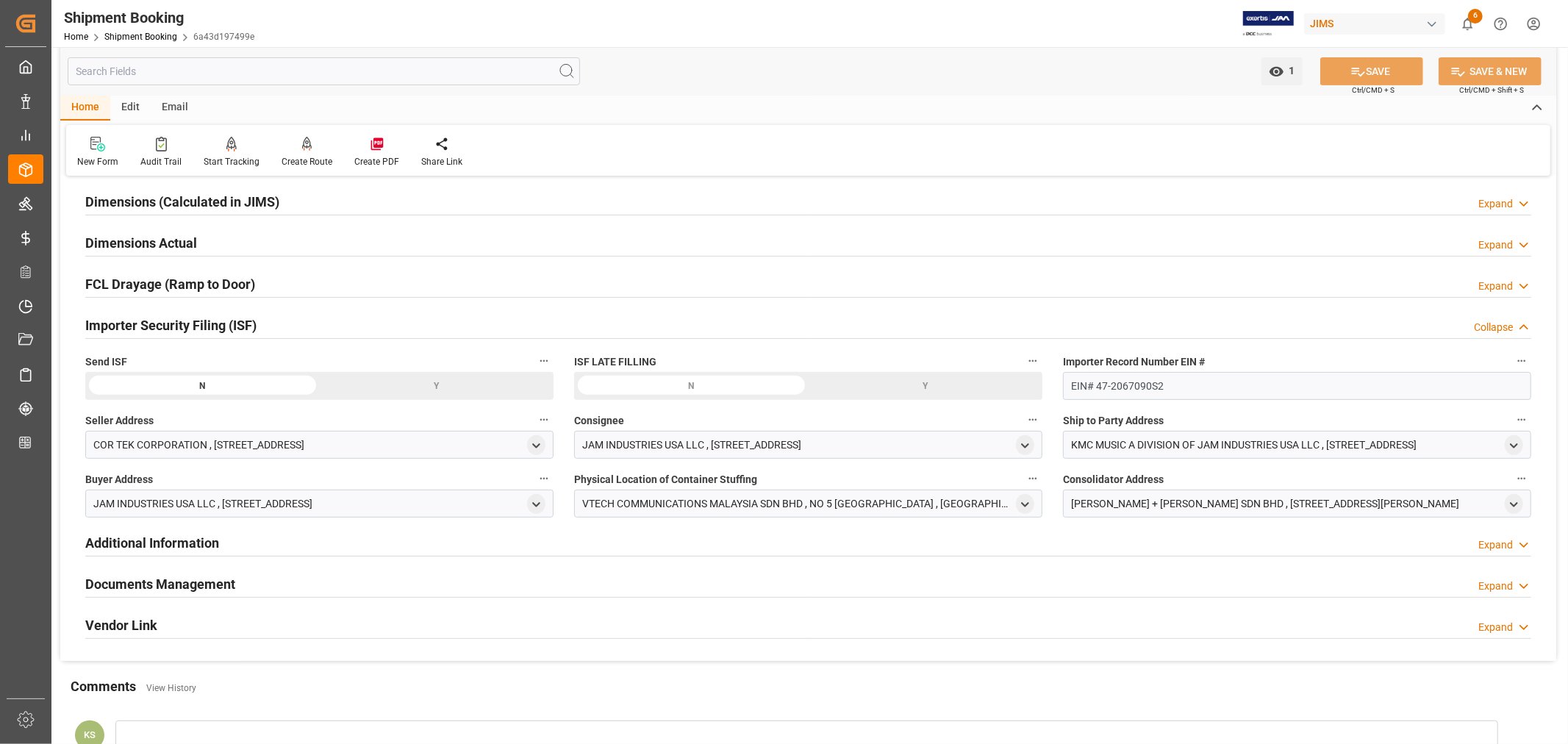
scroll to position [326, 0]
click at [431, 383] on div "Y" at bounding box center [437, 384] width 235 height 28
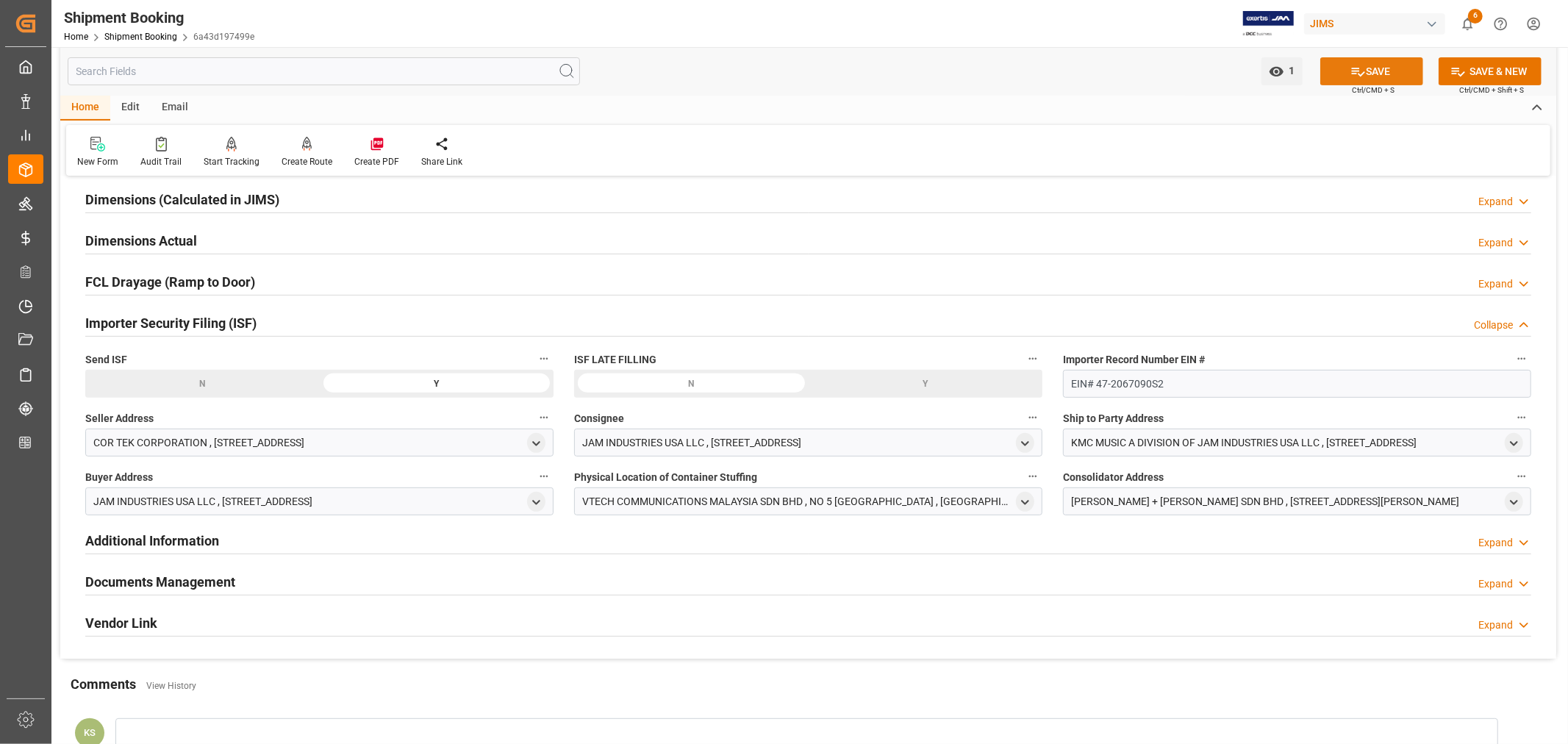
click at [1373, 69] on button "SAVE" at bounding box center [1372, 71] width 103 height 28
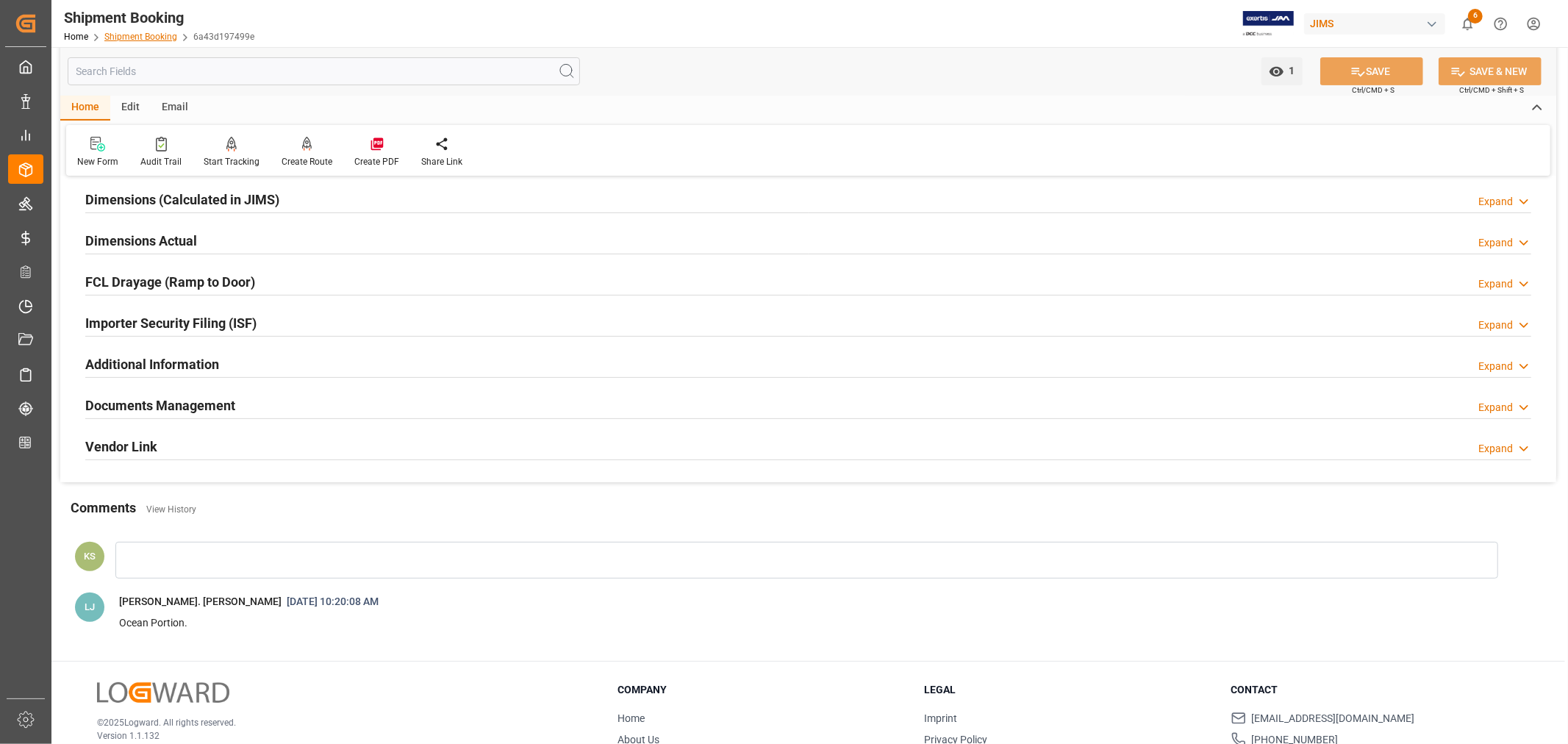
click at [134, 34] on link "Shipment Booking" at bounding box center [141, 36] width 73 height 10
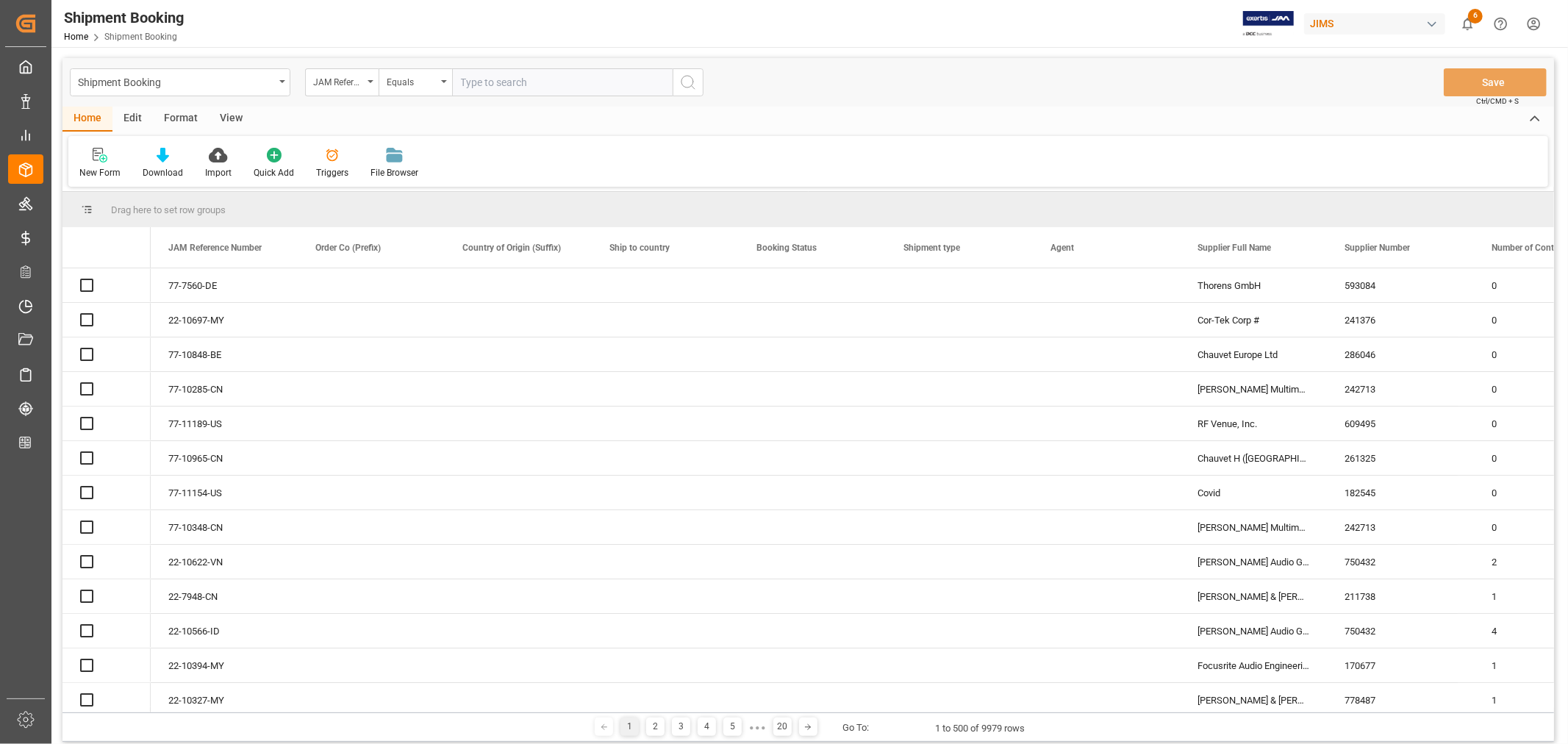
click at [371, 82] on icon "open menu" at bounding box center [371, 82] width 6 height 3
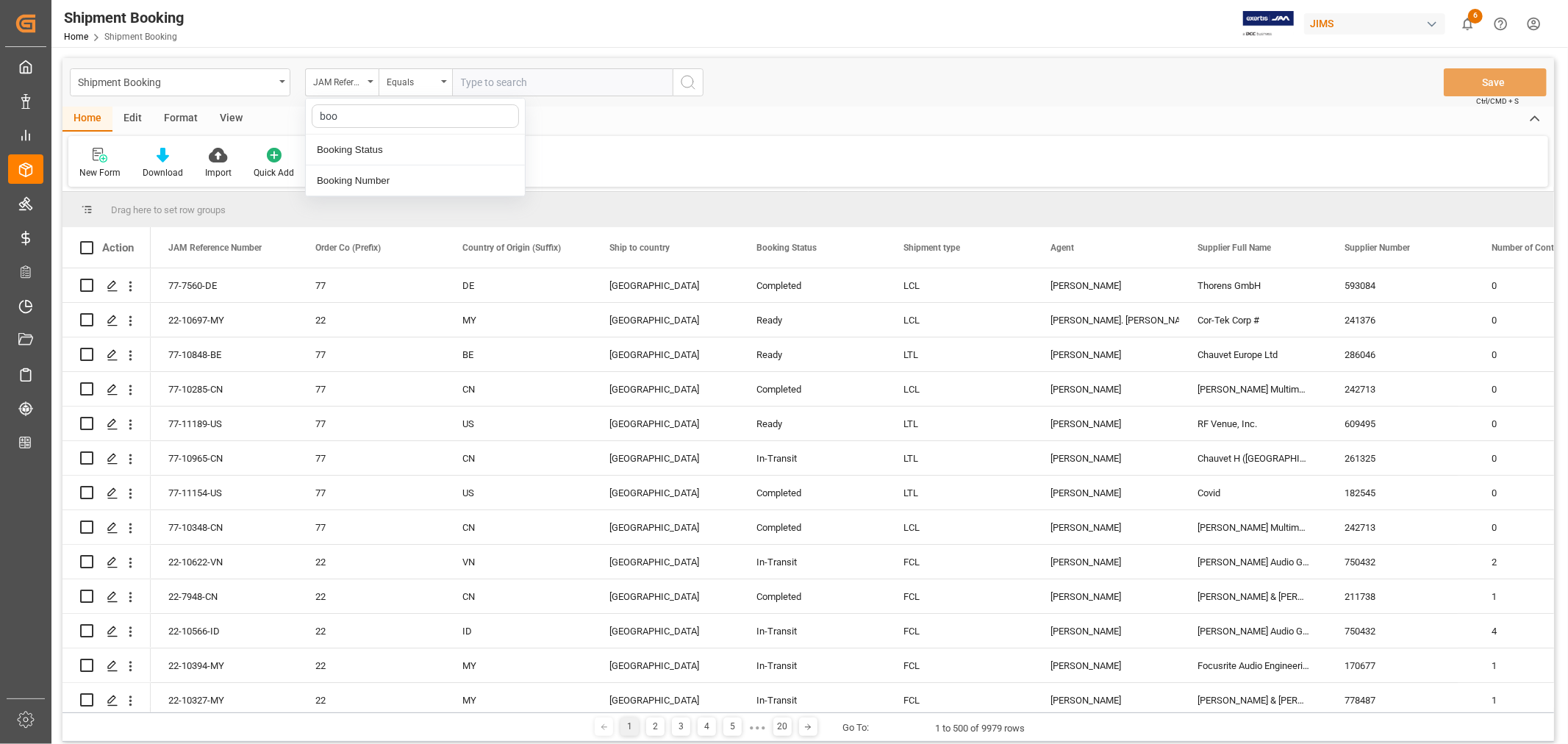
type input "book"
click at [357, 180] on div "Booking Number" at bounding box center [415, 181] width 219 height 31
drag, startPoint x: 458, startPoint y: 83, endPoint x: 532, endPoint y: 88, distance: 74.2
click at [466, 83] on input "text" at bounding box center [563, 83] width 221 height 28
paste input "093500292699"
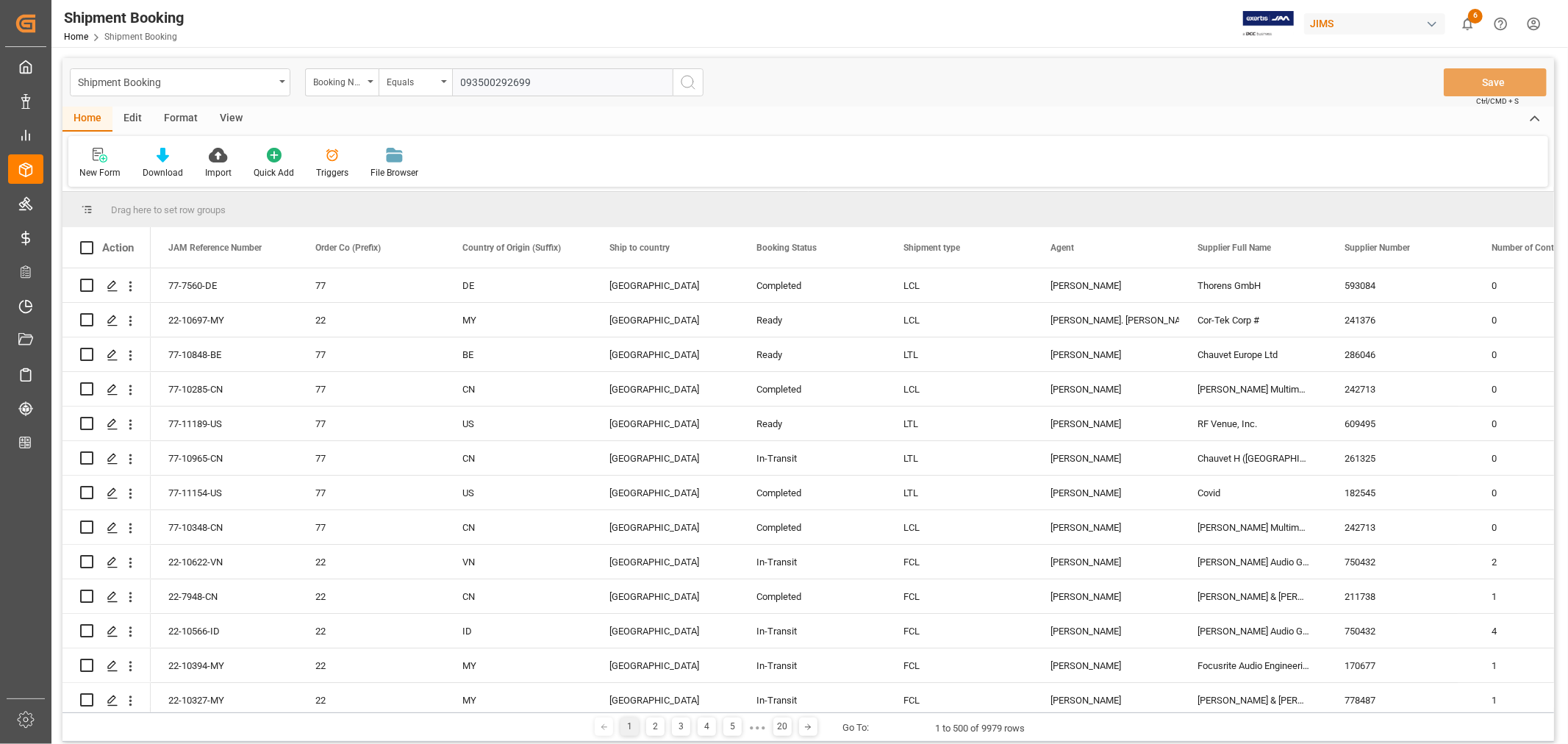
type input "093500292699"
click at [685, 79] on icon "search button" at bounding box center [688, 82] width 18 height 18
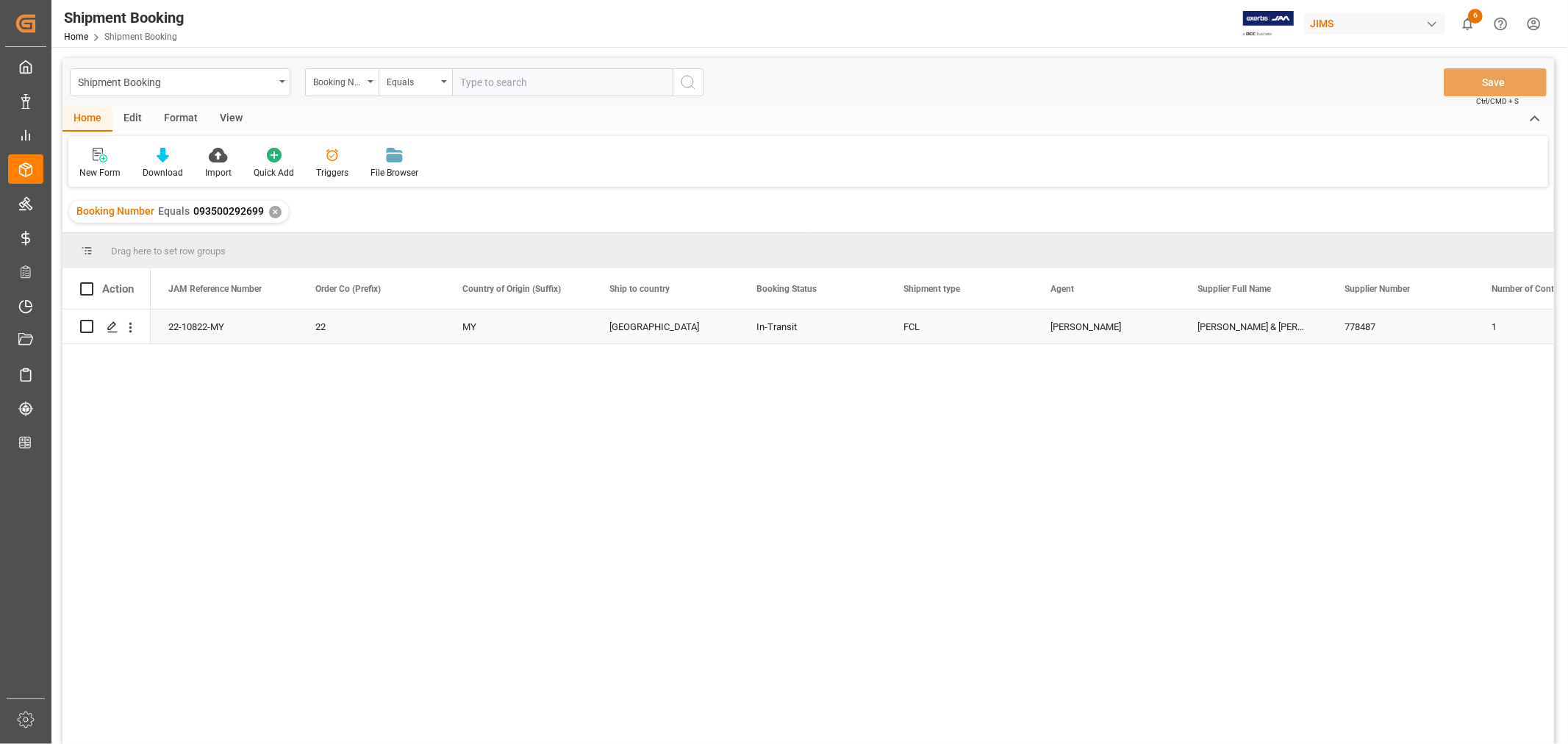
click at [208, 328] on div "22-10822-MY" at bounding box center [224, 326] width 147 height 34
click at [275, 215] on div "✕" at bounding box center [276, 212] width 12 height 12
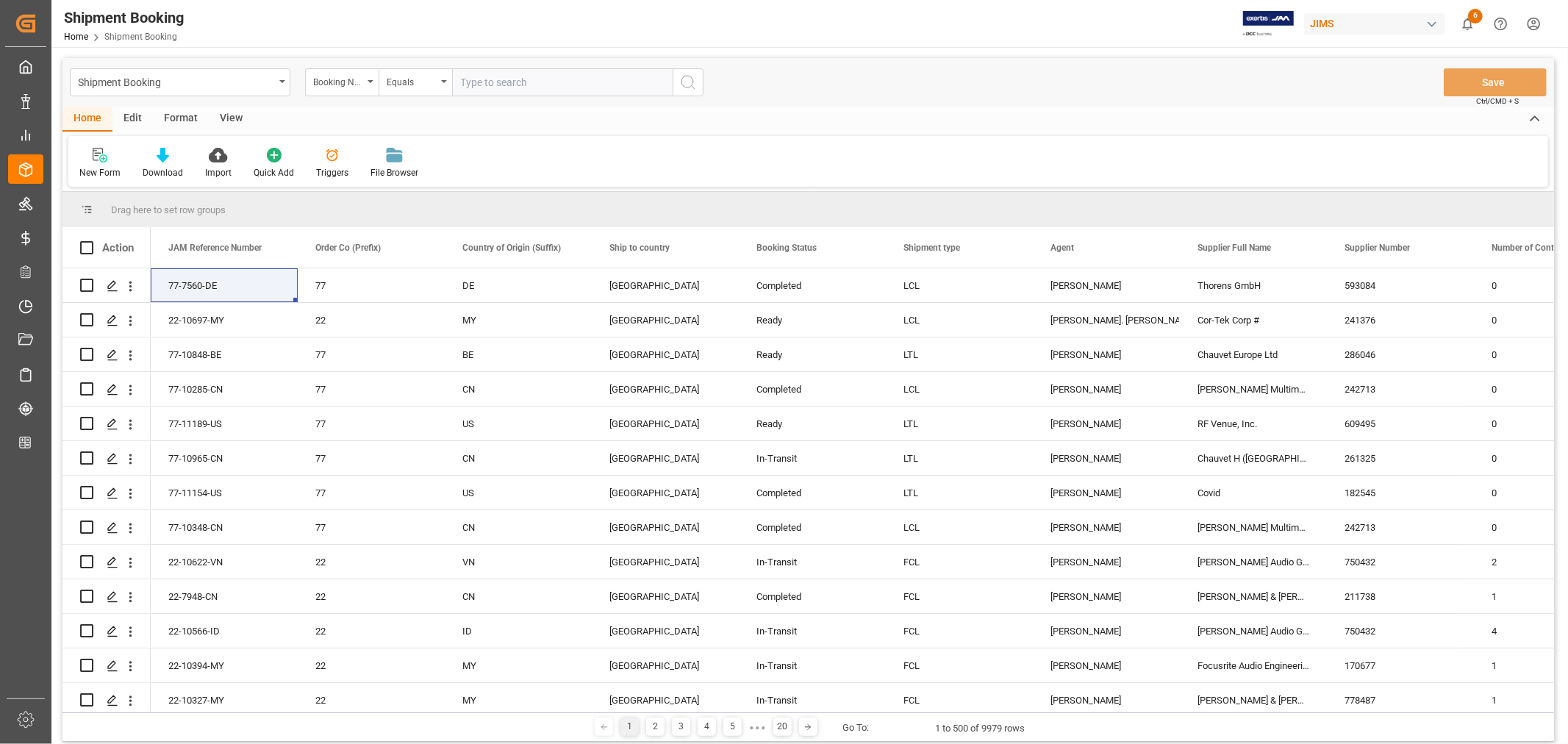
click at [494, 82] on input "text" at bounding box center [563, 83] width 221 height 28
click at [371, 78] on div "Booking Number" at bounding box center [341, 83] width 73 height 28
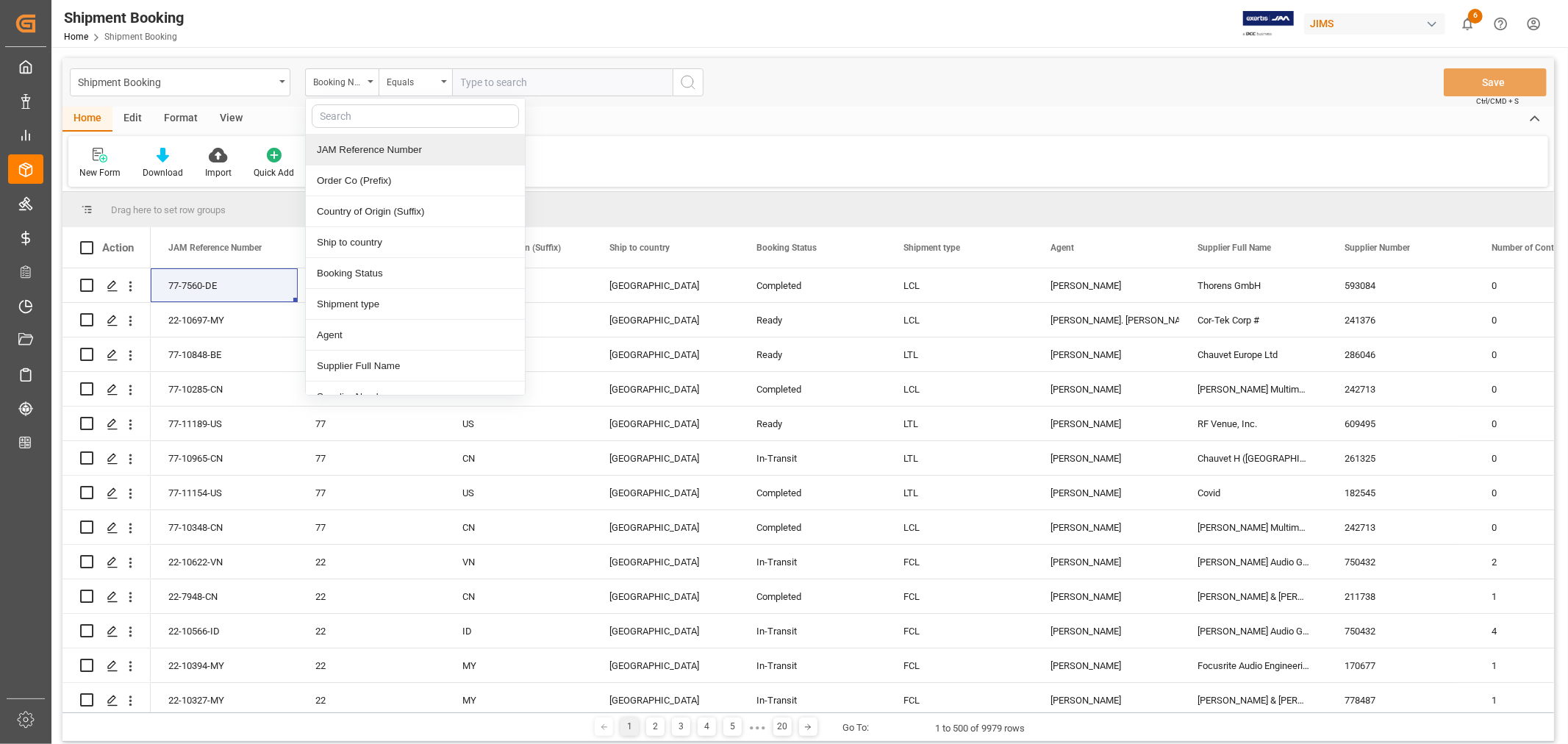
click at [344, 148] on div "JAM Reference Number" at bounding box center [415, 150] width 219 height 31
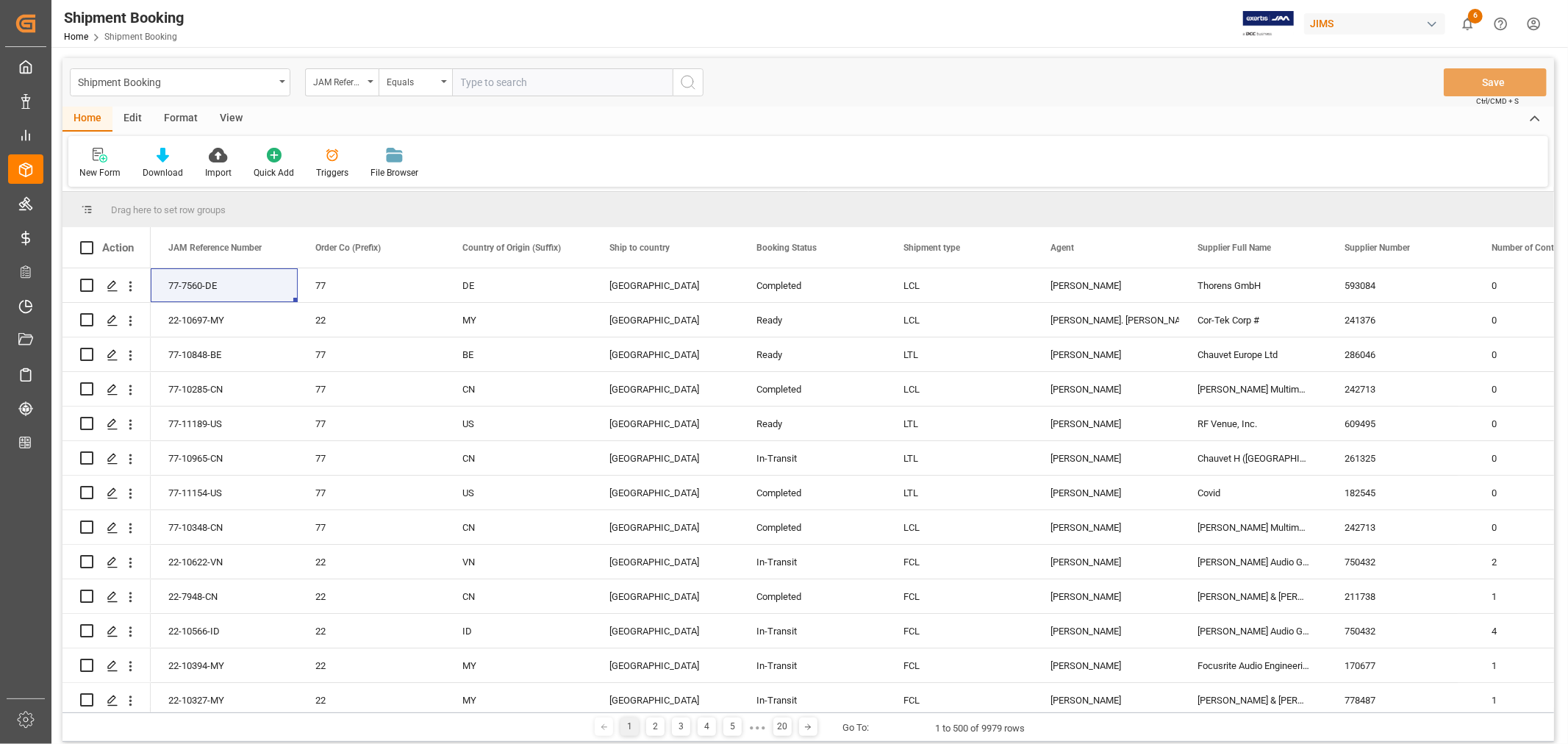
click at [472, 77] on input "text" at bounding box center [563, 83] width 221 height 28
paste input "22-10822-MY"
type input "22-10822-MY"
click at [689, 82] on icon "search button" at bounding box center [688, 82] width 18 height 18
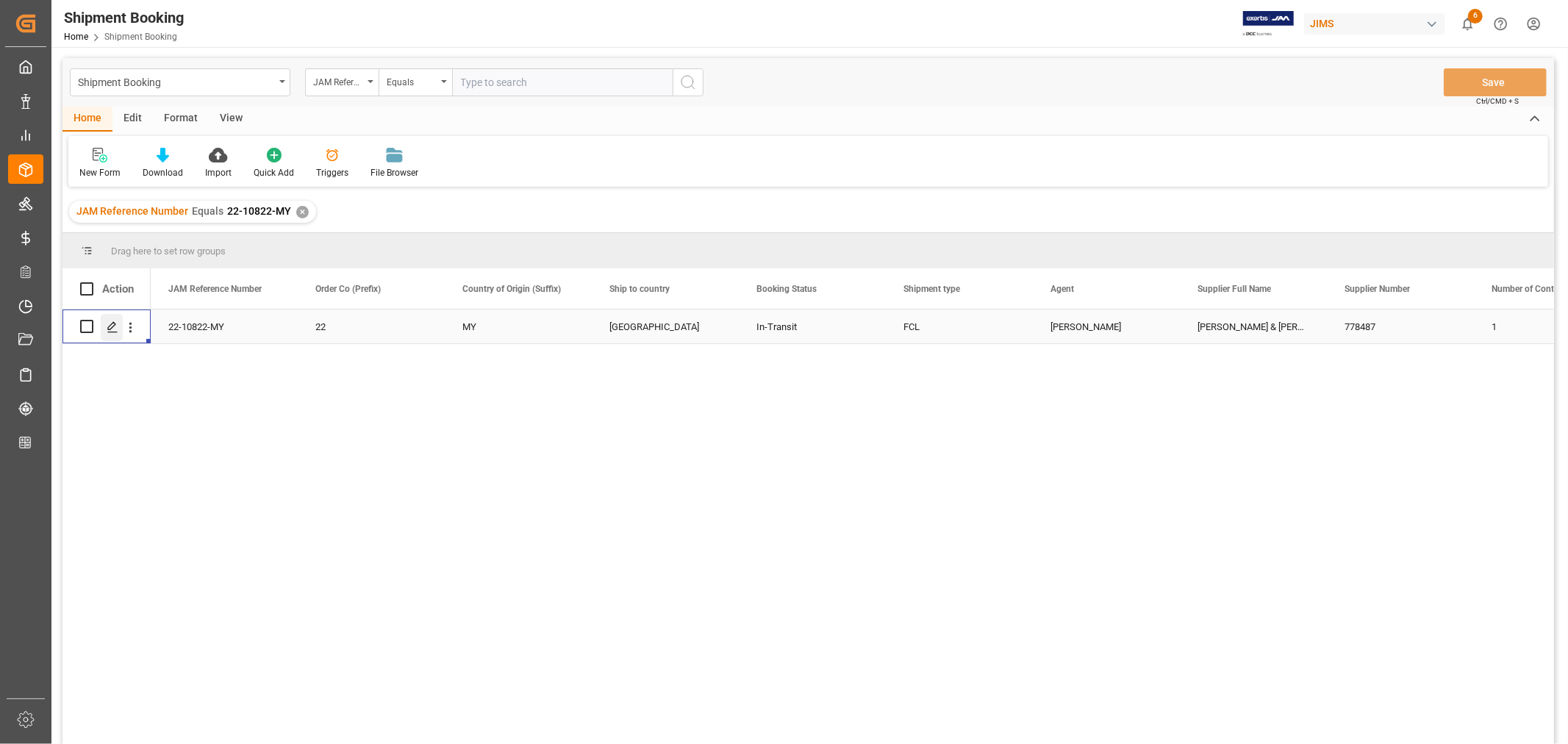
click at [113, 326] on polygon "Press SPACE to select this row." at bounding box center [112, 326] width 8 height 8
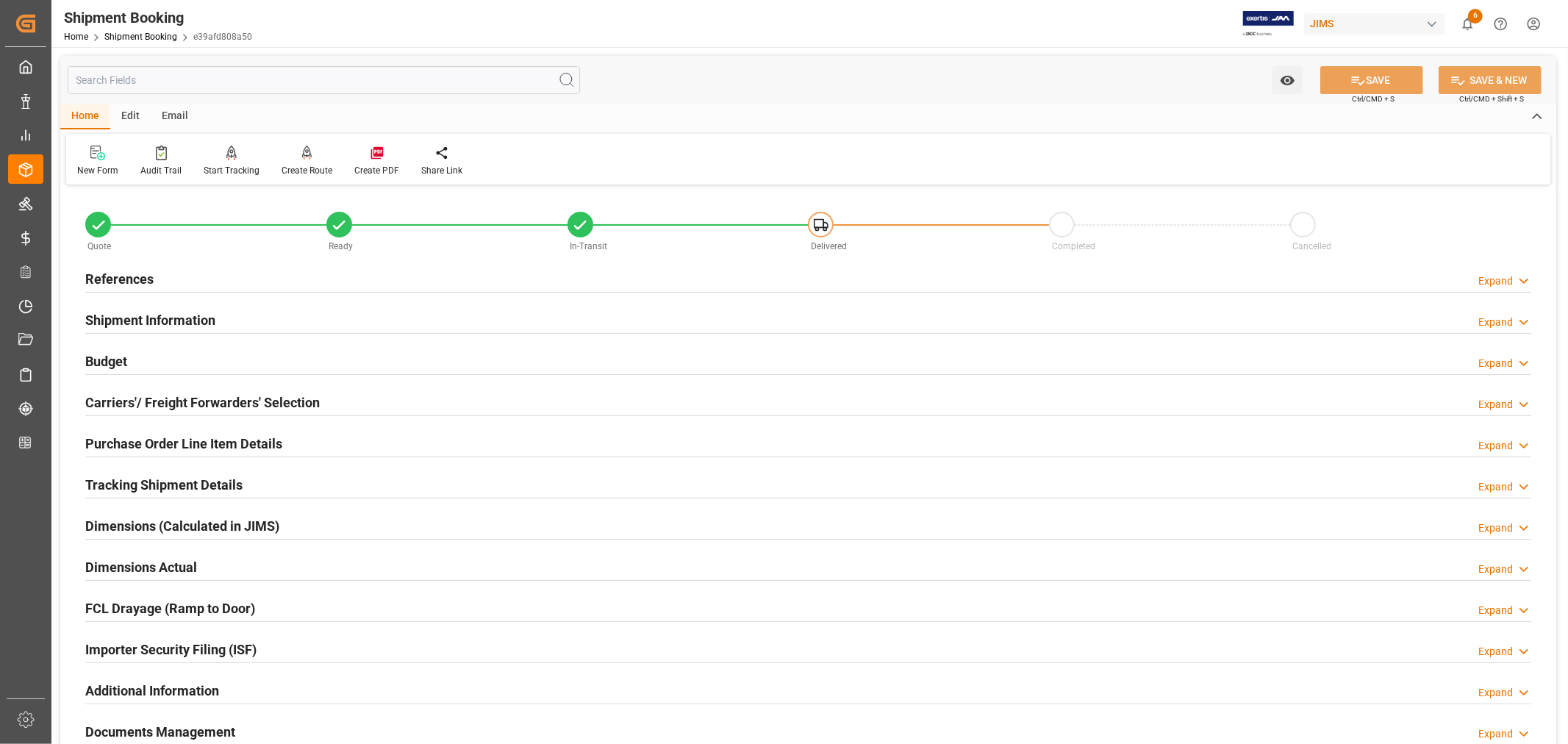
click at [162, 316] on h2 "Shipment Information" at bounding box center [150, 320] width 130 height 20
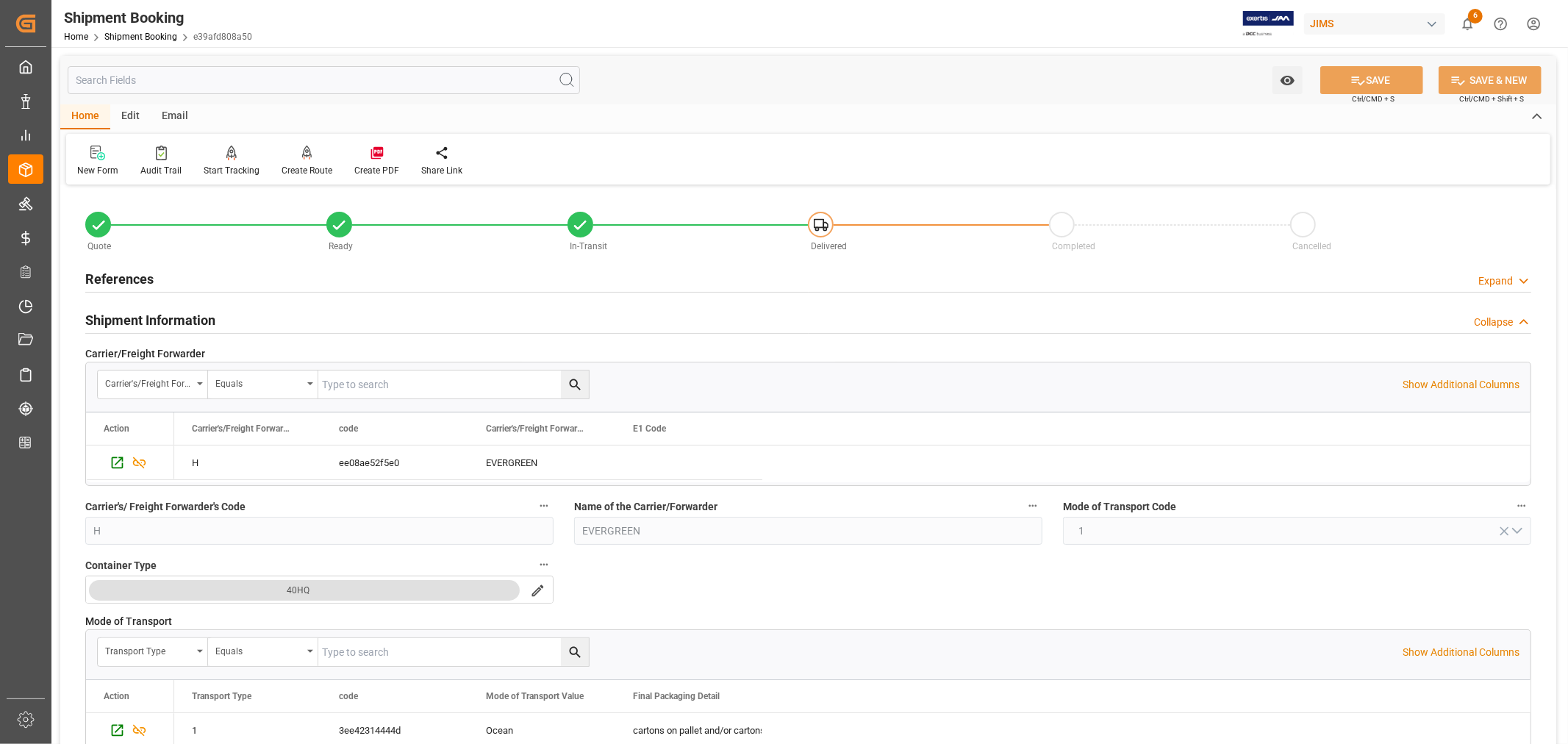
click at [177, 317] on h2 "Shipment Information" at bounding box center [150, 320] width 130 height 20
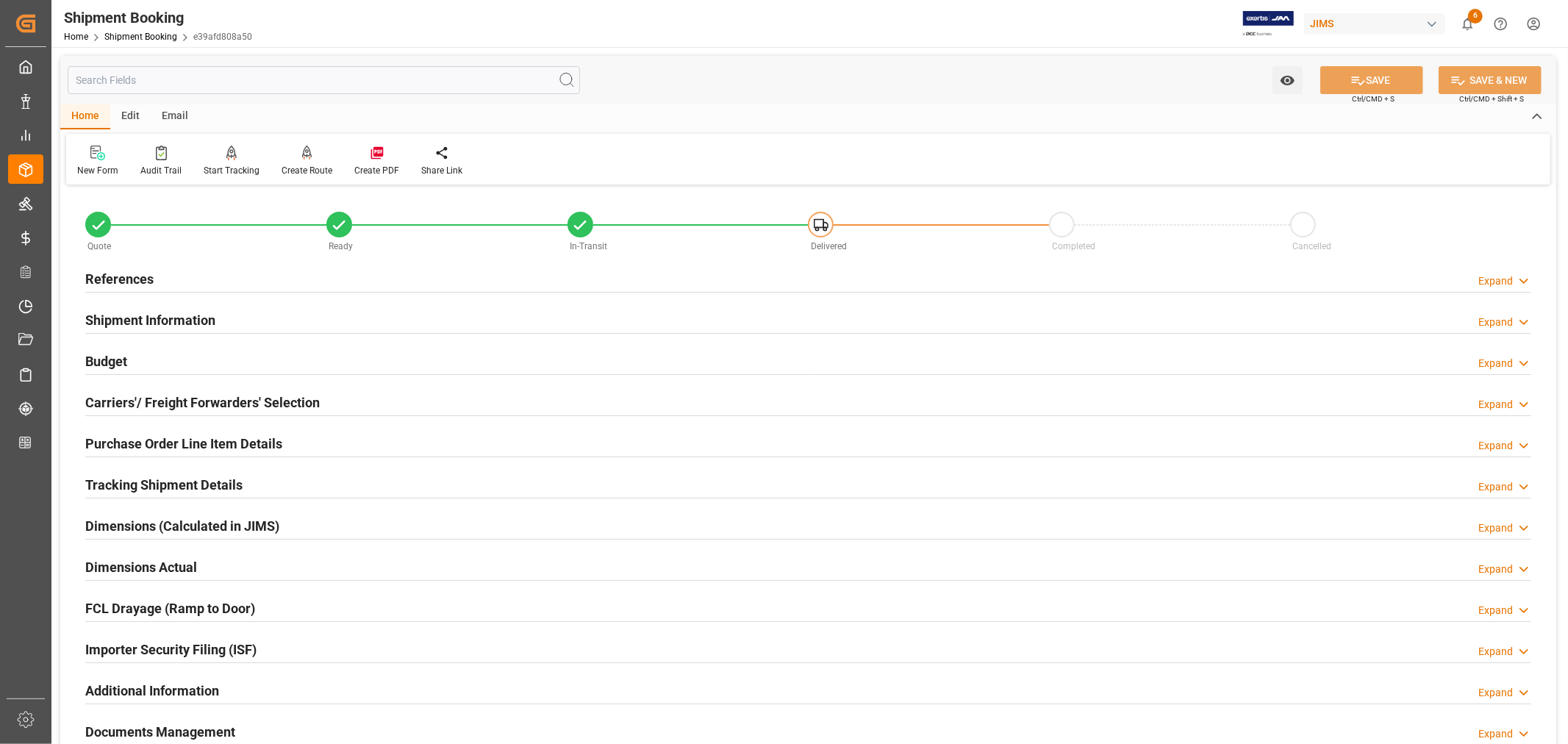
click at [138, 436] on h2 "Purchase Order Line Item Details" at bounding box center [183, 444] width 197 height 20
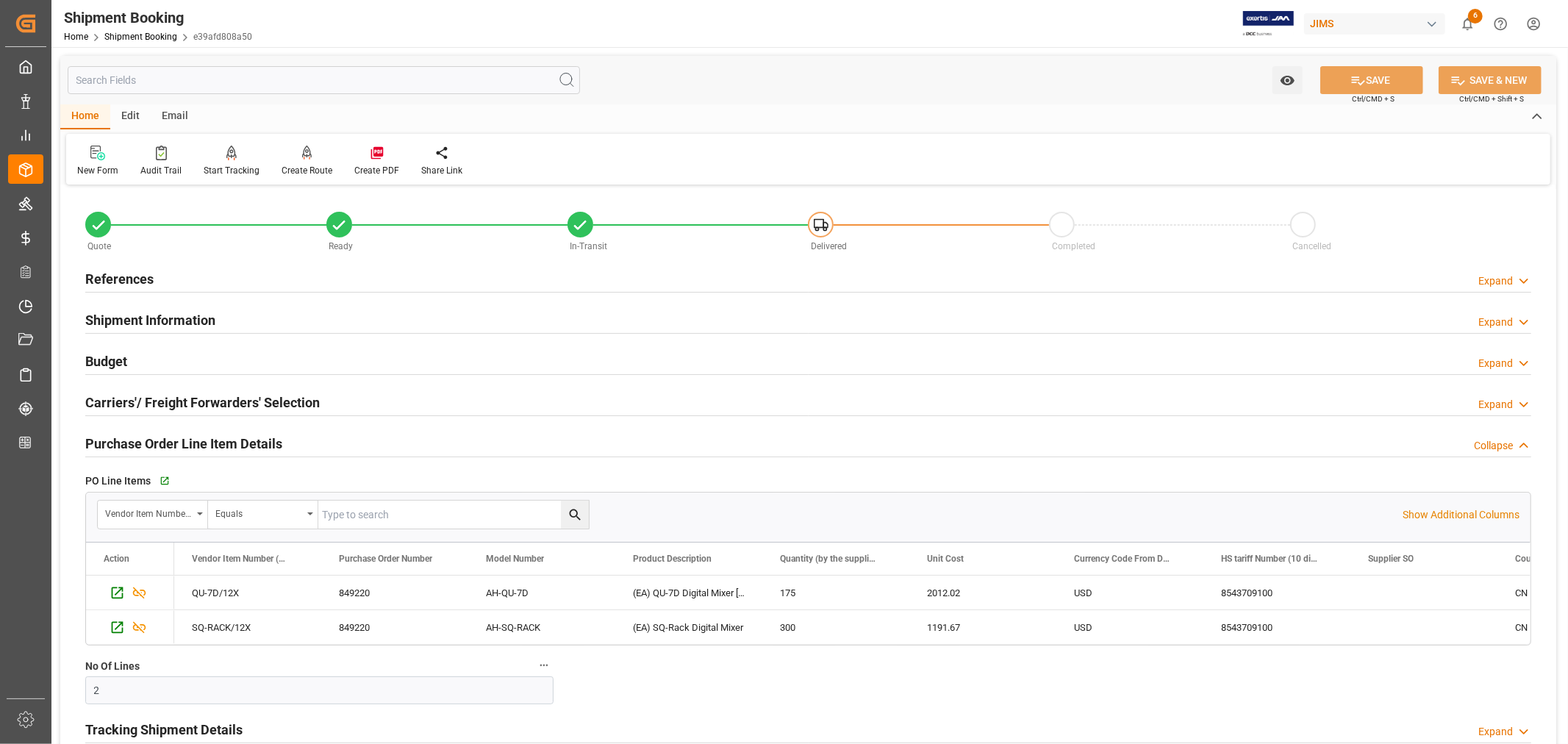
click at [138, 436] on h2 "Purchase Order Line Item Details" at bounding box center [183, 444] width 197 height 20
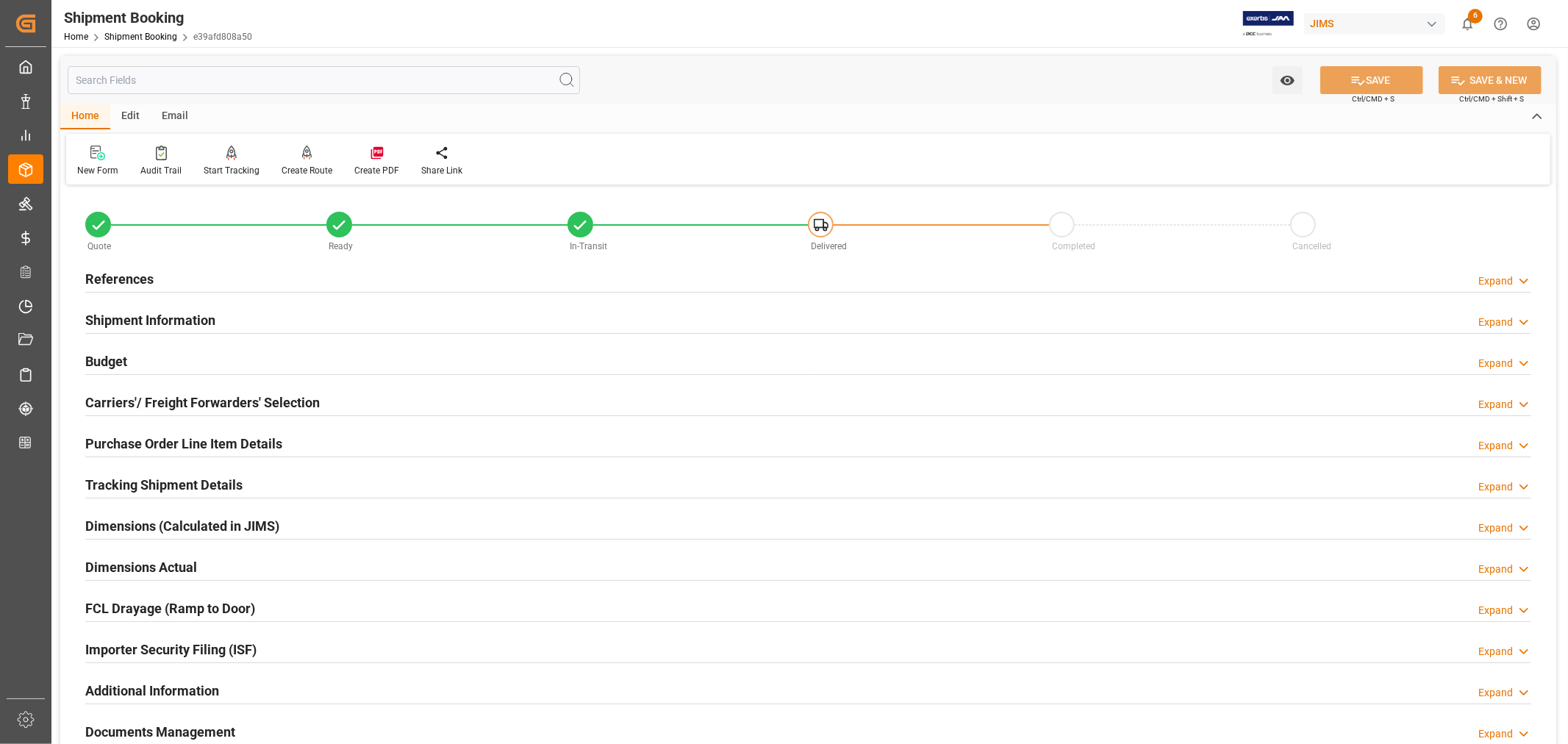
click at [138, 436] on h2 "Purchase Order Line Item Details" at bounding box center [183, 444] width 197 height 20
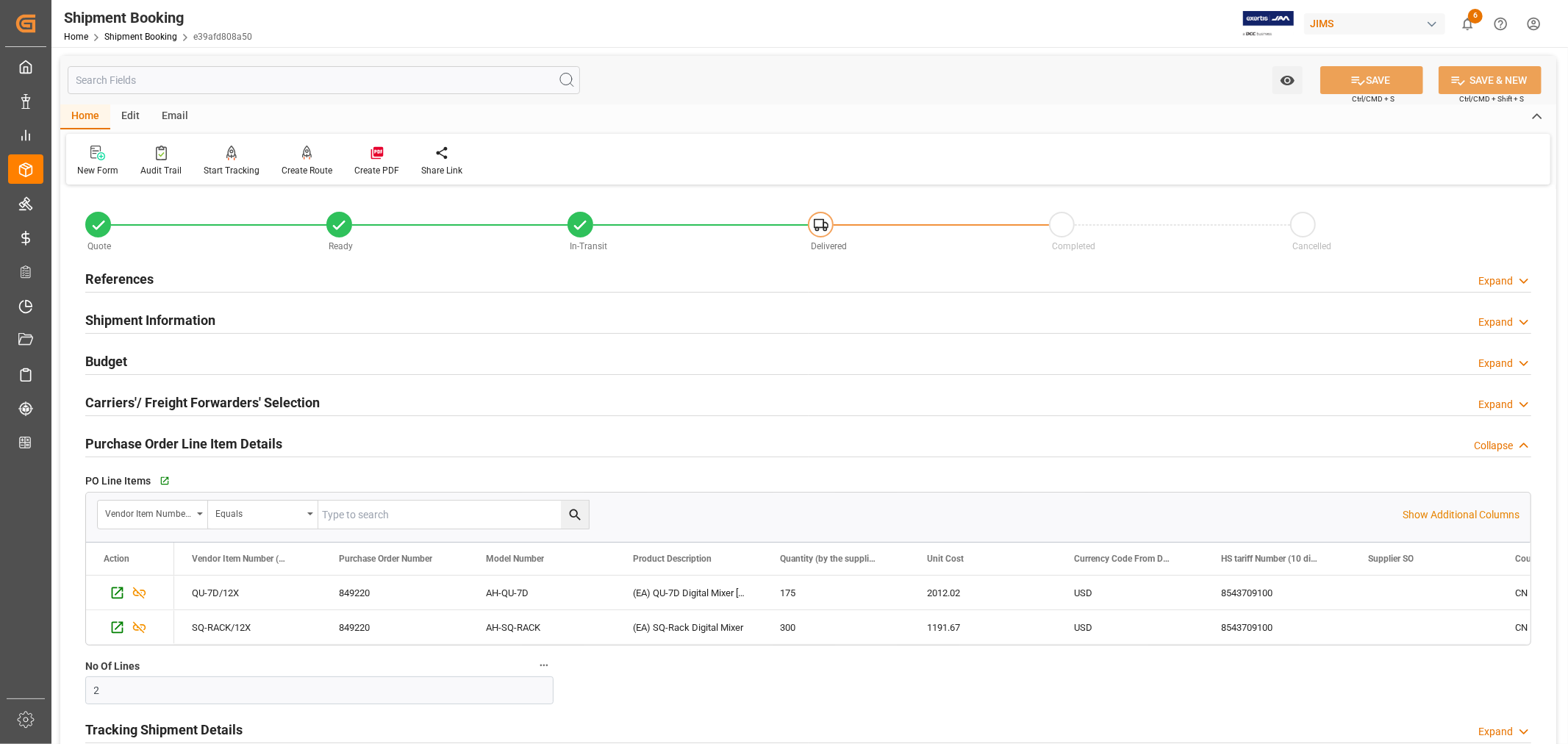
click at [138, 436] on h2 "Purchase Order Line Item Details" at bounding box center [183, 444] width 197 height 20
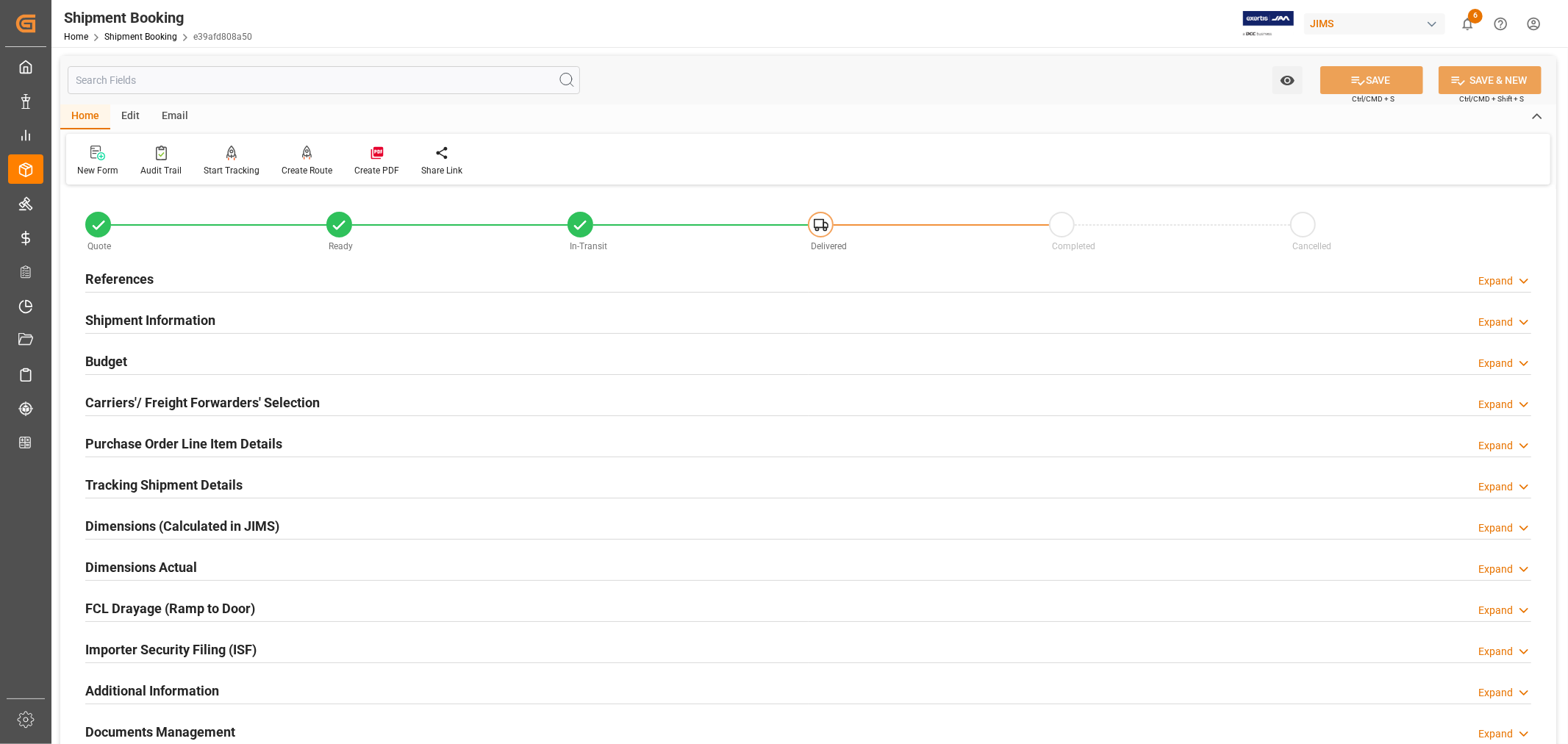
click at [154, 316] on h2 "Shipment Information" at bounding box center [150, 320] width 130 height 20
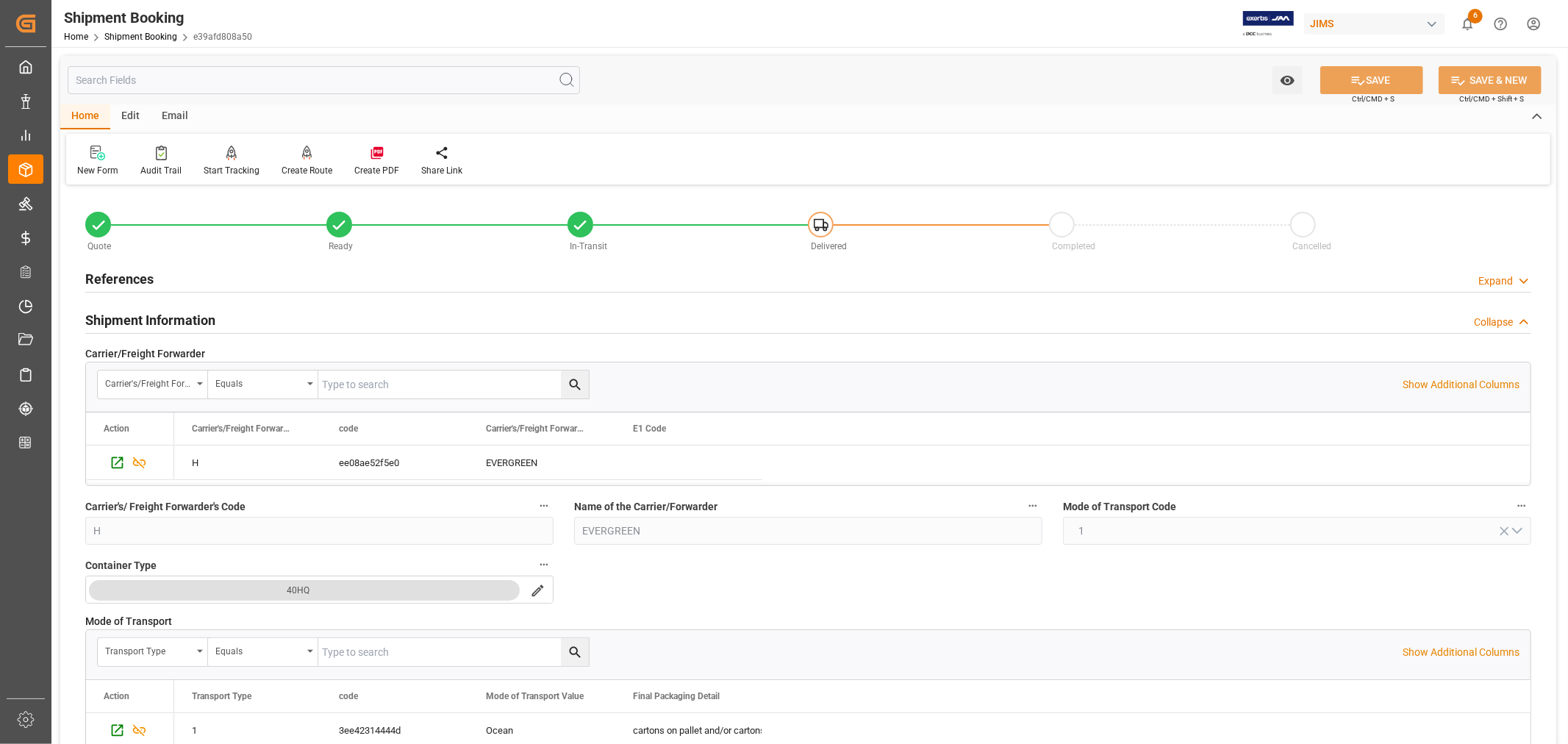
click at [154, 316] on h2 "Shipment Information" at bounding box center [150, 320] width 130 height 20
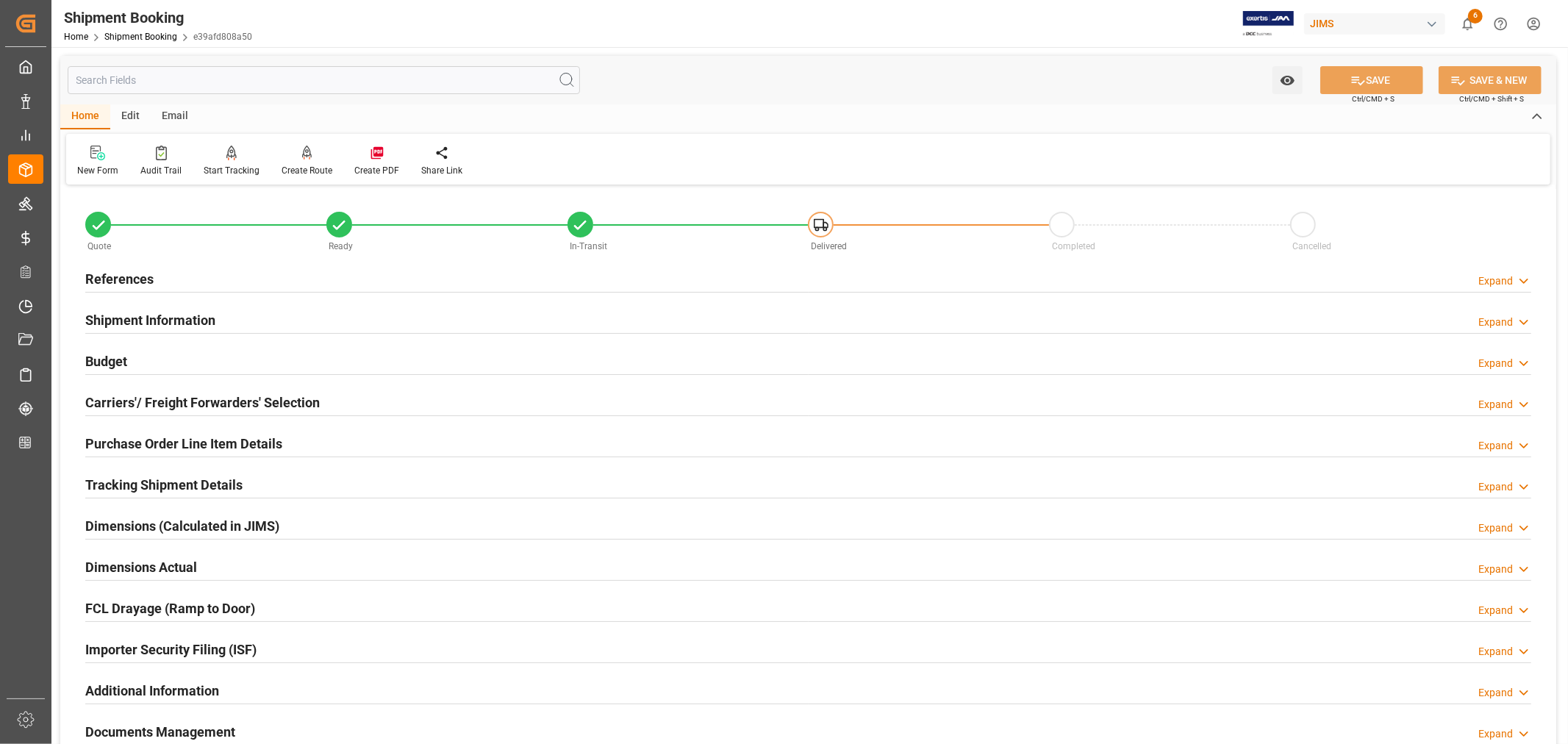
click at [138, 275] on h2 "References" at bounding box center [119, 279] width 69 height 20
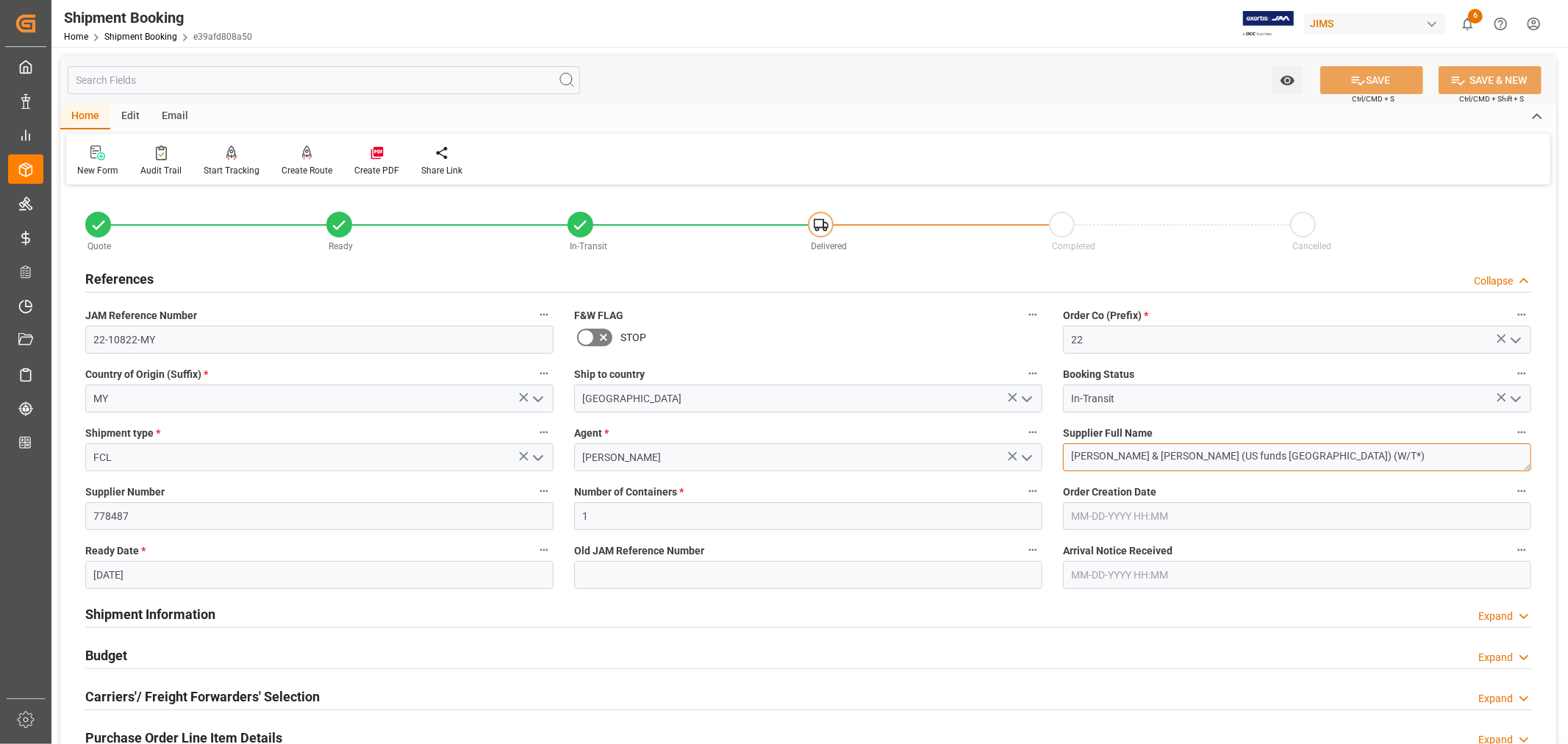
drag, startPoint x: 1262, startPoint y: 453, endPoint x: 1067, endPoint y: 457, distance: 195.0
click at [1067, 457] on textarea "[PERSON_NAME] & [PERSON_NAME] (US funds [GEOGRAPHIC_DATA]) (W/T*)" at bounding box center [1297, 457] width 469 height 28
click at [142, 277] on h2 "References" at bounding box center [119, 279] width 69 height 20
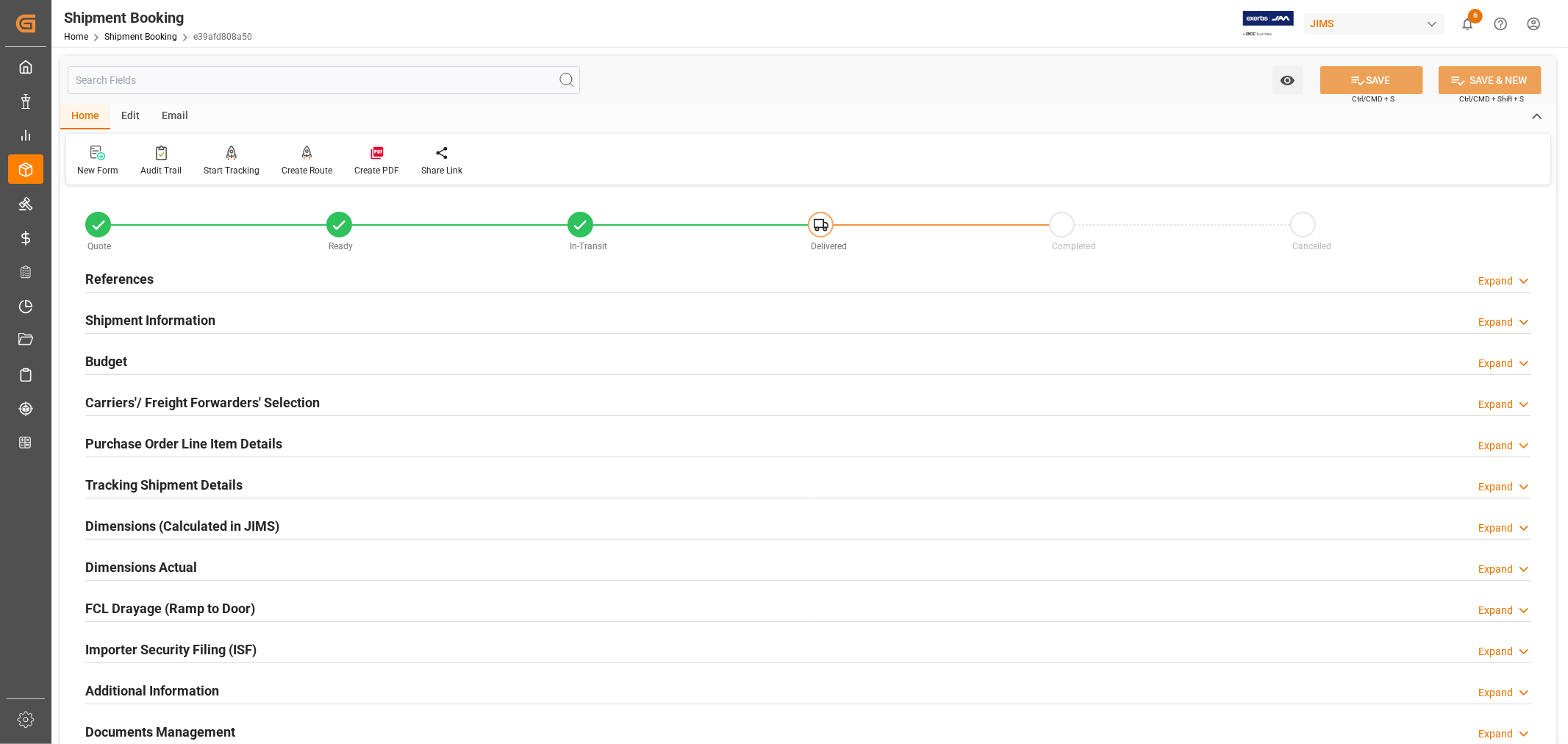
click at [164, 436] on h2 "Purchase Order Line Item Details" at bounding box center [183, 444] width 197 height 20
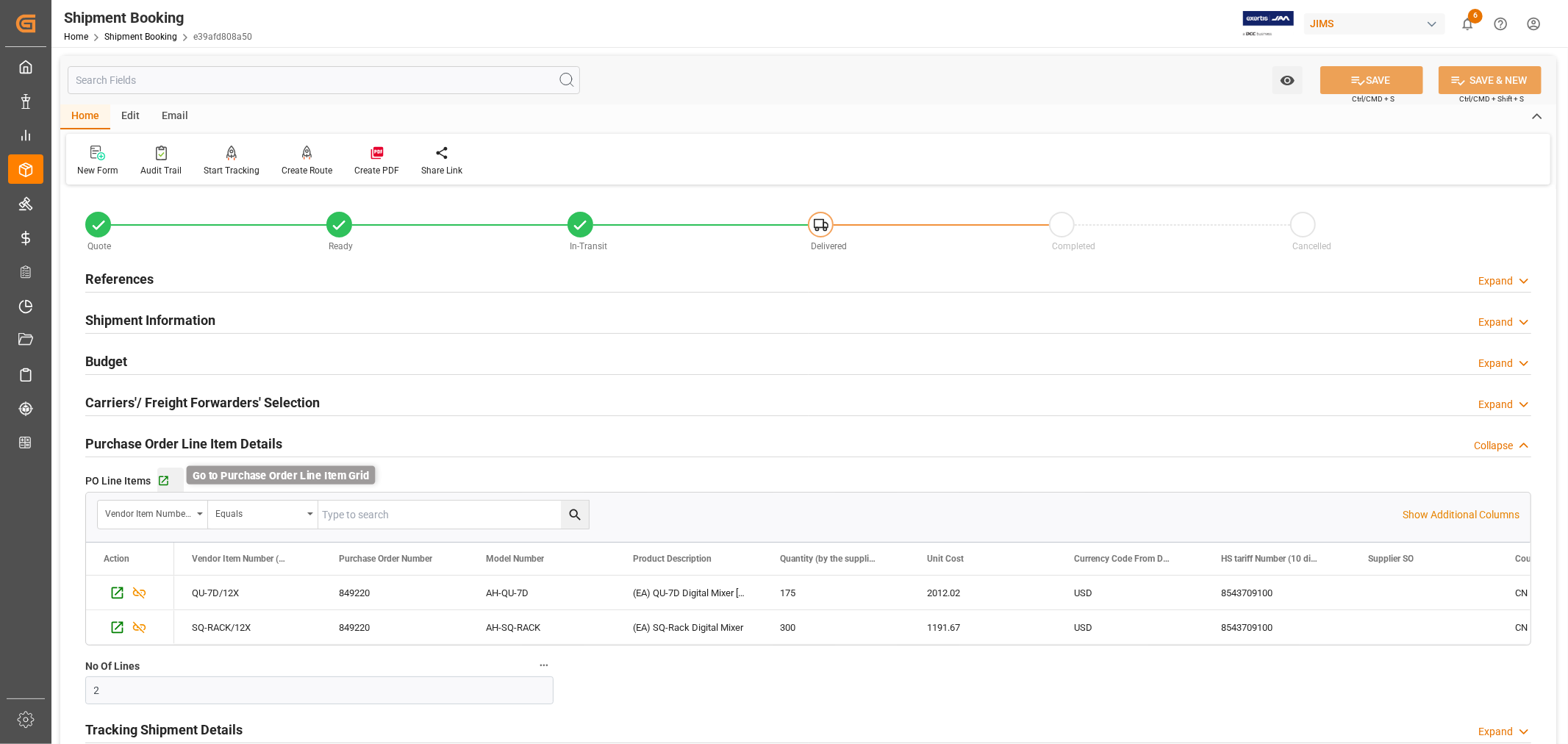
click at [167, 479] on icon "button" at bounding box center [164, 481] width 12 height 12
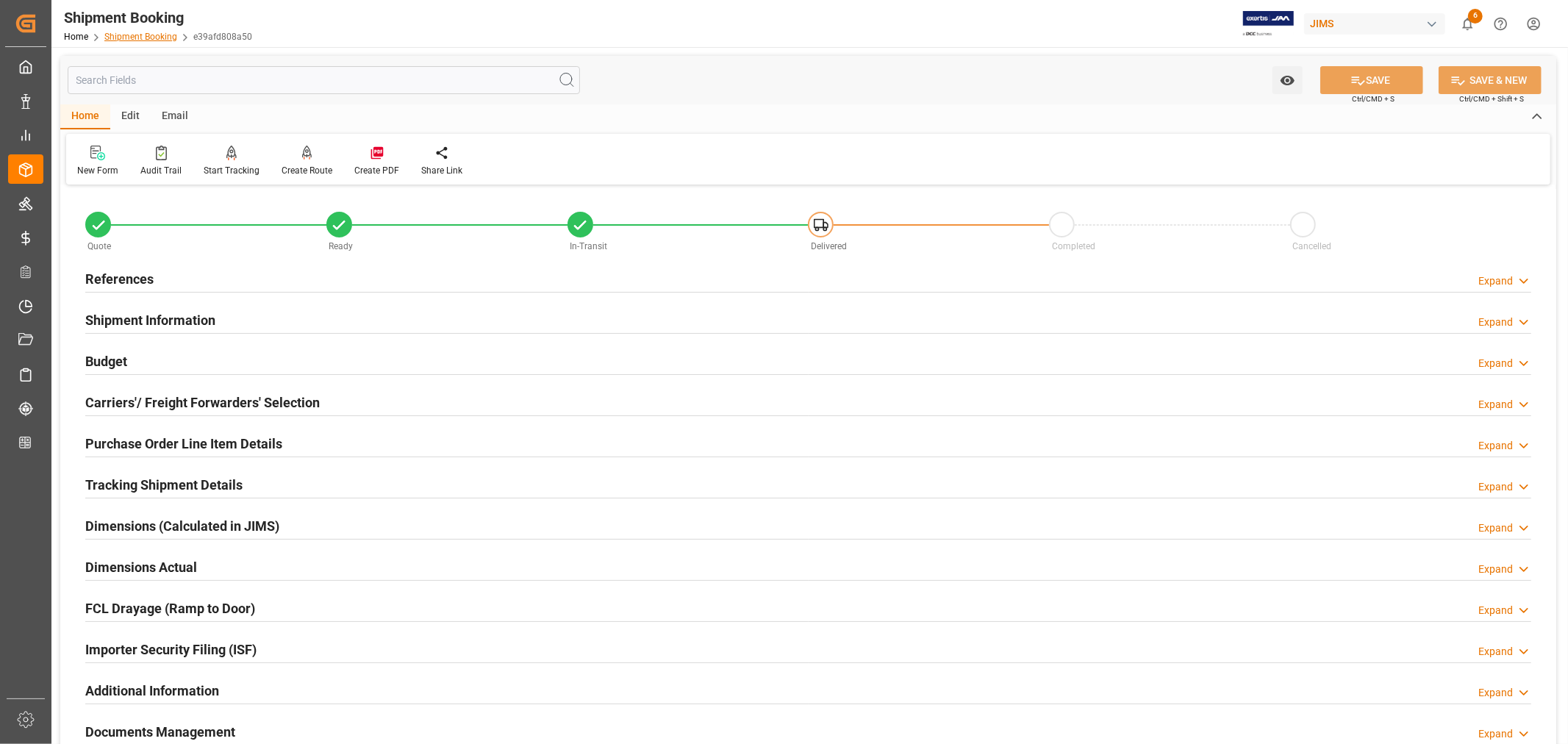
click at [156, 39] on link "Shipment Booking" at bounding box center [141, 36] width 73 height 10
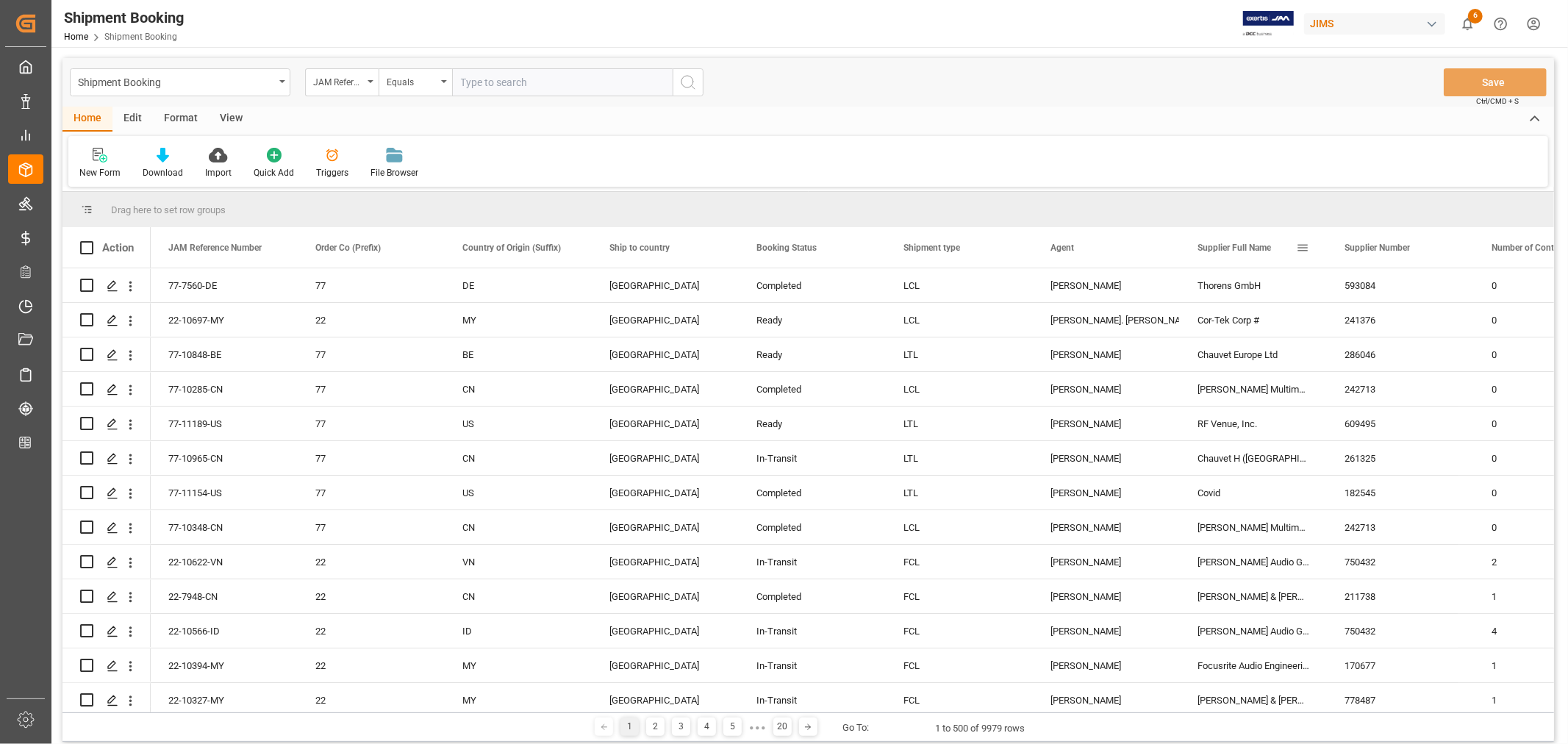
click at [1306, 248] on span at bounding box center [1302, 247] width 13 height 13
click at [1383, 252] on span "filter" at bounding box center [1384, 249] width 13 height 13
type input "Allen & Heath (US funds Malaysia) (W/T*)"
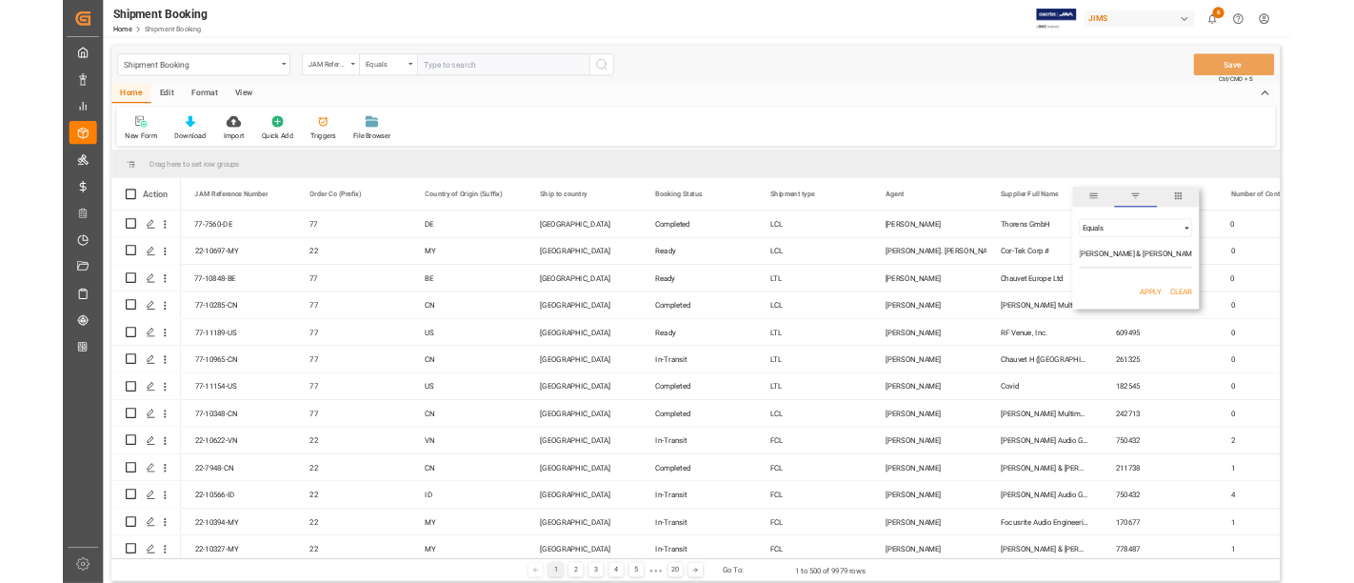
scroll to position [0, 42]
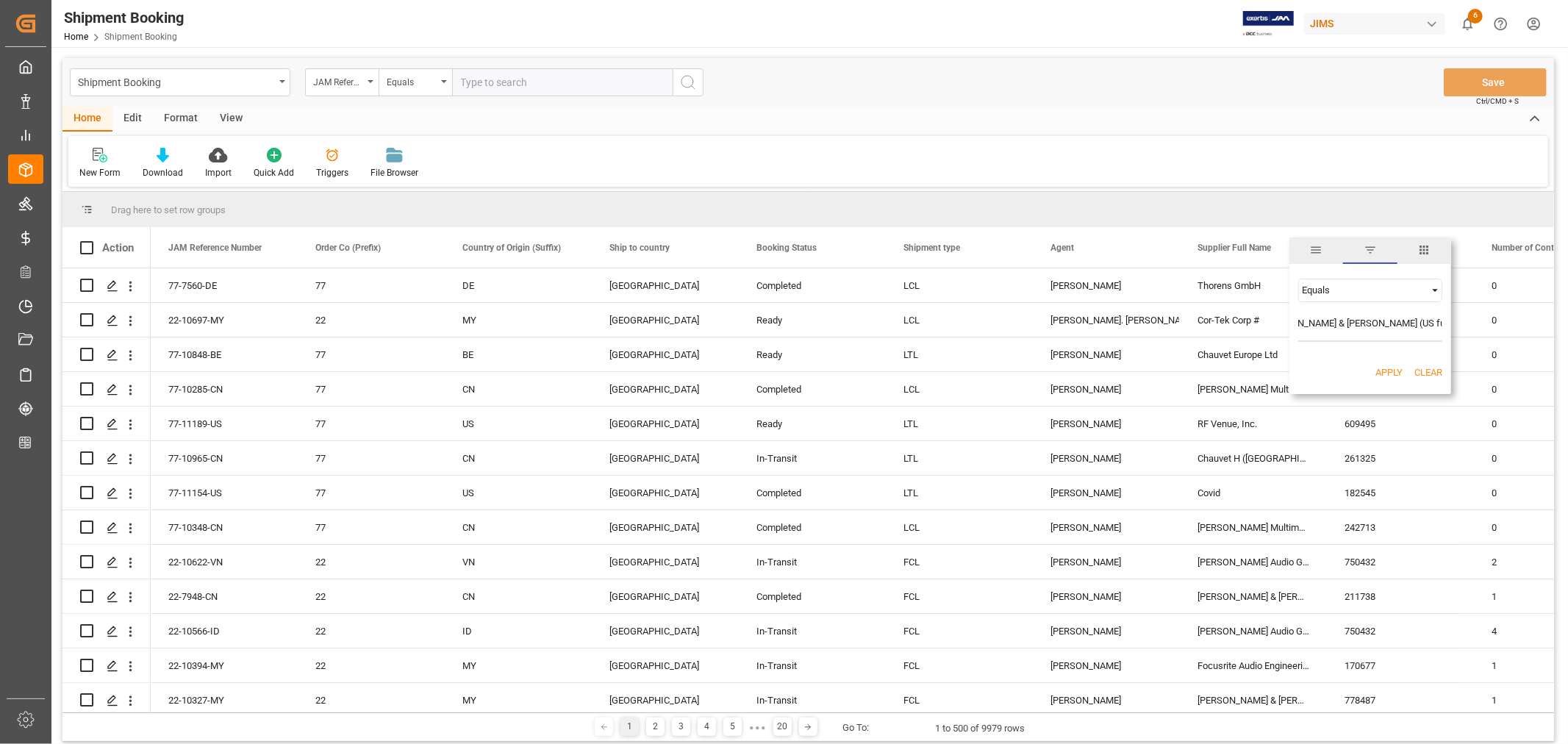
click at [1384, 370] on button "Apply" at bounding box center [1389, 372] width 27 height 15
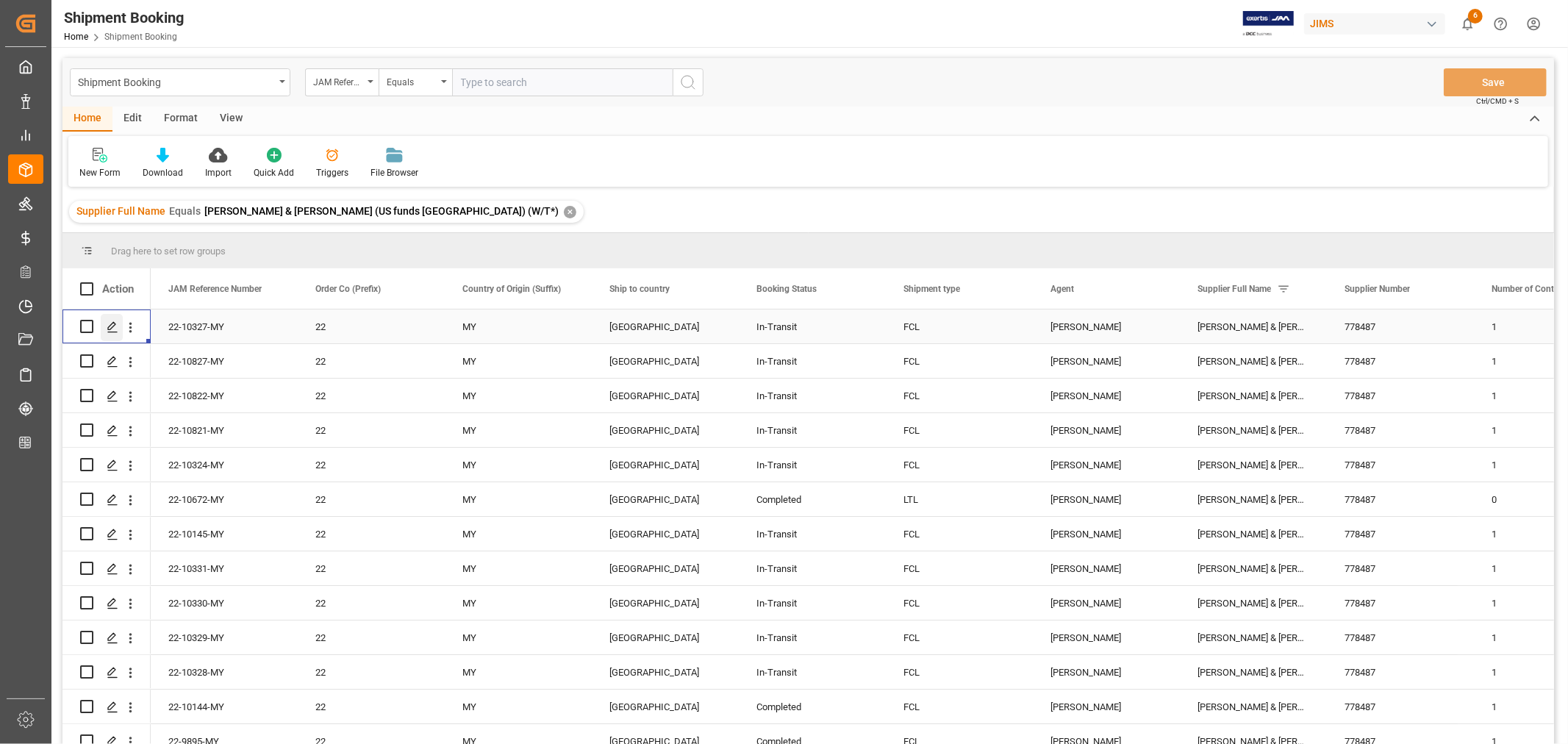
click at [114, 321] on icon "Press SPACE to select this row." at bounding box center [112, 326] width 12 height 12
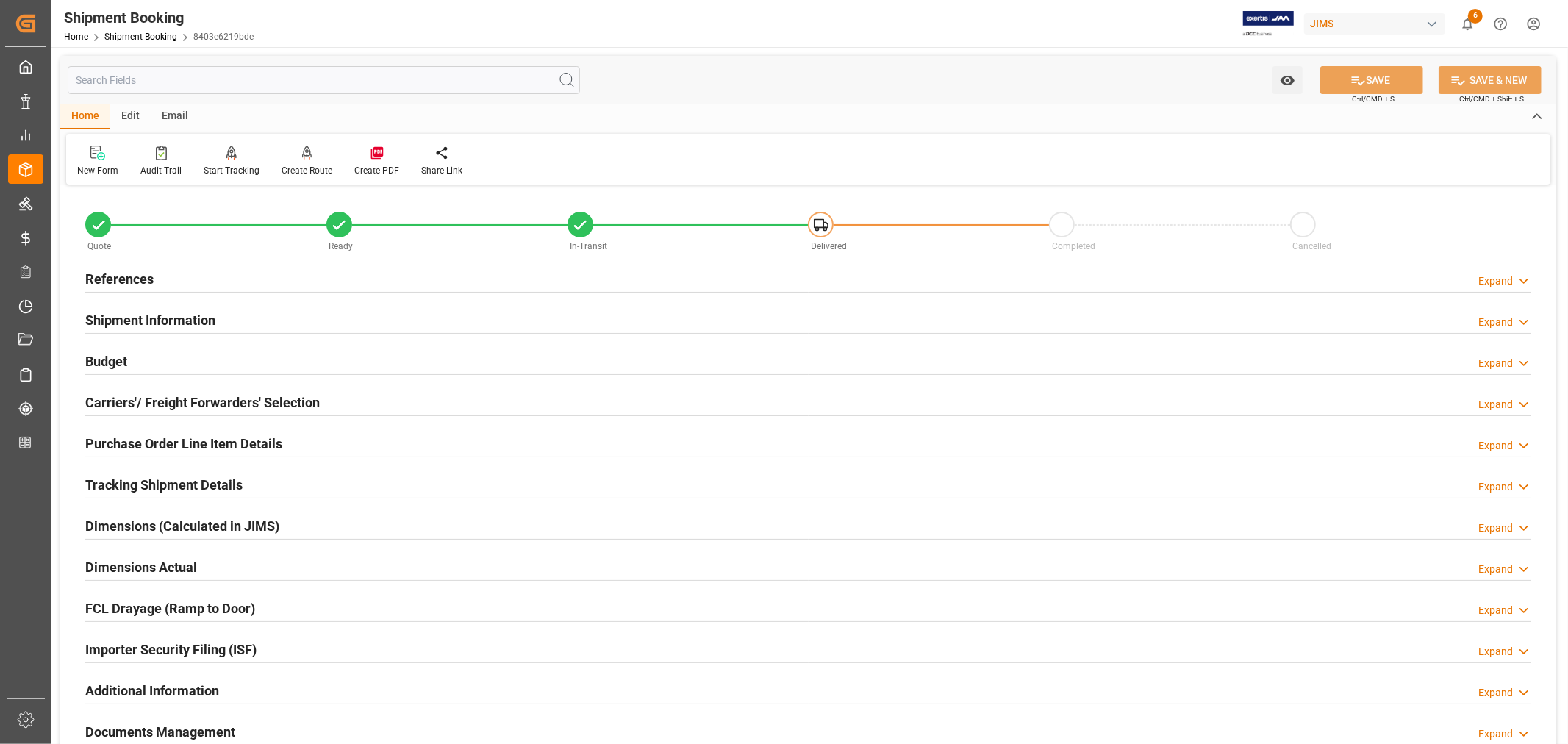
click at [276, 653] on div "Importer Security Filing (ISF) Expand" at bounding box center [808, 648] width 1446 height 28
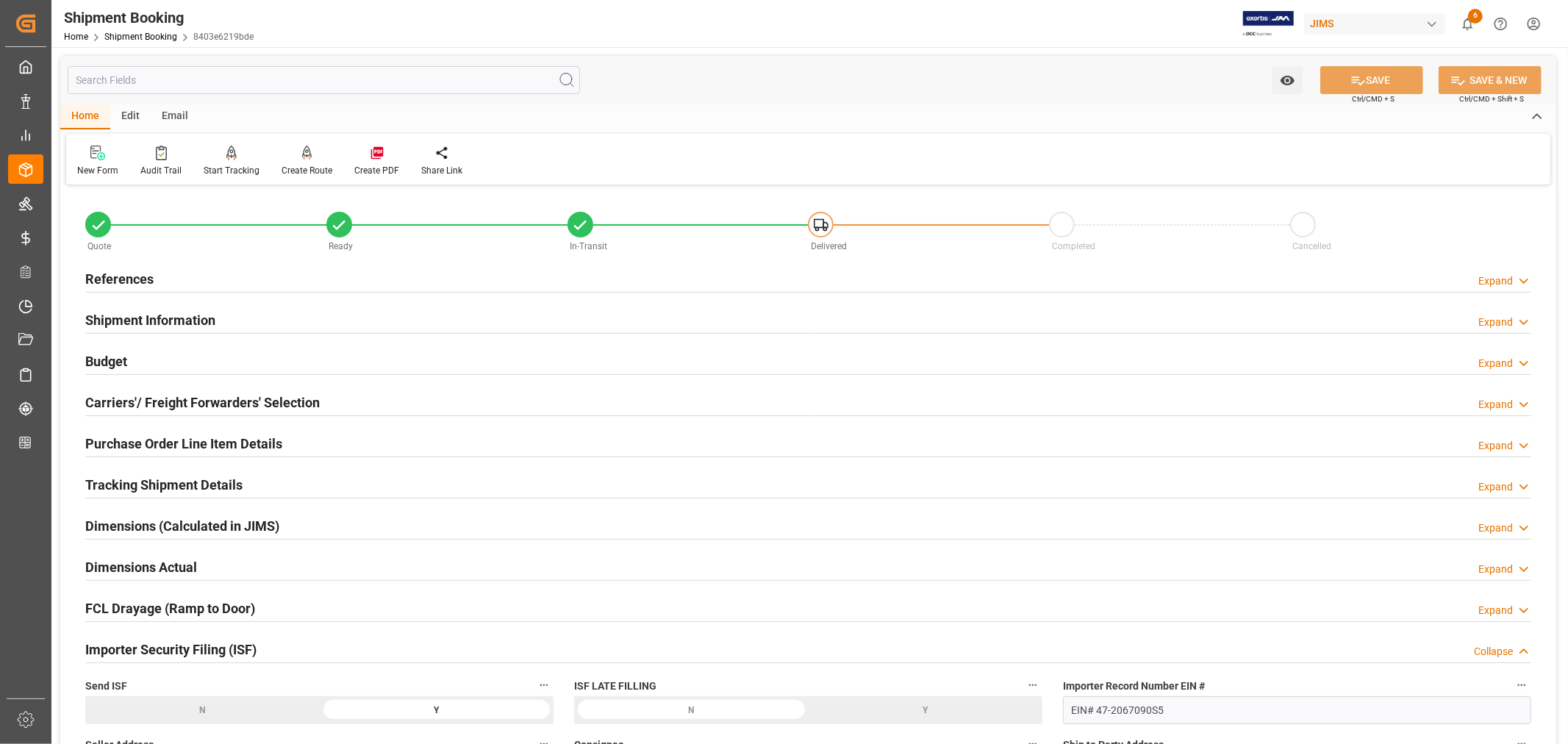
click at [277, 653] on div "Importer Security Filing (ISF) Collapse" at bounding box center [808, 648] width 1446 height 28
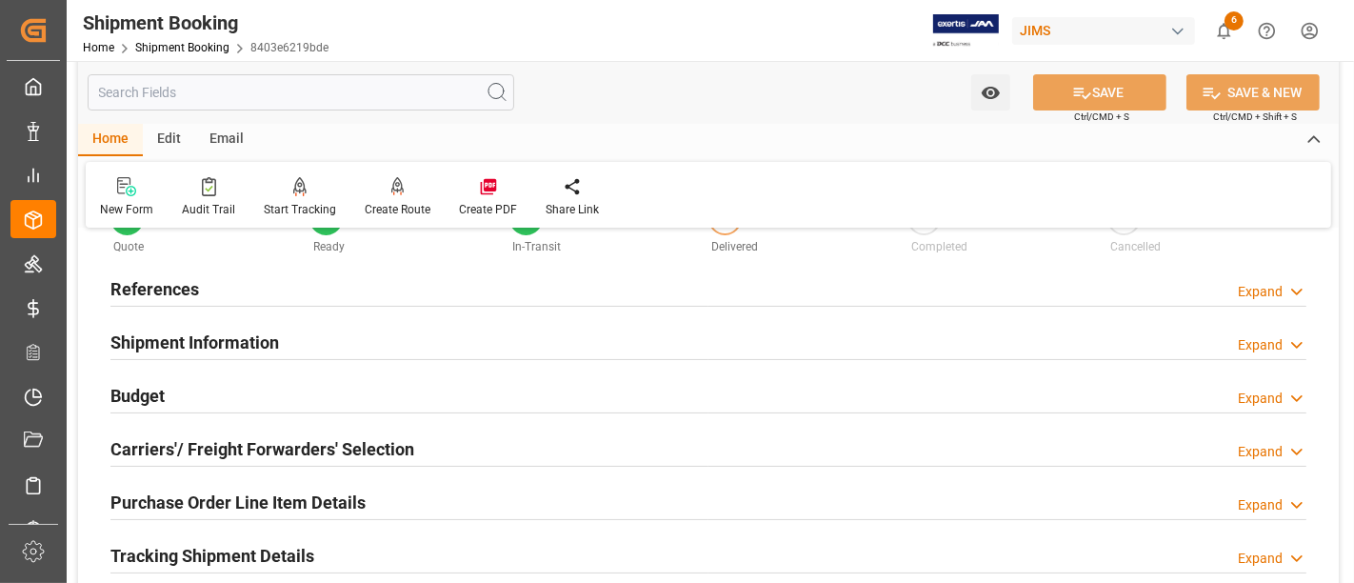
scroll to position [106, 0]
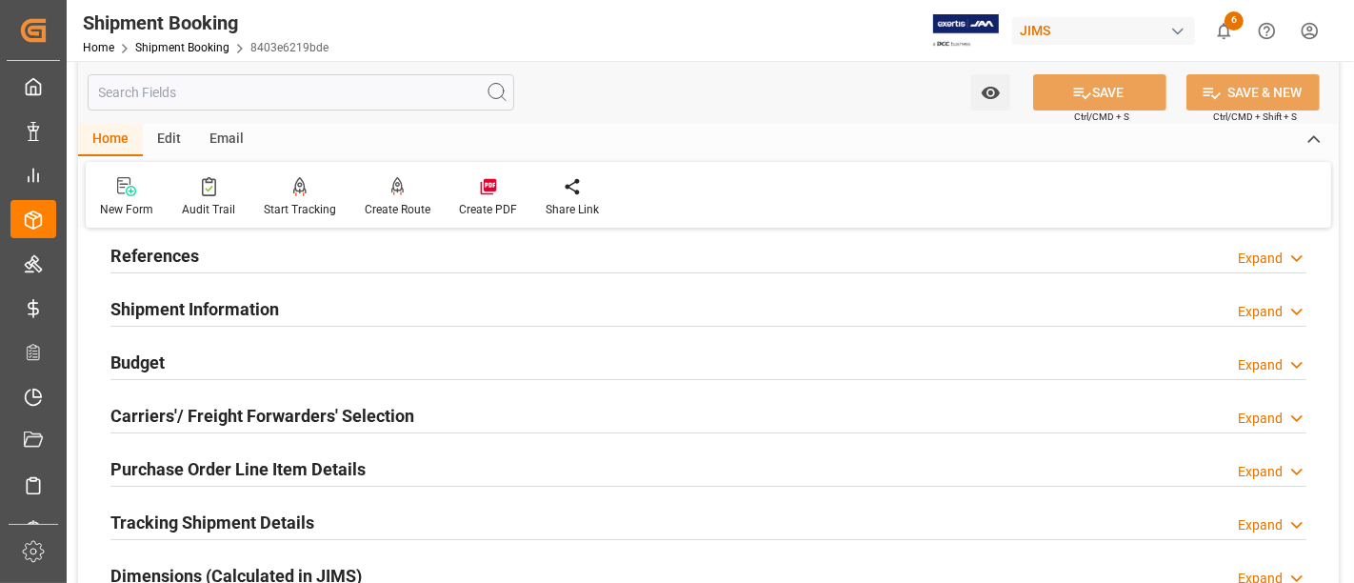
click at [356, 457] on h2 "Purchase Order Line Item Details" at bounding box center [237, 469] width 255 height 26
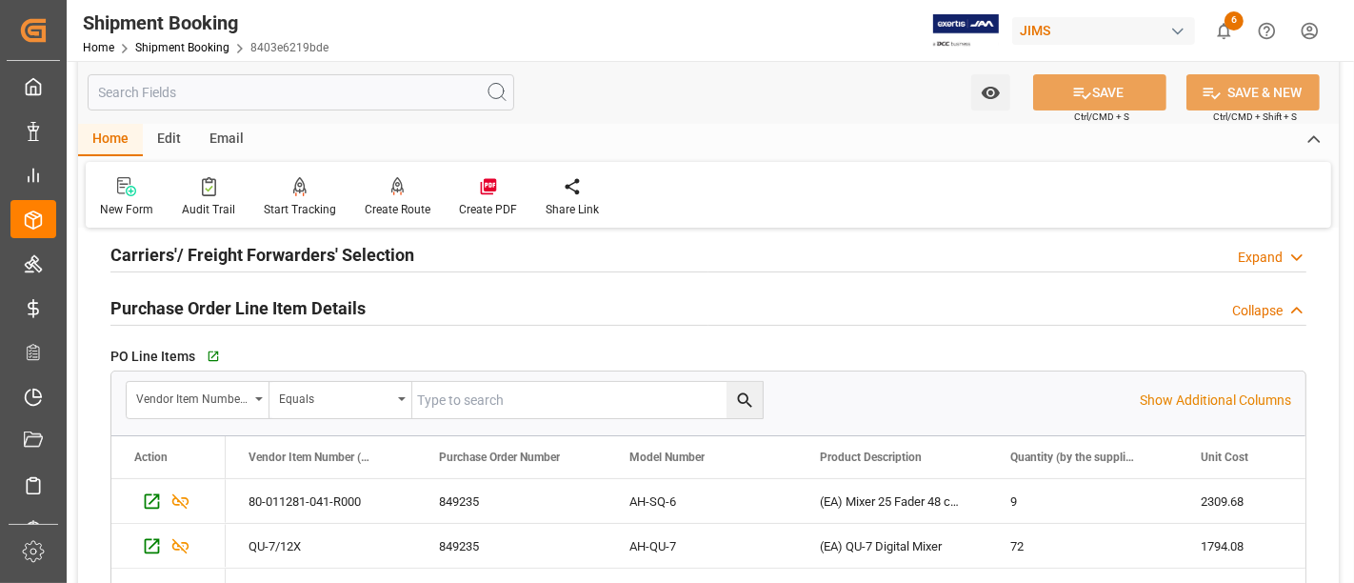
scroll to position [317, 0]
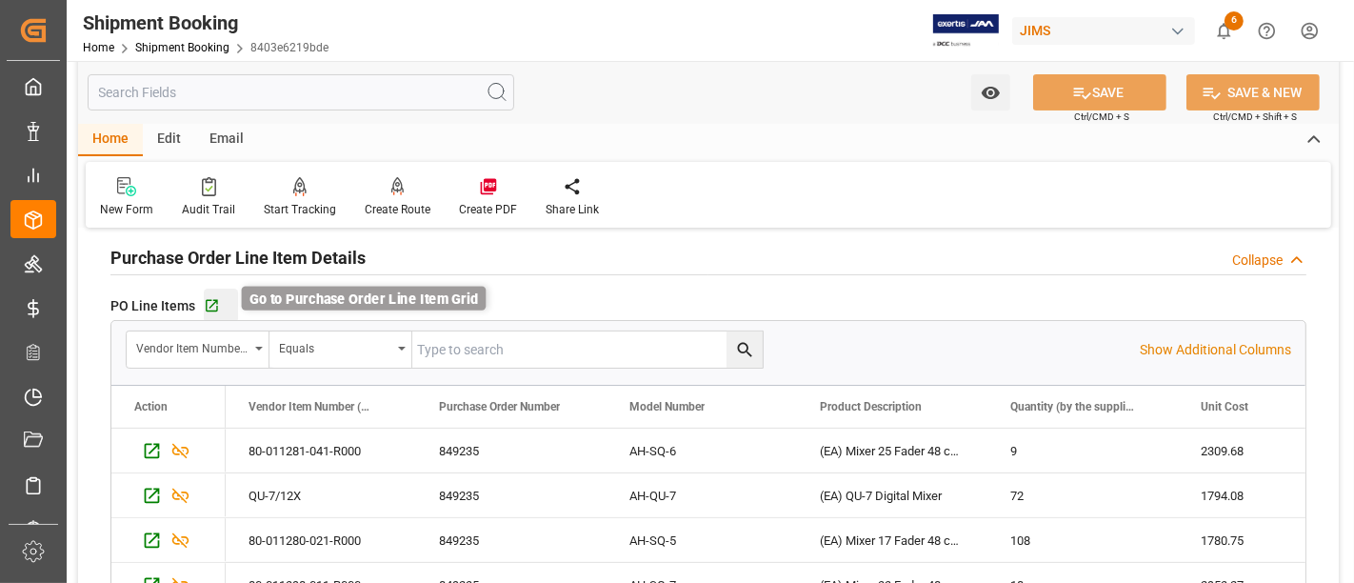
click at [211, 303] on icon "button" at bounding box center [212, 306] width 16 height 16
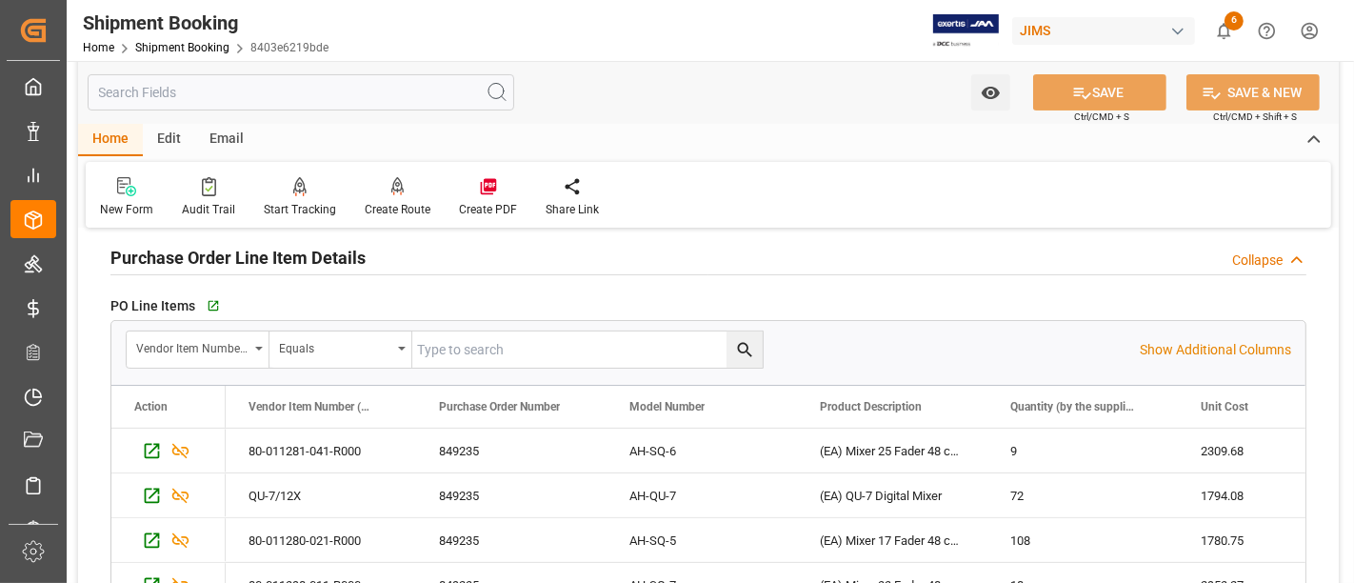
click at [232, 254] on h2 "Purchase Order Line Item Details" at bounding box center [237, 258] width 255 height 26
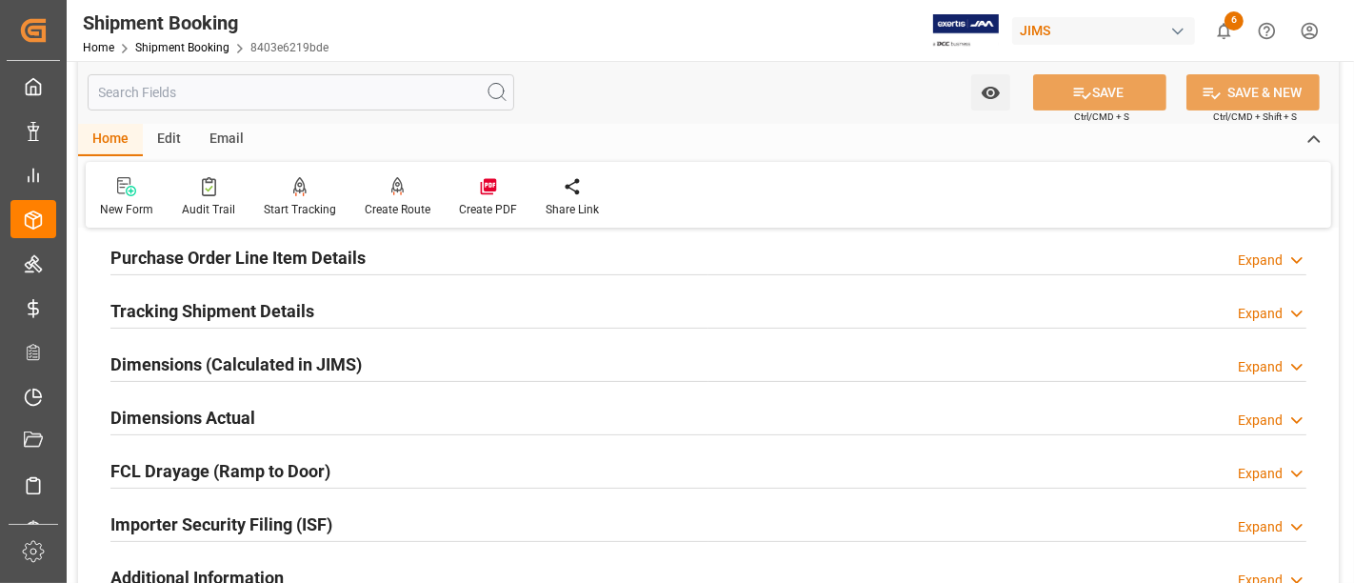
click at [390, 530] on div "Importer Security Filing (ISF) Expand" at bounding box center [708, 523] width 1196 height 36
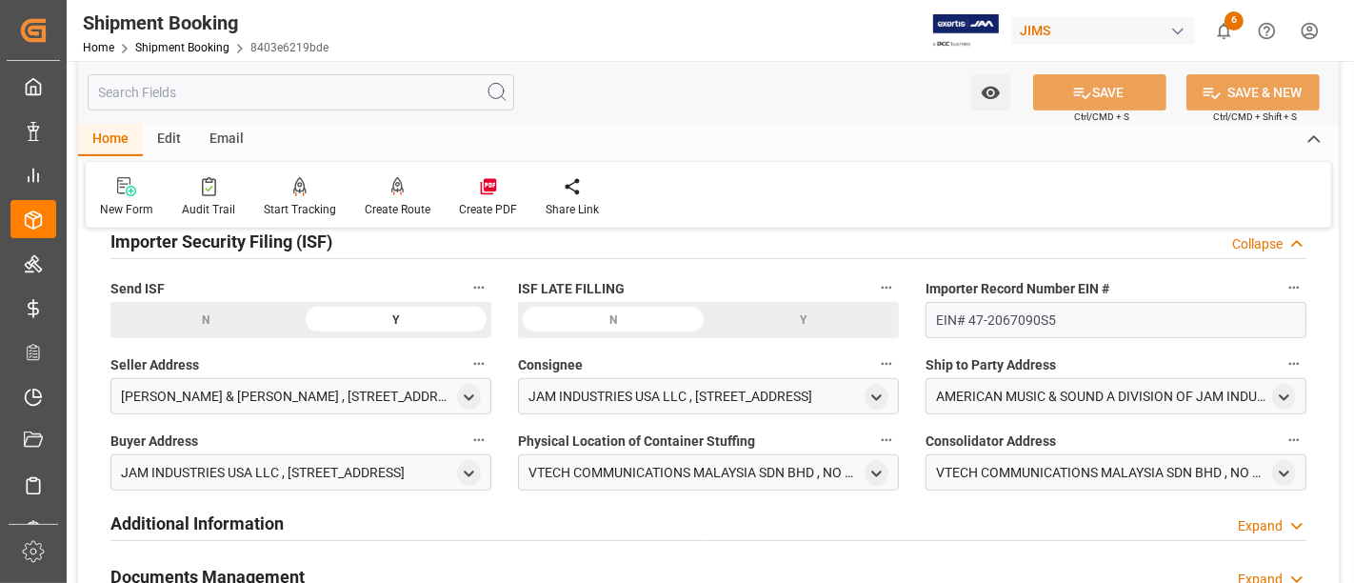
scroll to position [634, 0]
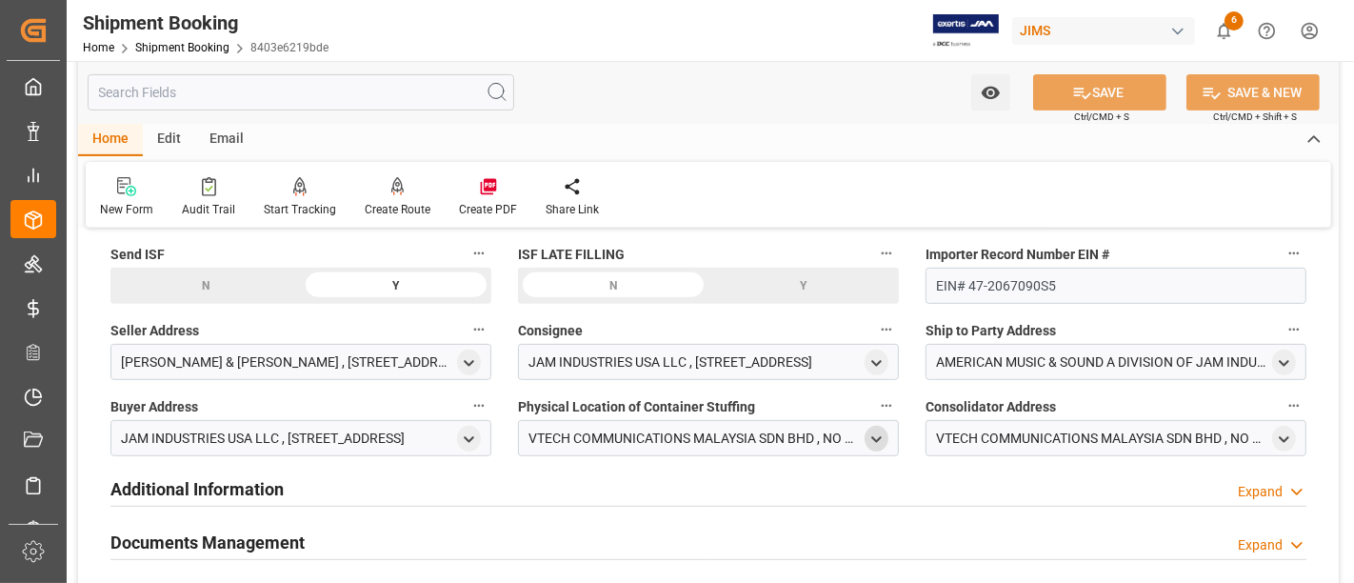
click at [874, 437] on polyline "open menu" at bounding box center [876, 439] width 9 height 4
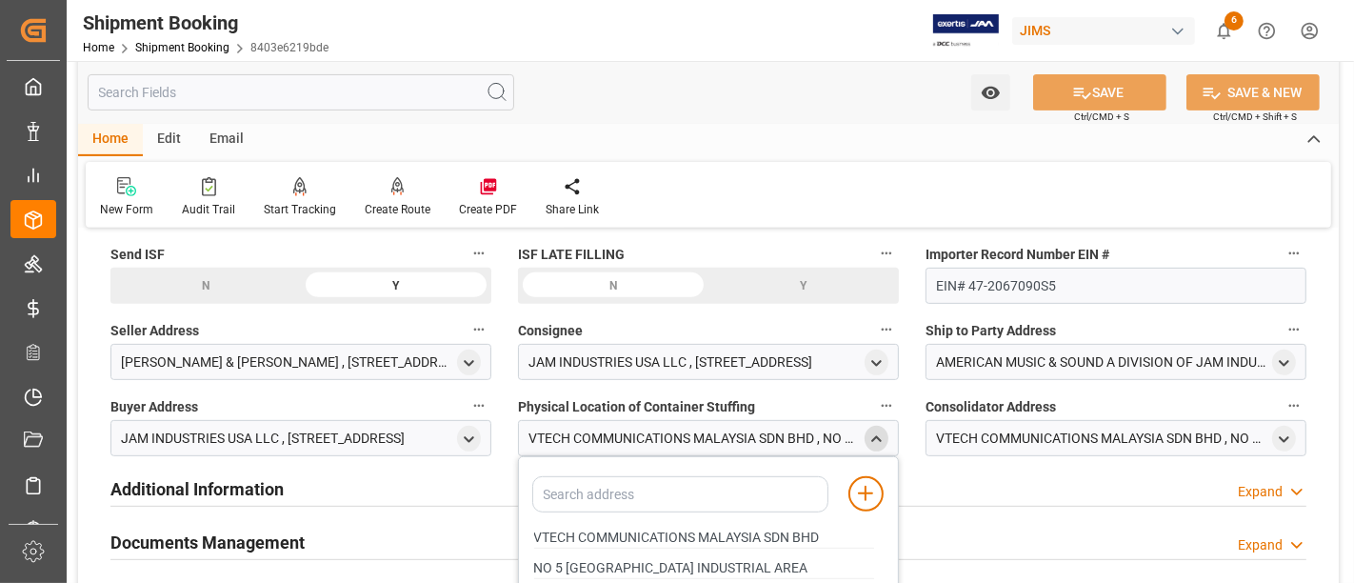
click at [874, 436] on polyline "close menu" at bounding box center [876, 438] width 9 height 4
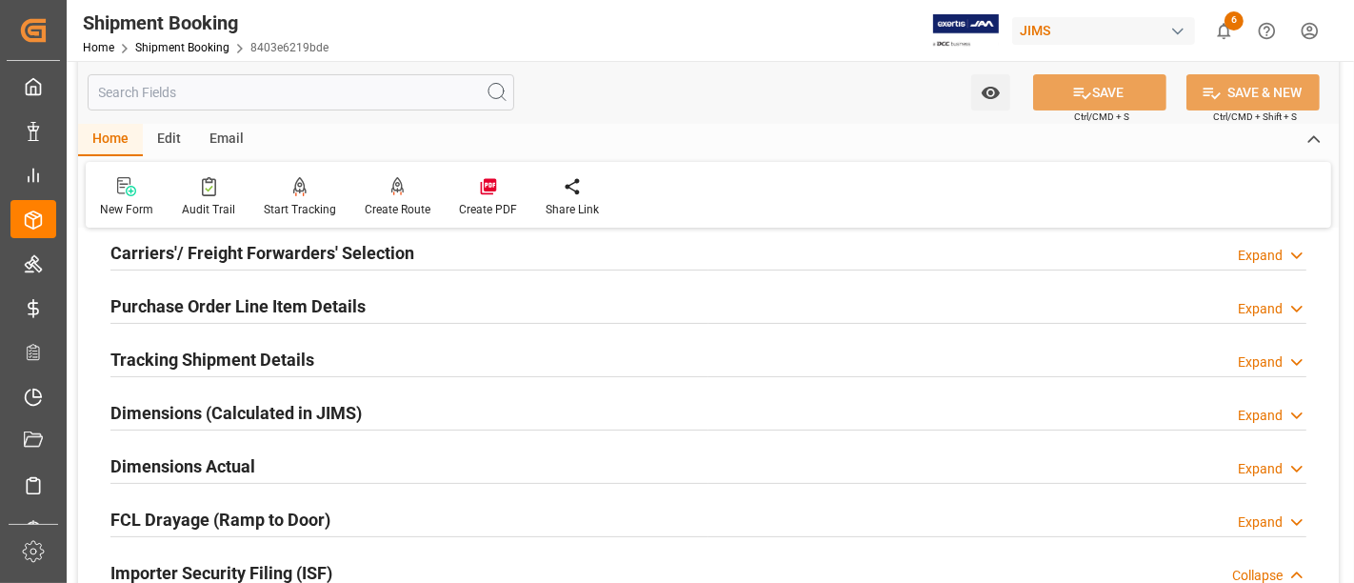
scroll to position [211, 0]
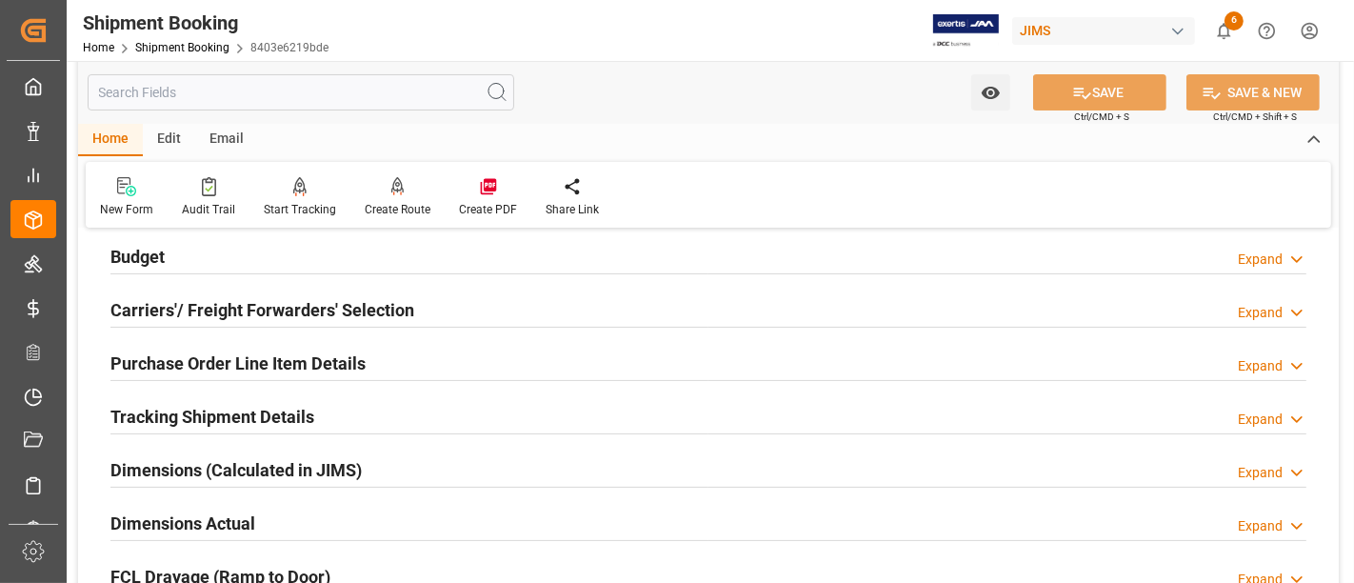
click at [207, 362] on h2 "Purchase Order Line Item Details" at bounding box center [237, 363] width 255 height 26
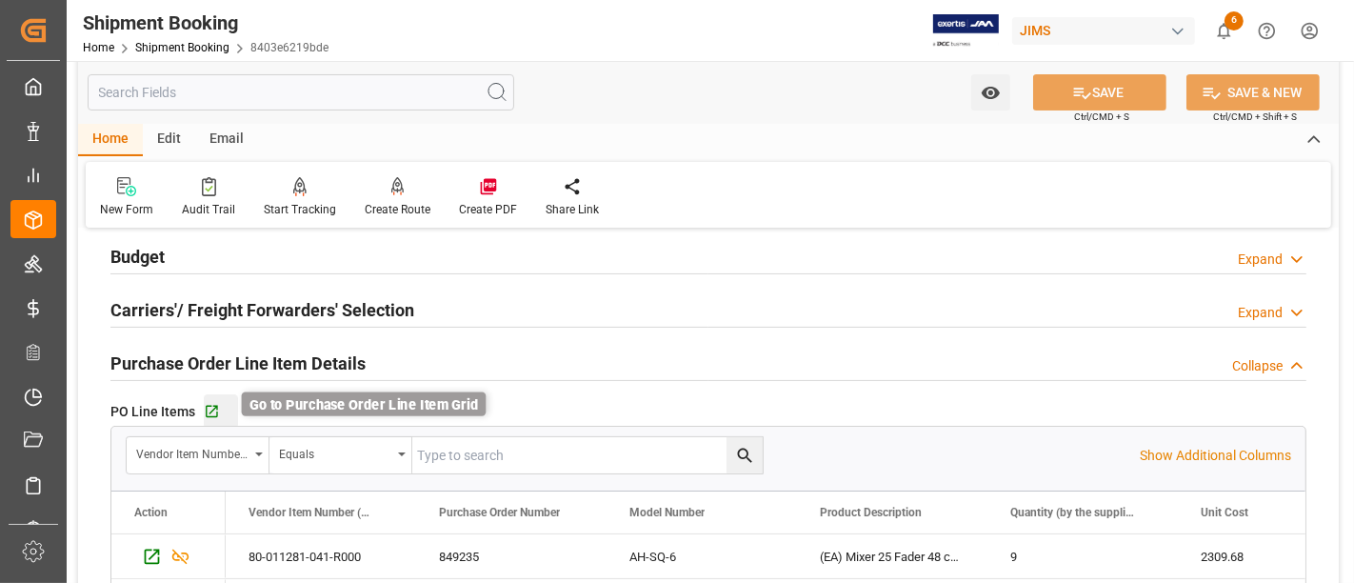
click at [212, 414] on icon "button" at bounding box center [212, 412] width 12 height 12
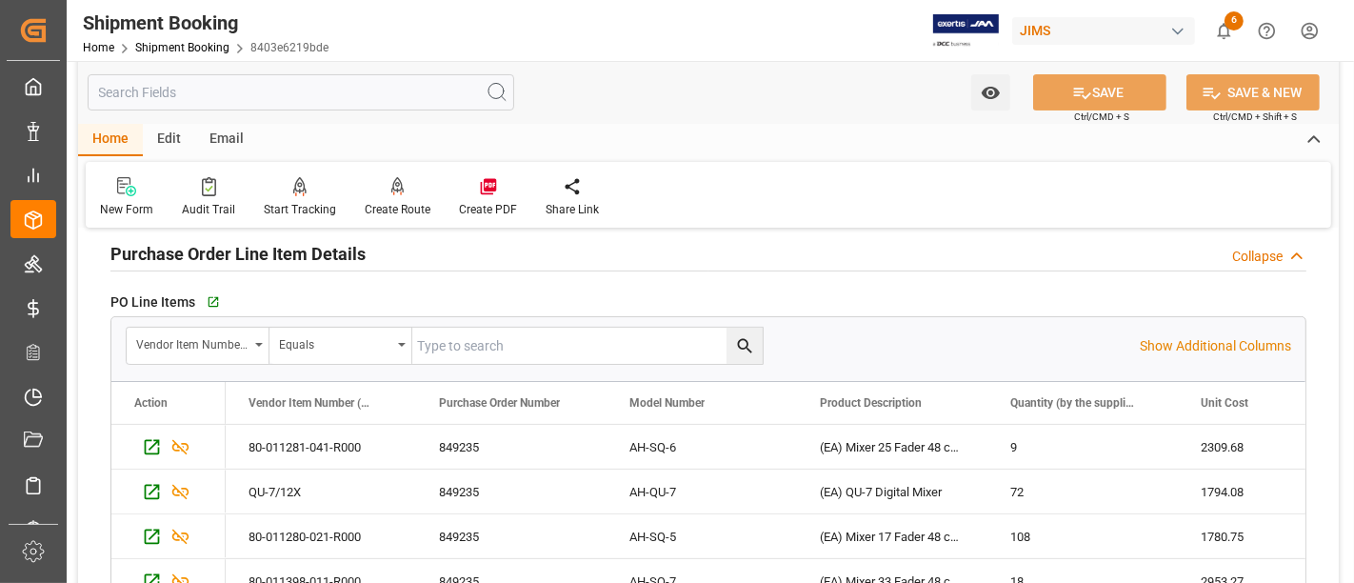
scroll to position [317, 0]
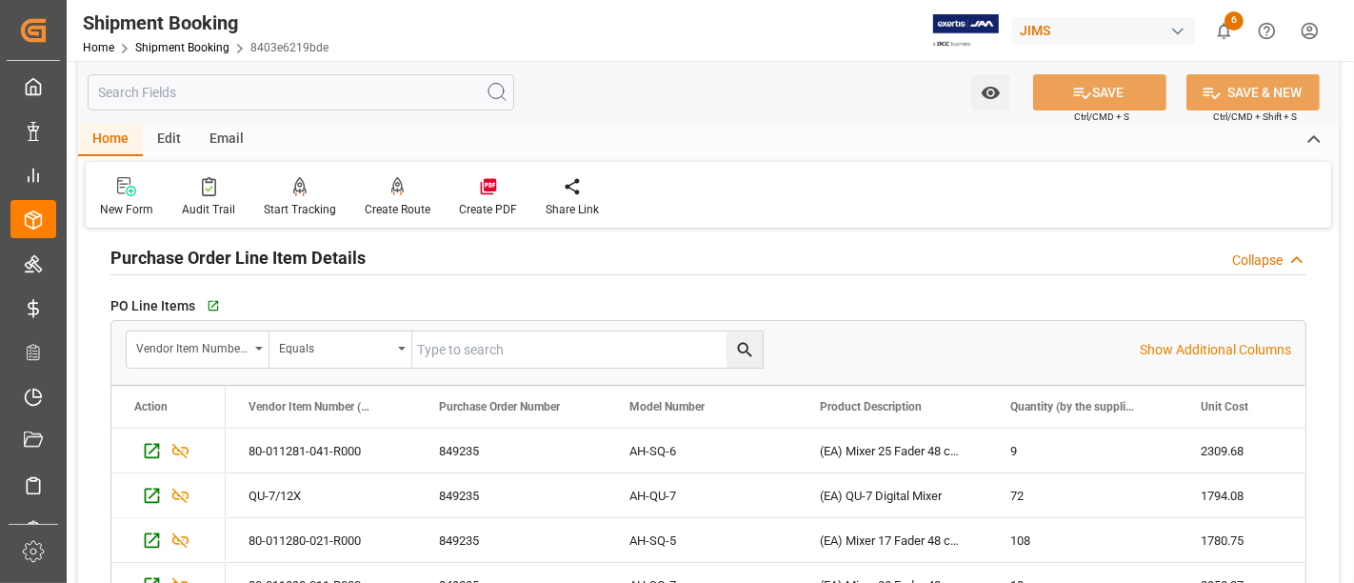
click at [303, 254] on h2 "Purchase Order Line Item Details" at bounding box center [237, 258] width 255 height 26
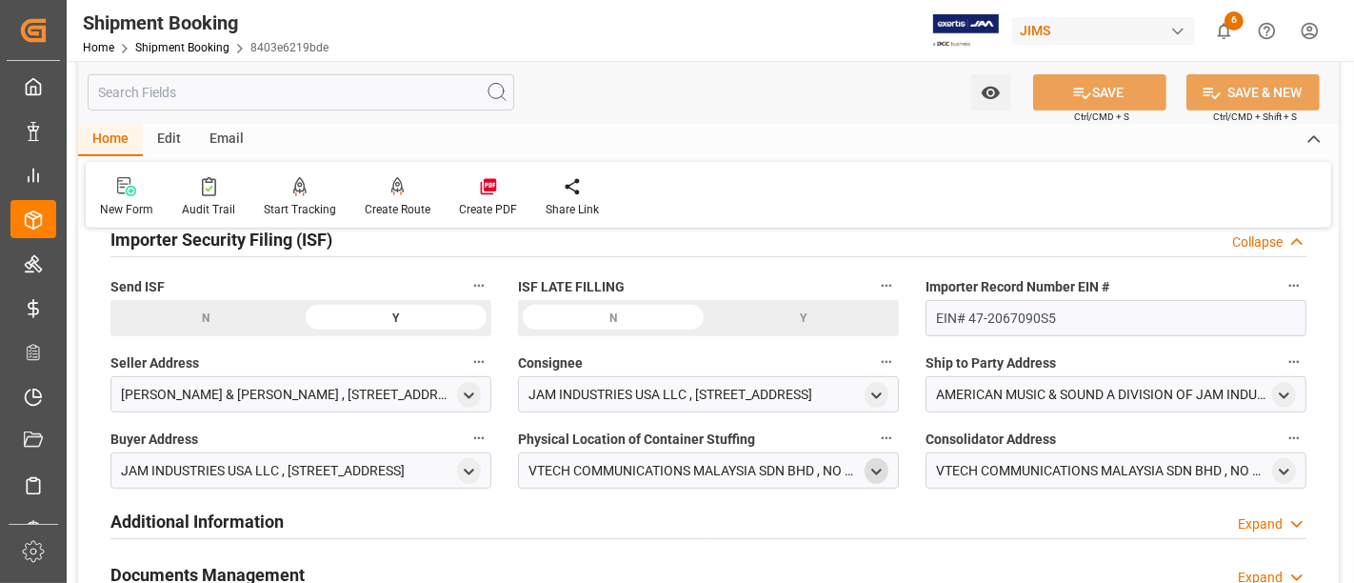
scroll to position [634, 0]
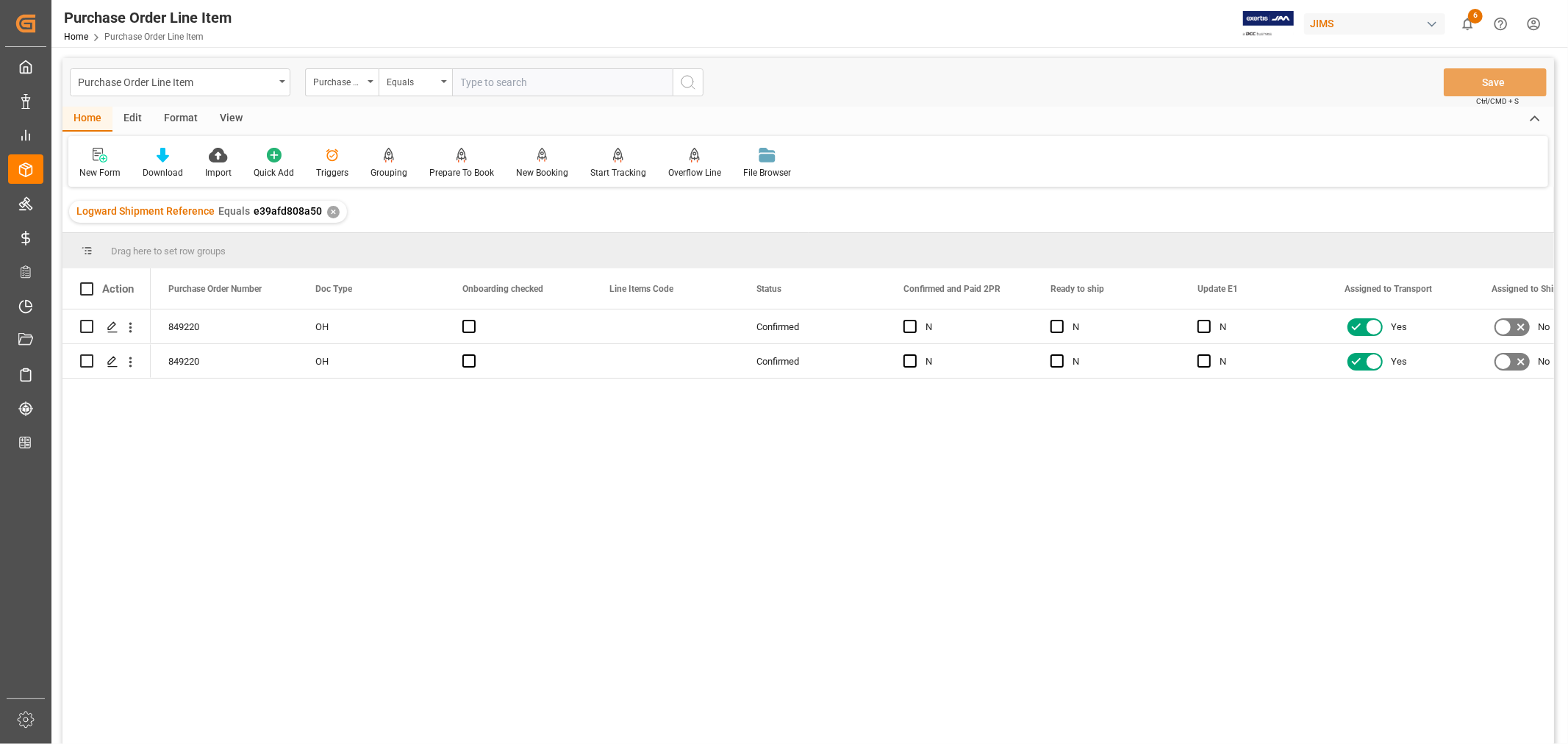
click at [240, 118] on div "View" at bounding box center [231, 119] width 45 height 25
click at [100, 167] on div "Default" at bounding box center [93, 172] width 29 height 13
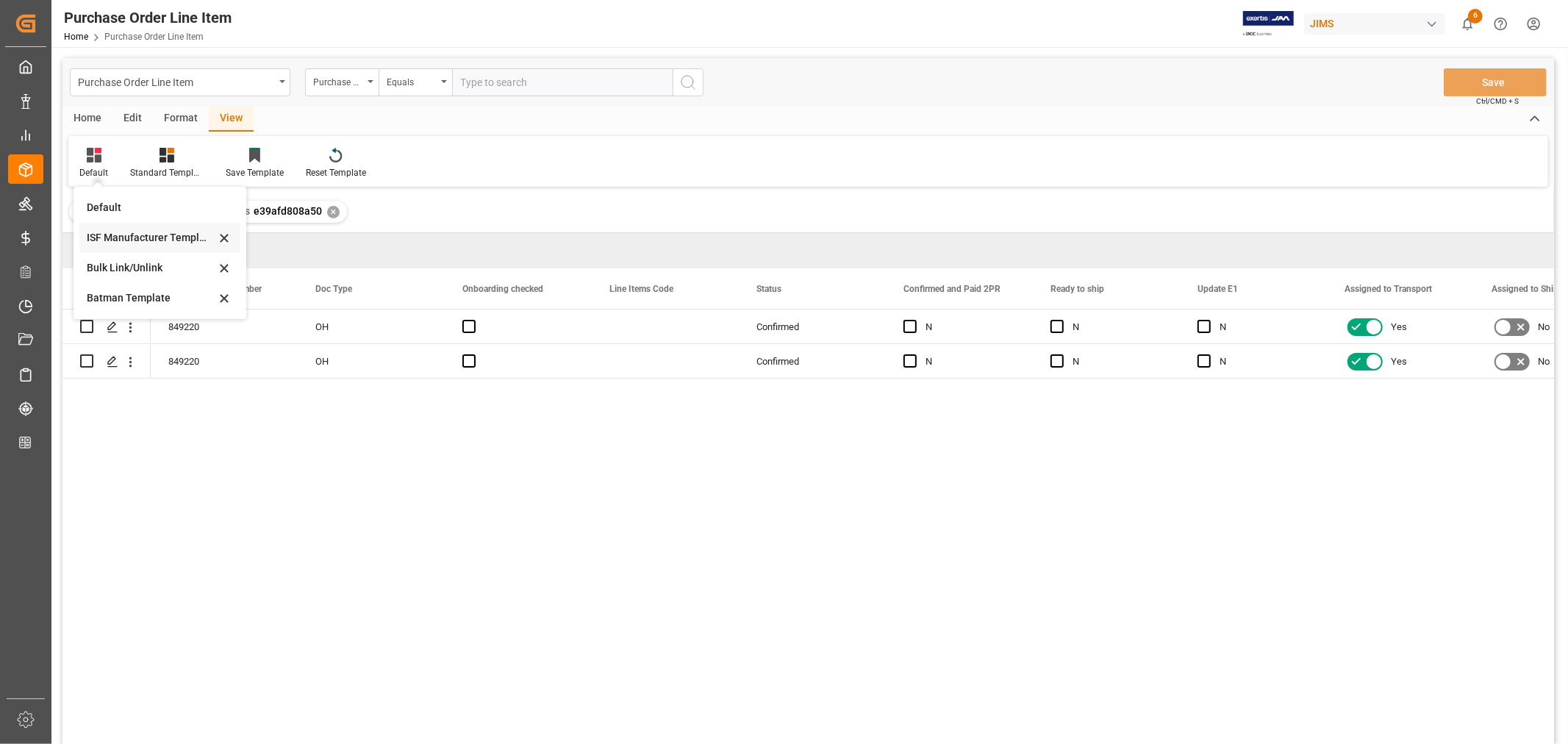
click at [131, 236] on div "ISF Manufacturer Template" at bounding box center [151, 238] width 129 height 15
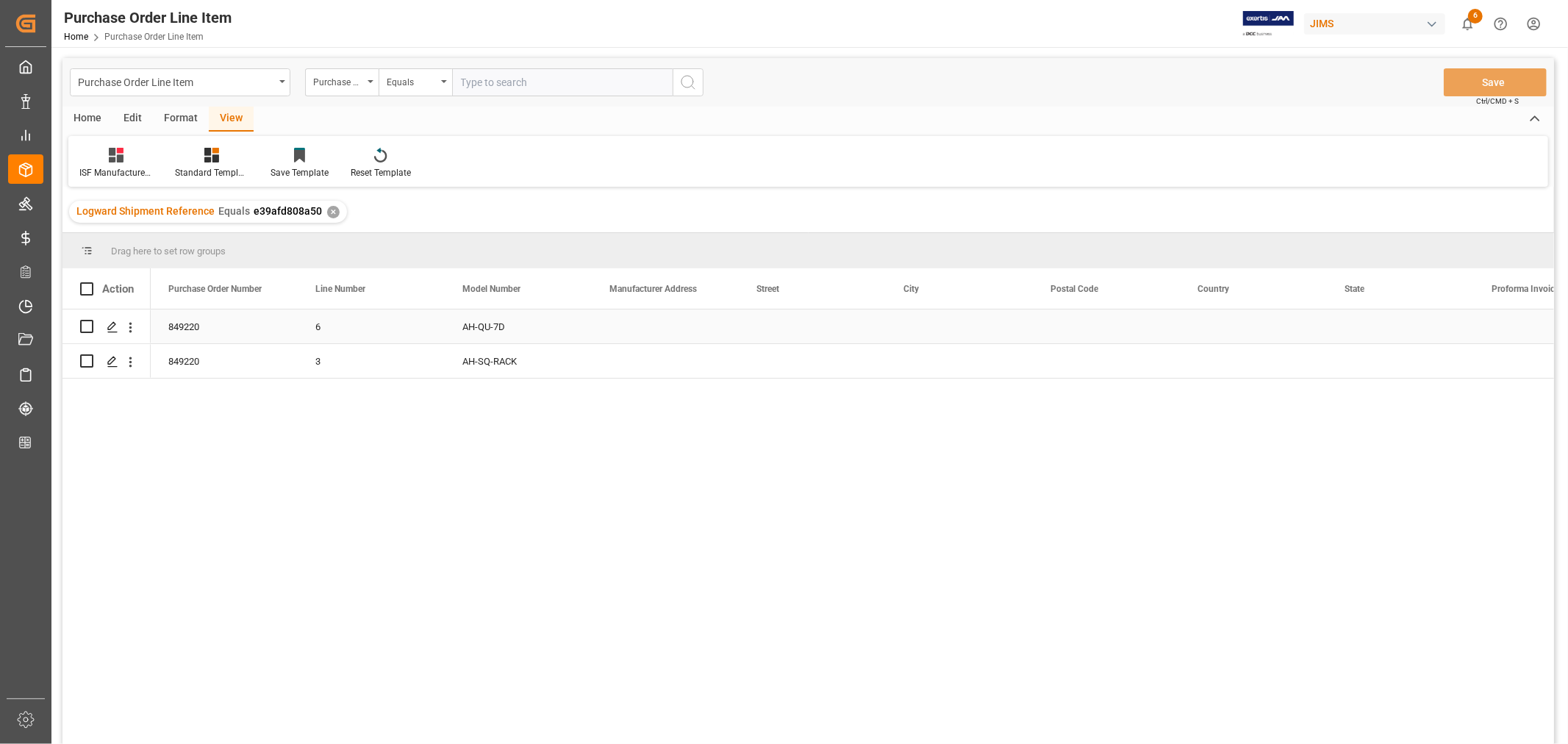
click at [667, 323] on div "Press SPACE to select this row." at bounding box center [665, 326] width 147 height 34
click at [614, 333] on input "Press SPACE to select this row." at bounding box center [665, 335] width 124 height 28
paste input "Vtech Communications Malaysia SDN BHD"
type input "Vtech Communications Malaysia SDN BHD"
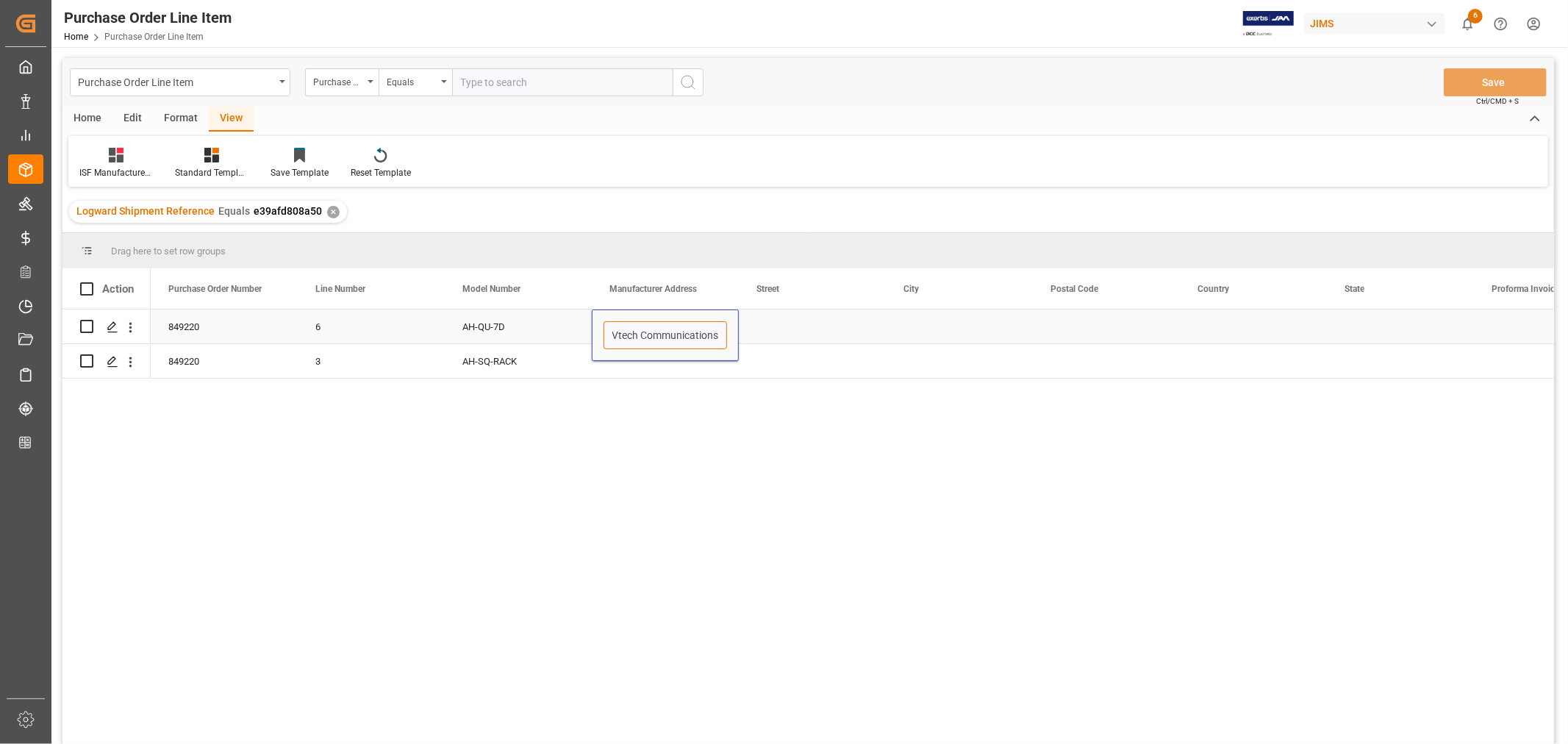
scroll to position [0, 90]
click at [781, 332] on div "Press SPACE to select this row." at bounding box center [812, 326] width 147 height 34
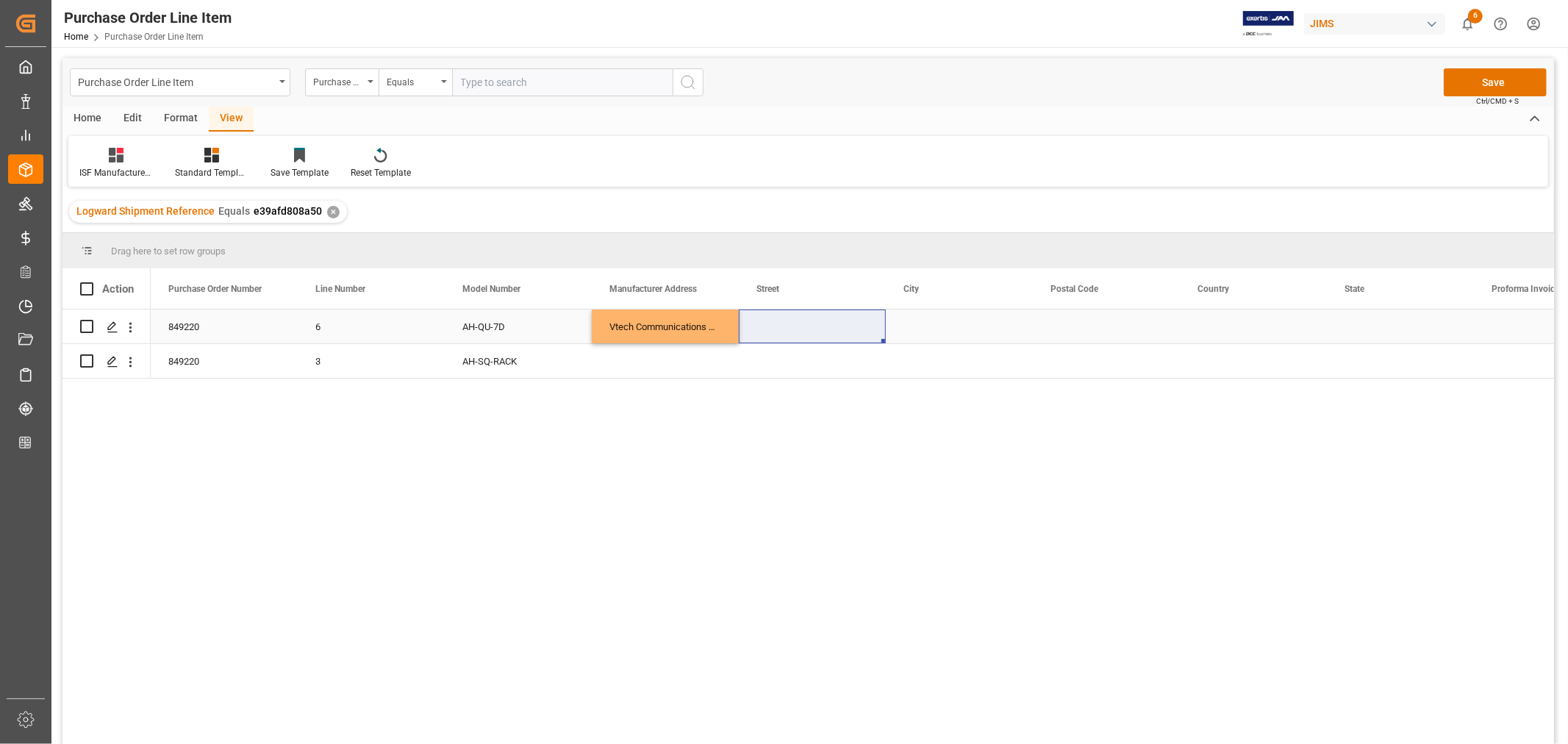
click at [791, 326] on div "Press SPACE to select this row." at bounding box center [812, 326] width 147 height 34
click at [757, 336] on input "Press SPACE to select this row." at bounding box center [812, 335] width 124 height 28
paste input "No.5 [GEOGRAPHIC_DATA]"
type input "No.5 [GEOGRAPHIC_DATA]"
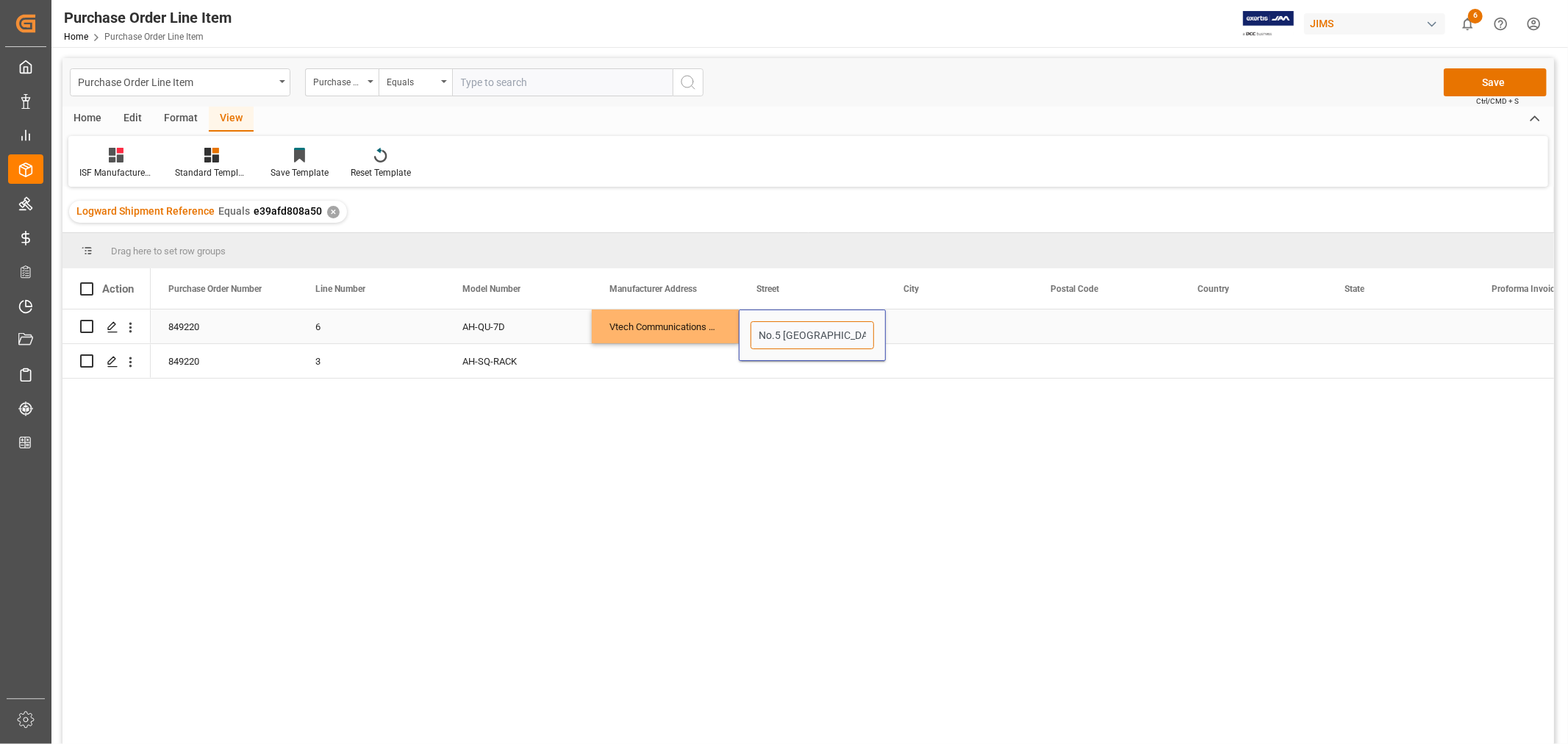
scroll to position [0, 49]
click at [913, 327] on div "Press SPACE to select this row." at bounding box center [960, 326] width 147 height 34
click at [960, 319] on div "Press SPACE to select this row." at bounding box center [960, 326] width 147 height 34
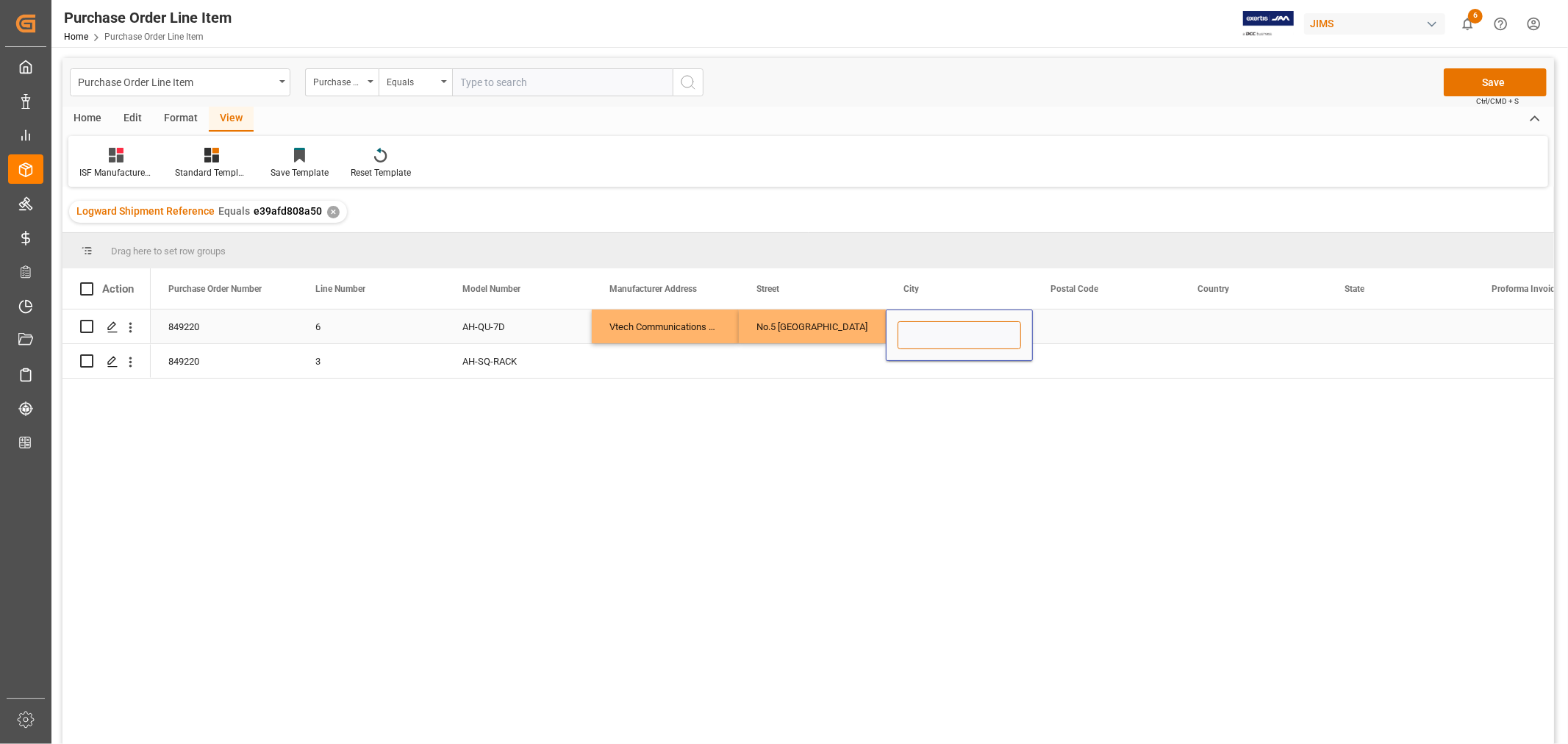
click at [910, 333] on input "Press SPACE to select this row." at bounding box center [960, 335] width 124 height 28
paste input "MUAR"
type input "MUAR"
click at [1063, 327] on div "Press SPACE to select this row." at bounding box center [1106, 326] width 147 height 34
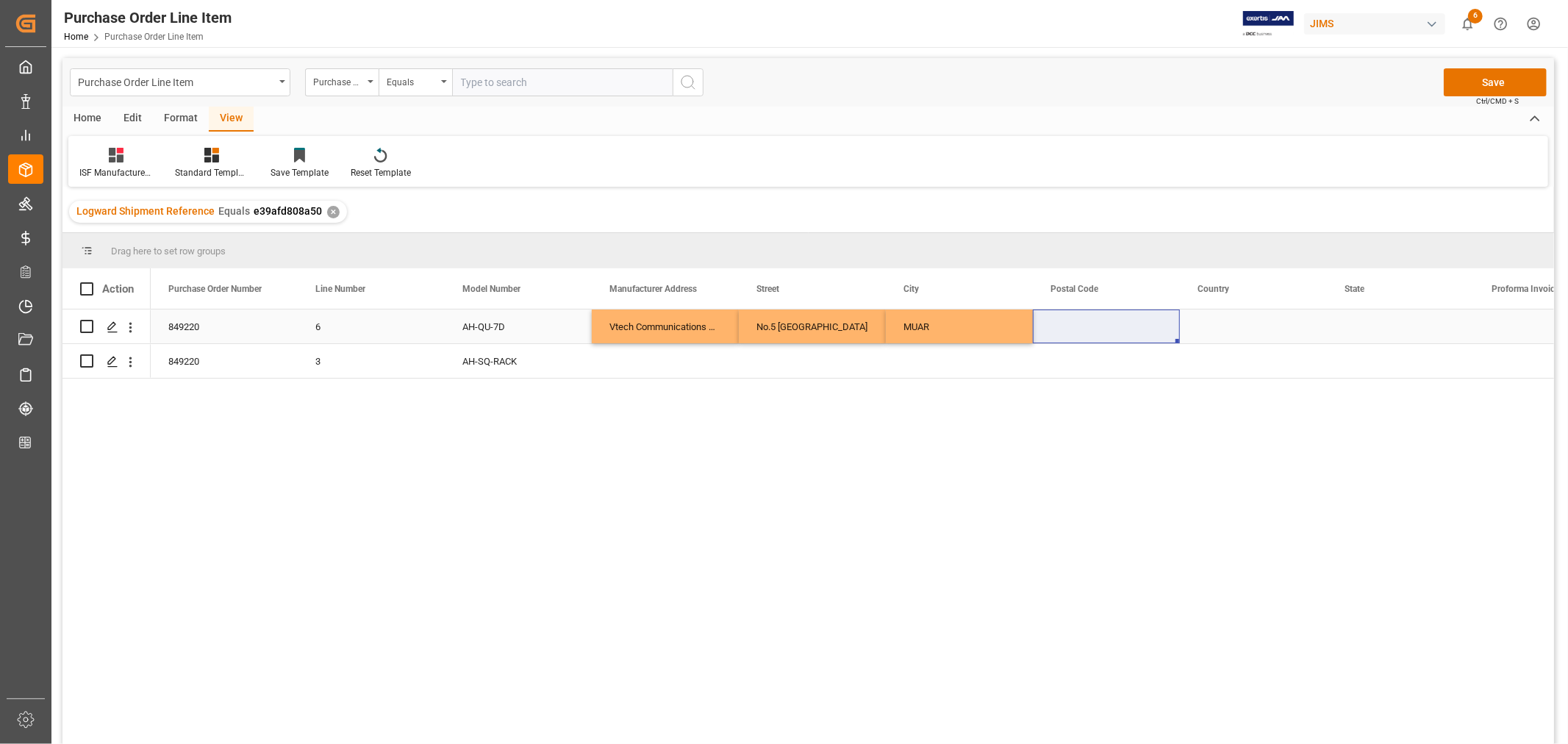
click at [1062, 316] on div "Press SPACE to select this row." at bounding box center [1106, 326] width 147 height 34
click at [1054, 336] on input "Press SPACE to select this row." at bounding box center [1106, 335] width 124 height 28
paste input "84000"
type input "84000"
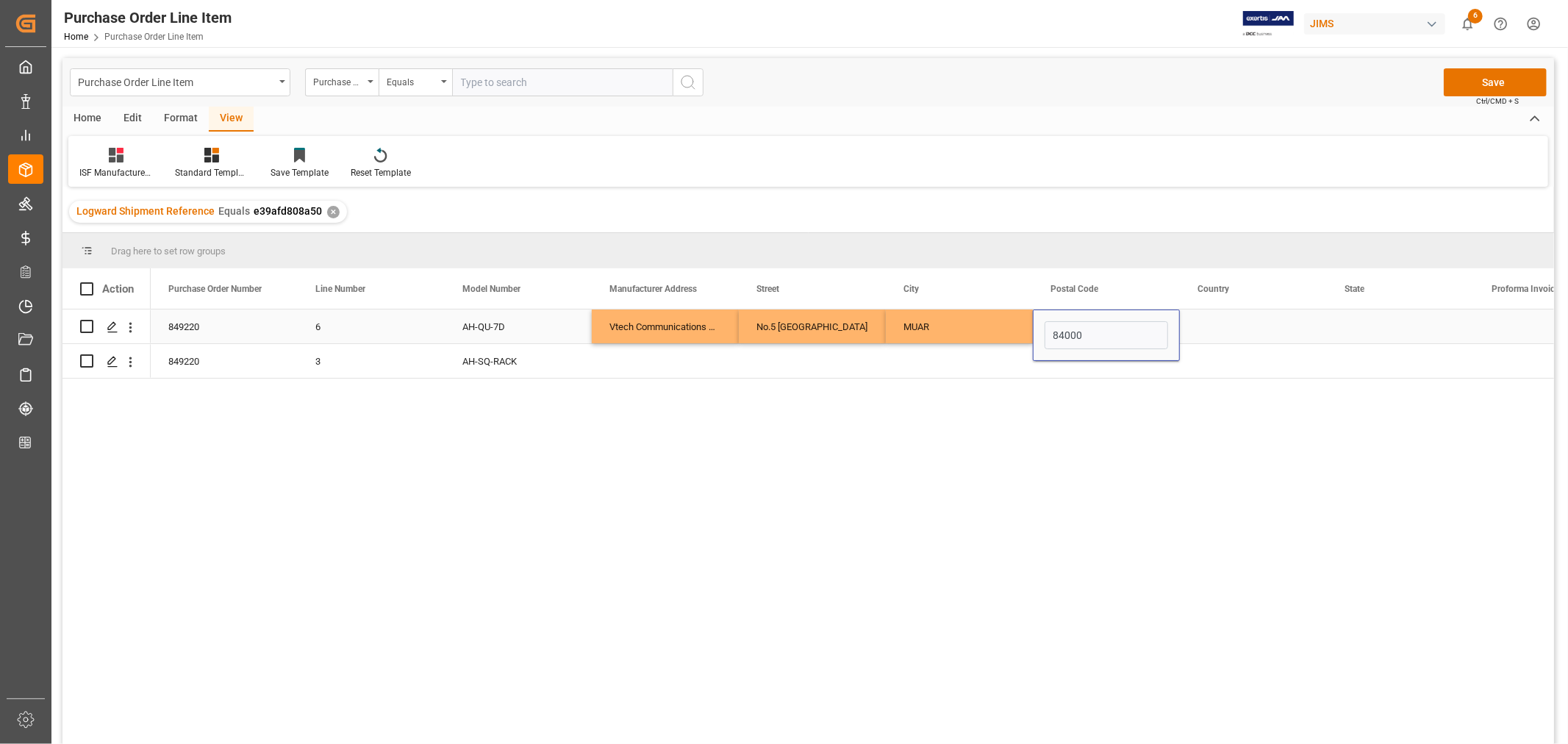
click at [1221, 320] on div "Press SPACE to select this row." at bounding box center [1254, 326] width 147 height 34
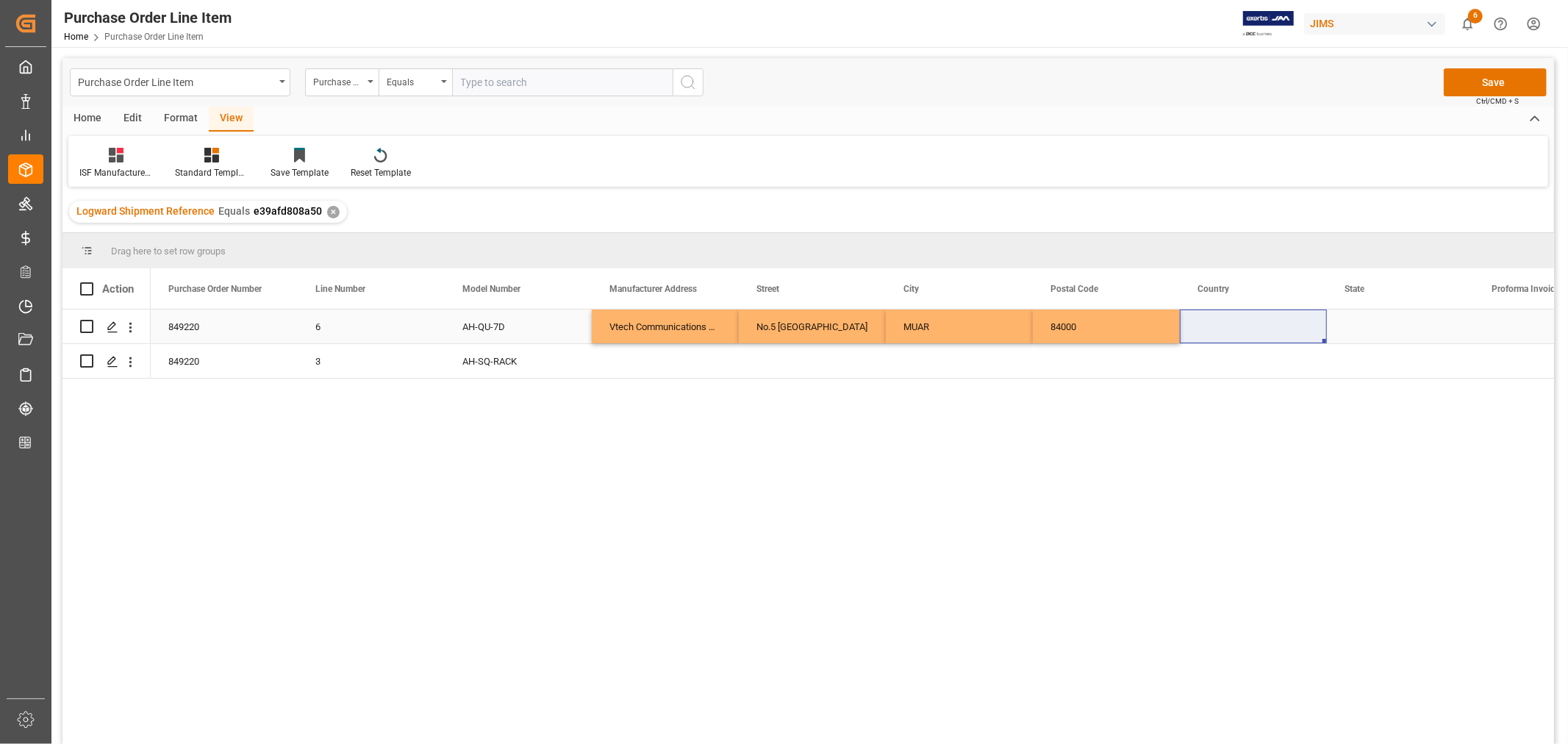
click at [1206, 326] on div "Press SPACE to select this row." at bounding box center [1254, 326] width 147 height 34
click at [1203, 329] on input "Press SPACE to select this row." at bounding box center [1254, 335] width 124 height 28
paste input "MY"
type input "MY"
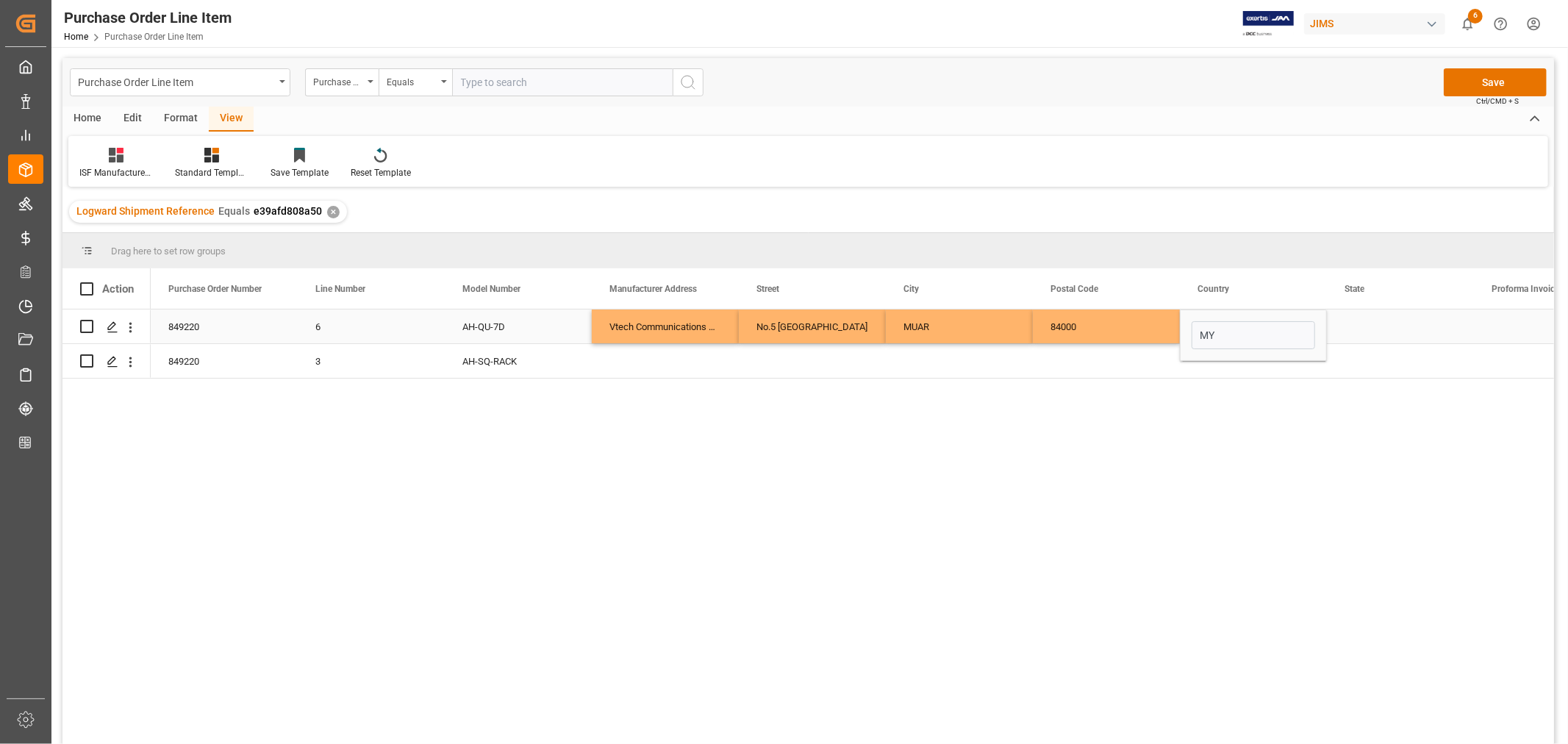
click at [1363, 324] on div "Press SPACE to select this row." at bounding box center [1400, 326] width 147 height 34
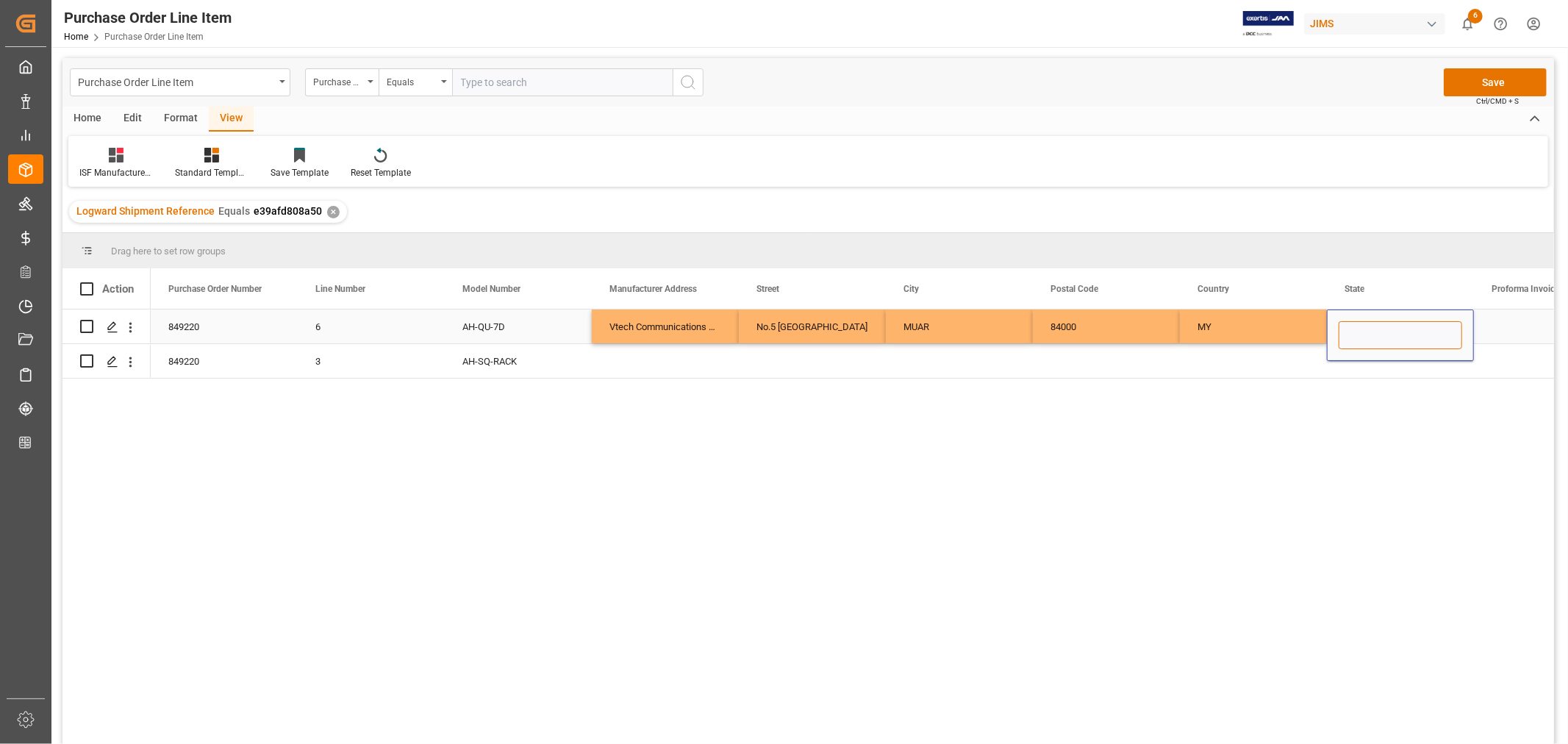
click at [1350, 334] on input "Press SPACE to select this row." at bounding box center [1400, 335] width 124 height 28
paste input "[GEOGRAPHIC_DATA]"
type input "[GEOGRAPHIC_DATA]"
click at [666, 329] on div "Vtech Communications Malaysia SDN BHD" at bounding box center [665, 326] width 147 height 34
drag, startPoint x: 642, startPoint y: 323, endPoint x: 1390, endPoint y: 334, distance: 748.1
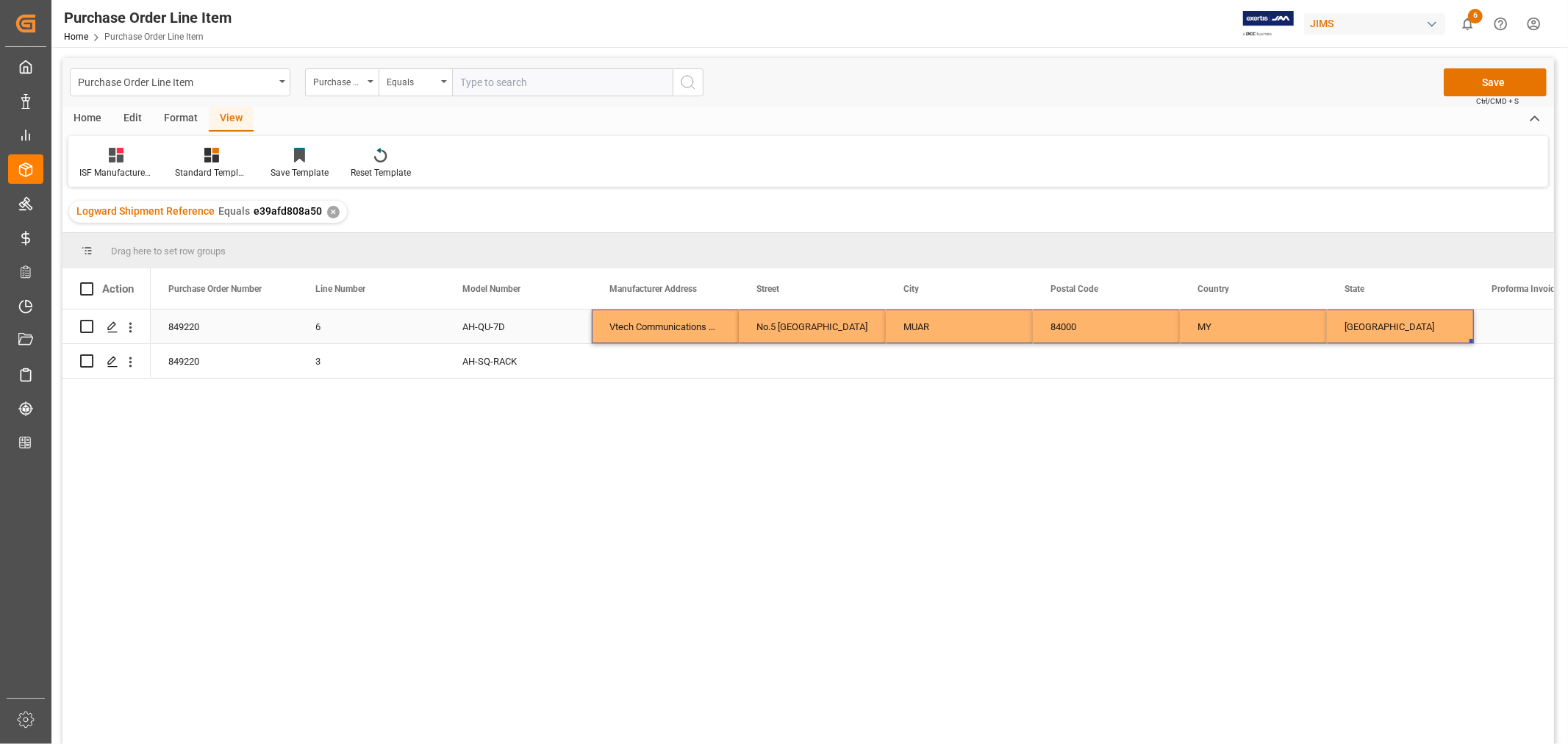
click at [1390, 334] on div "849220 6 AH-QU-7D Vtech Communications Malaysia SDN BHD [STREET_ADDRESS] e39afd…" at bounding box center [1253, 326] width 2206 height 35
drag, startPoint x: 1471, startPoint y: 340, endPoint x: 1471, endPoint y: 363, distance: 23.0
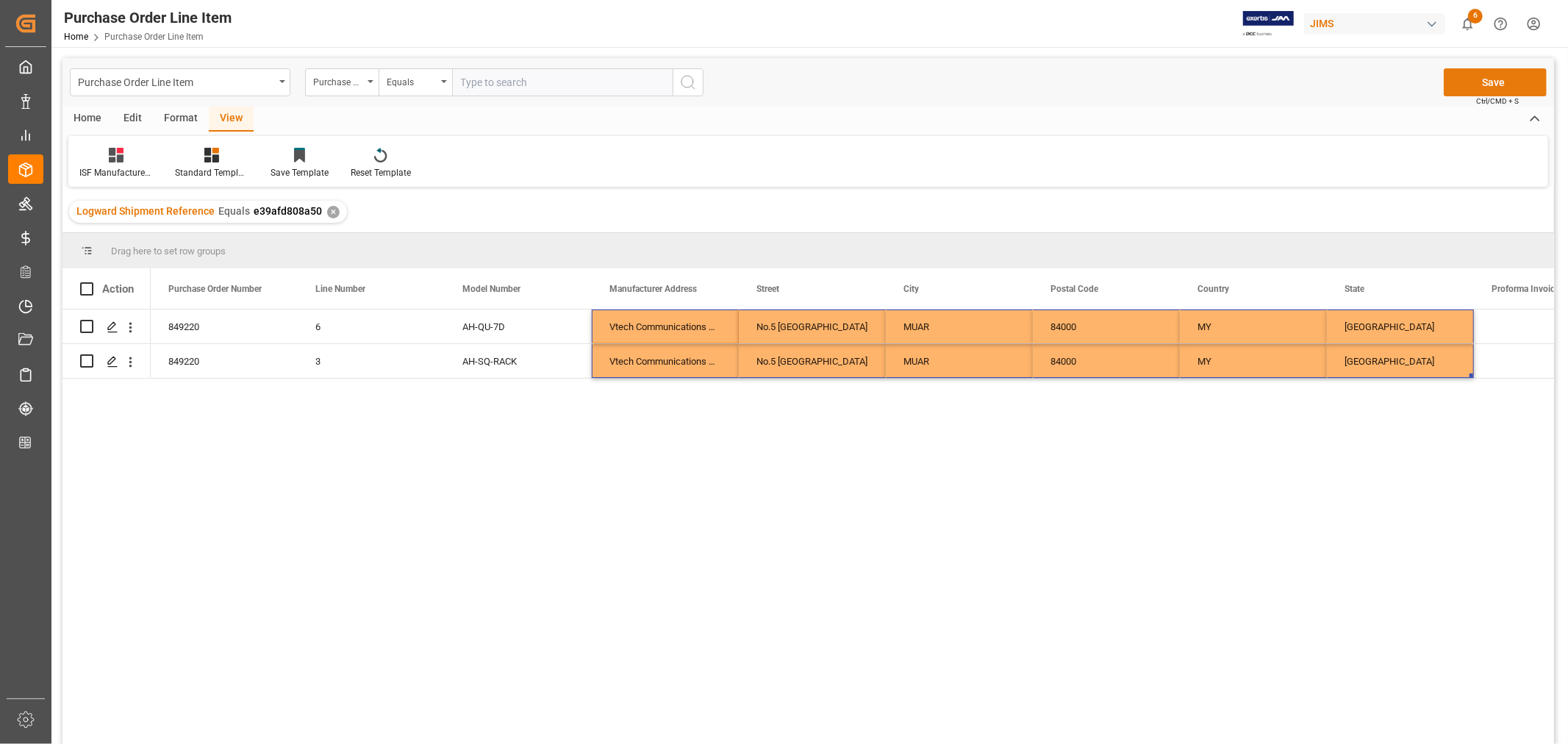
click at [1499, 83] on button "Save" at bounding box center [1495, 83] width 103 height 28
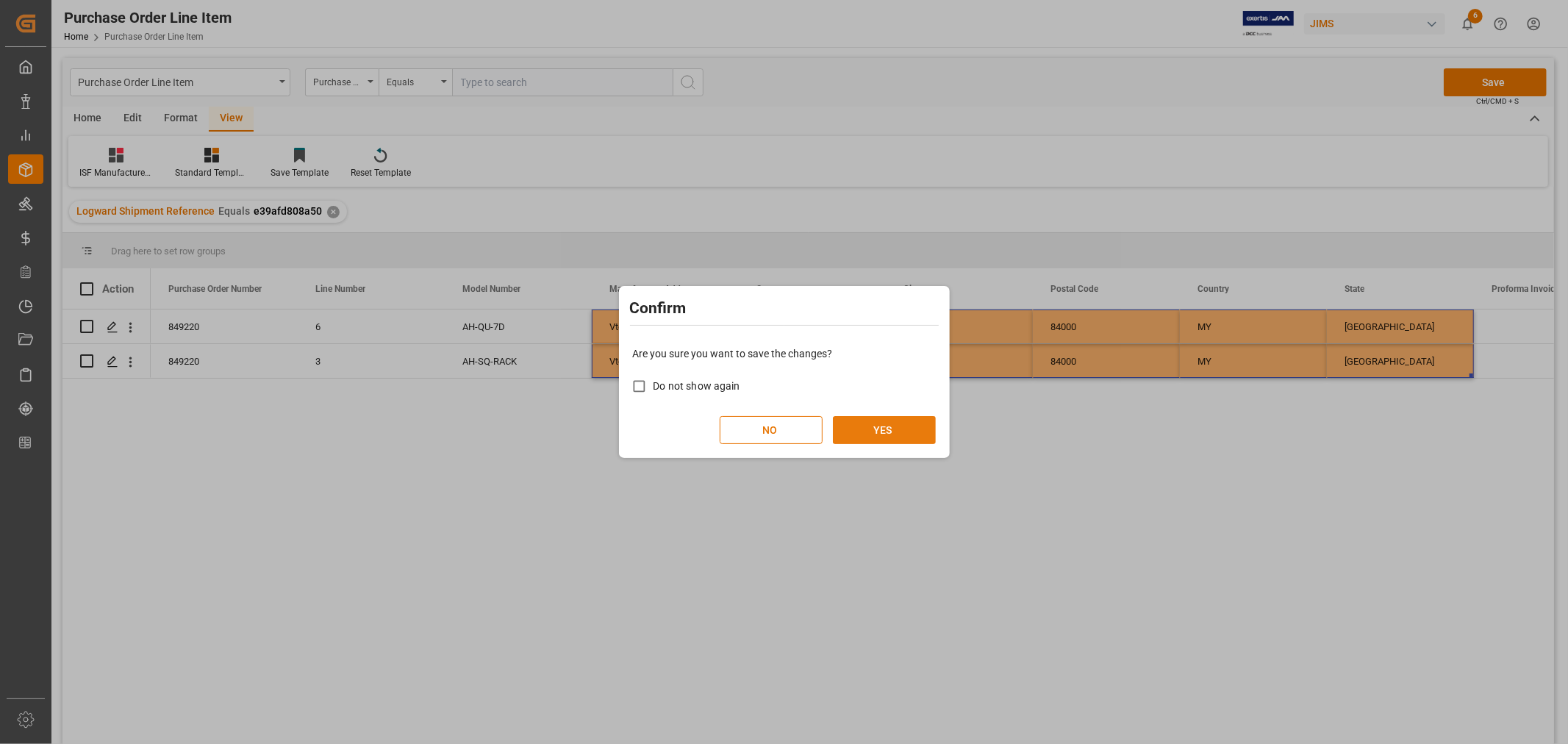
click at [875, 428] on button "YES" at bounding box center [884, 430] width 103 height 28
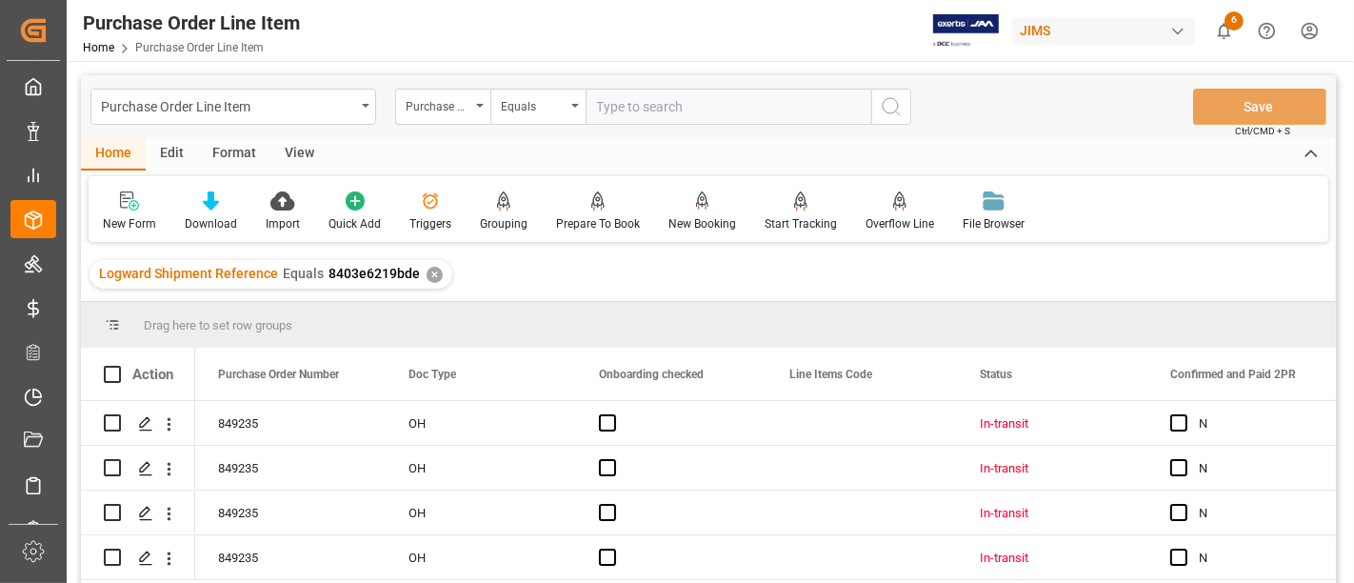
click at [285, 150] on div "View" at bounding box center [299, 154] width 58 height 32
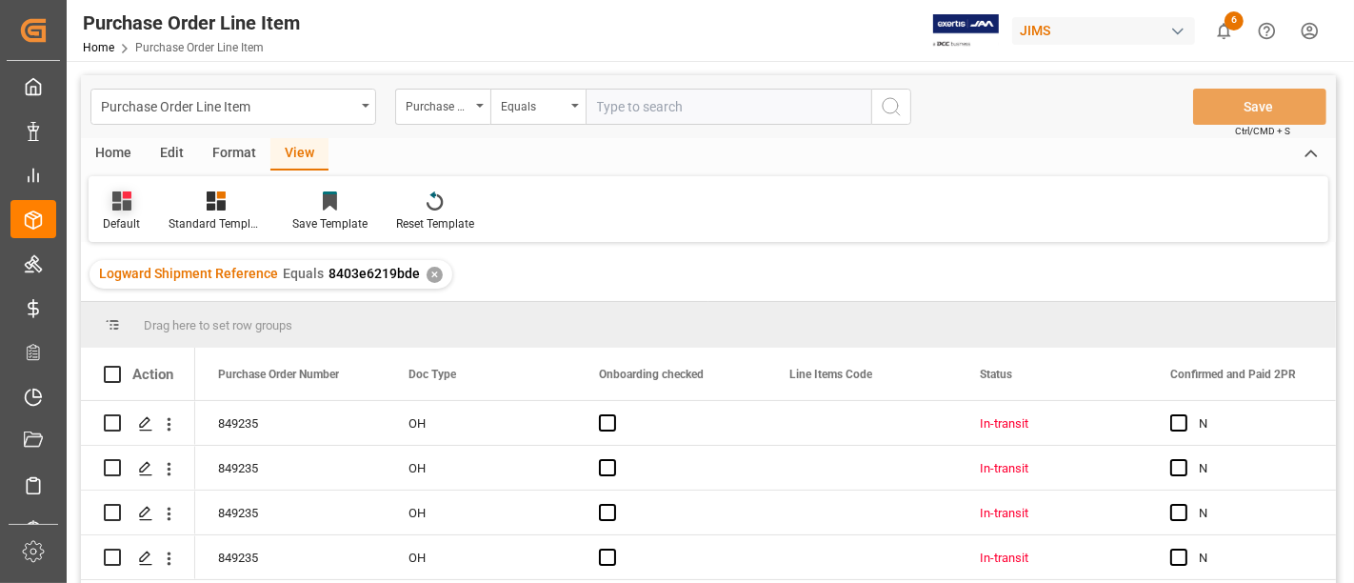
drag, startPoint x: 130, startPoint y: 201, endPoint x: 125, endPoint y: 210, distance: 9.8
click at [127, 205] on icon at bounding box center [121, 200] width 19 height 19
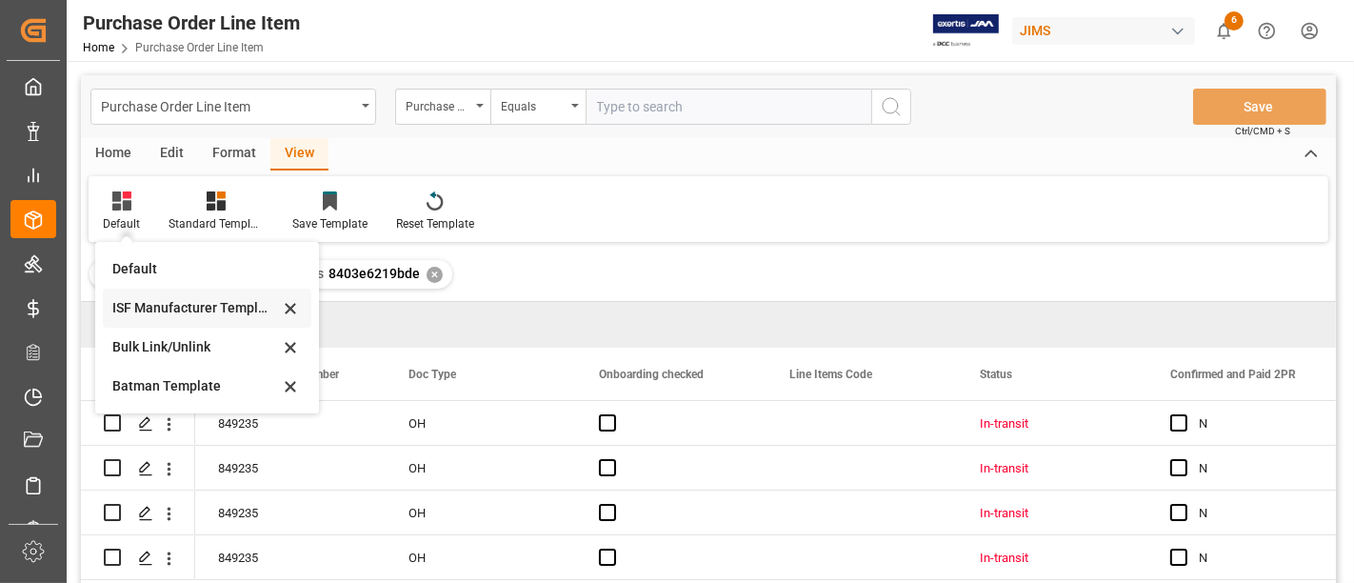
click at [154, 304] on div "ISF Manufacturer Template" at bounding box center [195, 308] width 167 height 20
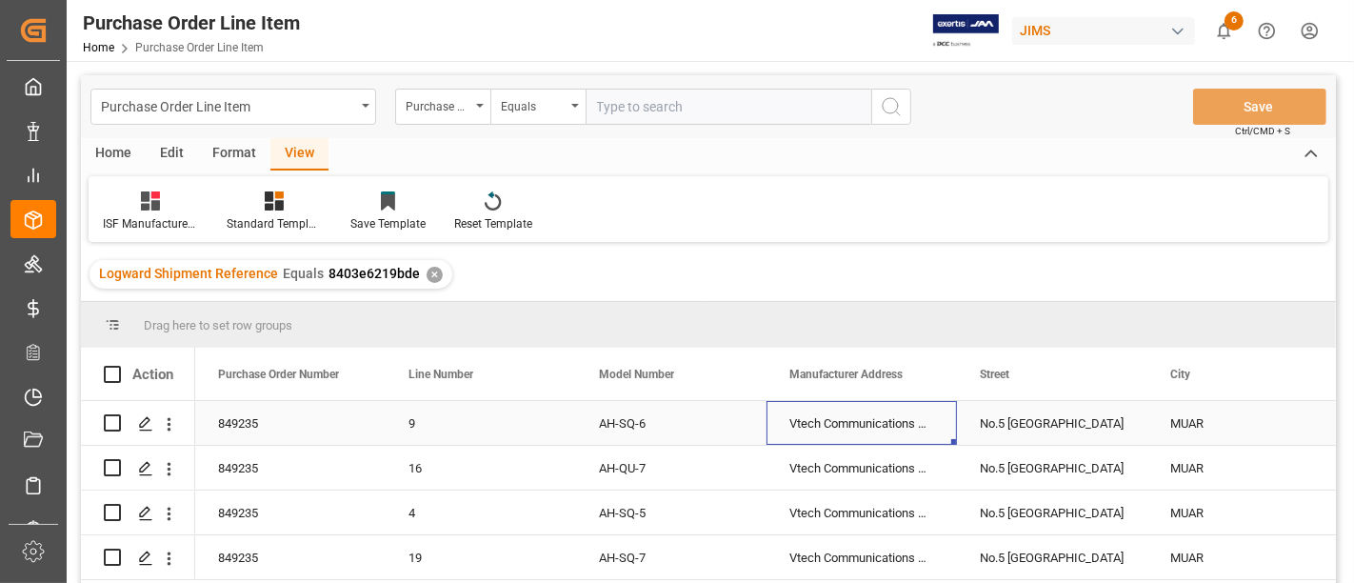
click at [846, 419] on div "Vtech Communications Malaysia SDN BHD" at bounding box center [862, 423] width 190 height 44
click at [1043, 422] on div "No.5 [GEOGRAPHIC_DATA]" at bounding box center [1052, 423] width 190 height 44
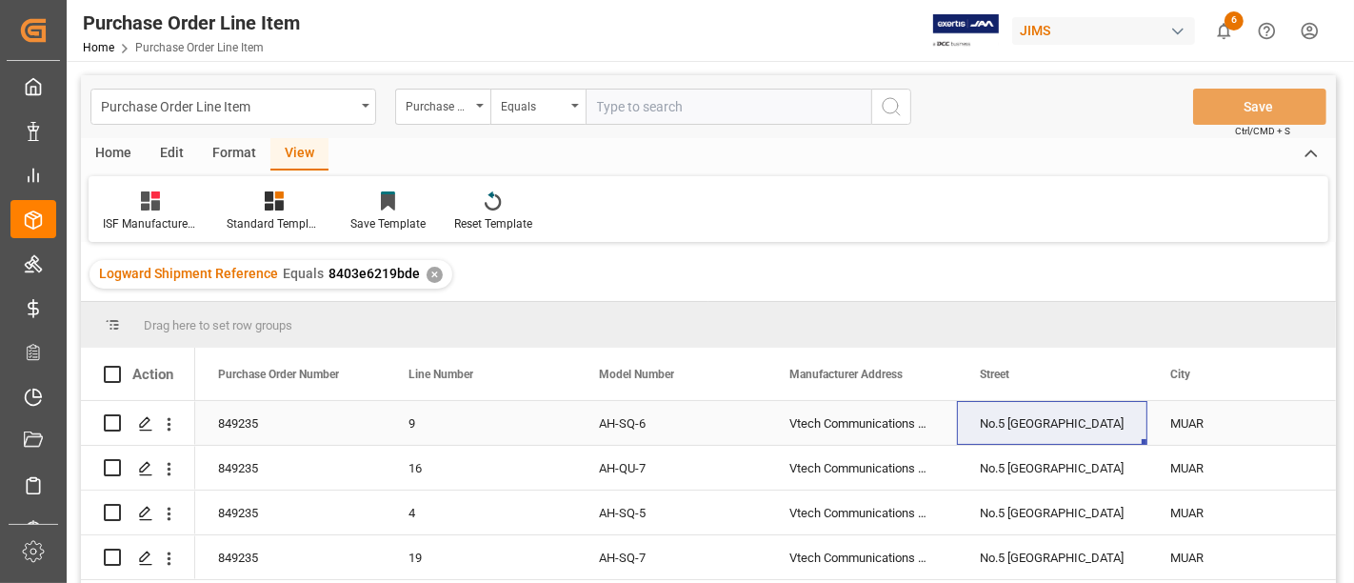
drag, startPoint x: 1189, startPoint y: 417, endPoint x: 1201, endPoint y: 415, distance: 12.5
click at [1189, 417] on div "MUAR" at bounding box center [1243, 423] width 190 height 44
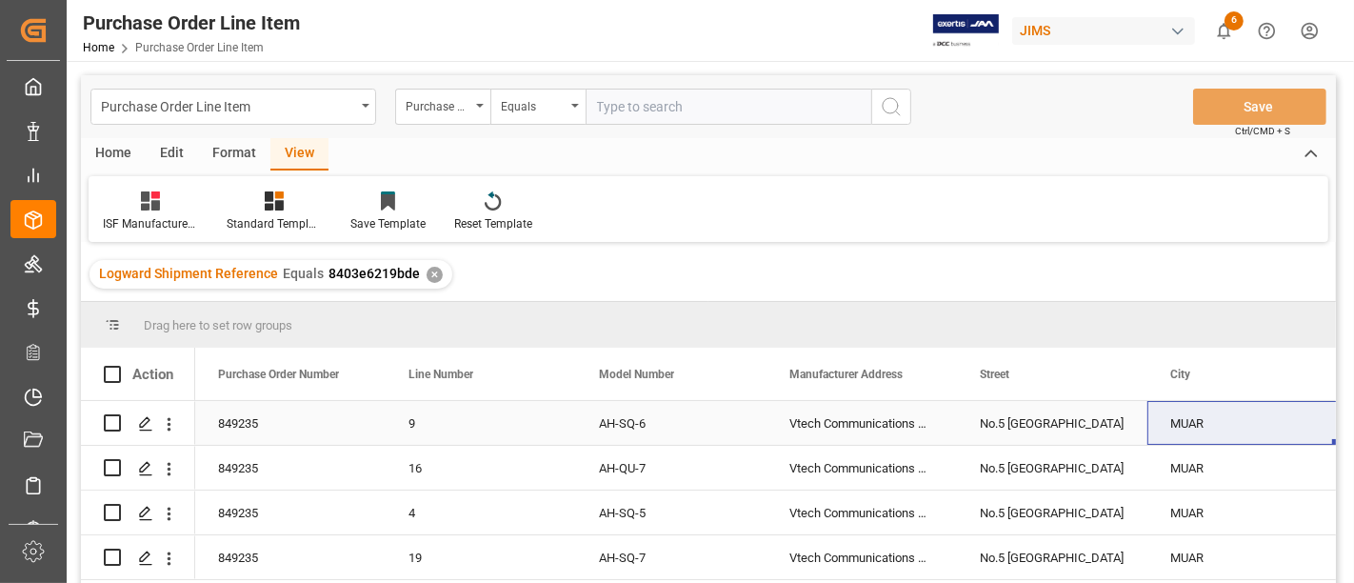
click at [1071, 419] on div "No.5 [GEOGRAPHIC_DATA]" at bounding box center [1052, 423] width 190 height 44
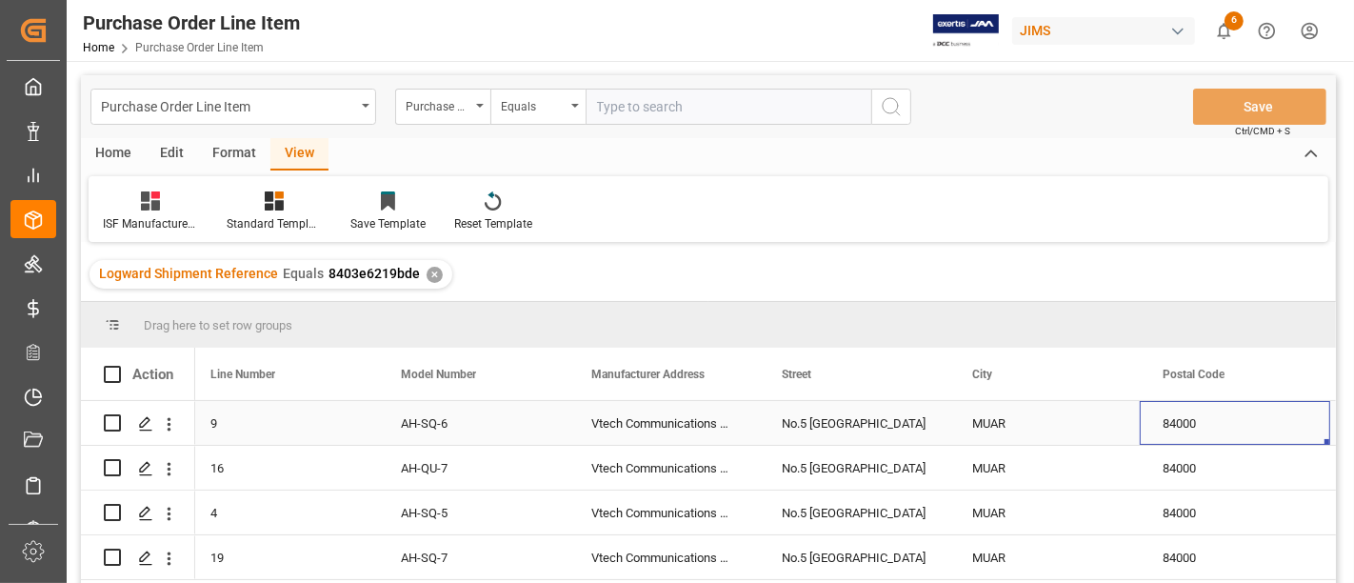
scroll to position [0, 389]
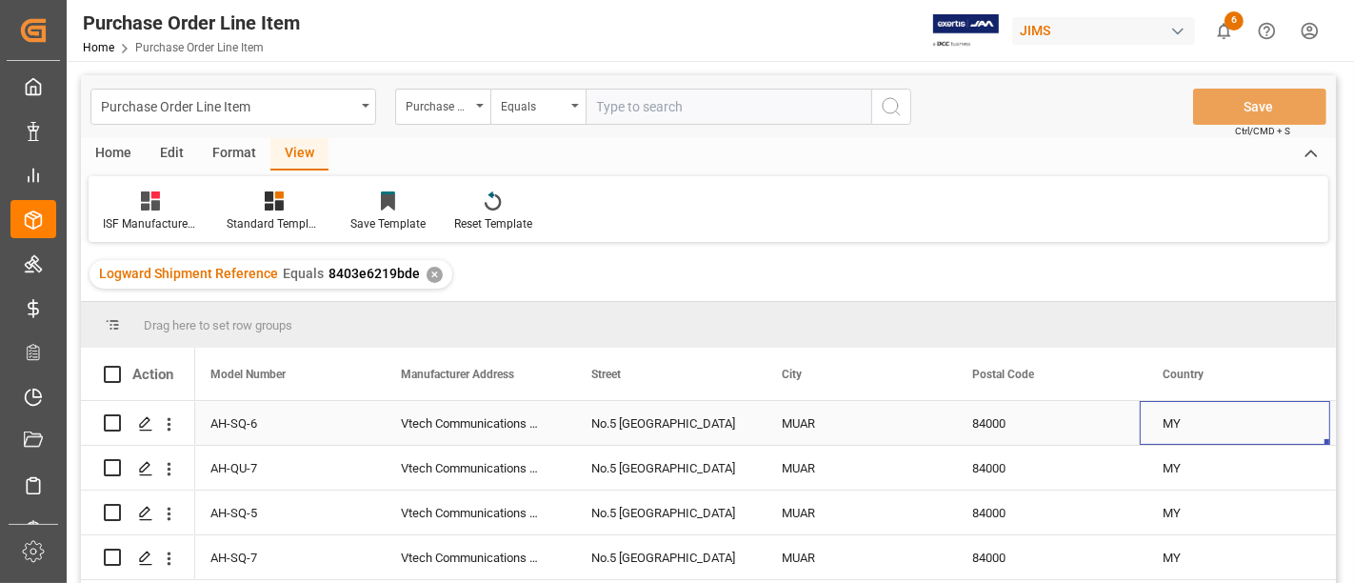
click at [991, 417] on div "84000" at bounding box center [1045, 423] width 190 height 44
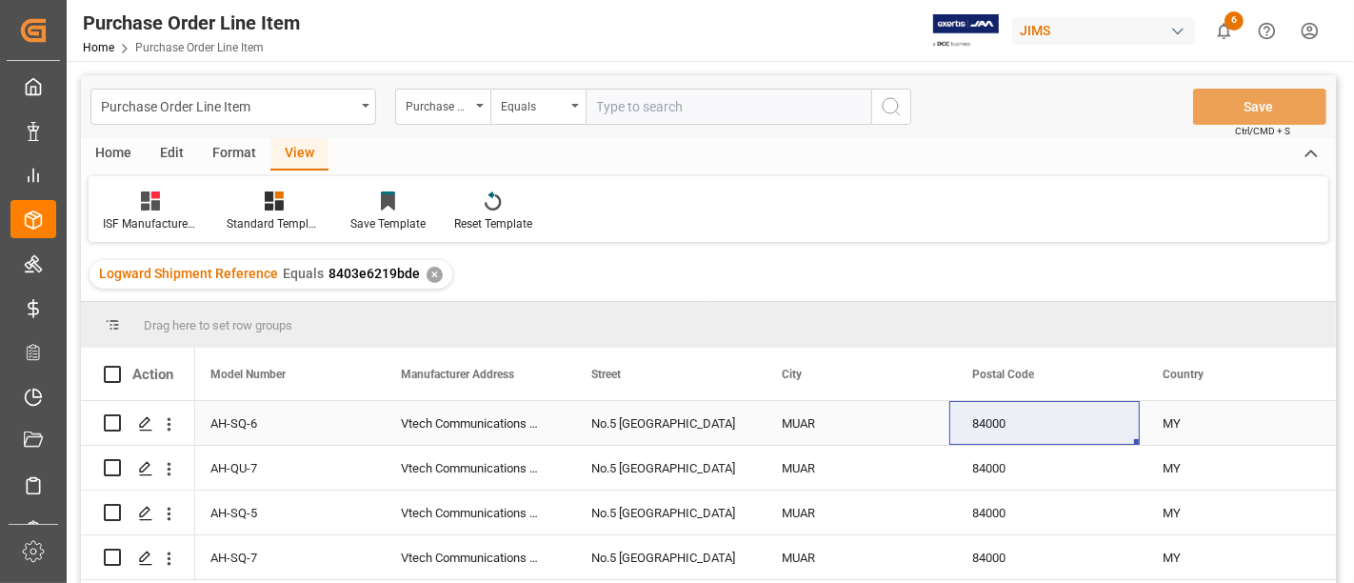
drag, startPoint x: 1169, startPoint y: 420, endPoint x: 1231, endPoint y: 423, distance: 62.9
click at [1180, 420] on div "MY" at bounding box center [1235, 423] width 190 height 44
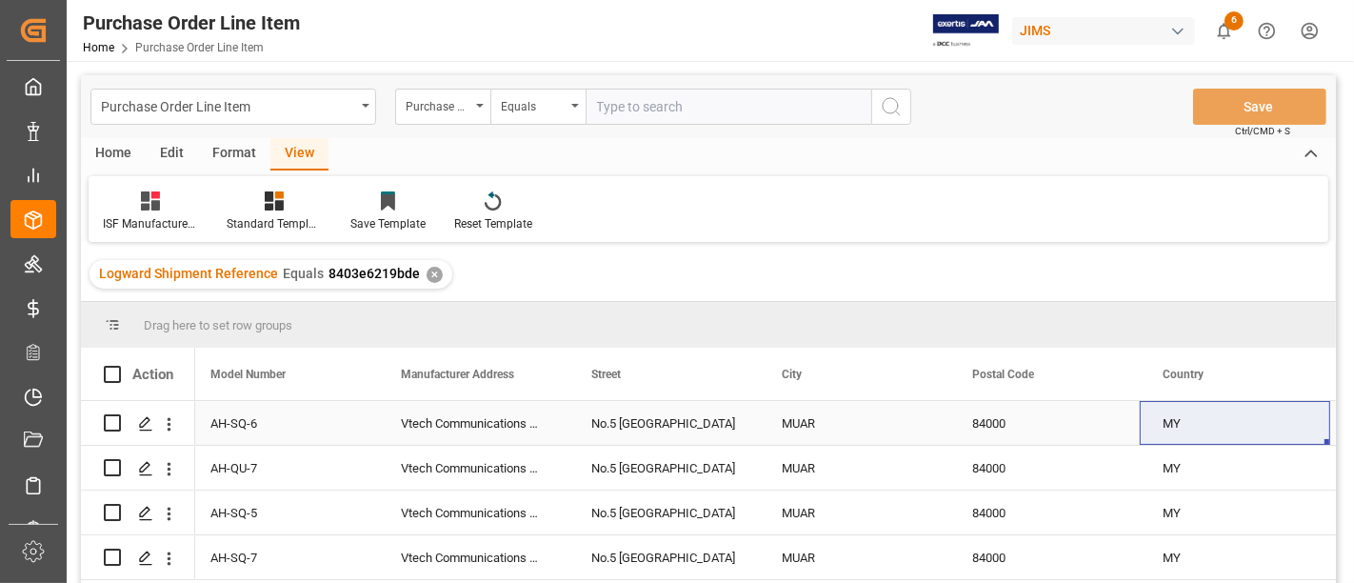
click at [1032, 422] on div "84000" at bounding box center [1045, 423] width 190 height 44
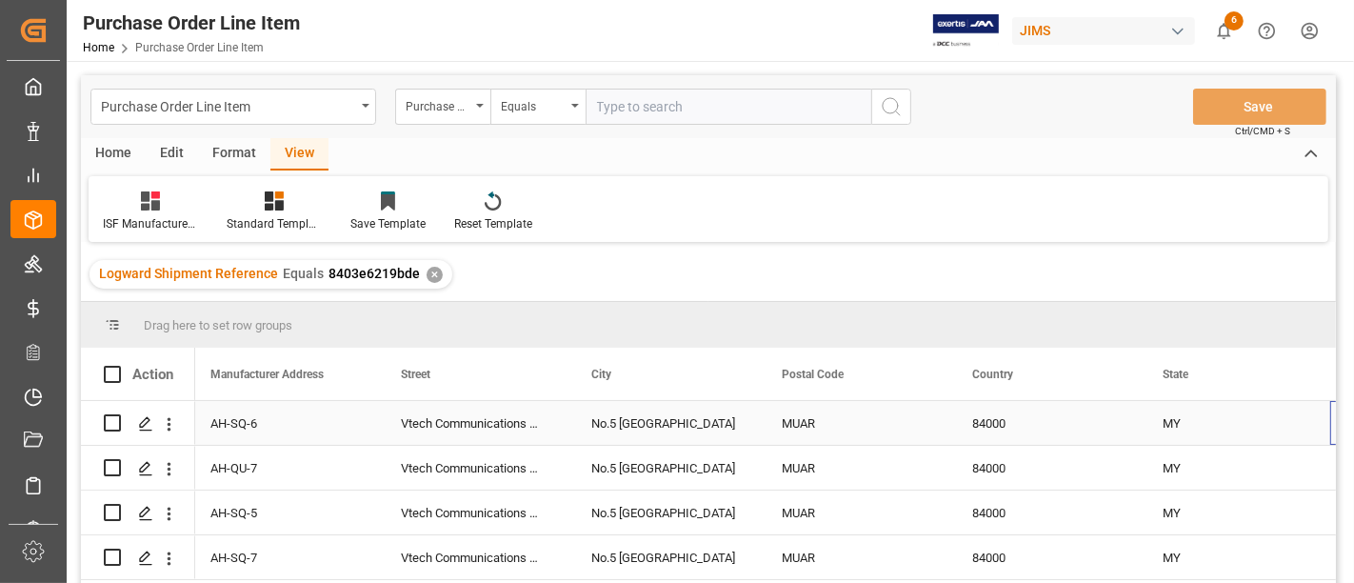
scroll to position [0, 579]
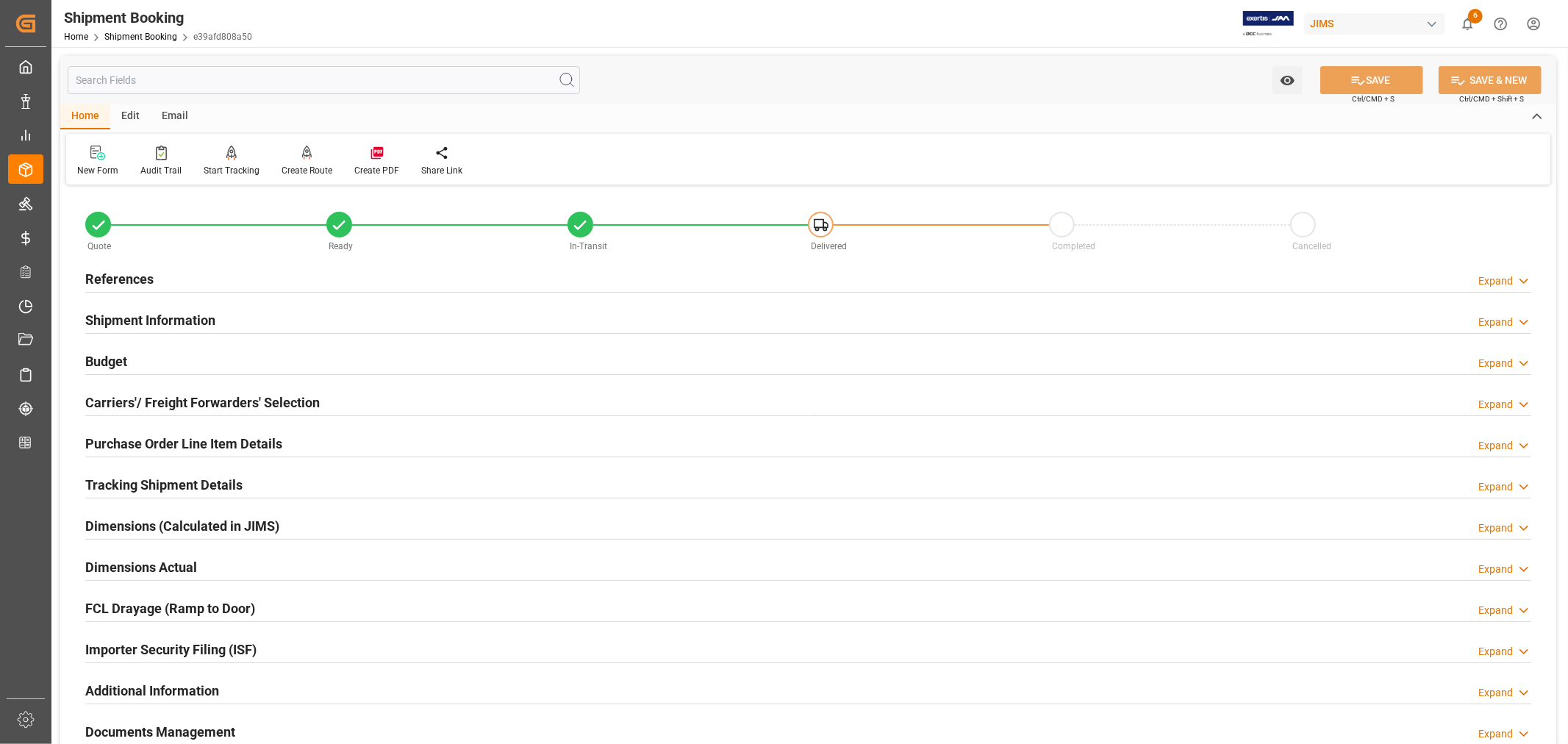
click at [226, 320] on div "Shipment Information Expand" at bounding box center [808, 319] width 1446 height 28
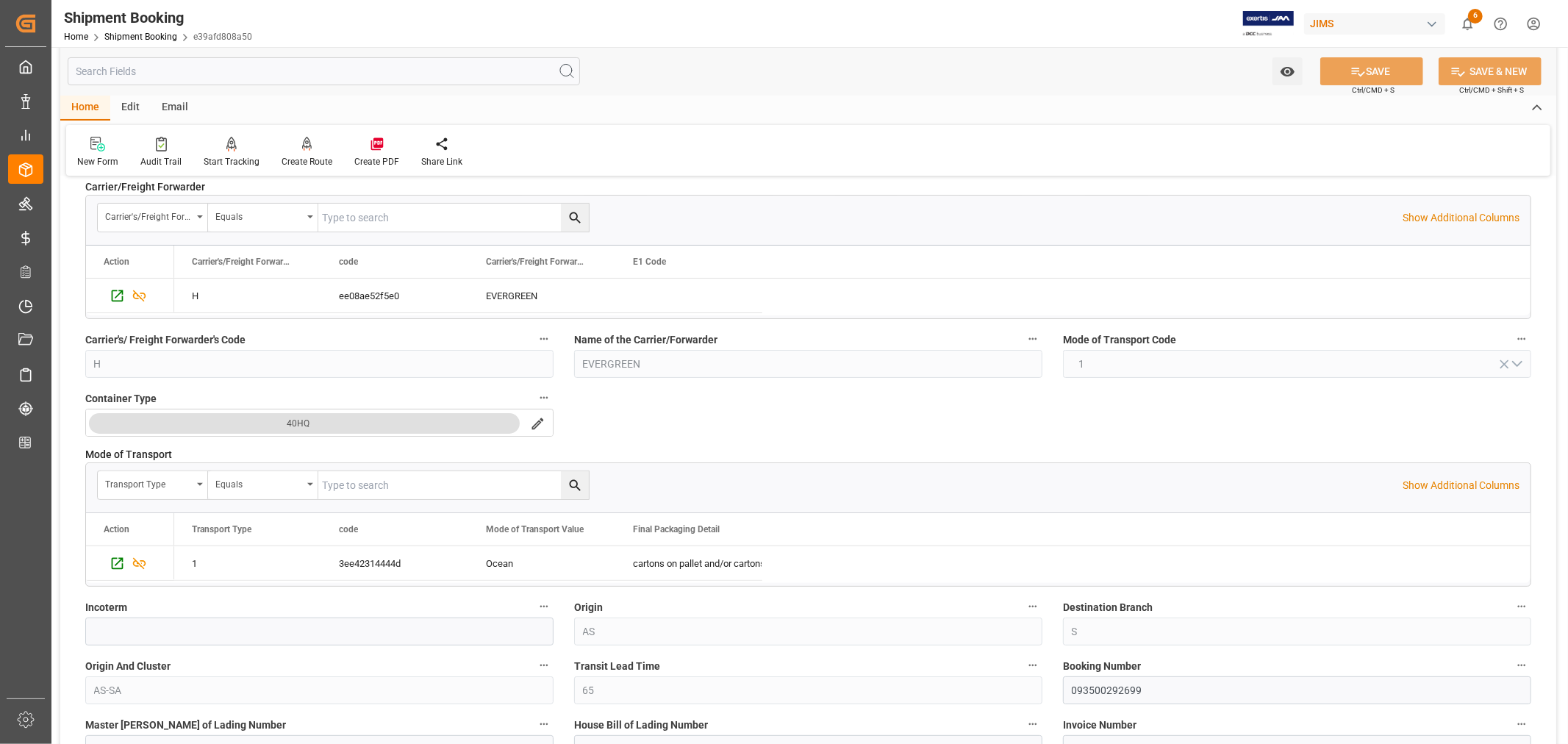
scroll to position [82, 0]
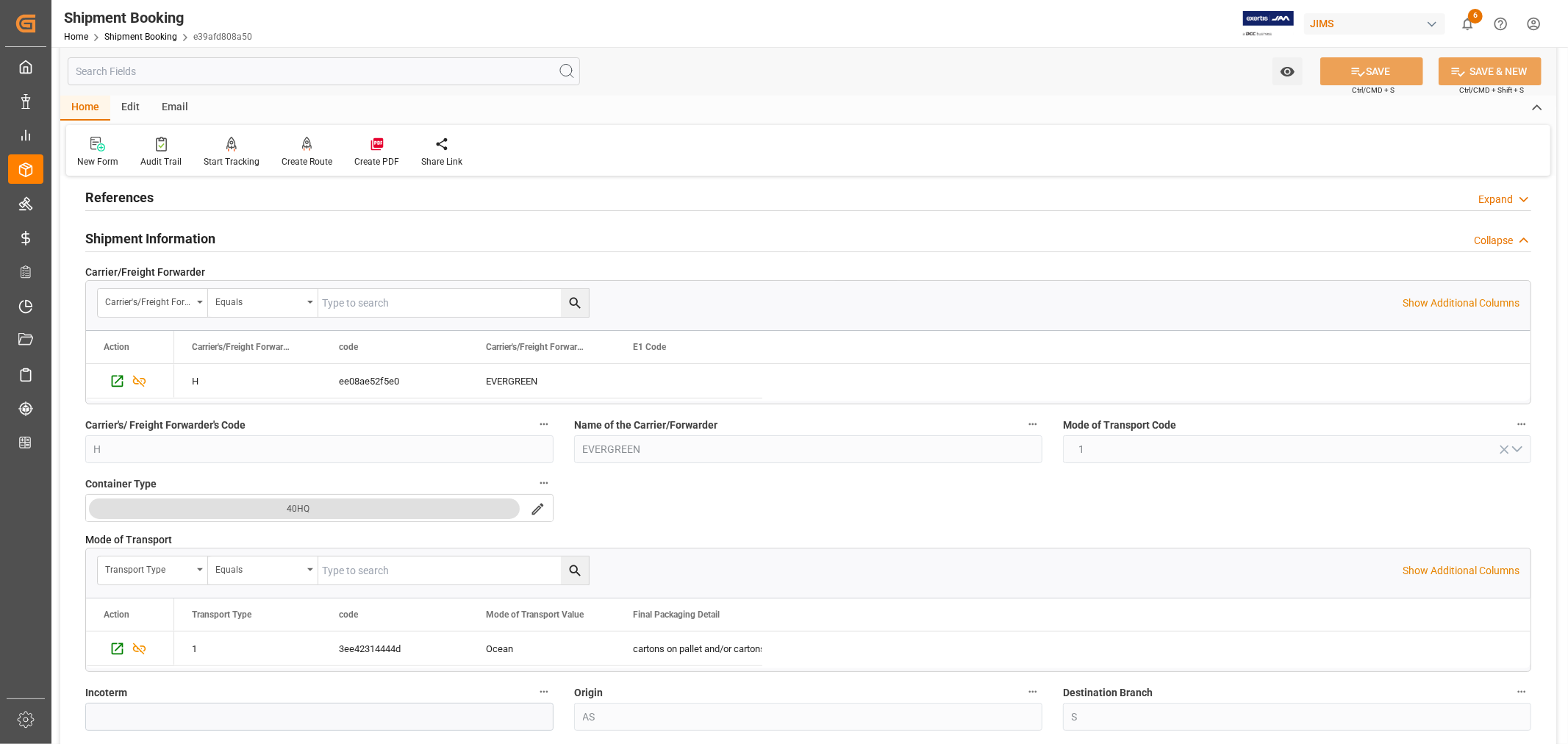
click at [229, 240] on div "Shipment Information Collapse" at bounding box center [808, 238] width 1446 height 28
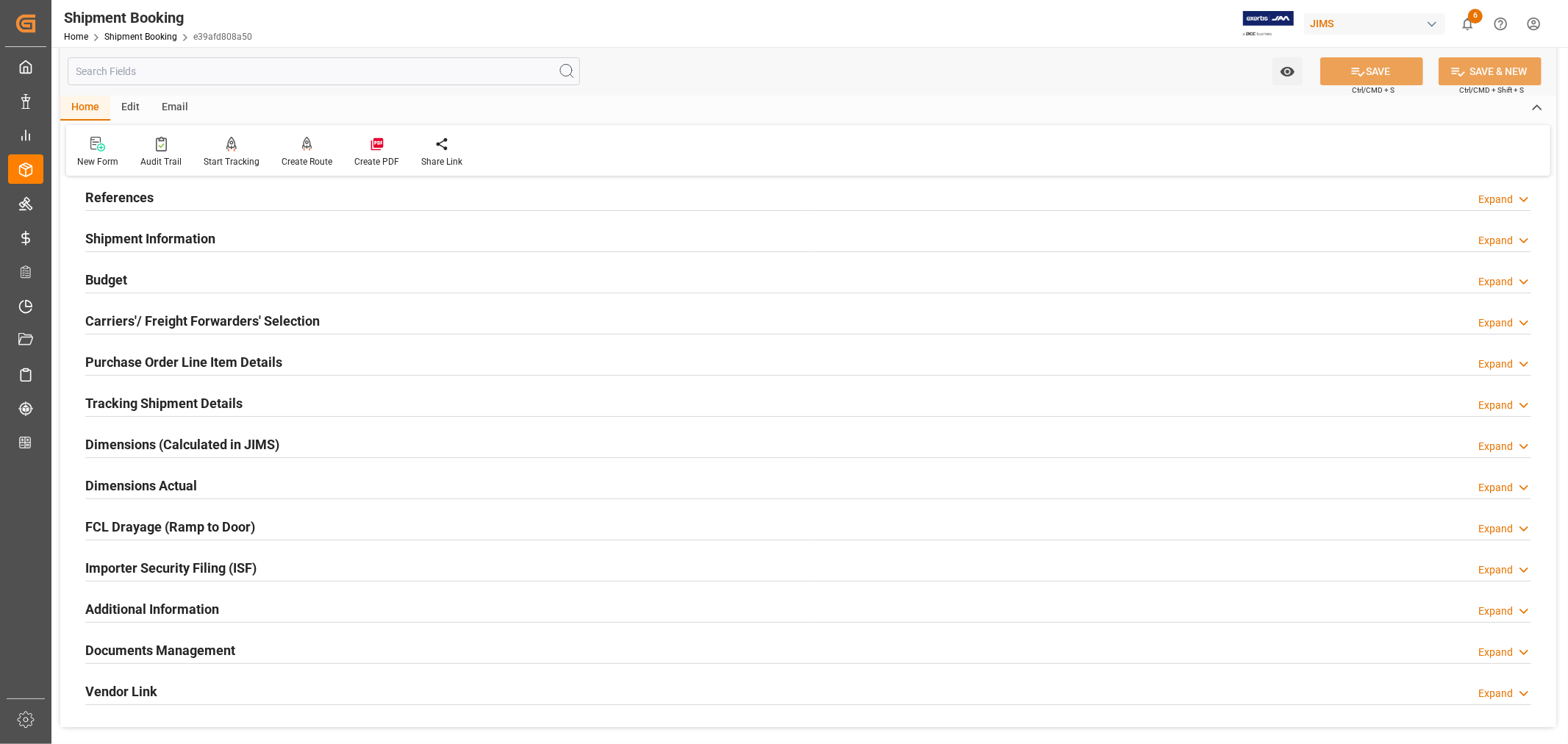
click at [189, 315] on h2 "Carriers'/ Freight Forwarders' Selection" at bounding box center [202, 321] width 235 height 20
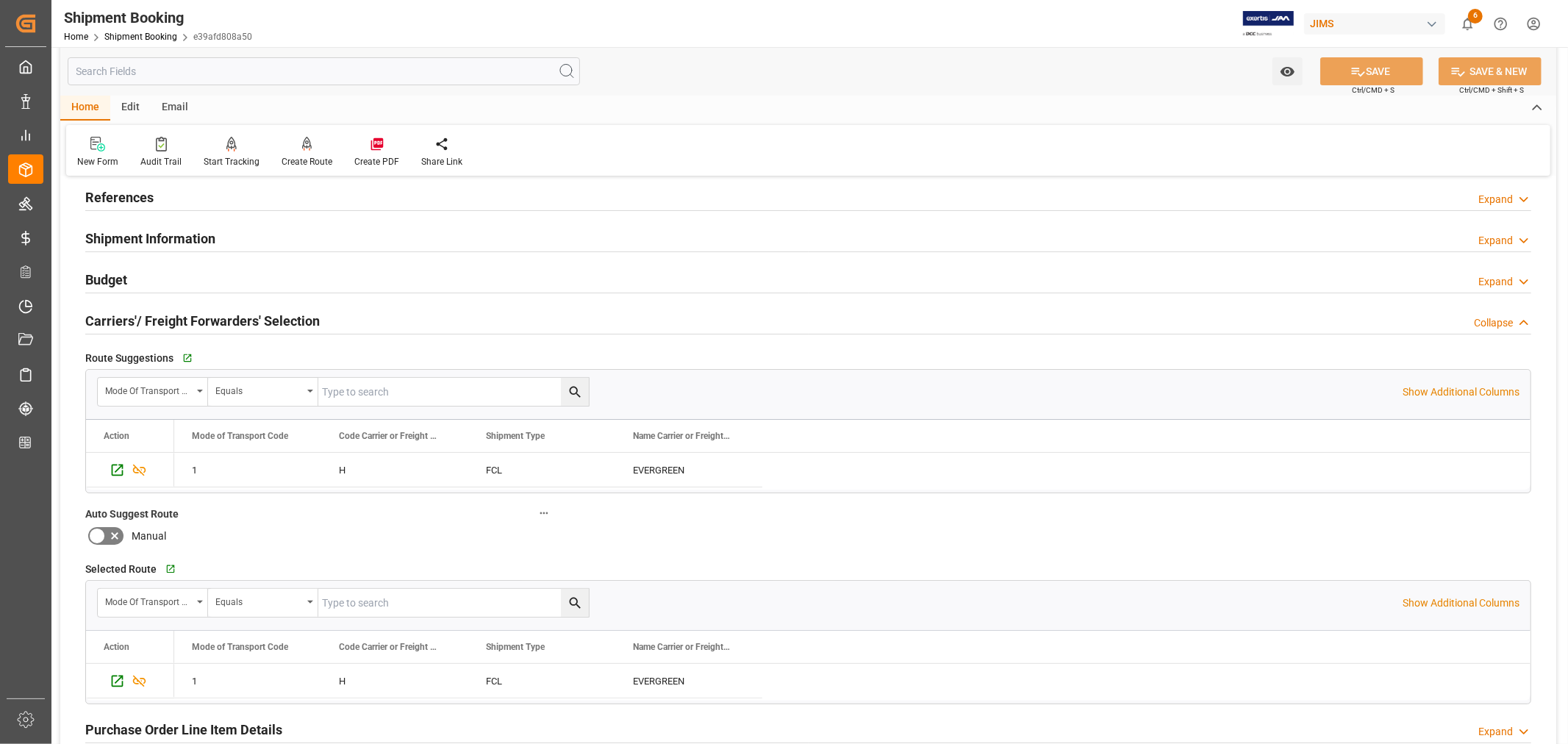
click at [189, 315] on h2 "Carriers'/ Freight Forwarders' Selection" at bounding box center [202, 321] width 235 height 20
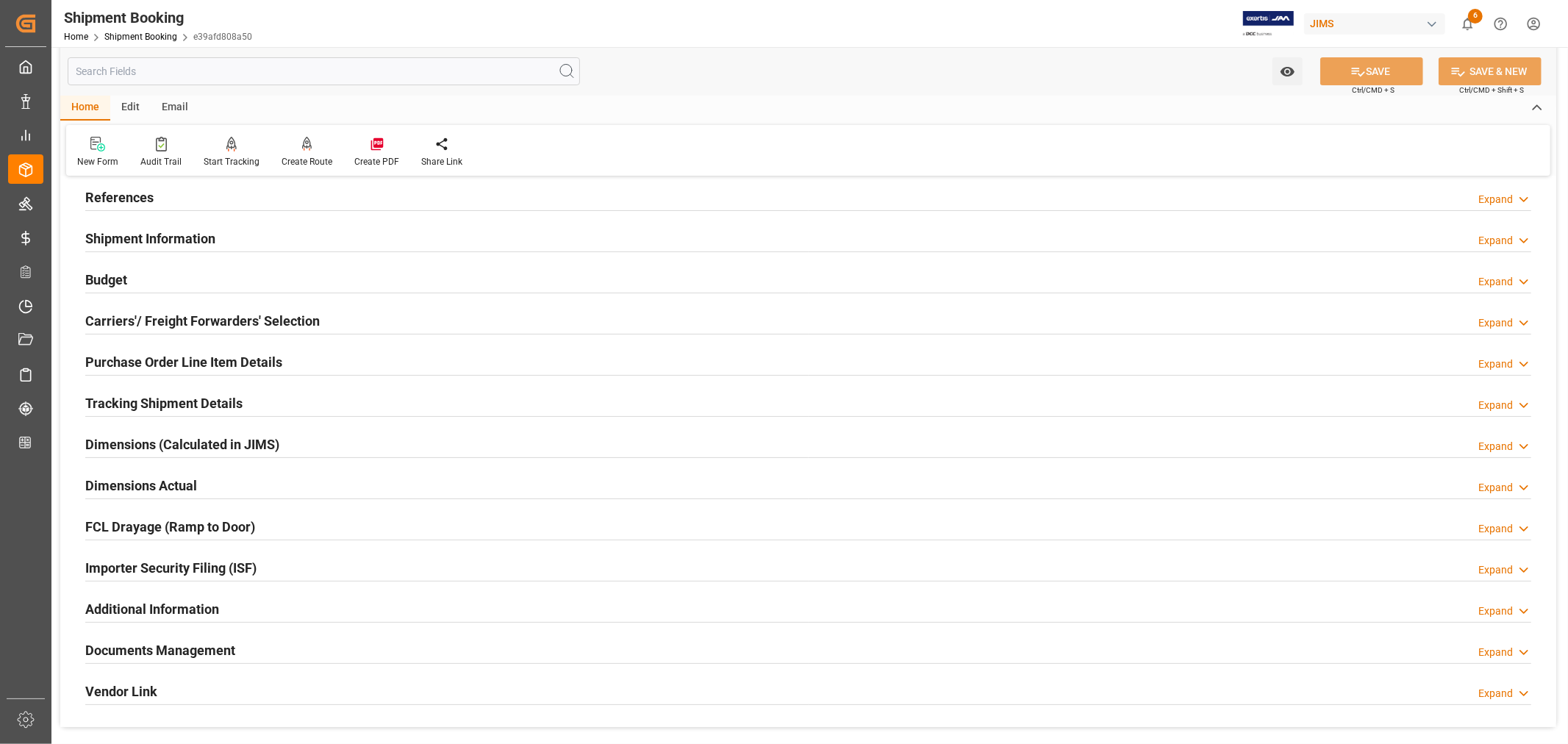
drag, startPoint x: 274, startPoint y: 563, endPoint x: 333, endPoint y: 541, distance: 63.0
click at [275, 563] on div "Importer Security Filing (ISF) Expand" at bounding box center [808, 566] width 1446 height 28
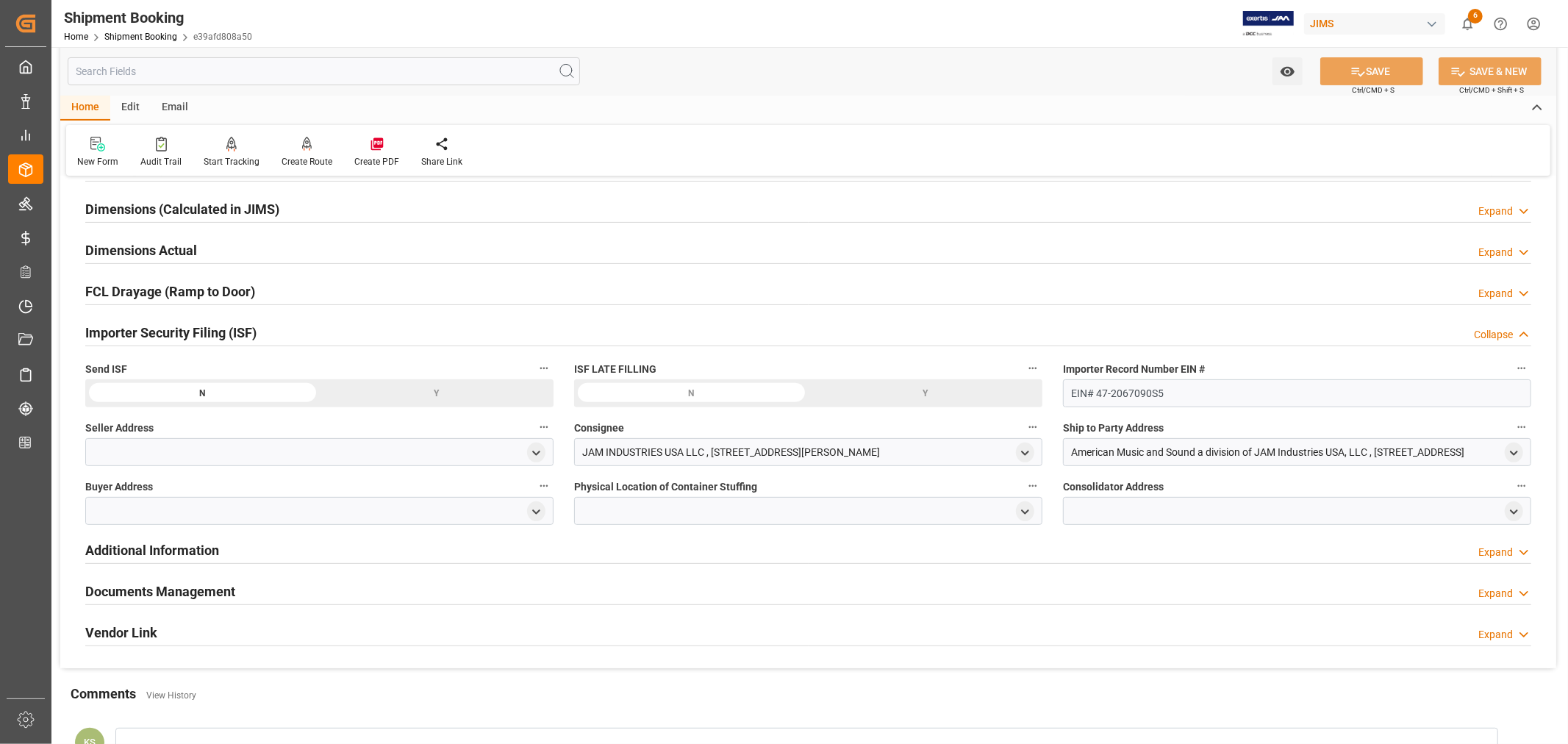
scroll to position [326, 0]
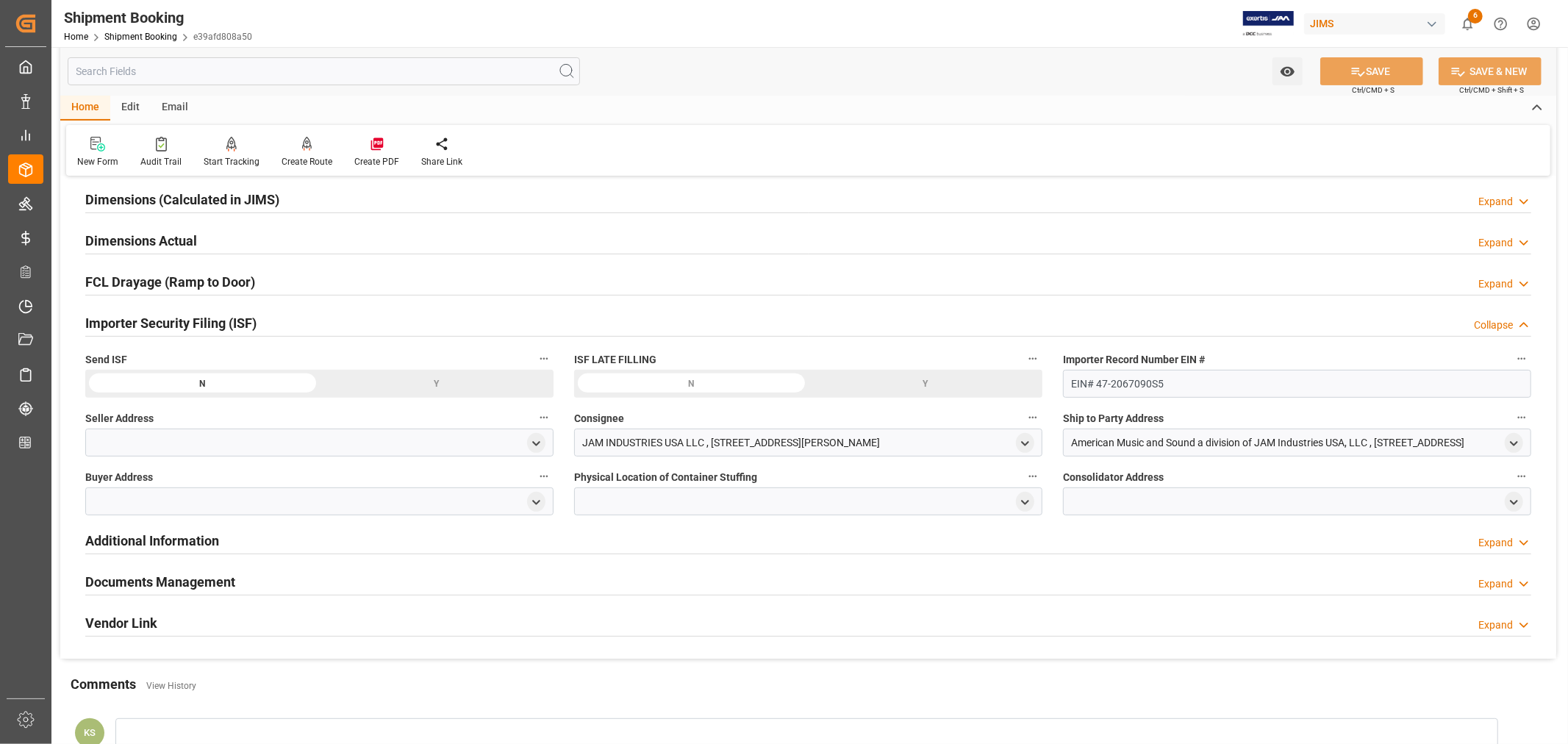
drag, startPoint x: 533, startPoint y: 441, endPoint x: 525, endPoint y: 446, distance: 9.4
click at [533, 441] on polyline "open menu" at bounding box center [536, 443] width 7 height 3
click at [342, 487] on input at bounding box center [298, 485] width 403 height 28
type input "alle"
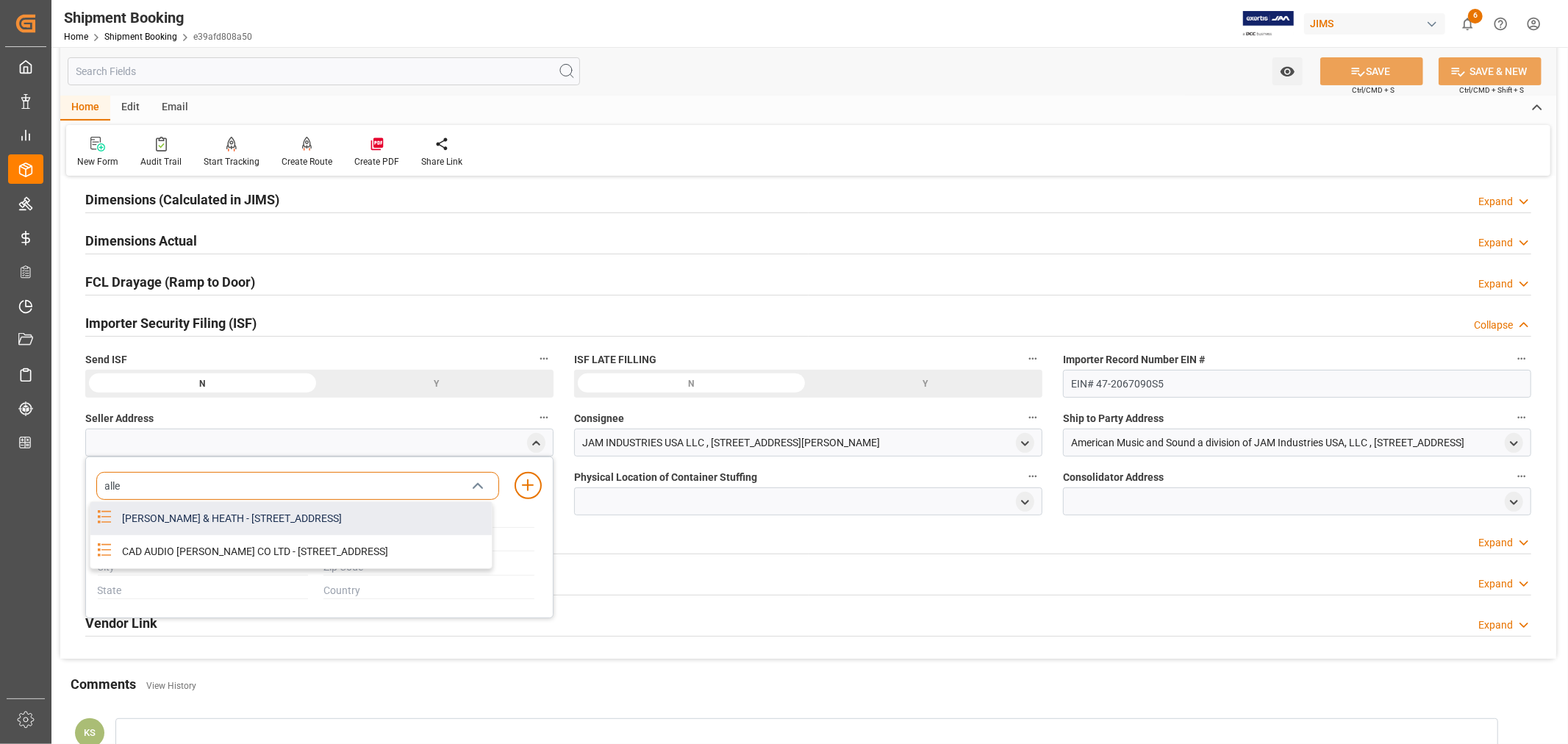
click at [329, 508] on div "[PERSON_NAME] & HEATH - [STREET_ADDRESS]" at bounding box center [303, 518] width 378 height 33
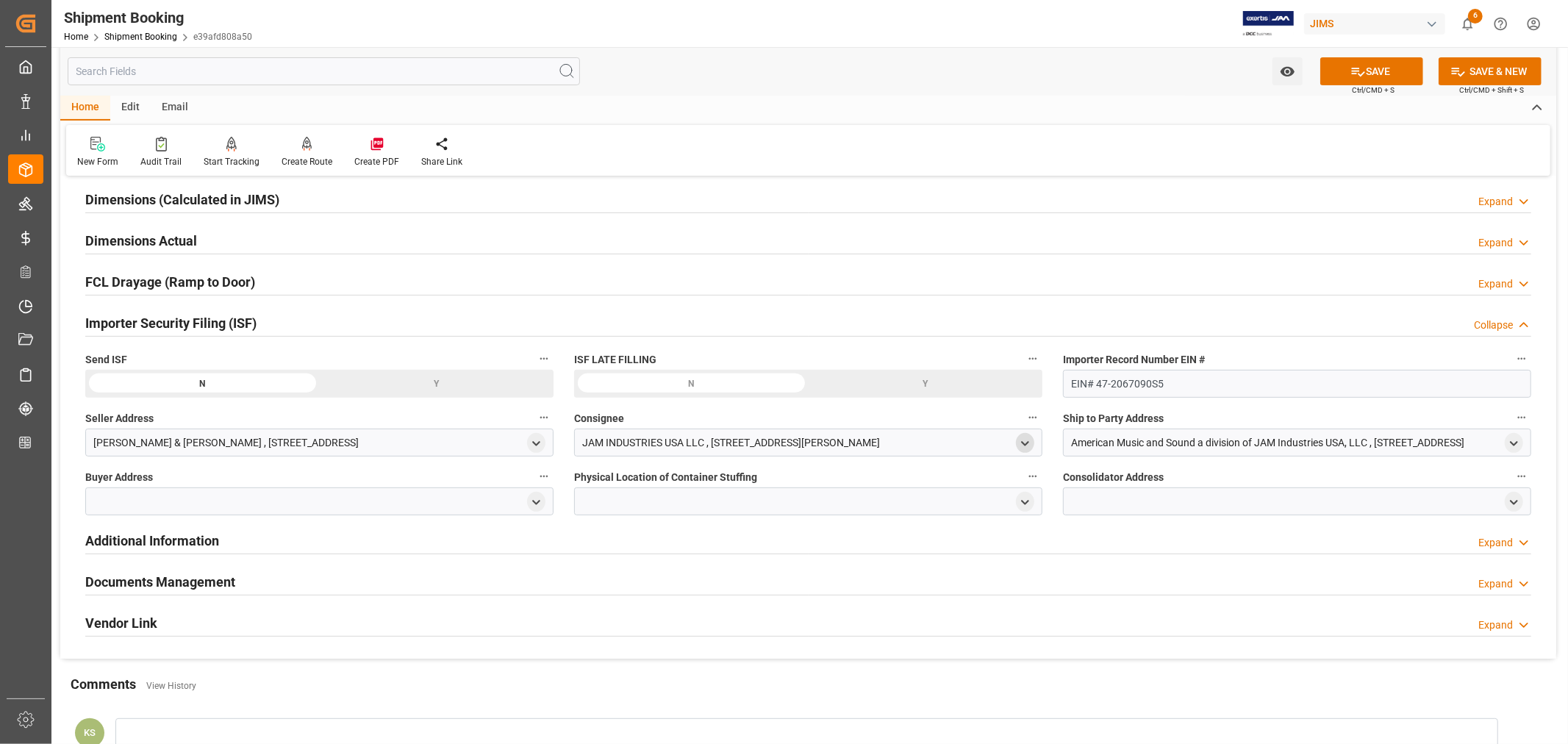
click at [1028, 443] on icon "open menu" at bounding box center [1025, 444] width 12 height 12
click at [775, 484] on input at bounding box center [787, 485] width 403 height 28
type input "jam"
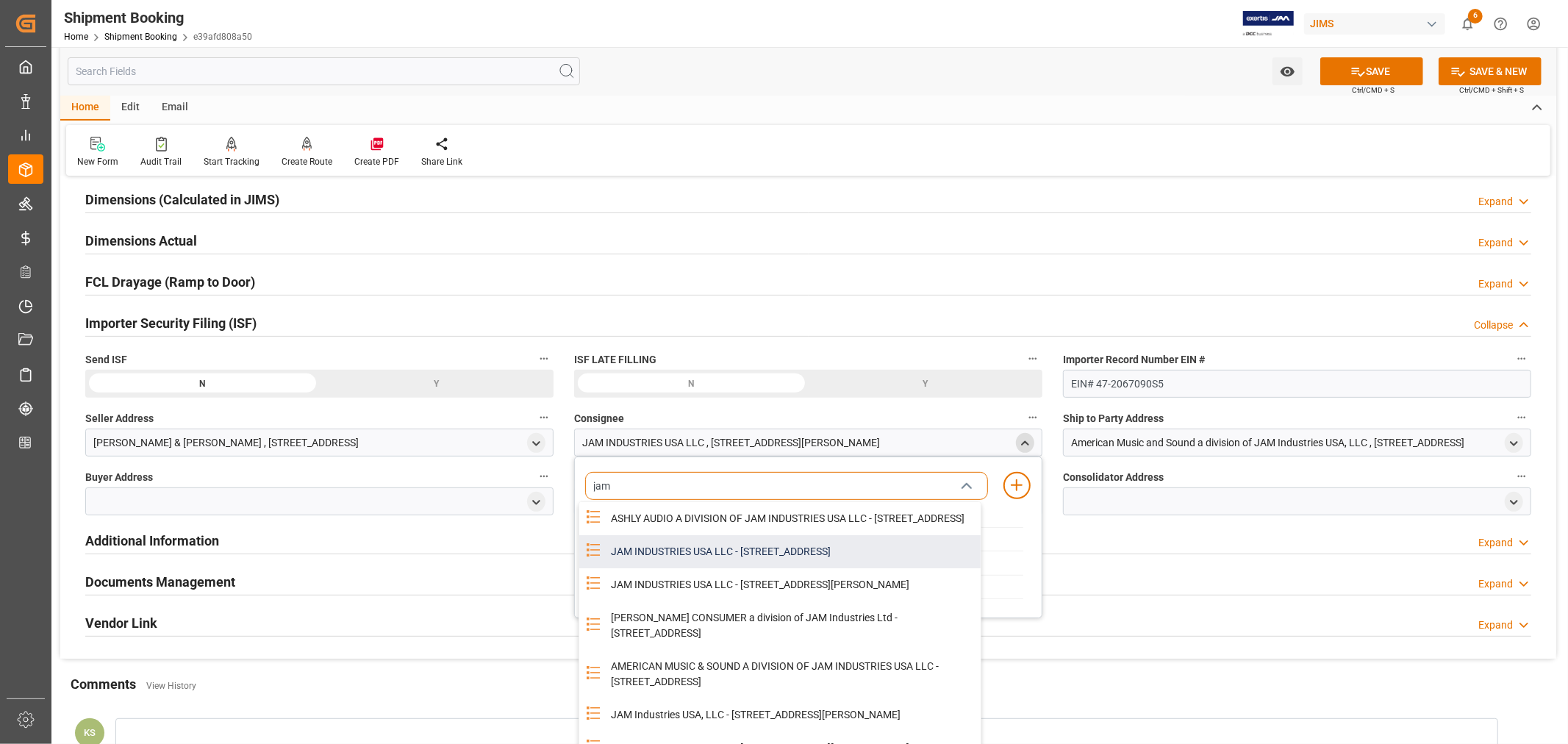
click at [777, 563] on div "JAM INDUSTRIES USA LLC - 154 WOODLAWN RD, BERLIN, CT, US, 06037" at bounding box center [791, 551] width 378 height 33
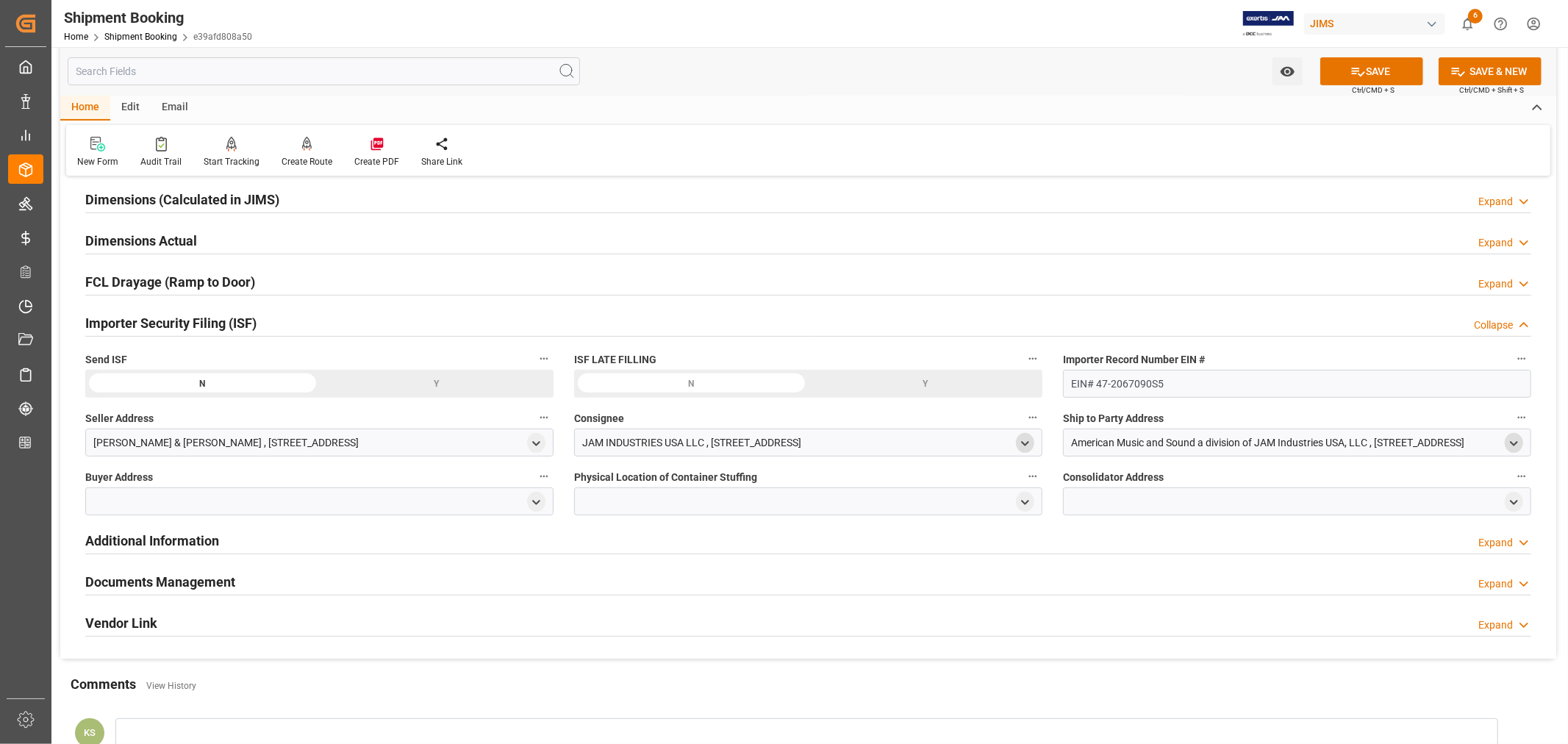
click at [1515, 443] on polyline "open menu" at bounding box center [1514, 443] width 7 height 3
click at [1291, 489] on input at bounding box center [1275, 485] width 403 height 28
type input "ame"
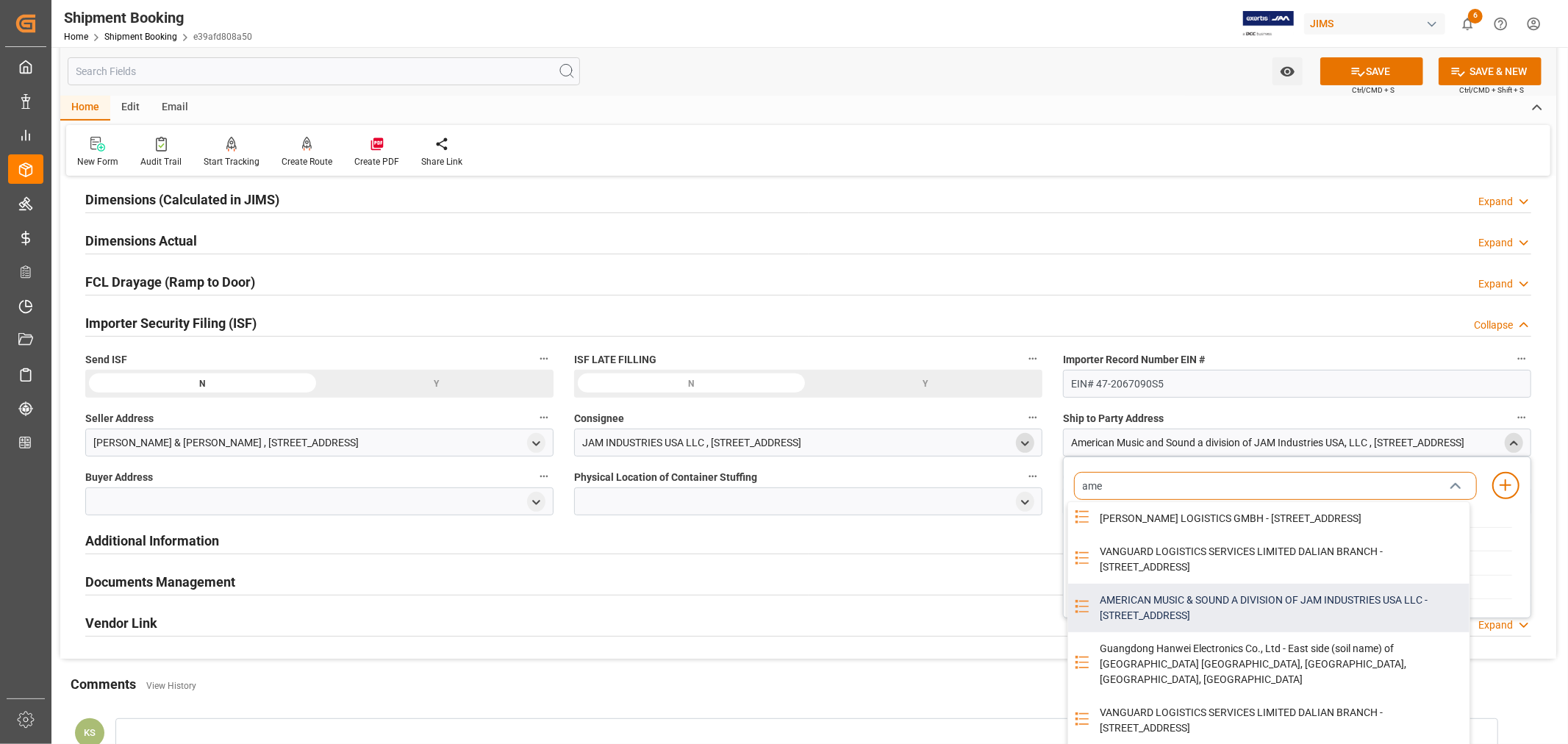
click at [1245, 632] on div "AMERICAN MUSIC & SOUND A DIVISION OF JAM INDUSTRIES USA LLC - 4325 EXECUTIVE DR…" at bounding box center [1280, 607] width 378 height 49
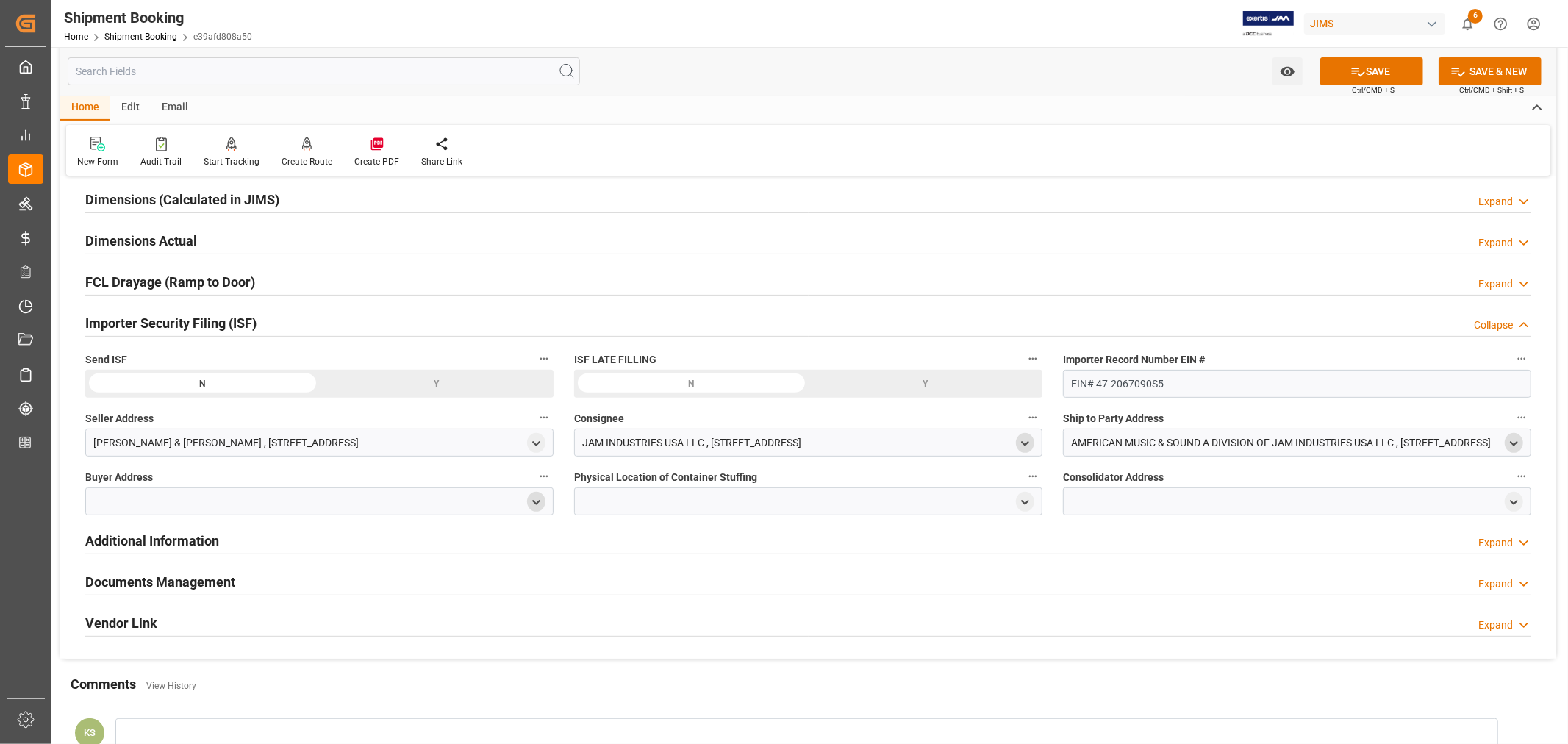
click at [534, 501] on icon "open menu" at bounding box center [537, 502] width 12 height 12
click at [304, 547] on input at bounding box center [298, 545] width 403 height 28
type input "jam"
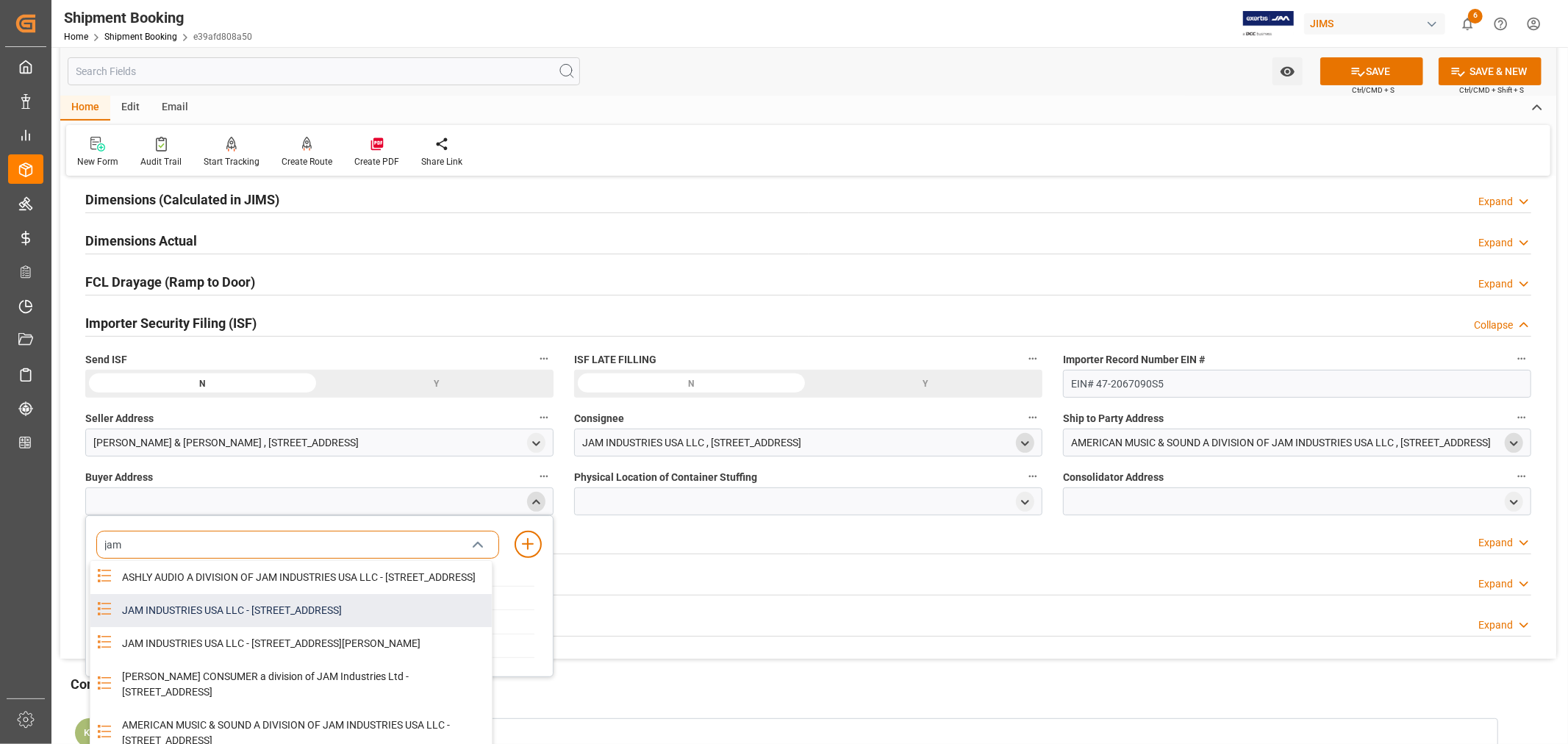
click at [302, 619] on div "JAM INDUSTRIES USA LLC - 154 WOODLAWN RD, BERLIN, CT, US, 06037" at bounding box center [303, 610] width 378 height 33
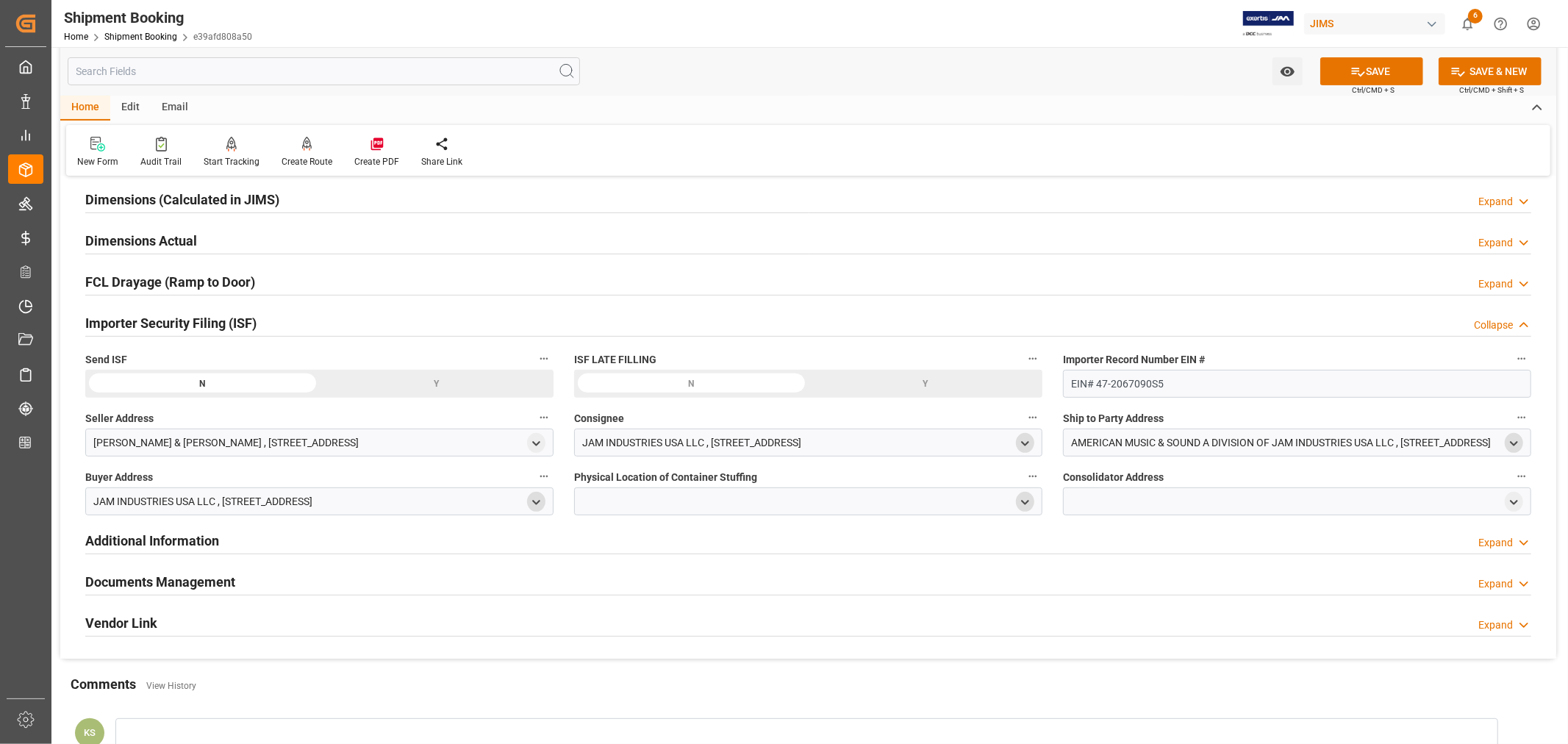
click at [1024, 499] on icon "open menu" at bounding box center [1025, 502] width 12 height 12
click at [729, 545] on input at bounding box center [787, 545] width 403 height 28
type input "vtech"
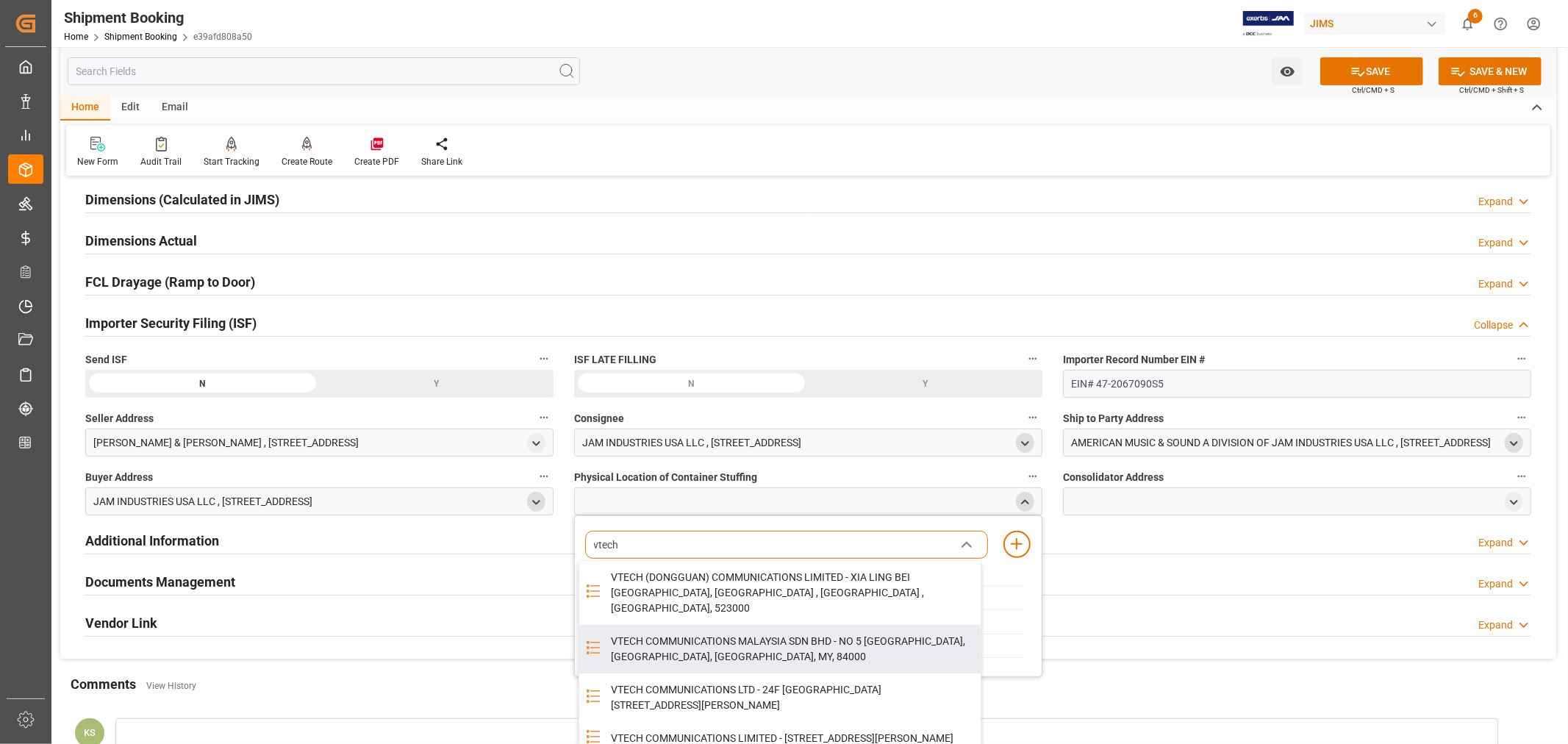
click at [740, 630] on div "VTECH COMMUNICATIONS MALAYSIA SDN BHD - NO 5 TANJUNG AGAS INDUSTRIAL AREA, MUAR…" at bounding box center [791, 649] width 378 height 49
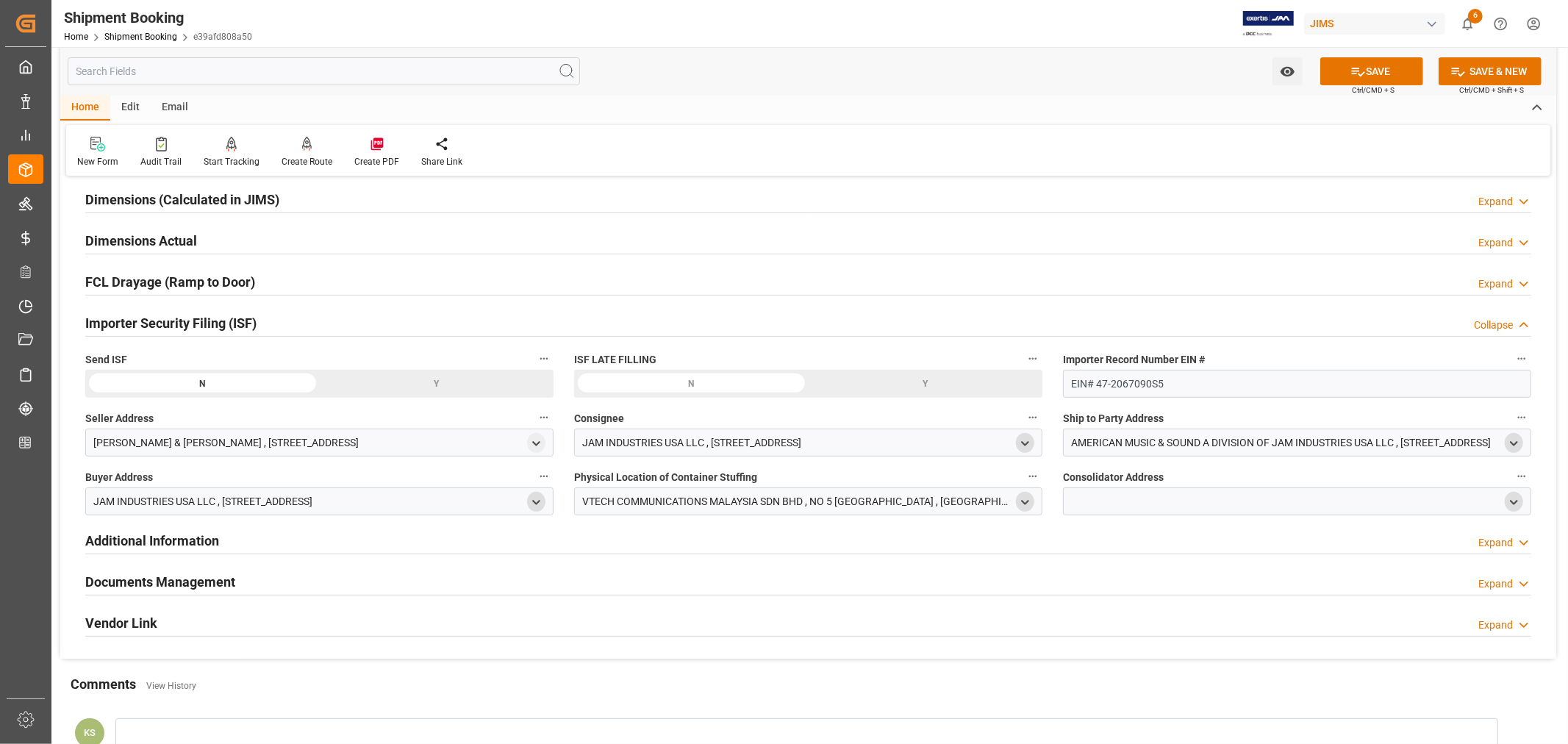
click at [1516, 502] on polyline "open menu" at bounding box center [1514, 502] width 7 height 3
click at [1151, 541] on input at bounding box center [1275, 545] width 403 height 28
type input "vtech"
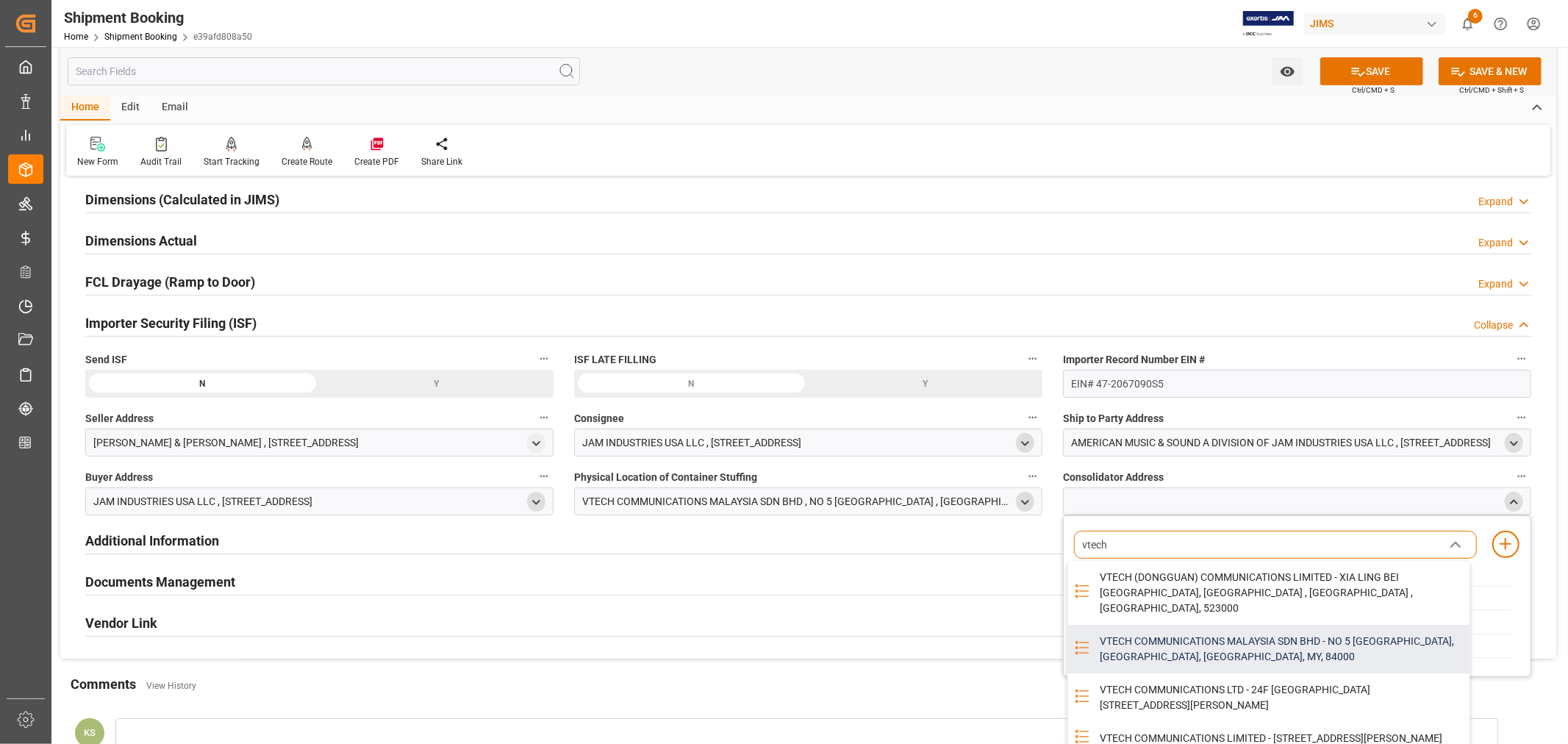
click at [1200, 625] on div "VTECH COMMUNICATIONS MALAYSIA SDN BHD - NO 5 TANJUNG AGAS INDUSTRIAL AREA, MUAR…" at bounding box center [1280, 649] width 378 height 49
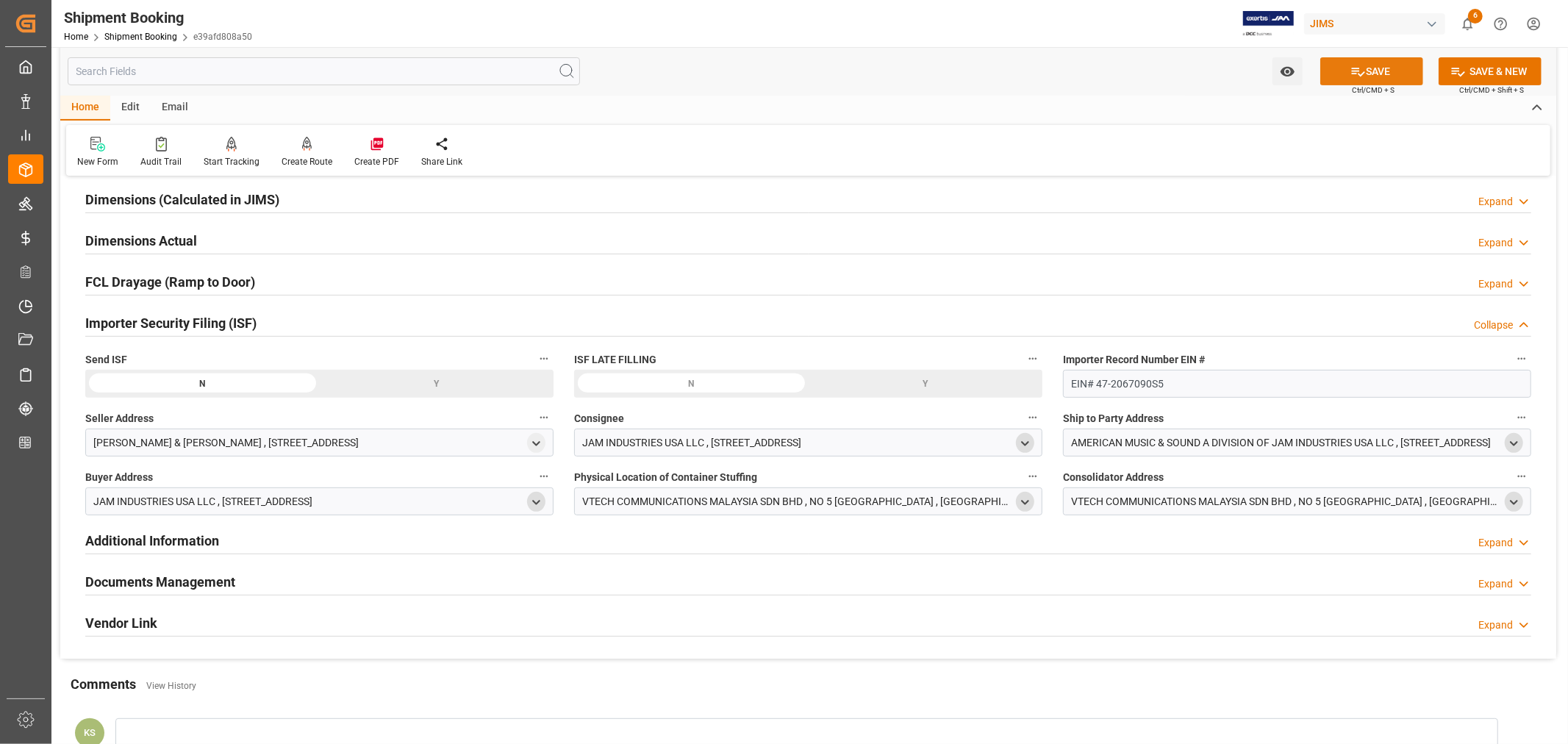
click at [1383, 68] on button "SAVE" at bounding box center [1372, 71] width 103 height 28
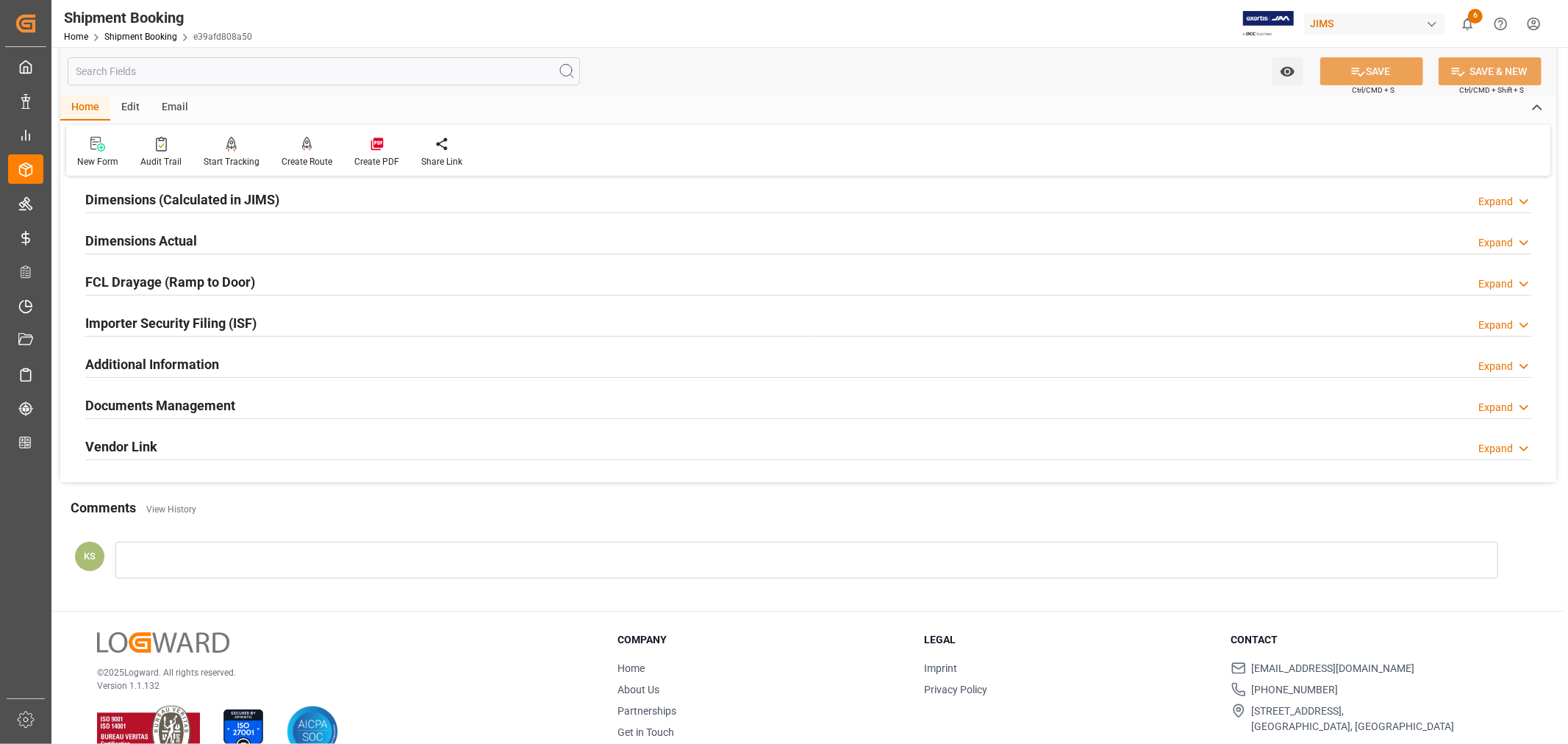
click at [290, 320] on div "Importer Security Filing (ISF) Expand" at bounding box center [808, 322] width 1446 height 28
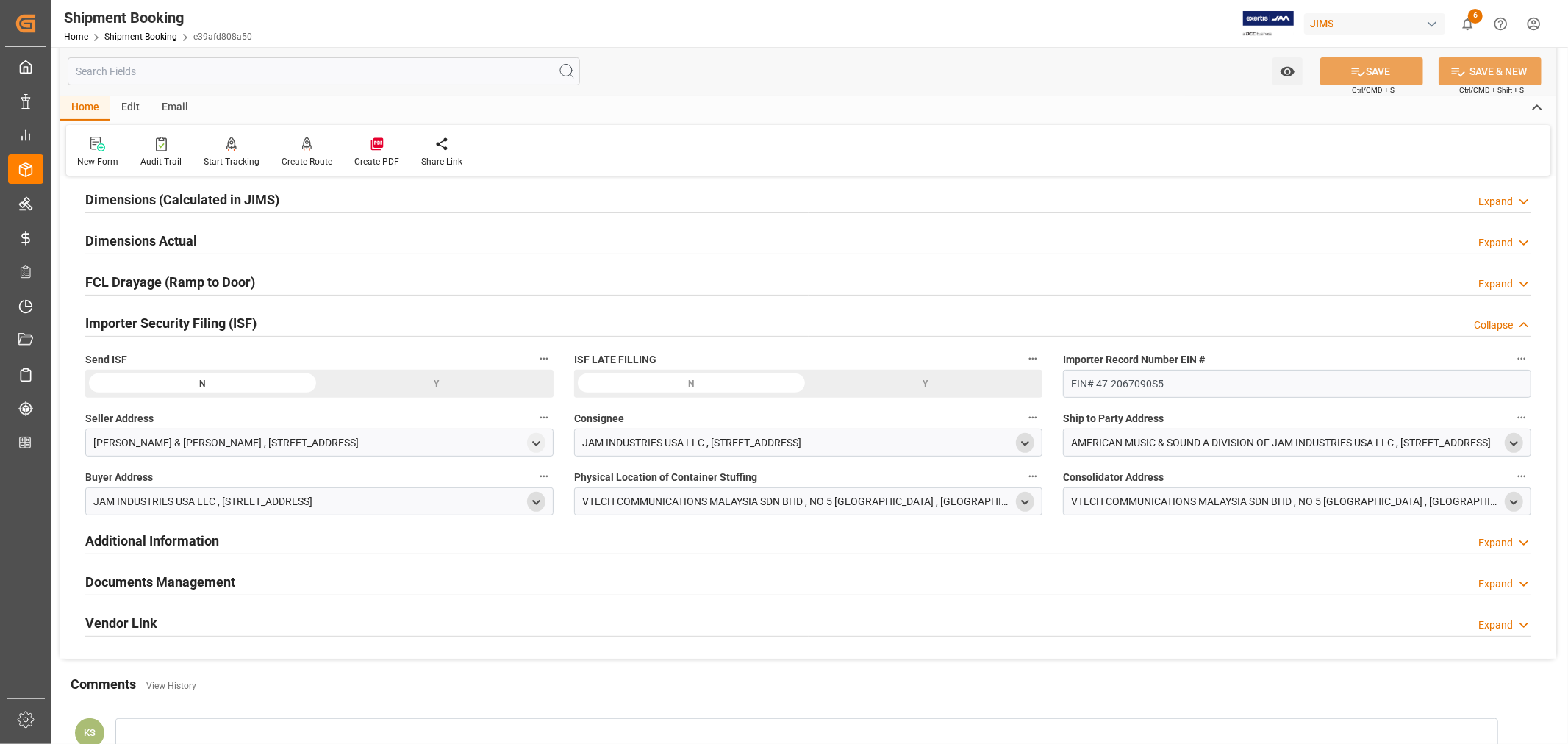
click at [290, 320] on div "Importer Security Filing (ISF) Collapse" at bounding box center [808, 322] width 1446 height 28
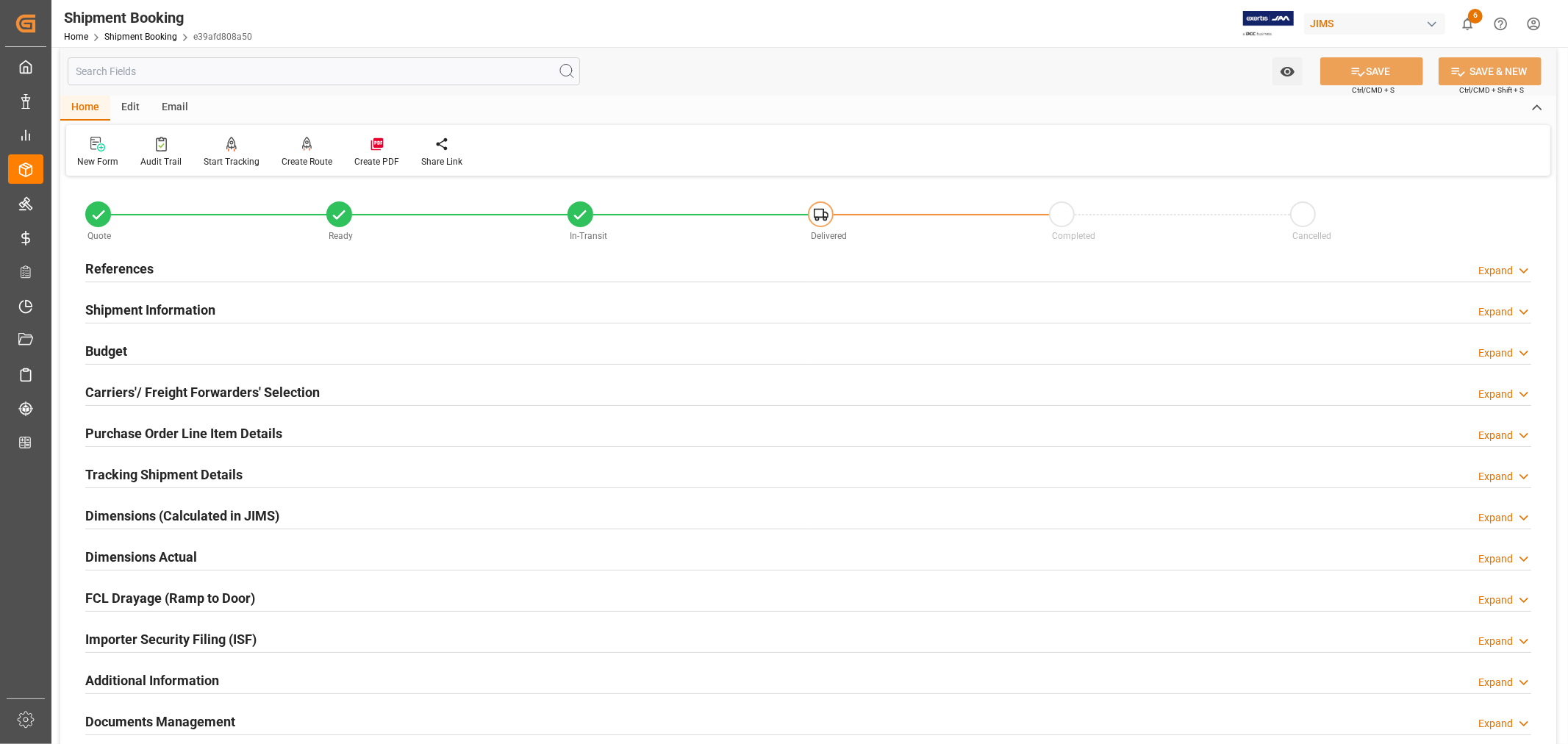
scroll to position [0, 0]
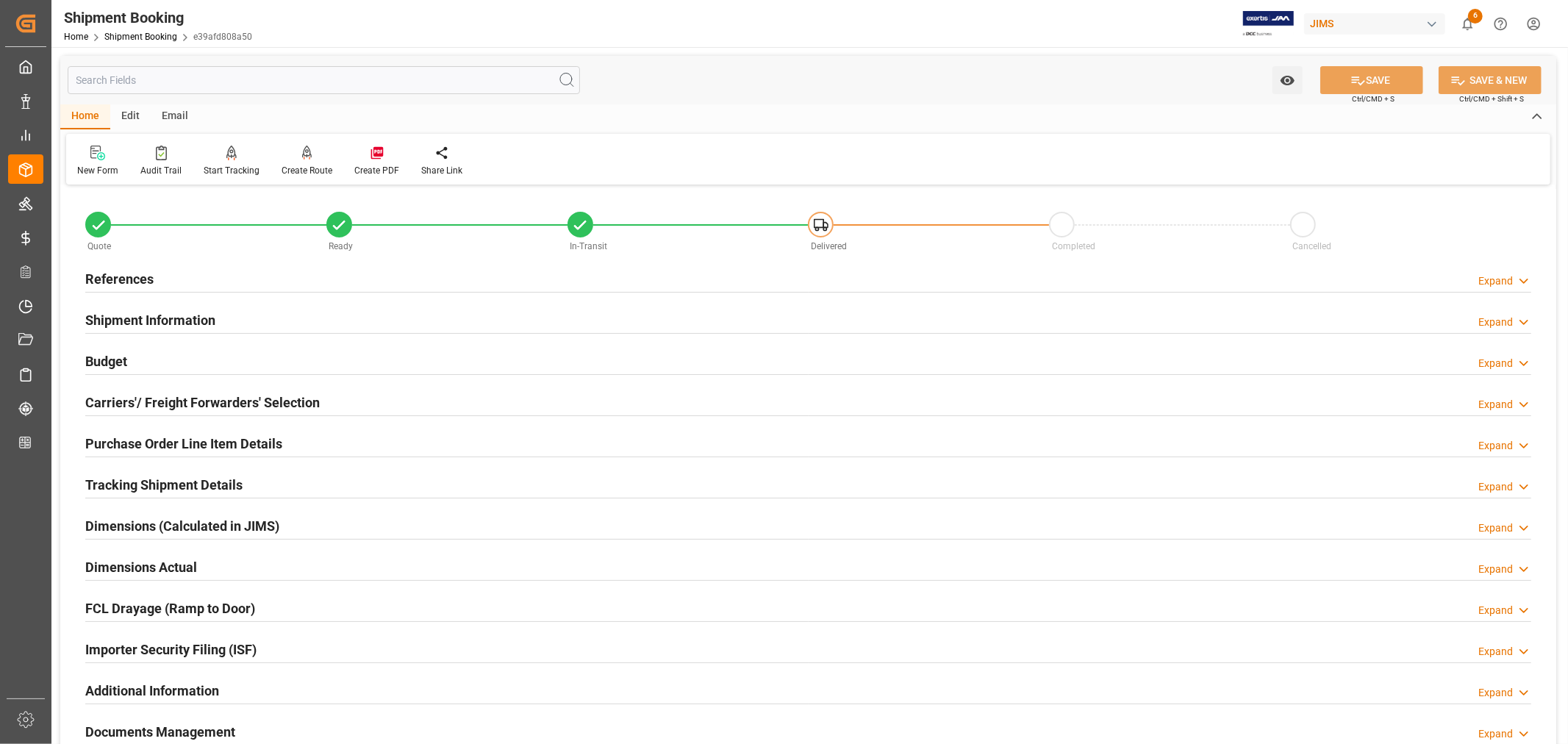
click at [290, 320] on div "Shipment Information Expand" at bounding box center [808, 319] width 1446 height 28
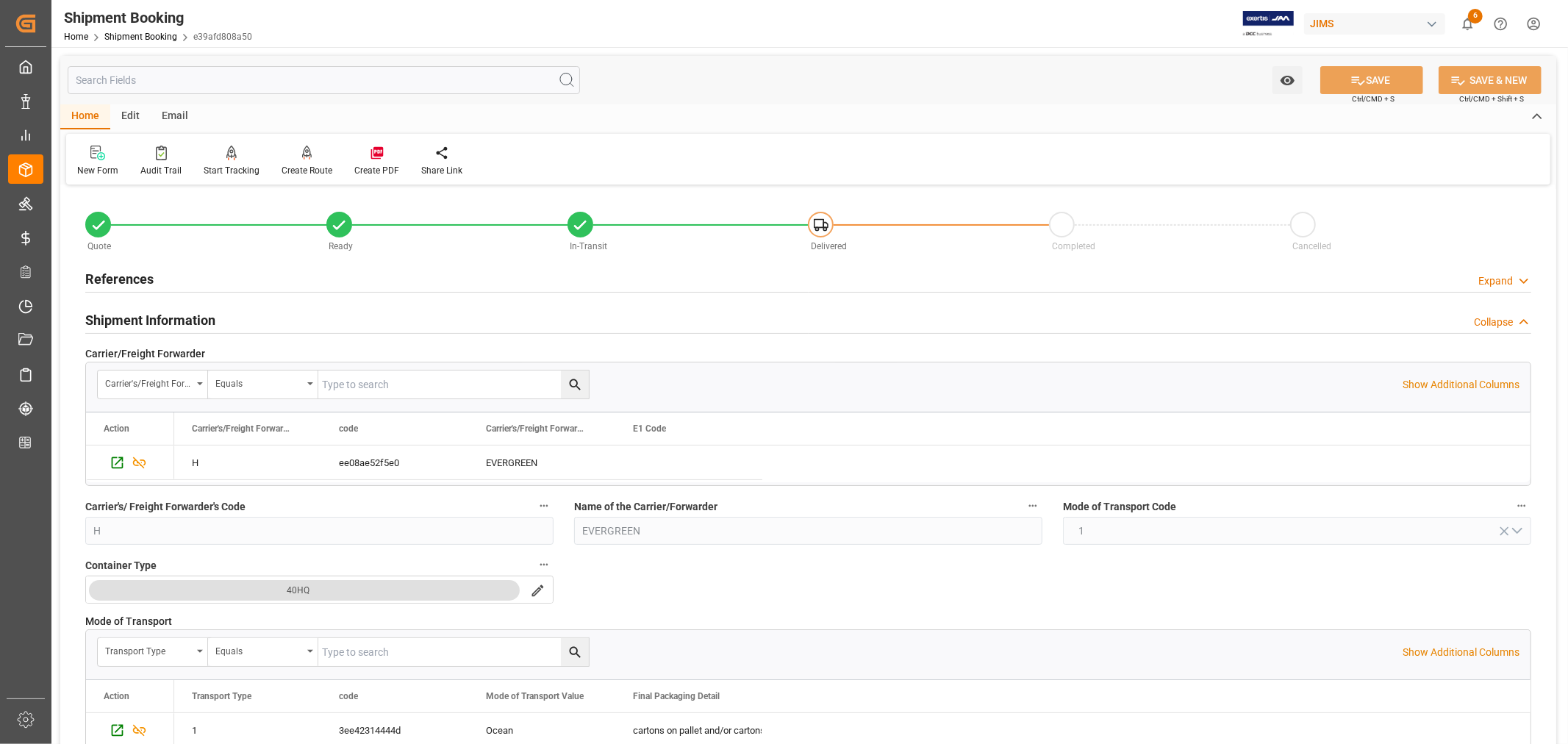
click at [290, 320] on div "Shipment Information Collapse" at bounding box center [808, 319] width 1446 height 28
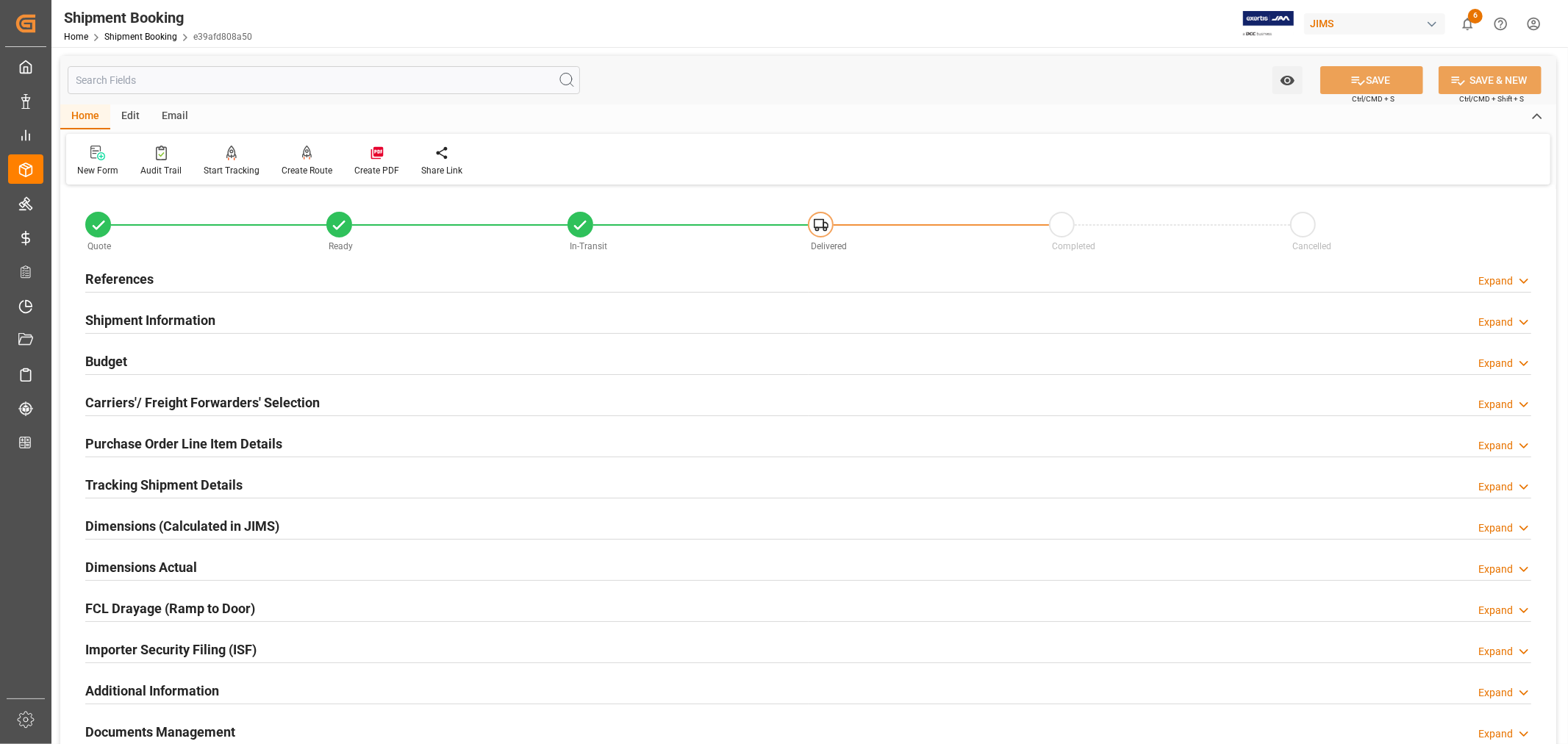
click at [317, 643] on div "Importer Security Filing (ISF) Expand" at bounding box center [808, 648] width 1446 height 28
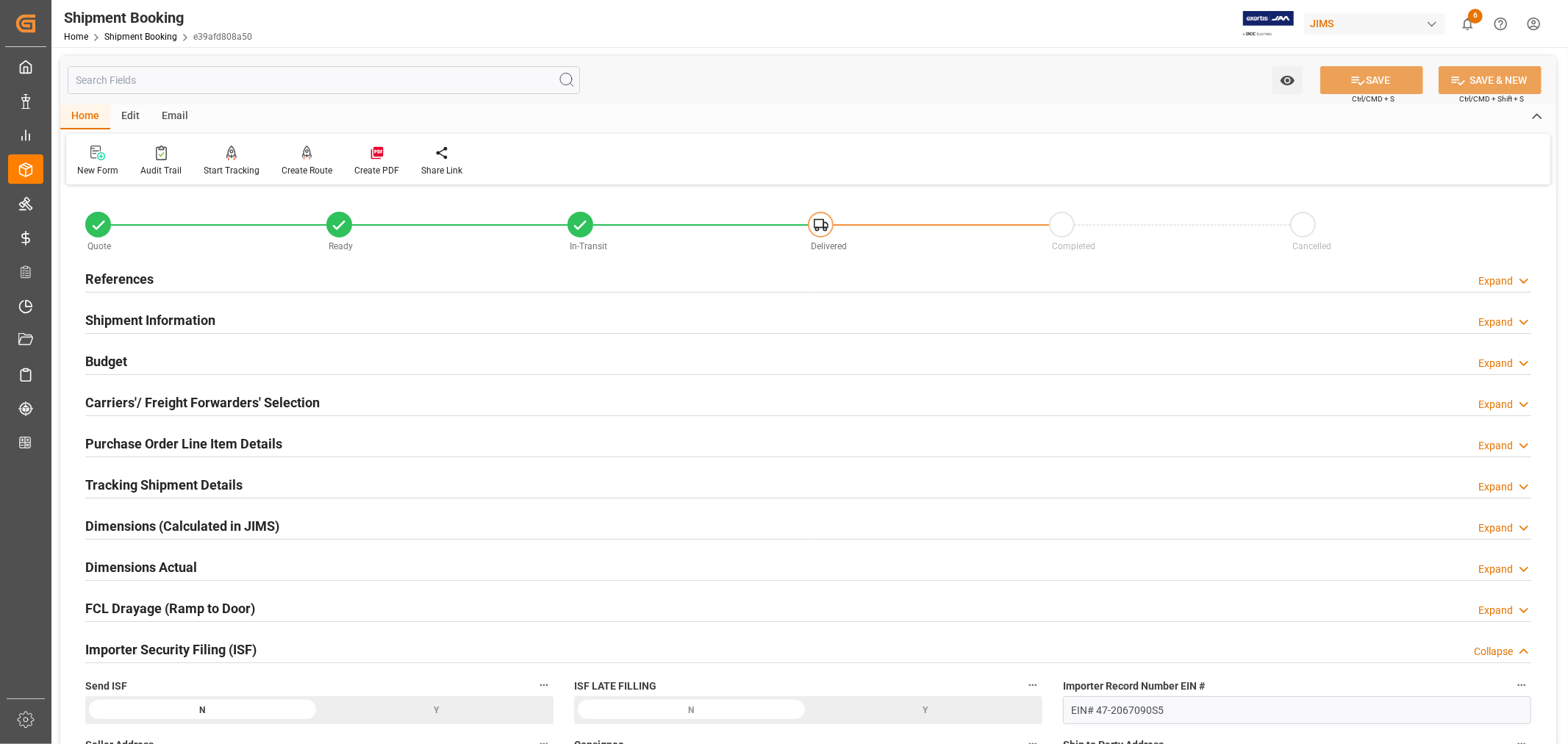
click at [436, 708] on div "Y" at bounding box center [437, 710] width 235 height 28
click at [1364, 79] on button "SAVE" at bounding box center [1372, 80] width 103 height 28
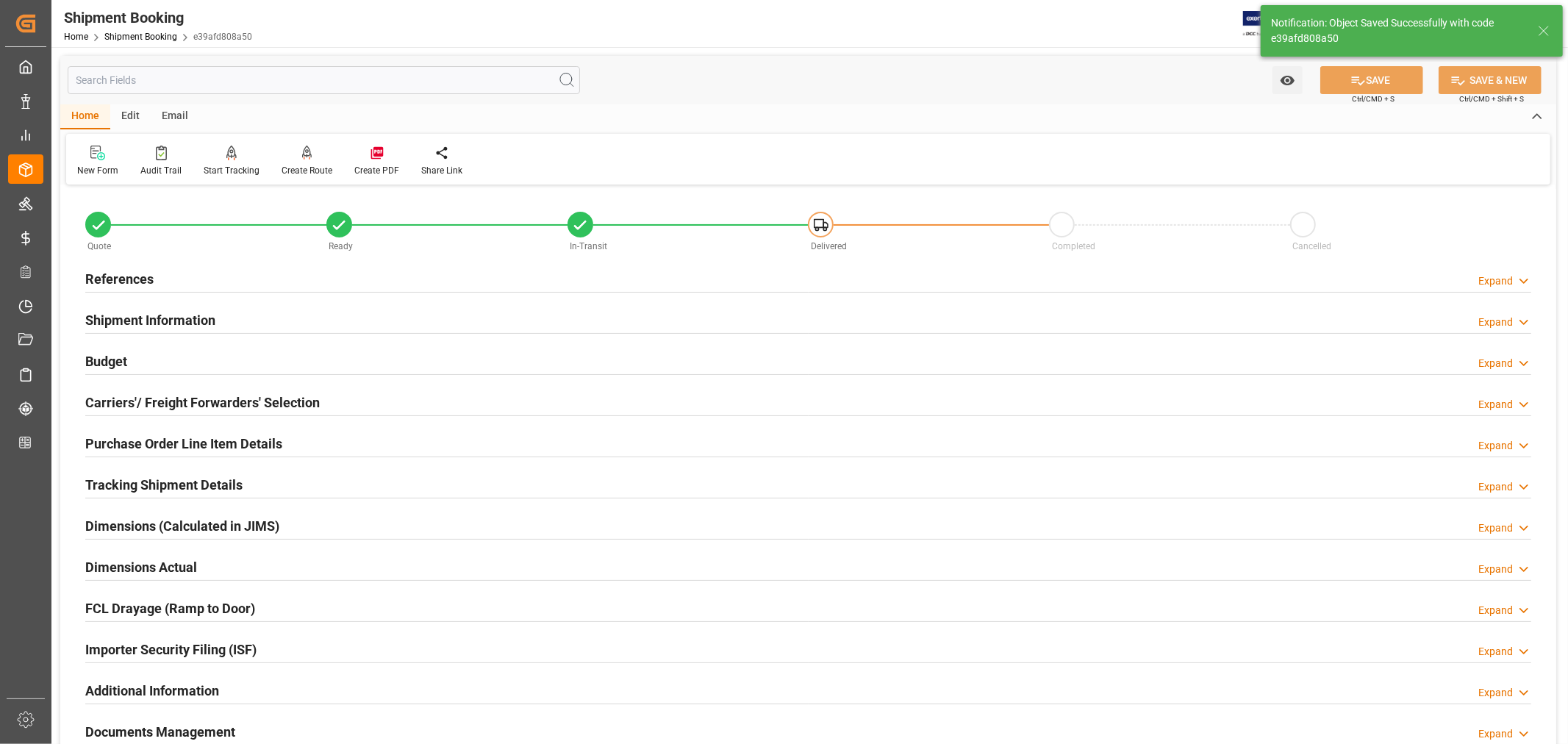
click at [336, 309] on div "Shipment Information Expand" at bounding box center [808, 319] width 1446 height 28
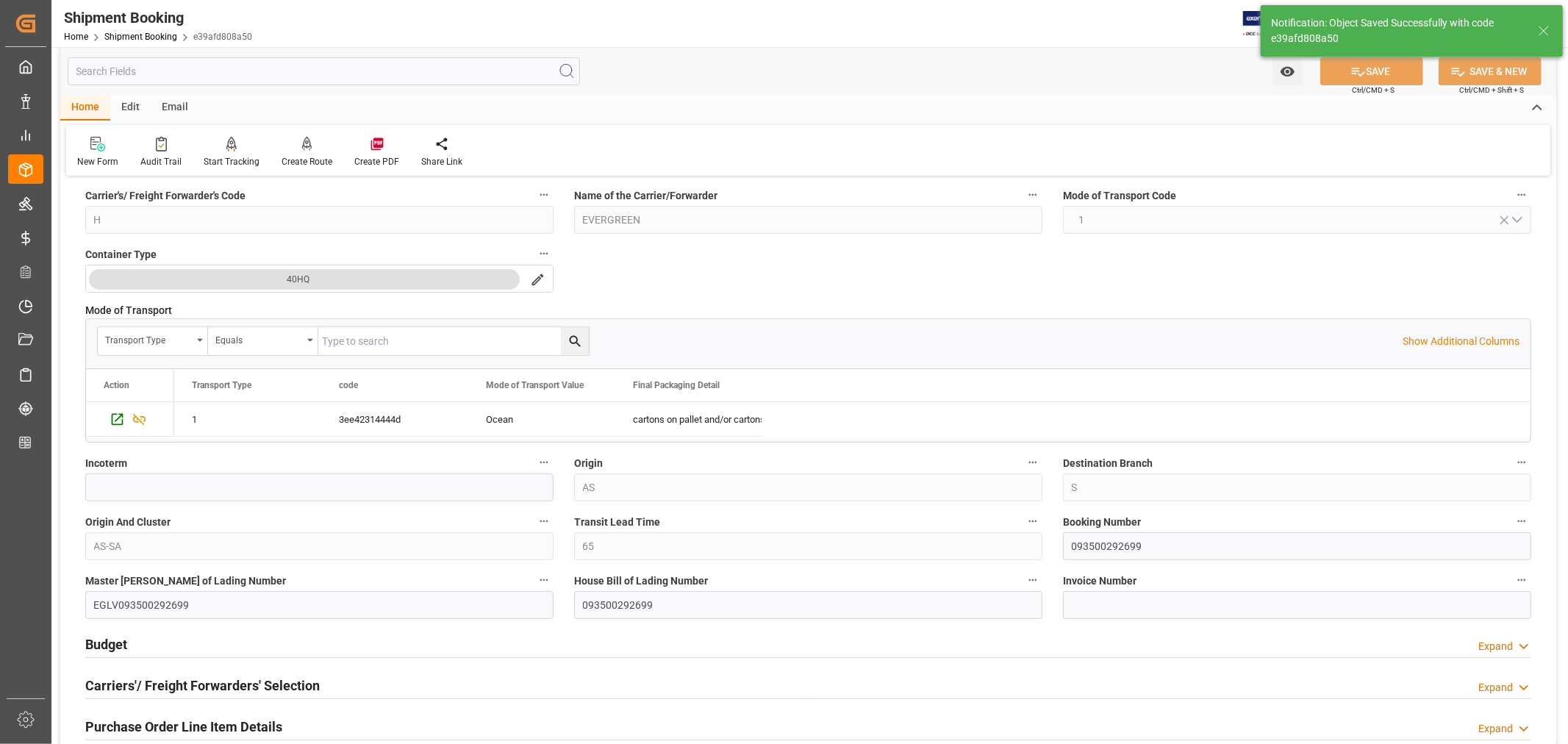
scroll to position [326, 0]
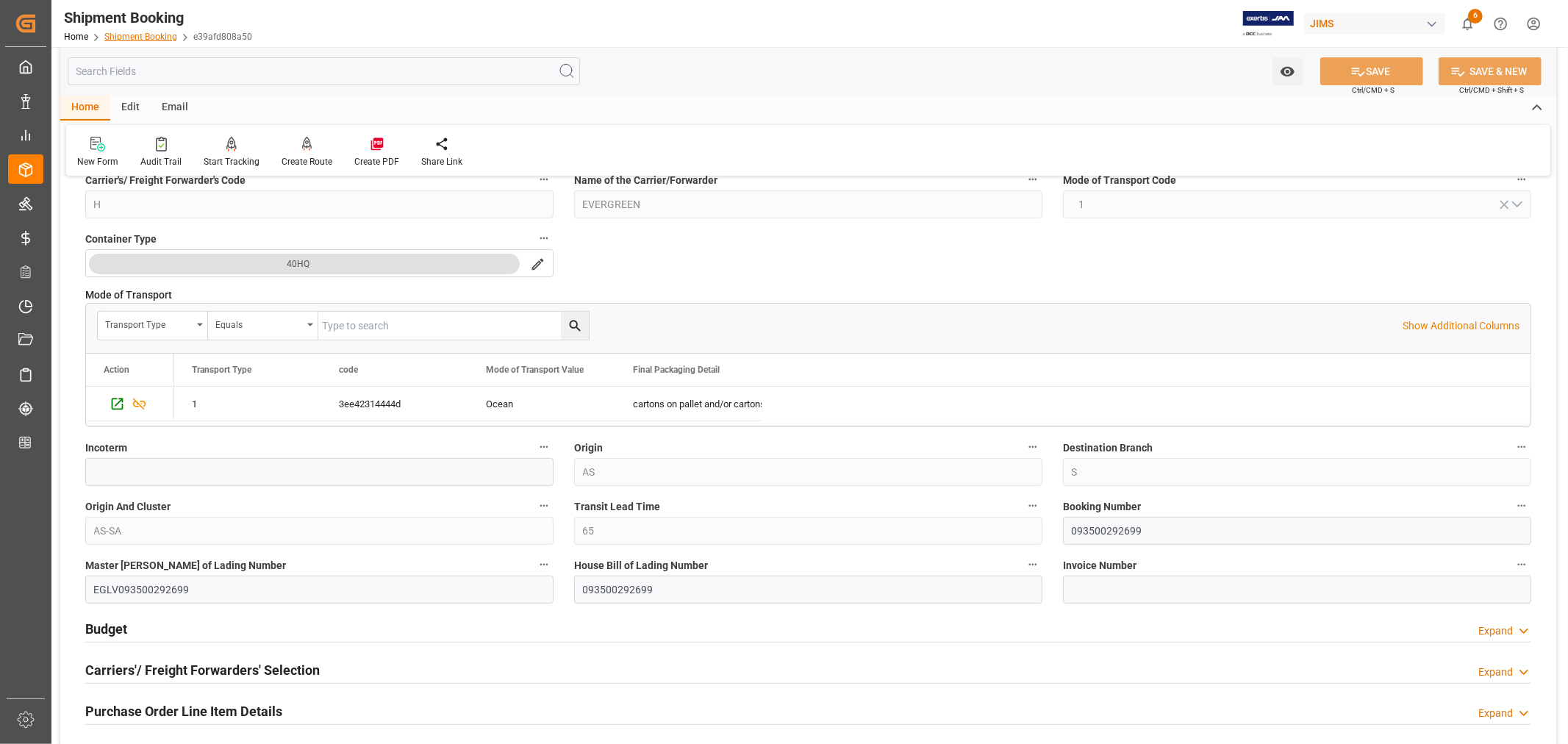
click at [147, 32] on link "Shipment Booking" at bounding box center [141, 36] width 73 height 10
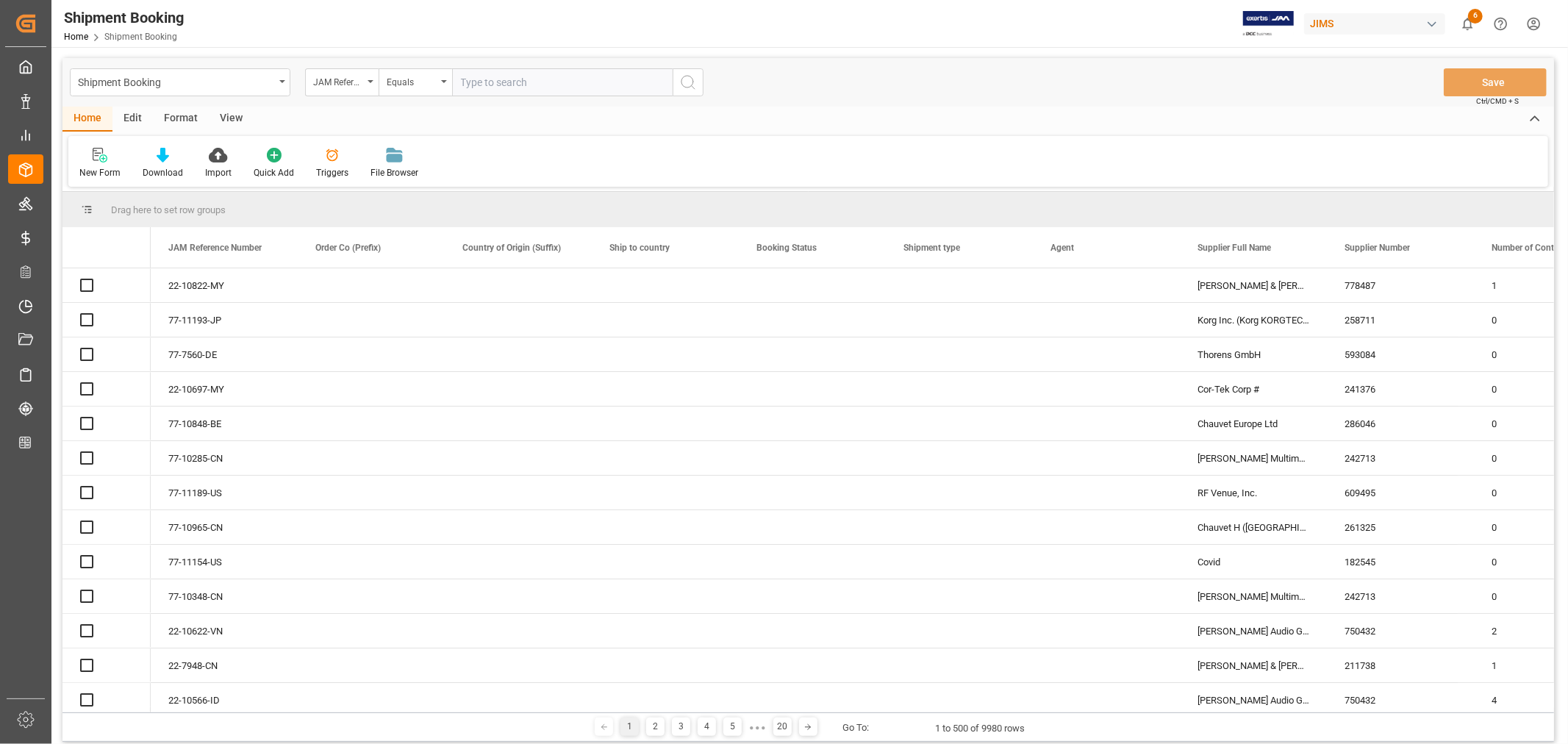
click at [371, 80] on icon "open menu" at bounding box center [371, 82] width 6 height 3
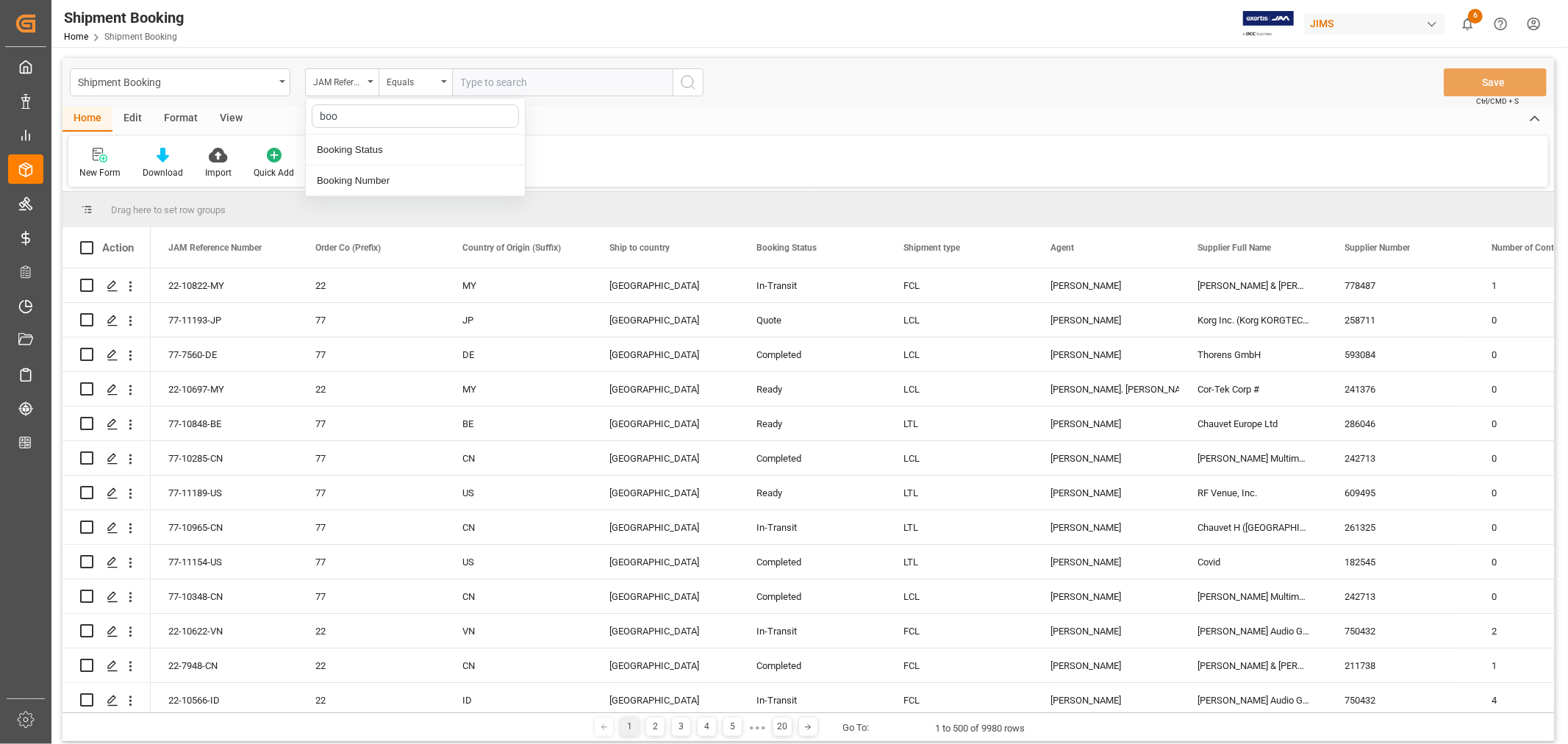
type input "book"
click at [371, 175] on div "Booking Number" at bounding box center [415, 181] width 219 height 31
click at [462, 79] on input "text" at bounding box center [563, 83] width 221 height 28
paste input "093500292770"
type input "093500292770"
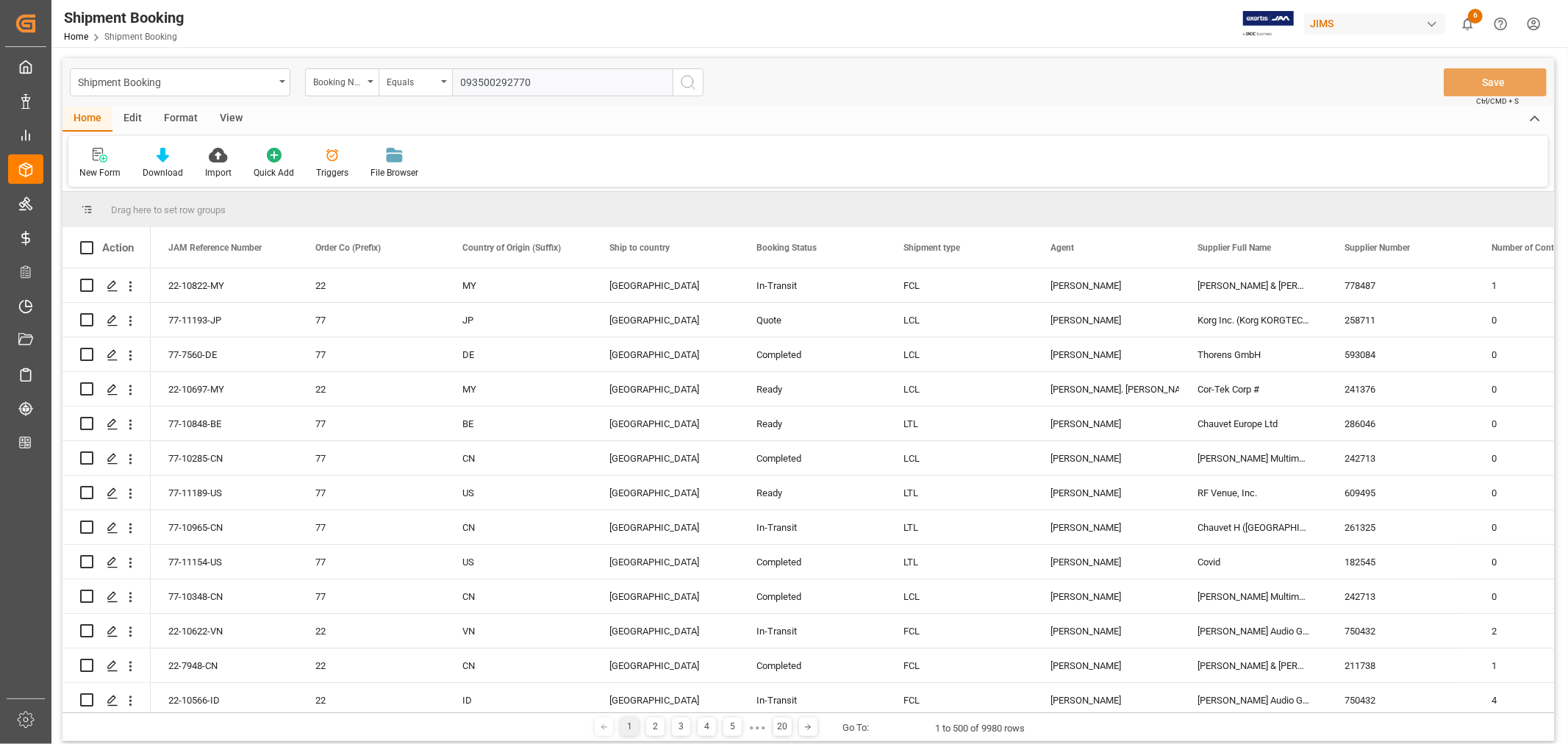
click at [689, 83] on icon "search button" at bounding box center [688, 82] width 18 height 18
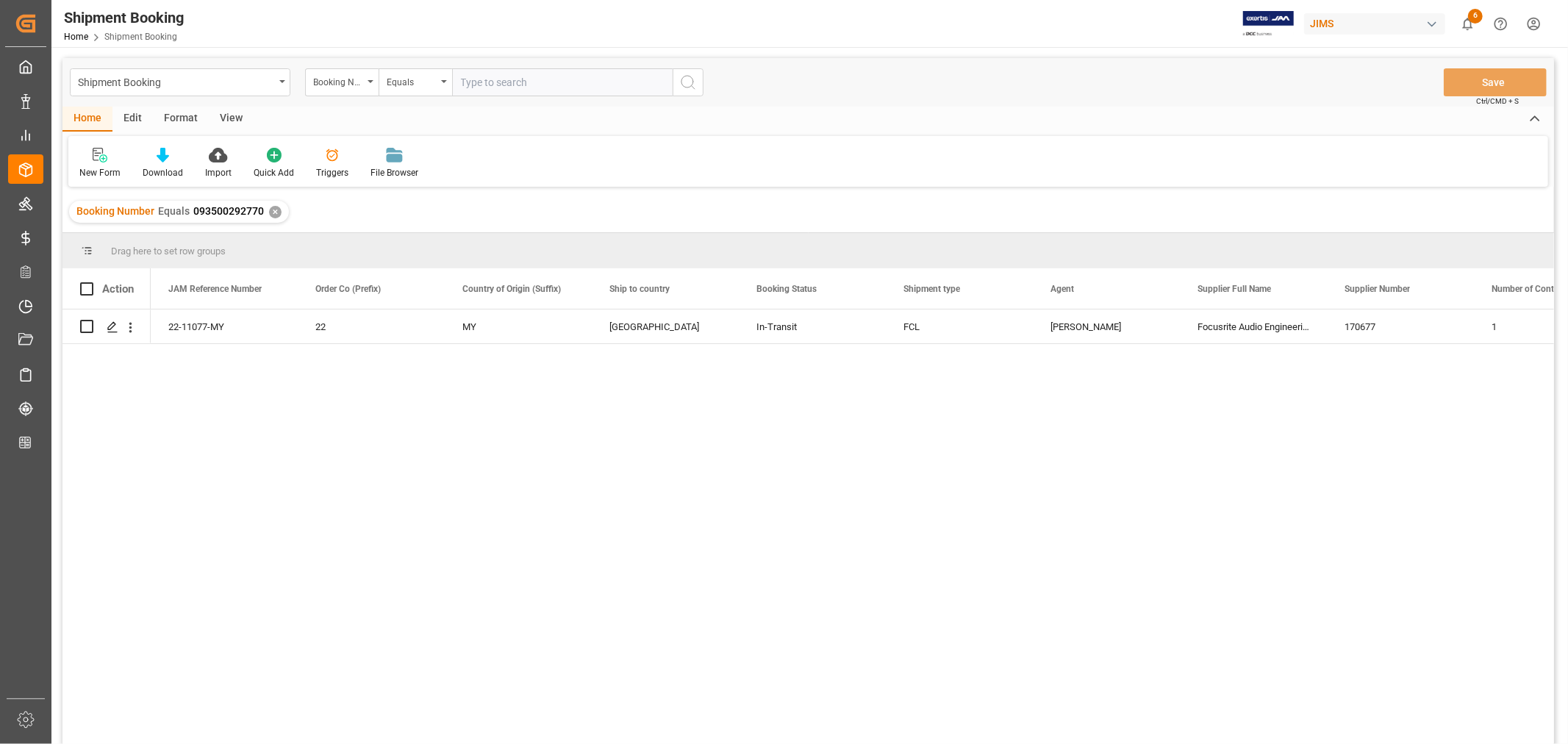
click at [276, 209] on div "✕" at bounding box center [276, 212] width 12 height 12
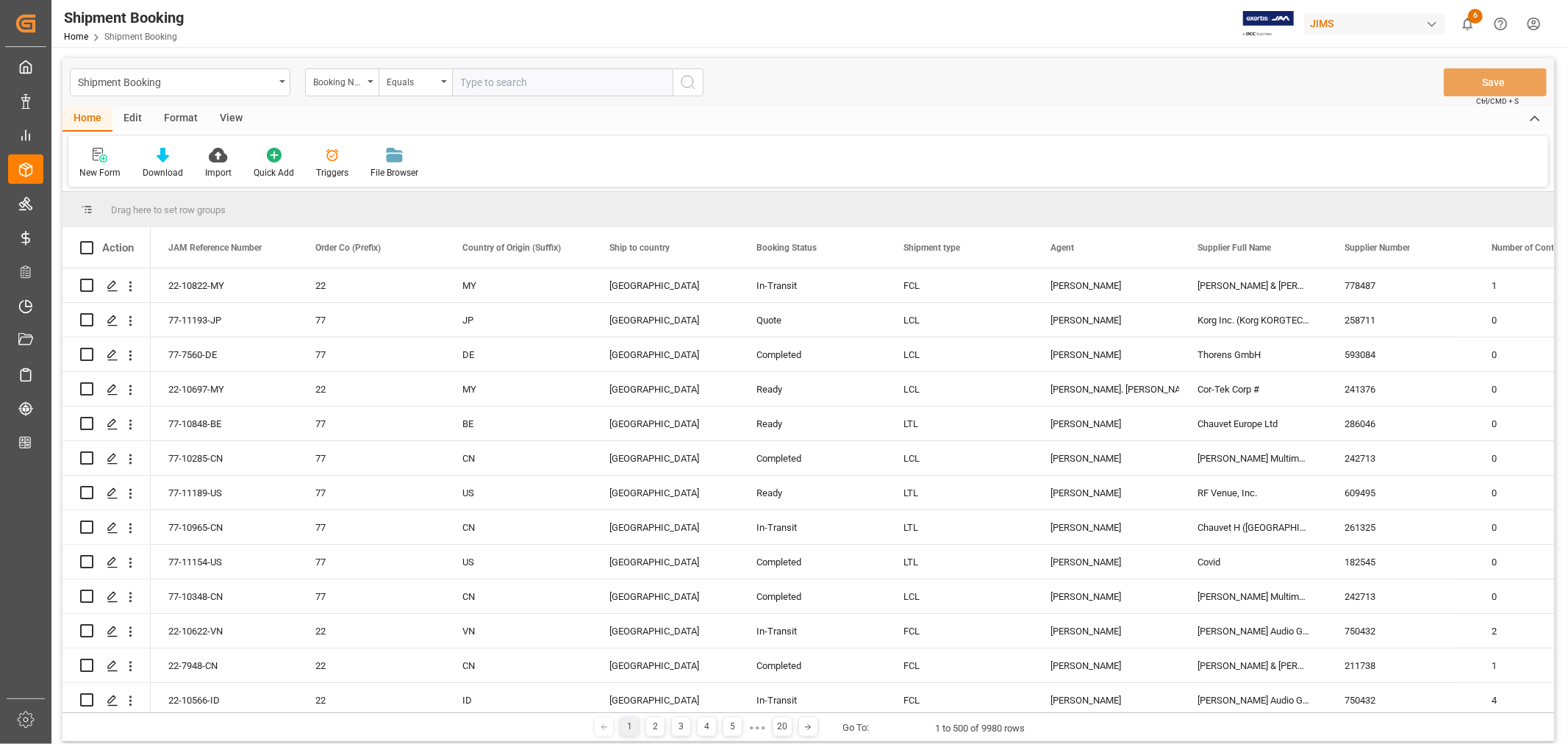
click at [486, 79] on input "text" at bounding box center [563, 83] width 221 height 28
paste input "093500292702"
type input "093500292702"
click at [686, 77] on icon "search button" at bounding box center [688, 82] width 18 height 18
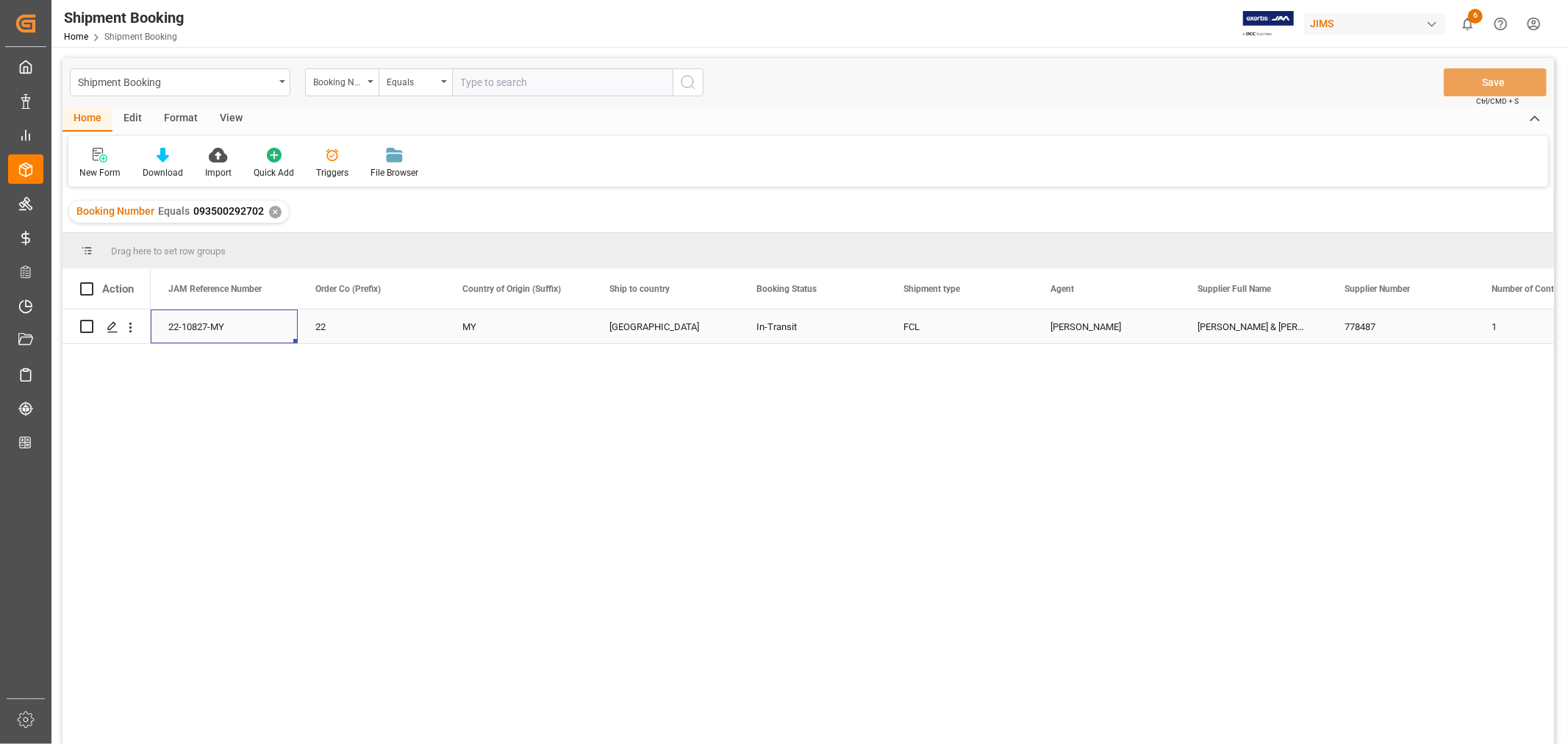
click at [202, 328] on div "22-10827-MY" at bounding box center [224, 326] width 147 height 34
click at [272, 211] on div "✕" at bounding box center [276, 212] width 12 height 12
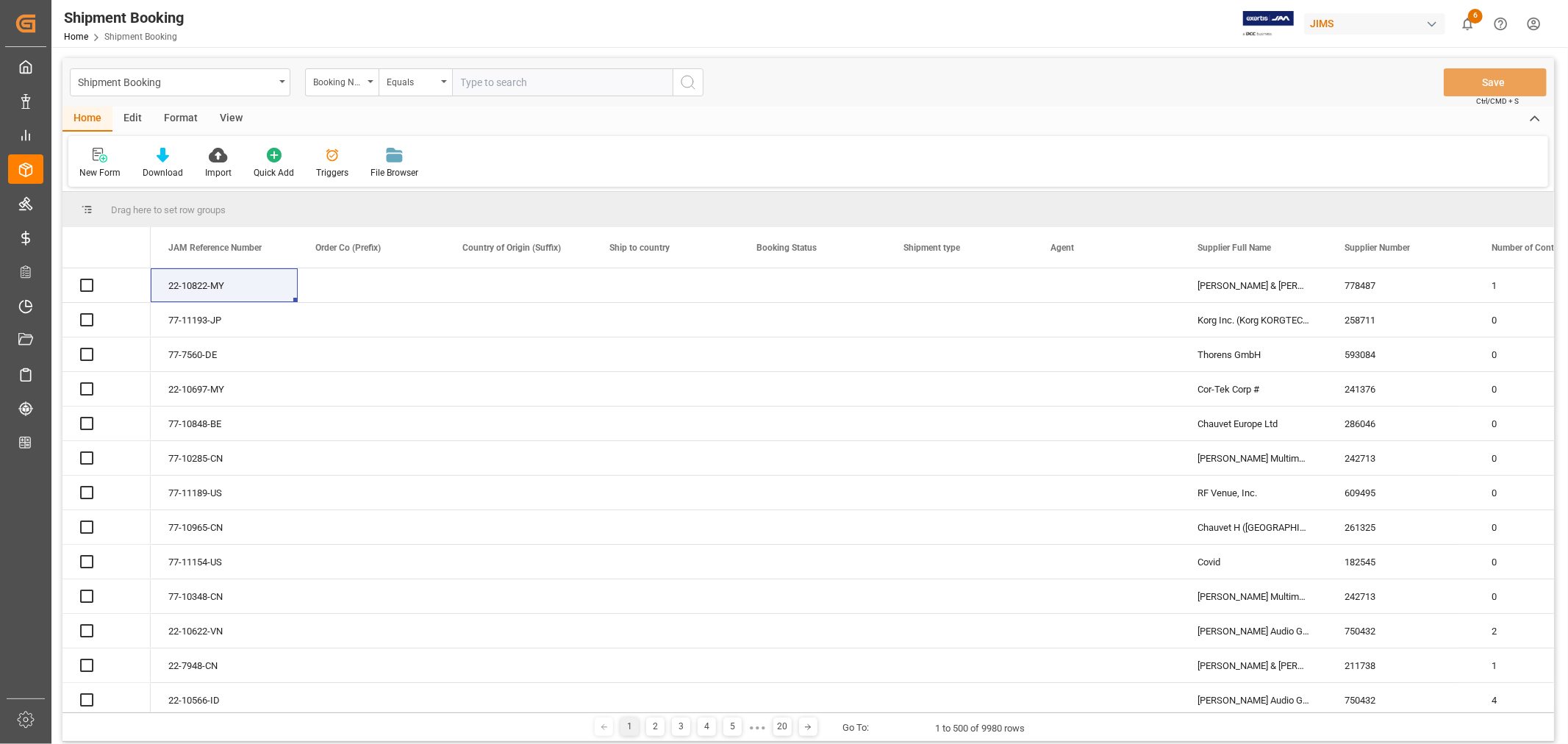
click at [371, 83] on icon "open menu" at bounding box center [371, 82] width 6 height 3
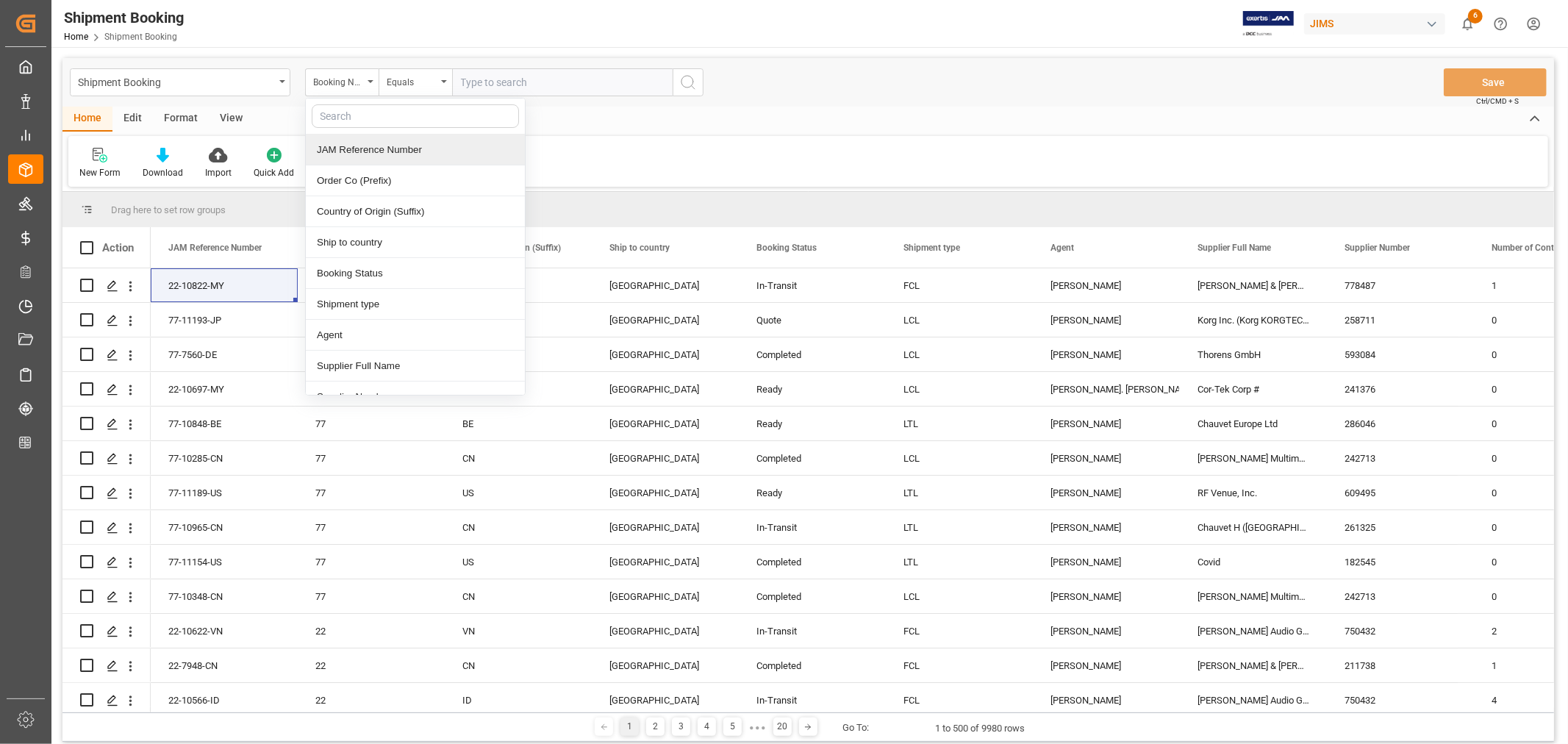
click at [376, 147] on div "JAM Reference Number" at bounding box center [415, 150] width 219 height 31
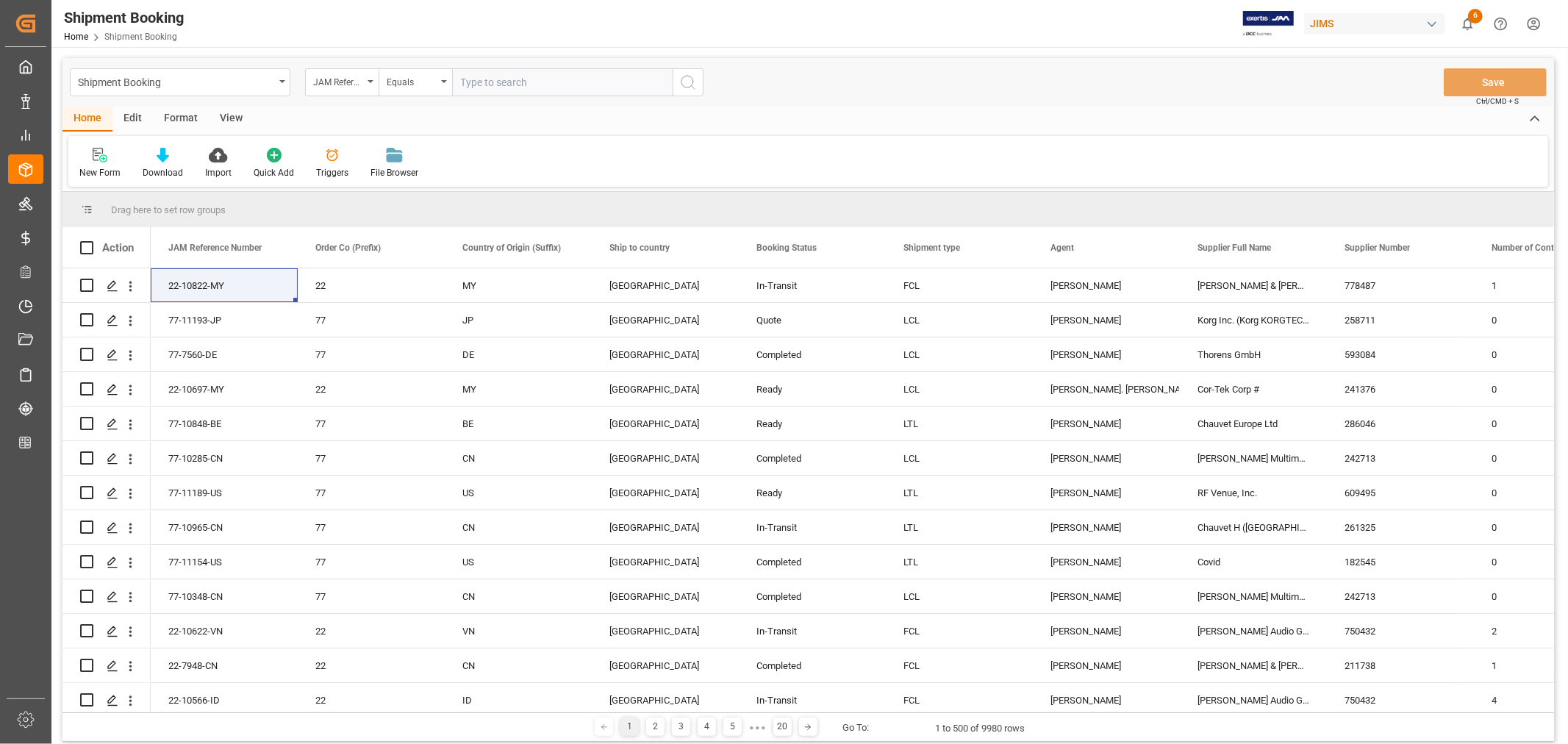
click at [480, 79] on input "text" at bounding box center [563, 83] width 221 height 28
paste input "22-10827-MY"
type input "22-10827-MY"
click at [688, 79] on icon "search button" at bounding box center [688, 82] width 18 height 18
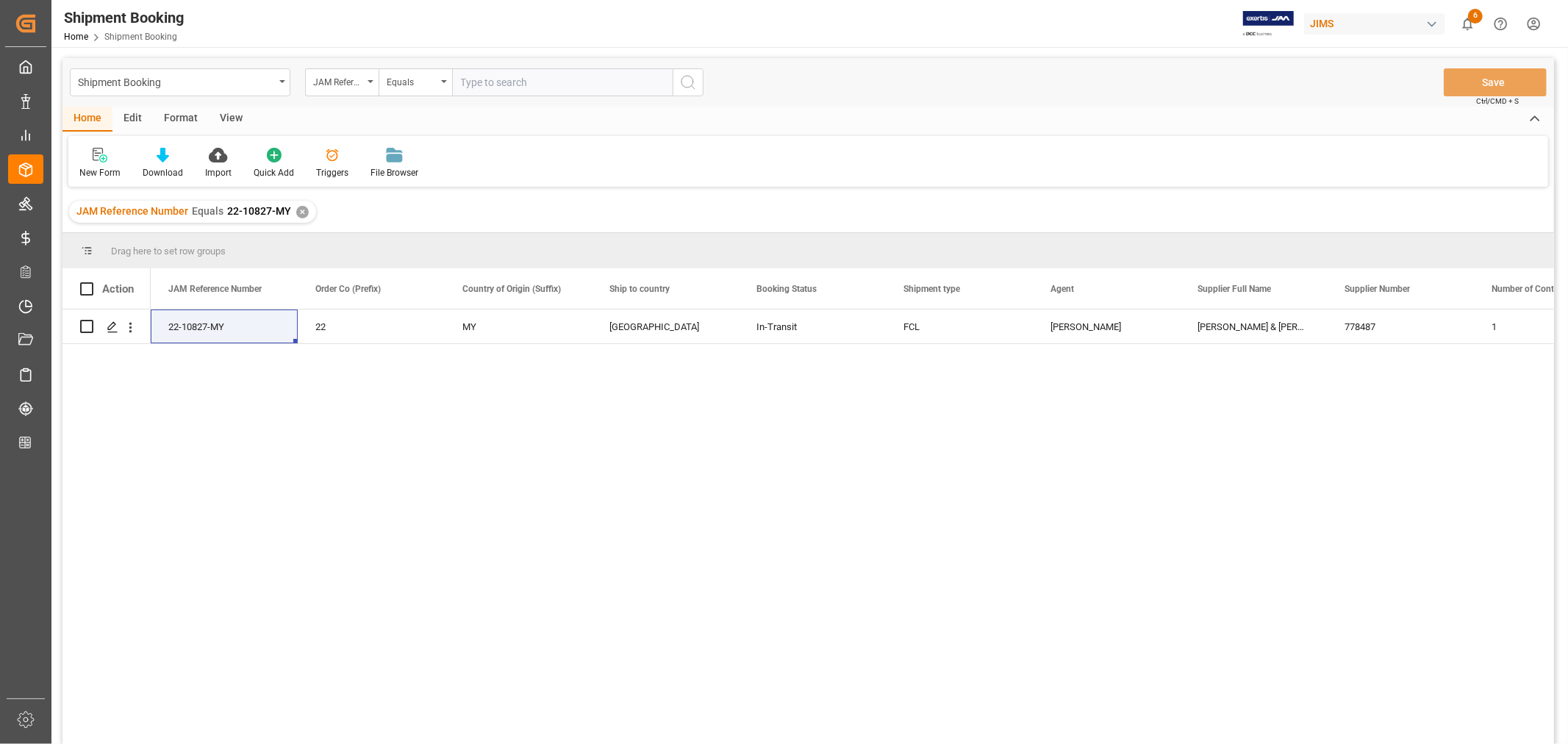
click at [297, 211] on div "✕" at bounding box center [303, 212] width 12 height 12
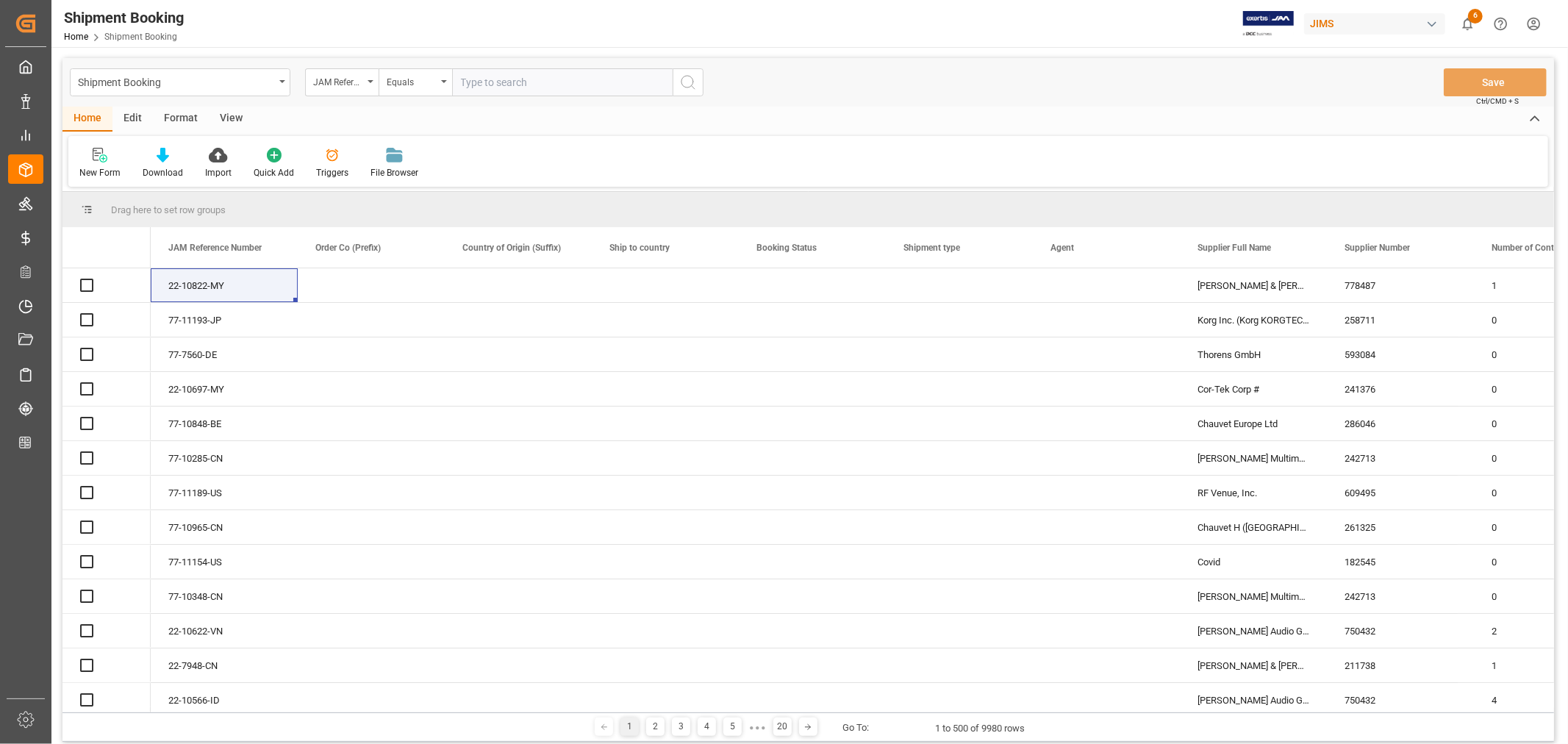
click at [499, 85] on input "text" at bounding box center [563, 83] width 221 height 28
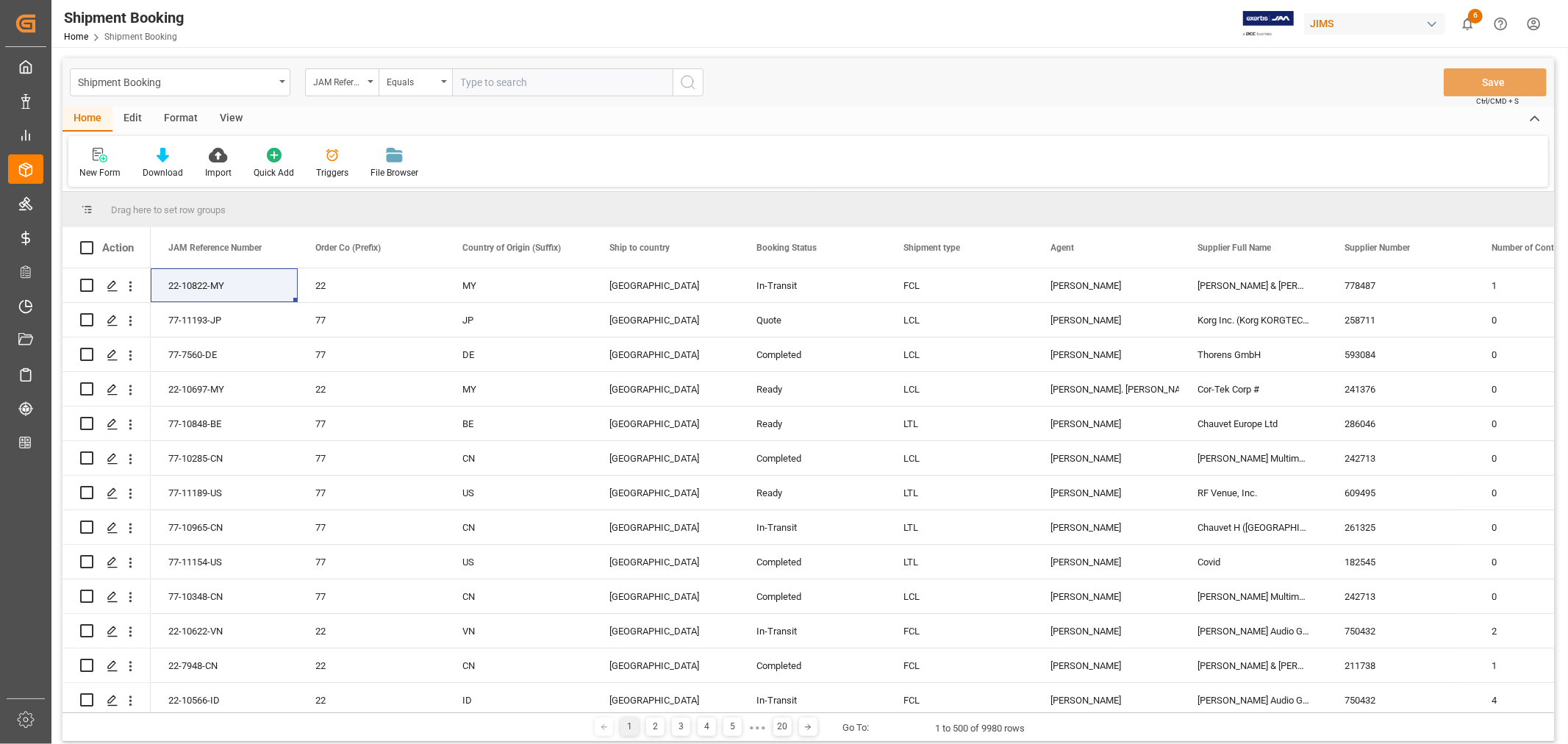
paste input "22-10697-MY"
type input "22-10697-MY"
click at [689, 79] on icon "search button" at bounding box center [688, 82] width 18 height 18
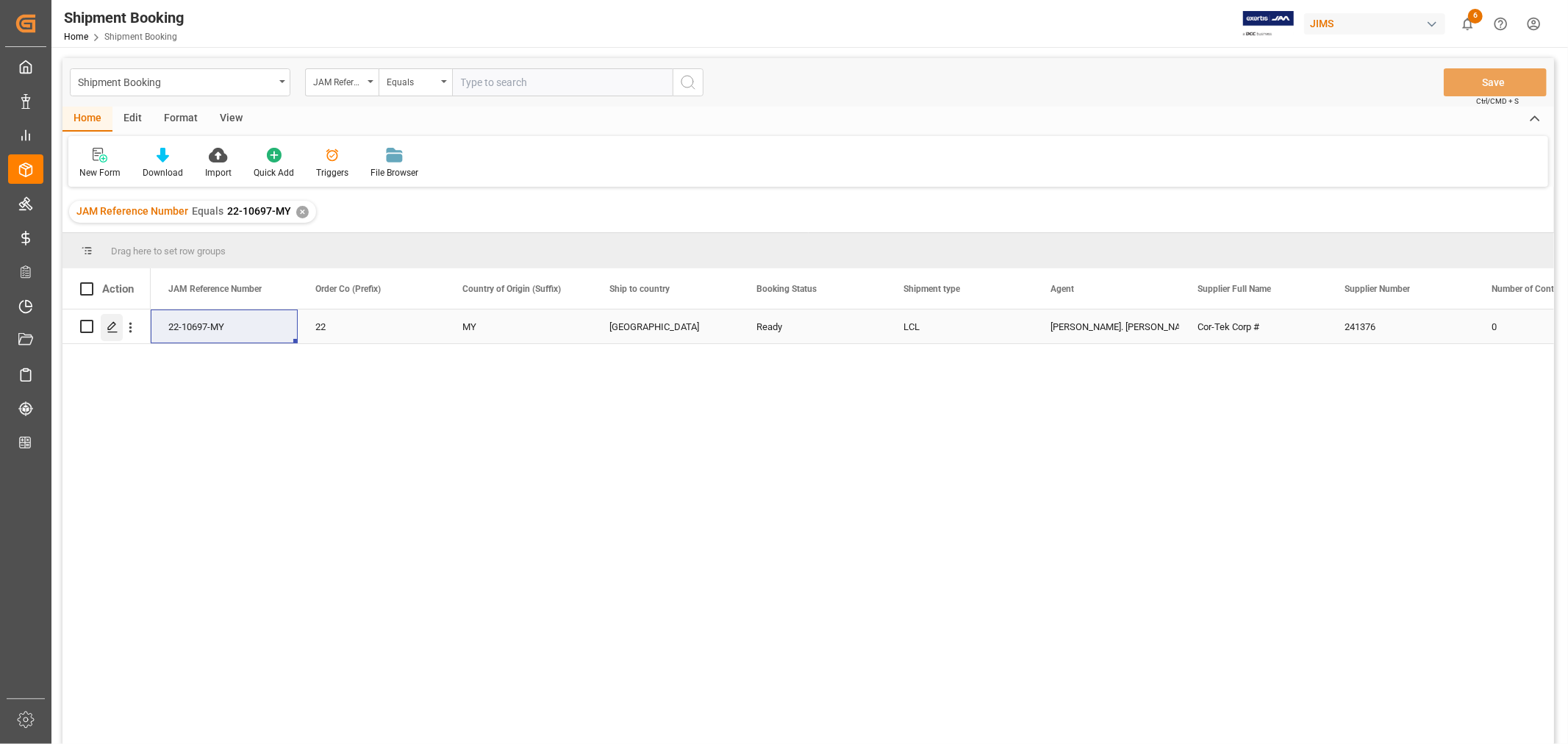
click at [115, 326] on icon "Press SPACE to select this row." at bounding box center [112, 326] width 12 height 12
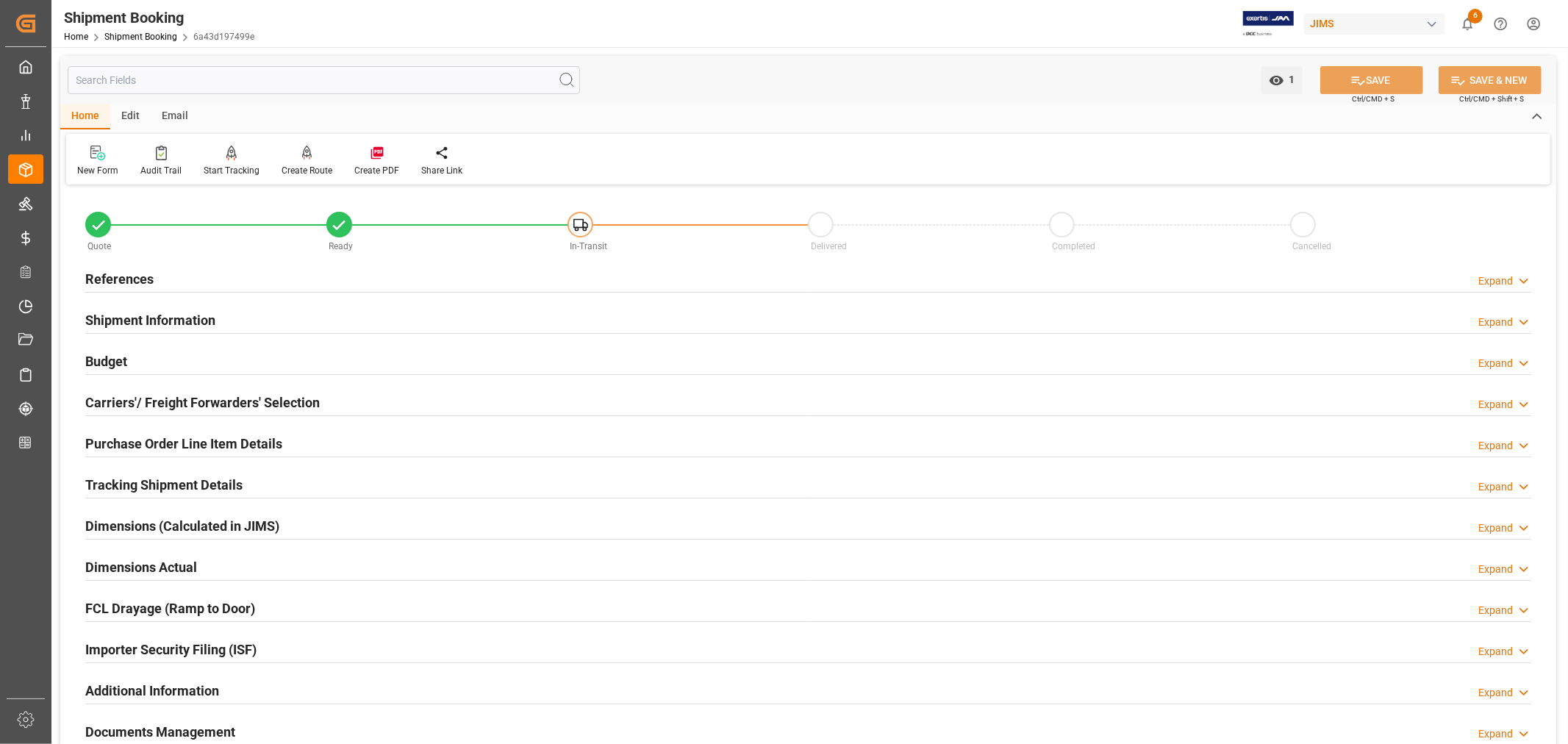
click at [149, 318] on h2 "Shipment Information" at bounding box center [150, 320] width 130 height 20
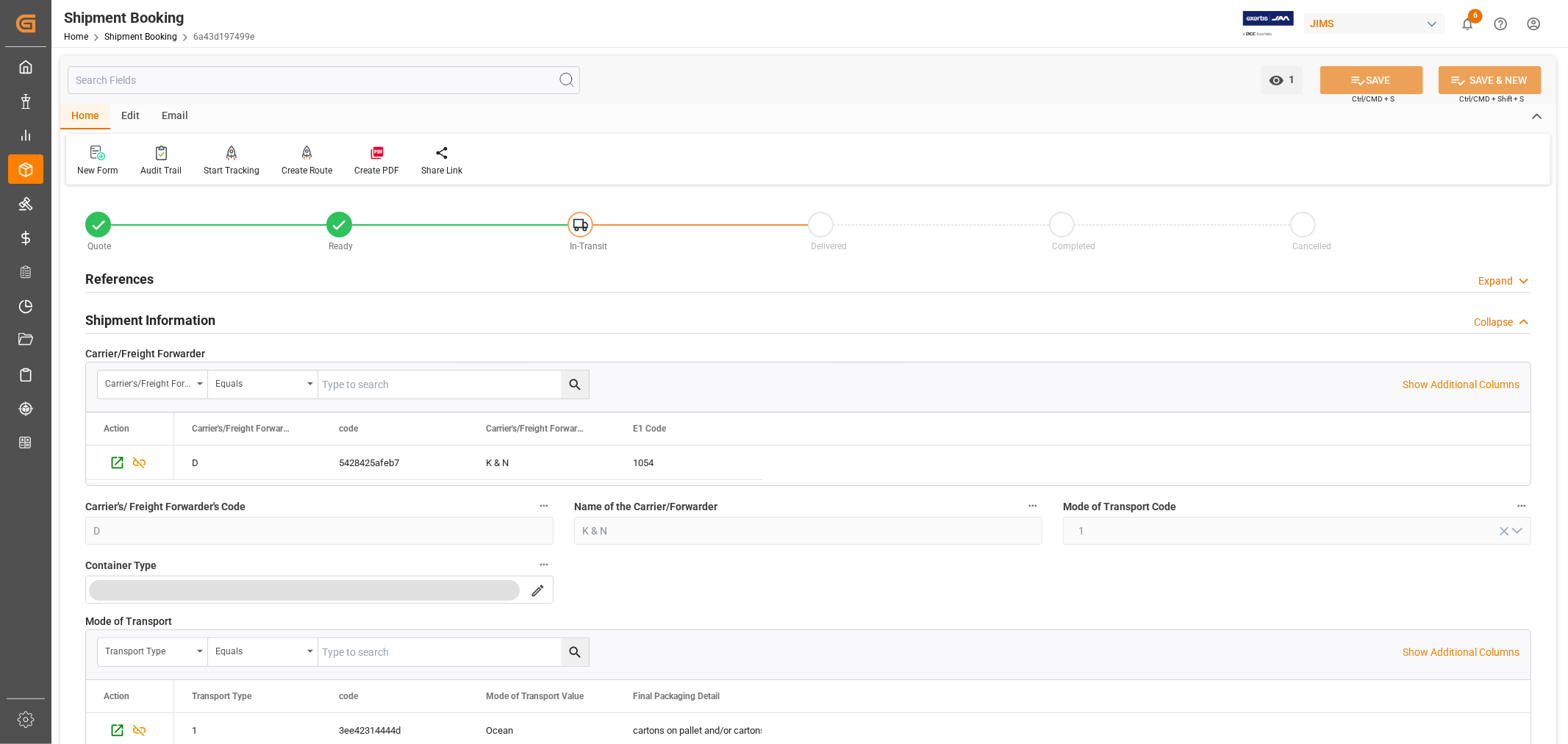
click at [149, 318] on h2 "Shipment Information" at bounding box center [150, 320] width 130 height 20
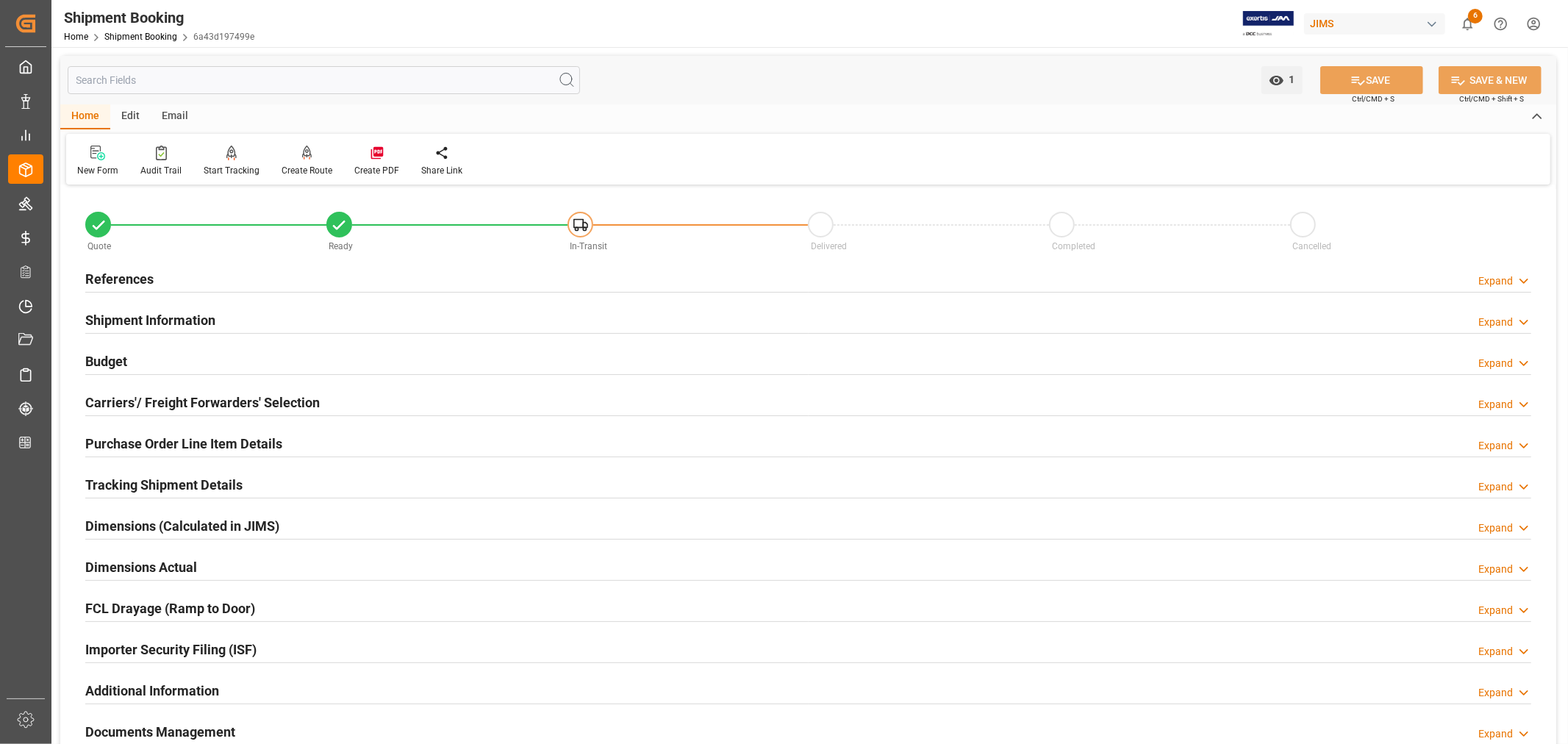
click at [144, 270] on h2 "References" at bounding box center [119, 279] width 69 height 20
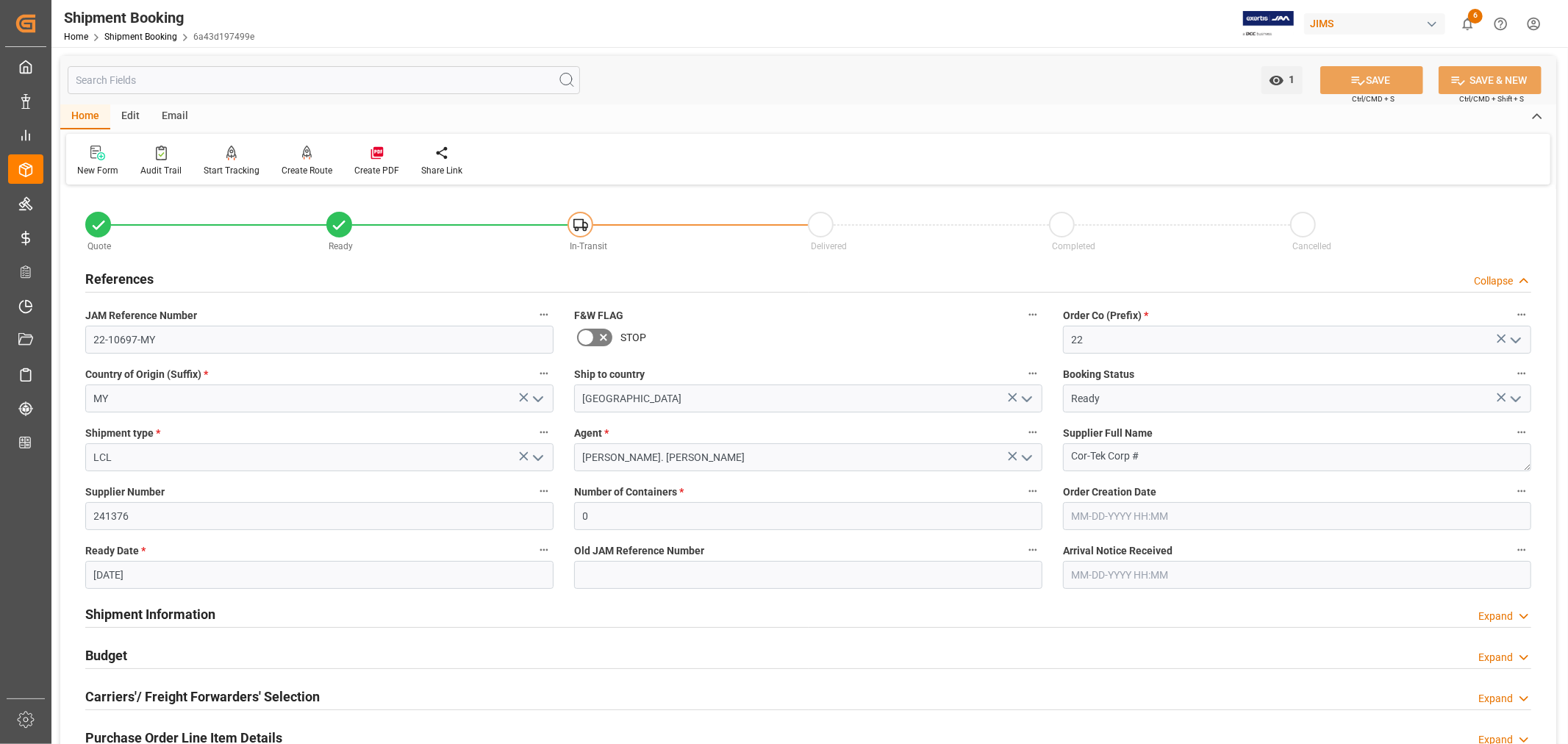
click at [144, 270] on h2 "References" at bounding box center [119, 279] width 69 height 20
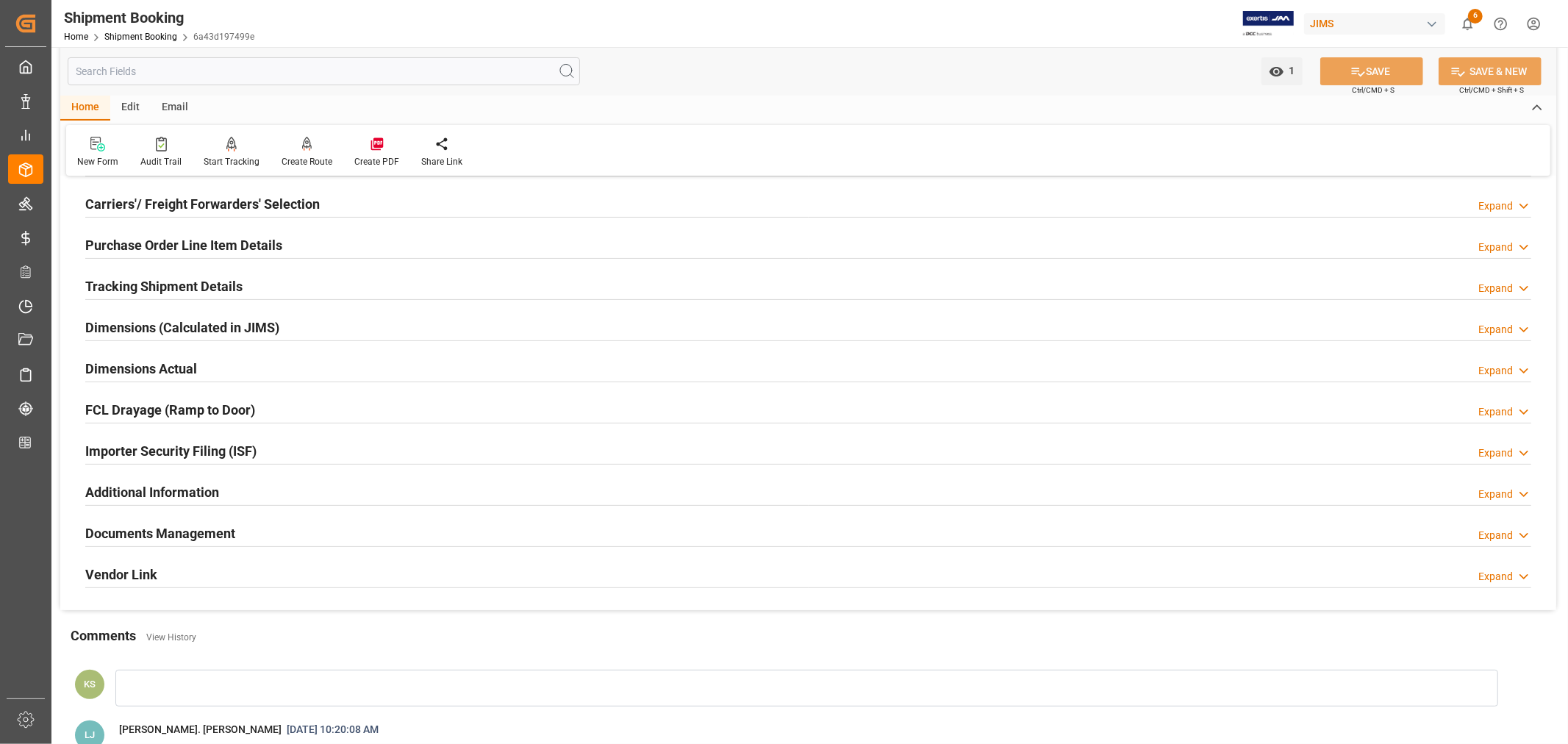
scroll to position [245, 0]
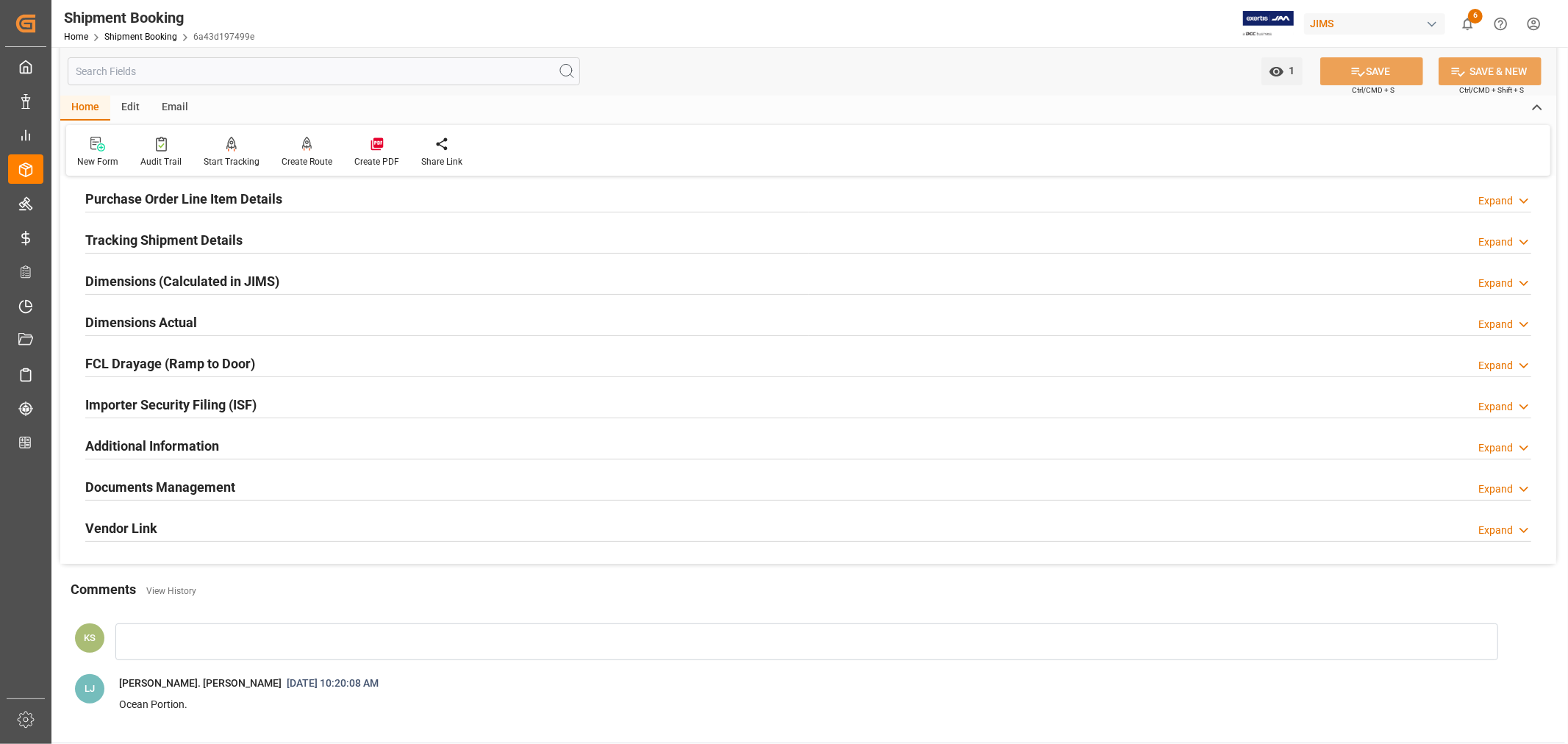
click at [304, 484] on div "Documents Management Expand" at bounding box center [808, 485] width 1446 height 28
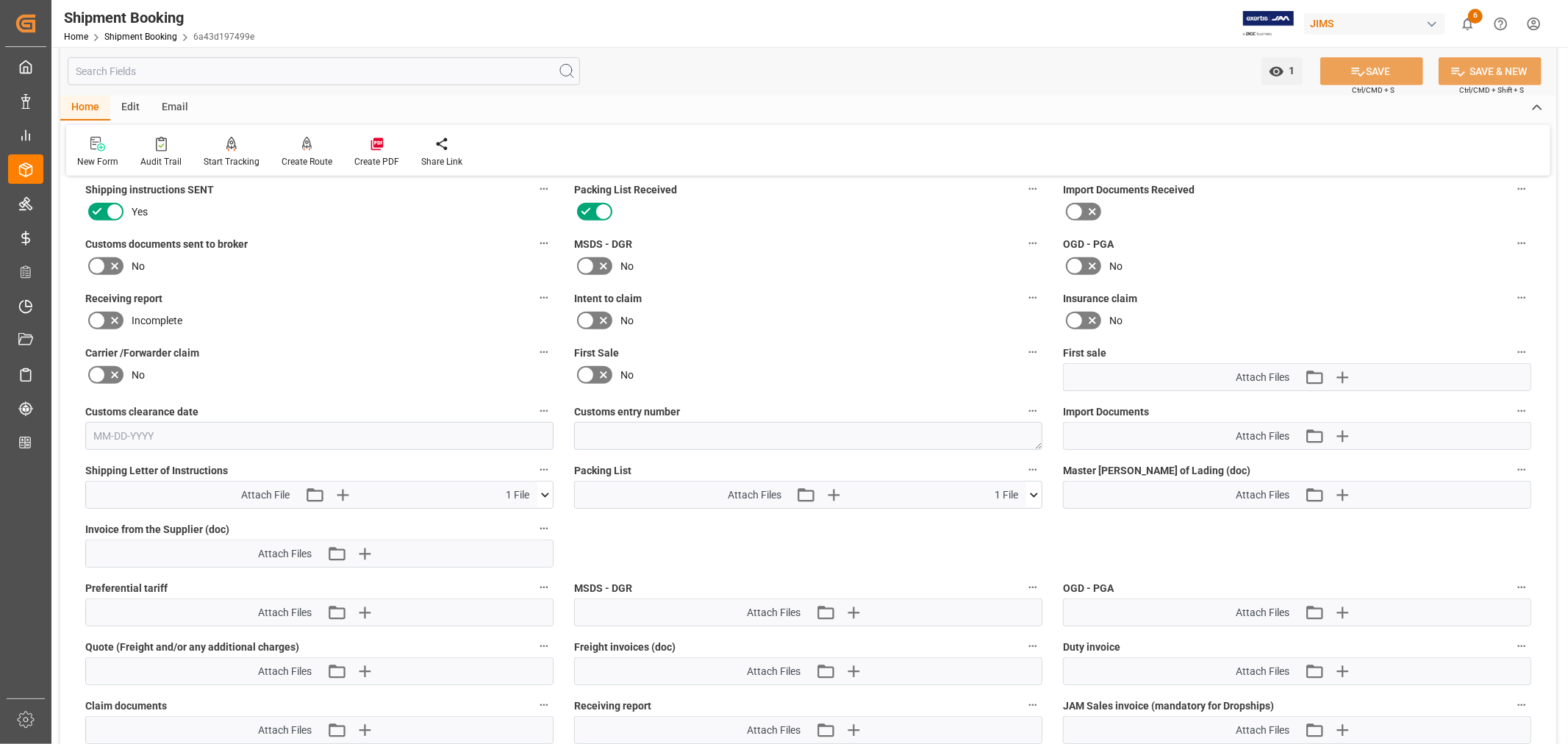
scroll to position [653, 0]
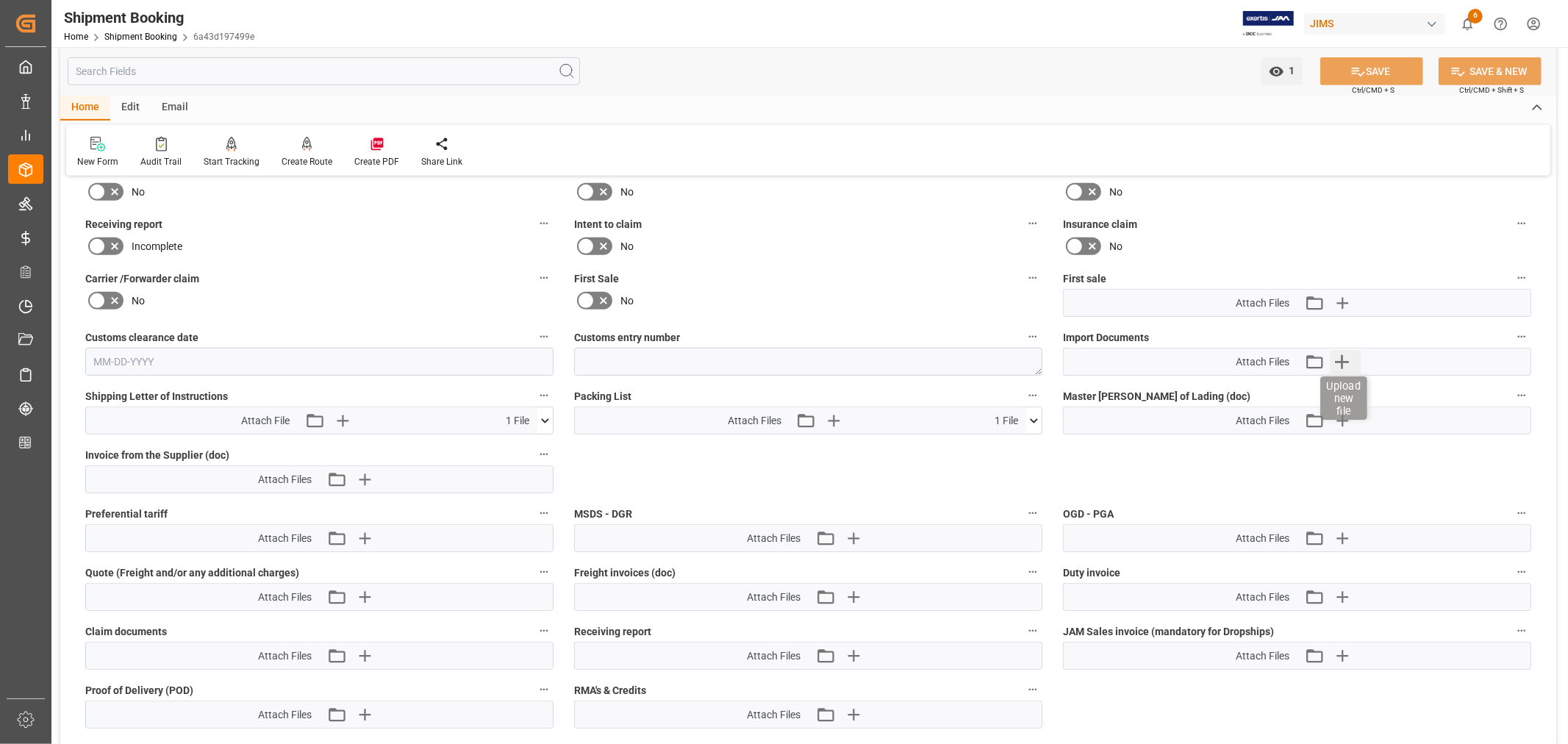
click at [1348, 356] on icon "button" at bounding box center [1342, 361] width 23 height 23
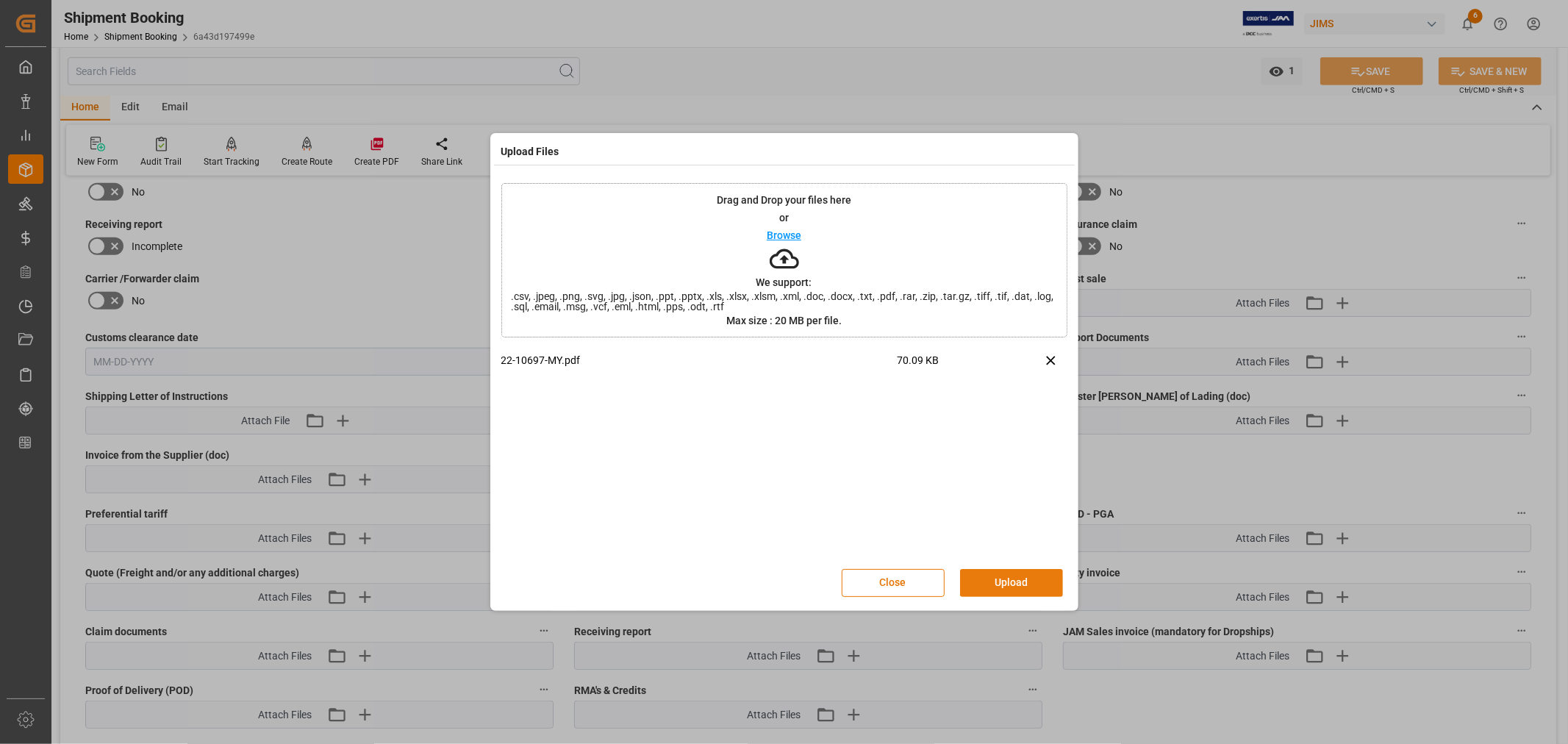
click at [1012, 571] on button "Upload" at bounding box center [1011, 583] width 103 height 28
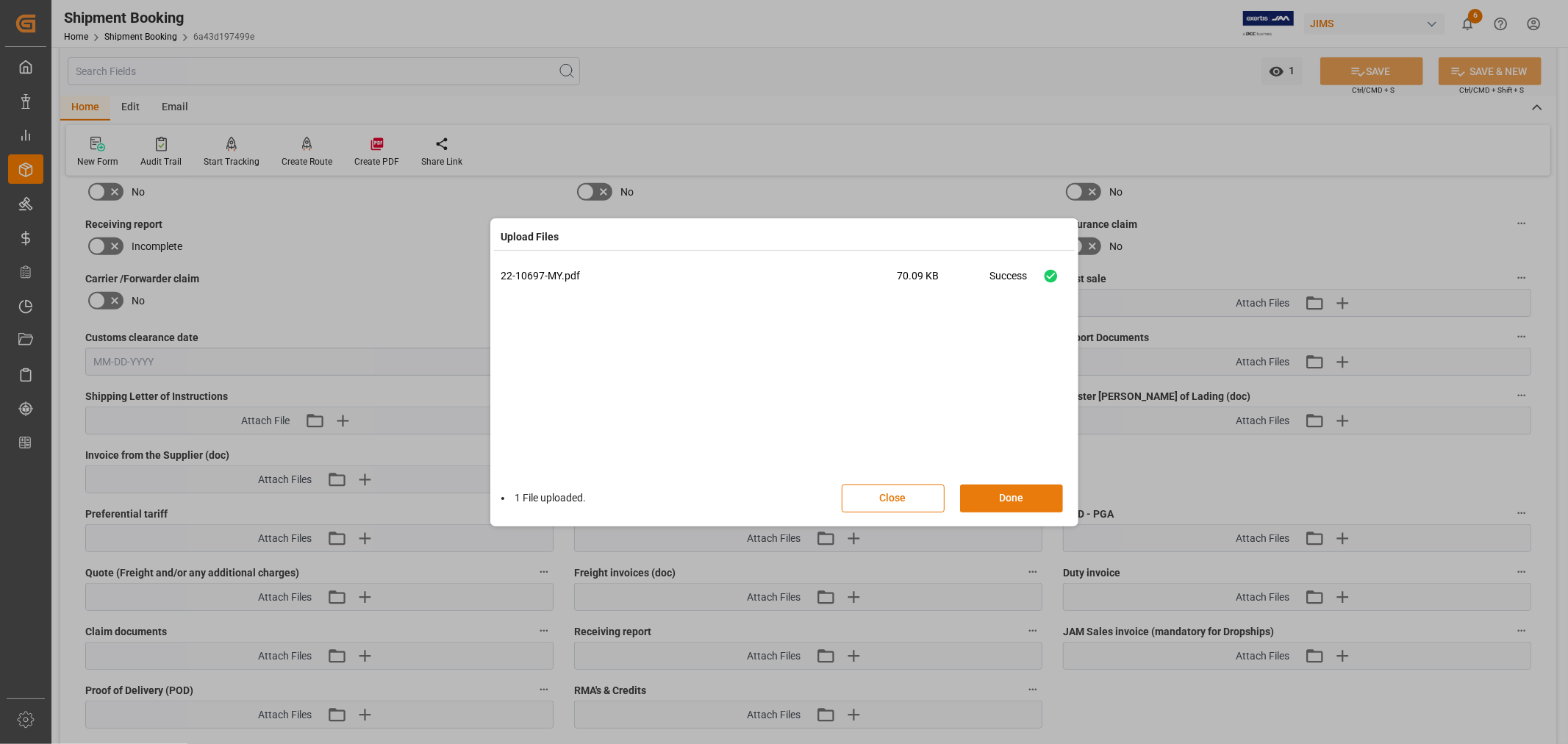
click at [1016, 500] on button "Done" at bounding box center [1011, 499] width 103 height 28
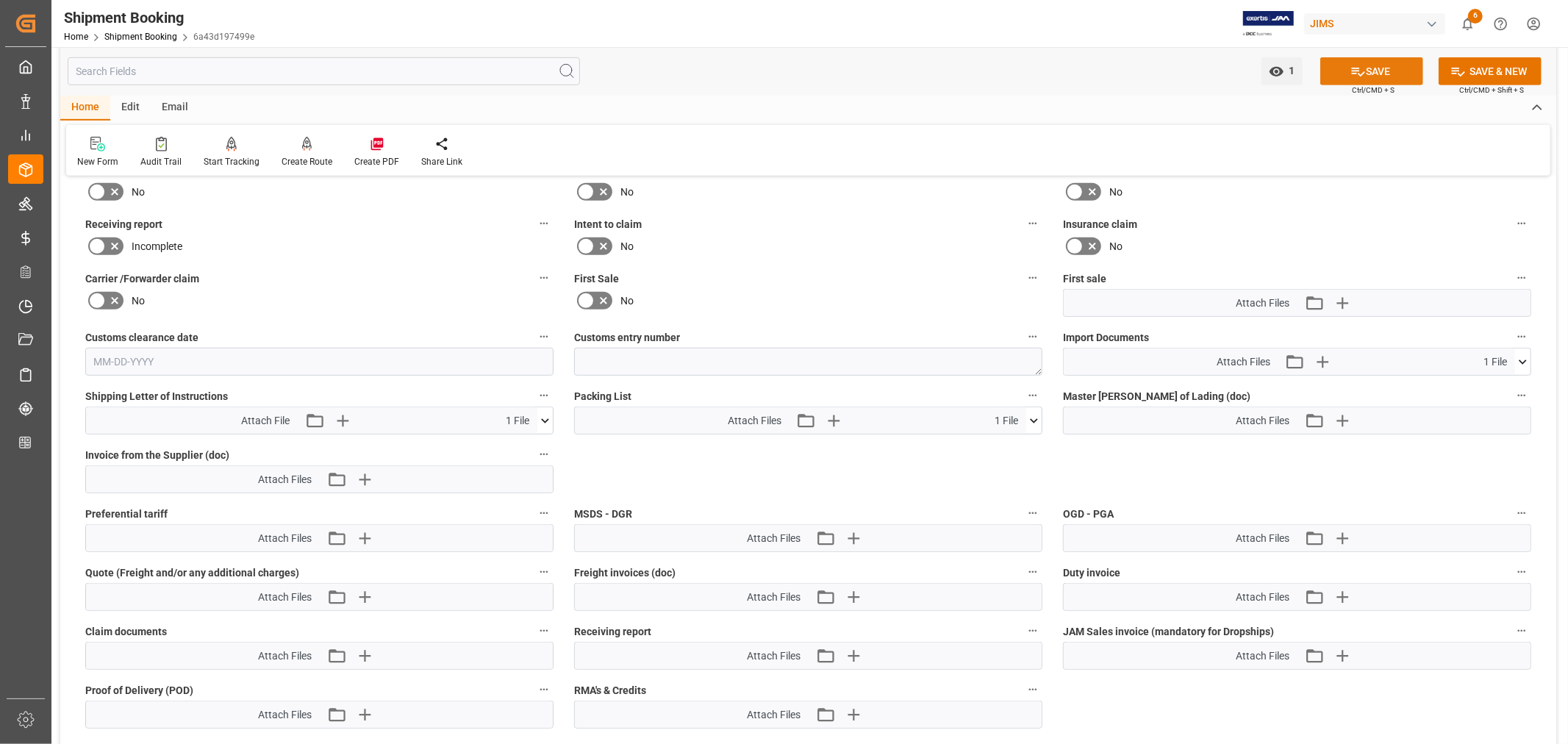
click at [1387, 68] on button "SAVE" at bounding box center [1372, 71] width 103 height 28
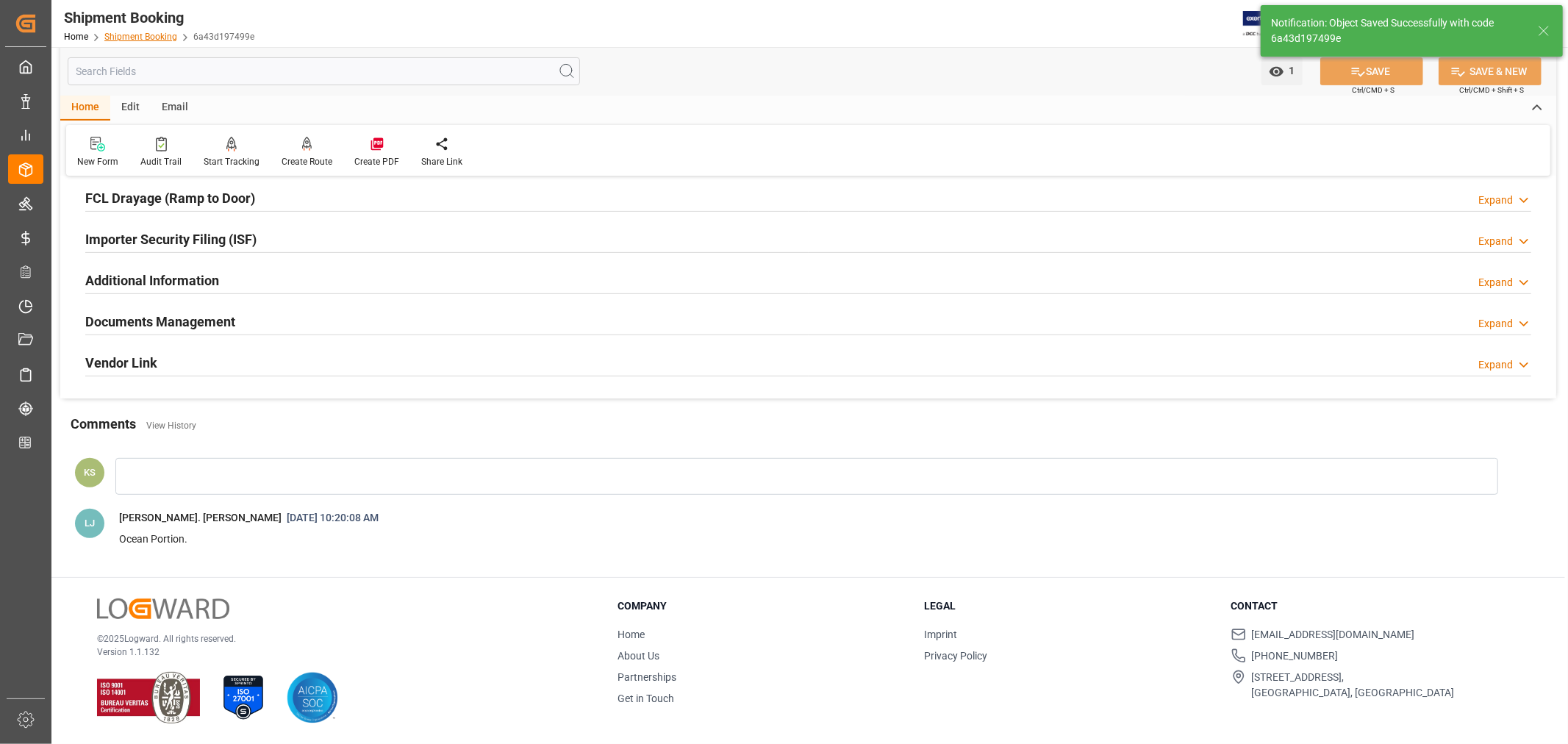
scroll to position [410, 0]
click at [136, 39] on link "Shipment Booking" at bounding box center [141, 36] width 73 height 10
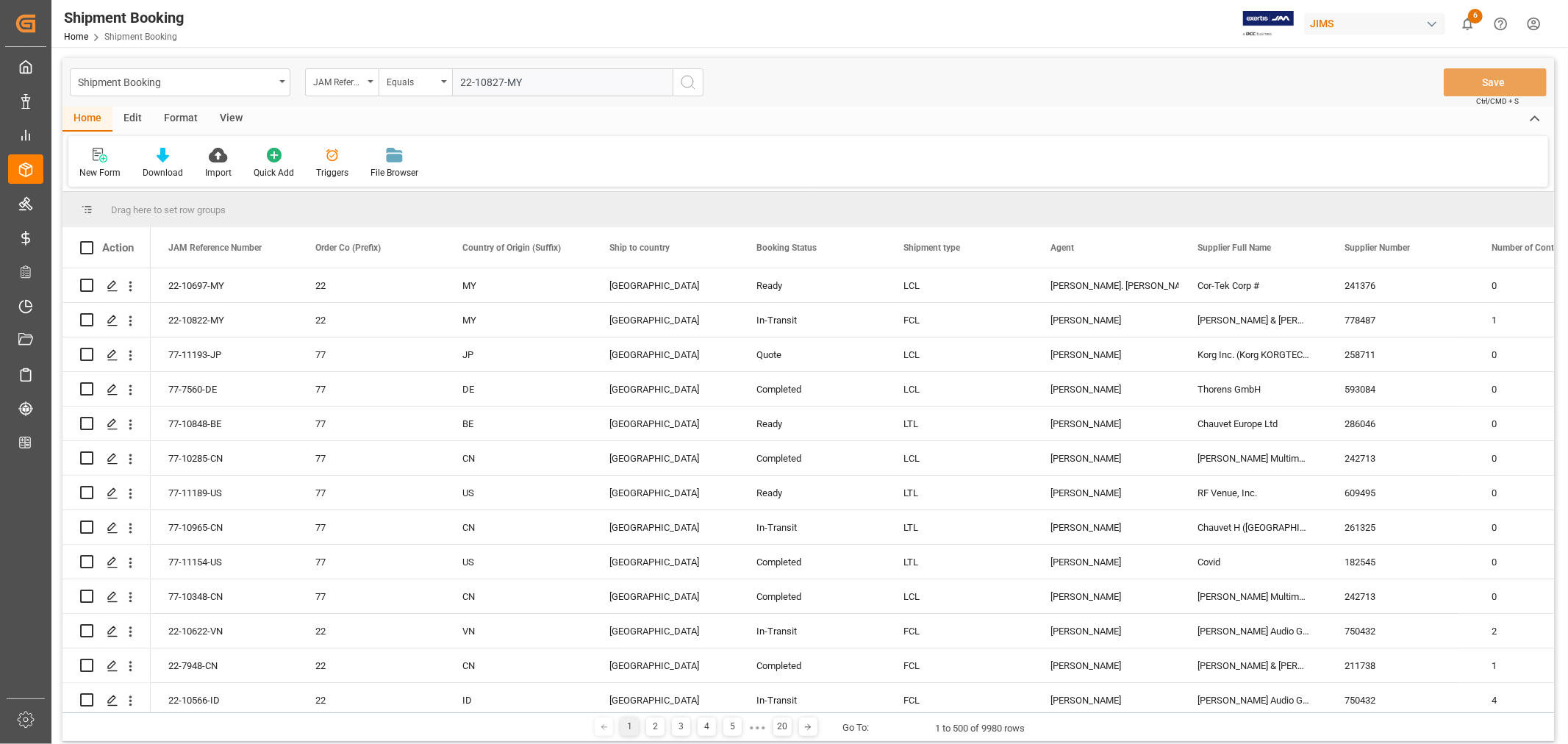
type input "22-10827-MY"
click at [687, 82] on icon "search button" at bounding box center [688, 82] width 18 height 18
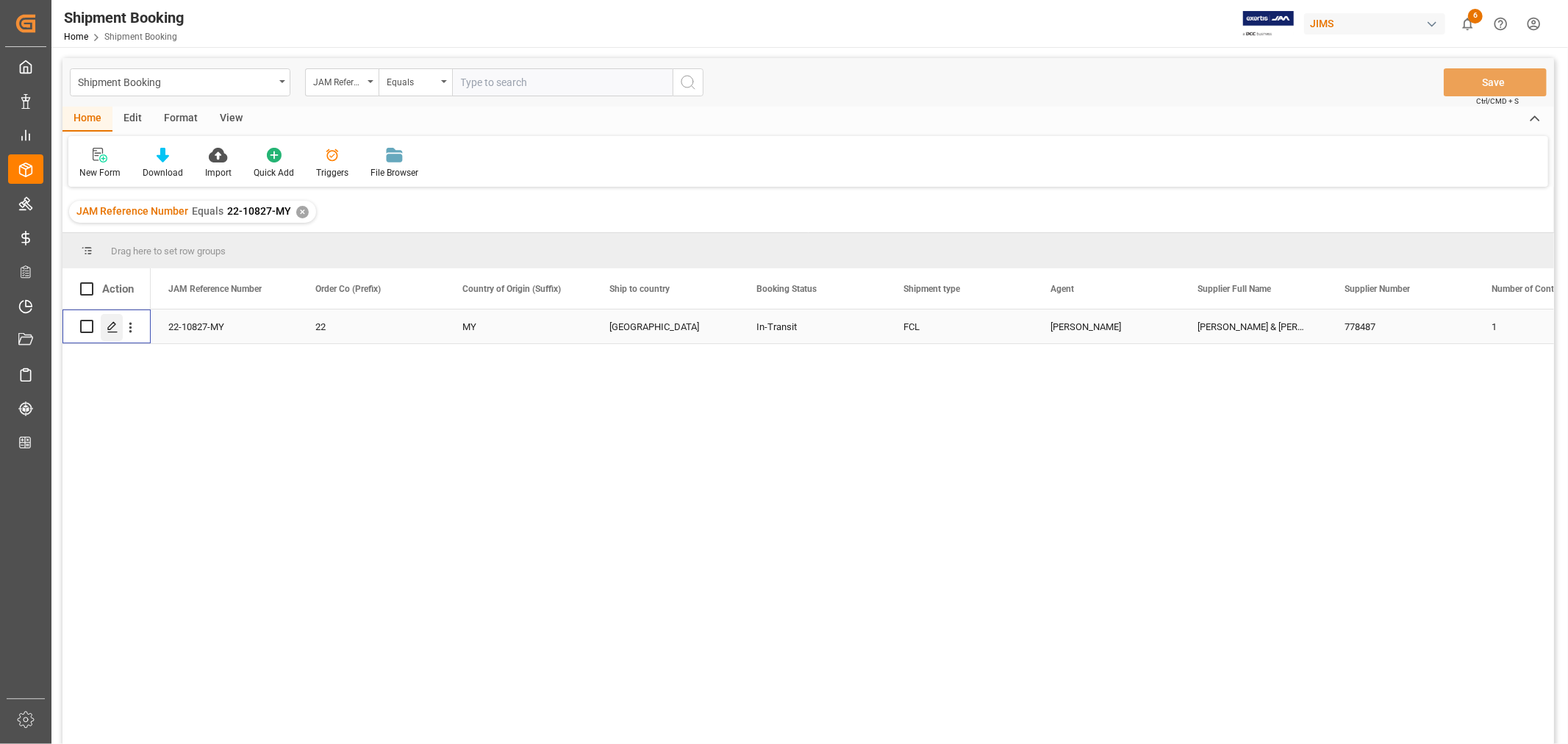
click at [110, 323] on icon "Press SPACE to select this row." at bounding box center [112, 326] width 12 height 12
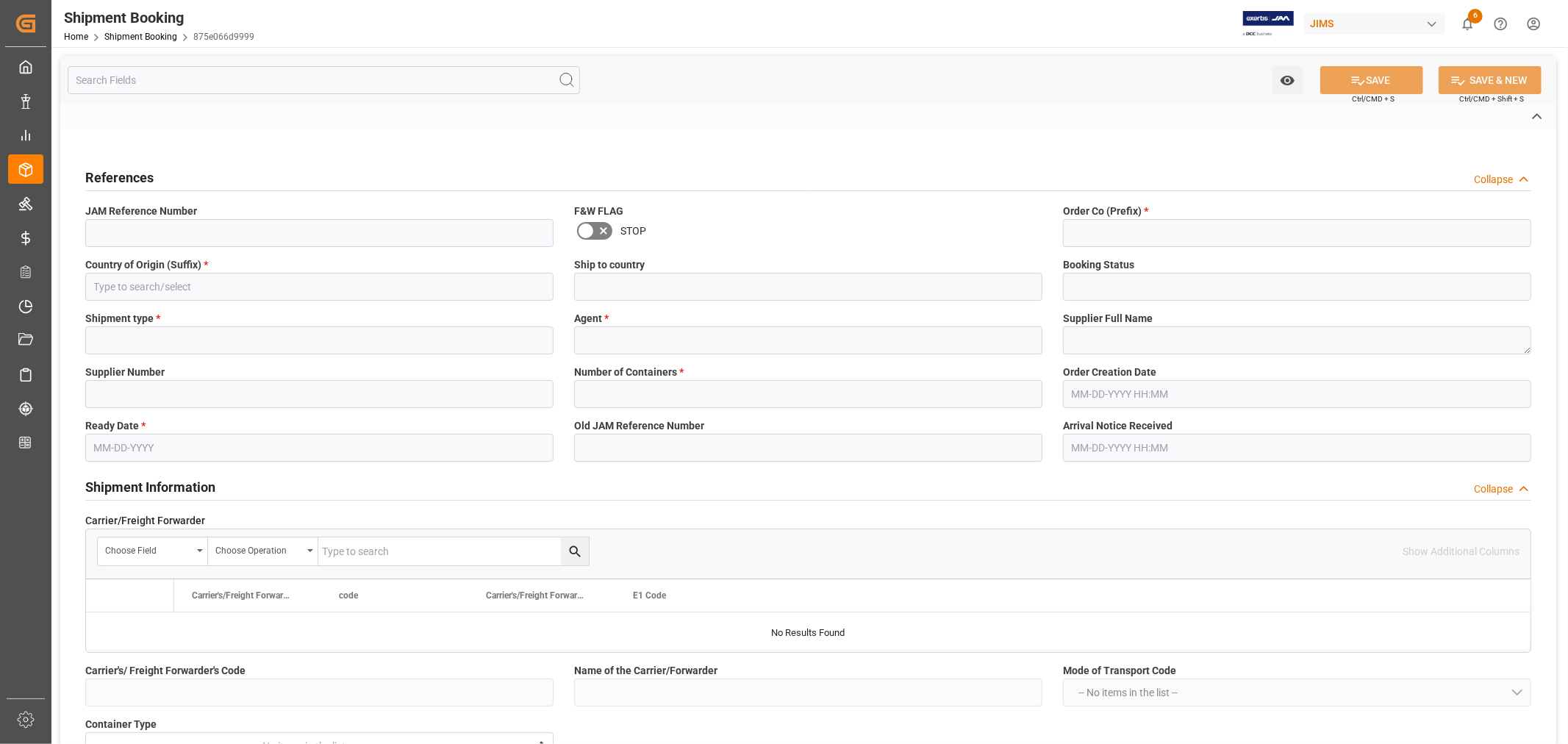
type input "H"
type input "EVERGREEN"
type input "AS"
type input "S"
type input "AS-SA"
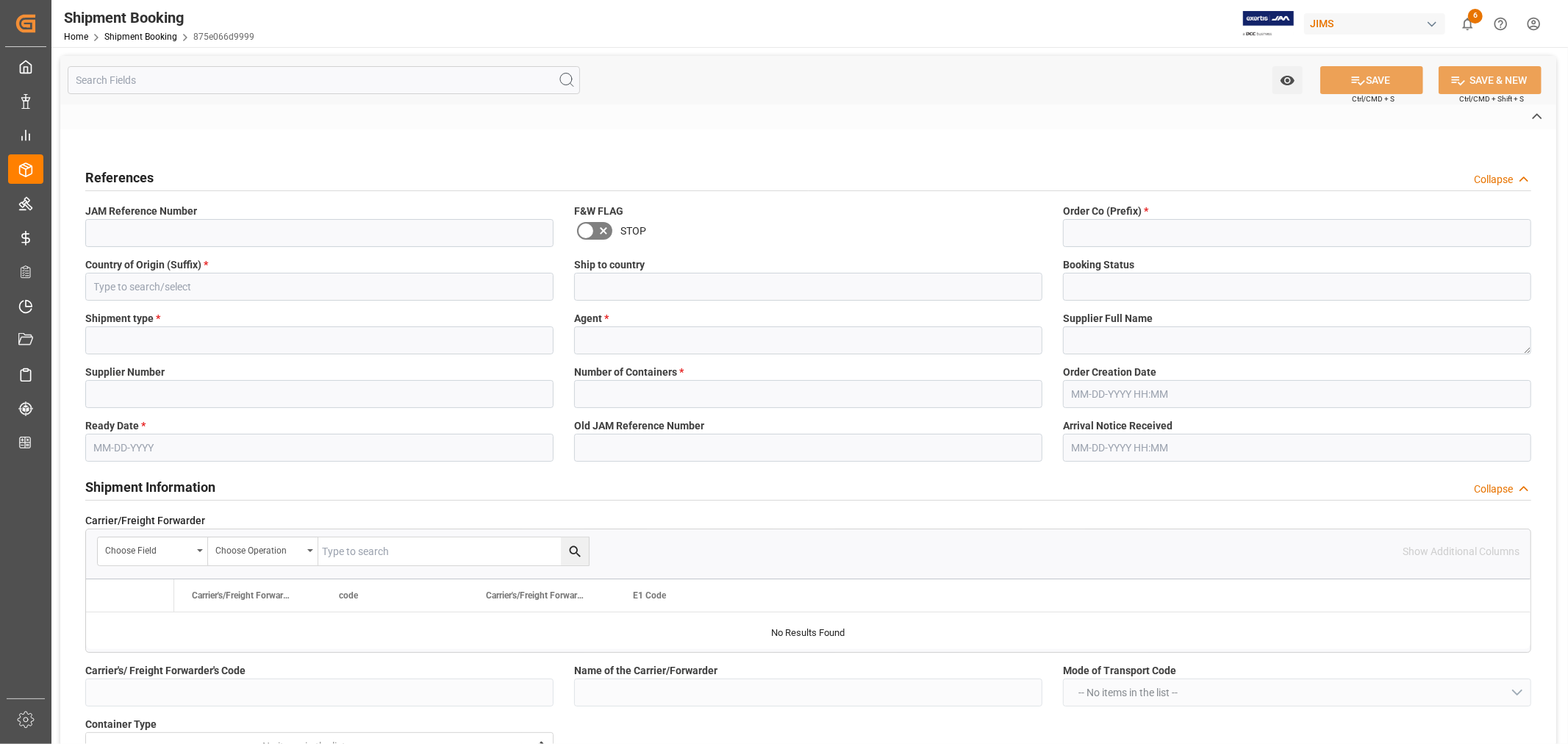
type input "093500292702"
type input "EGLV093500292702"
type input "093500292702"
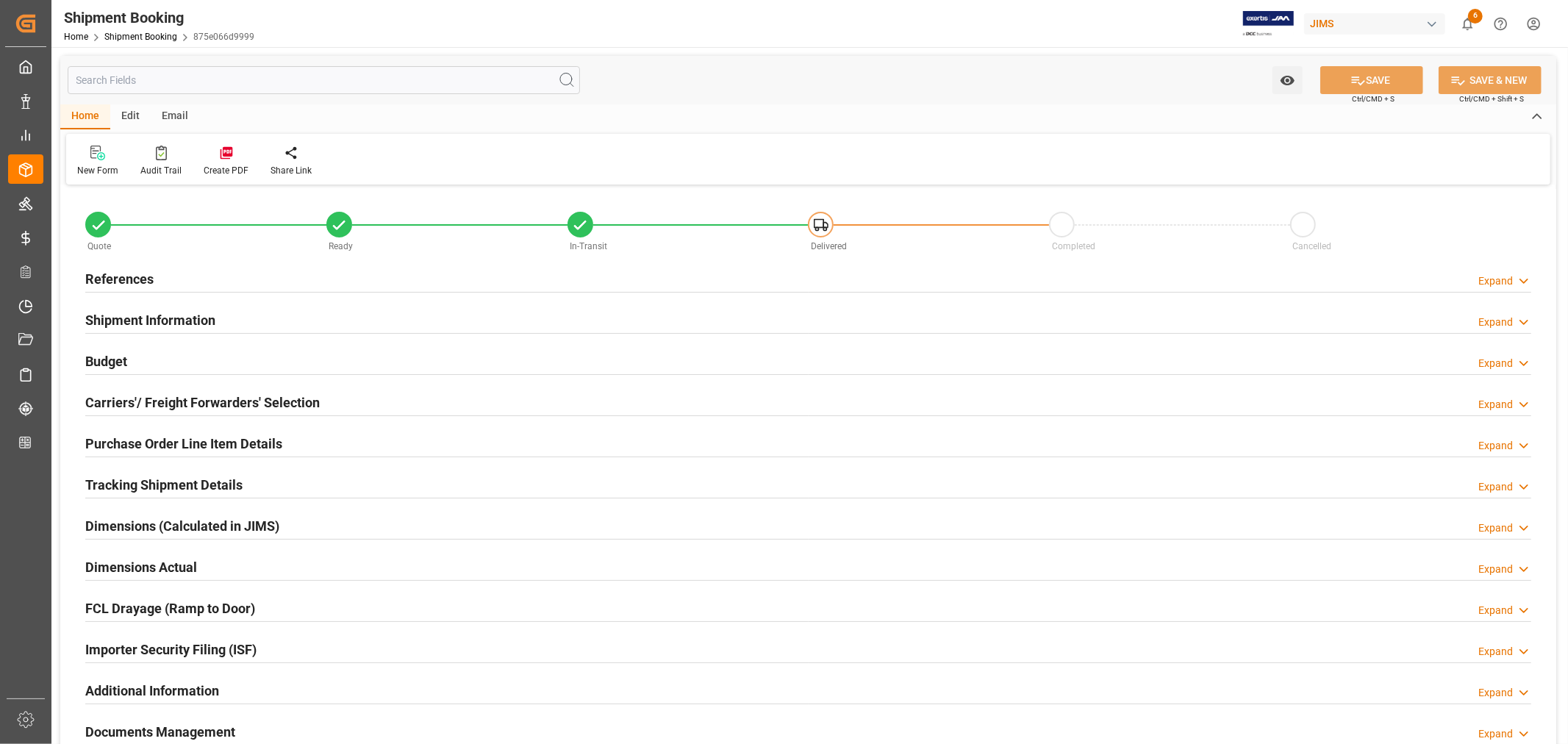
type input "64"
click at [180, 316] on h2 "Shipment Information" at bounding box center [150, 320] width 130 height 20
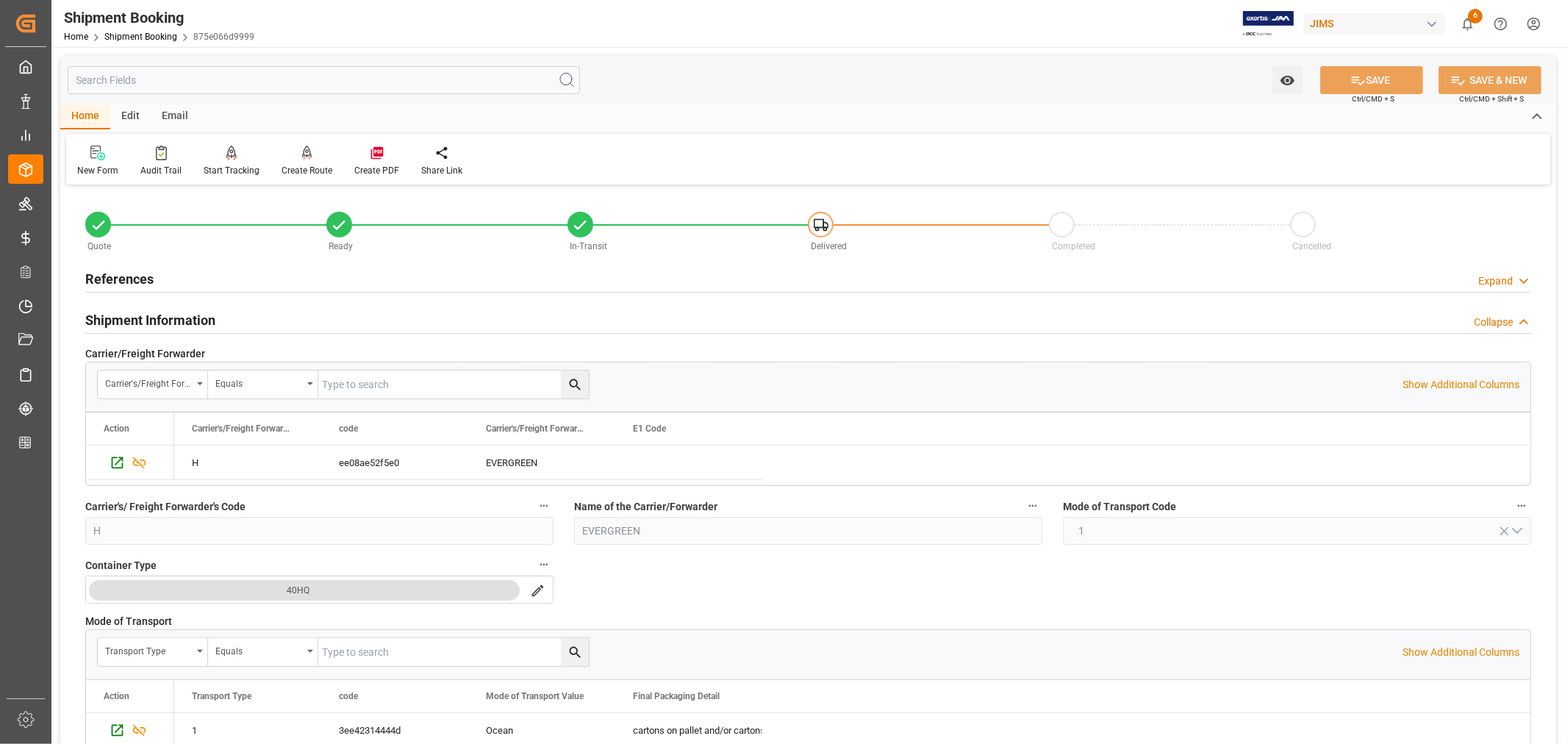
click at [180, 316] on h2 "Shipment Information" at bounding box center [150, 320] width 130 height 20
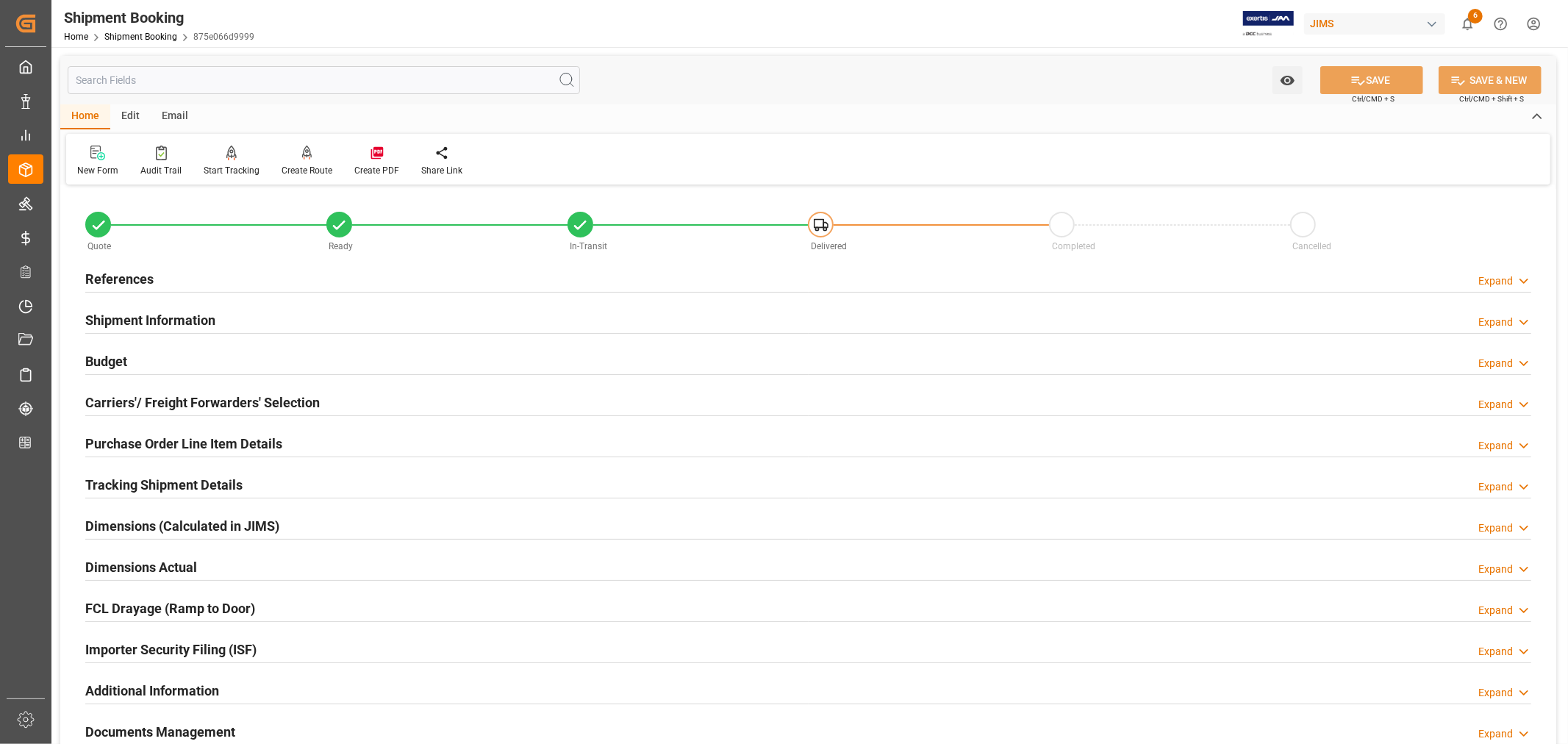
click at [172, 394] on h2 "Carriers'/ Freight Forwarders' Selection" at bounding box center [202, 403] width 235 height 20
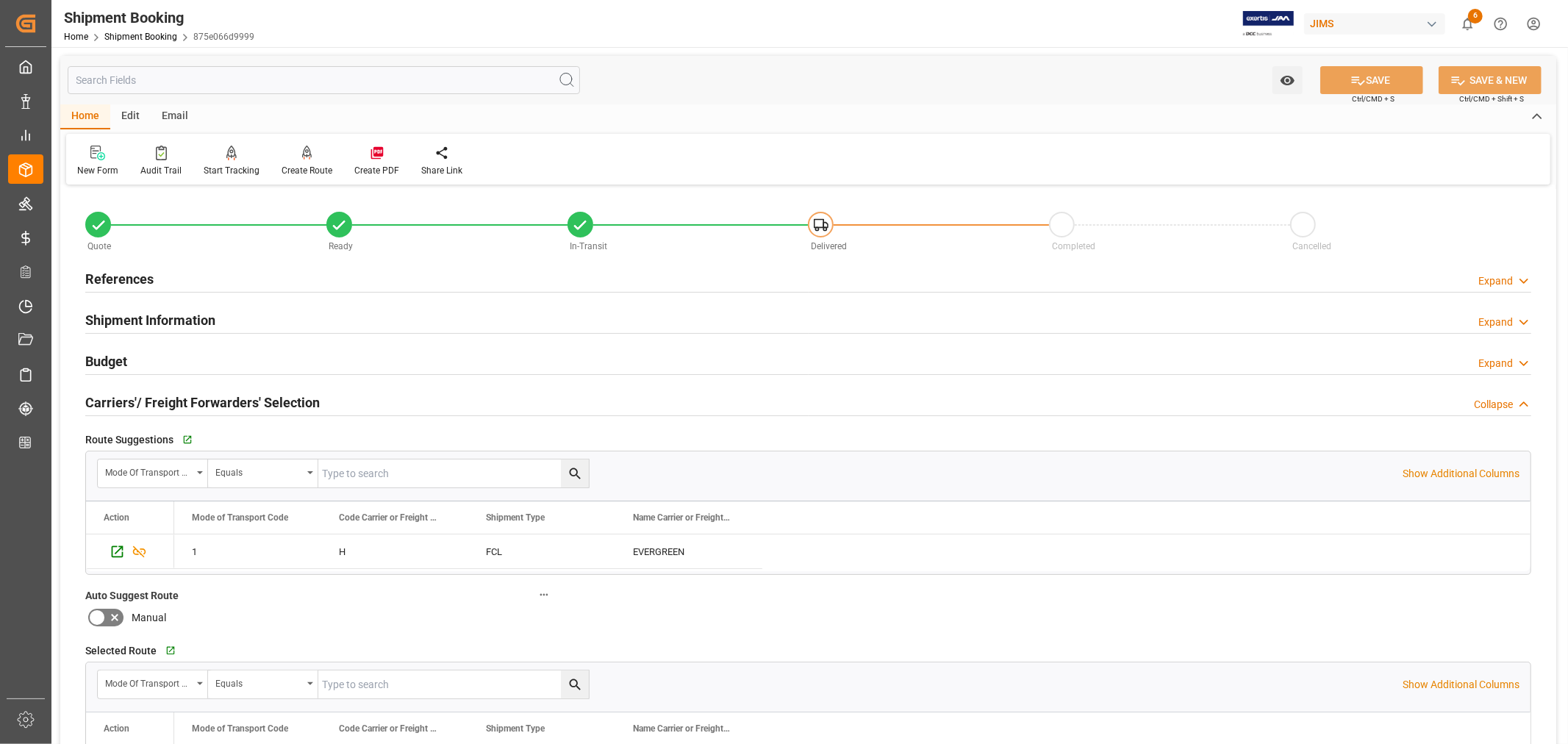
click at [172, 394] on h2 "Carriers'/ Freight Forwarders' Selection" at bounding box center [202, 403] width 235 height 20
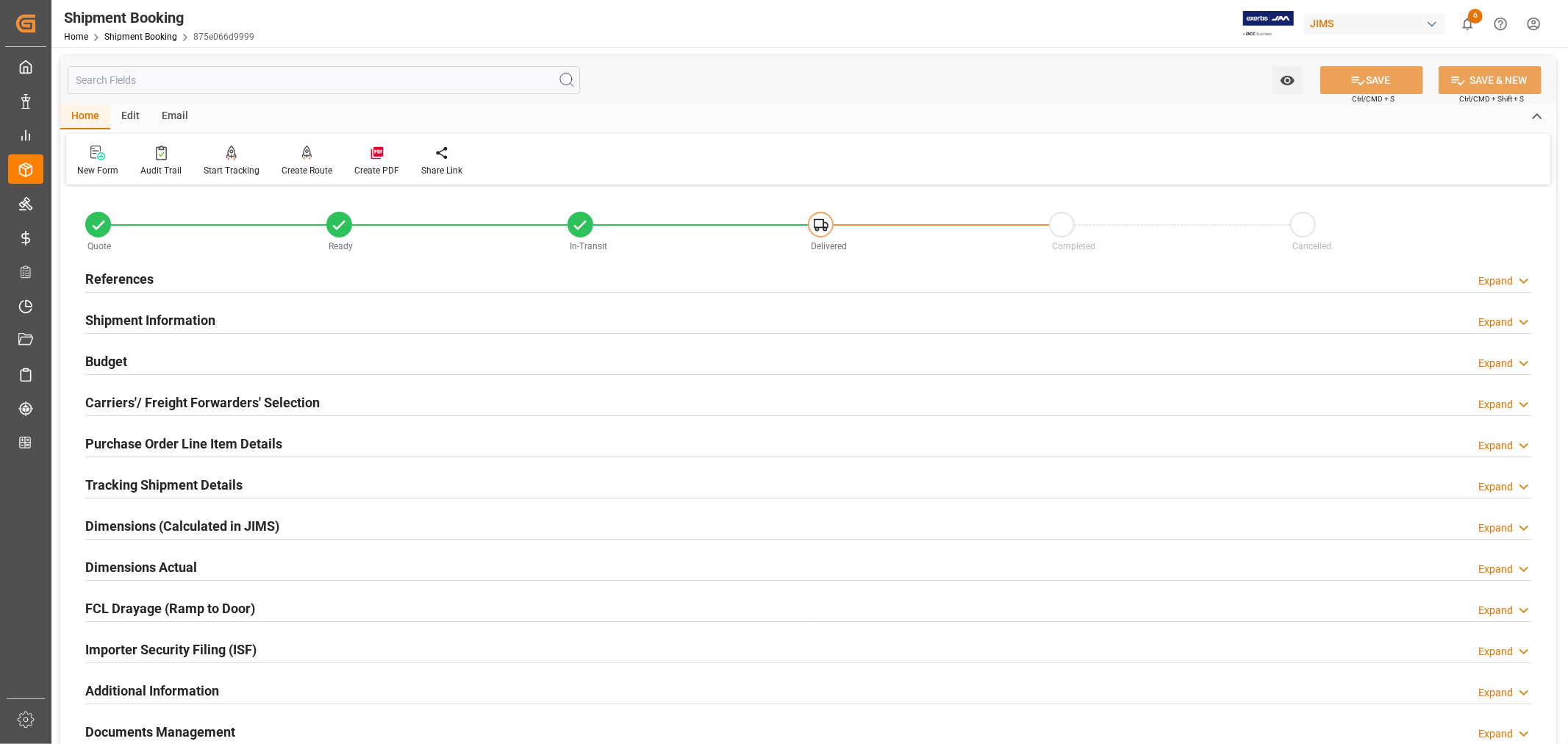
click at [190, 441] on h2 "Purchase Order Line Item Details" at bounding box center [183, 444] width 197 height 20
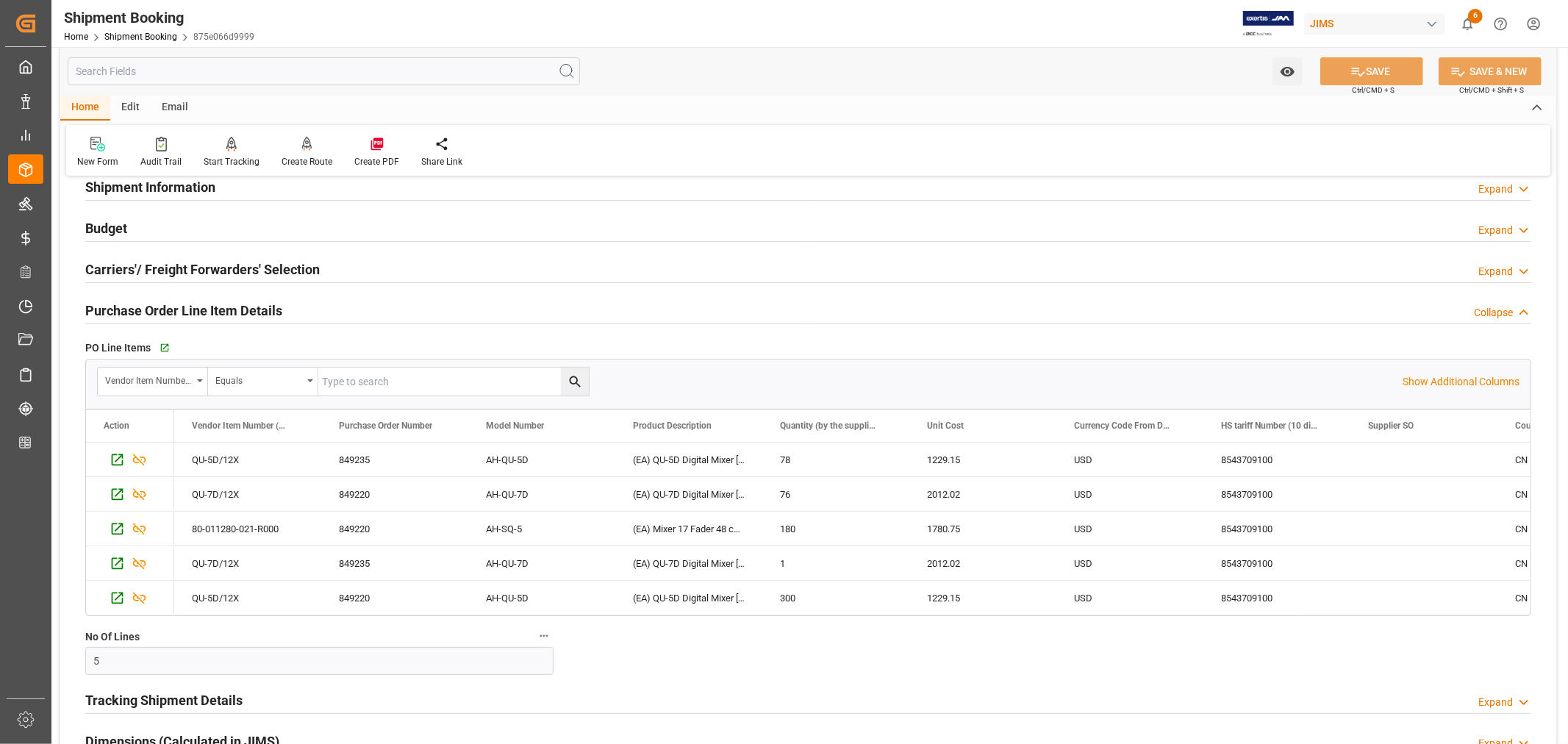
scroll to position [82, 0]
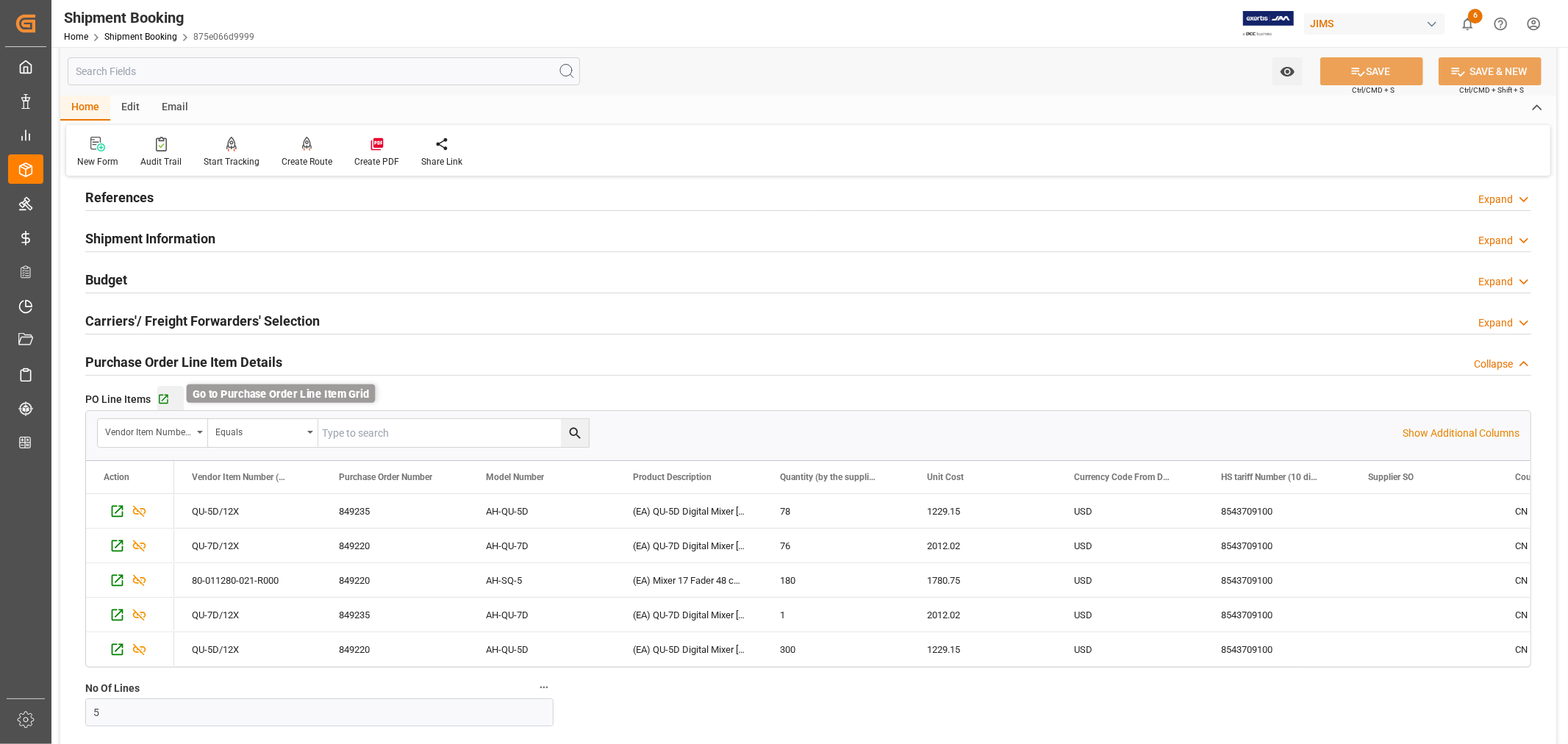
click at [165, 395] on icon "button" at bounding box center [164, 399] width 9 height 9
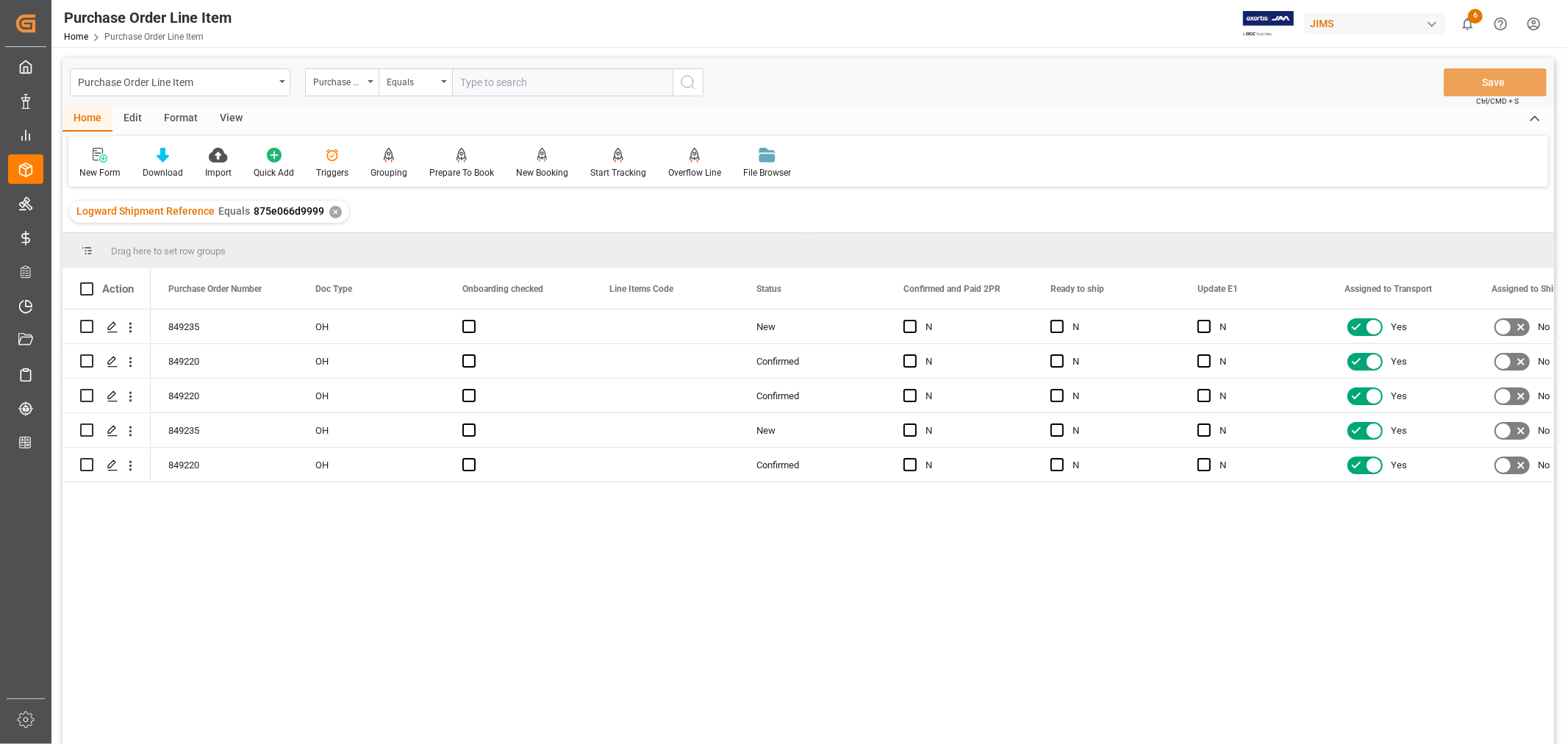
click at [229, 115] on div "View" at bounding box center [231, 119] width 45 height 25
click at [99, 157] on icon at bounding box center [93, 154] width 15 height 15
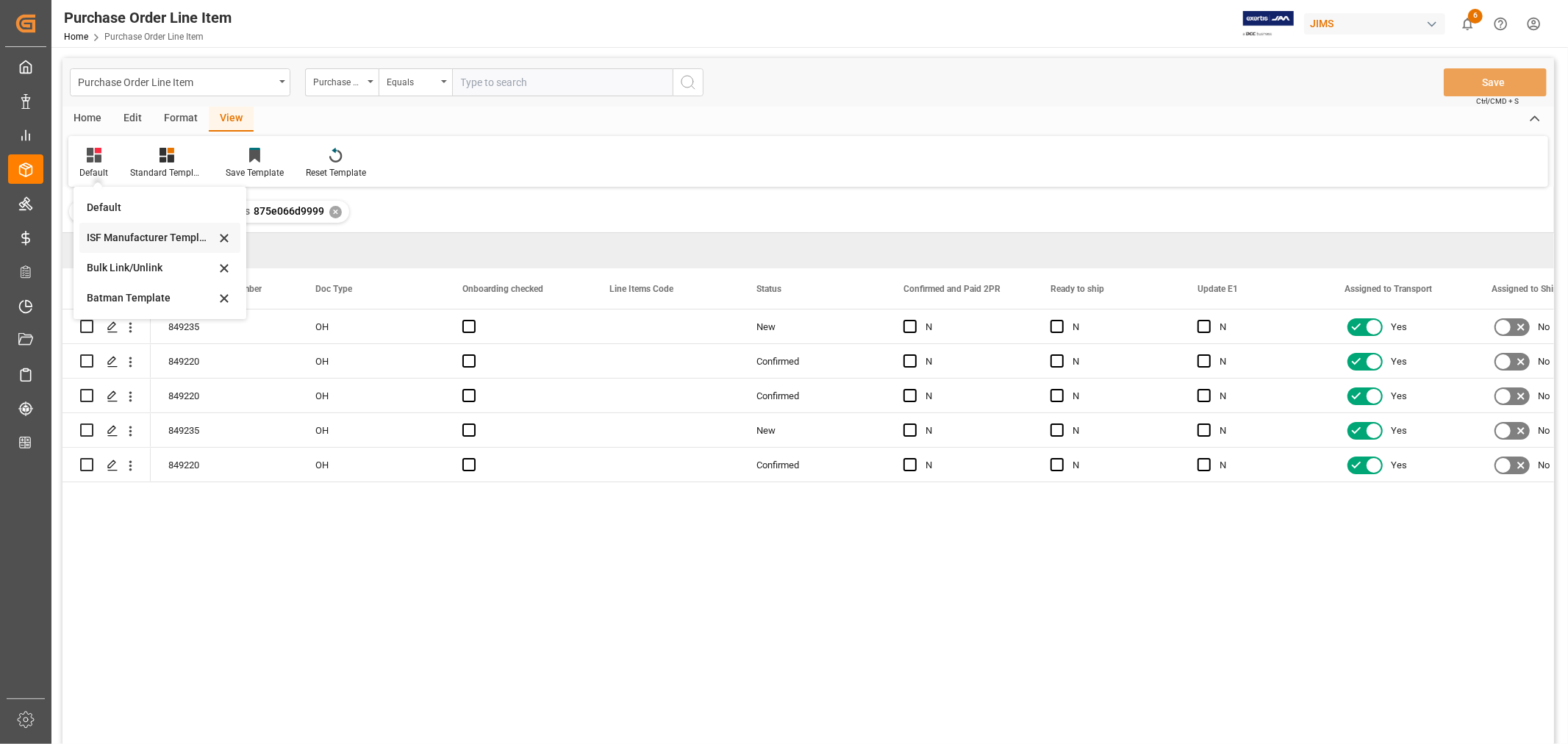
click at [124, 240] on div "ISF Manufacturer Template" at bounding box center [151, 238] width 129 height 15
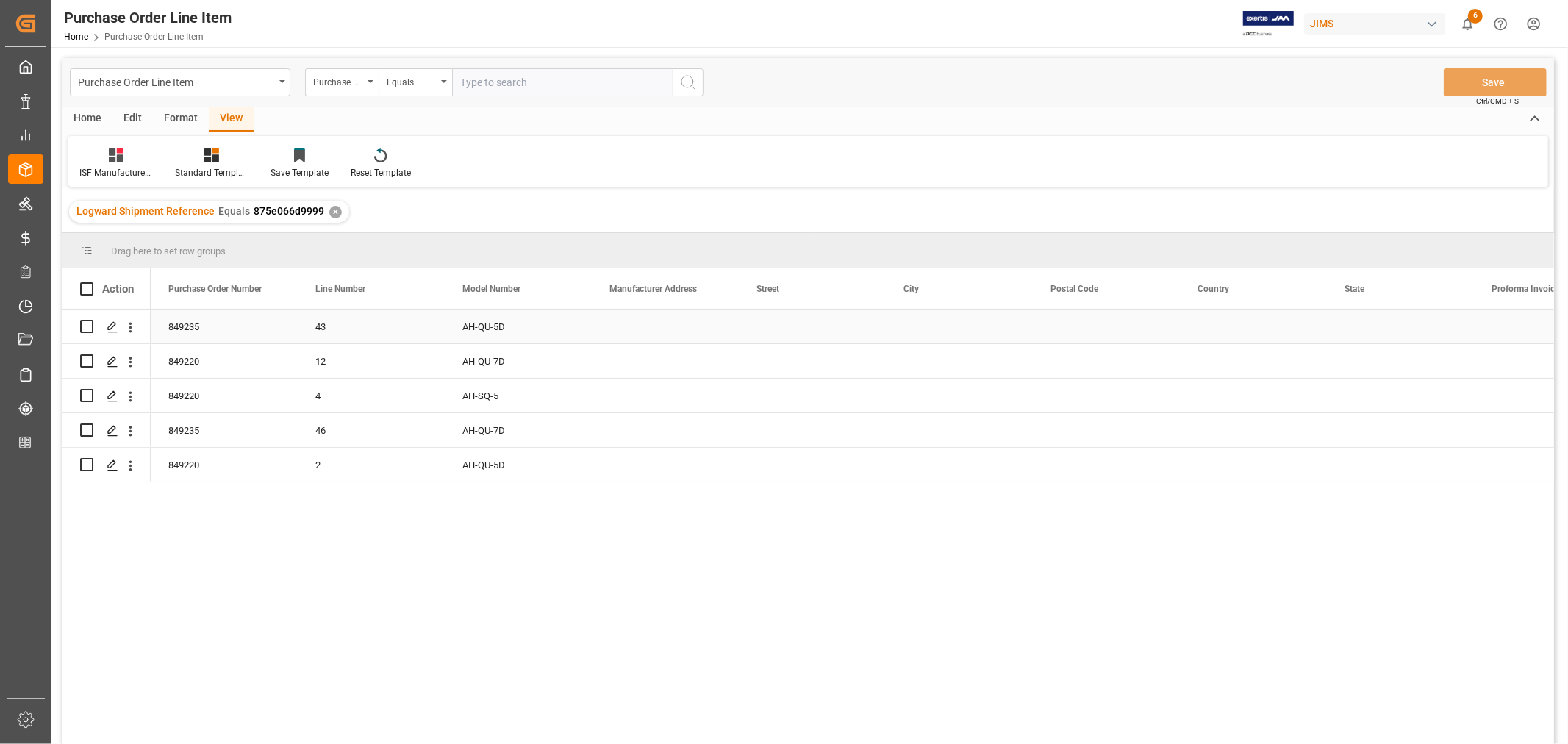
click at [649, 327] on div "Press SPACE to select this row." at bounding box center [665, 326] width 147 height 34
click at [615, 333] on input "Press SPACE to select this row." at bounding box center [665, 335] width 124 height 28
paste input "Vtech Communications Malaysia SDN BHD"
type input "Vtech Communications Malaysia SDN BHD"
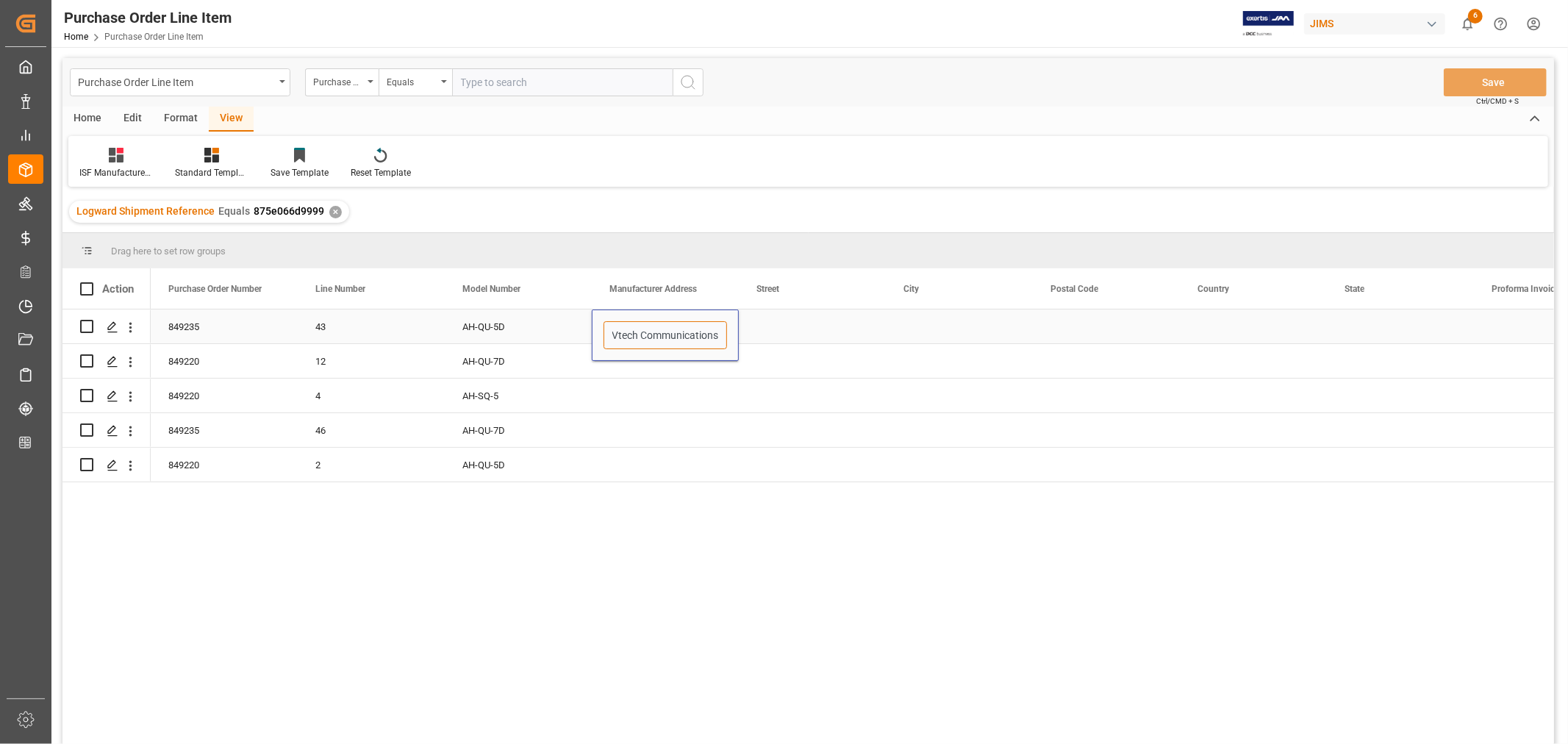
scroll to position [0, 90]
click at [770, 335] on div "Press SPACE to select this row." at bounding box center [812, 326] width 147 height 34
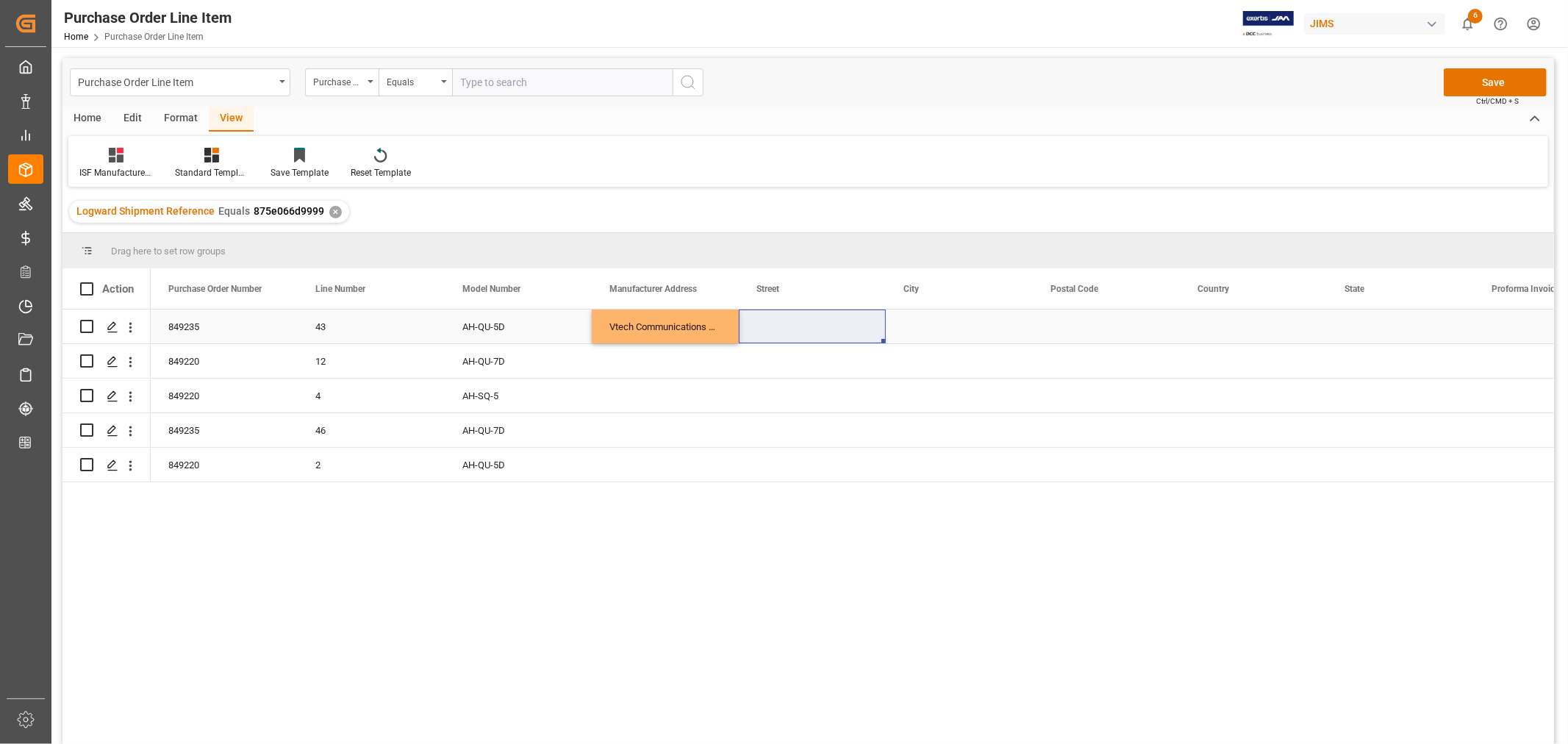
click at [797, 322] on div "Press SPACE to select this row." at bounding box center [812, 326] width 147 height 34
click at [761, 335] on input "Press SPACE to select this row." at bounding box center [812, 335] width 124 height 28
paste input "No.5 Tanjung Agas Industrial Area"
type input "No.5 Tanjung Agas Industrial Area"
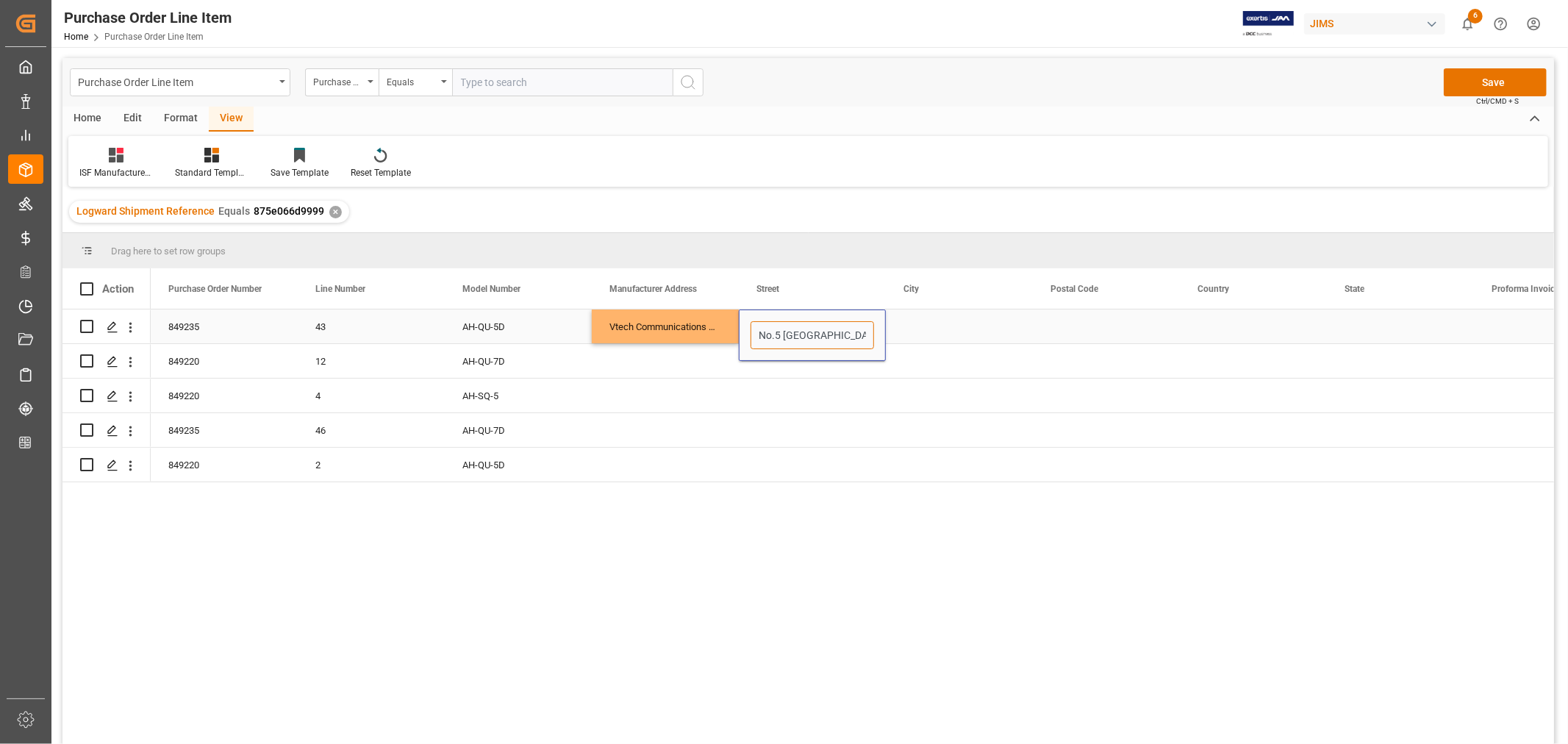
scroll to position [0, 49]
click at [916, 326] on div "Press SPACE to select this row." at bounding box center [960, 326] width 147 height 34
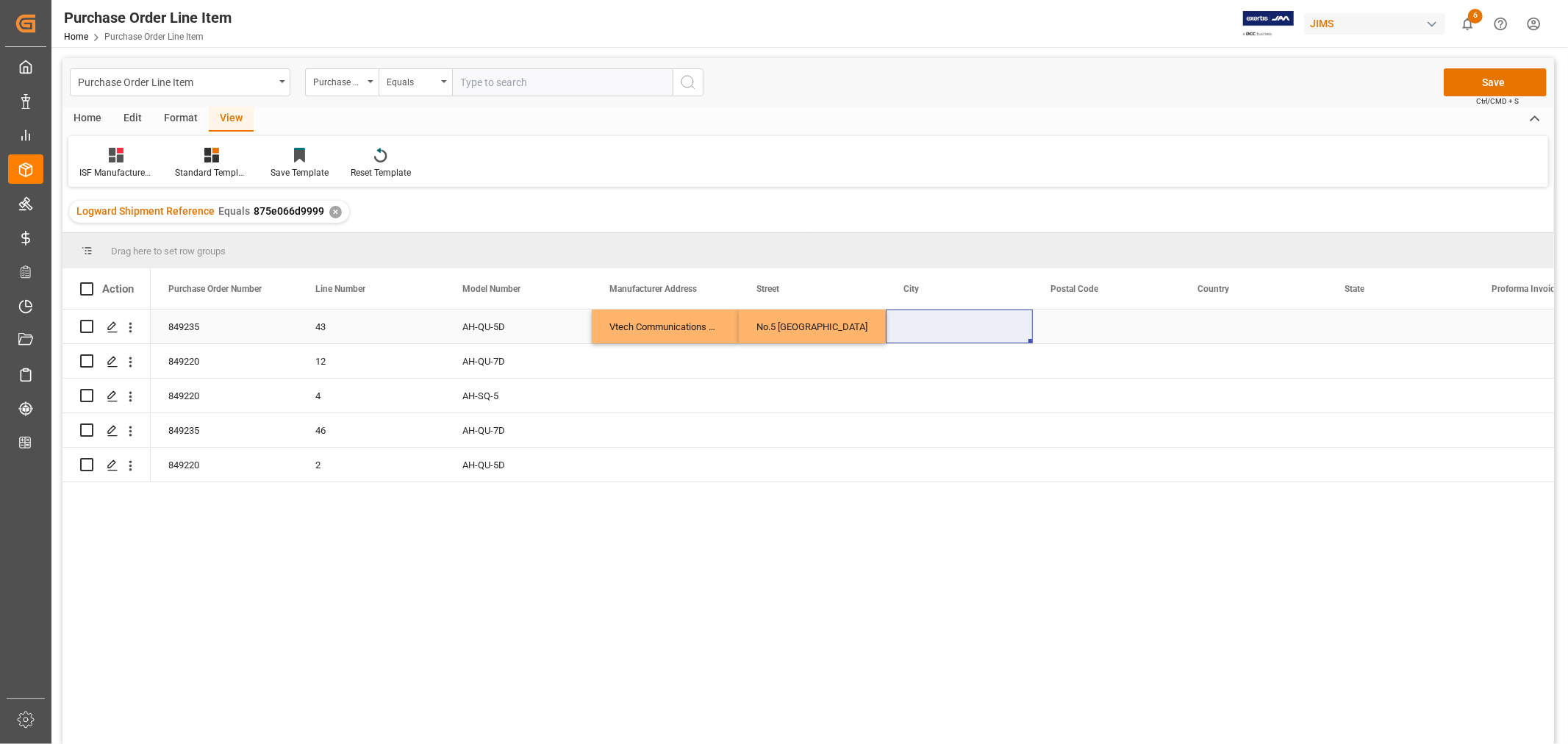
click at [923, 320] on div "Press SPACE to select this row." at bounding box center [960, 326] width 147 height 34
click at [916, 340] on input "Press SPACE to select this row." at bounding box center [960, 335] width 124 height 28
paste input "MUAR"
type input "MUAR"
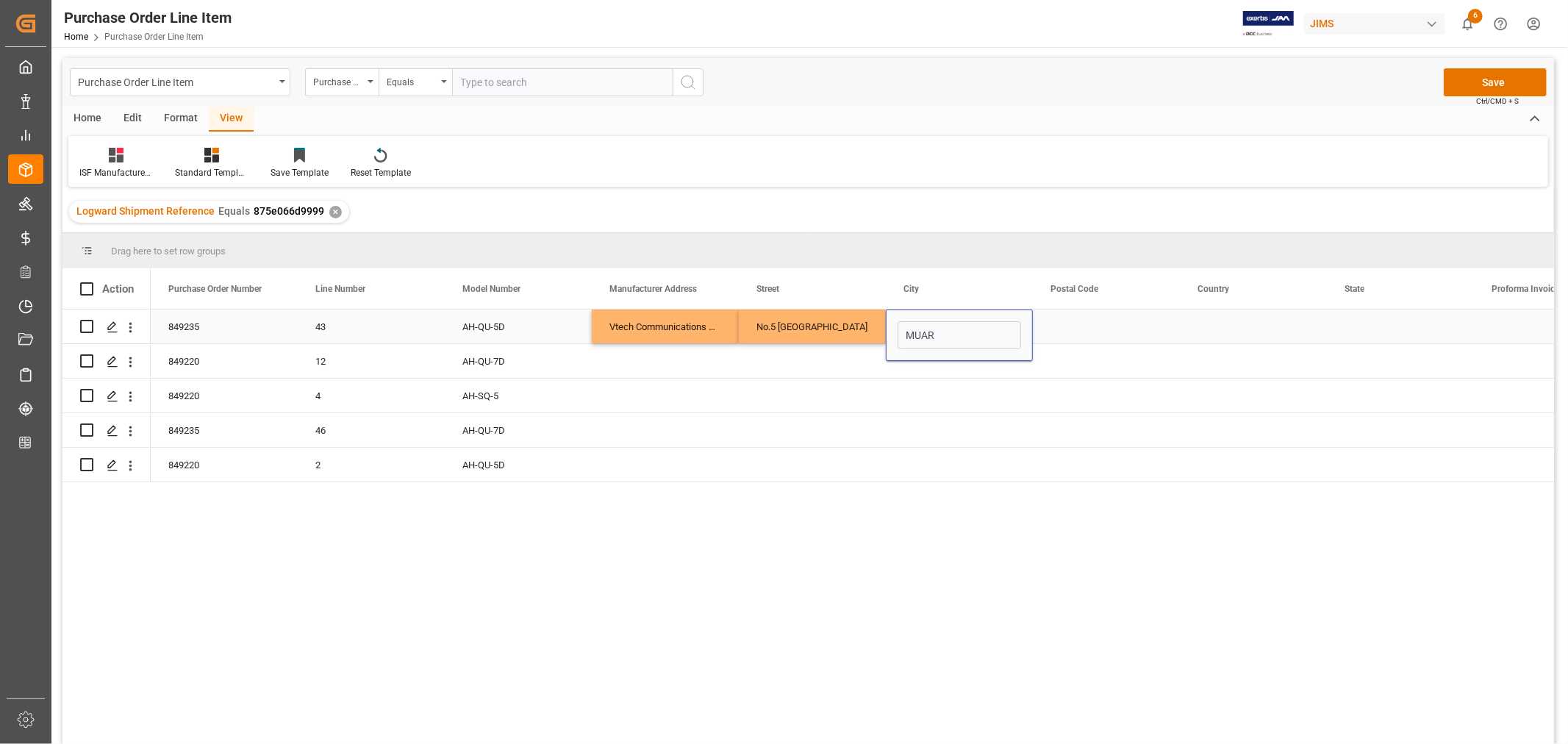
click at [1052, 334] on div "Press SPACE to select this row." at bounding box center [1106, 326] width 147 height 34
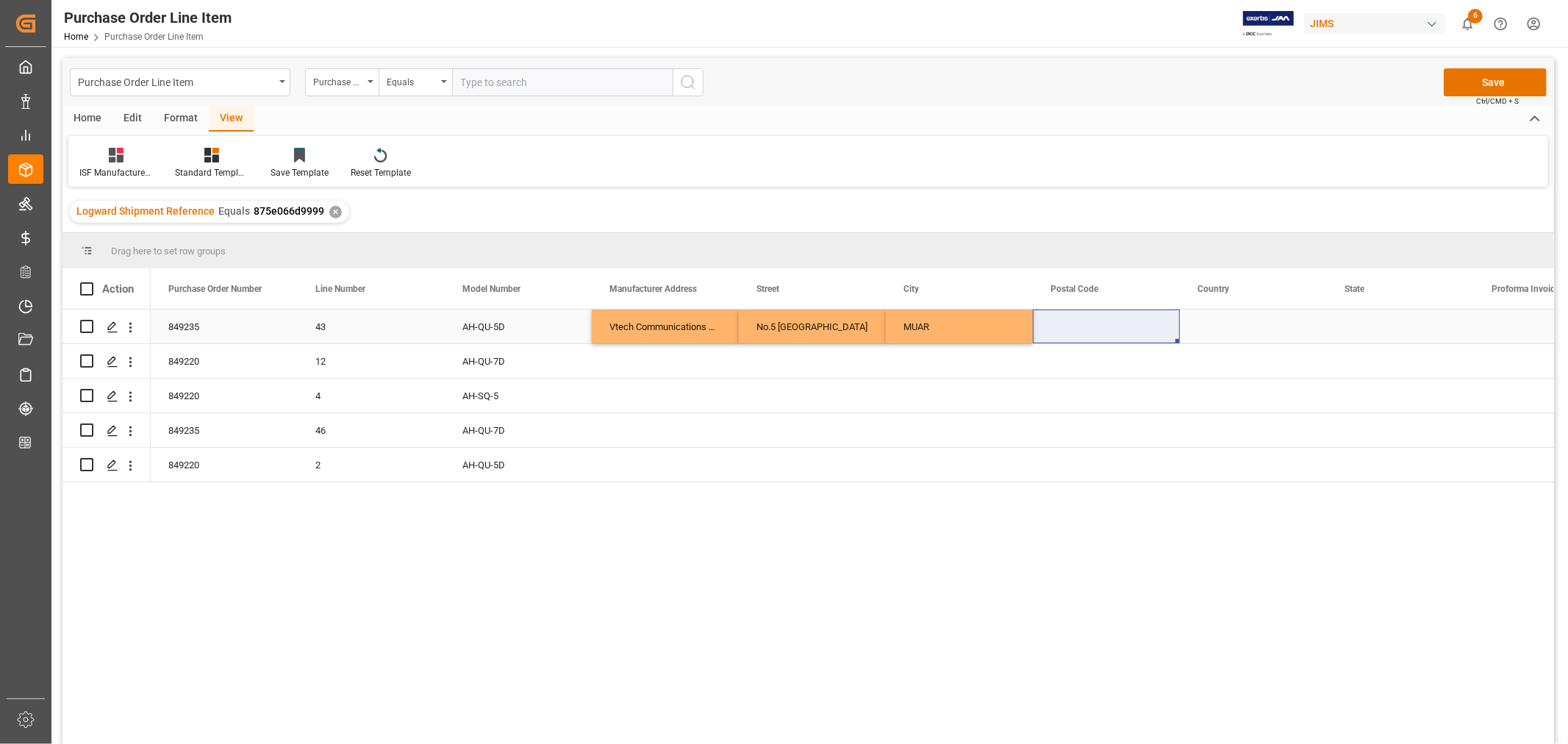
click at [1085, 324] on div "Press SPACE to select this row." at bounding box center [1106, 326] width 147 height 34
click at [1057, 330] on input "Press SPACE to select this row." at bounding box center [1106, 335] width 124 height 28
paste input "84000"
type input "84000"
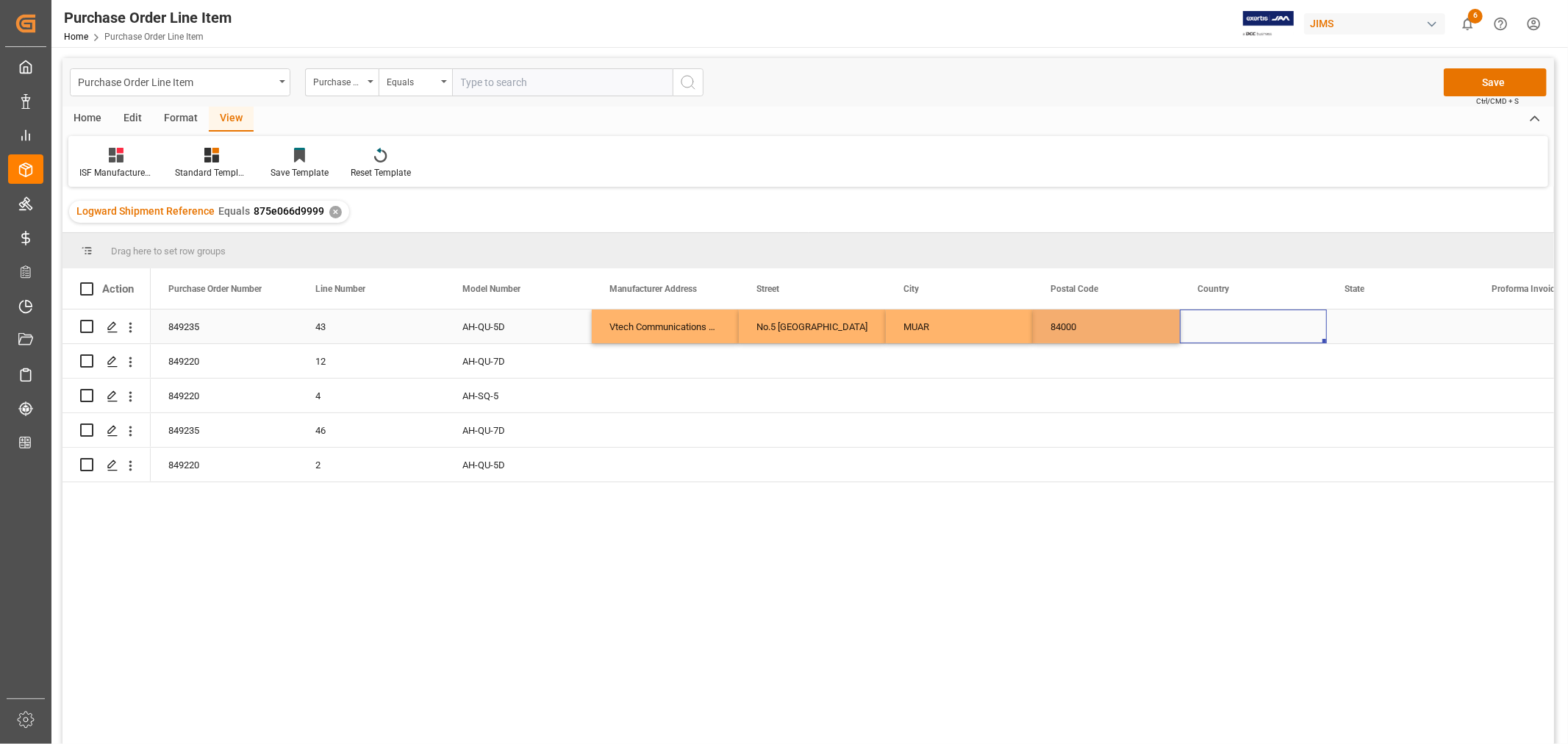
click at [1218, 326] on div "Press SPACE to select this row." at bounding box center [1254, 326] width 147 height 34
click at [1236, 326] on div "Press SPACE to select this row." at bounding box center [1254, 326] width 147 height 34
click at [1234, 326] on div "Press SPACE to select this row." at bounding box center [1254, 326] width 147 height 34
click at [1204, 326] on div "Press SPACE to select this row." at bounding box center [1254, 326] width 147 height 34
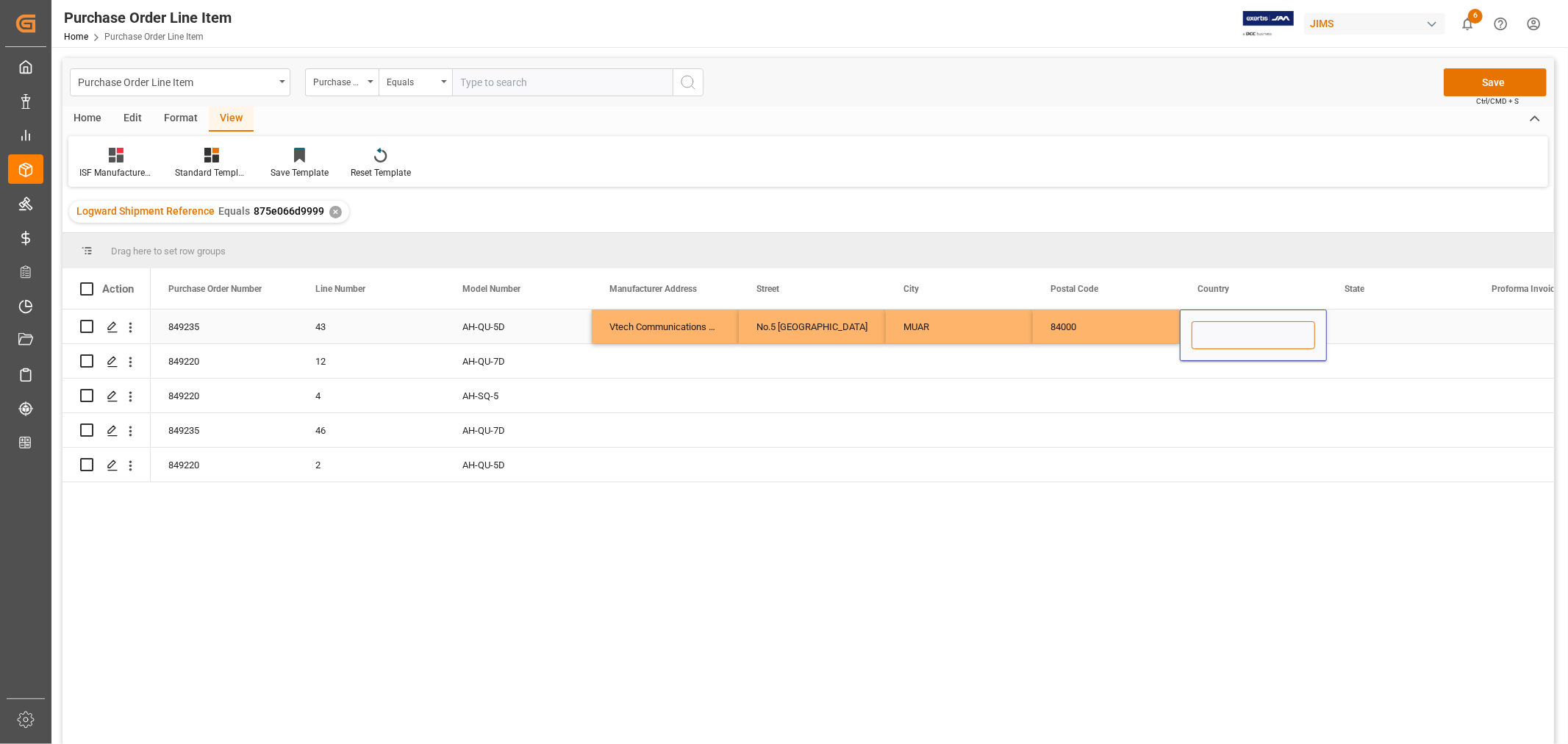
click at [1204, 328] on input "Press SPACE to select this row." at bounding box center [1254, 335] width 124 height 28
paste input "MY"
type input "MY"
click at [1351, 323] on div "Press SPACE to select this row." at bounding box center [1400, 326] width 147 height 34
click at [1355, 315] on div "Press SPACE to select this row." at bounding box center [1400, 326] width 147 height 34
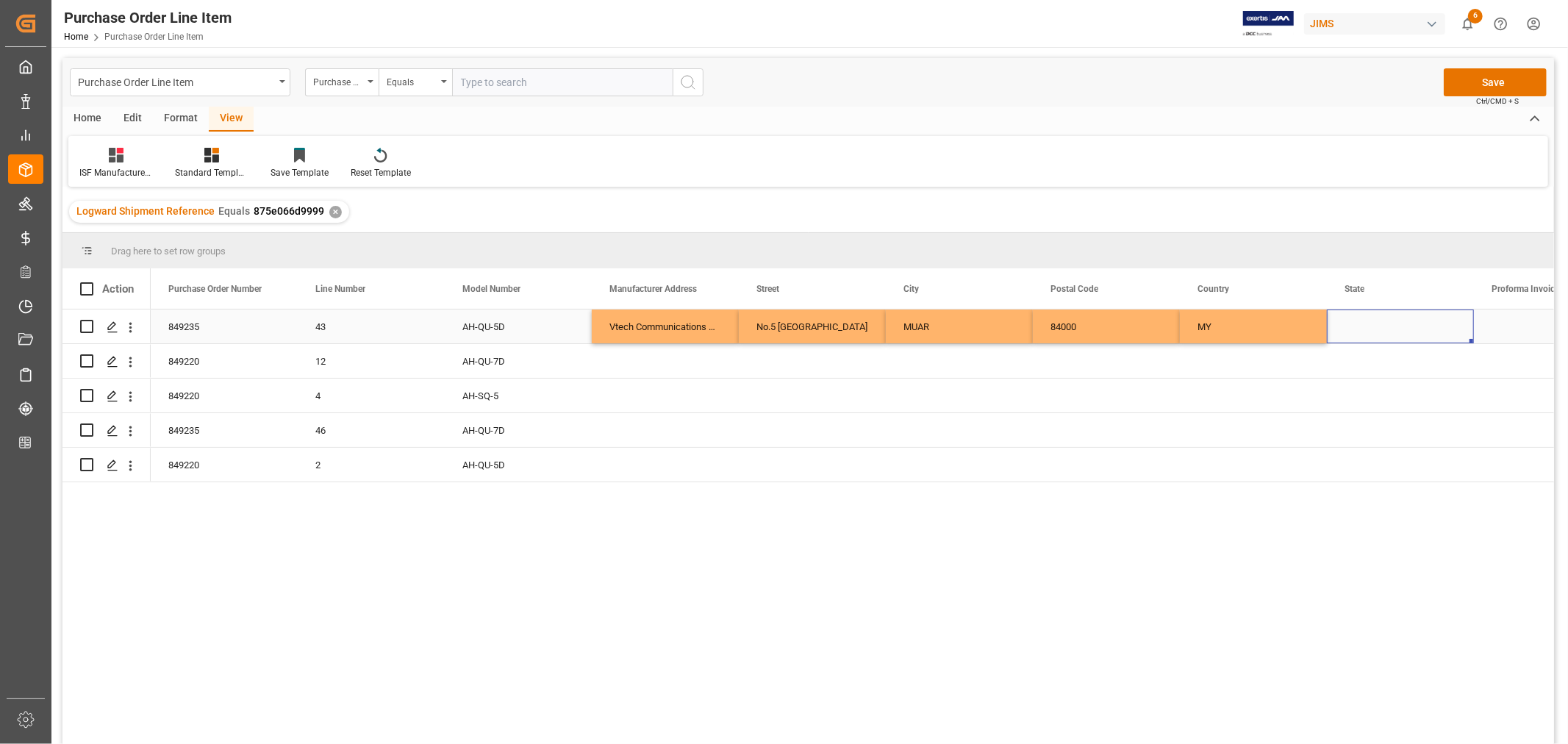
click at [1355, 315] on div "Press SPACE to select this row." at bounding box center [1400, 326] width 147 height 34
click at [1346, 336] on input "Press SPACE to select this row." at bounding box center [1400, 335] width 124 height 28
paste input "[GEOGRAPHIC_DATA]"
type input "[GEOGRAPHIC_DATA]"
click at [656, 324] on div "Vtech Communications Malaysia SDN BHD" at bounding box center [665, 326] width 147 height 34
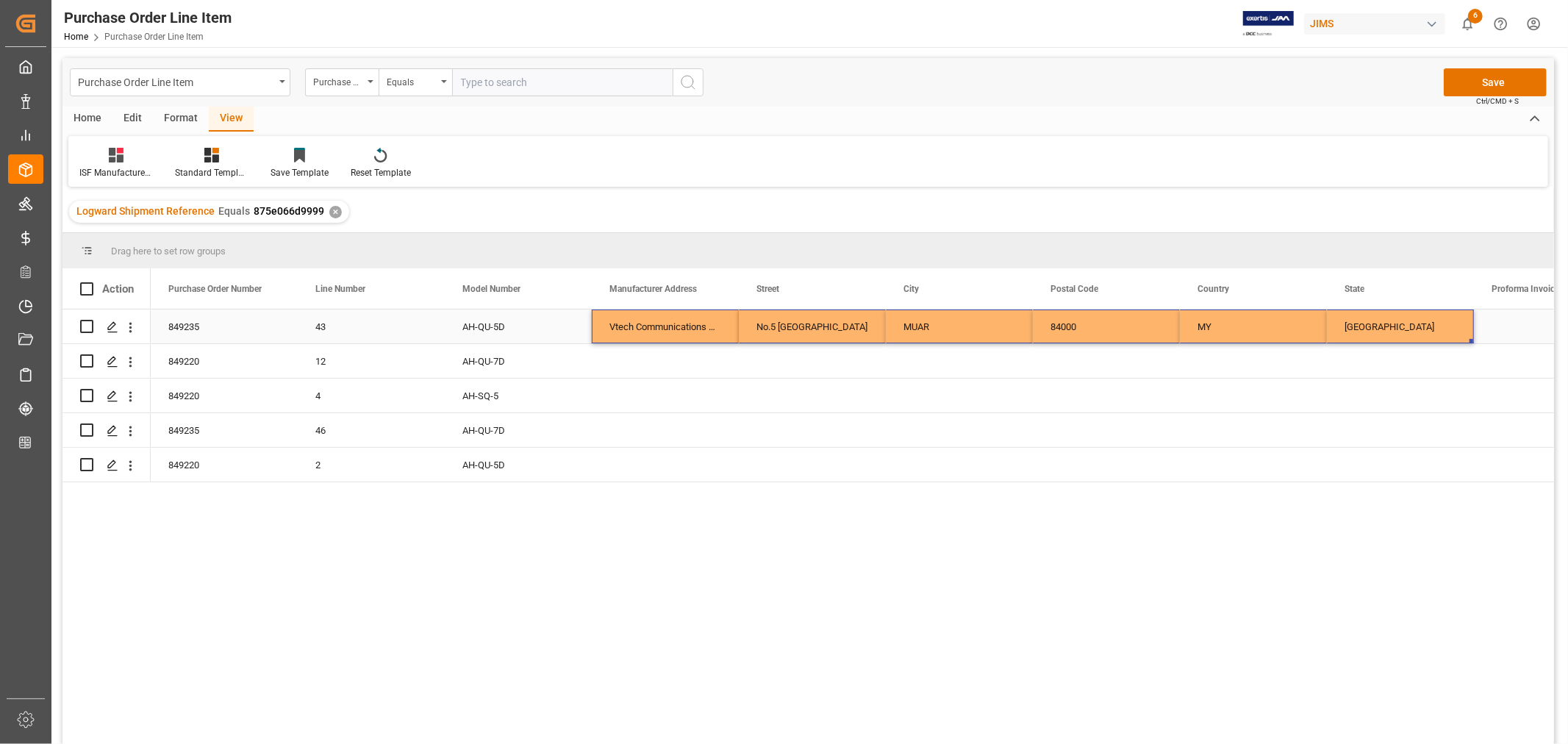
drag, startPoint x: 637, startPoint y: 324, endPoint x: 1410, endPoint y: 322, distance: 773.0
click at [1410, 322] on div "849235 43 AH-QU-5D Vtech Communications Malaysia SDN BHD No.5 Tanjung Agas Indu…" at bounding box center [1253, 326] width 2206 height 35
drag, startPoint x: 1469, startPoint y: 341, endPoint x: 1455, endPoint y: 463, distance: 122.8
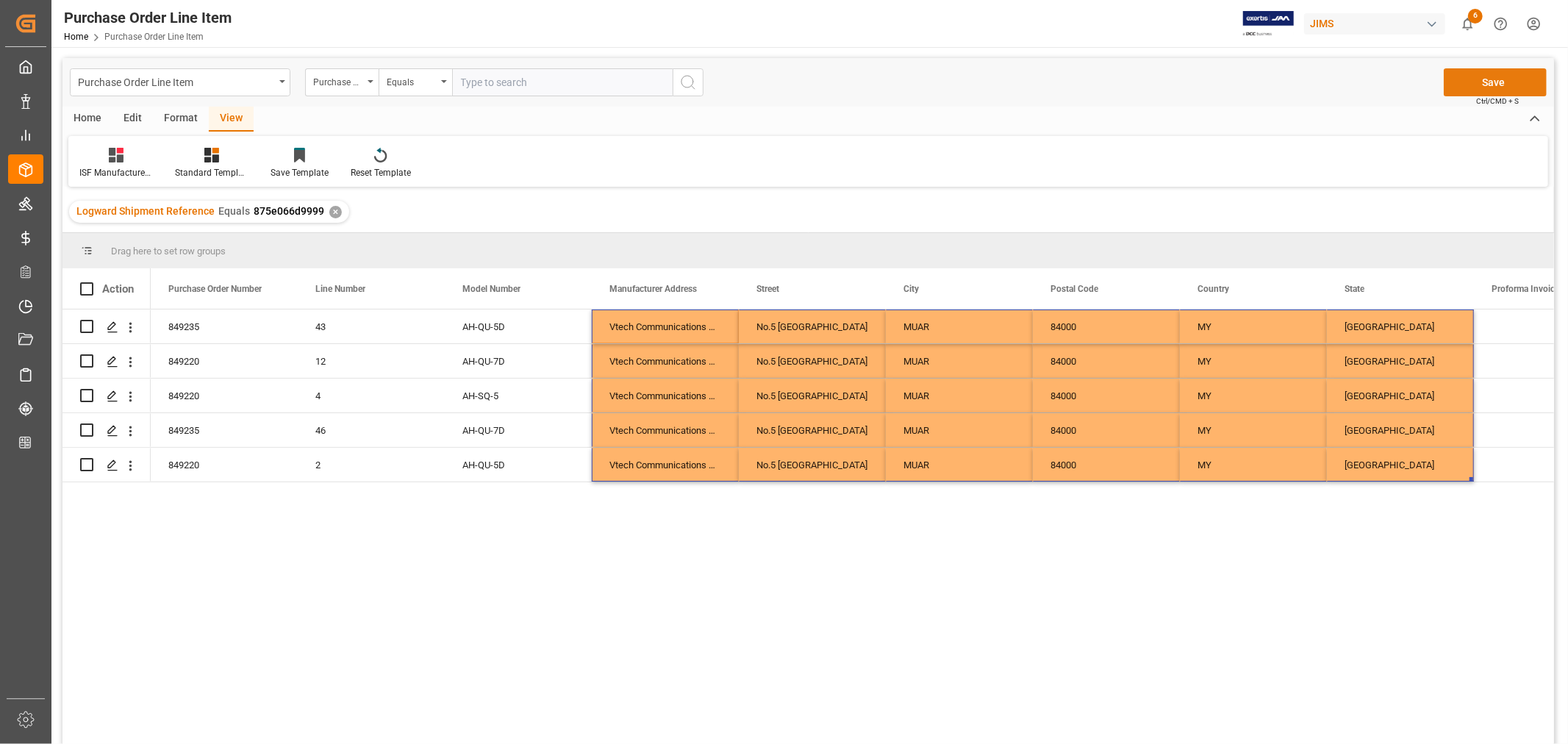
click at [1487, 84] on button "Save" at bounding box center [1495, 83] width 103 height 28
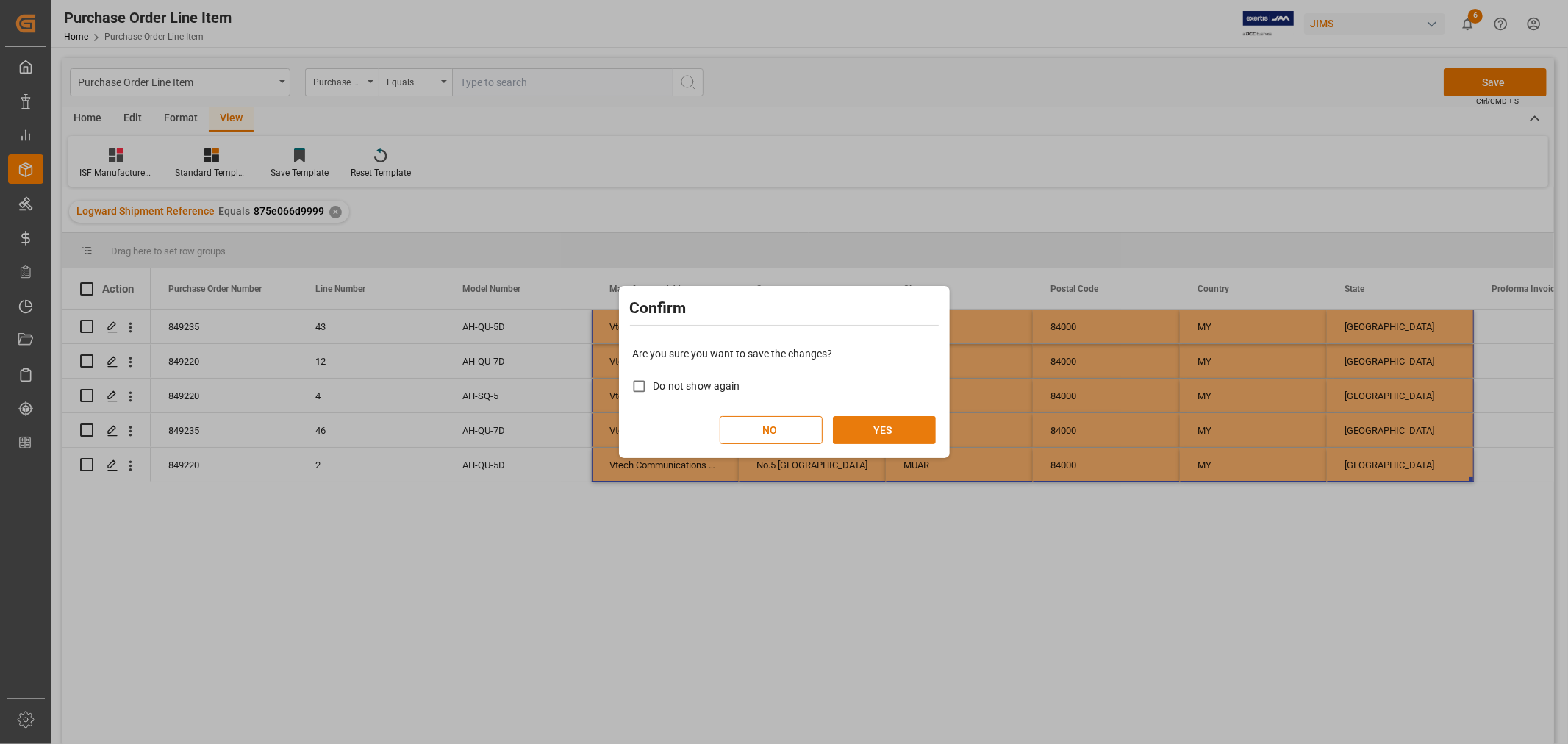
click at [858, 431] on button "YES" at bounding box center [884, 430] width 103 height 28
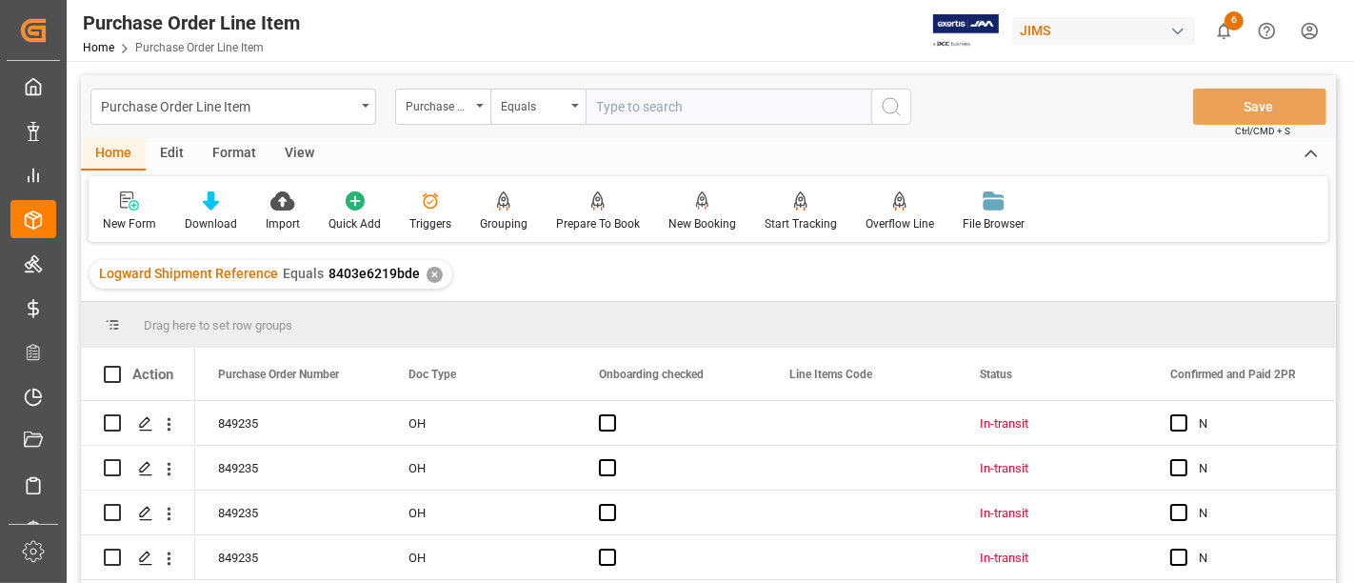
click at [289, 156] on div "View" at bounding box center [299, 154] width 58 height 32
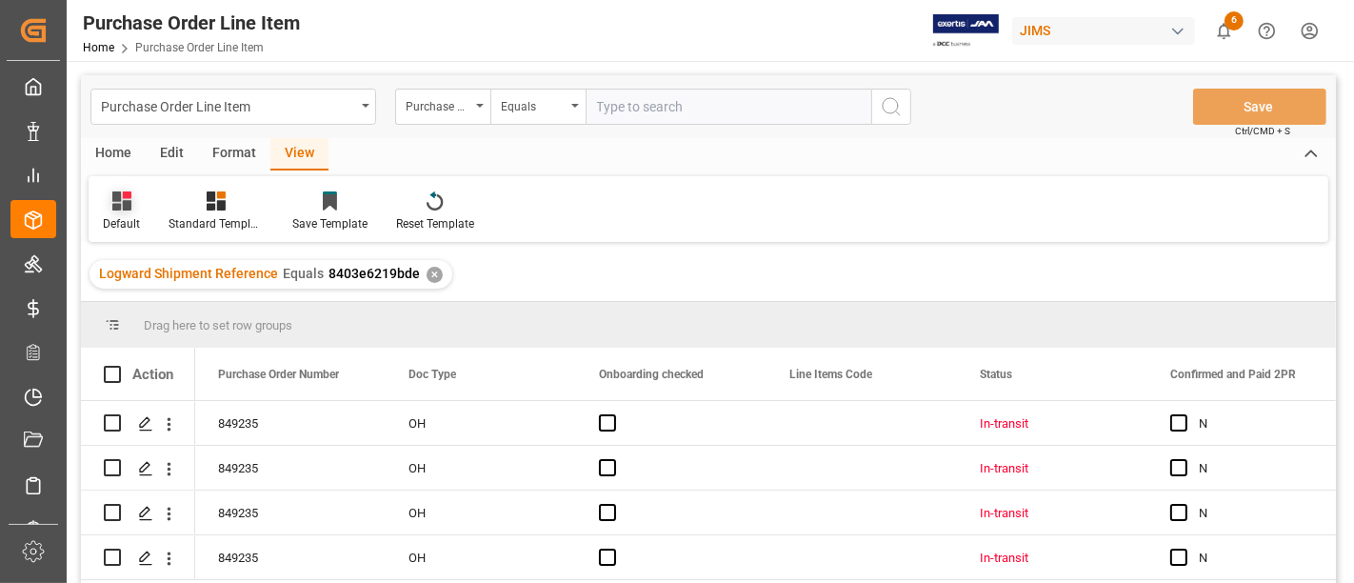
click at [126, 199] on icon at bounding box center [121, 200] width 19 height 19
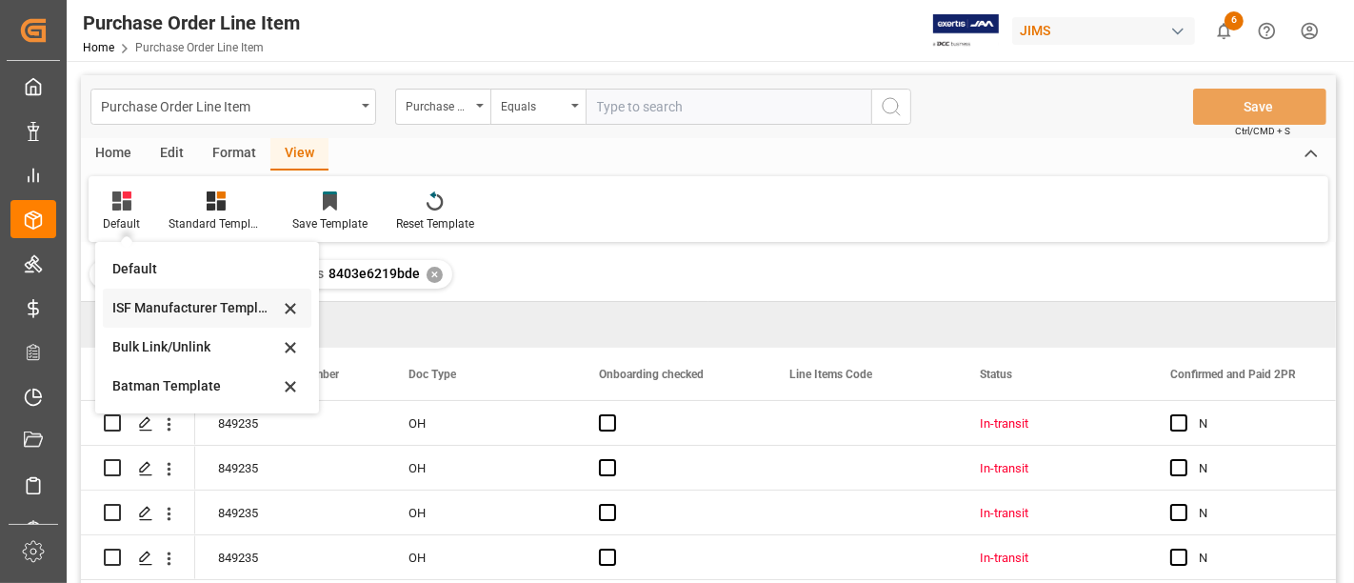
click at [150, 307] on div "ISF Manufacturer Template" at bounding box center [195, 308] width 167 height 20
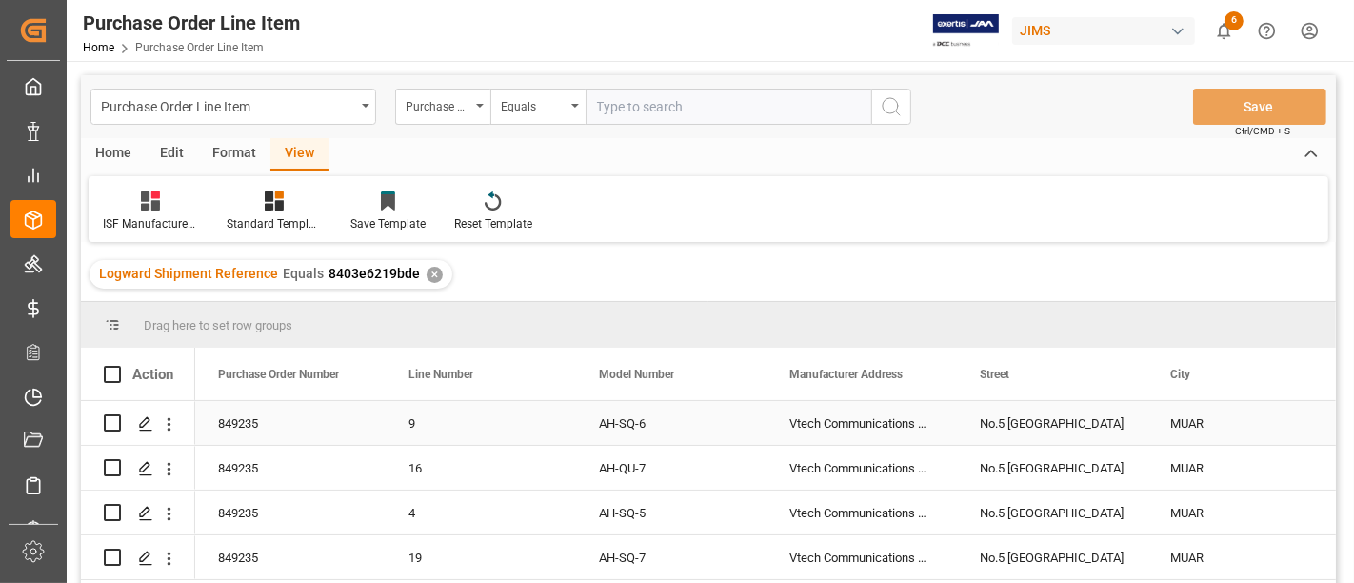
click at [829, 423] on div "Vtech Communications Malaysia SDN BHD" at bounding box center [862, 423] width 190 height 44
click at [1013, 423] on div "No.5 [GEOGRAPHIC_DATA]" at bounding box center [1052, 423] width 190 height 44
click at [1175, 425] on div "MUAR" at bounding box center [1243, 423] width 190 height 44
click at [1022, 406] on div "No.5 [GEOGRAPHIC_DATA]" at bounding box center [1052, 423] width 190 height 44
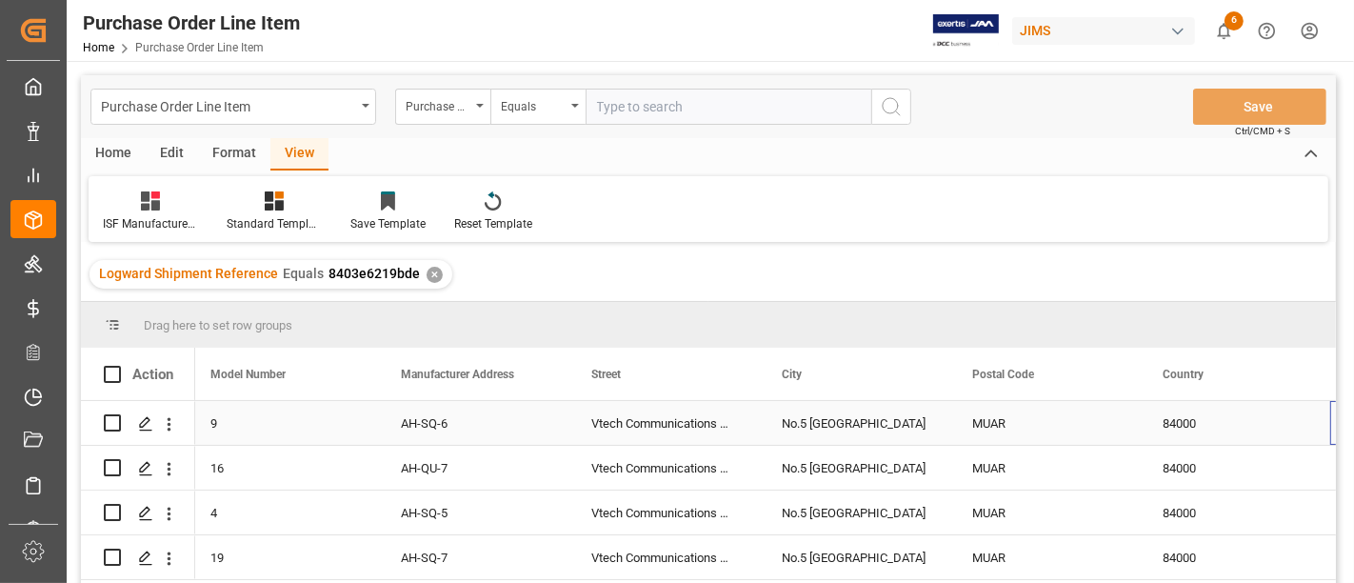
scroll to position [0, 389]
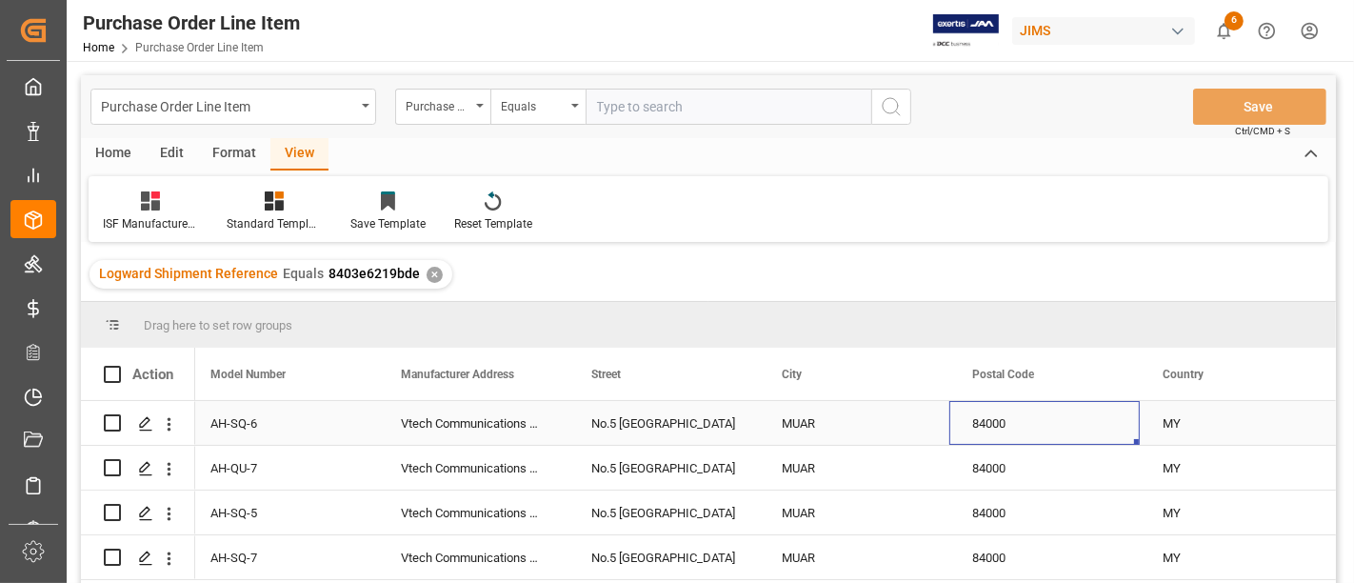
click at [984, 421] on div "84000" at bounding box center [1045, 423] width 190 height 44
click at [1187, 426] on div "MY" at bounding box center [1235, 423] width 190 height 44
click at [1070, 420] on div "84000" at bounding box center [1045, 423] width 190 height 44
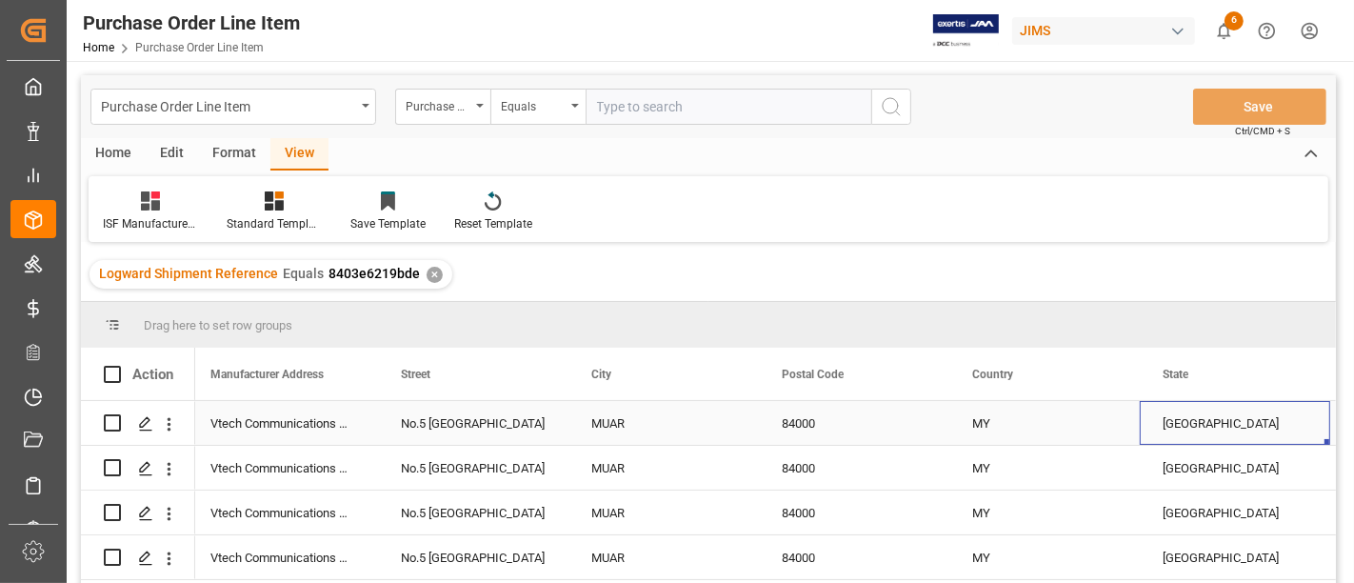
click at [1164, 414] on div "[GEOGRAPHIC_DATA]" at bounding box center [1235, 423] width 190 height 44
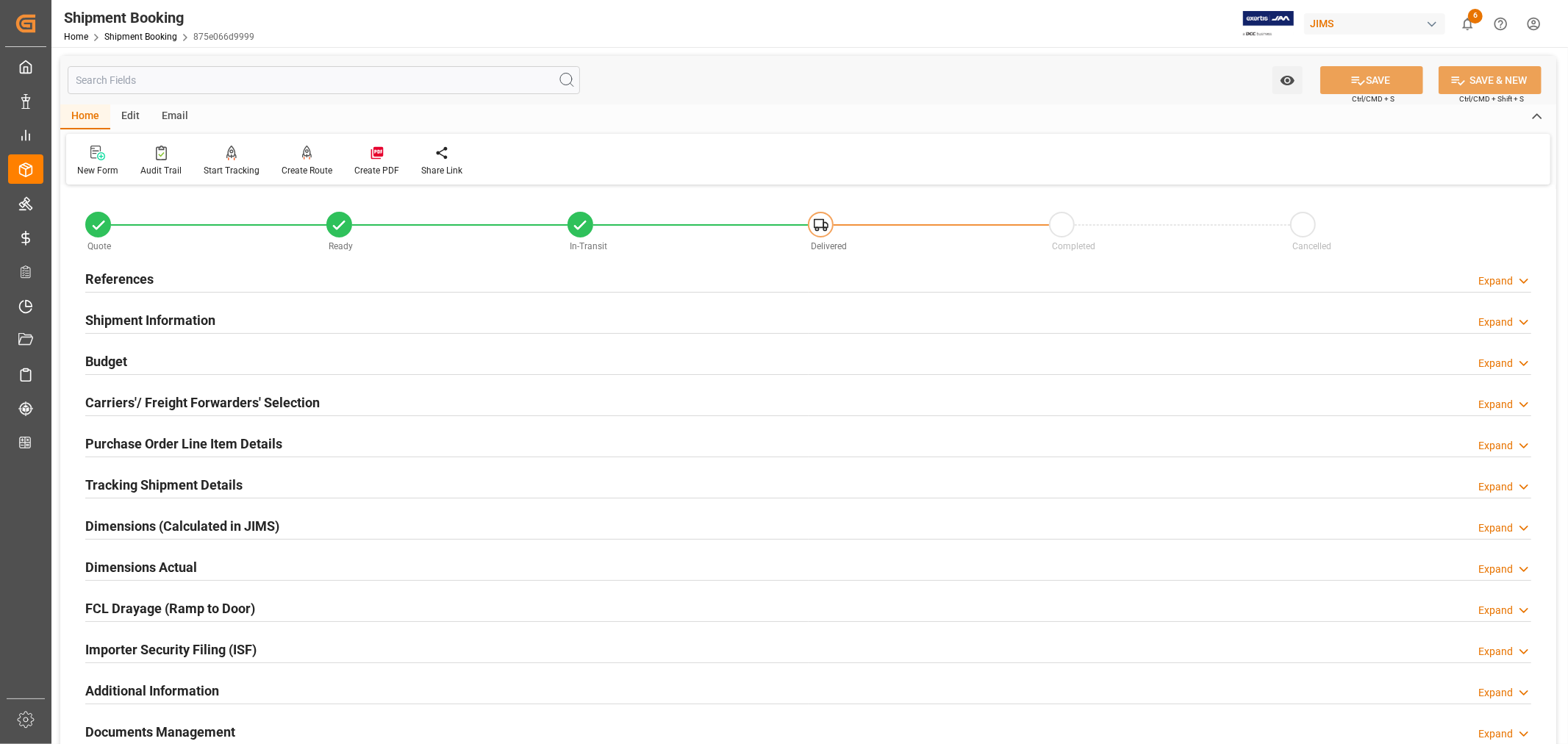
click at [311, 441] on div "Purchase Order Line Item Details Expand" at bounding box center [808, 442] width 1446 height 28
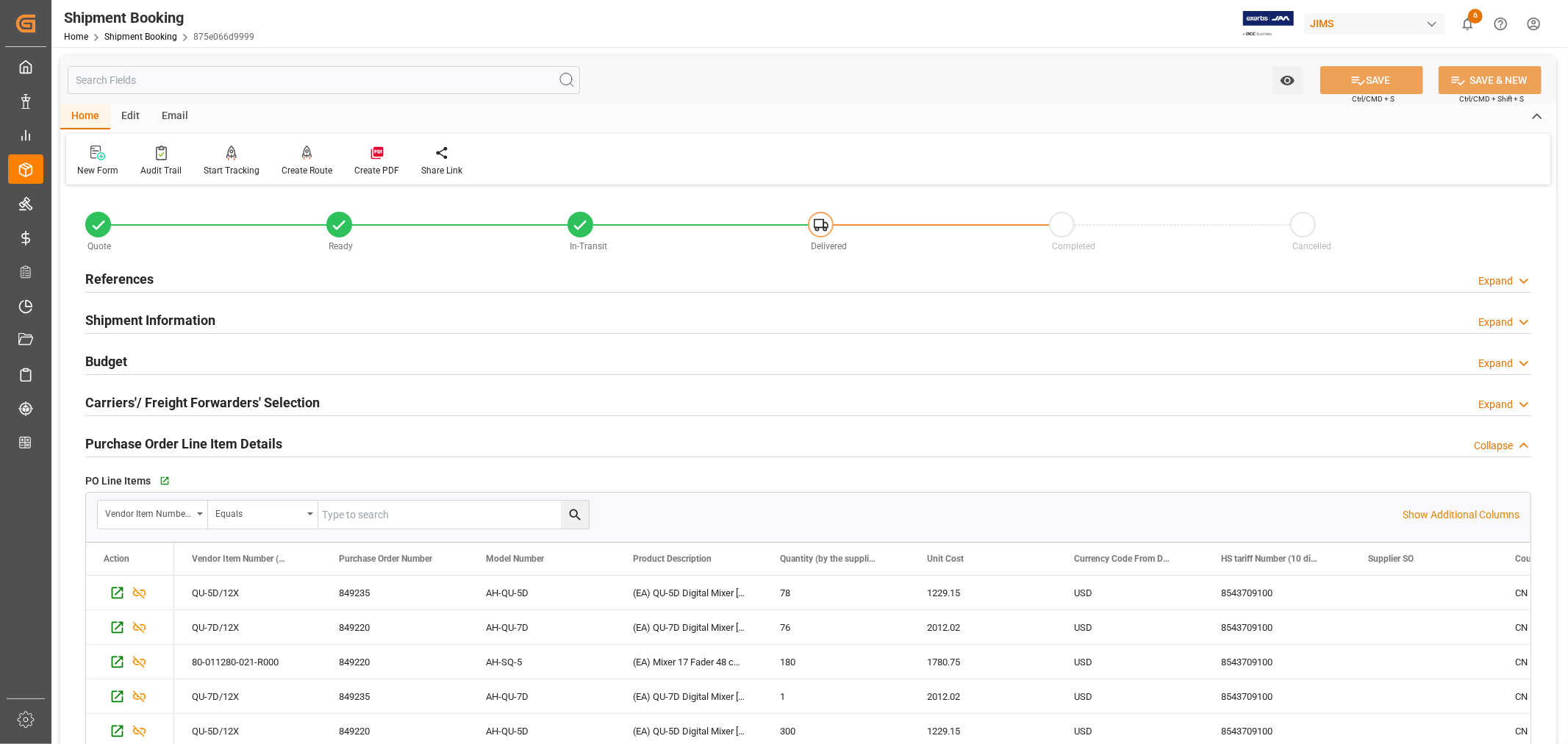
click at [245, 438] on h2 "Purchase Order Line Item Details" at bounding box center [183, 444] width 197 height 20
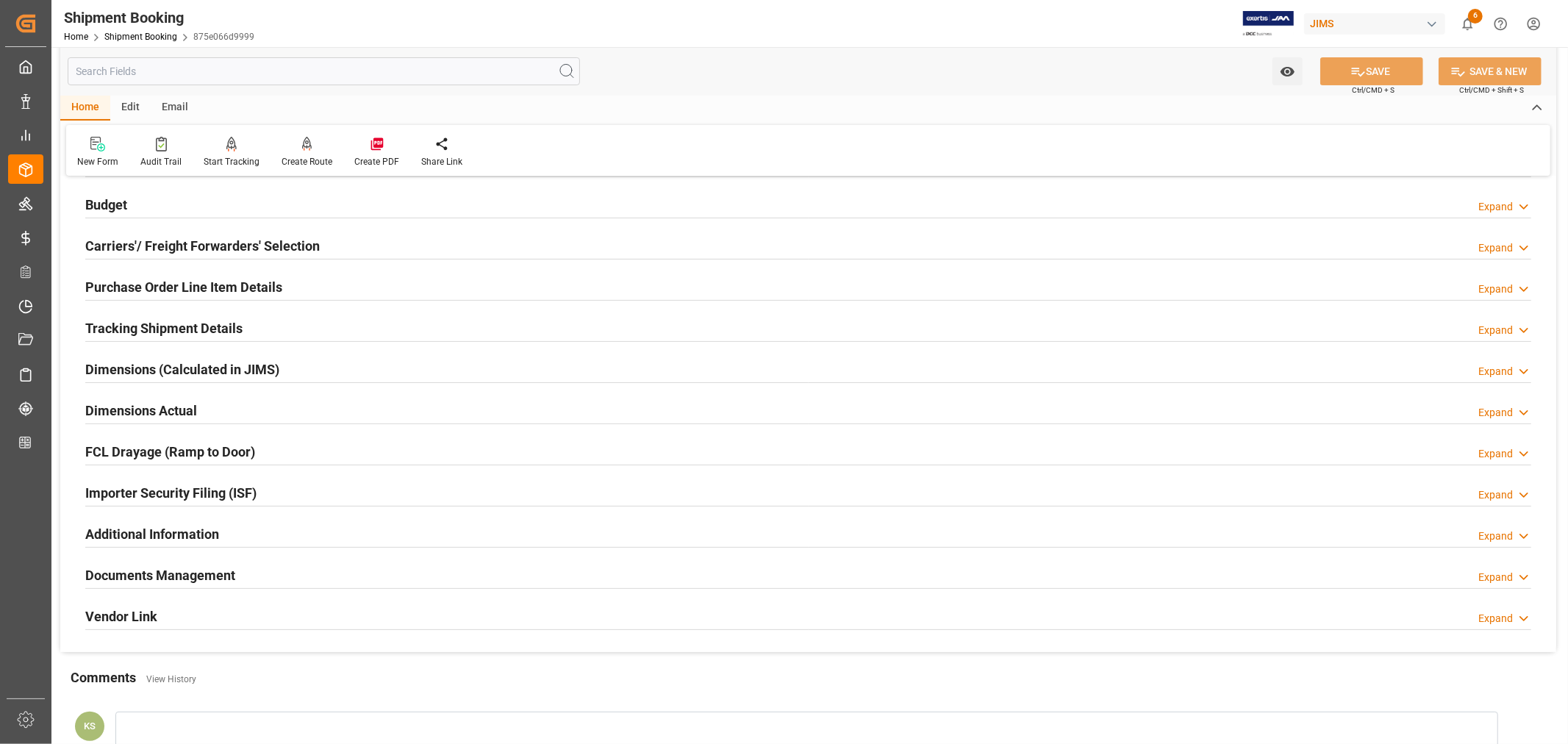
scroll to position [245, 0]
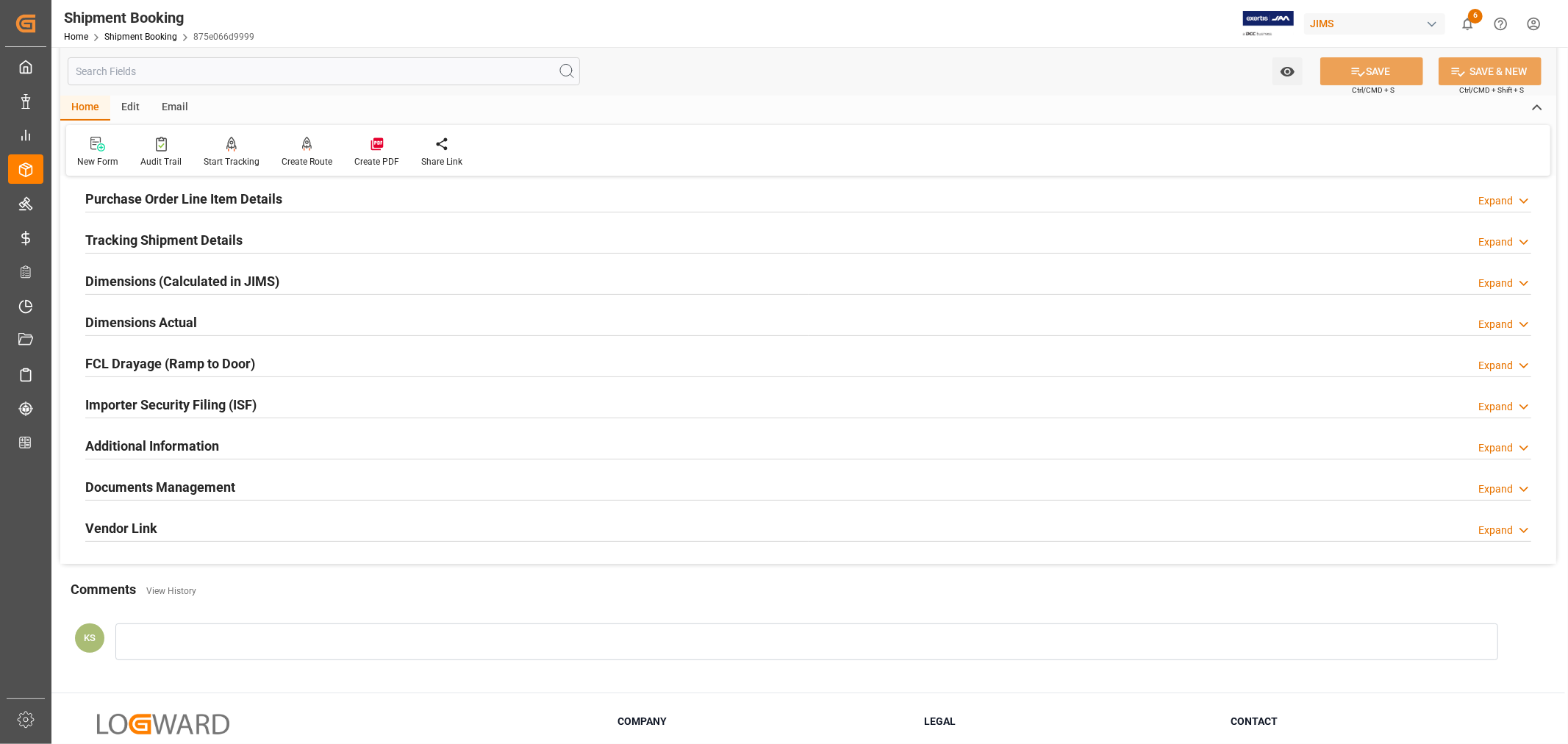
click at [315, 394] on div "Importer Security Filing (ISF) Expand" at bounding box center [808, 404] width 1446 height 28
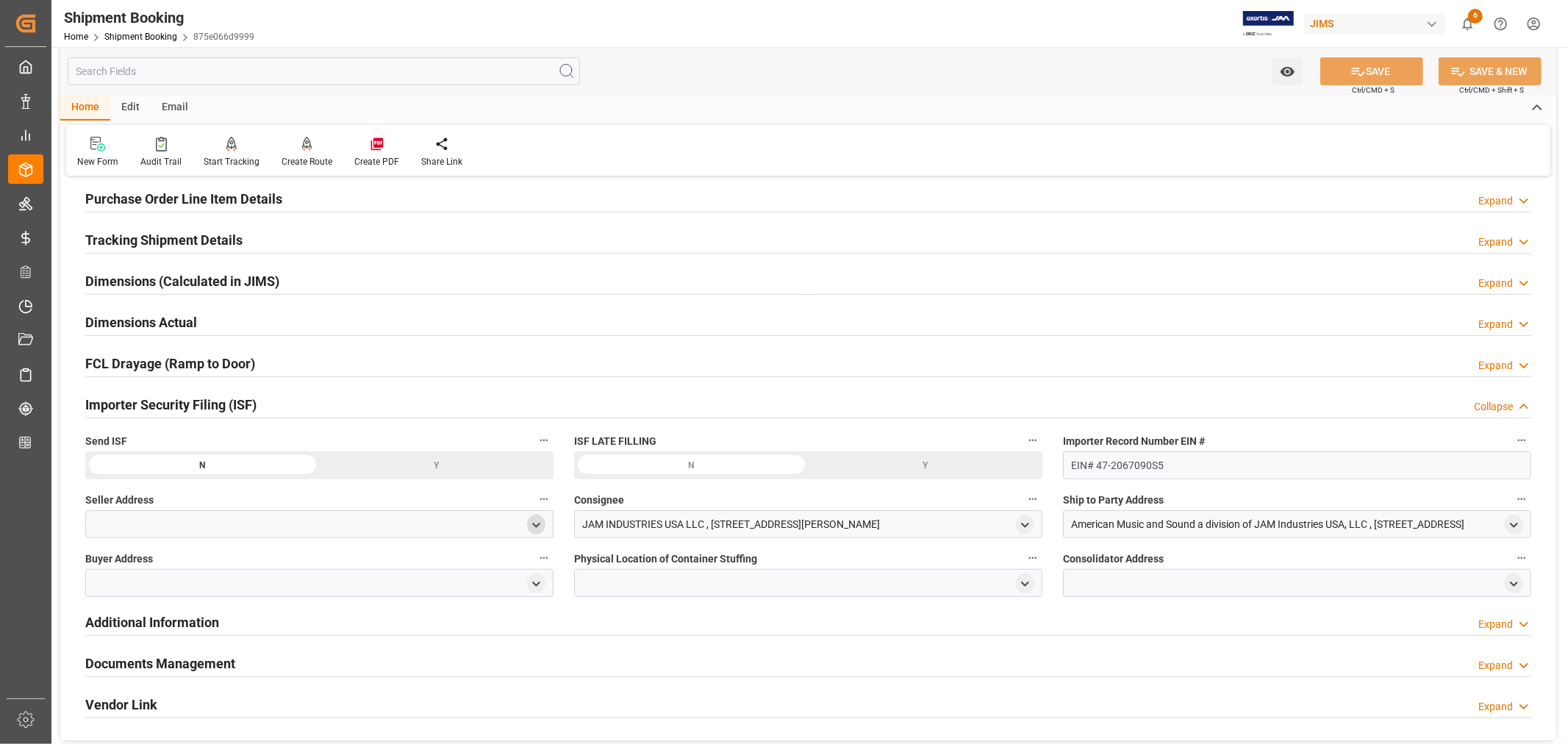
click at [538, 527] on icon "open menu" at bounding box center [537, 525] width 12 height 12
click at [314, 568] on input at bounding box center [298, 567] width 403 height 28
type input "all"
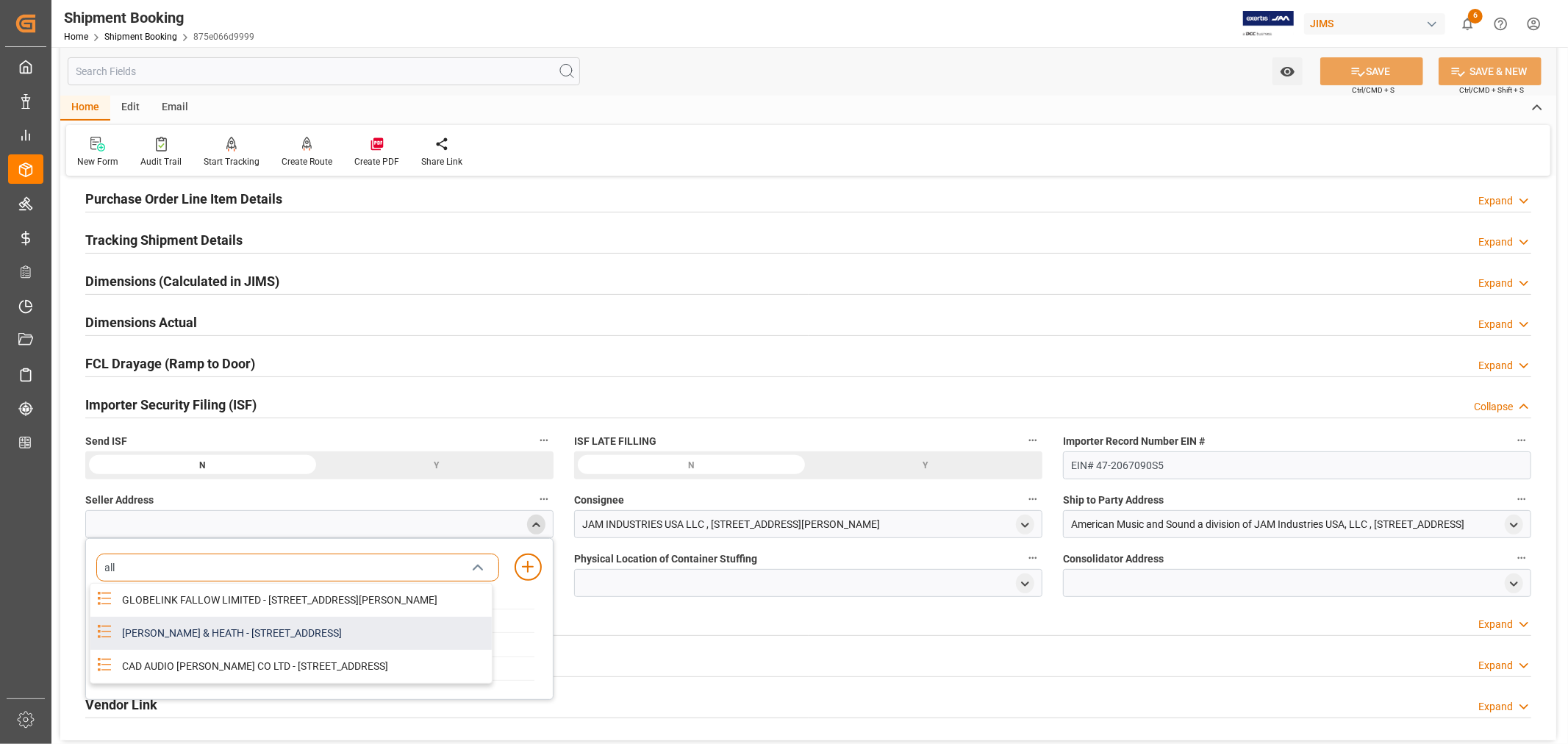
click at [270, 641] on div "[PERSON_NAME] & HEATH - [STREET_ADDRESS]" at bounding box center [303, 633] width 378 height 33
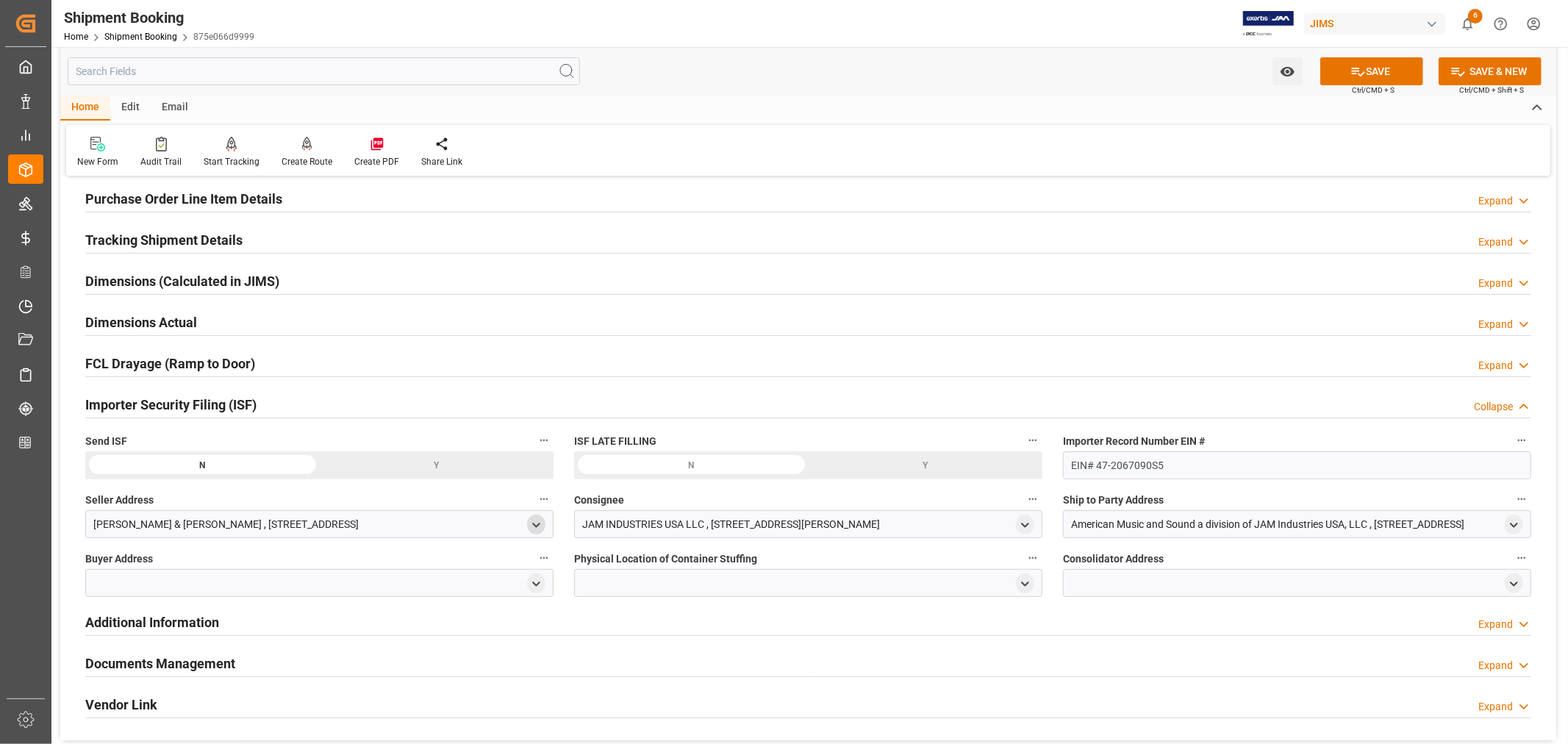
drag, startPoint x: 1017, startPoint y: 525, endPoint x: 1001, endPoint y: 530, distance: 16.8
click at [1014, 526] on div "JAM INDUSTRIES USA LLC , [STREET_ADDRESS][PERSON_NAME]" at bounding box center [808, 524] width 469 height 28
click at [1026, 524] on polyline "open menu" at bounding box center [1025, 525] width 7 height 3
click at [734, 568] on input at bounding box center [787, 567] width 403 height 28
type input "jam"
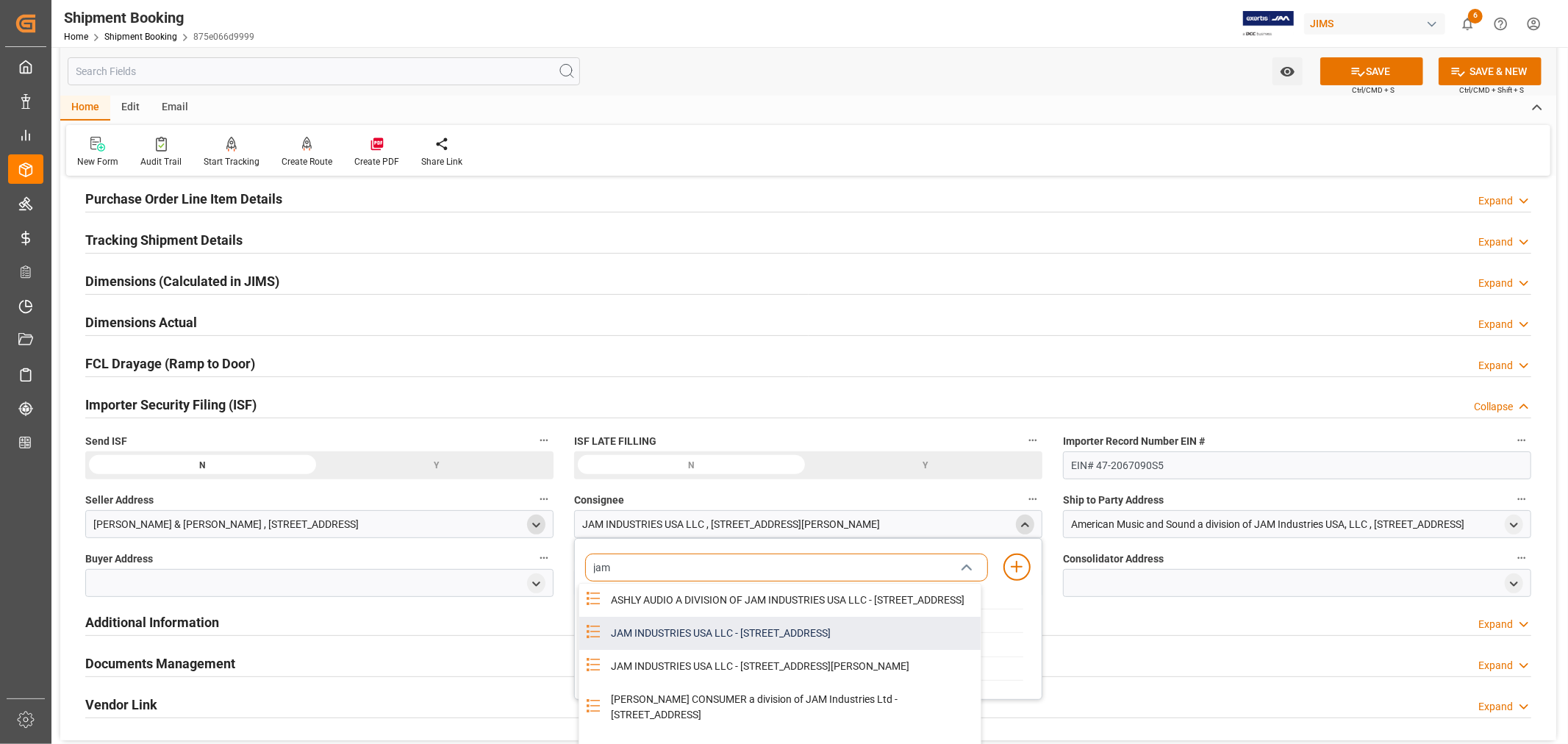
click at [769, 650] on div "JAM INDUSTRIES USA LLC - [STREET_ADDRESS]" at bounding box center [791, 633] width 378 height 33
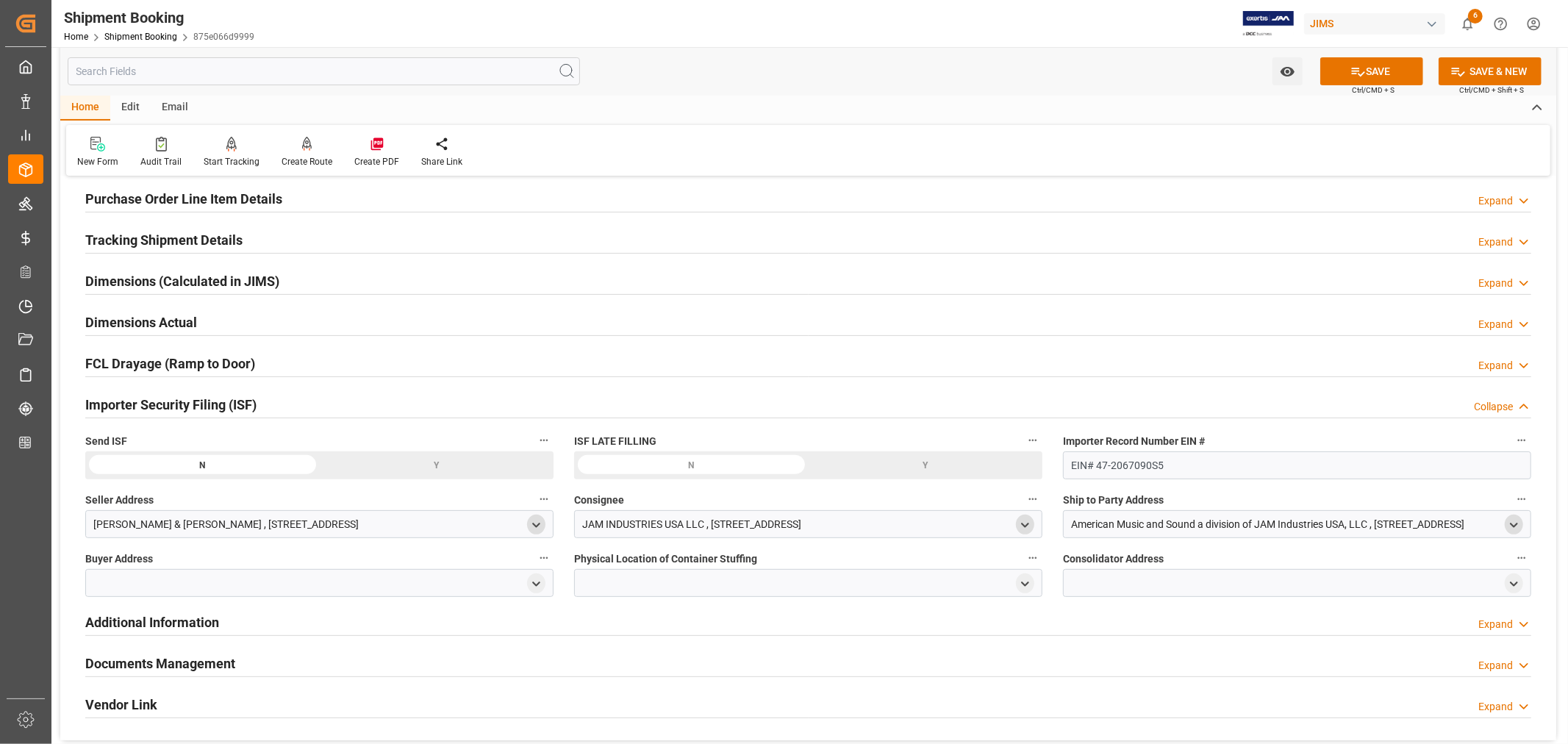
click at [1511, 526] on icon "open menu" at bounding box center [1514, 525] width 12 height 12
click at [1185, 566] on input at bounding box center [1275, 567] width 403 height 28
type input "amer"
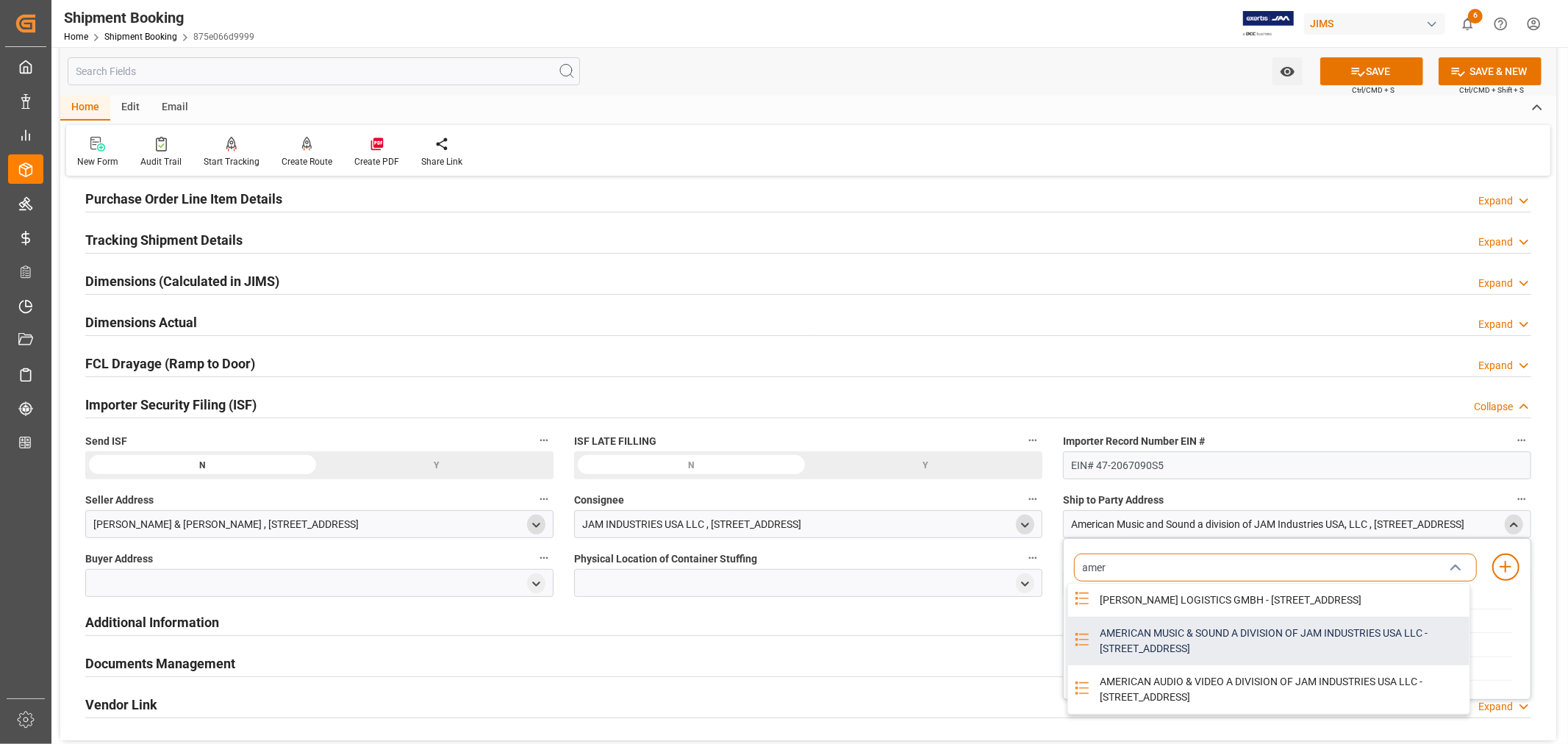
click at [1184, 651] on div "AMERICAN MUSIC & SOUND A DIVISION OF JAM INDUSTRIES USA LLC - [STREET_ADDRESS]" at bounding box center [1280, 641] width 378 height 49
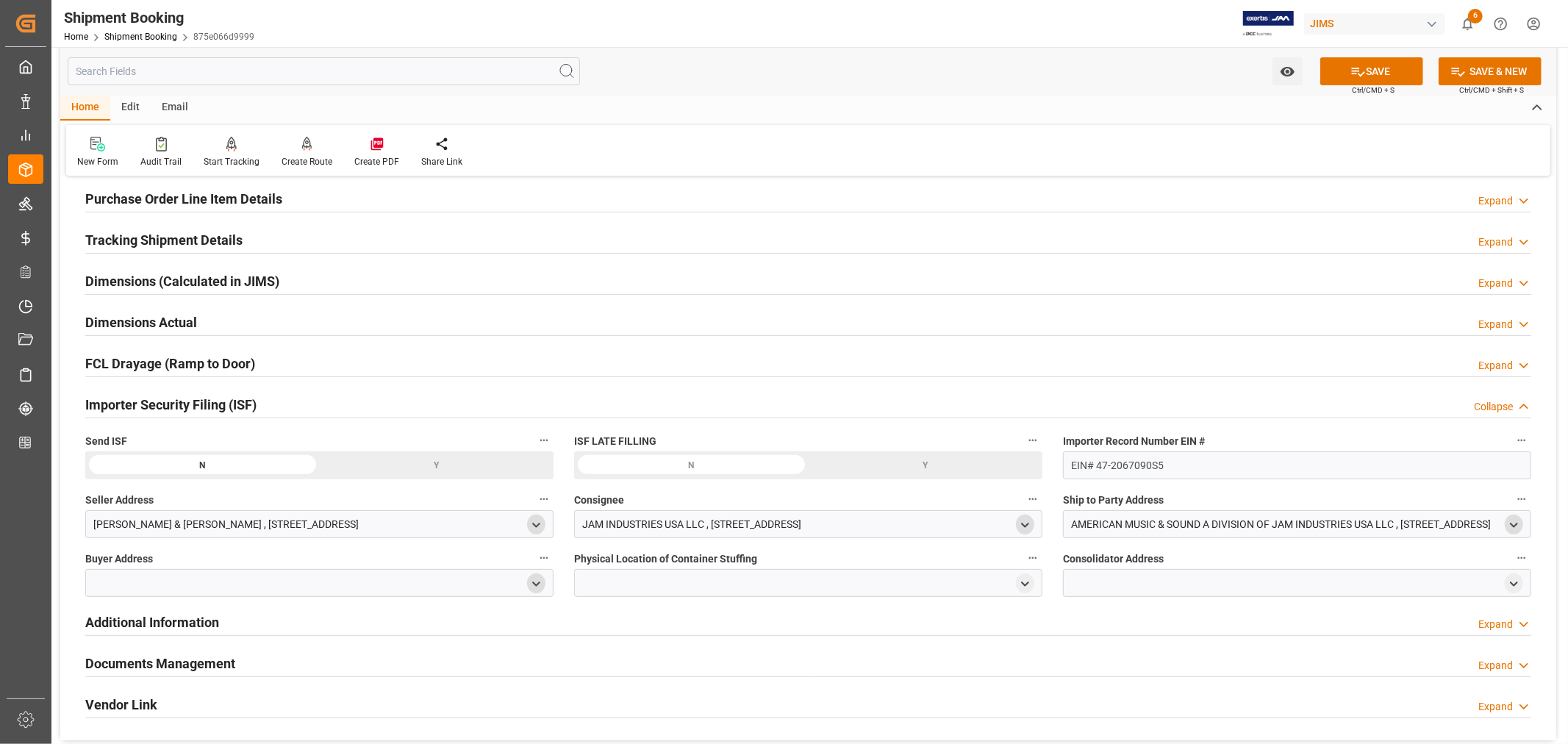
click at [532, 583] on icon "open menu" at bounding box center [537, 584] width 12 height 12
click at [350, 624] on input at bounding box center [298, 626] width 403 height 28
type input "jam"
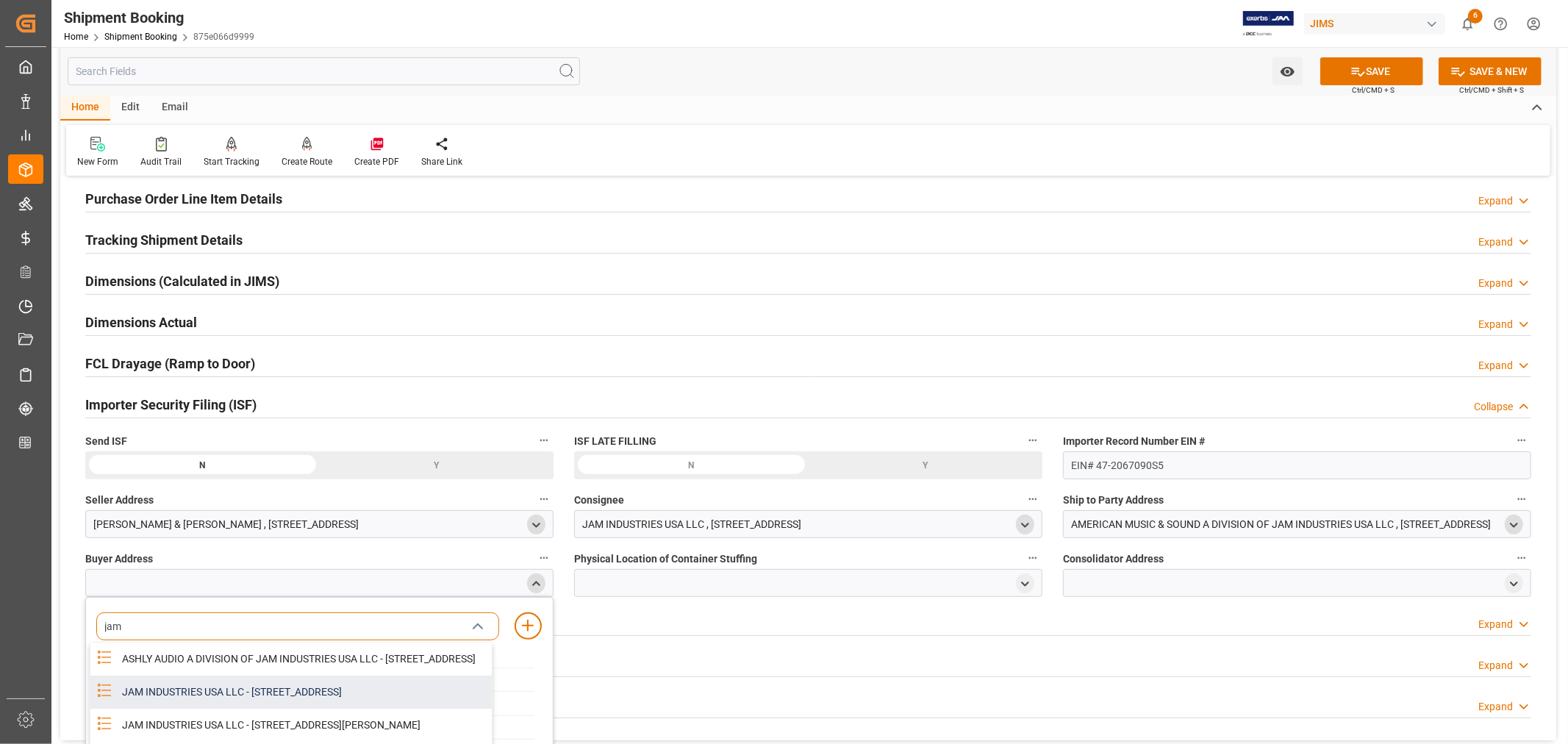
click at [320, 701] on div "JAM INDUSTRIES USA LLC - [STREET_ADDRESS]" at bounding box center [303, 692] width 378 height 33
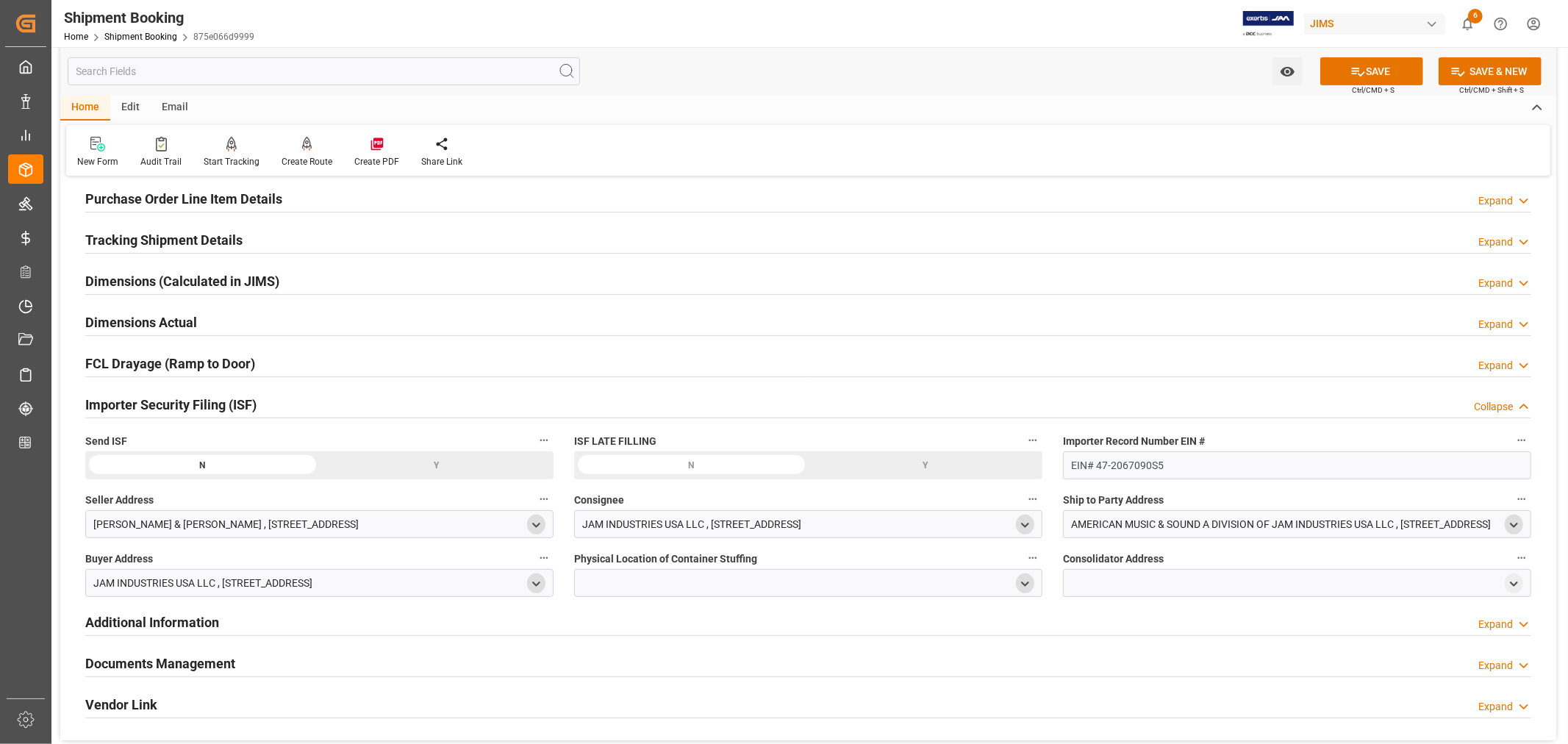
click at [1021, 581] on icon "open menu" at bounding box center [1025, 584] width 12 height 12
click at [659, 621] on input at bounding box center [787, 626] width 403 height 28
type input "vtech"
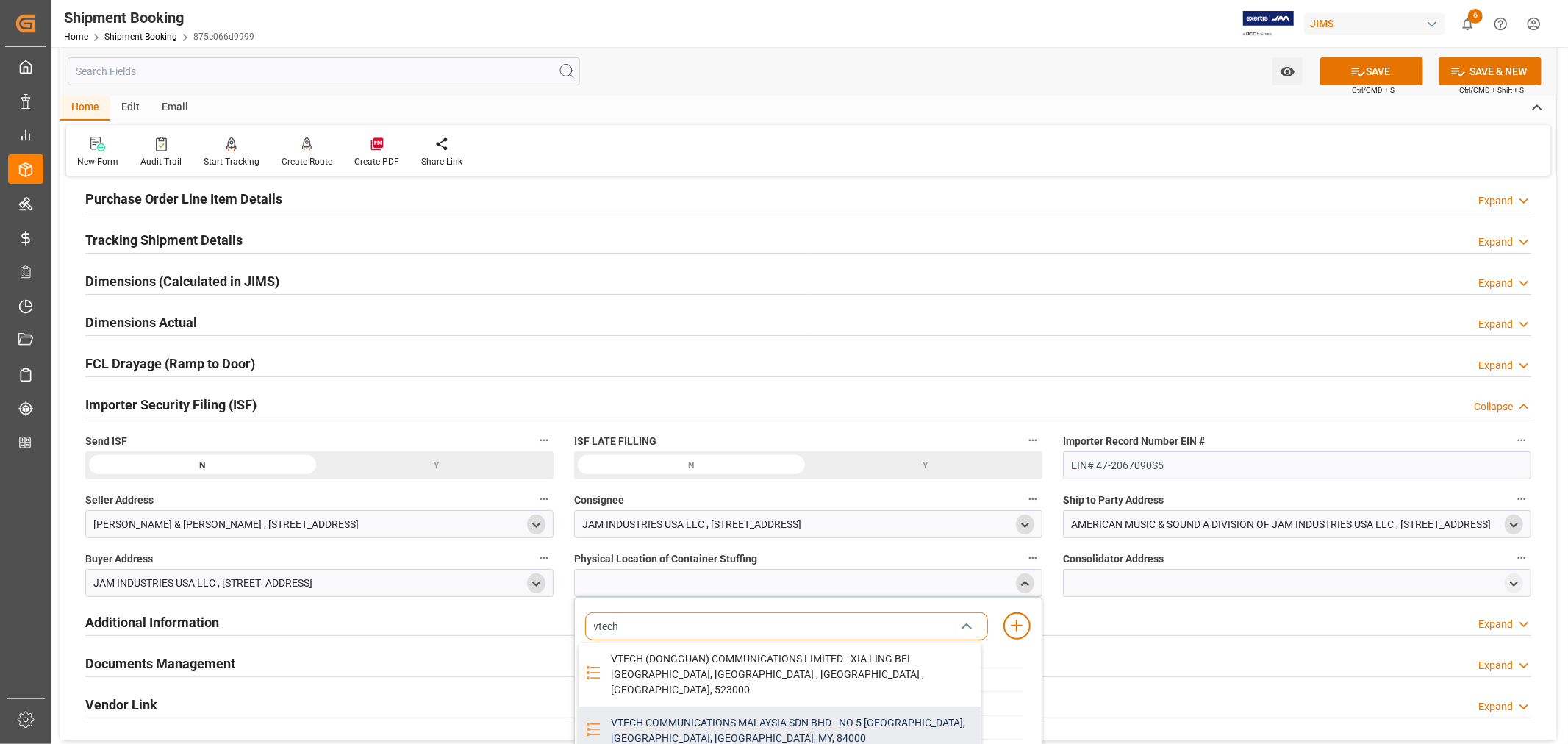
click at [713, 706] on div "VTECH COMMUNICATIONS MALAYSIA SDN BHD - NO 5 [GEOGRAPHIC_DATA], [GEOGRAPHIC_DAT…" at bounding box center [791, 730] width 378 height 49
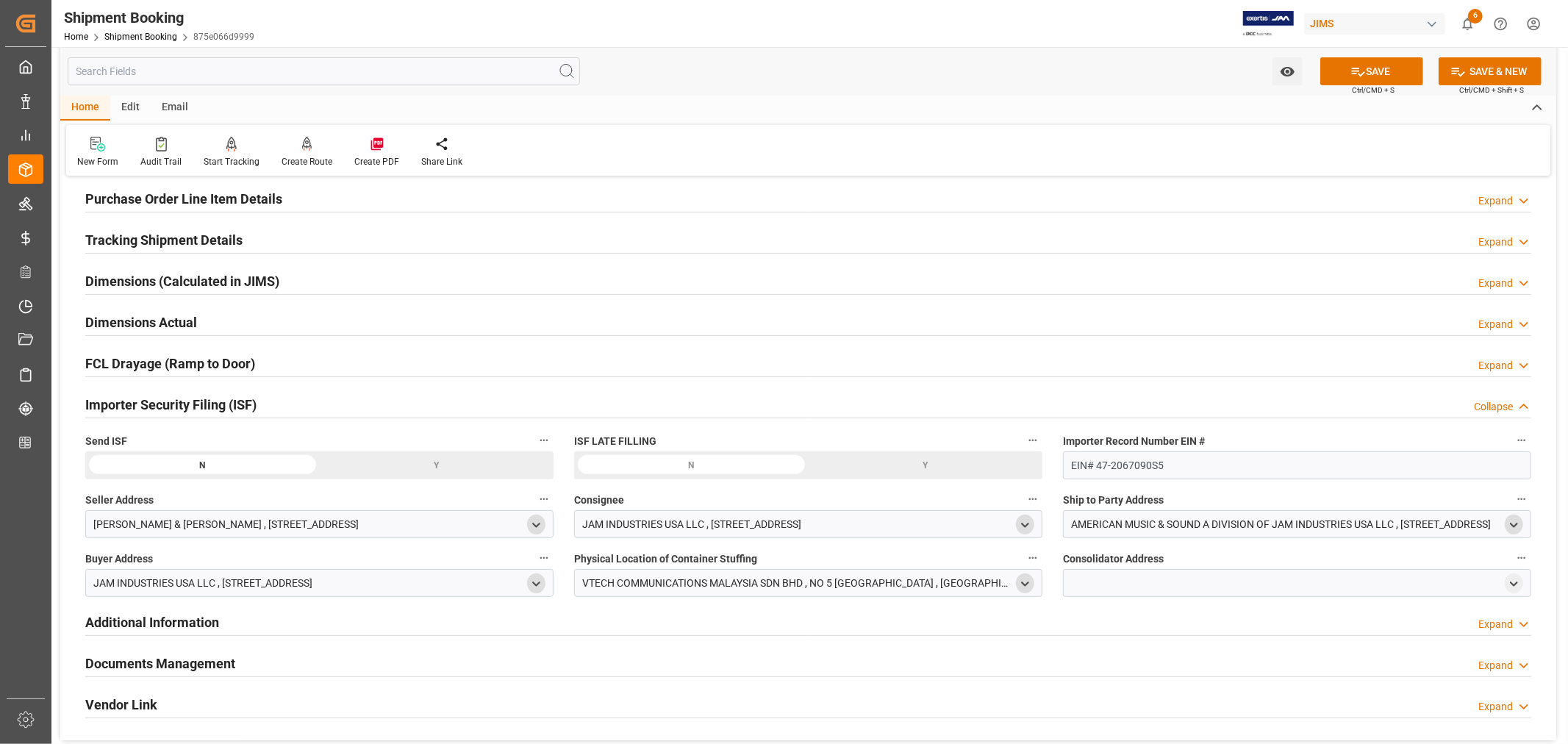
click at [1024, 582] on polyline "open menu" at bounding box center [1025, 583] width 7 height 3
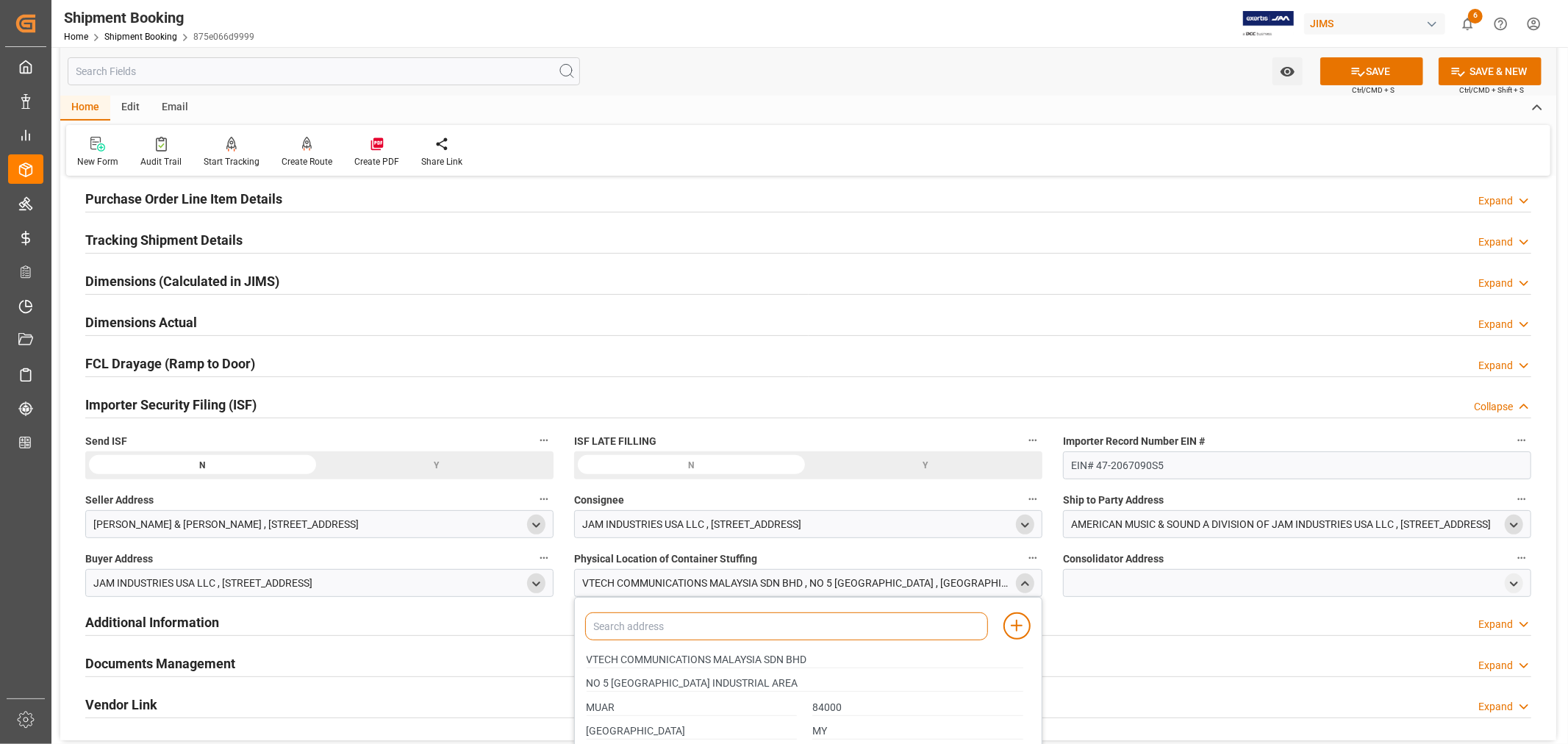
click at [681, 624] on input at bounding box center [787, 626] width 403 height 28
type input "vtech"
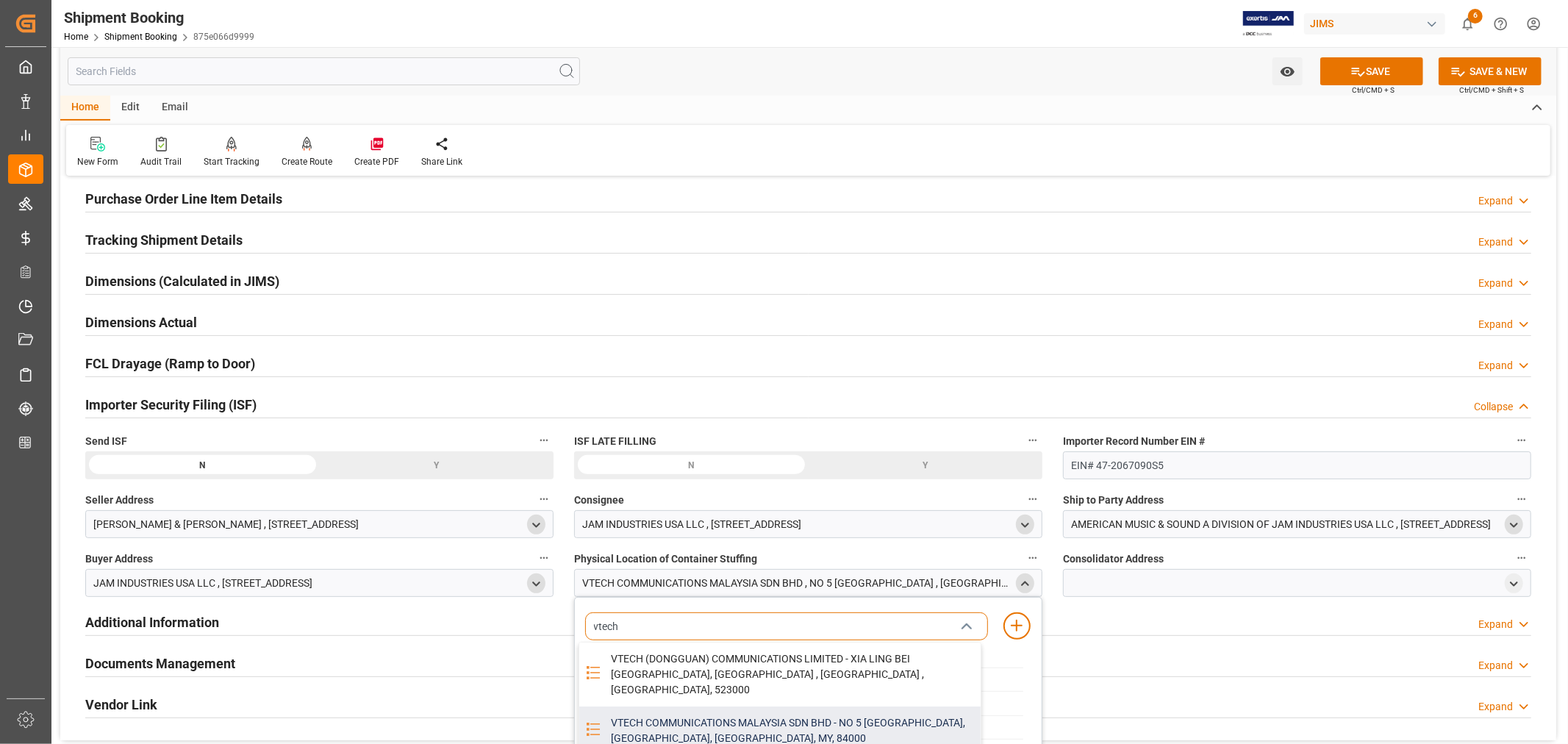
click at [700, 706] on div "VTECH COMMUNICATIONS MALAYSIA SDN BHD - NO 5 [GEOGRAPHIC_DATA], [GEOGRAPHIC_DAT…" at bounding box center [791, 730] width 378 height 49
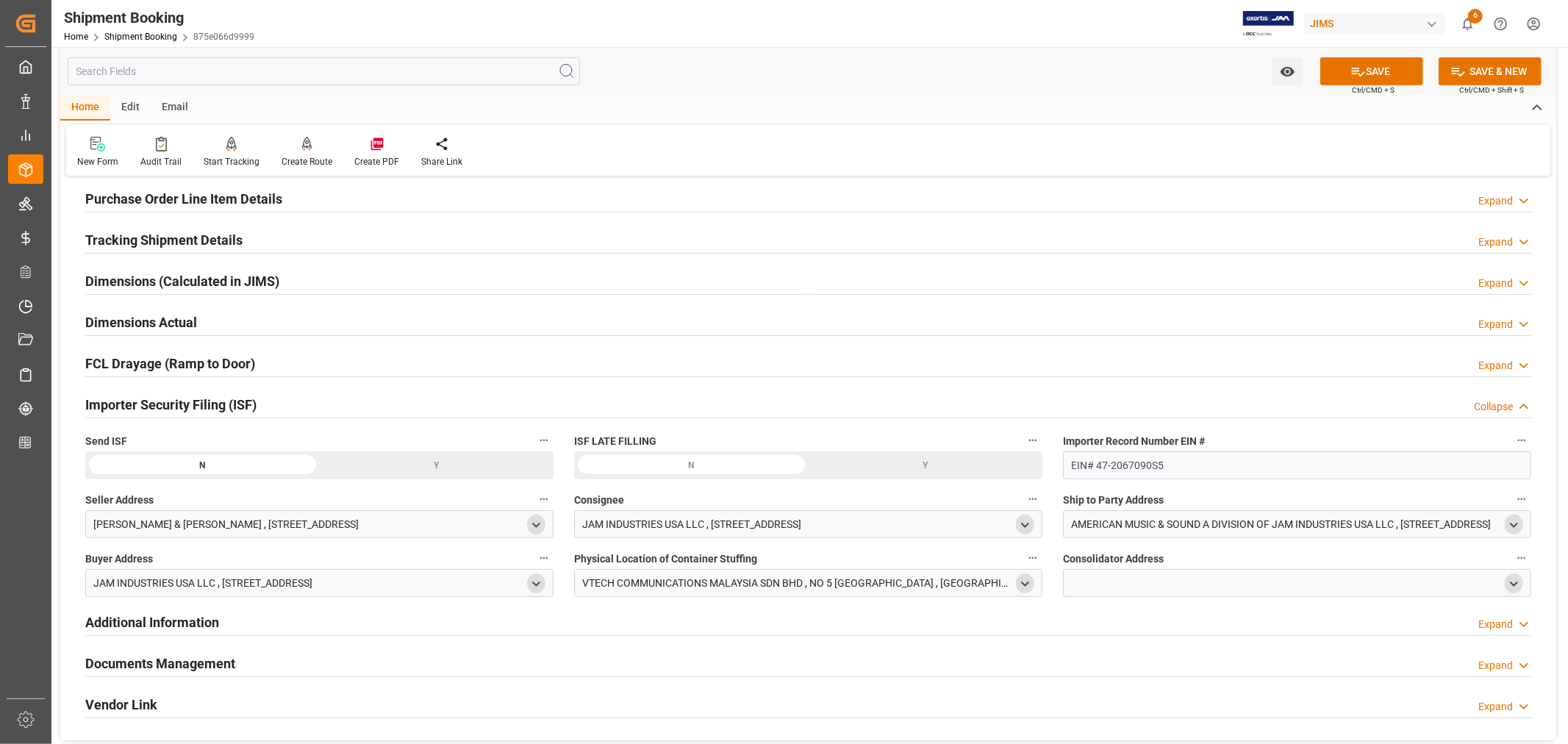
click at [1515, 582] on icon "open menu" at bounding box center [1514, 584] width 12 height 12
click at [1122, 626] on input at bounding box center [1275, 626] width 403 height 28
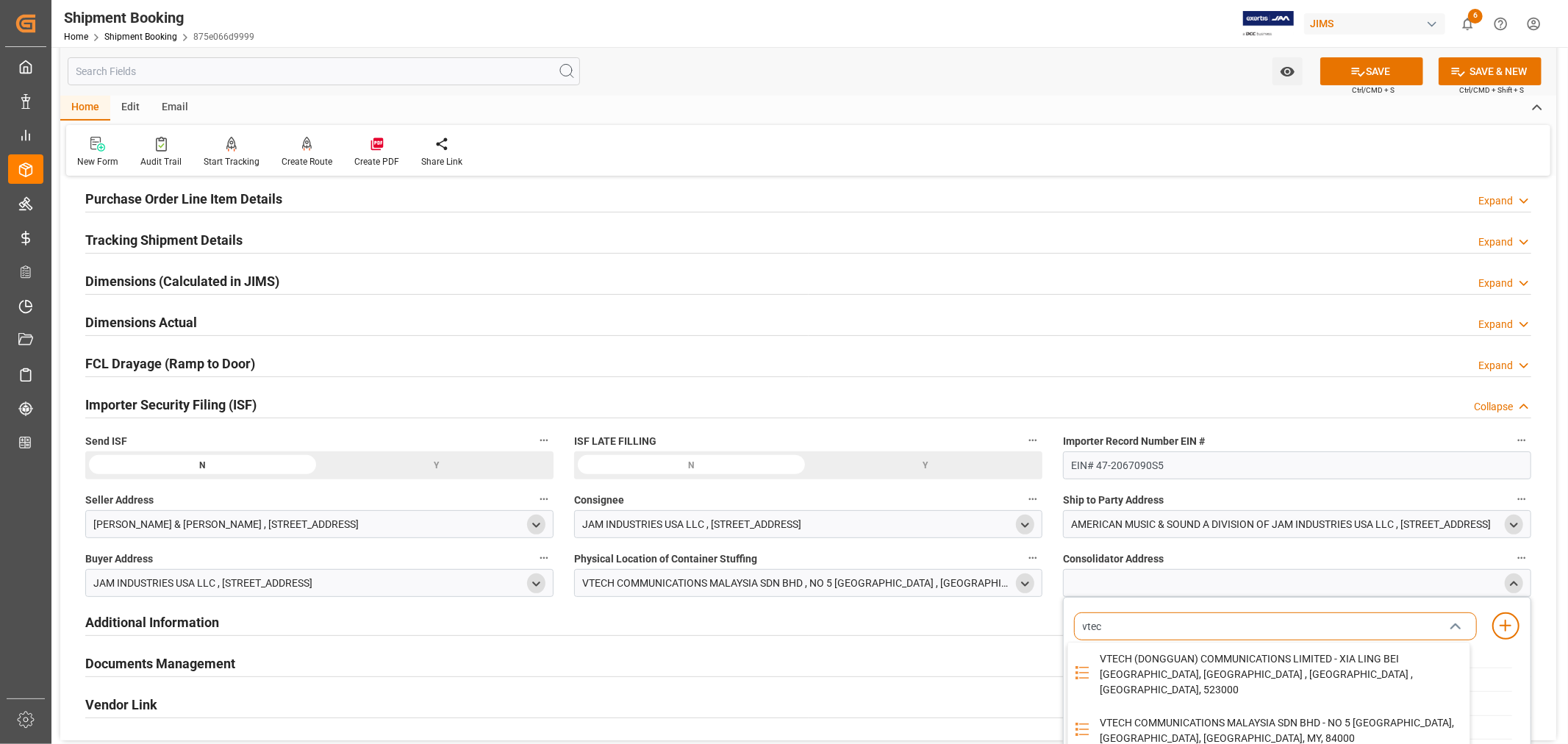
type input "vtech"
click at [1213, 706] on div "VTECH COMMUNICATIONS MALAYSIA SDN BHD - NO 5 [GEOGRAPHIC_DATA], [GEOGRAPHIC_DAT…" at bounding box center [1280, 730] width 378 height 49
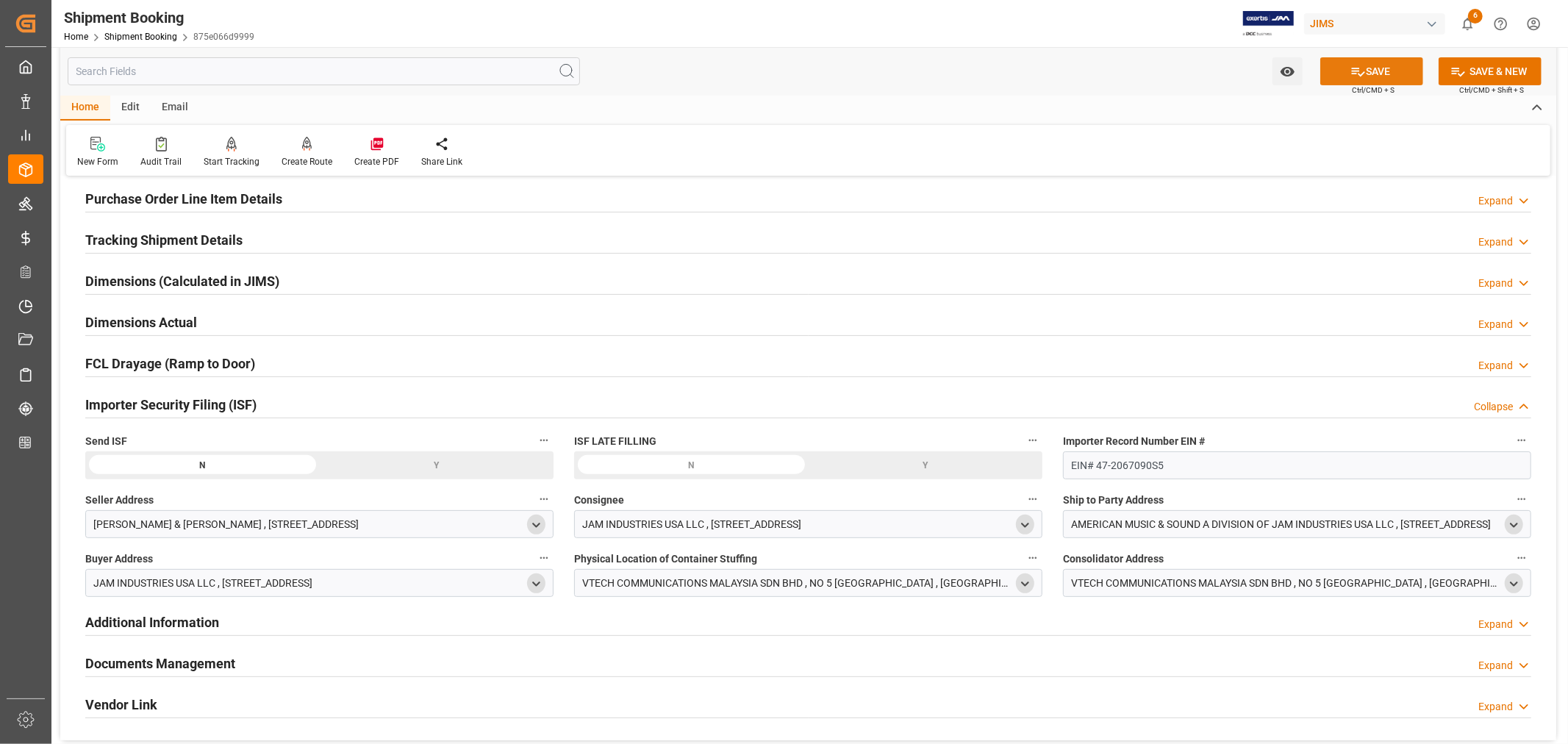
click at [1378, 76] on button "SAVE" at bounding box center [1372, 71] width 103 height 28
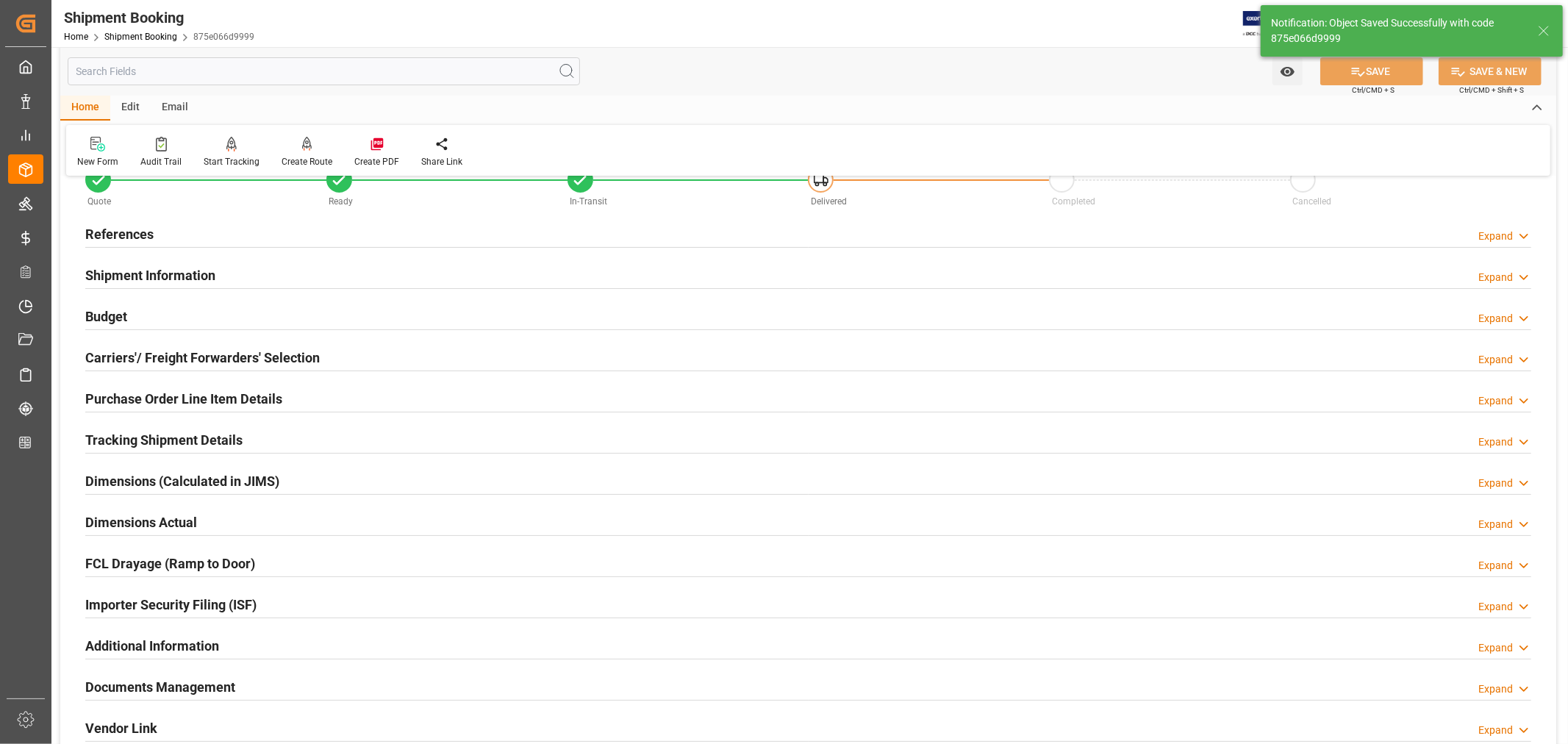
scroll to position [0, 0]
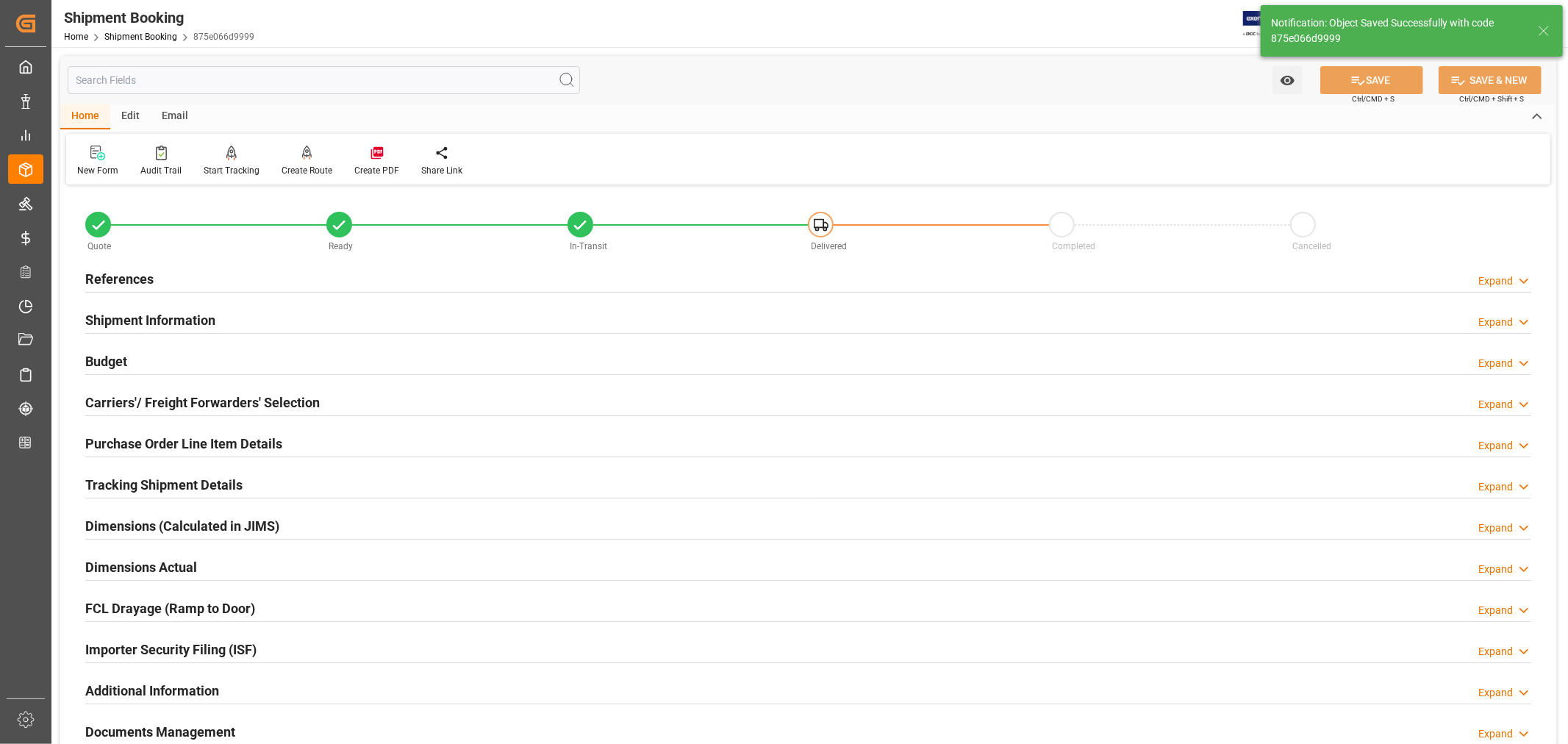
click at [198, 322] on h2 "Shipment Information" at bounding box center [150, 320] width 130 height 20
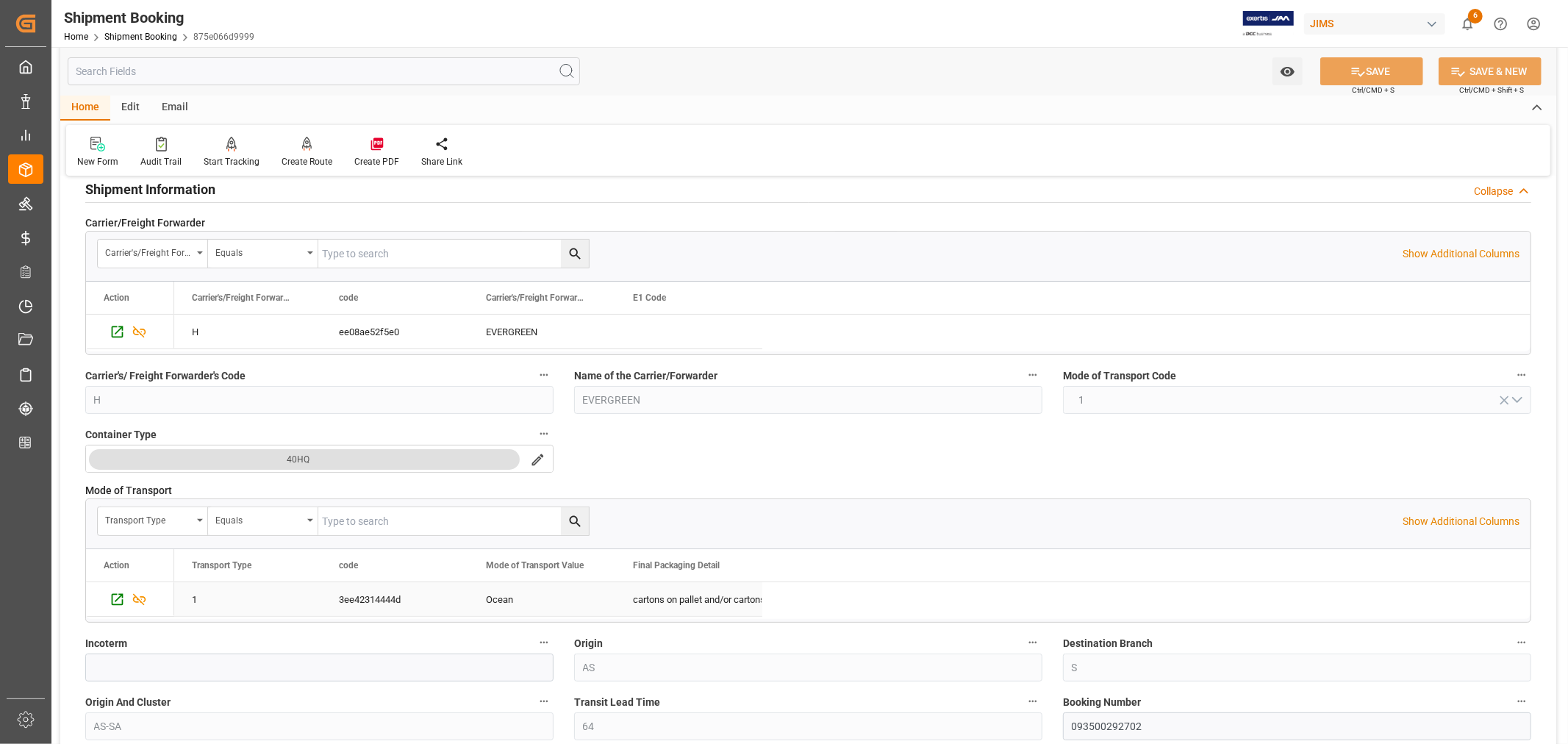
scroll to position [82, 0]
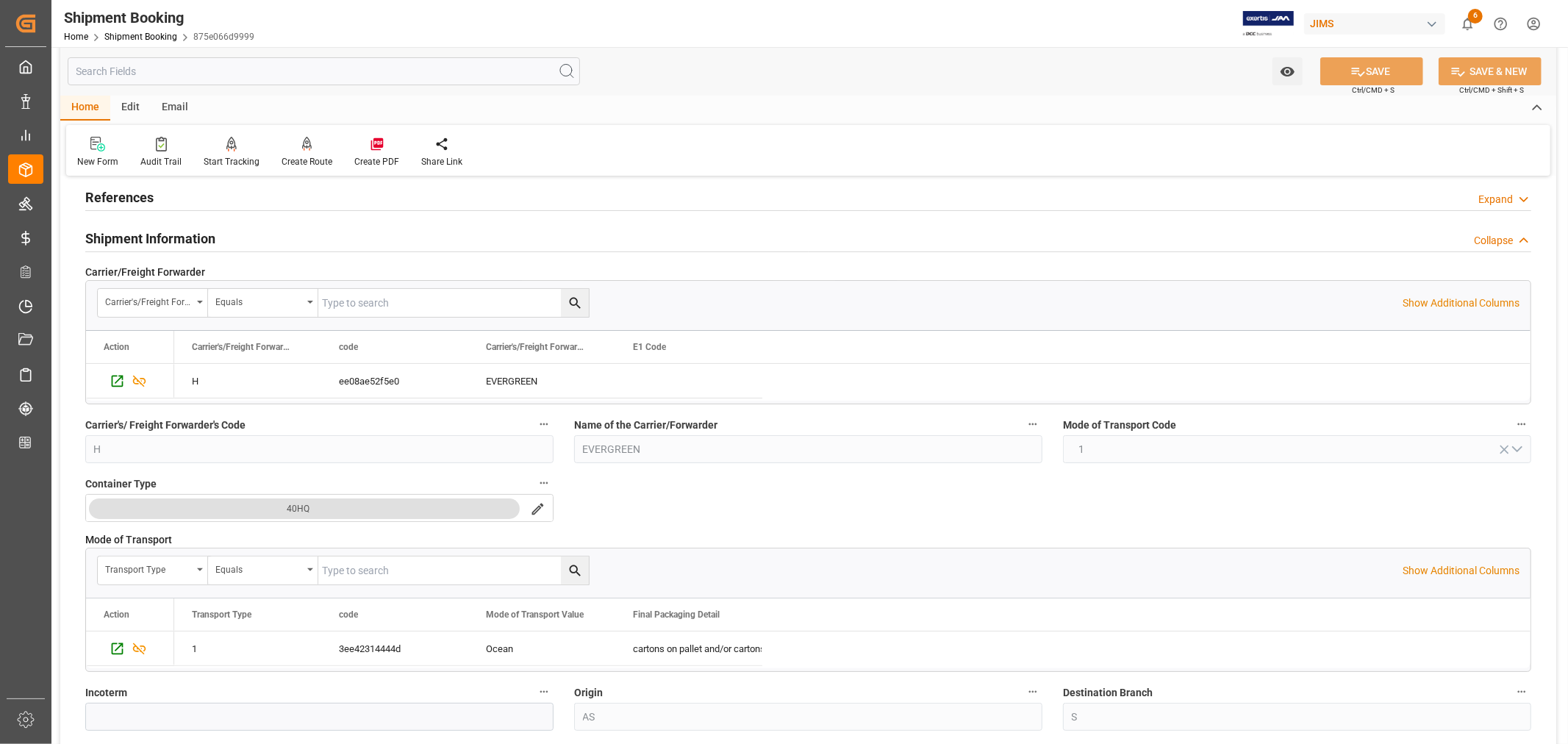
click at [197, 232] on h2 "Shipment Information" at bounding box center [150, 238] width 130 height 20
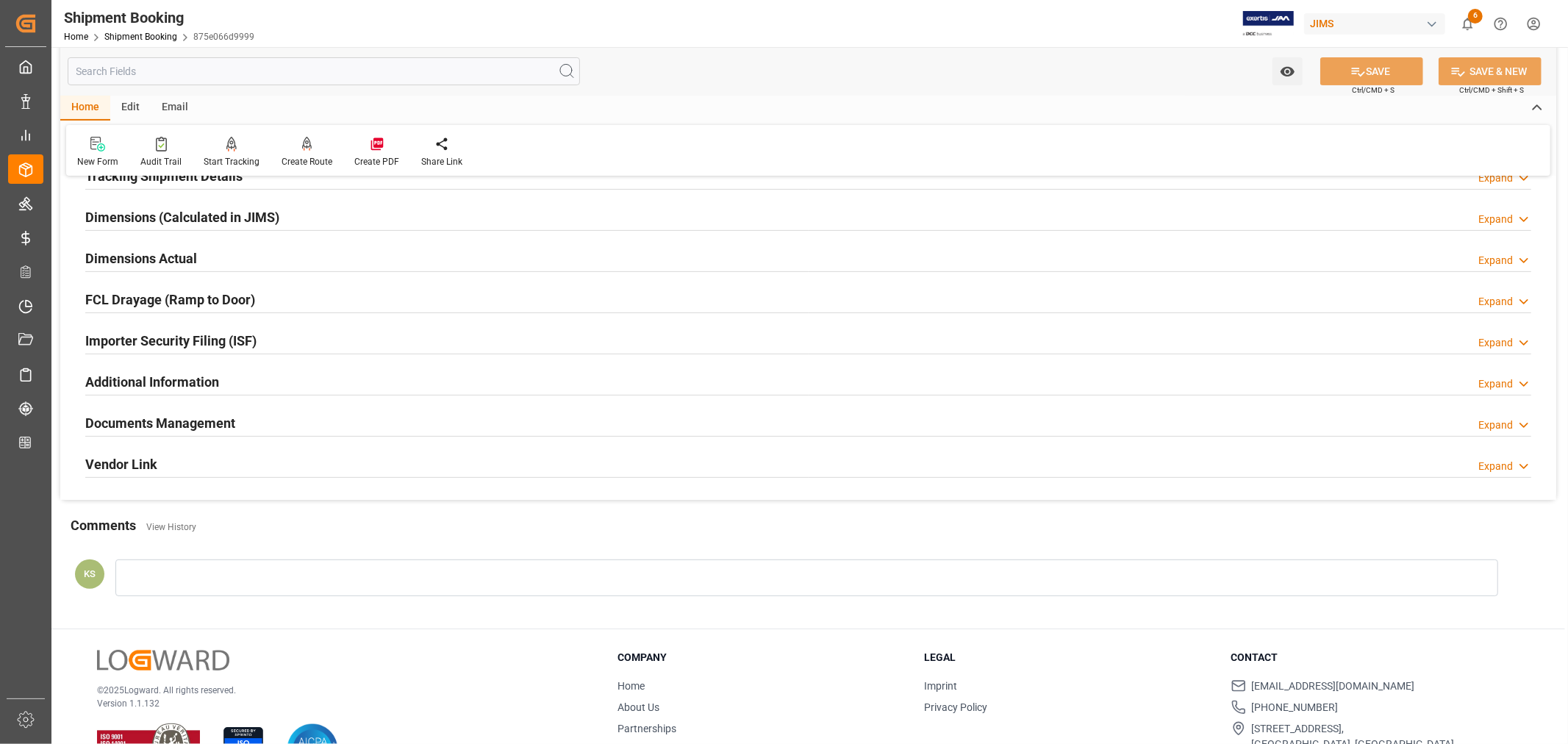
click at [346, 394] on div "Quote Ready In-Transit Delivered Completed Cancelled References Expand JAM Refe…" at bounding box center [808, 190] width 1496 height 620
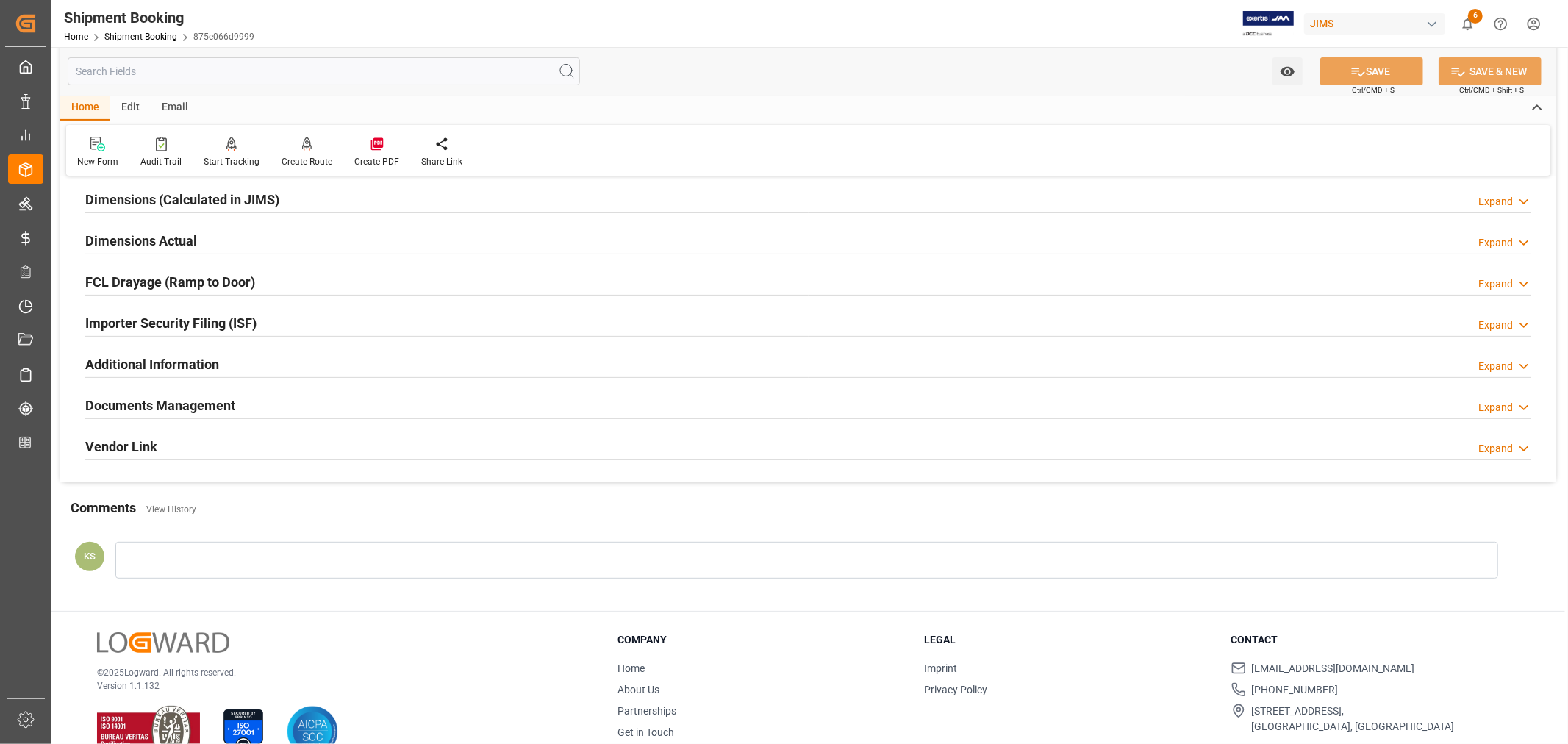
click at [354, 326] on div "Importer Security Filing (ISF) Expand" at bounding box center [808, 322] width 1446 height 28
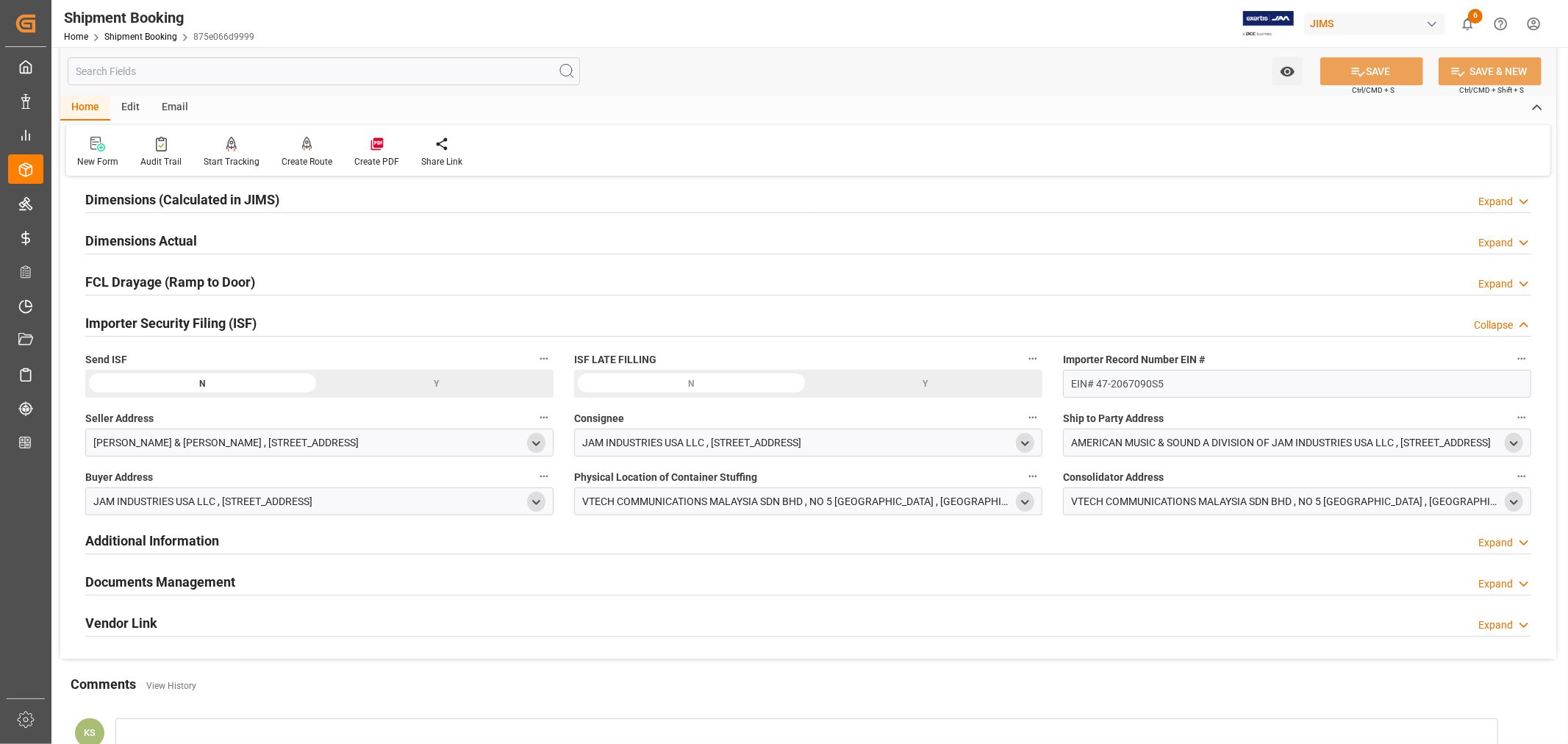
click at [438, 383] on div "Y" at bounding box center [437, 384] width 235 height 28
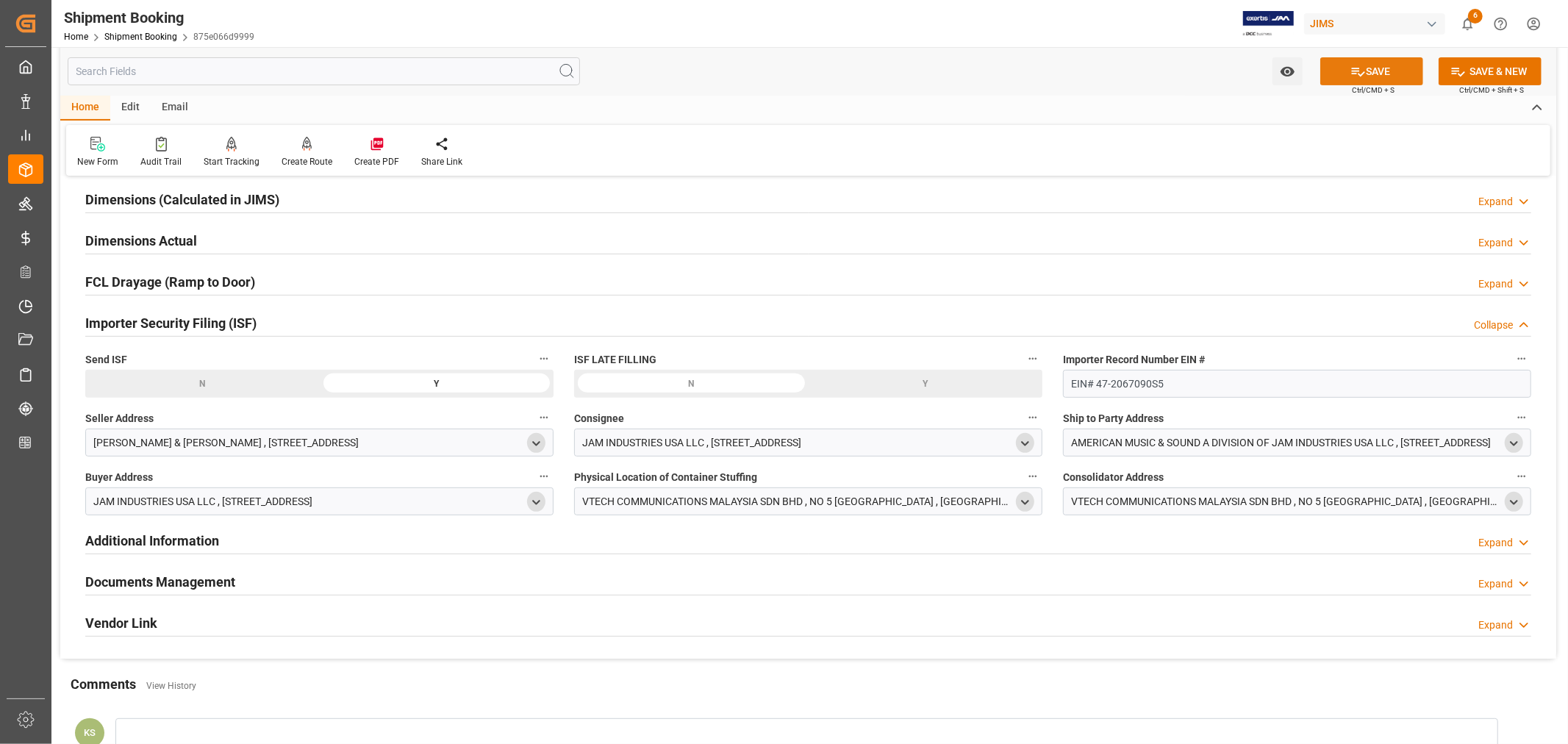
click at [1370, 71] on button "SAVE" at bounding box center [1372, 71] width 103 height 28
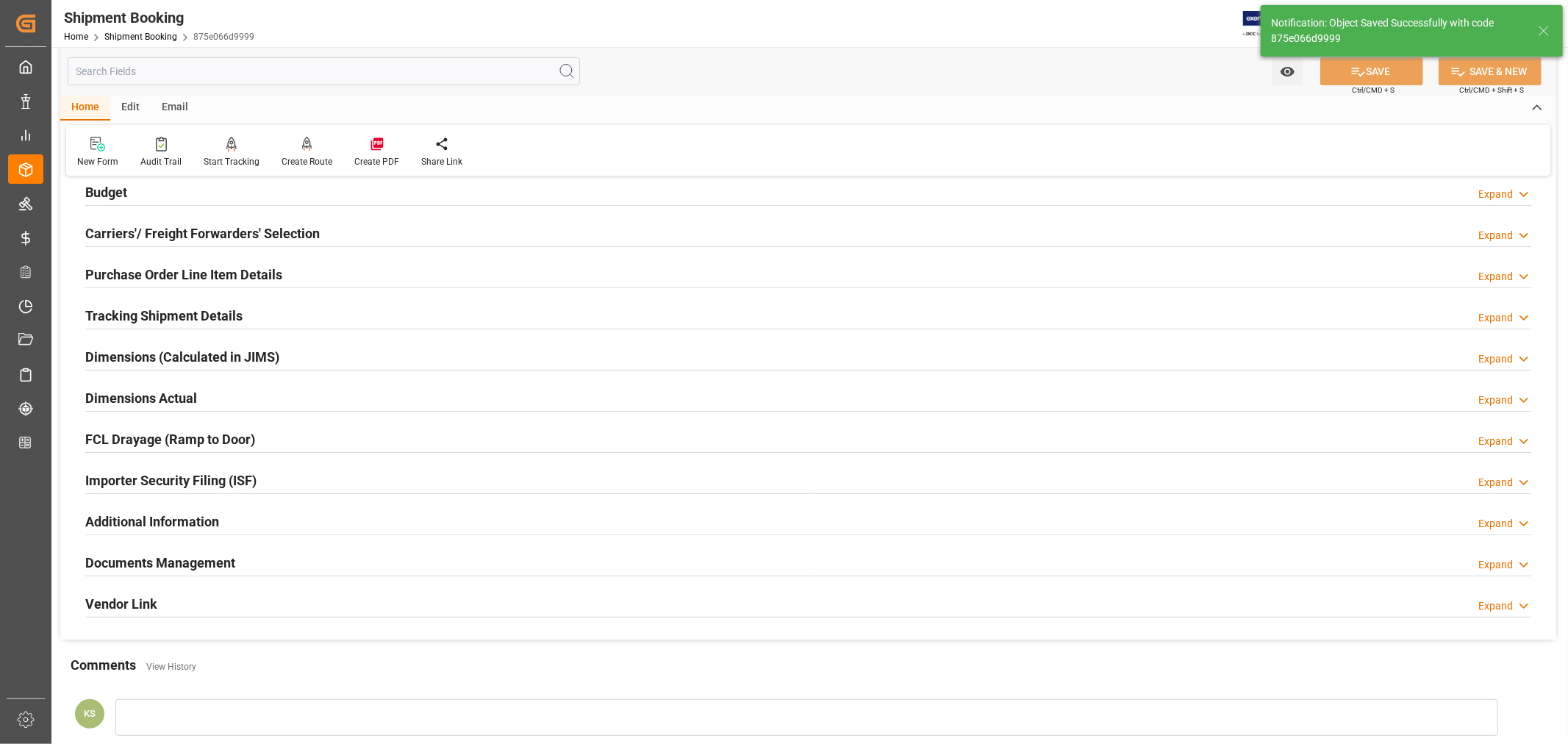
scroll to position [82, 0]
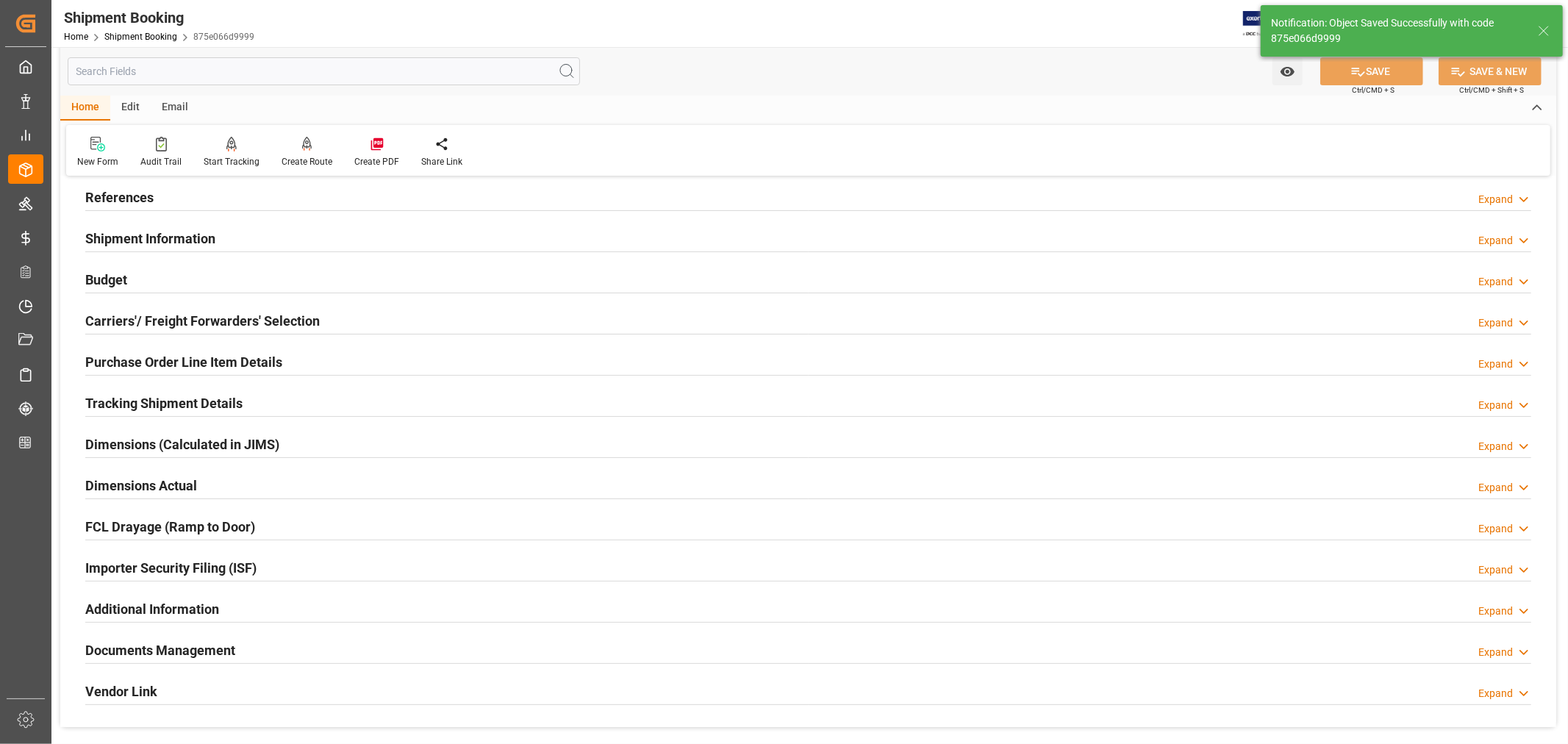
click at [238, 239] on div "Shipment Information Expand" at bounding box center [808, 238] width 1446 height 28
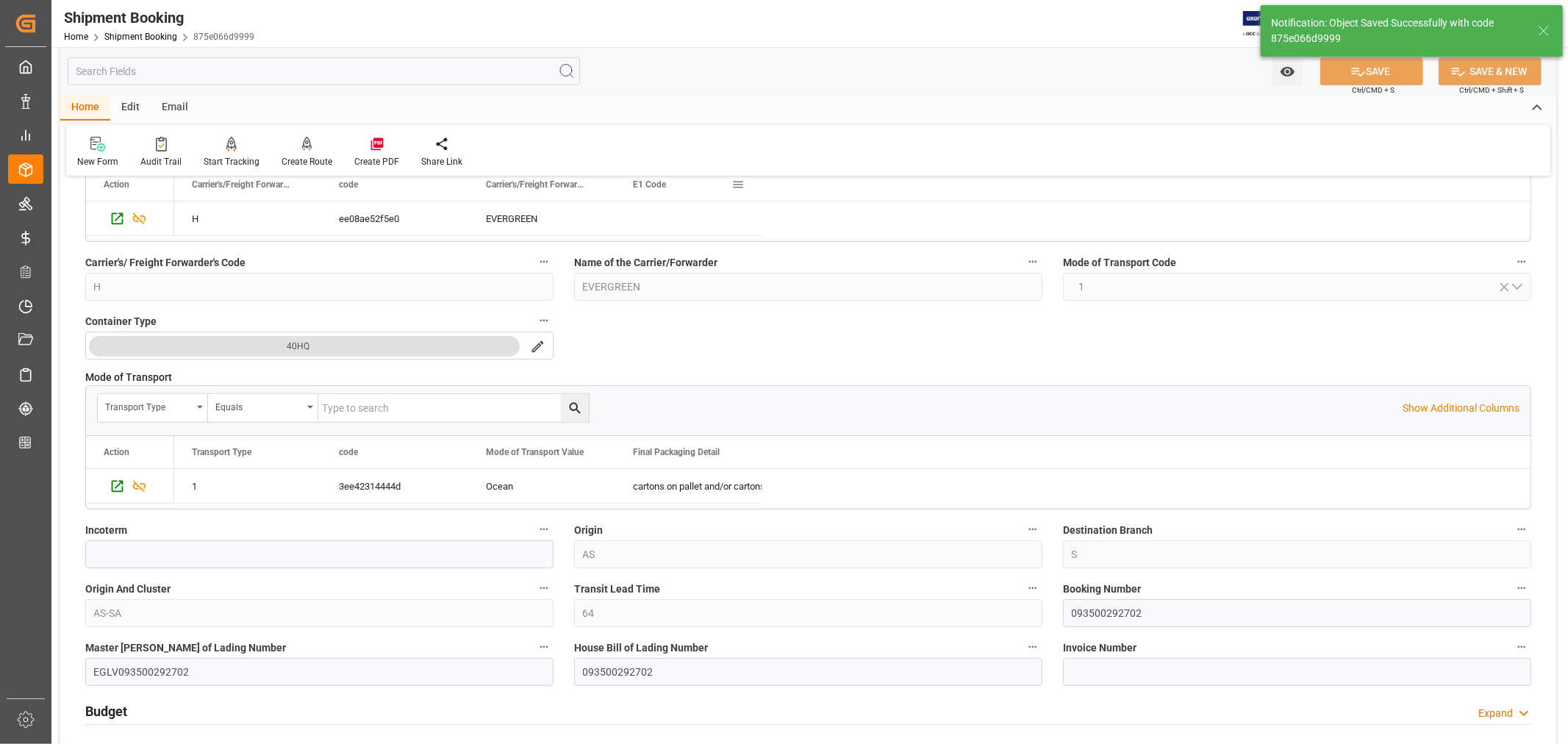
scroll to position [245, 0]
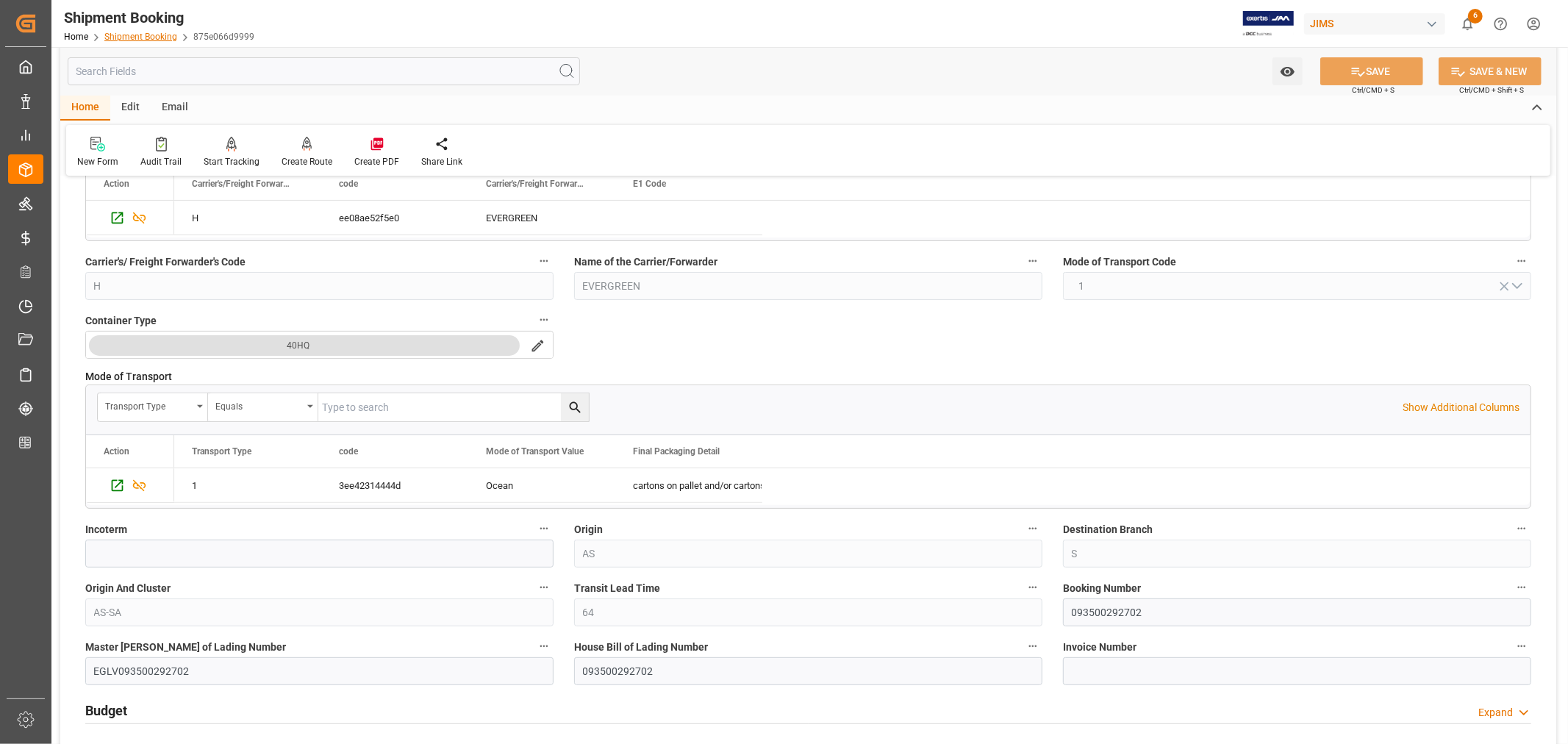
click at [144, 35] on link "Shipment Booking" at bounding box center [141, 36] width 73 height 10
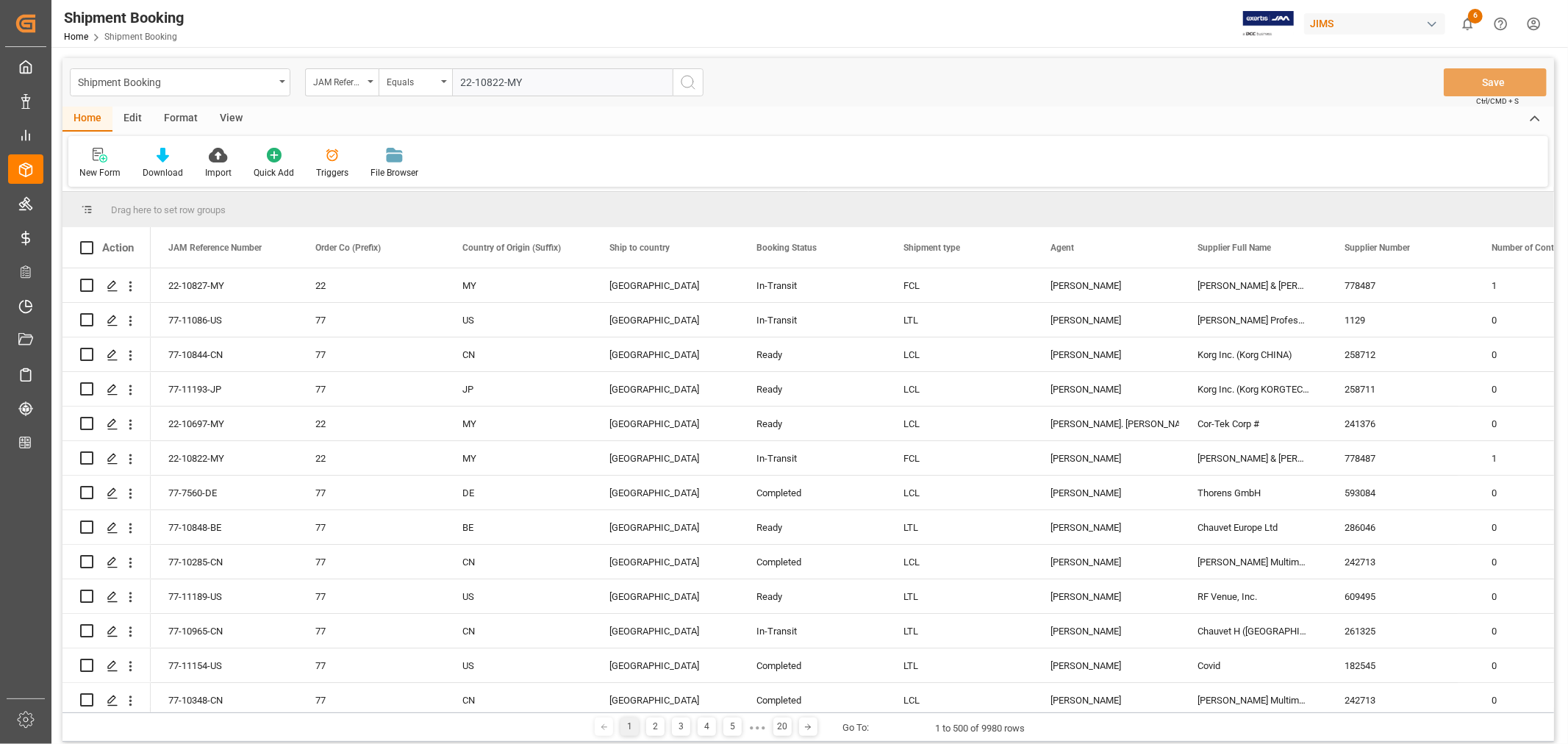
type input "22-10822-MY"
click at [687, 83] on icon "search button" at bounding box center [688, 82] width 18 height 18
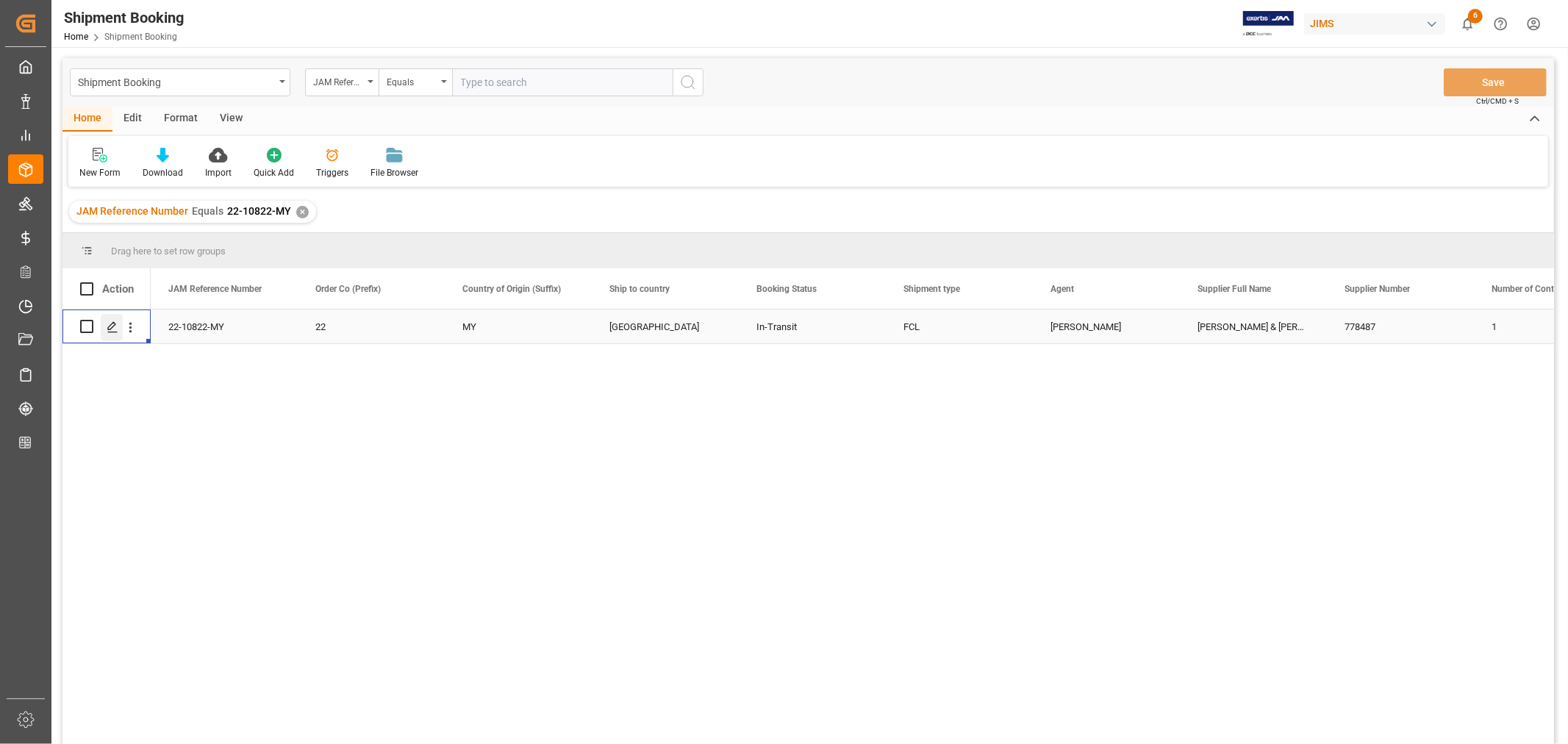
click at [111, 328] on polygon "Press SPACE to select this row." at bounding box center [112, 326] width 8 height 8
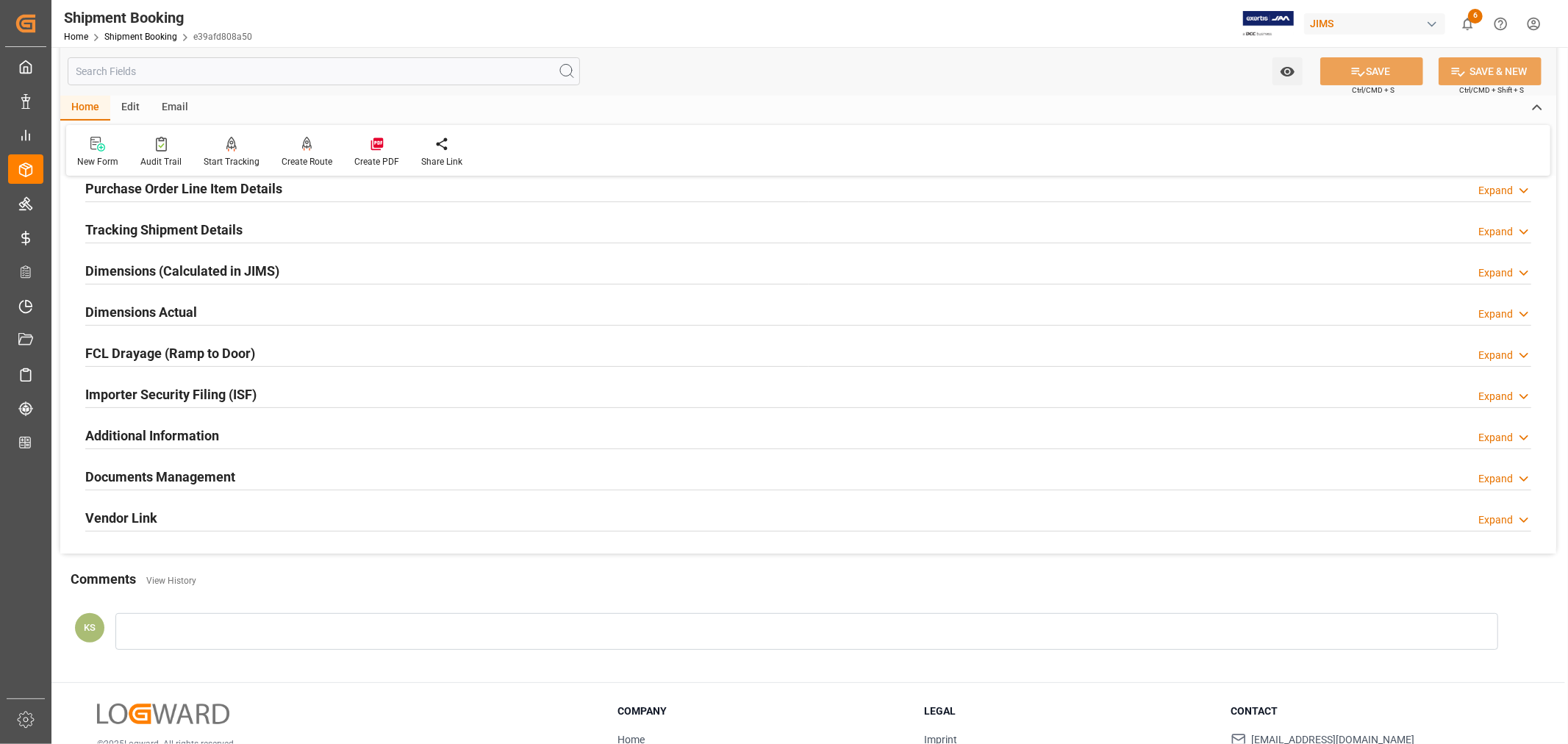
scroll to position [326, 0]
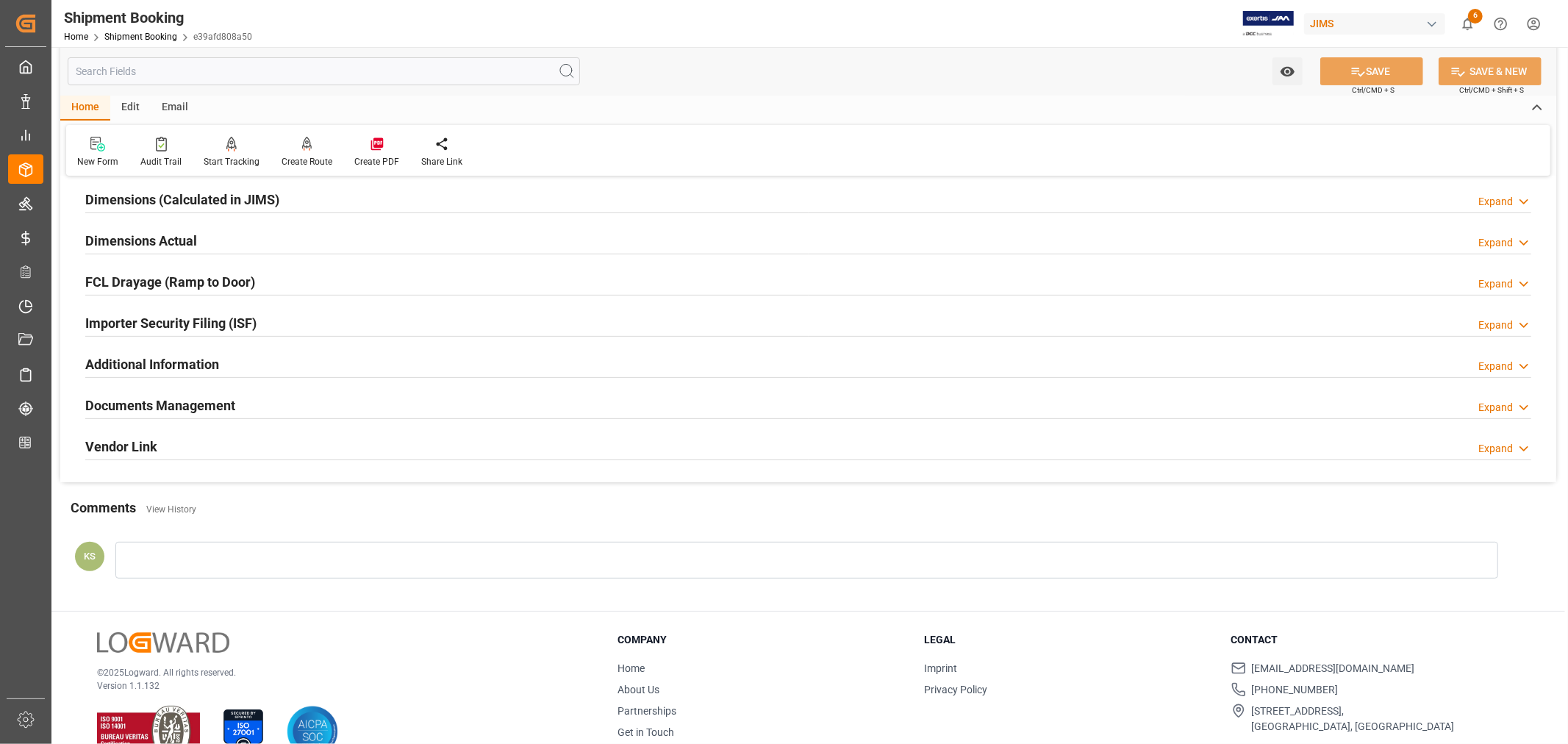
click at [290, 410] on div "Documents Management Expand" at bounding box center [808, 404] width 1446 height 28
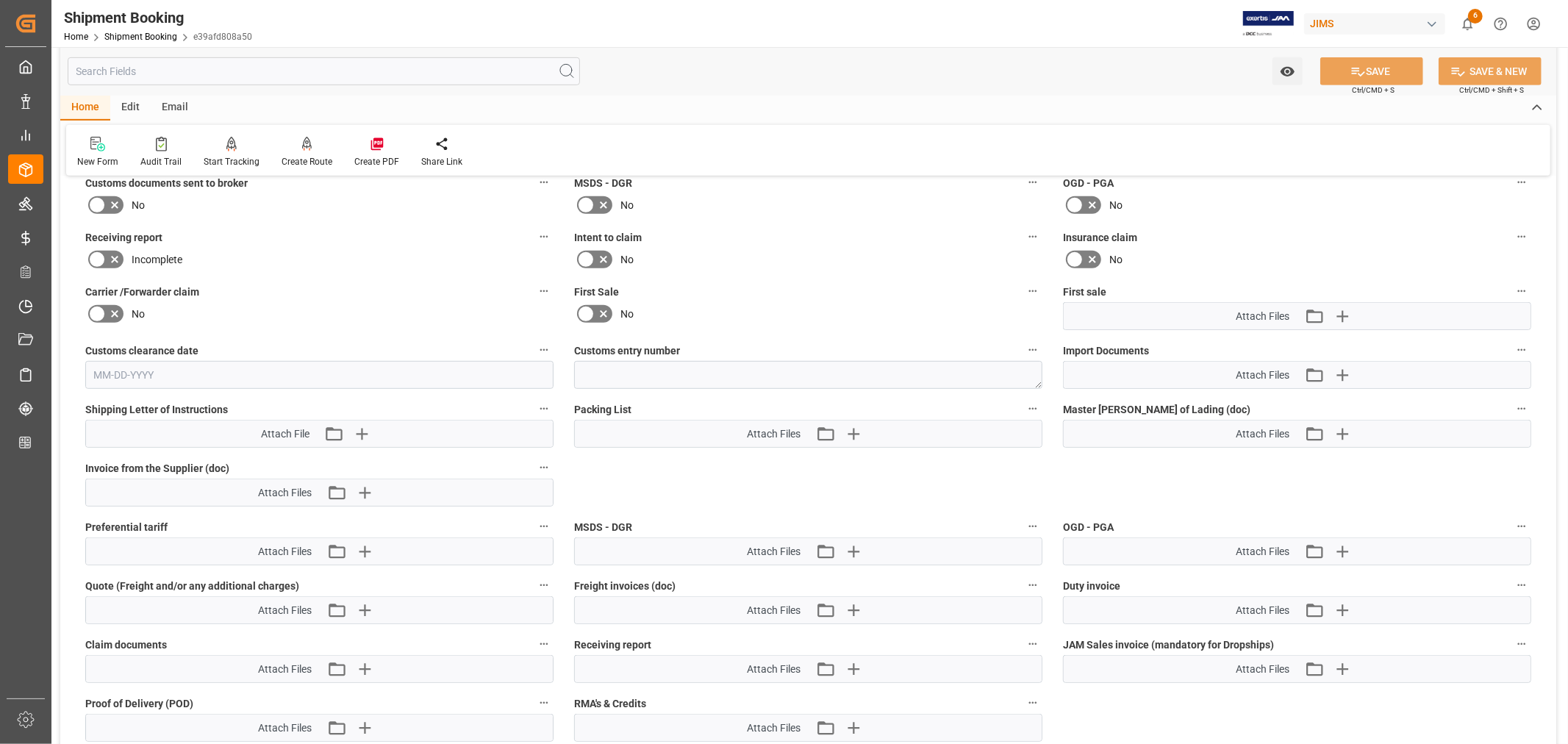
scroll to position [653, 0]
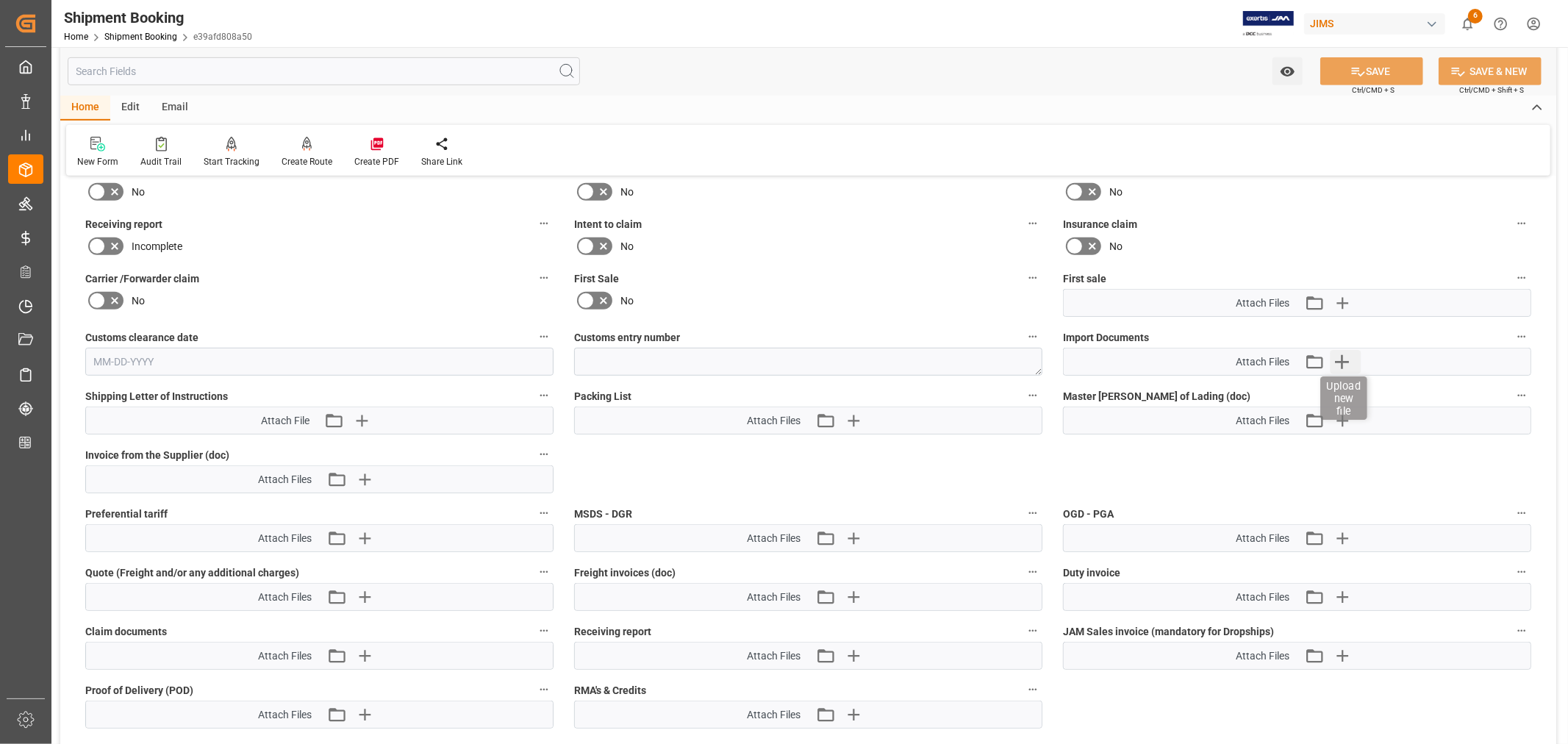
click at [1339, 355] on icon "button" at bounding box center [1342, 361] width 23 height 23
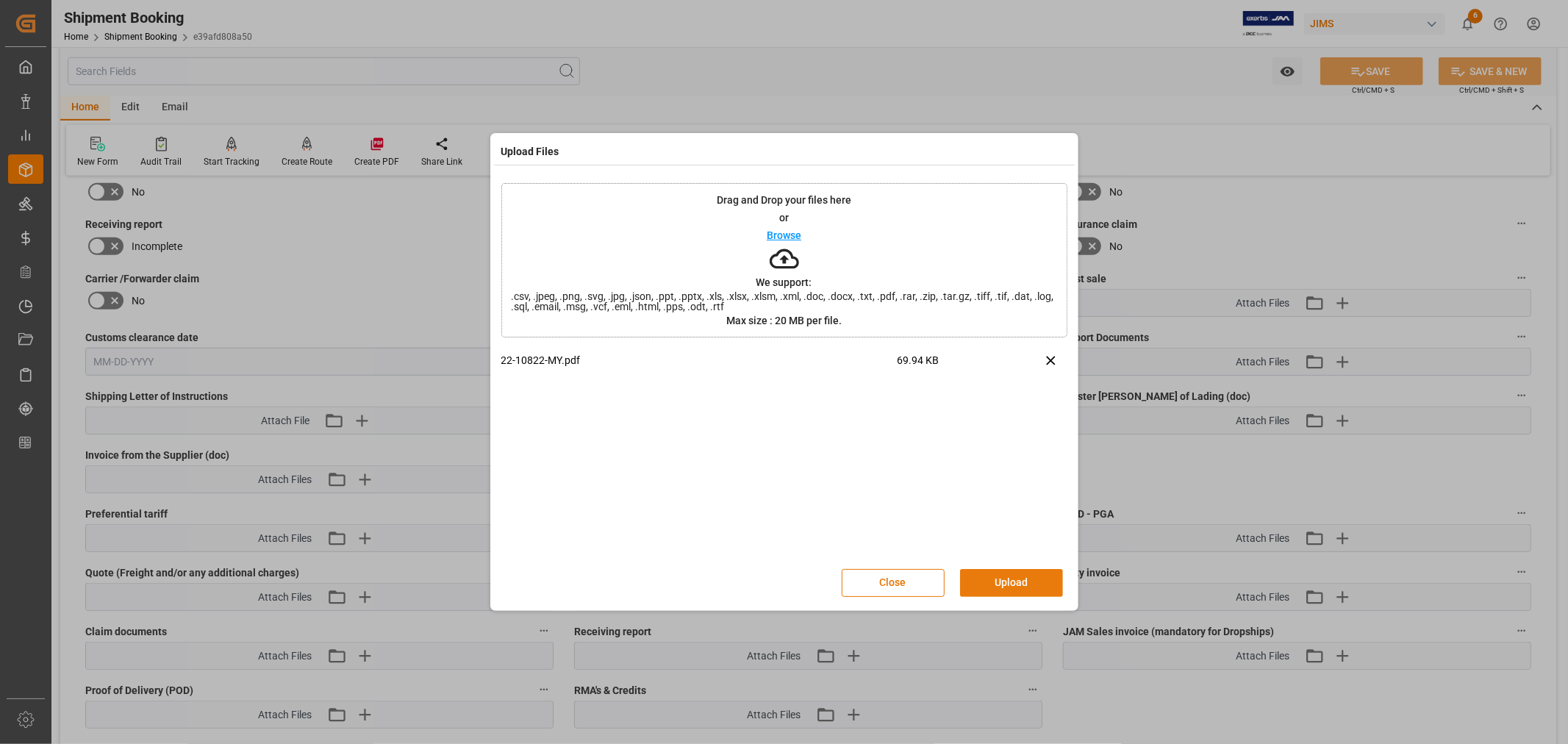
click at [1008, 579] on button "Upload" at bounding box center [1011, 583] width 103 height 28
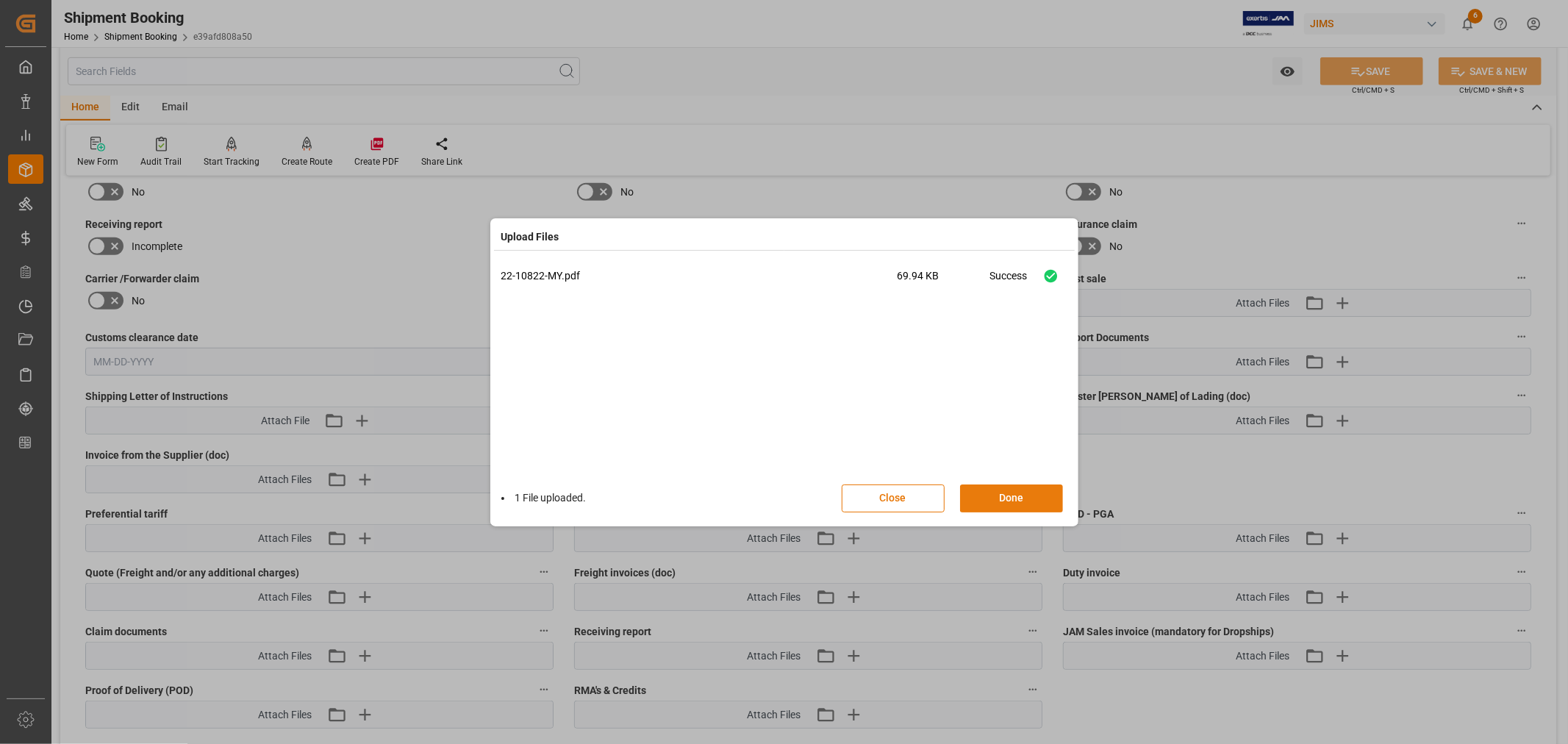
click at [1004, 493] on button "Done" at bounding box center [1011, 499] width 103 height 28
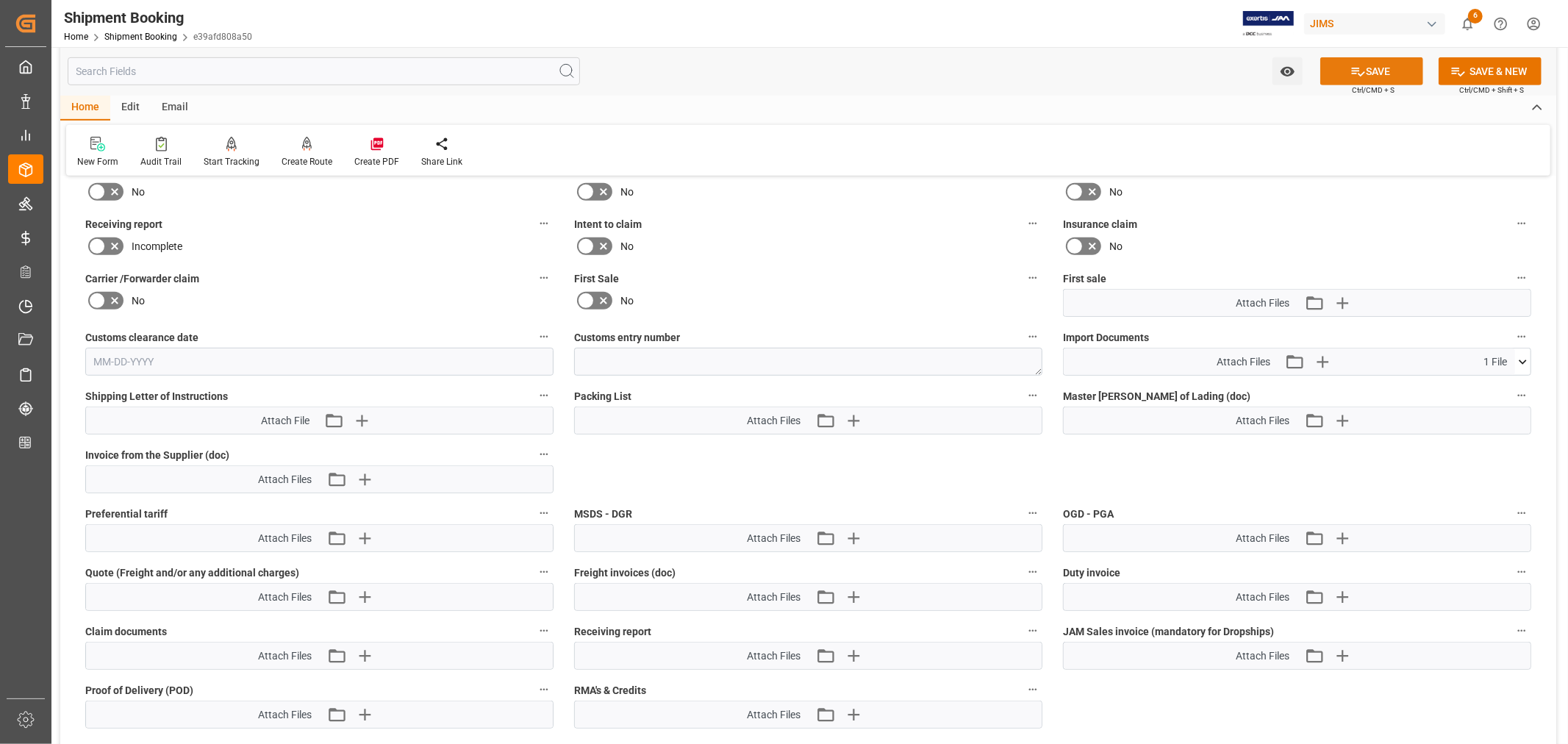
click at [1376, 71] on button "SAVE" at bounding box center [1372, 71] width 103 height 28
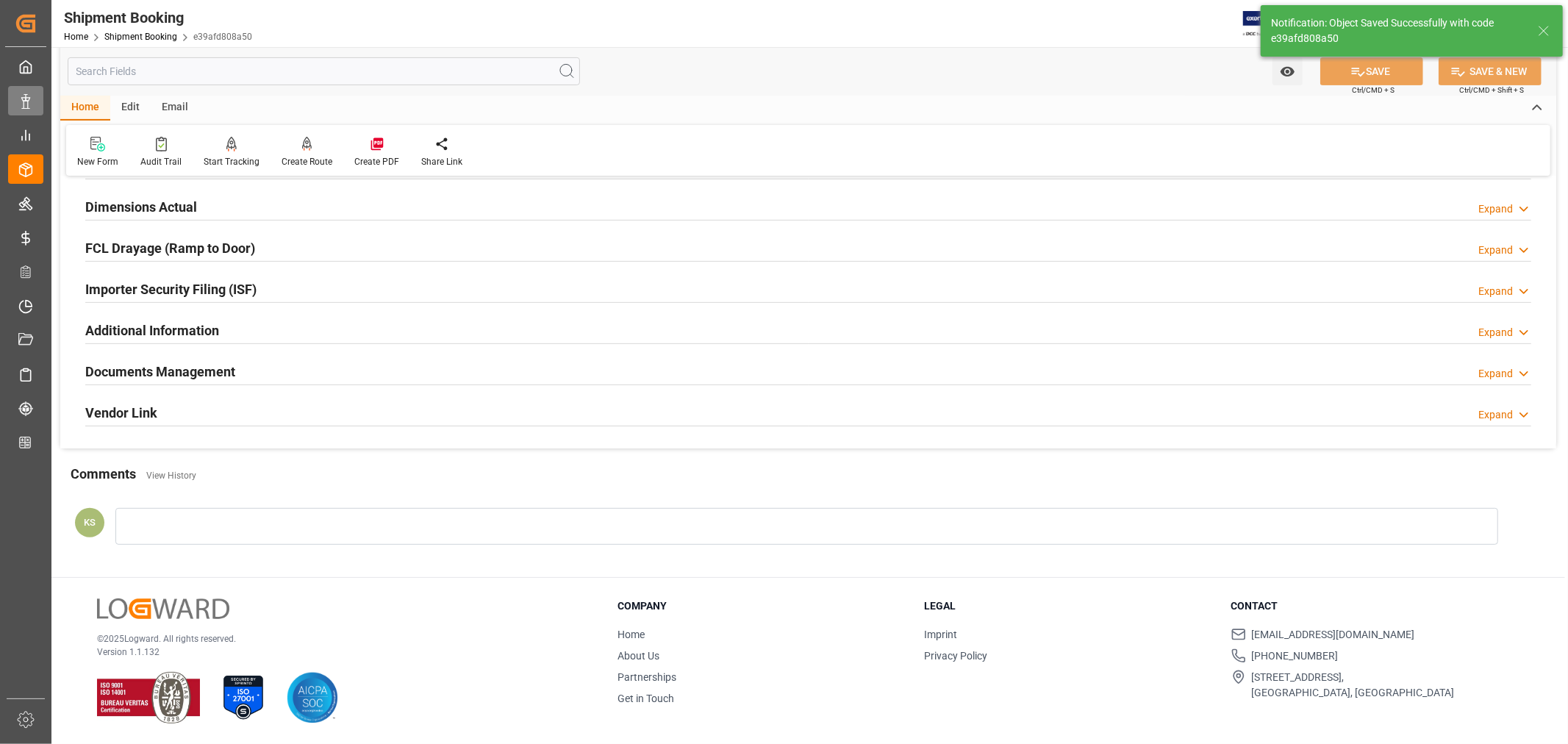
scroll to position [361, 0]
click at [147, 37] on link "Shipment Booking" at bounding box center [141, 36] width 73 height 10
